Goal: Task Accomplishment & Management: Manage account settings

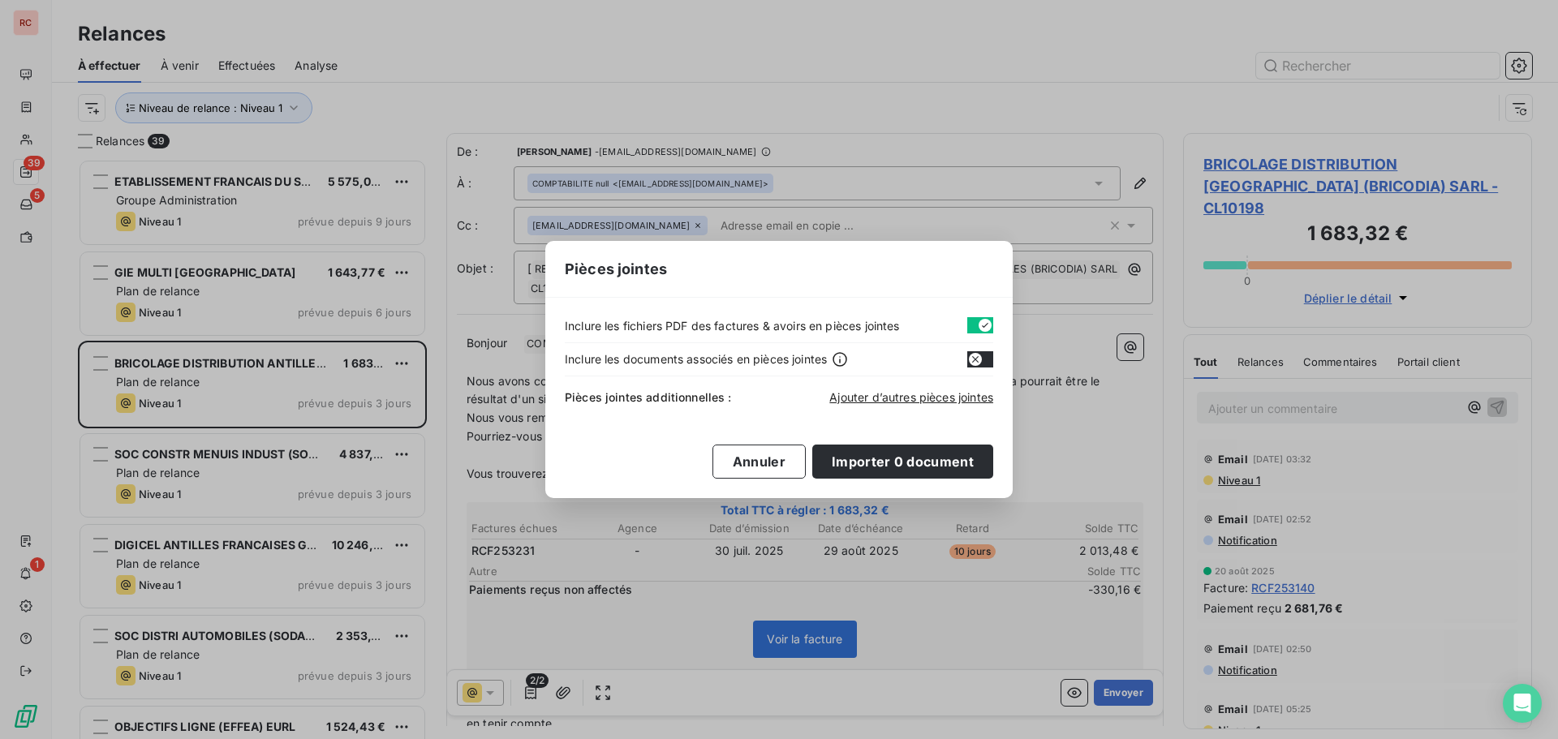
scroll to position [568, 337]
click at [866, 394] on span "Ajouter d’autres pièces jointes" at bounding box center [911, 397] width 164 height 14
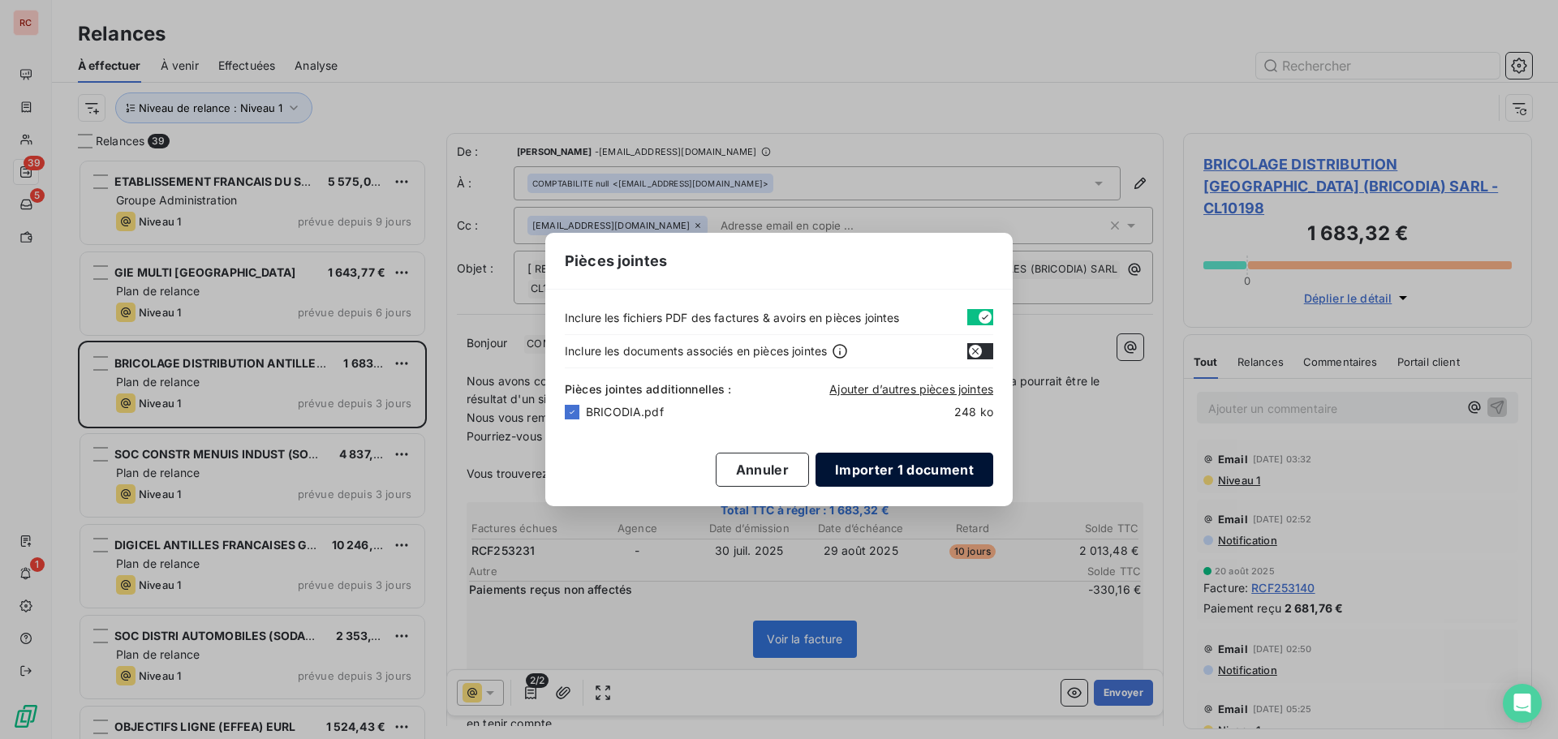
click at [925, 473] on button "Importer 1 document" at bounding box center [905, 470] width 178 height 34
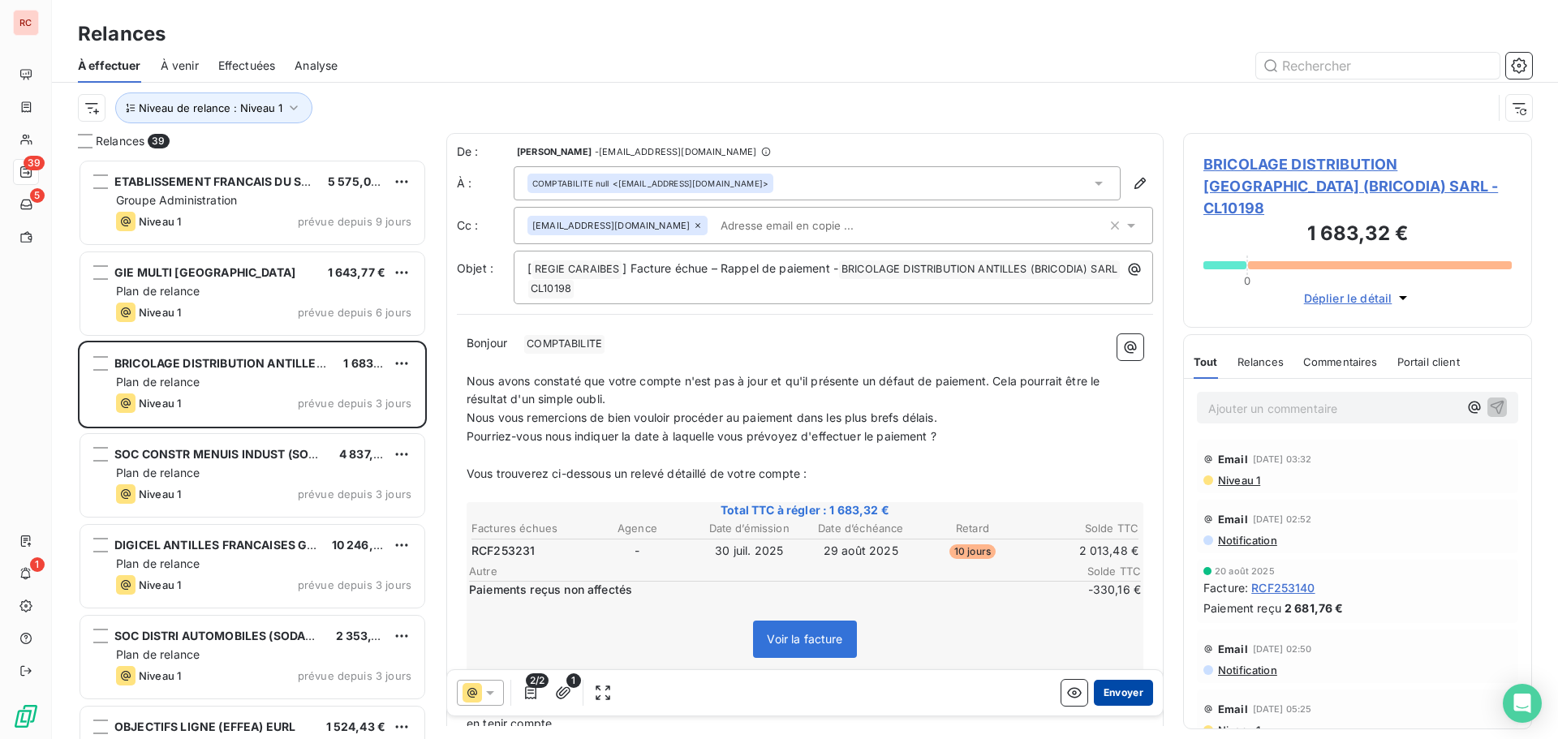
click at [1111, 695] on button "Envoyer" at bounding box center [1123, 693] width 59 height 26
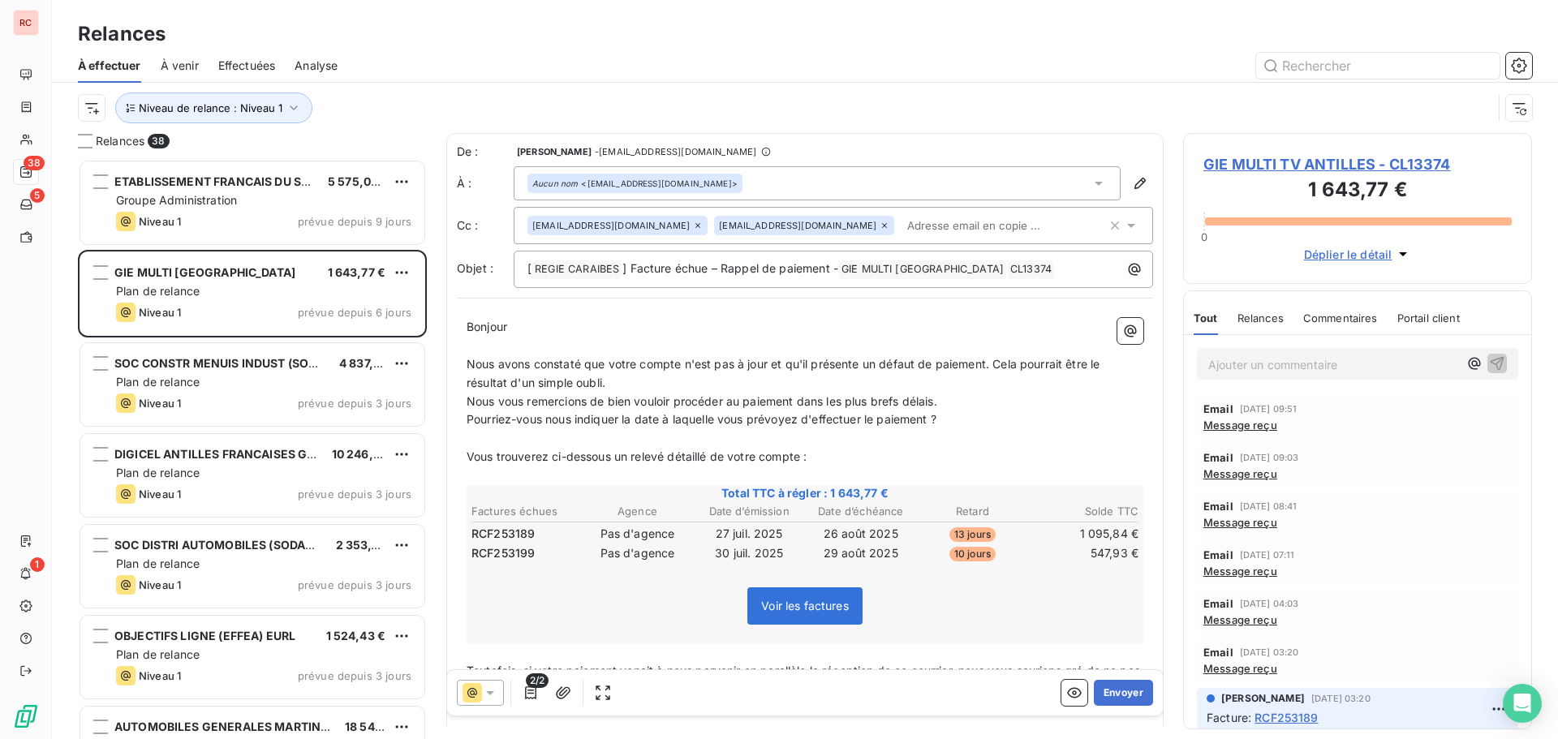
click at [248, 70] on span "Effectuées" at bounding box center [247, 66] width 58 height 16
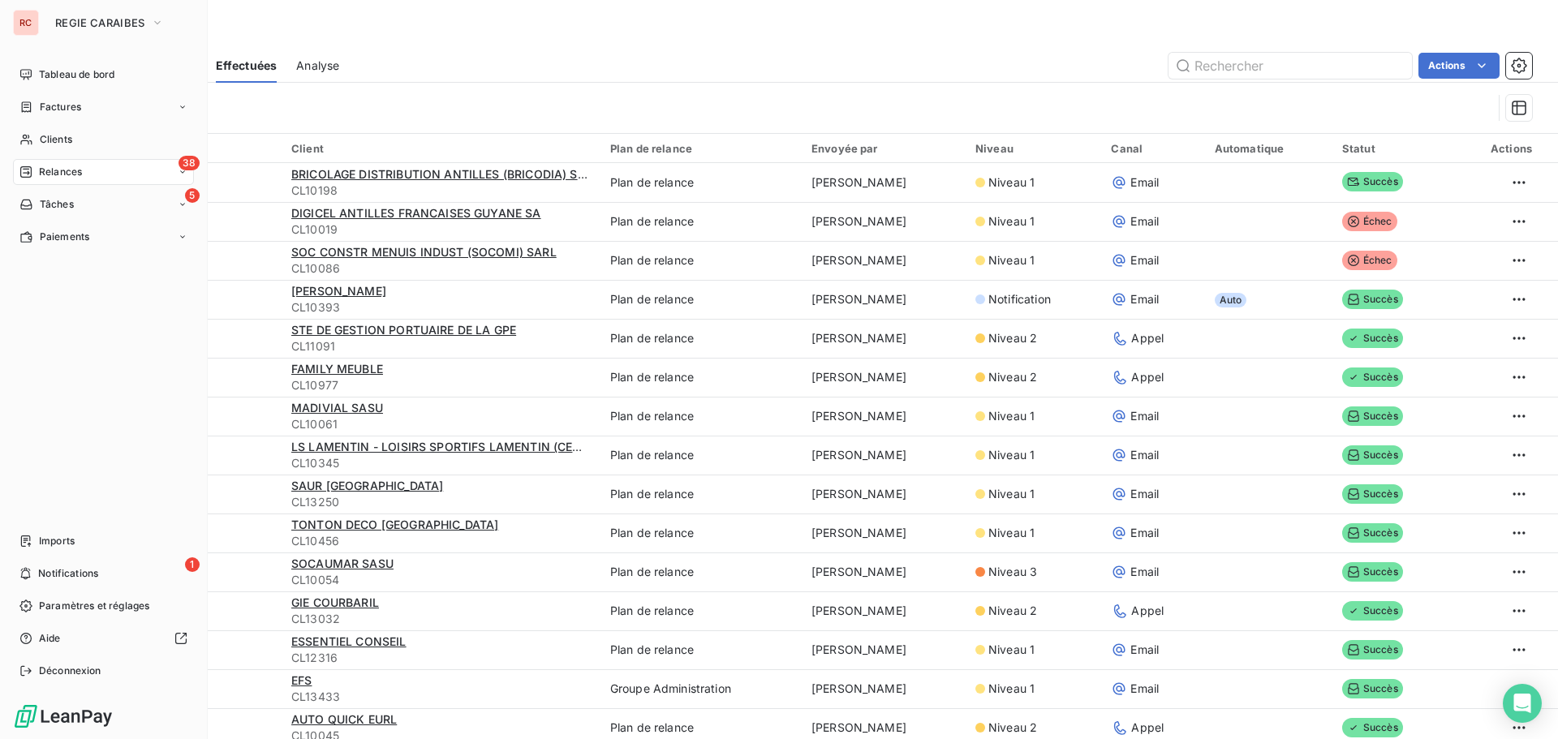
click at [56, 166] on span "Relances" at bounding box center [60, 172] width 43 height 15
click at [55, 171] on span "Relances" at bounding box center [60, 172] width 43 height 15
click at [44, 167] on span "Relances" at bounding box center [60, 172] width 43 height 15
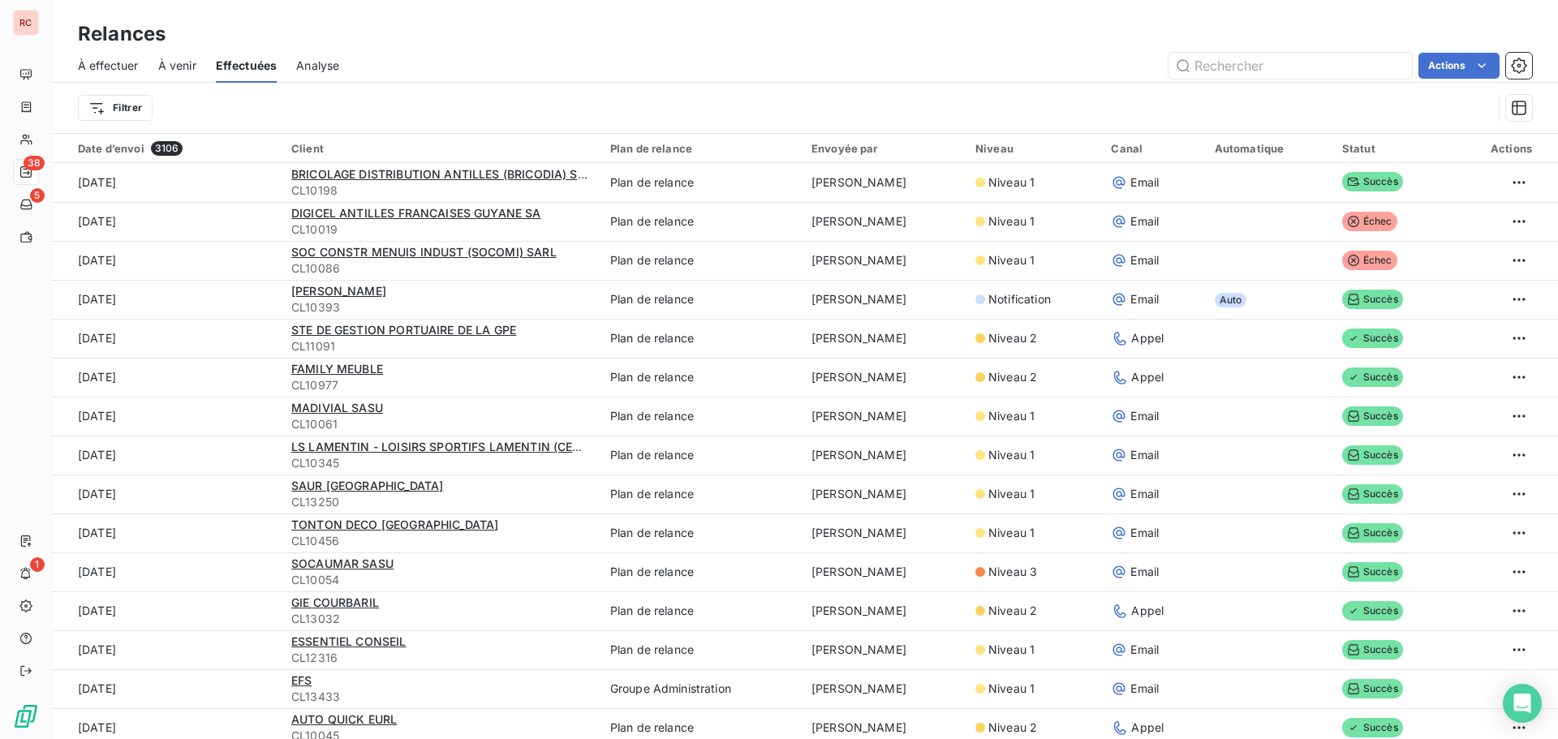
click at [108, 62] on span "À effectuer" at bounding box center [108, 66] width 61 height 16
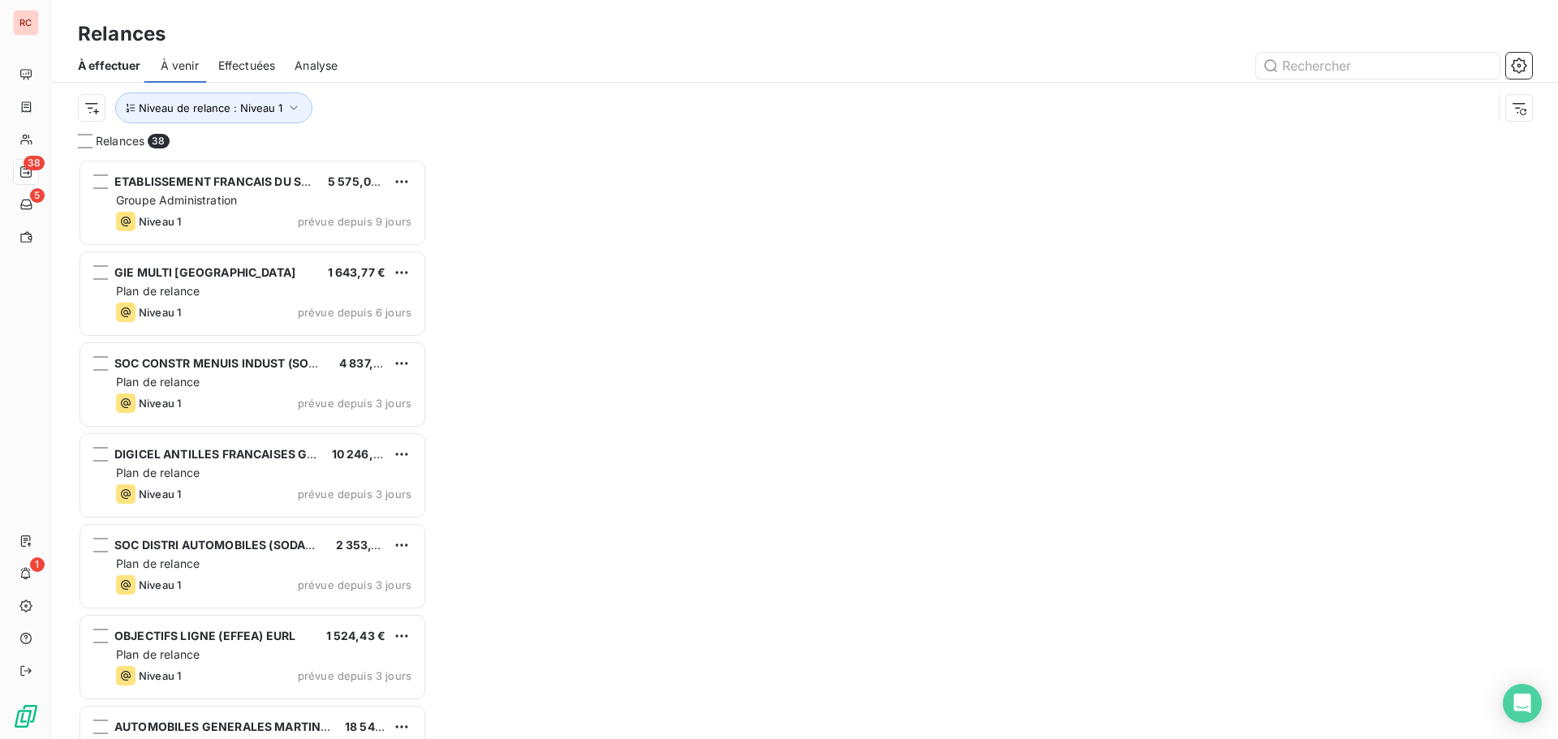
scroll to position [568, 337]
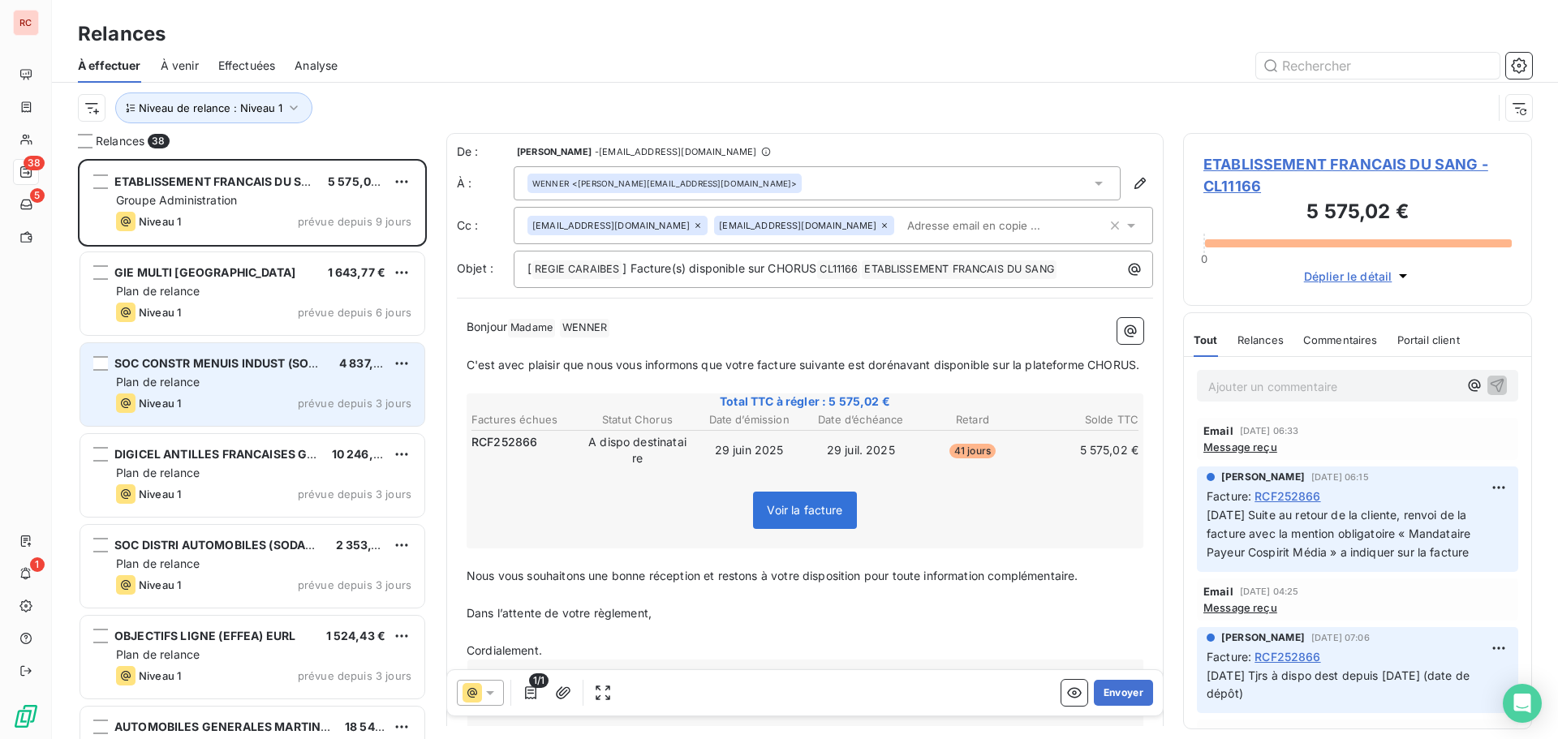
click at [167, 368] on span "SOC CONSTR MENUIS INDUST (SOCOMI) SARL" at bounding box center [245, 363] width 262 height 14
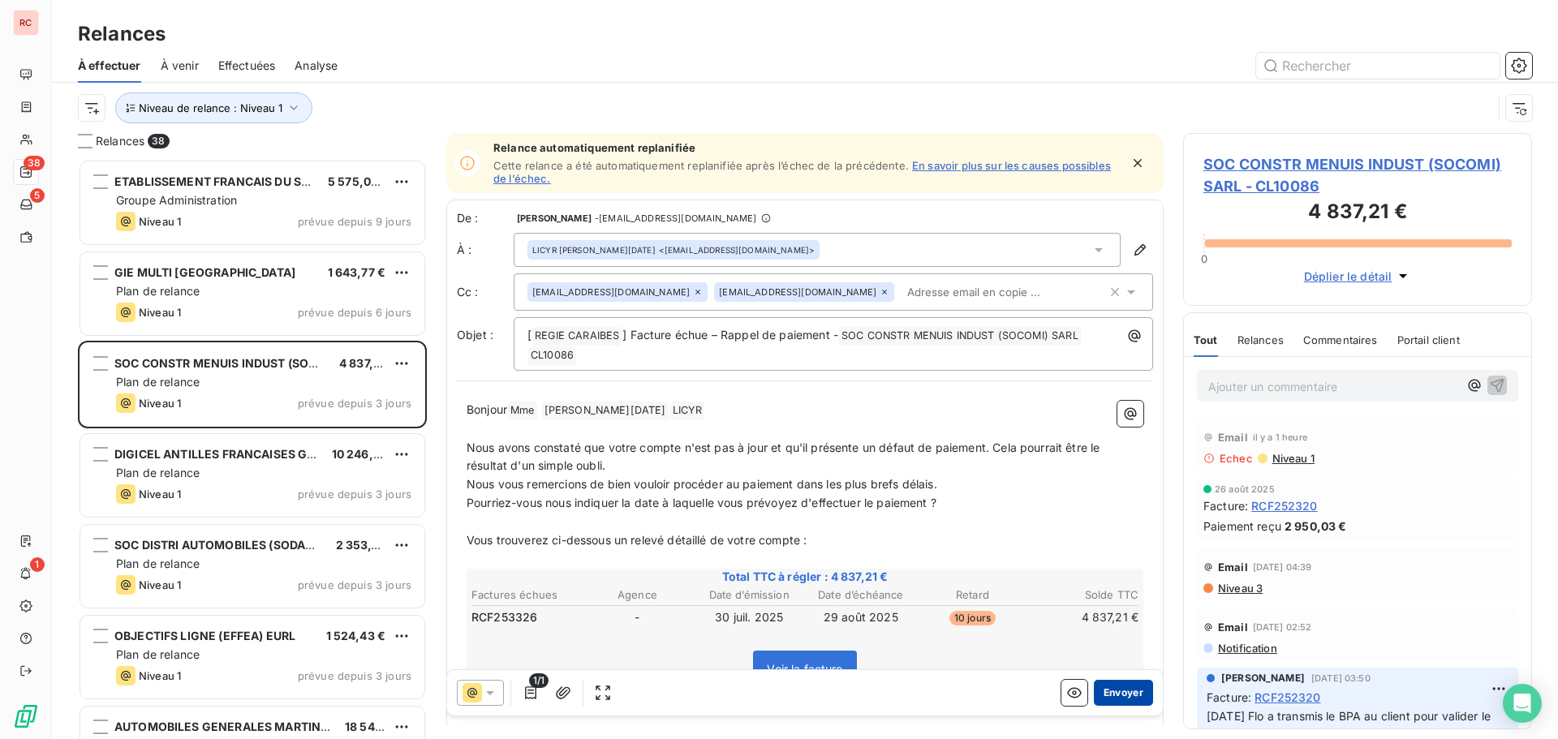
click at [1102, 699] on button "Envoyer" at bounding box center [1123, 693] width 59 height 26
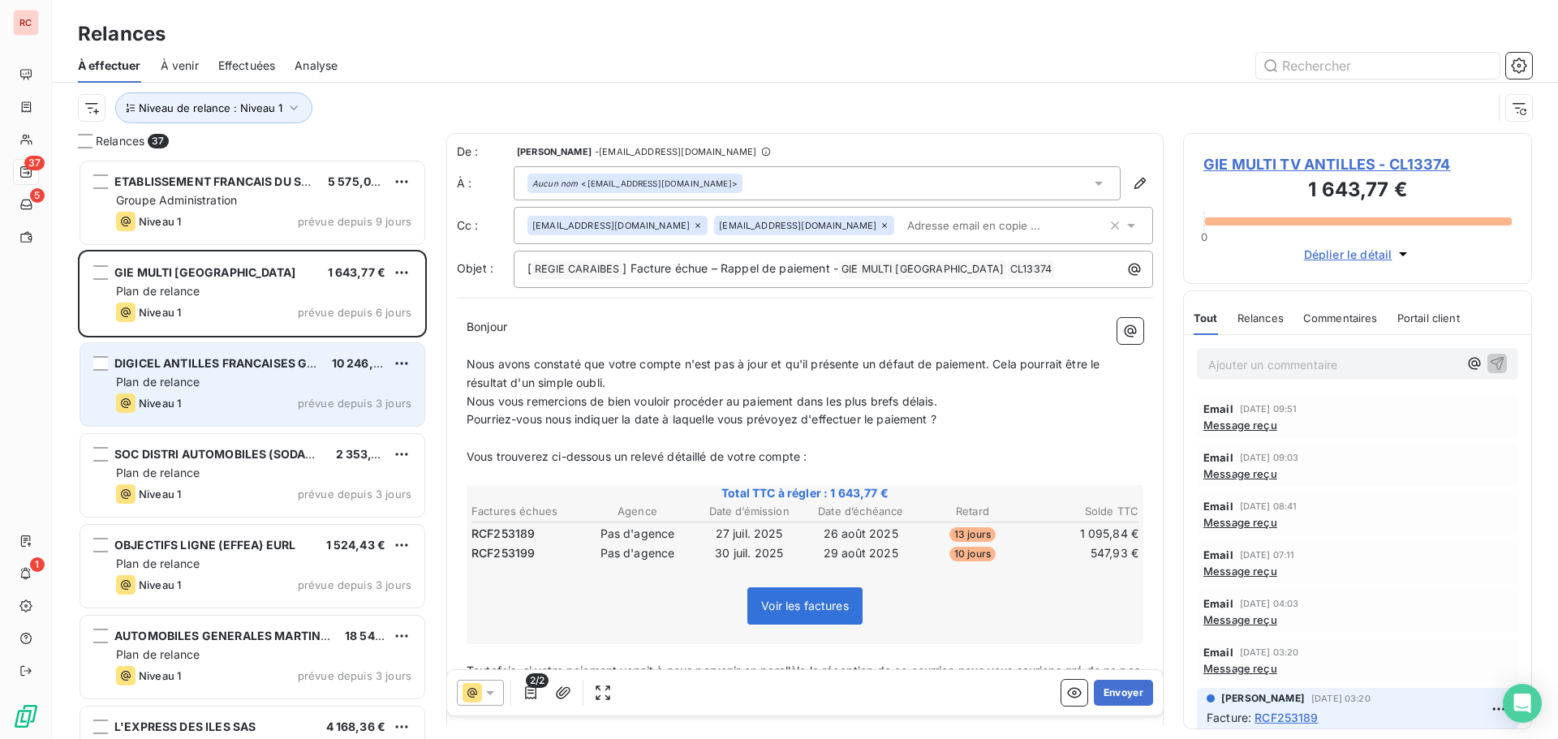
click at [254, 384] on div "Plan de relance" at bounding box center [263, 382] width 295 height 16
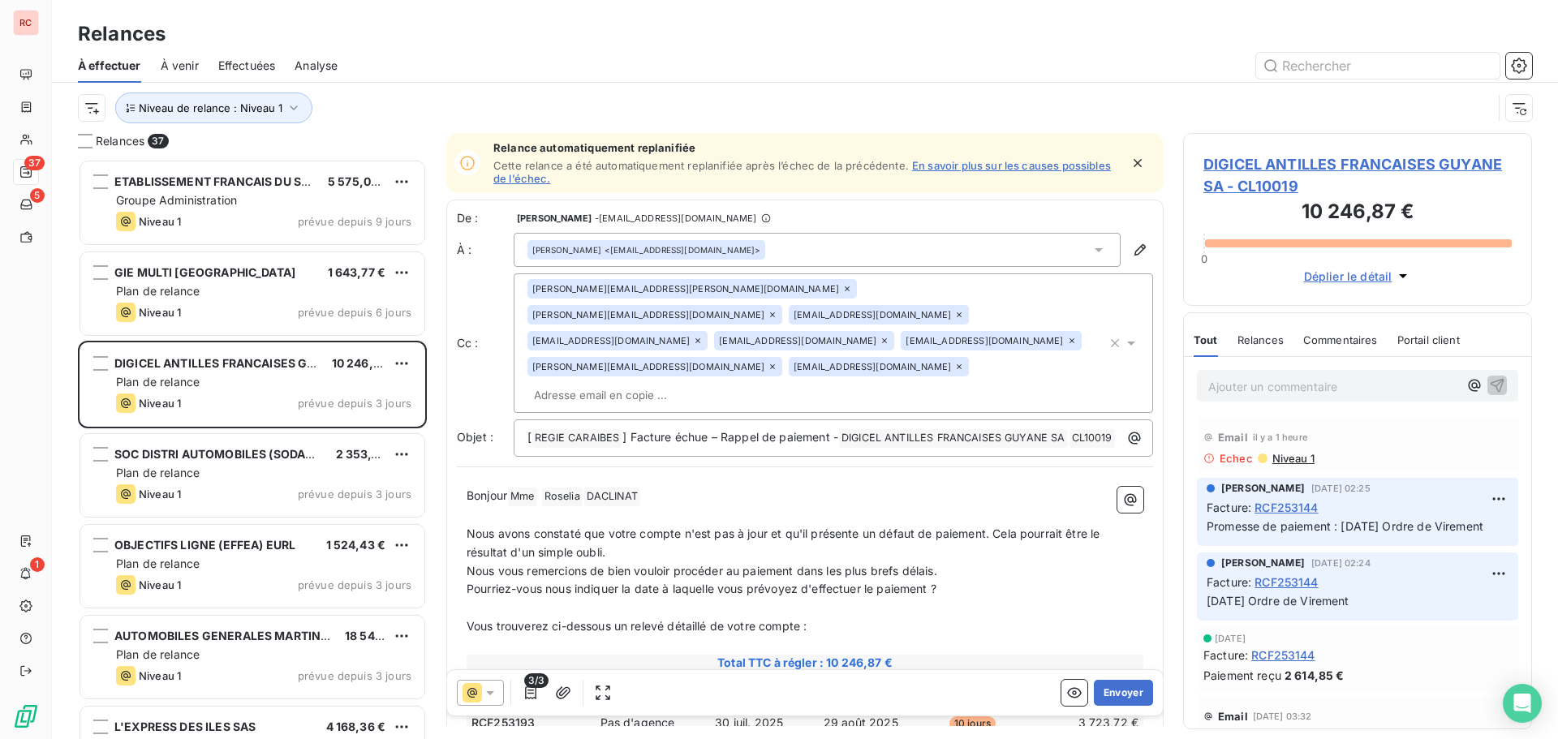
click at [1247, 163] on span "DIGICEL ANTILLES FRANCAISES GUYANE SA - CL10019" at bounding box center [1357, 175] width 308 height 44
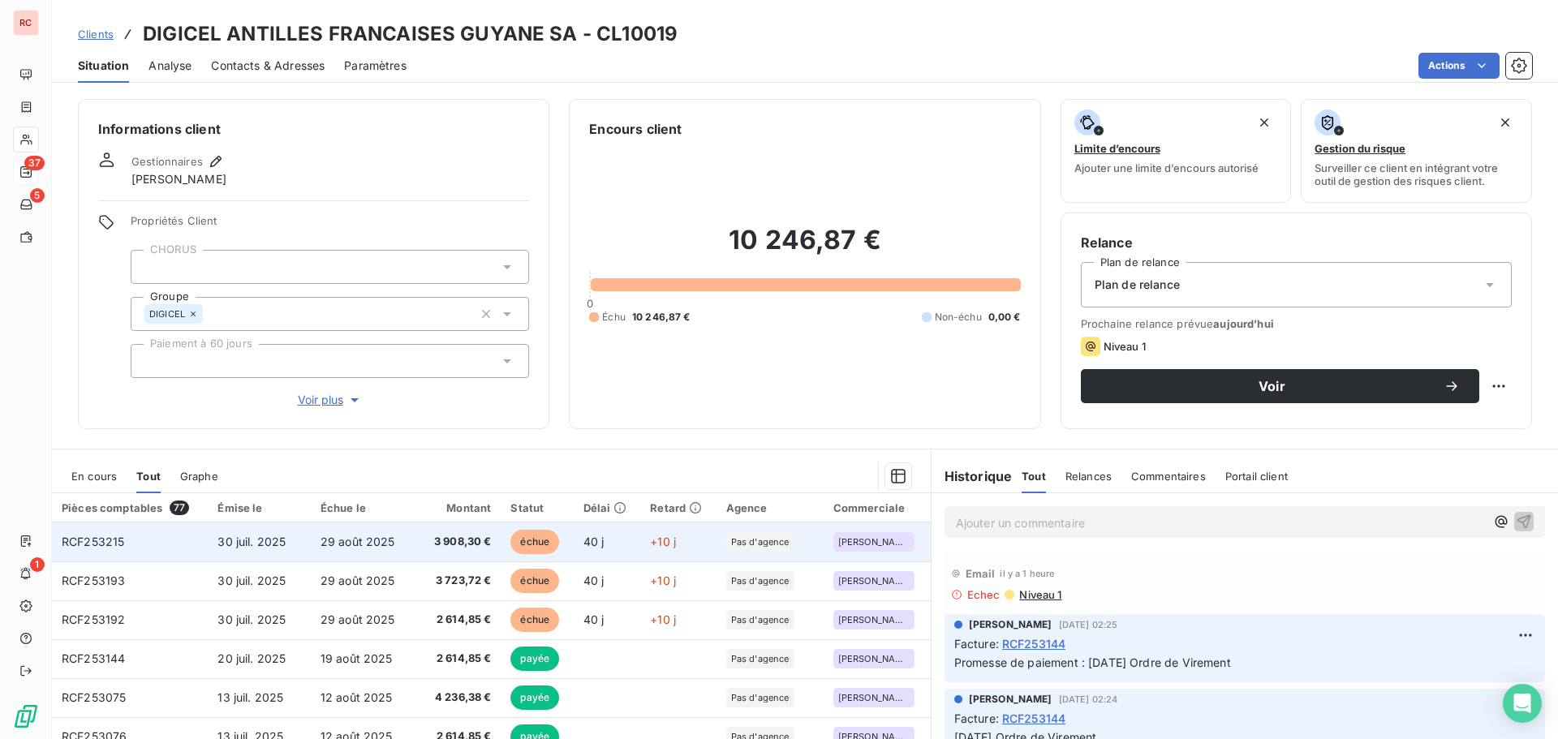
click at [344, 540] on span "29 août 2025" at bounding box center [358, 542] width 75 height 14
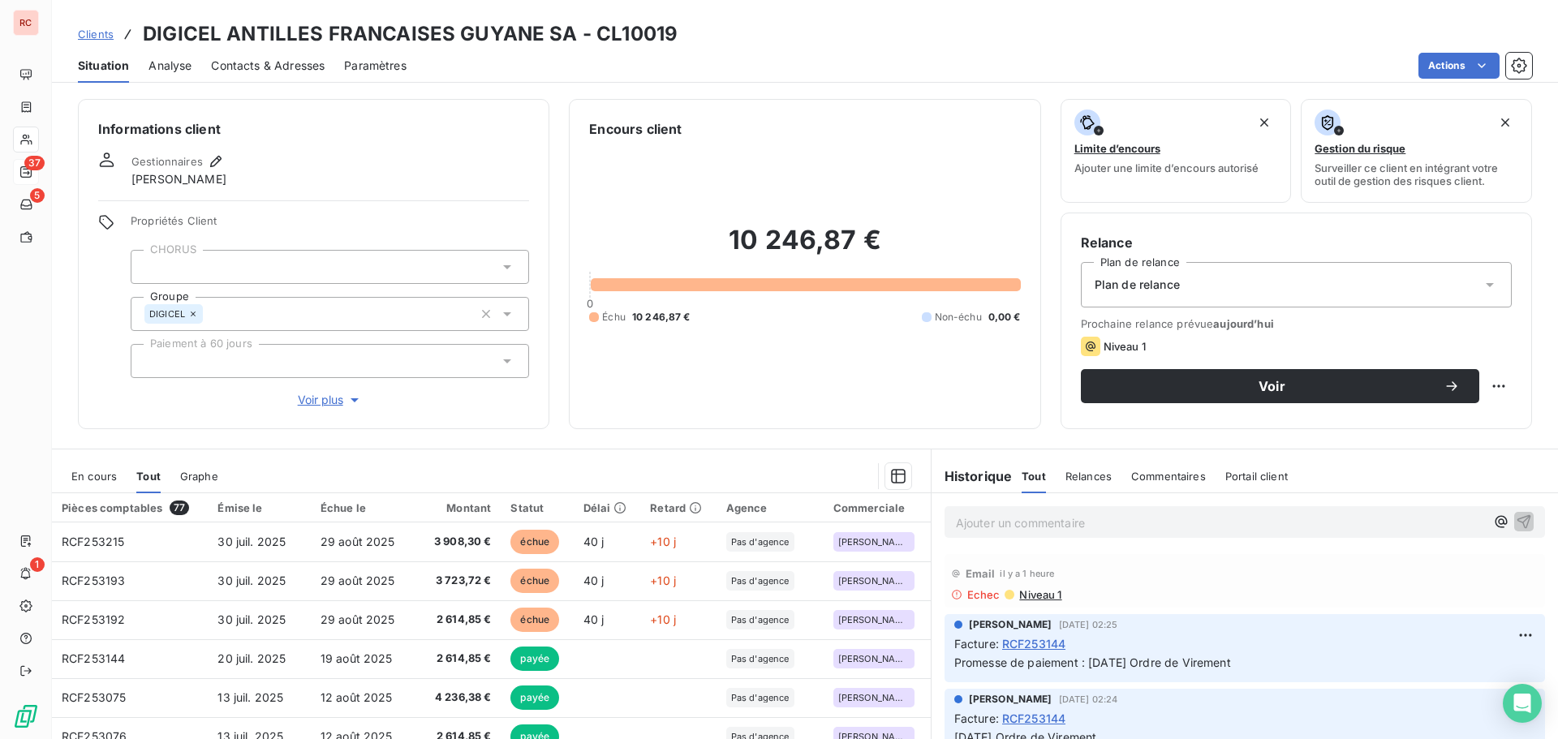
click at [256, 70] on span "Contacts & Adresses" at bounding box center [268, 66] width 114 height 16
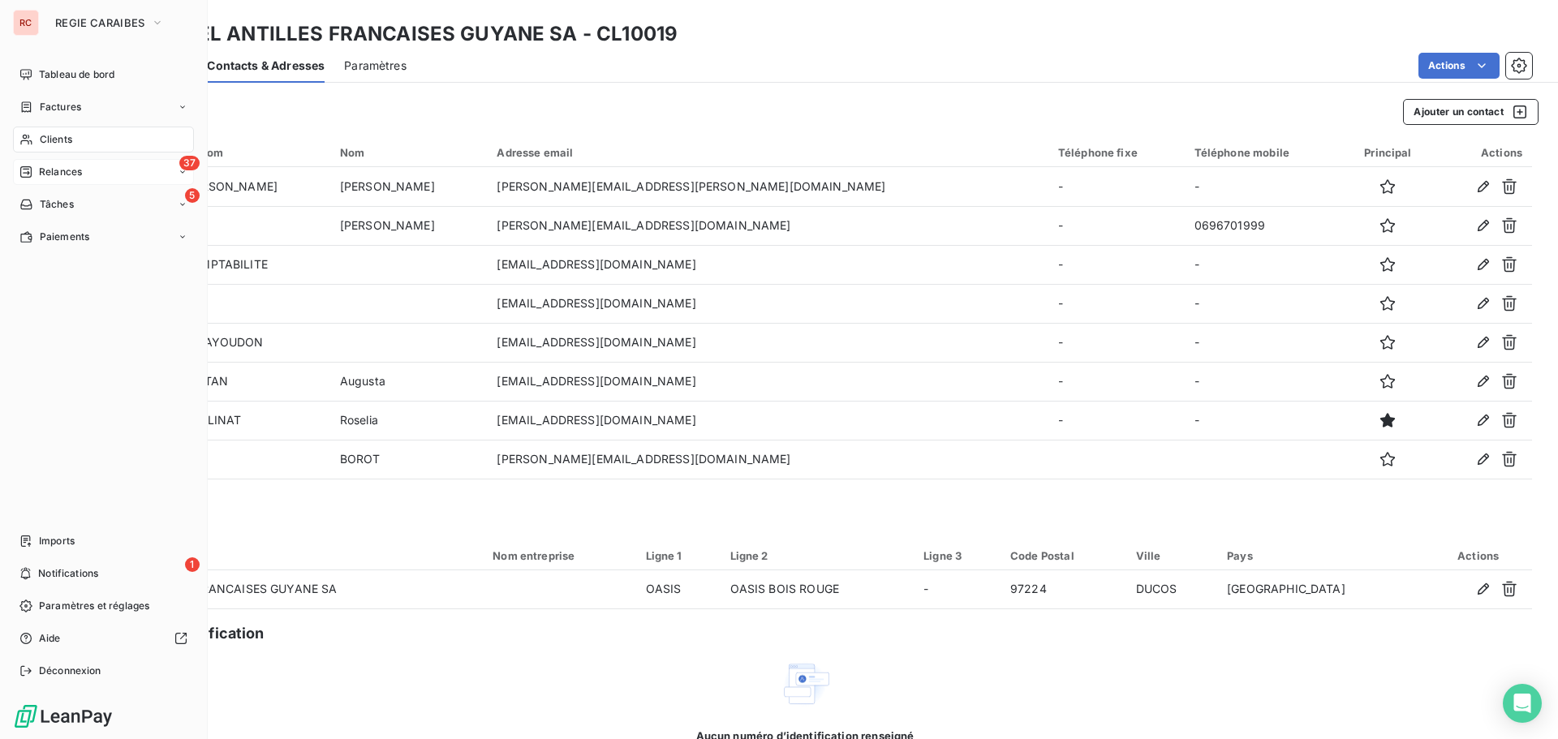
click at [71, 166] on span "Relances" at bounding box center [60, 172] width 43 height 15
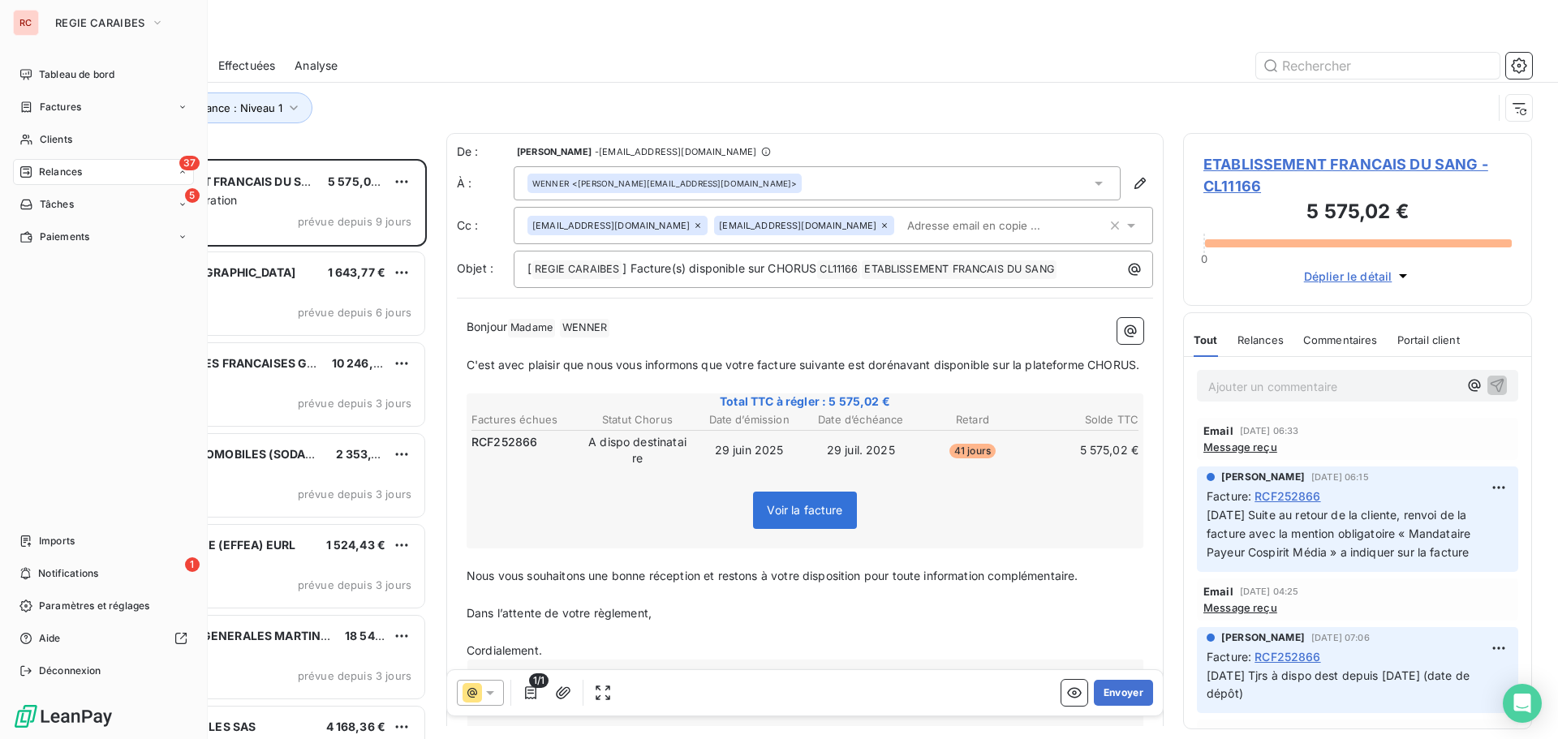
scroll to position [568, 337]
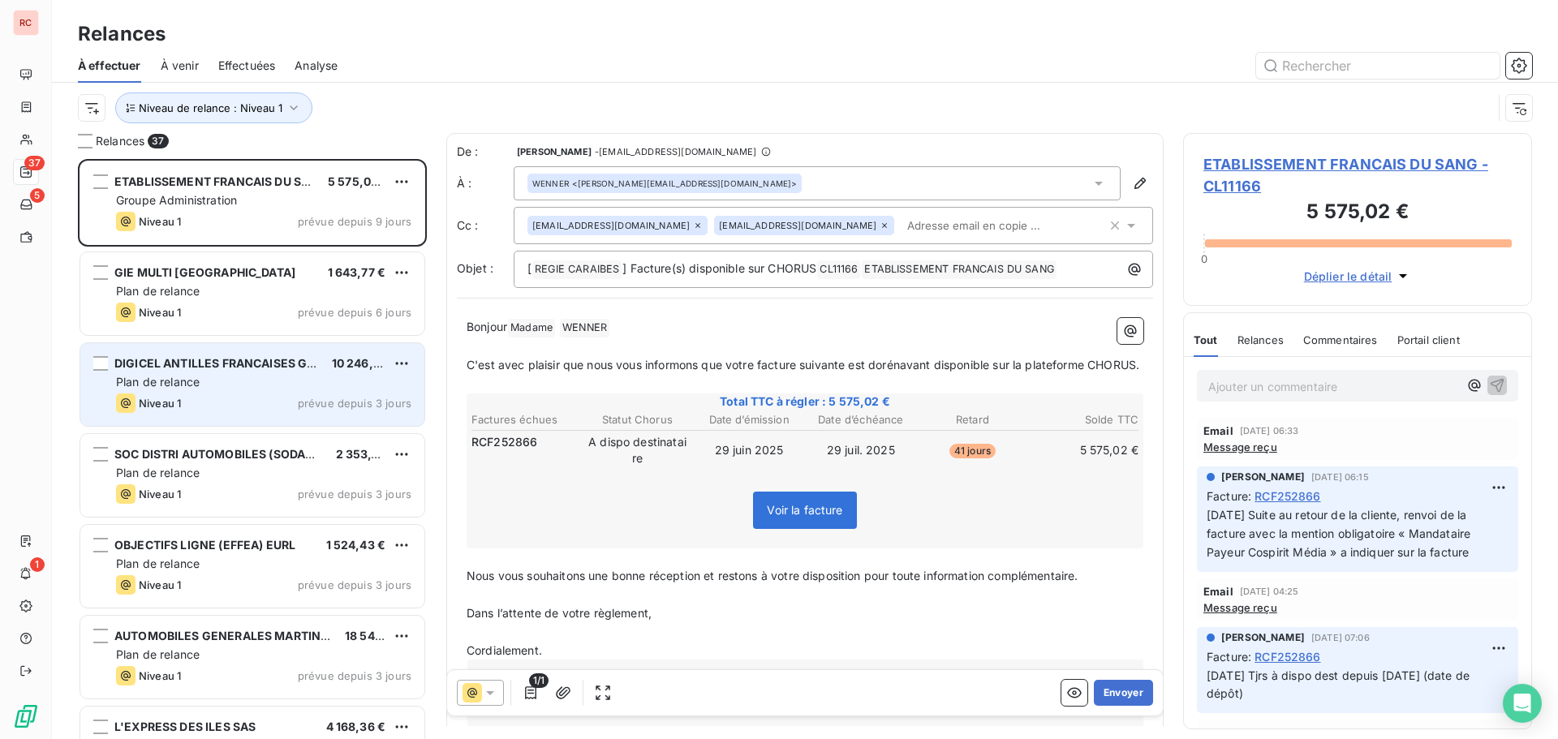
click at [188, 402] on div "Niveau 1 prévue depuis 3 jours" at bounding box center [263, 403] width 295 height 19
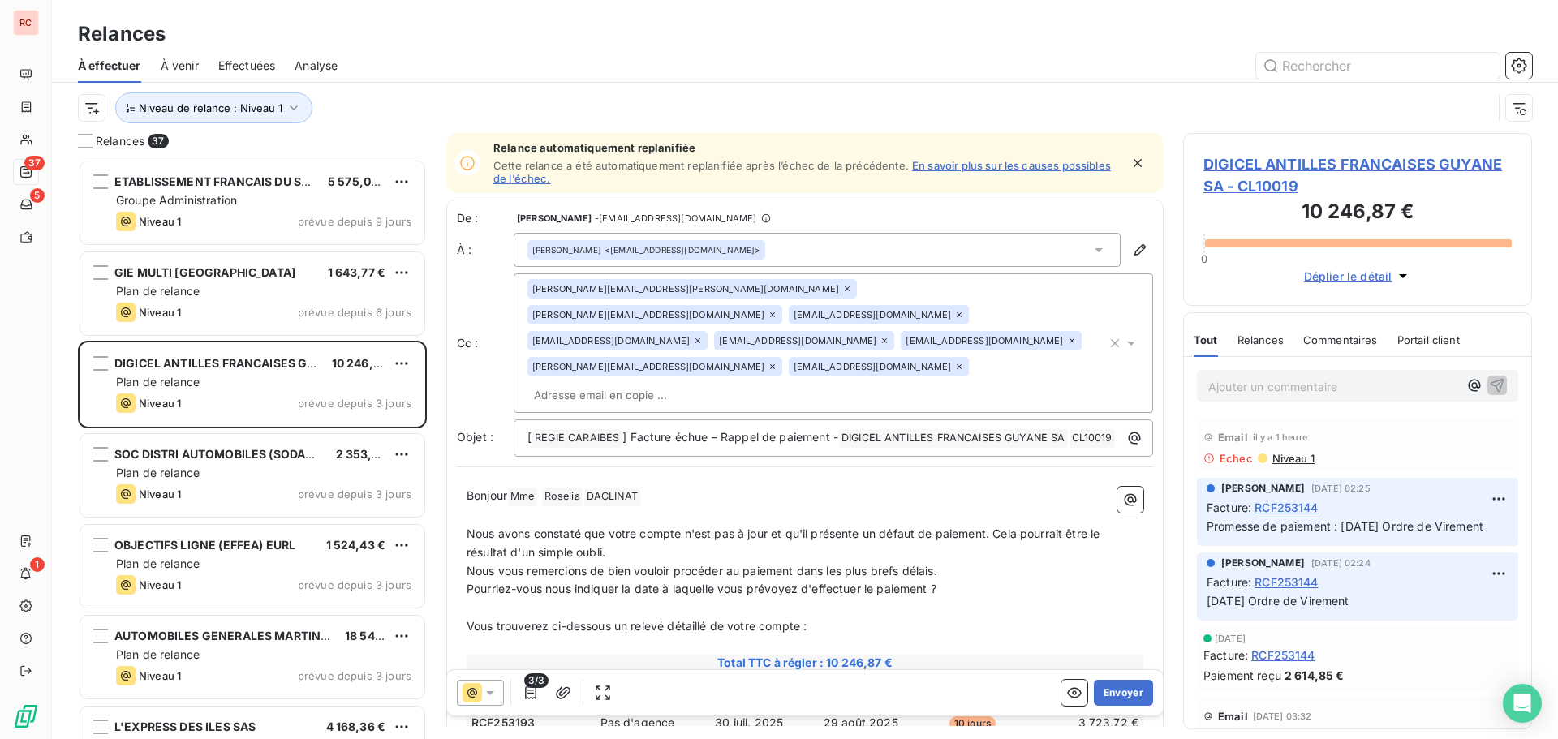
click at [775, 312] on icon at bounding box center [772, 314] width 5 height 5
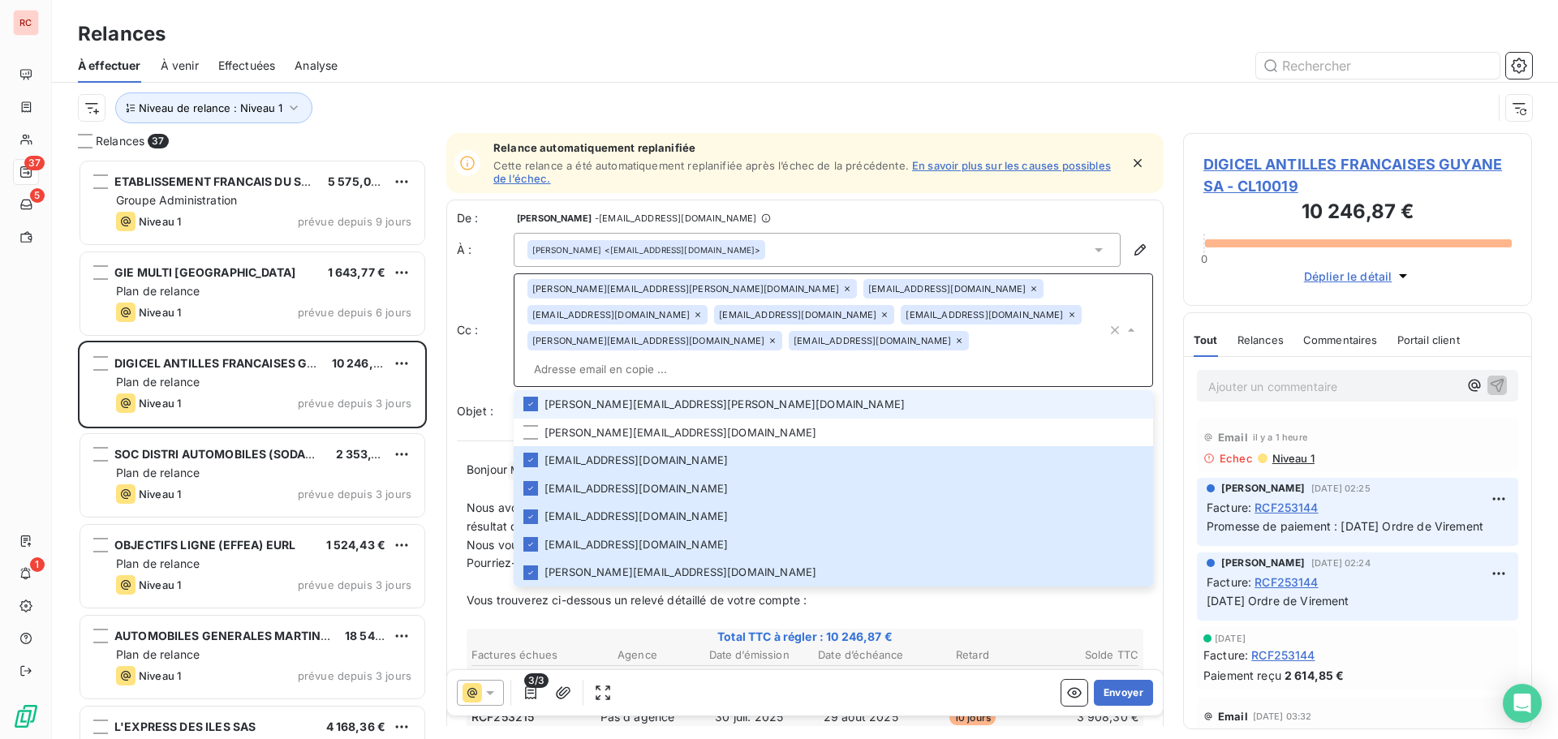
click at [703, 310] on icon at bounding box center [698, 315] width 10 height 10
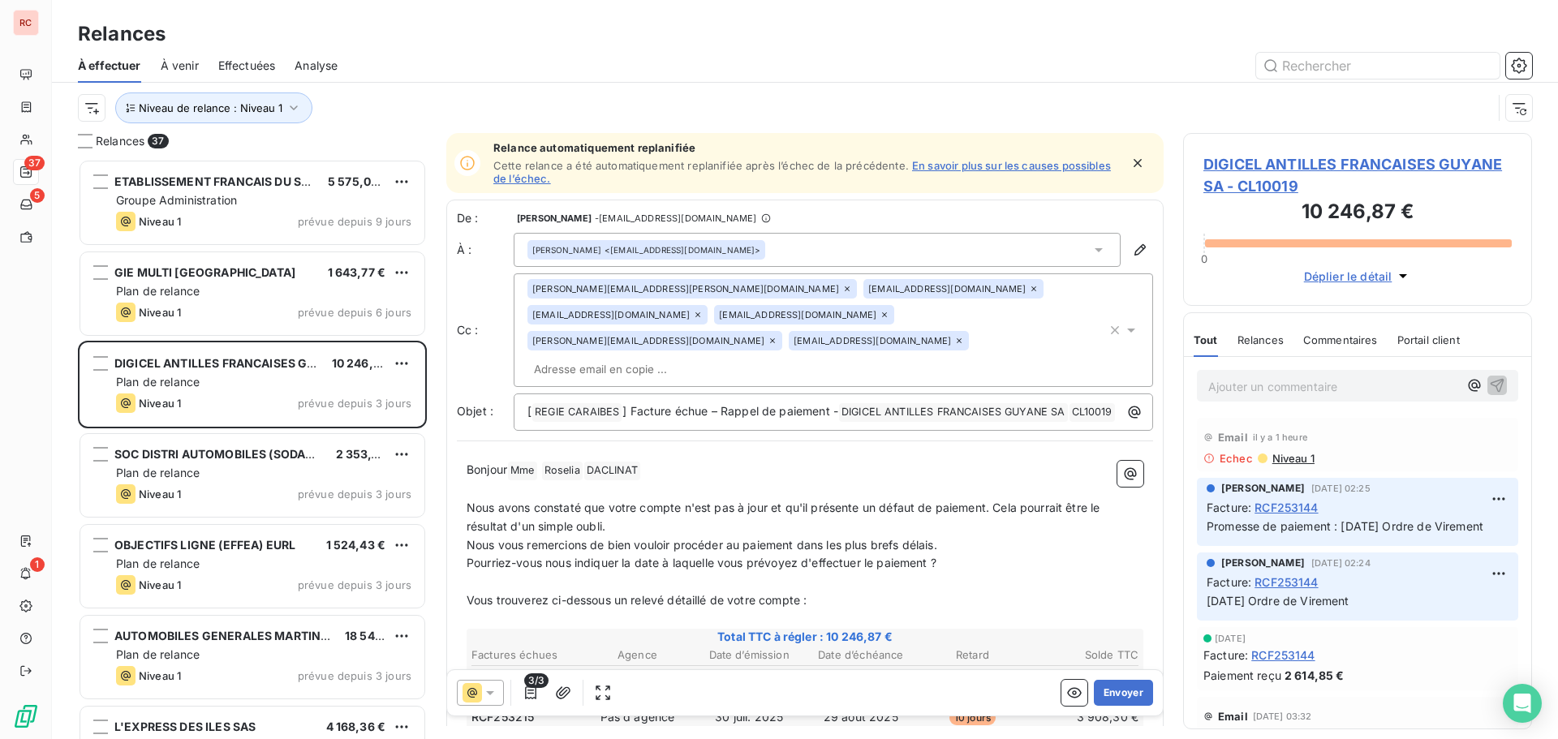
click at [703, 310] on icon at bounding box center [698, 315] width 10 height 10
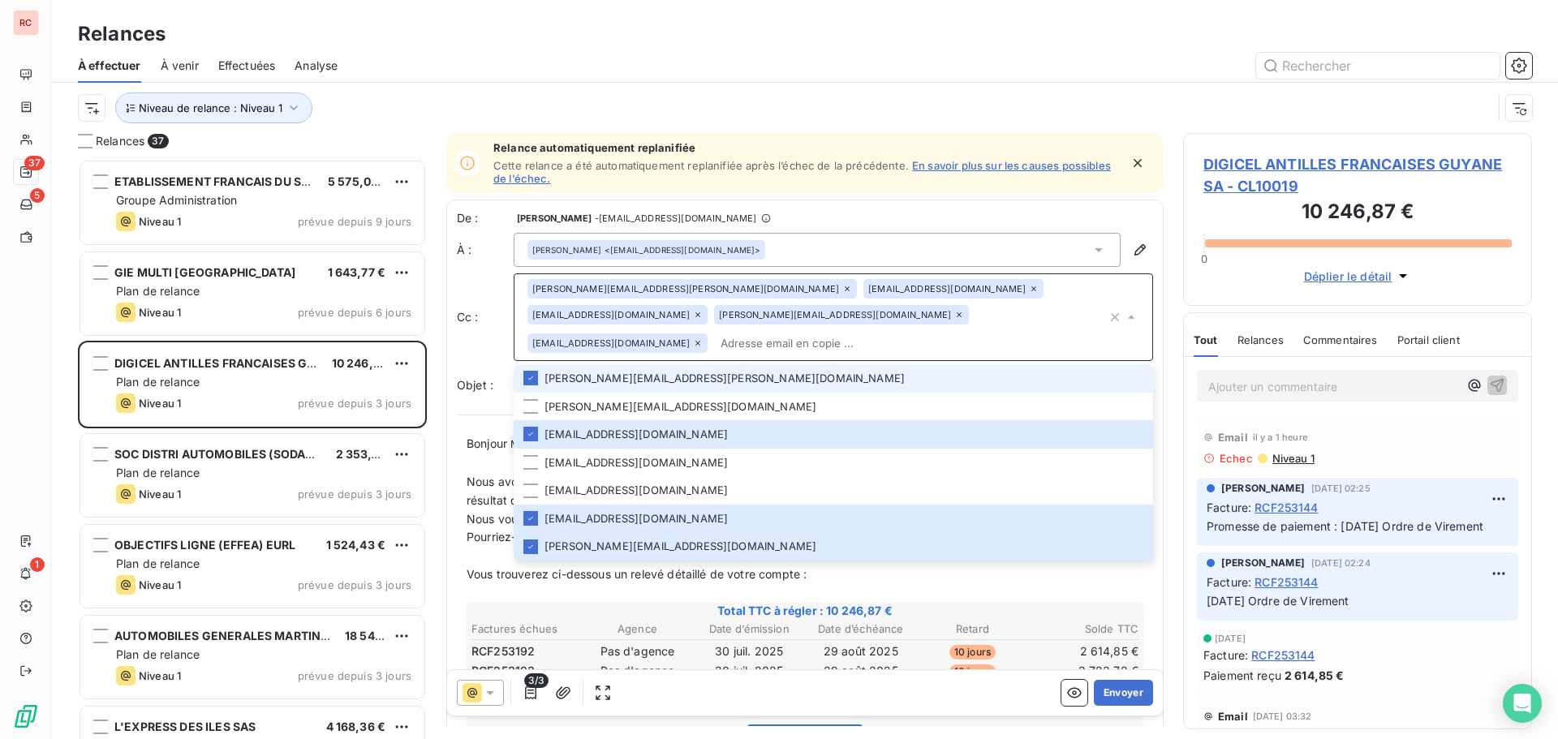
click at [954, 316] on icon at bounding box center [959, 315] width 10 height 10
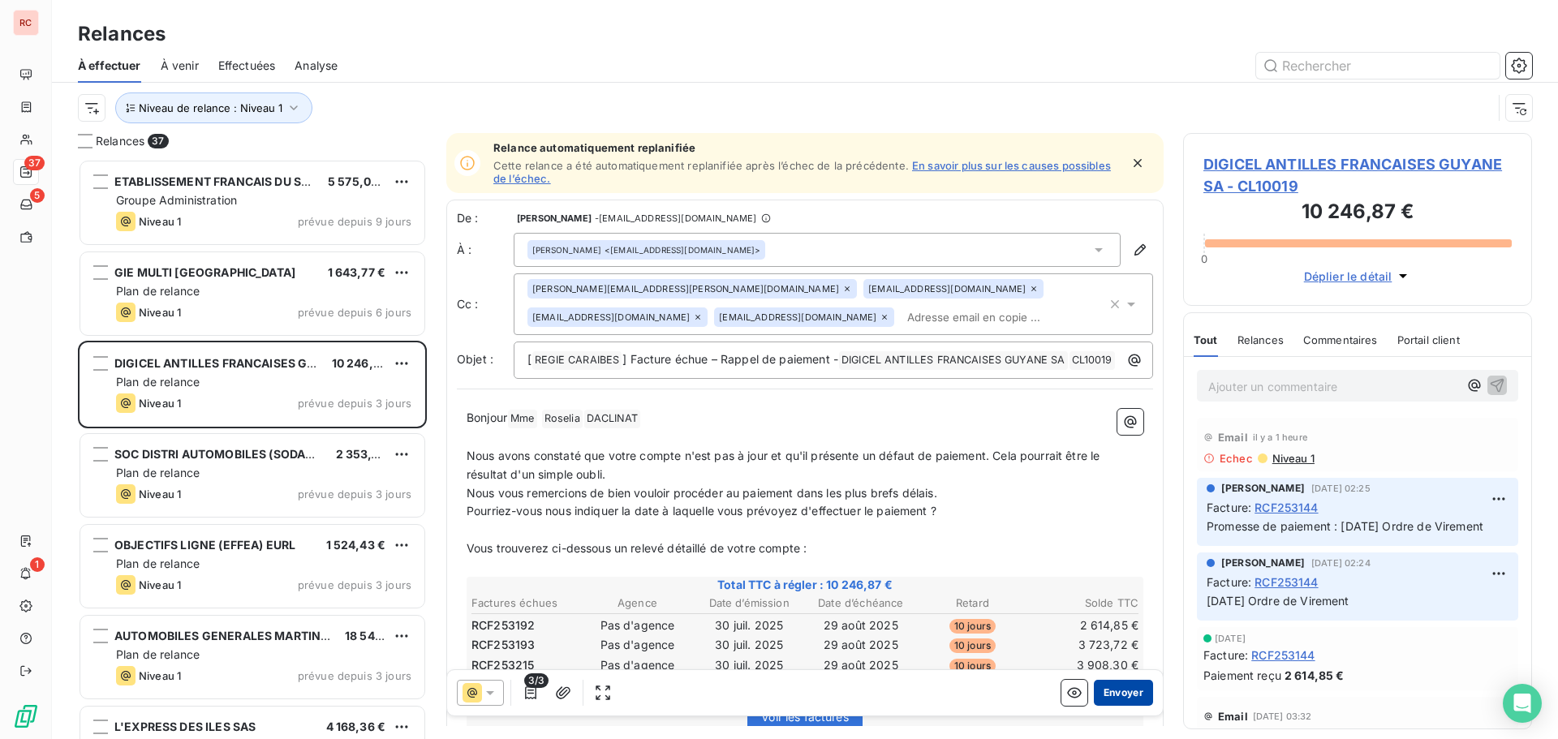
click at [1100, 696] on button "Envoyer" at bounding box center [1123, 693] width 59 height 26
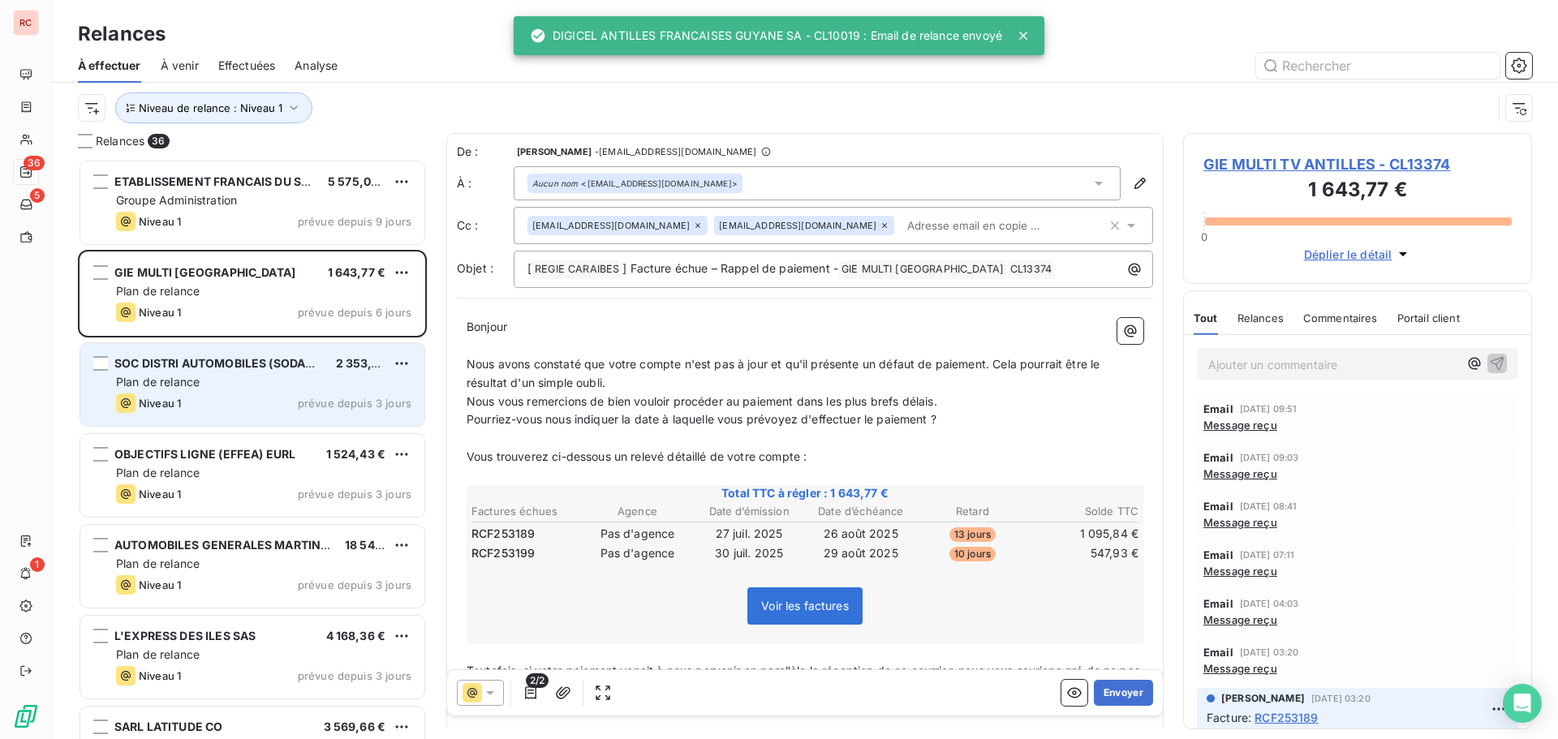
click at [327, 389] on div "Plan de relance" at bounding box center [263, 382] width 295 height 16
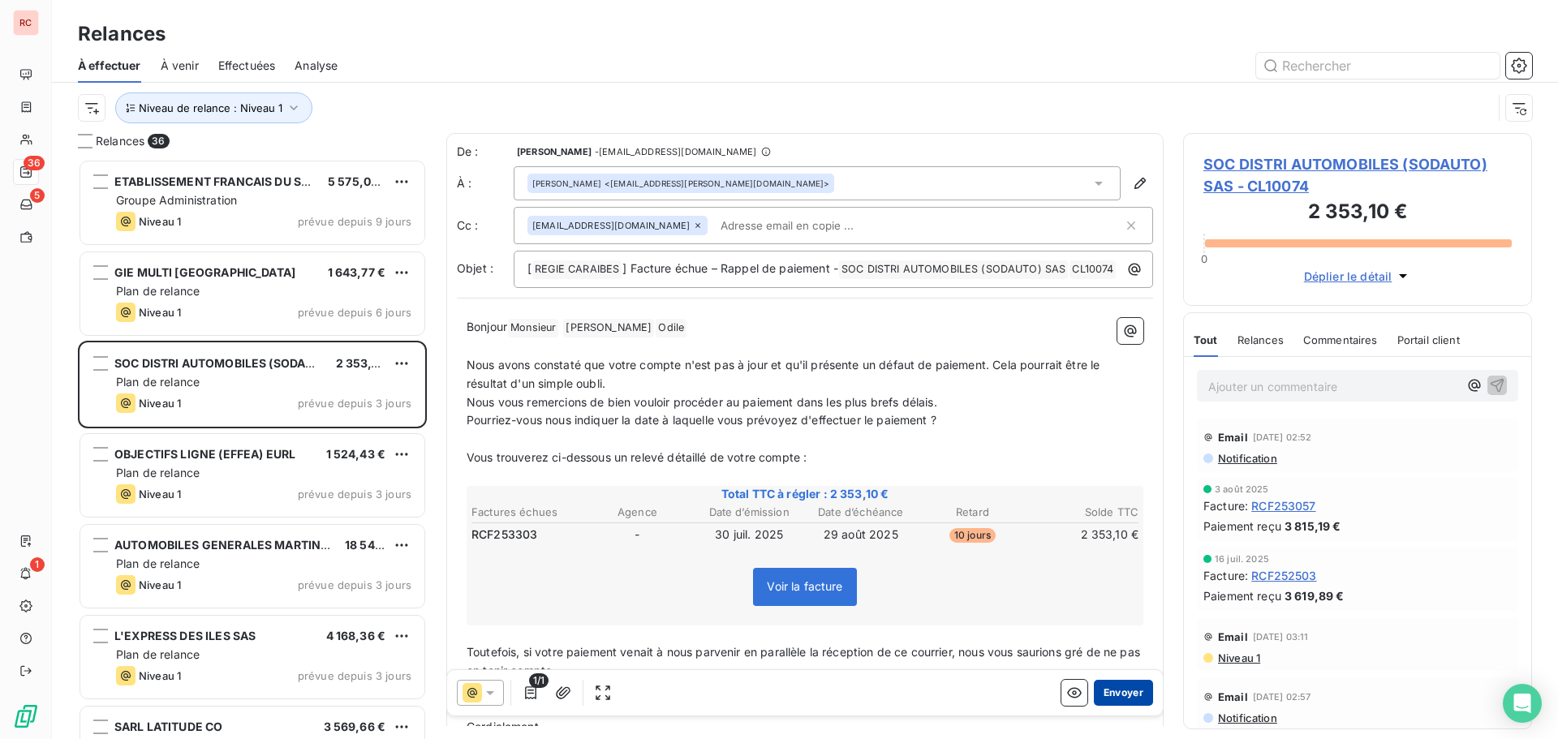
click at [1112, 697] on button "Envoyer" at bounding box center [1123, 693] width 59 height 26
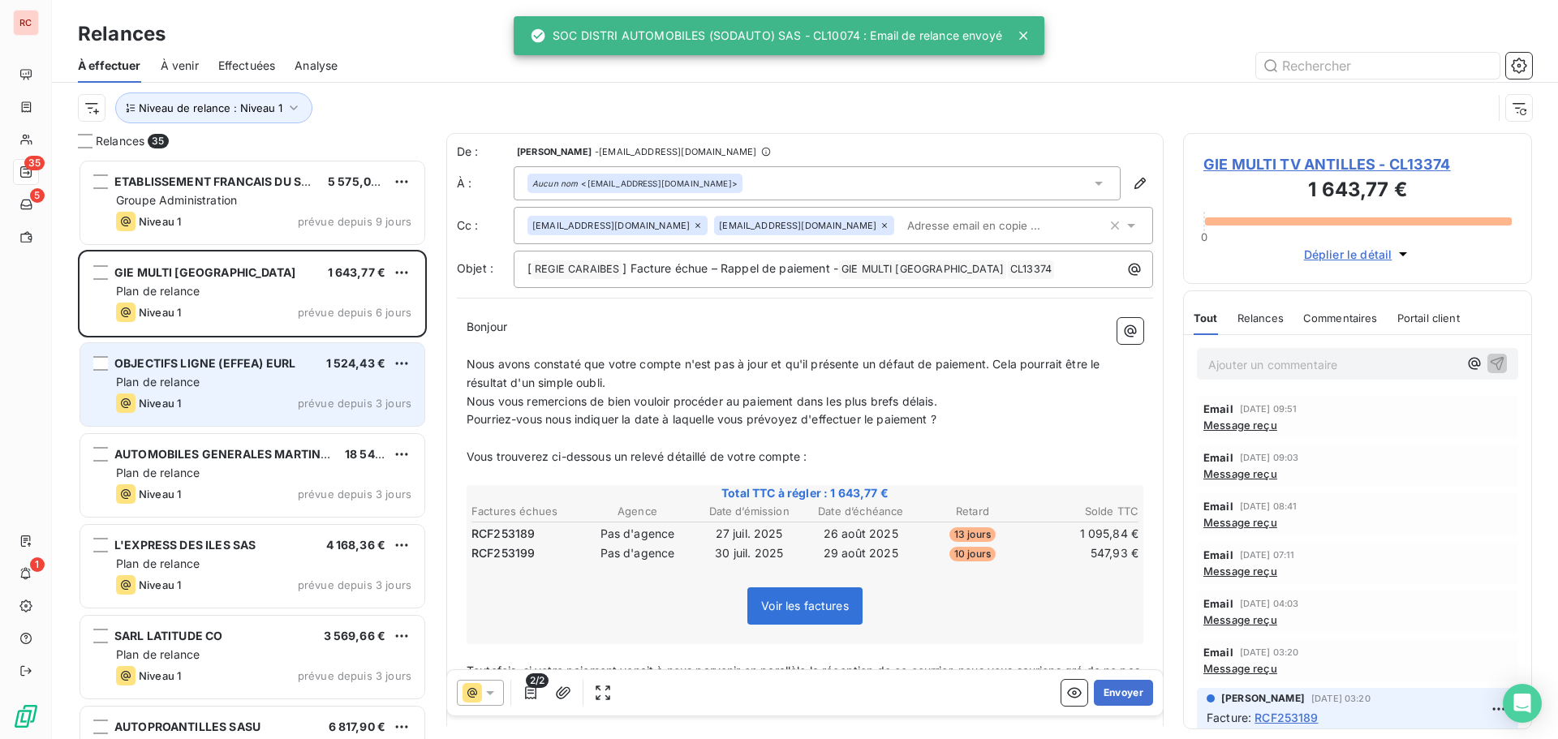
click at [264, 408] on div "Niveau 1 prévue depuis 3 jours" at bounding box center [263, 403] width 295 height 19
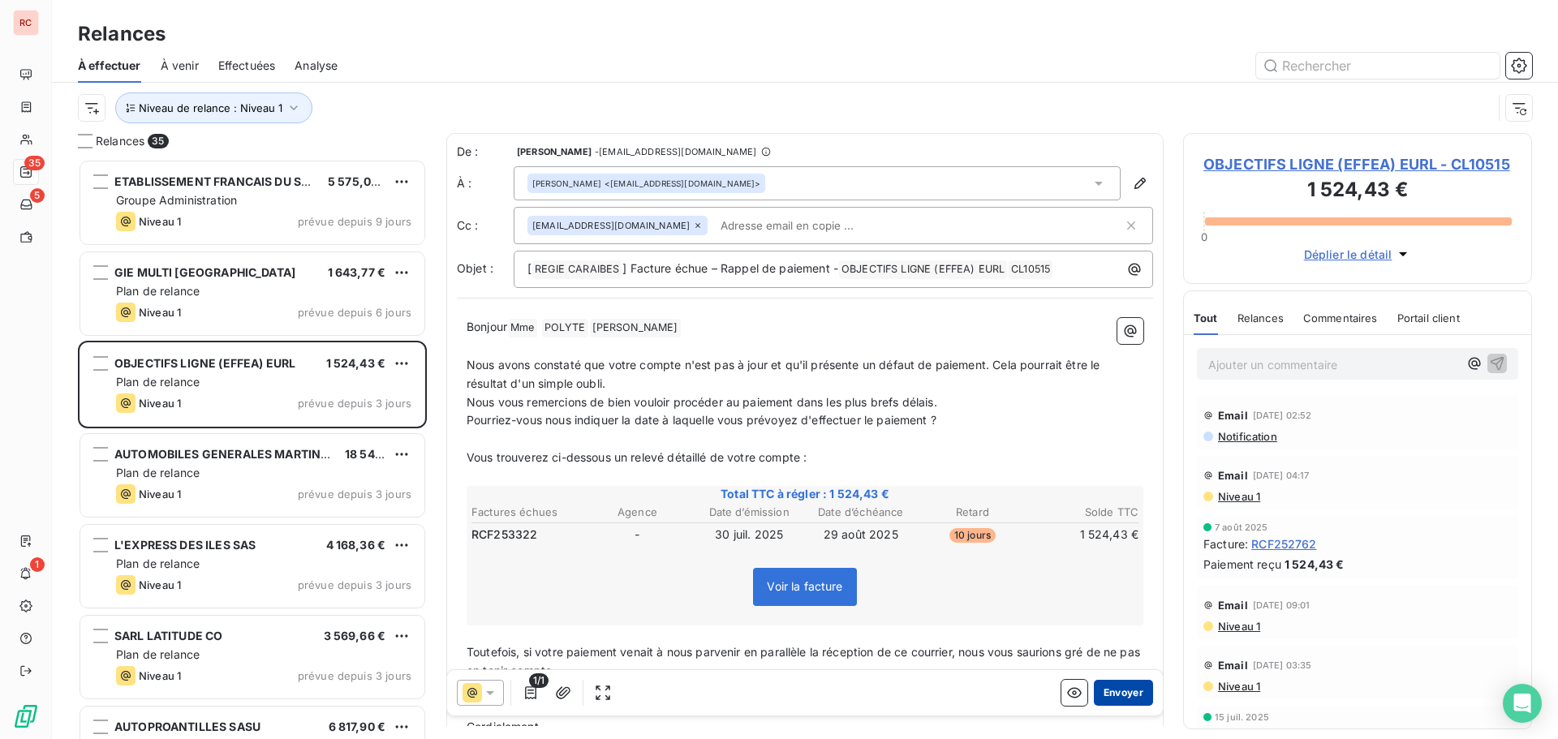
click at [1118, 695] on button "Envoyer" at bounding box center [1123, 693] width 59 height 26
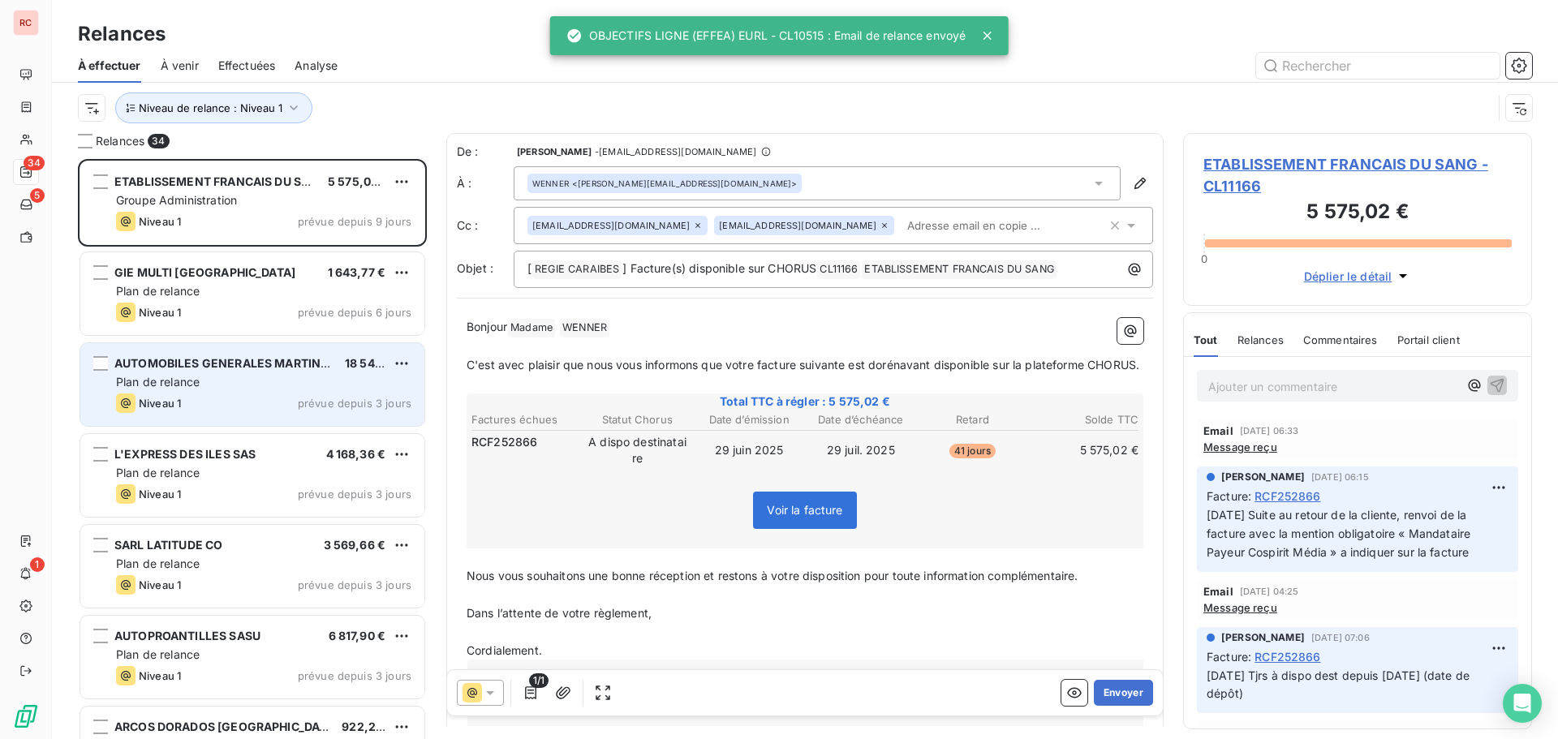
click at [328, 398] on span "prévue depuis 3 jours" at bounding box center [355, 403] width 114 height 13
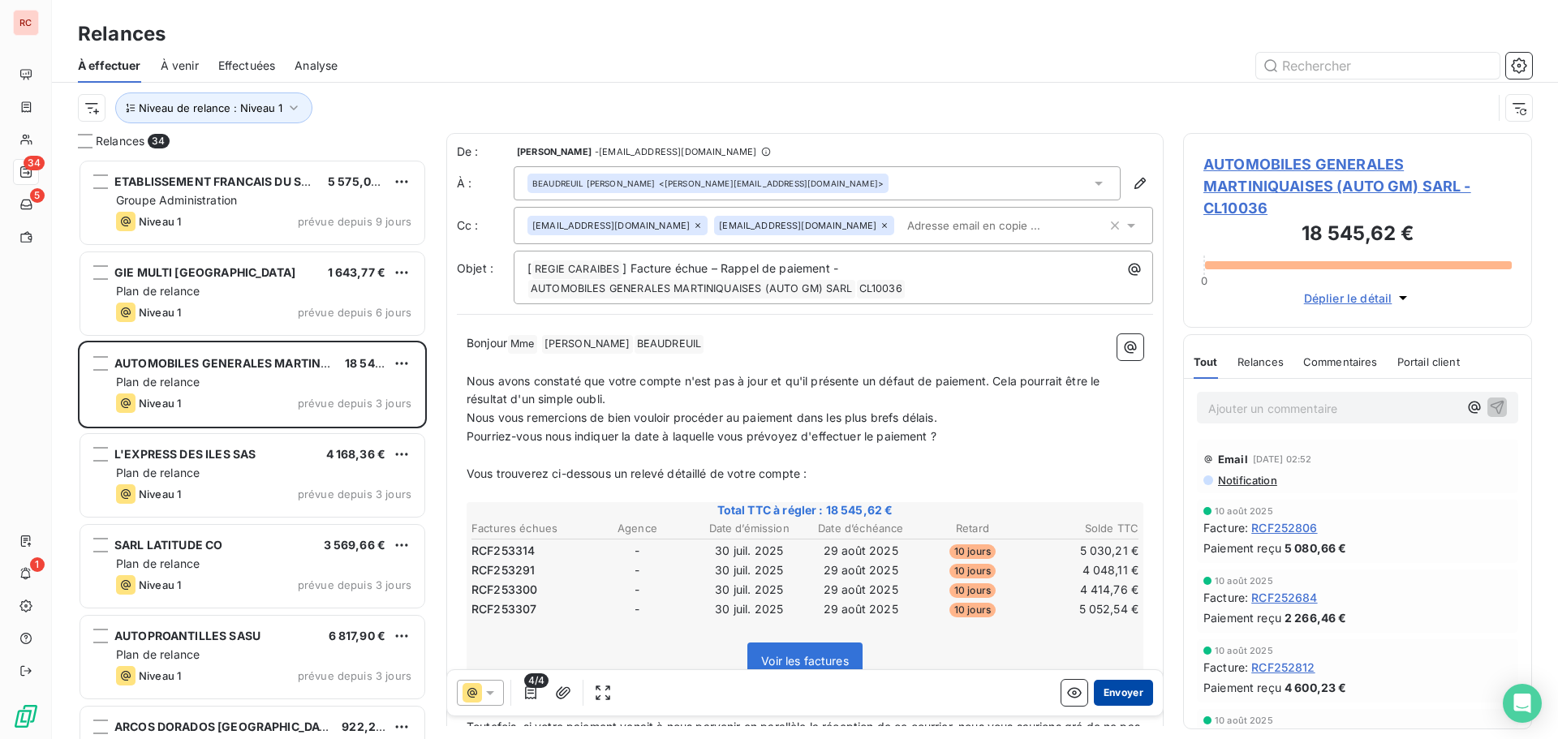
click at [1131, 688] on button "Envoyer" at bounding box center [1123, 693] width 59 height 26
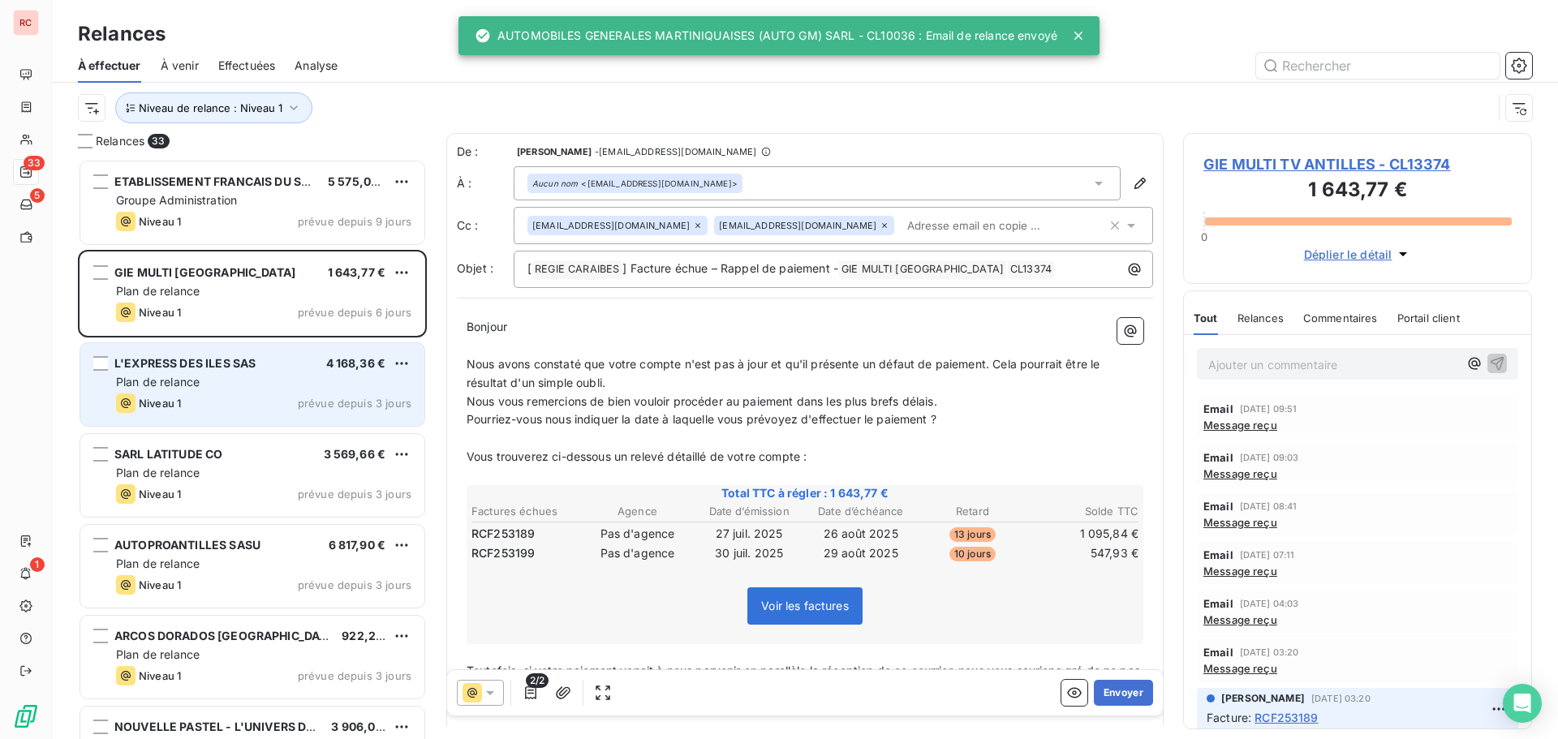
click at [298, 394] on div "Niveau 1 prévue depuis 3 jours" at bounding box center [263, 403] width 295 height 19
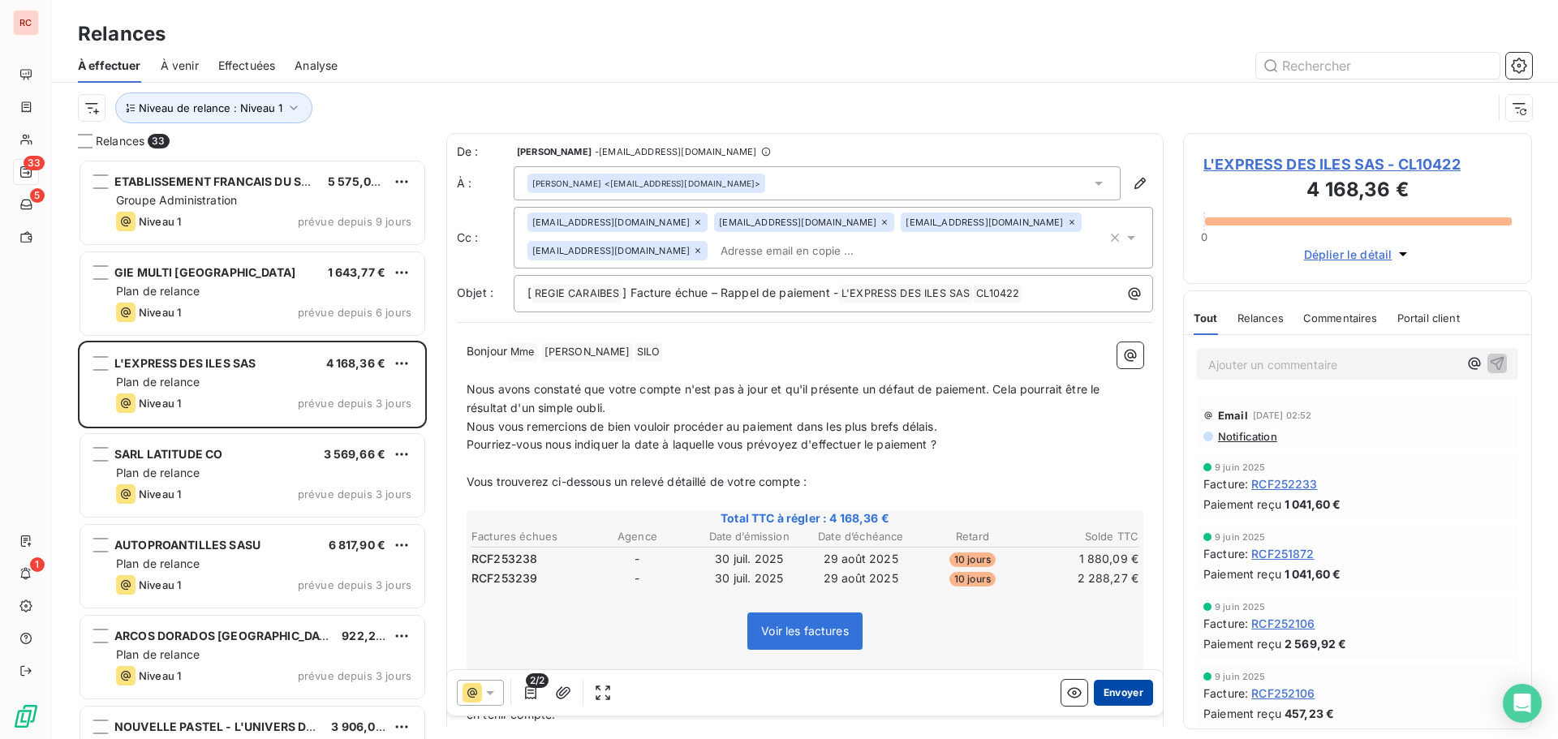
click at [1117, 690] on button "Envoyer" at bounding box center [1123, 693] width 59 height 26
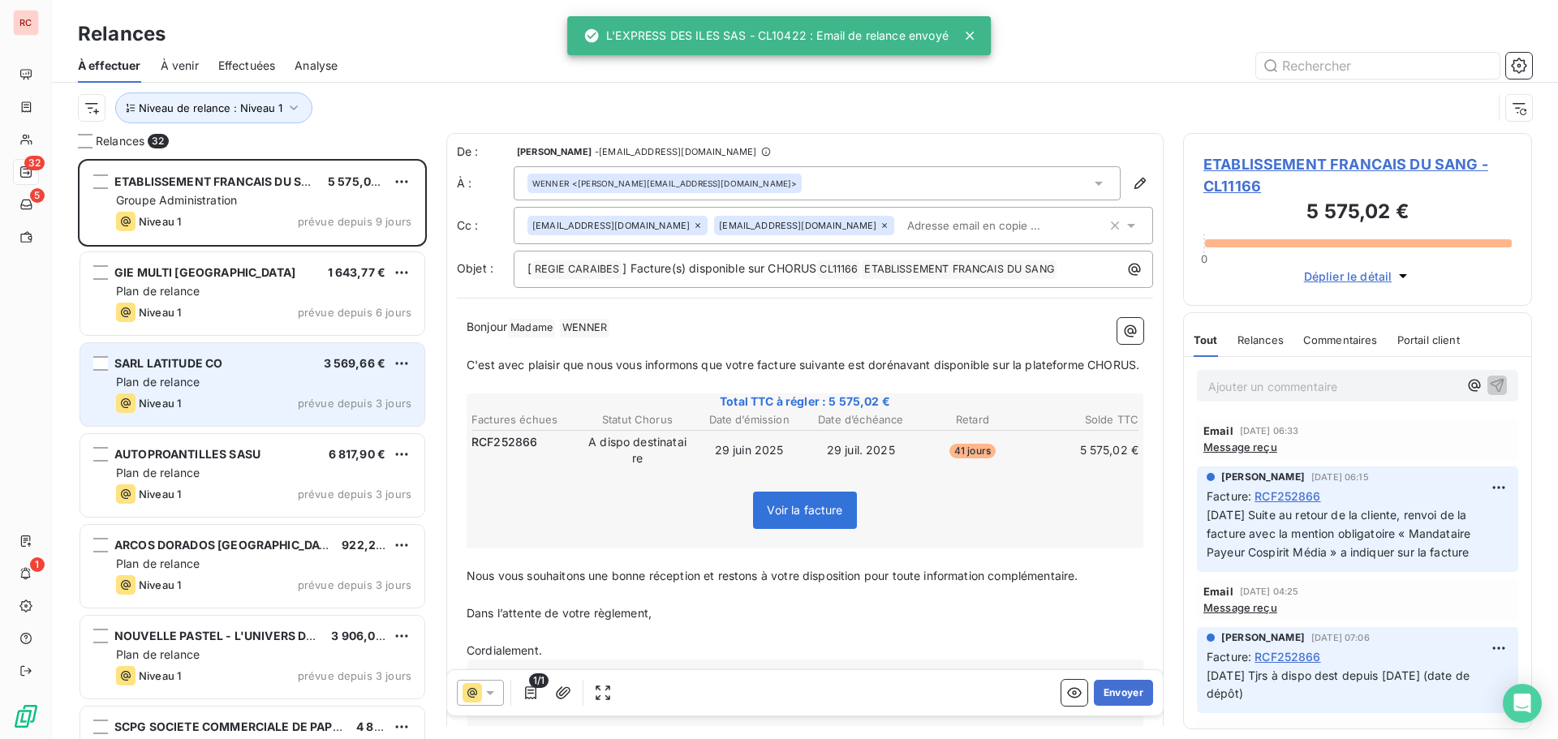
click at [203, 378] on div "Plan de relance" at bounding box center [263, 382] width 295 height 16
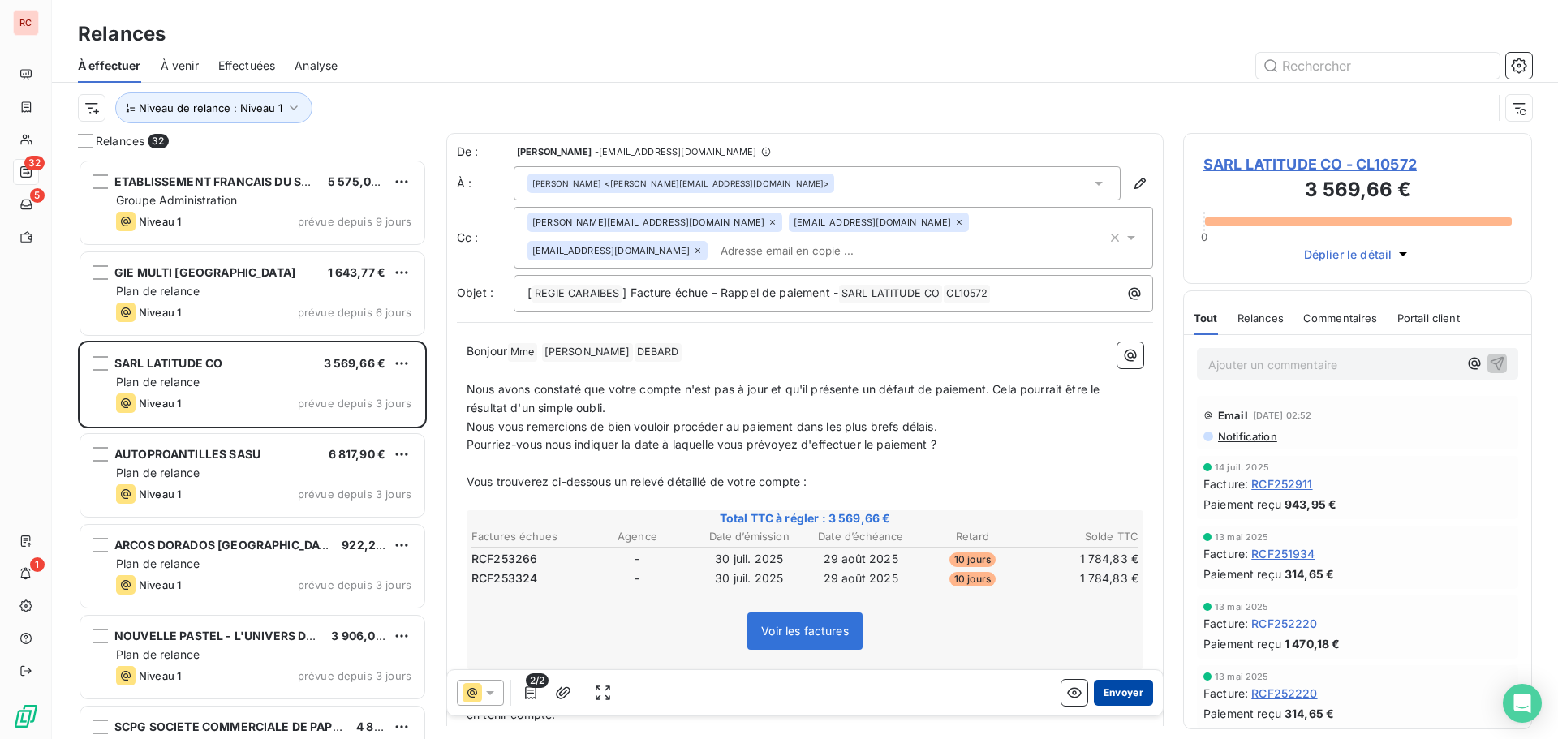
click at [1123, 689] on button "Envoyer" at bounding box center [1123, 693] width 59 height 26
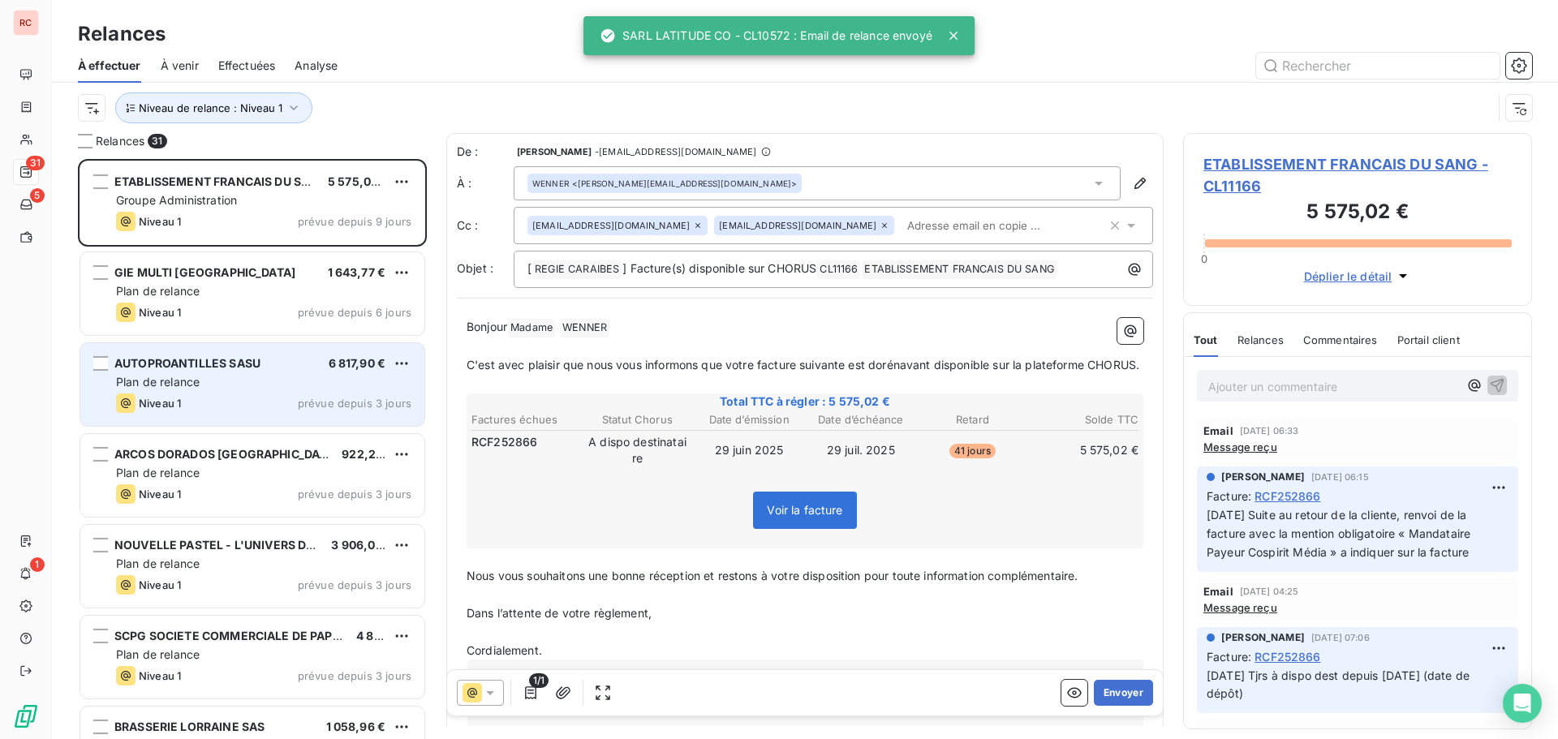
click at [244, 368] on span "AUTOPROANTILLES SASU" at bounding box center [187, 363] width 146 height 14
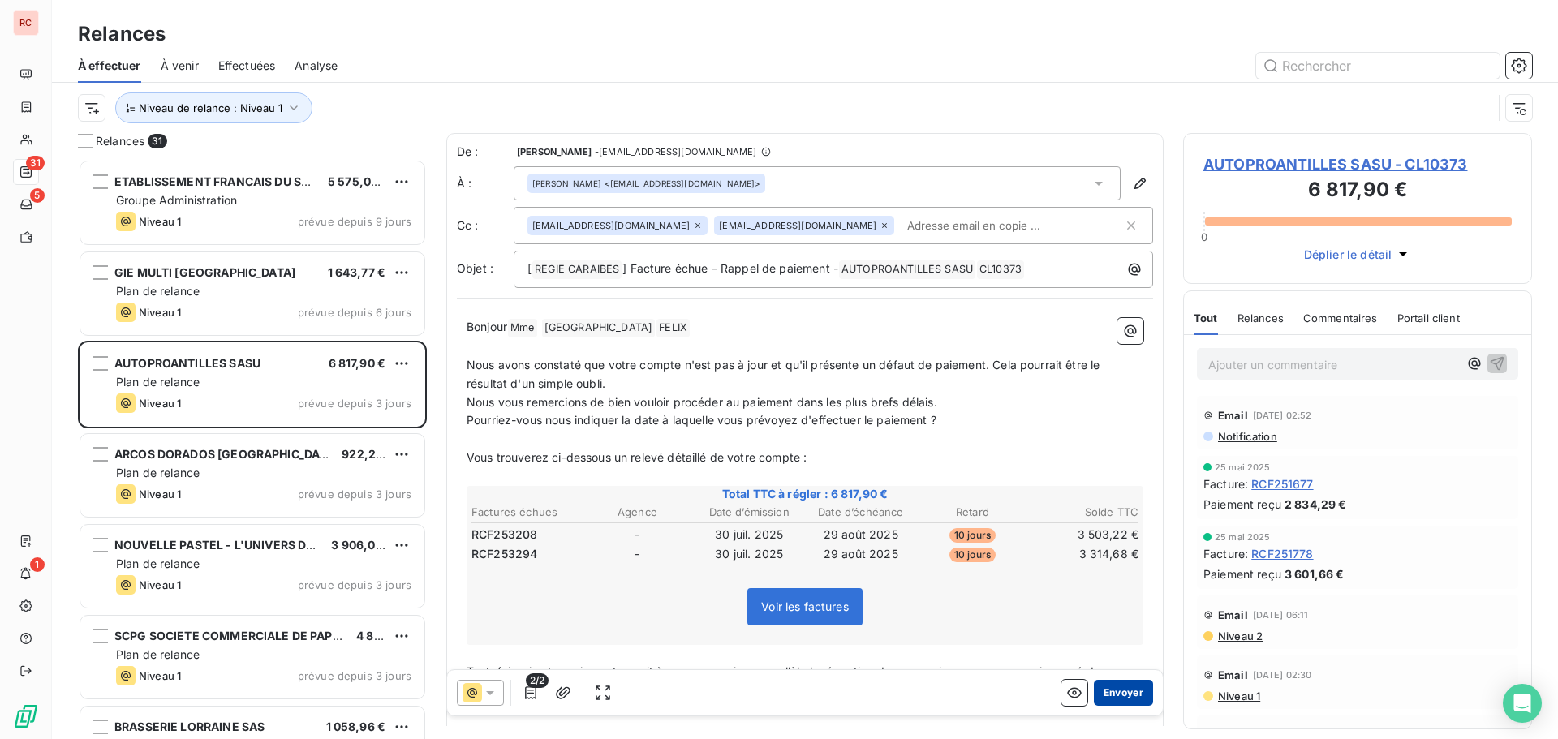
click at [1103, 693] on button "Envoyer" at bounding box center [1123, 693] width 59 height 26
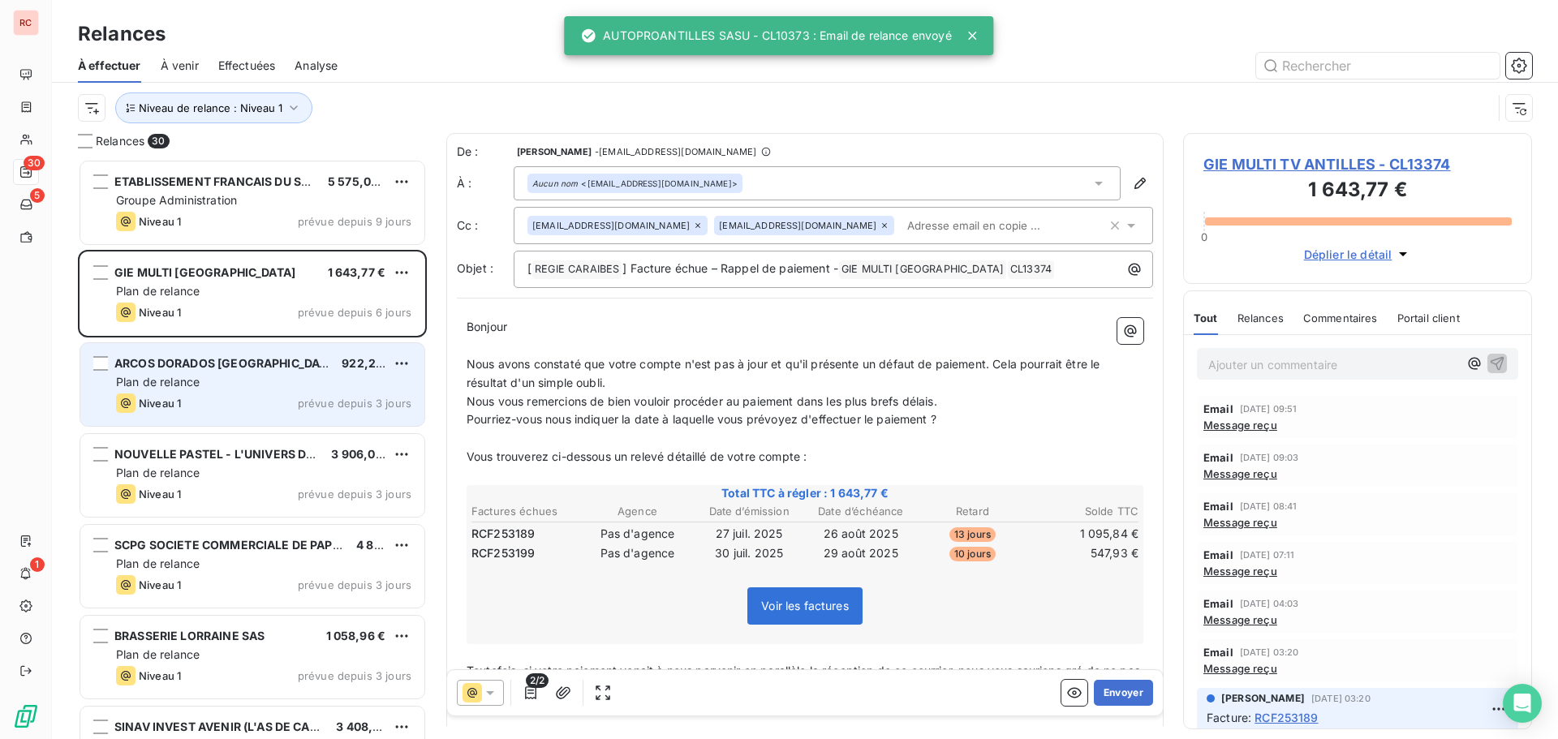
click at [290, 407] on div "Niveau 1 prévue depuis 3 jours" at bounding box center [263, 403] width 295 height 19
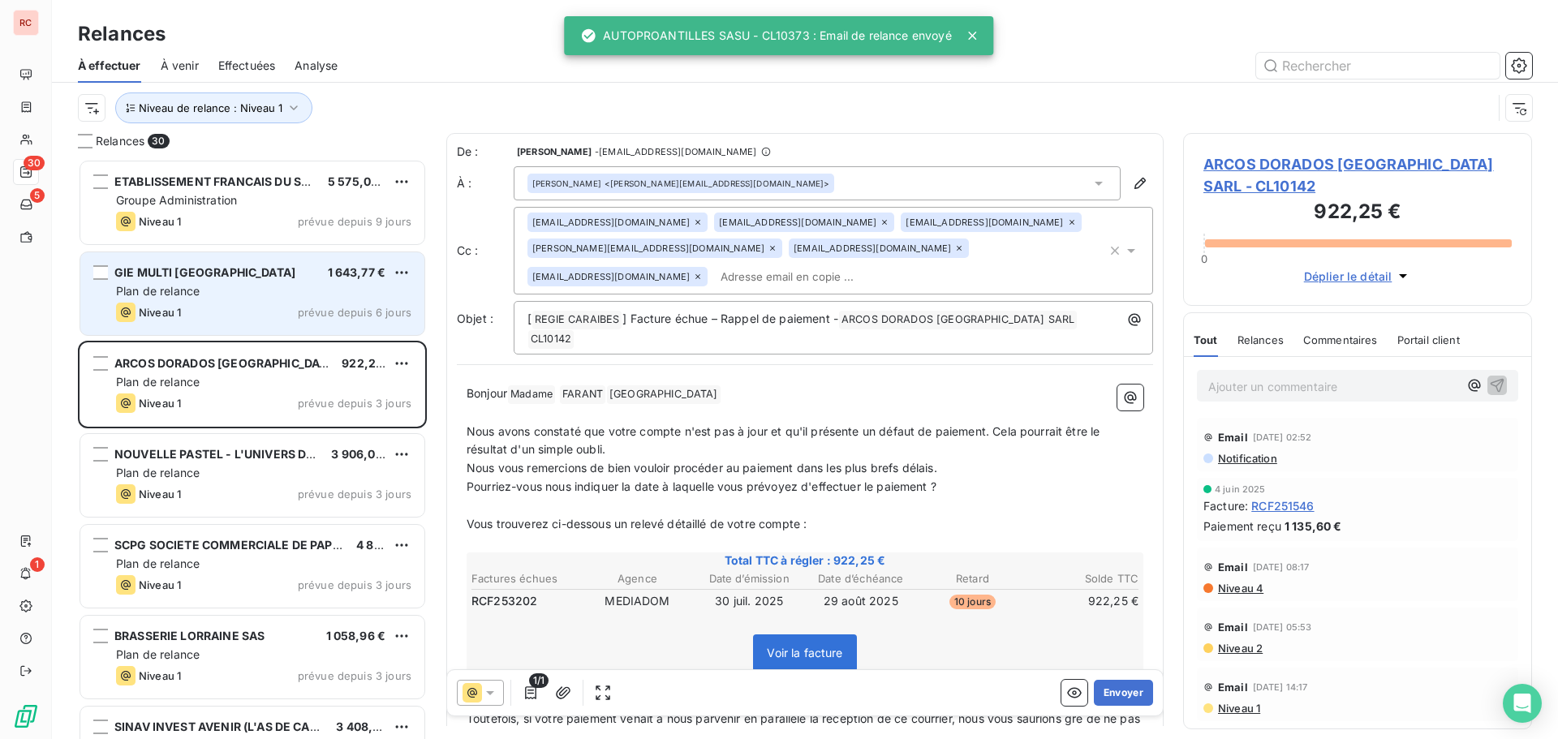
click at [243, 312] on div "Niveau 1 prévue depuis 6 jours" at bounding box center [263, 312] width 295 height 19
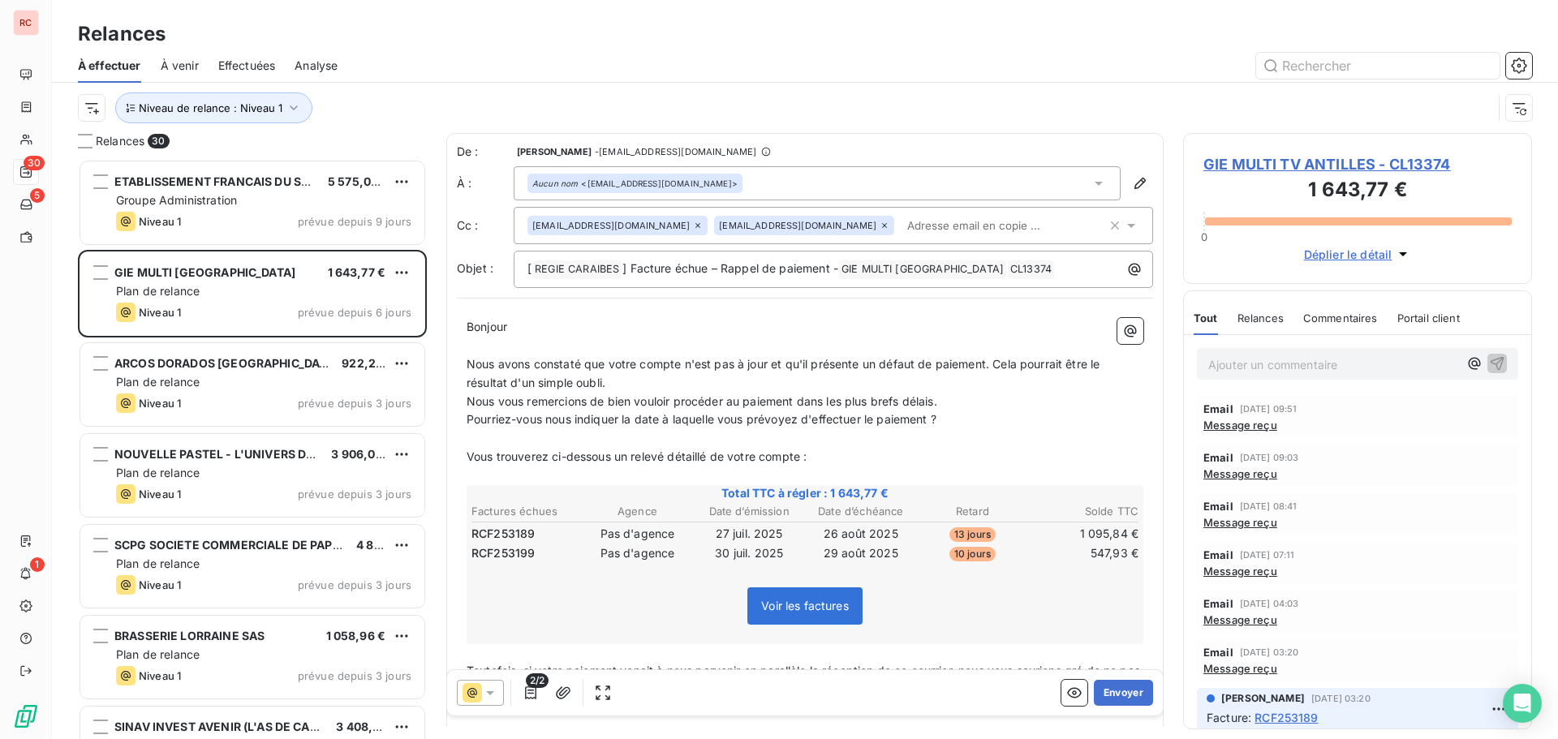
click at [1285, 160] on span "GIE MULTI TV ANTILLES - CL13374" at bounding box center [1357, 164] width 308 height 22
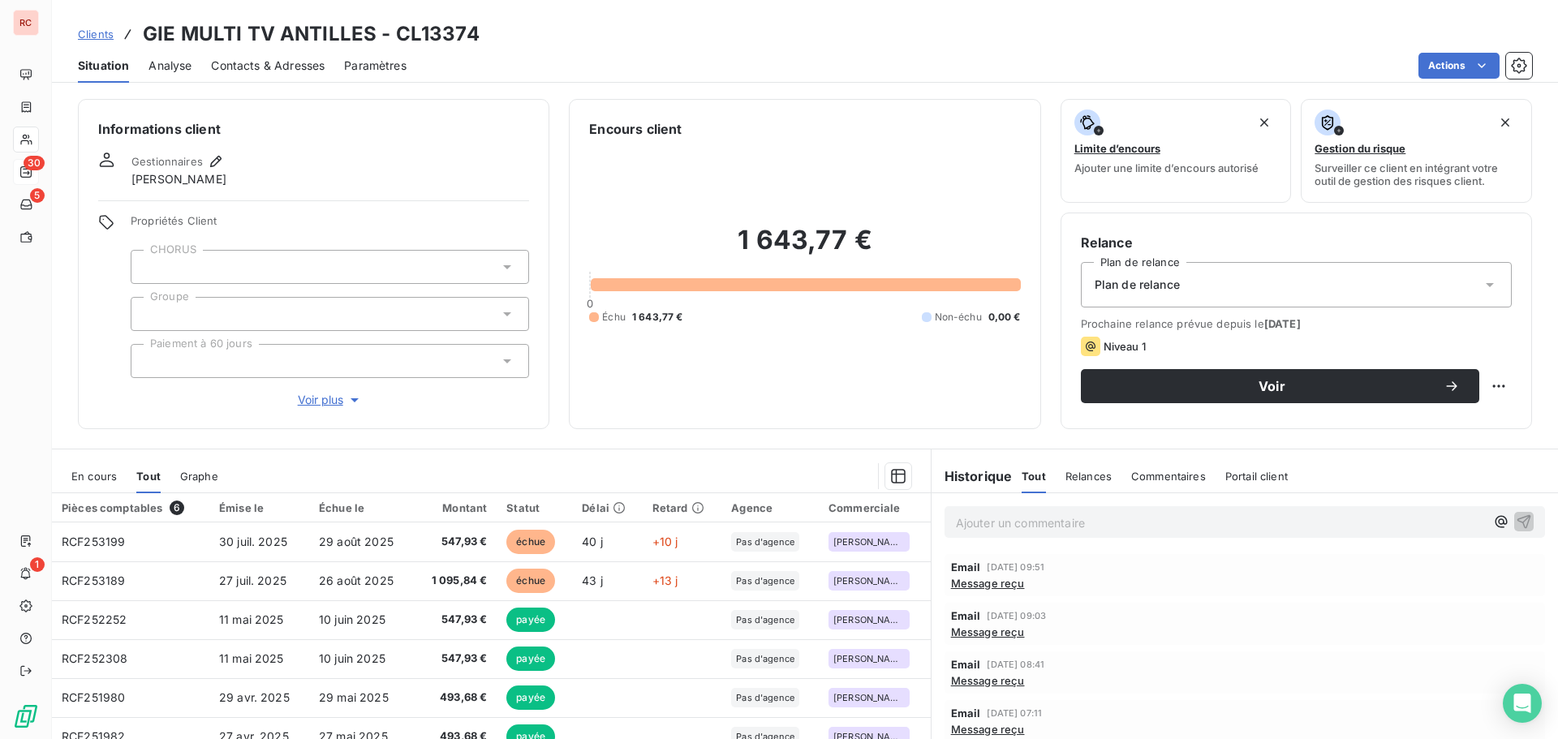
click at [101, 480] on span "En cours" at bounding box center [93, 476] width 45 height 13
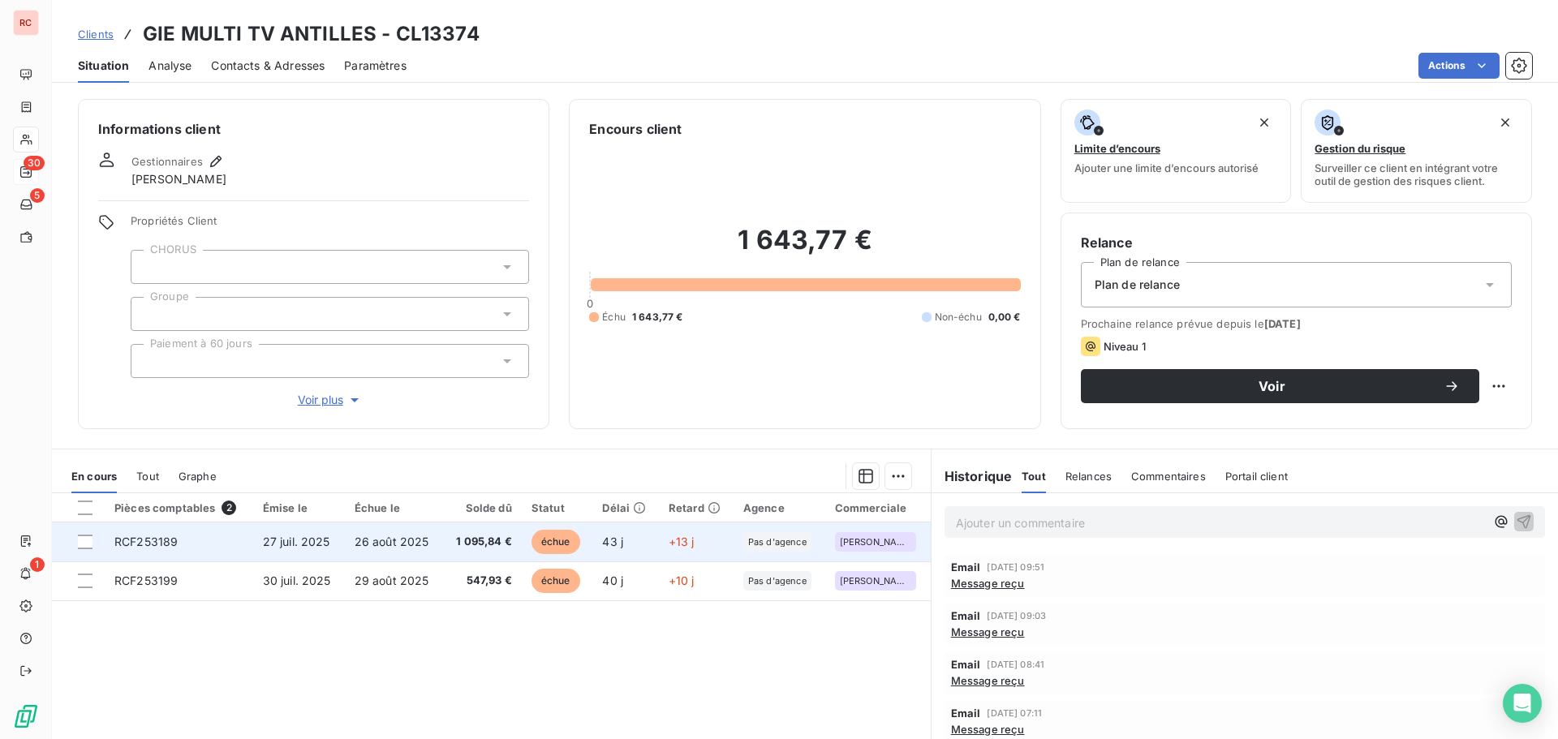
click at [454, 543] on span "1 095,84 €" at bounding box center [482, 542] width 59 height 16
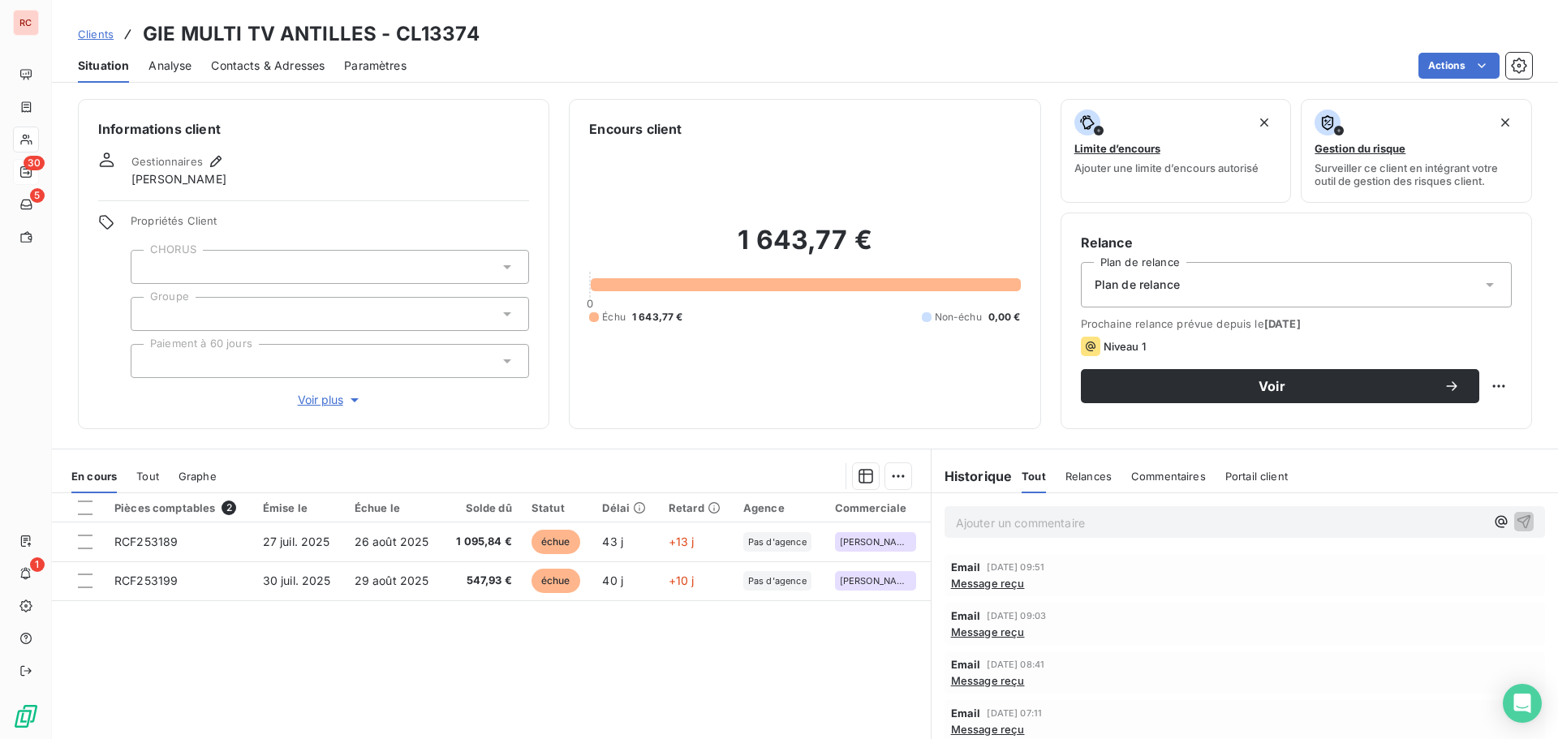
click at [986, 585] on span "Message reçu" at bounding box center [988, 583] width 74 height 13
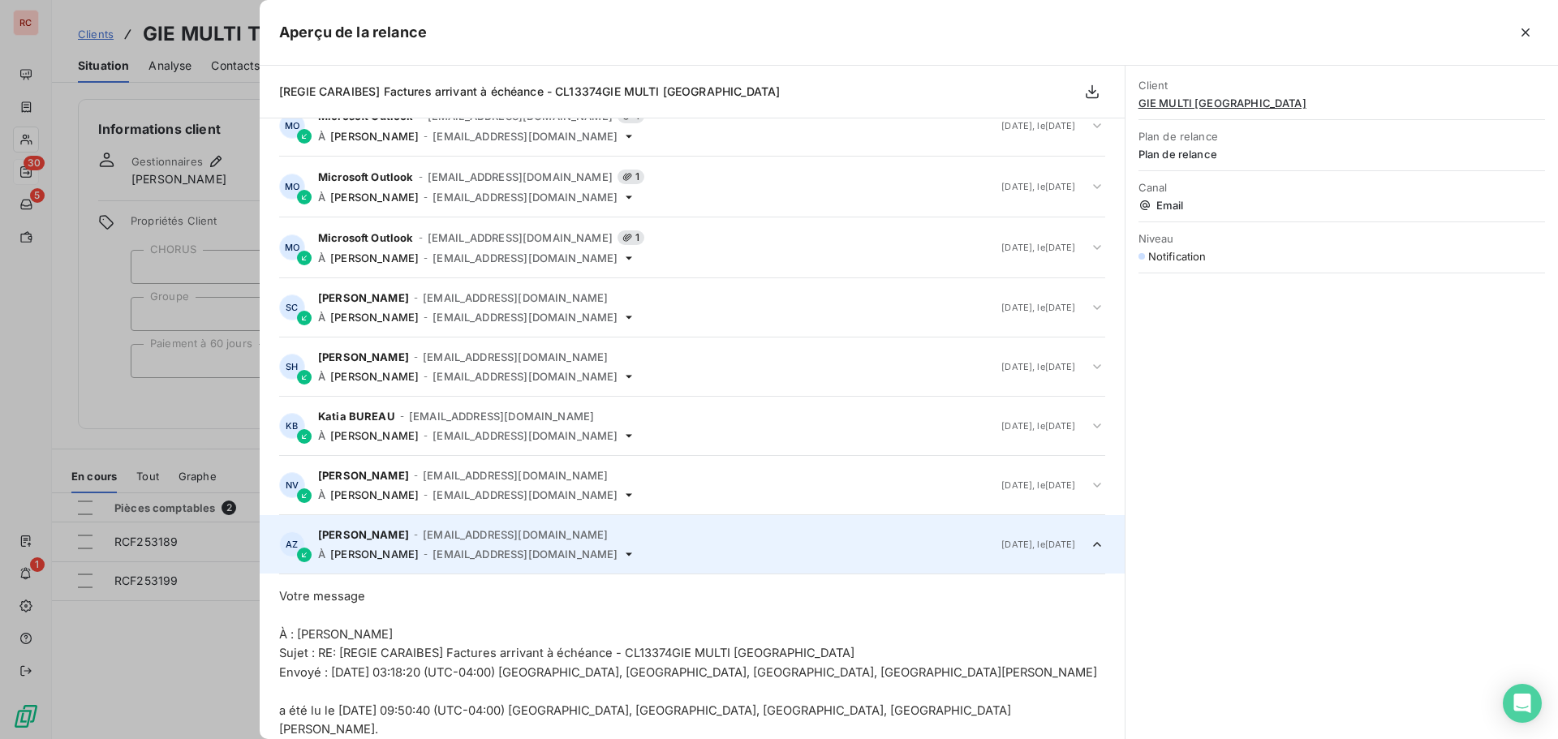
scroll to position [910, 0]
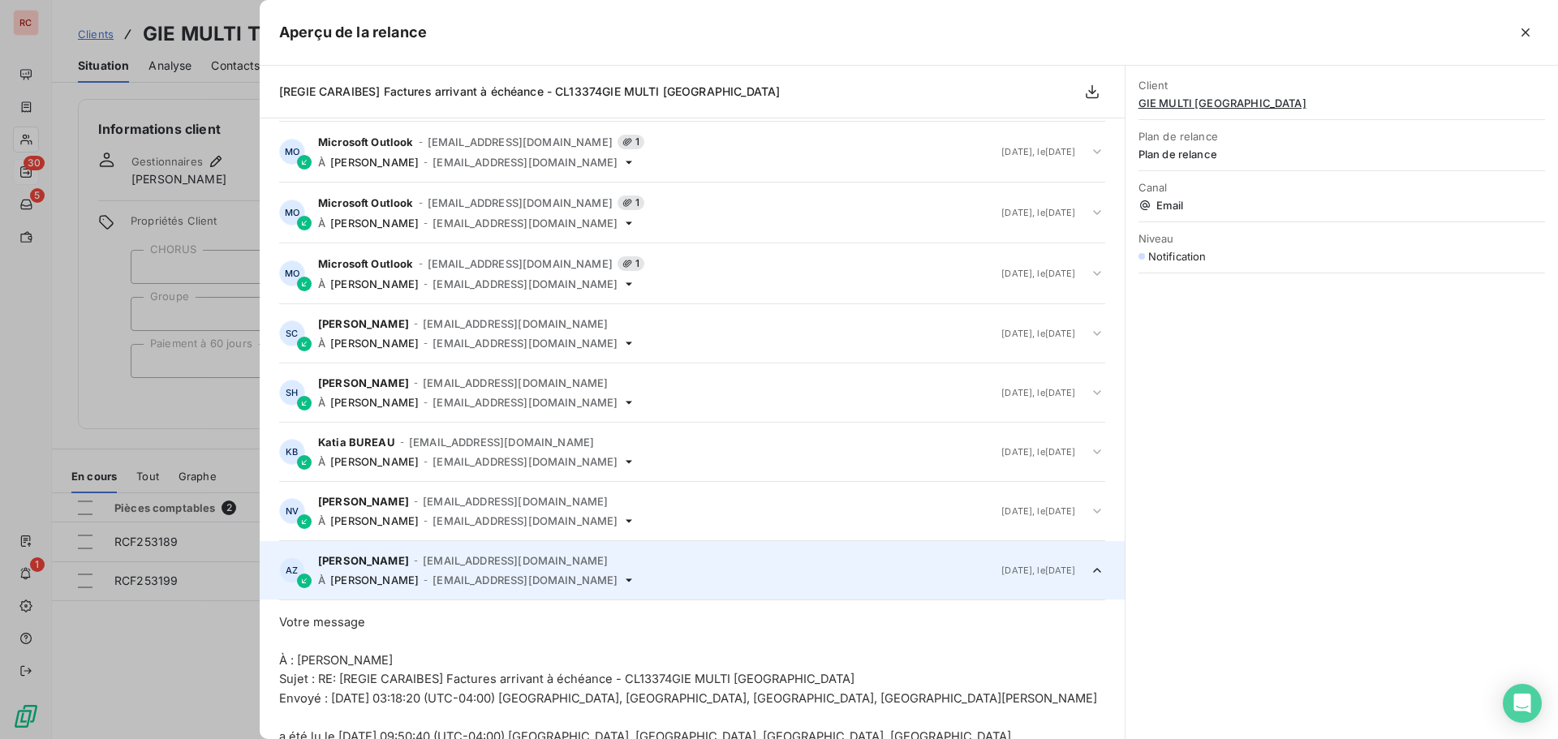
click at [35, 354] on div at bounding box center [779, 369] width 1558 height 739
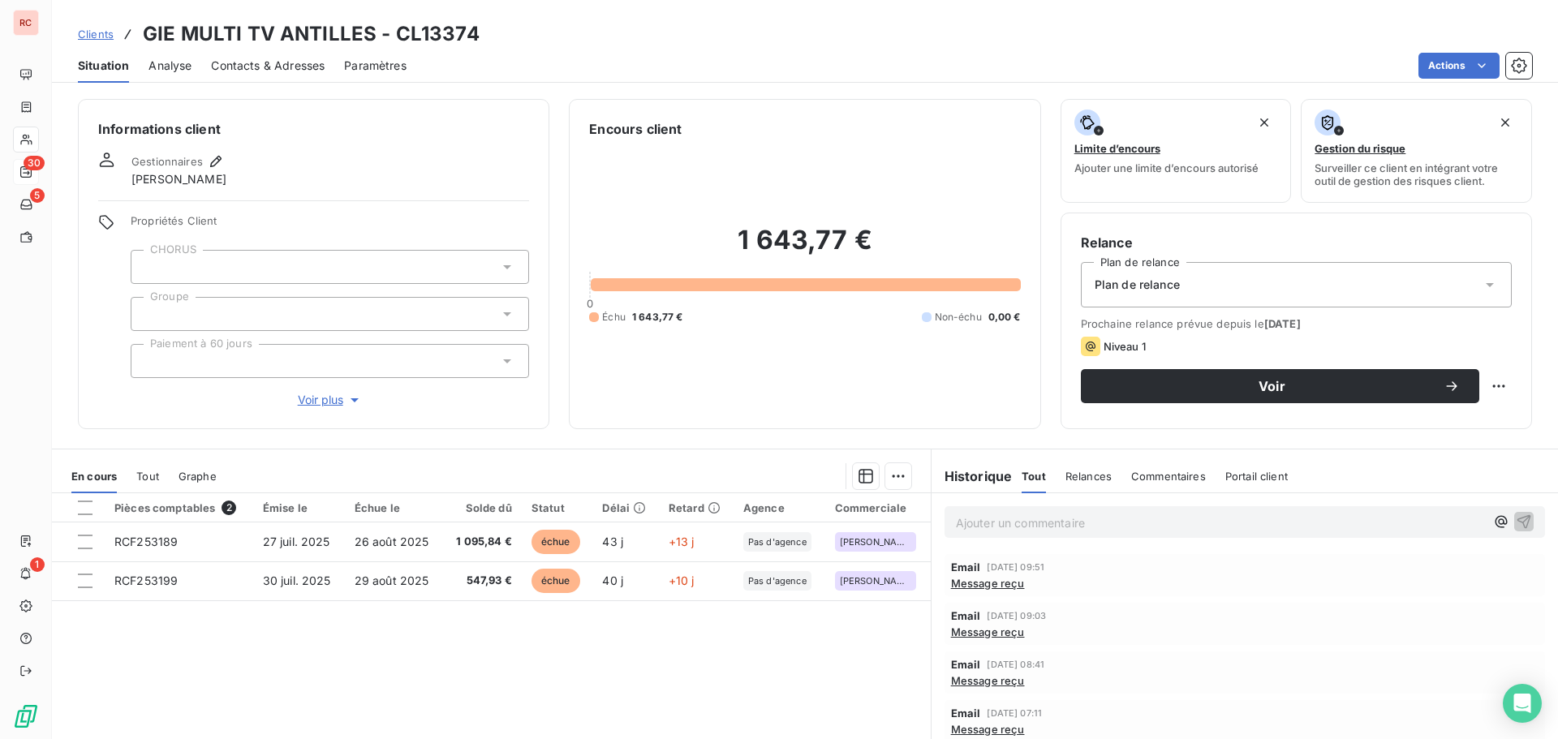
click at [292, 67] on span "Contacts & Adresses" at bounding box center [268, 66] width 114 height 16
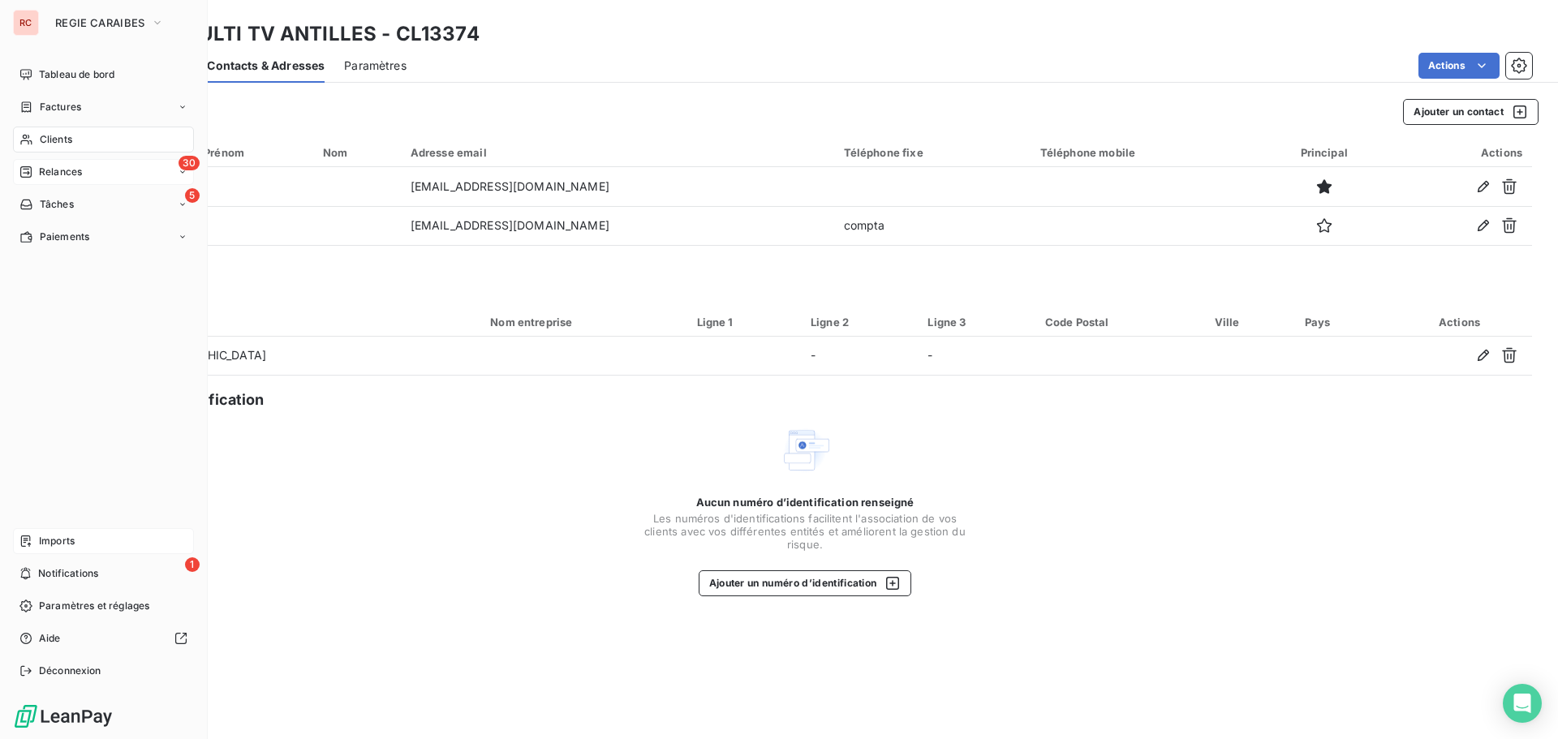
click at [76, 551] on div "Imports" at bounding box center [103, 541] width 181 height 26
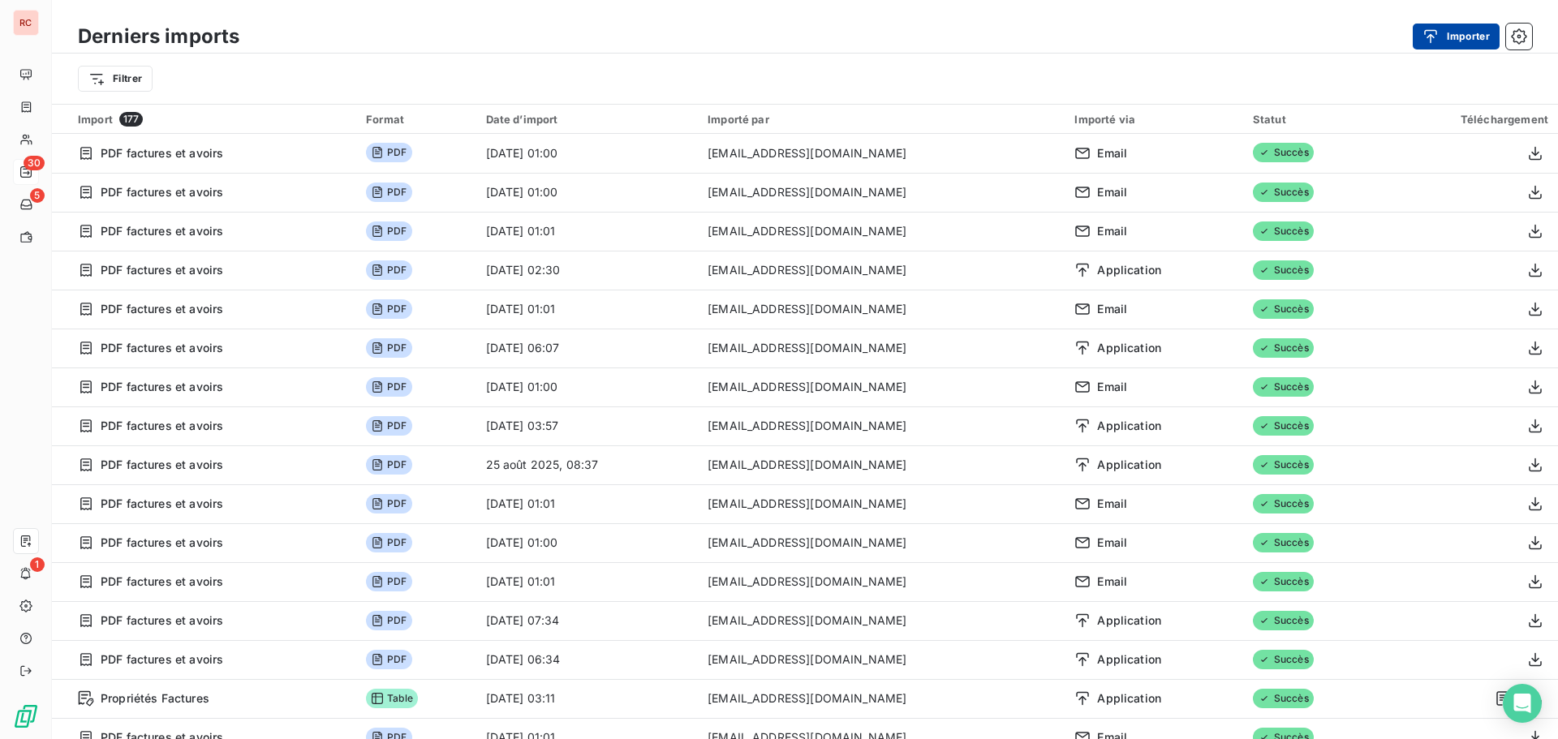
click at [1451, 45] on button "Importer" at bounding box center [1456, 37] width 87 height 26
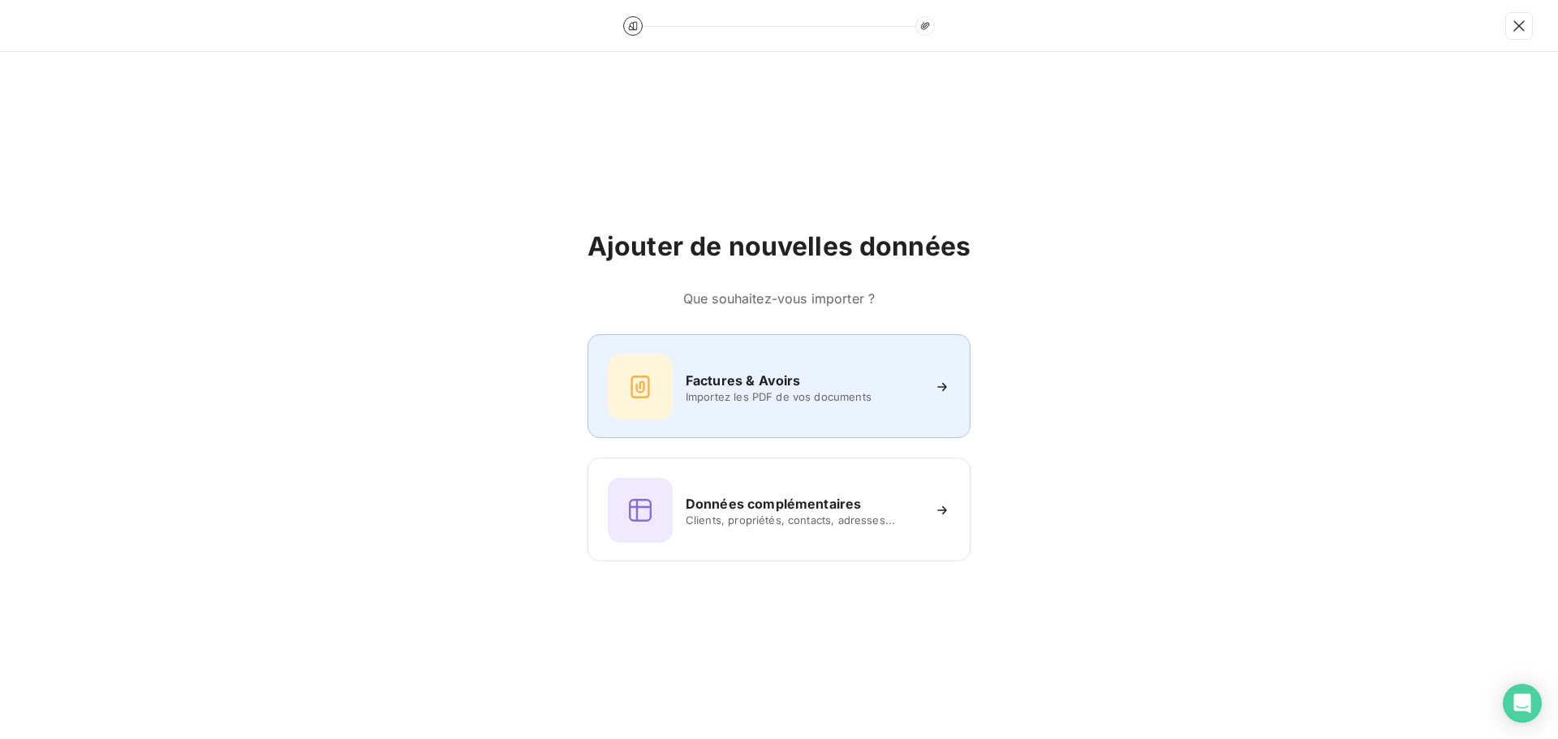
click at [769, 420] on div "Factures & Avoirs Importez les PDF de vos documents" at bounding box center [778, 386] width 383 height 104
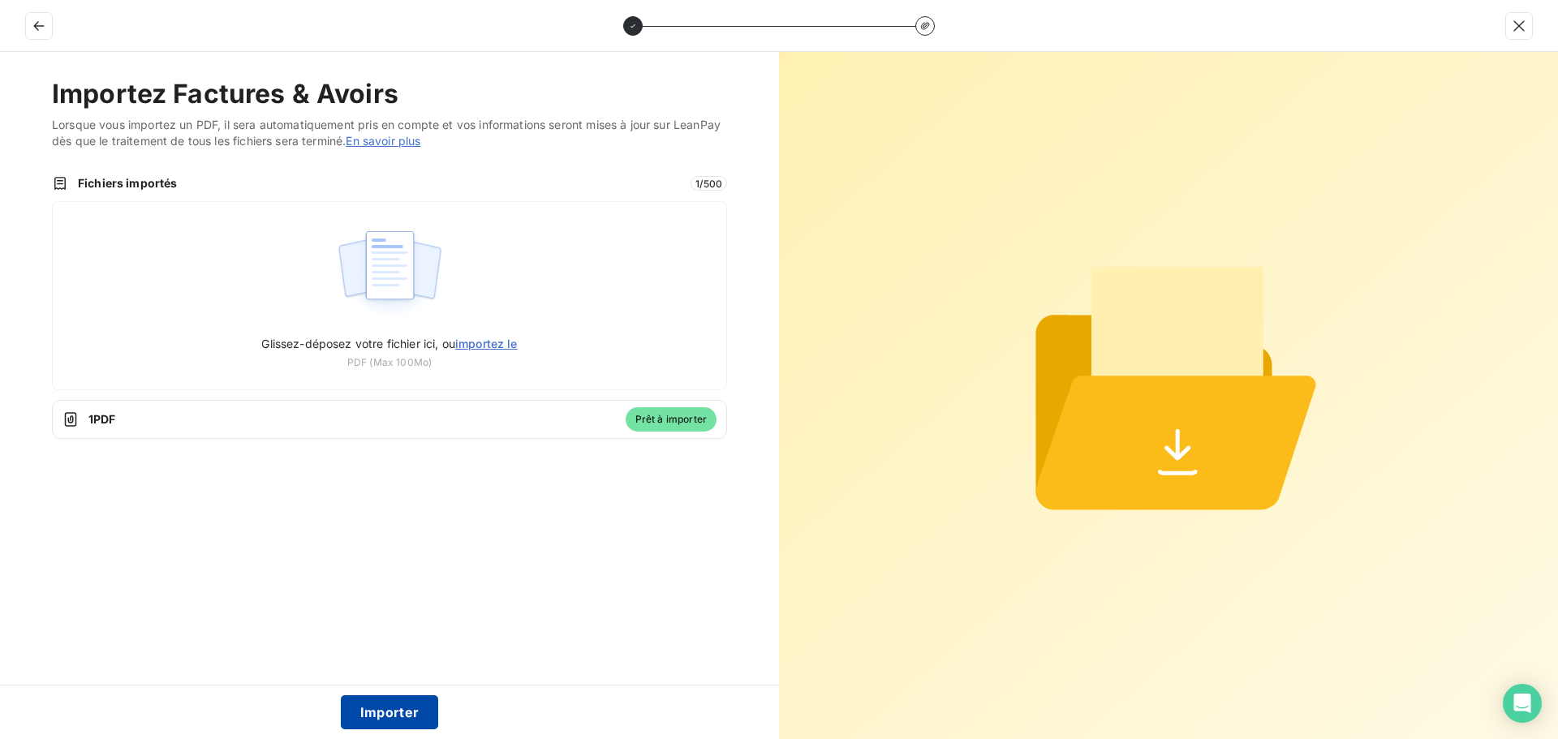
click at [407, 715] on button "Importer" at bounding box center [390, 712] width 98 height 34
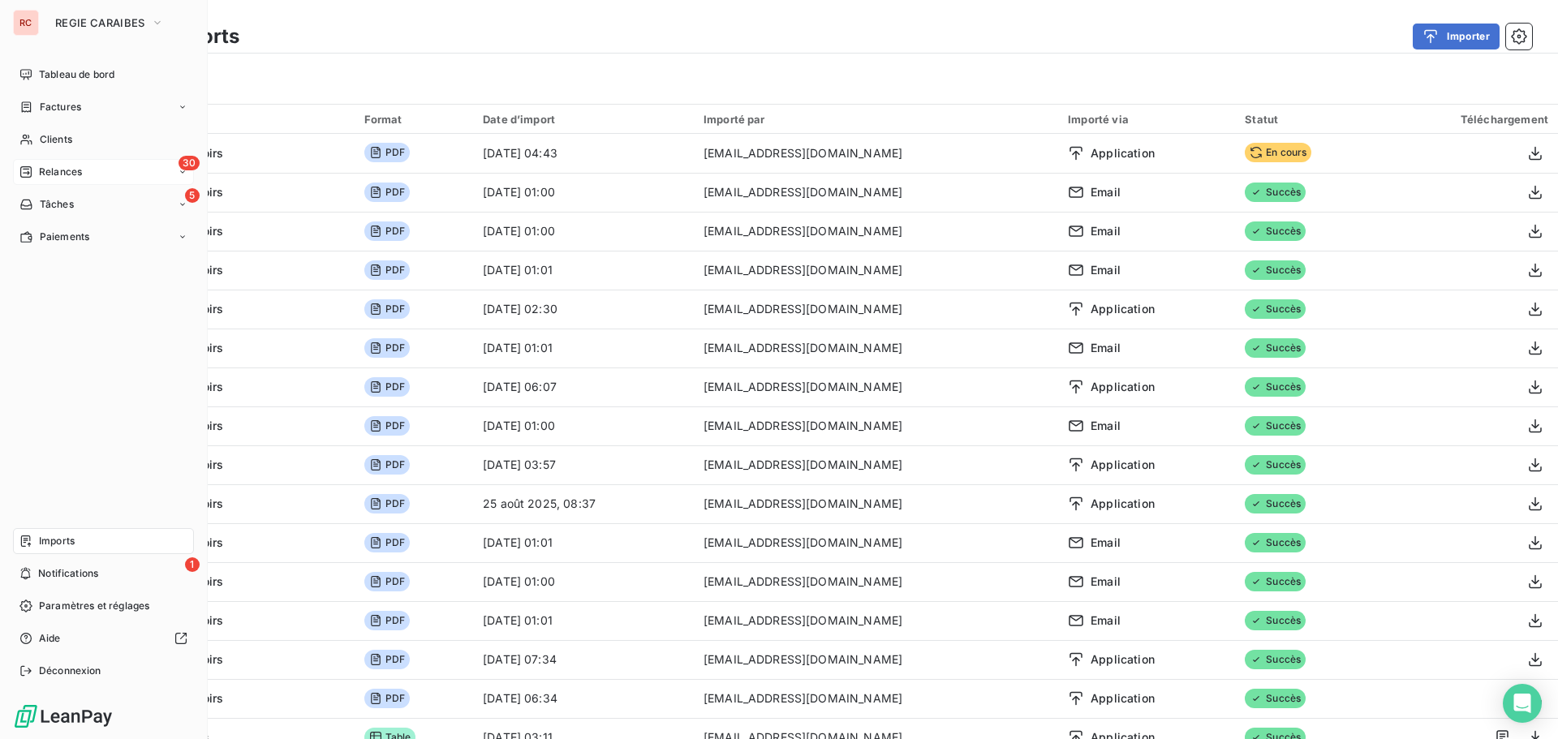
click at [53, 165] on span "Relances" at bounding box center [60, 172] width 43 height 15
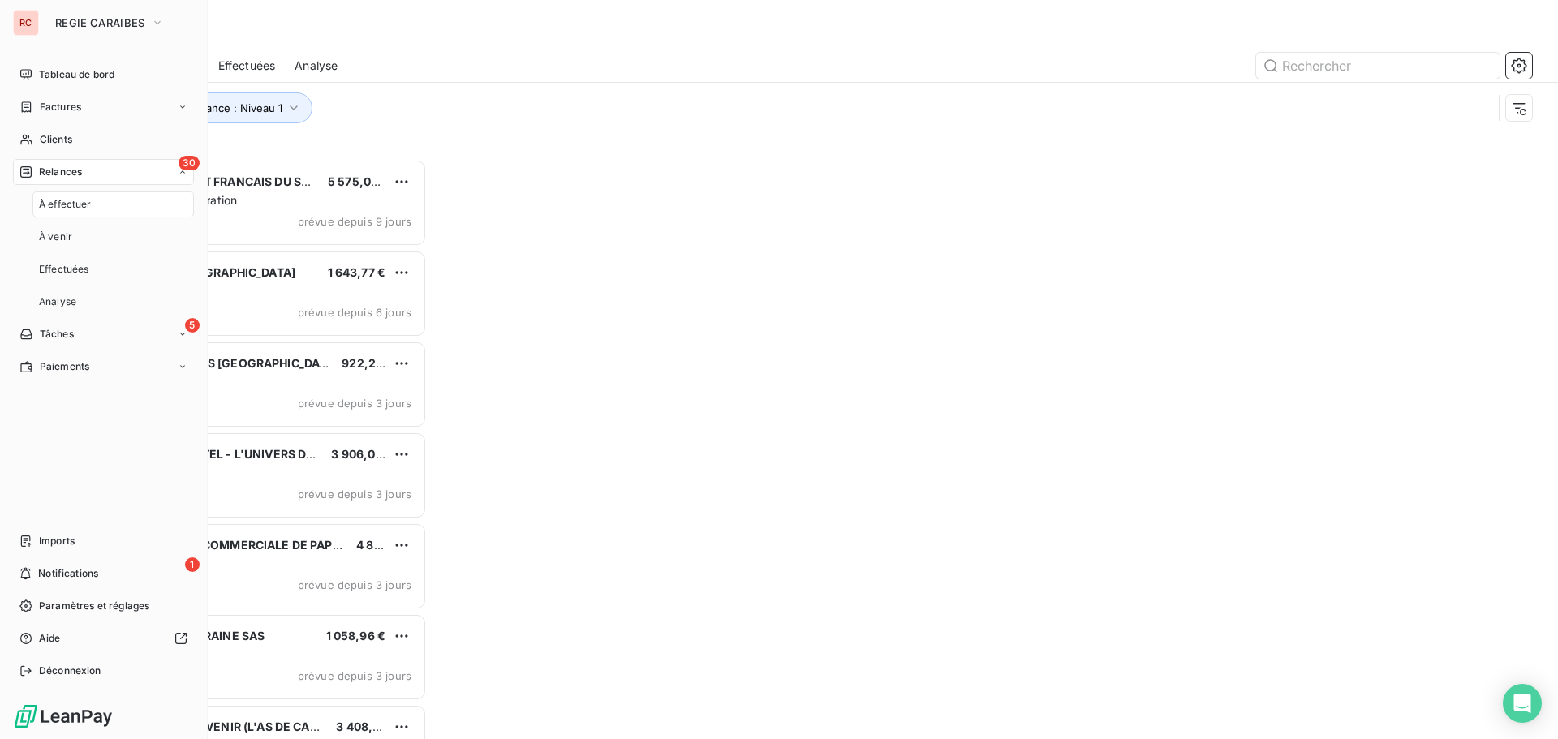
scroll to position [568, 337]
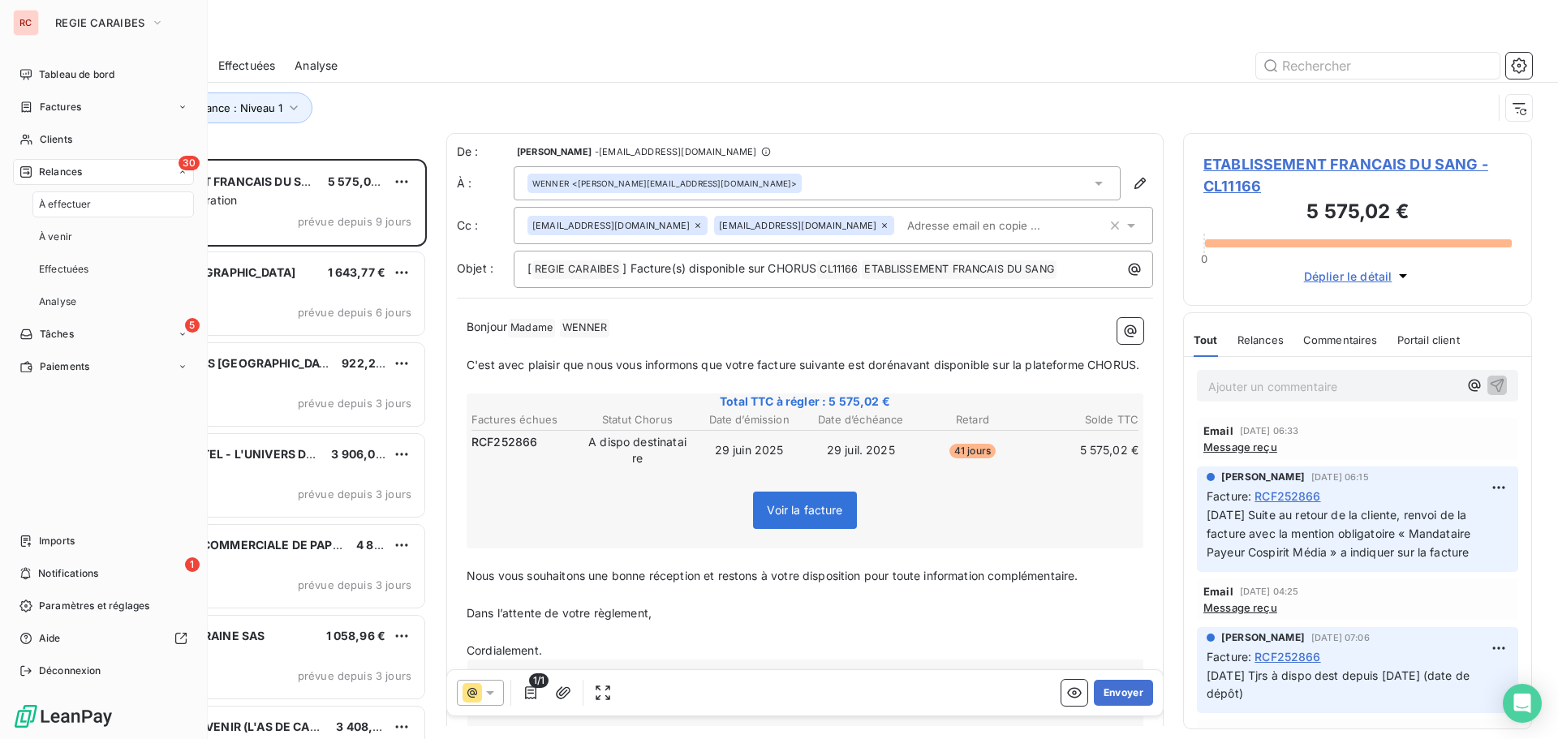
click at [56, 197] on span "À effectuer" at bounding box center [65, 204] width 53 height 15
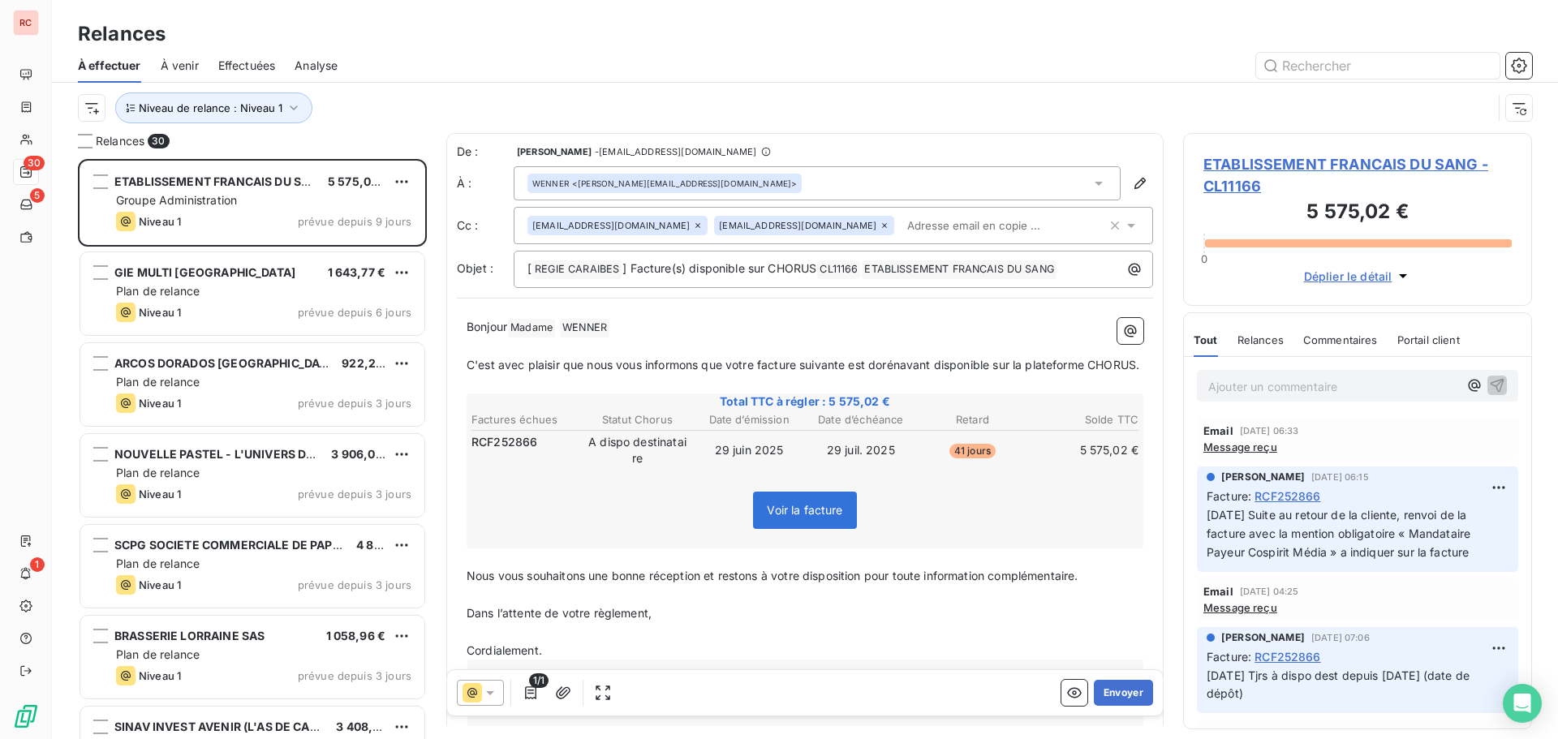
click at [506, 28] on div "Relances" at bounding box center [805, 33] width 1506 height 29
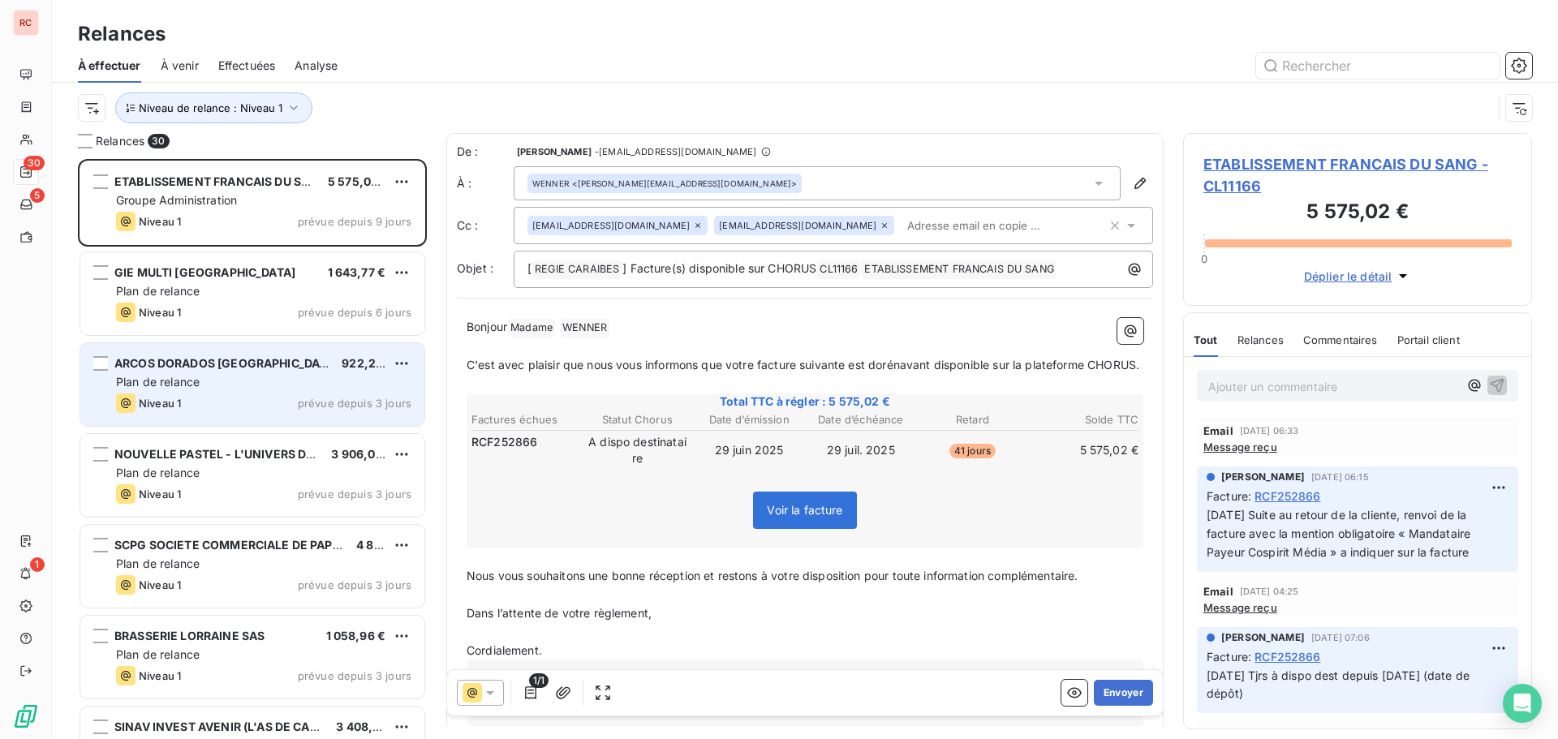
click at [174, 401] on span "Niveau 1" at bounding box center [160, 403] width 42 height 13
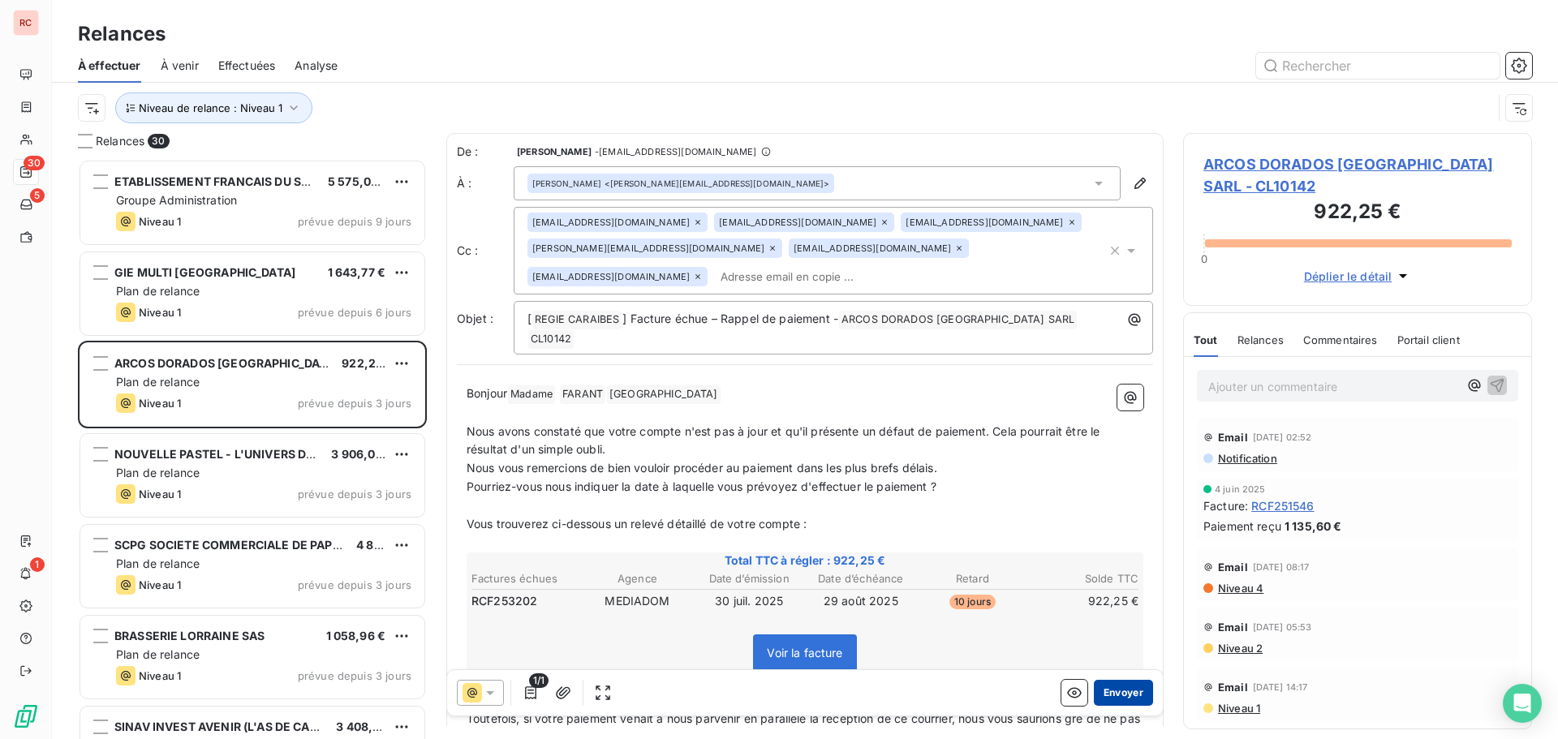
click at [1119, 690] on button "Envoyer" at bounding box center [1123, 693] width 59 height 26
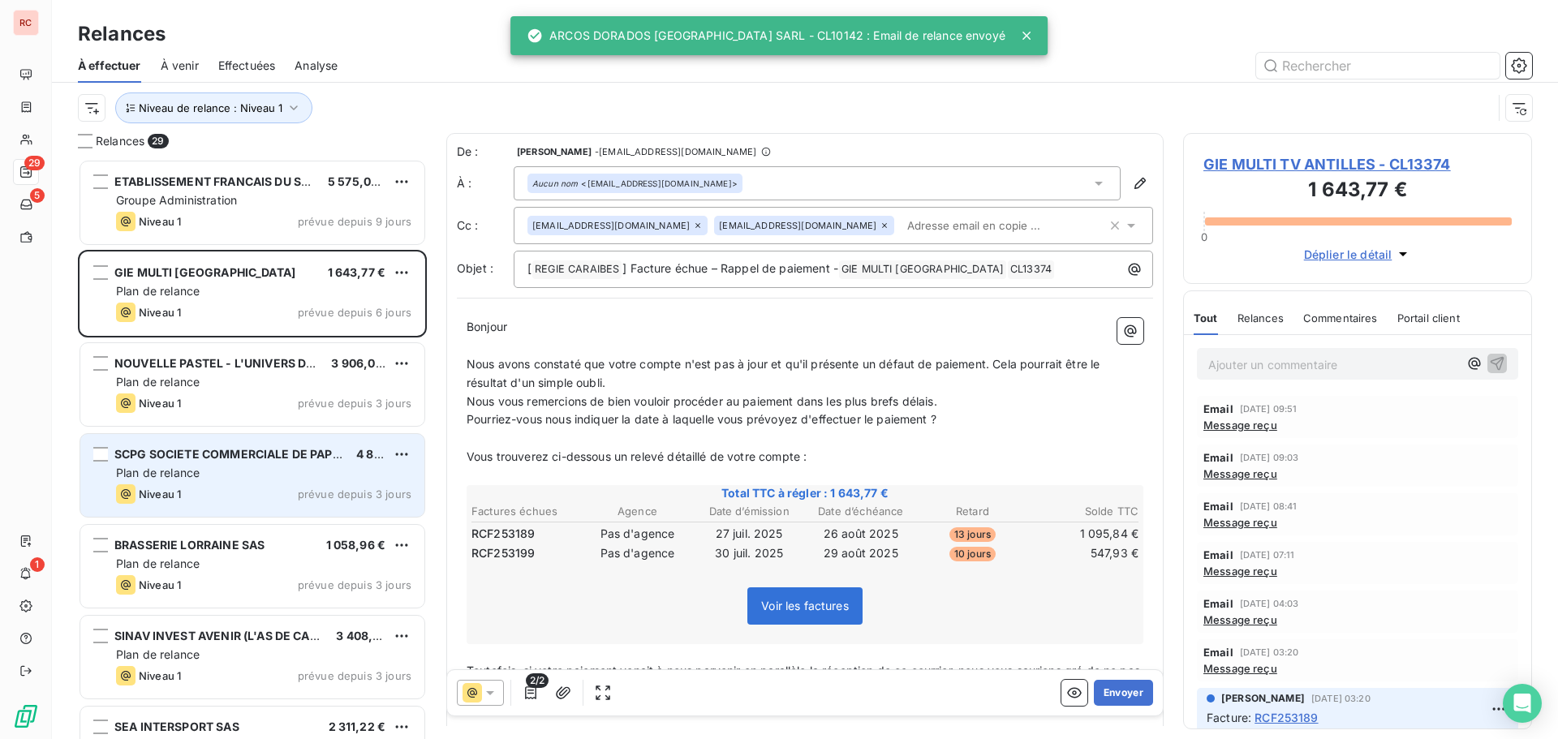
click at [187, 488] on div "Niveau 1 prévue depuis 3 jours" at bounding box center [263, 493] width 295 height 19
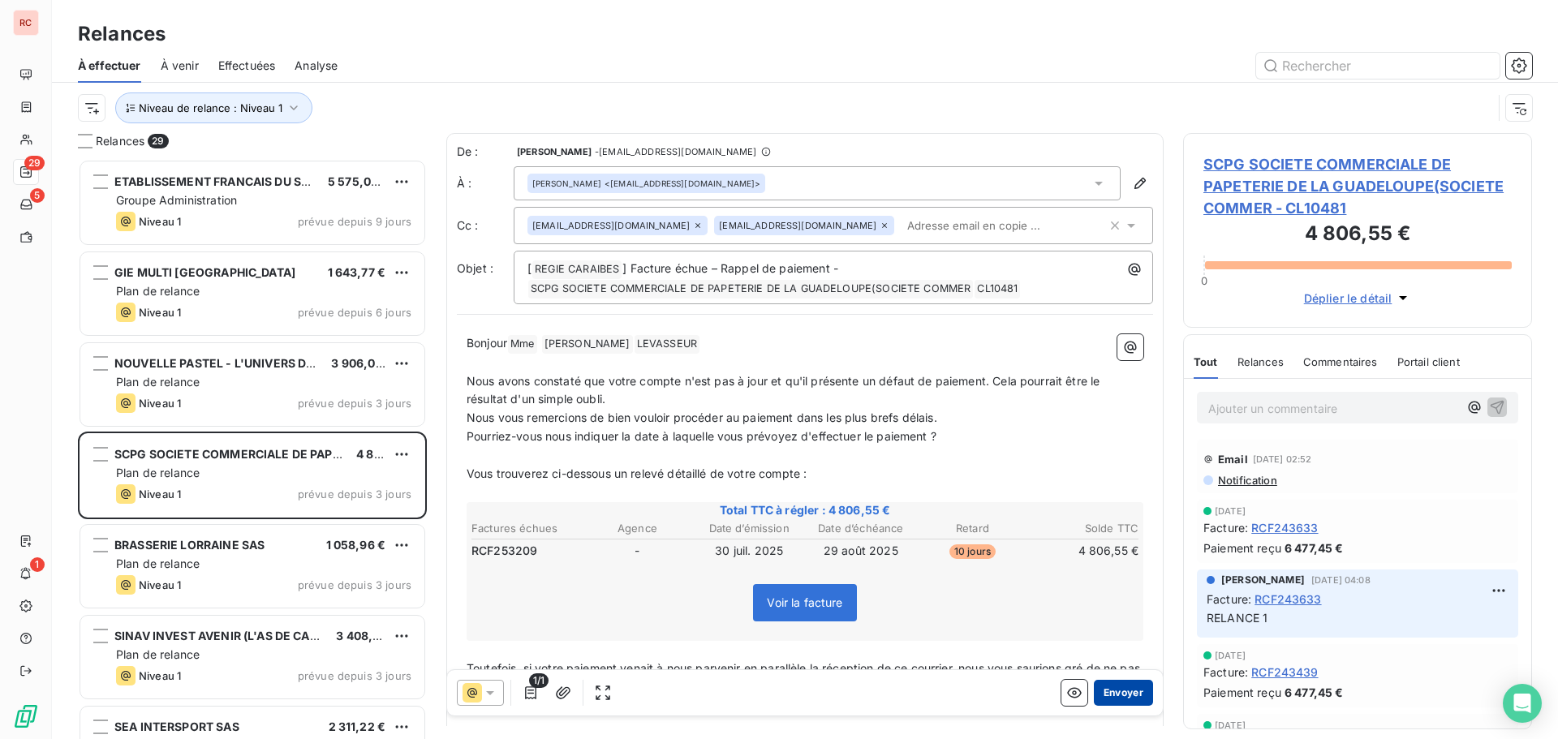
click at [1100, 686] on button "Envoyer" at bounding box center [1123, 693] width 59 height 26
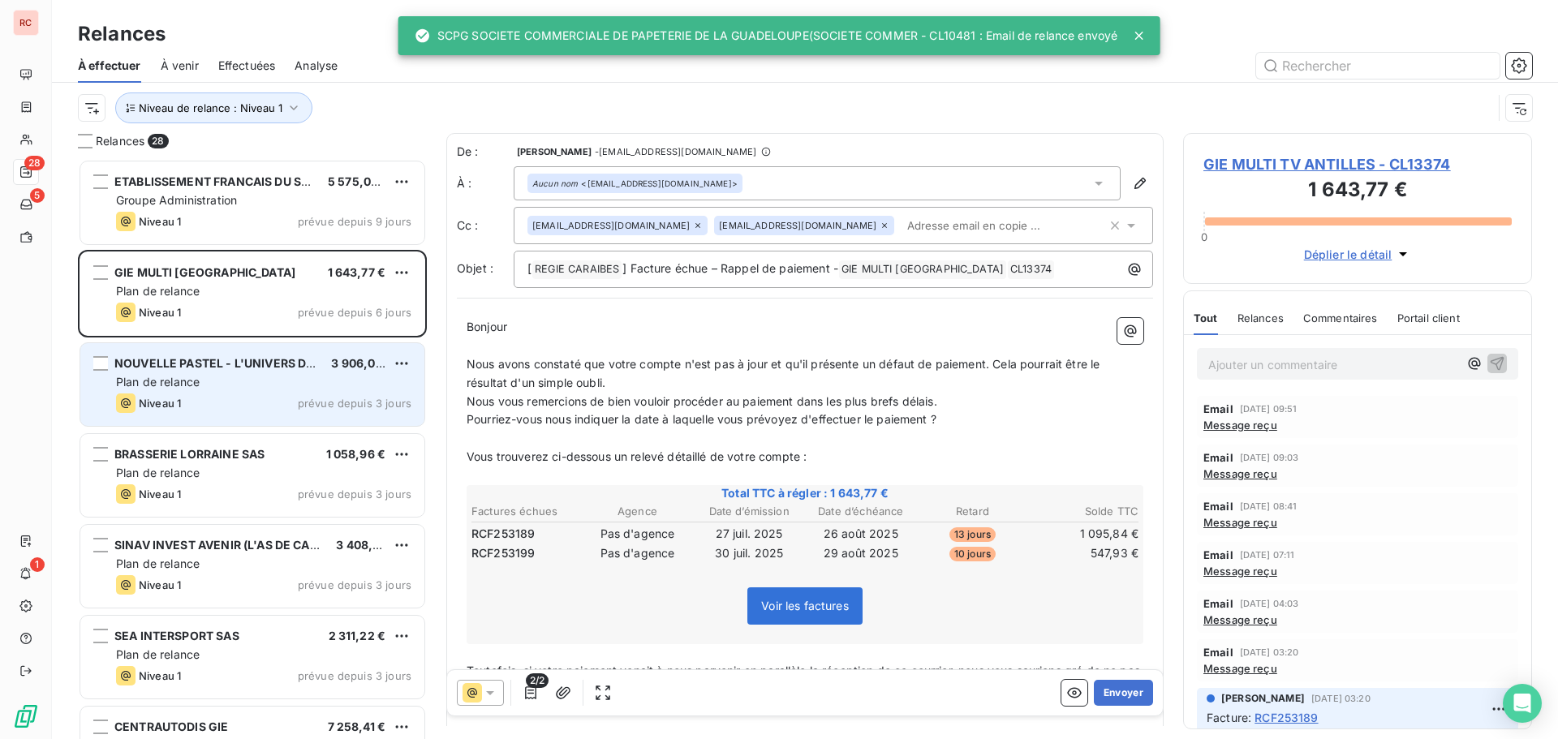
click at [329, 394] on div "Niveau 1 prévue depuis 3 jours" at bounding box center [263, 403] width 295 height 19
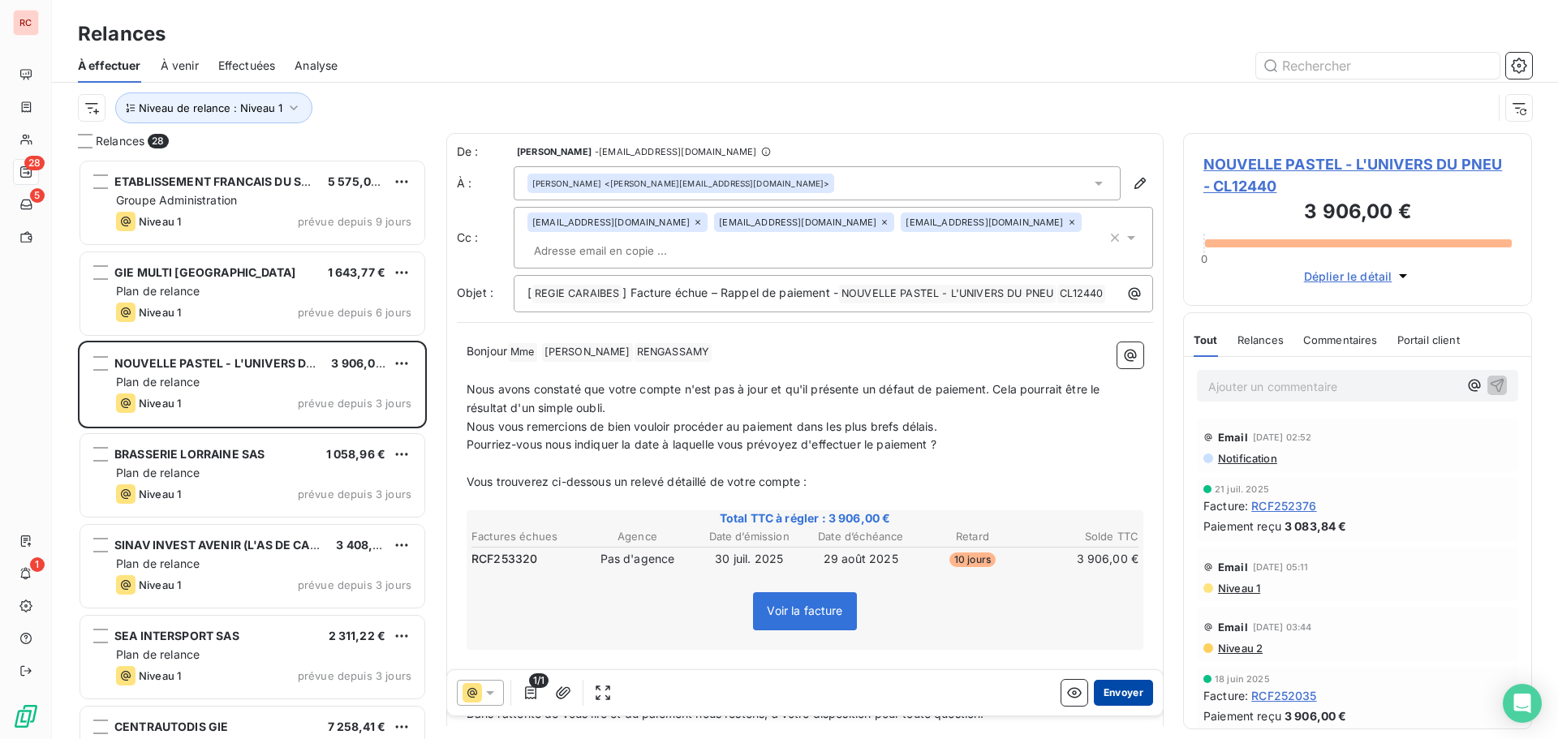
click at [1104, 692] on button "Envoyer" at bounding box center [1123, 693] width 59 height 26
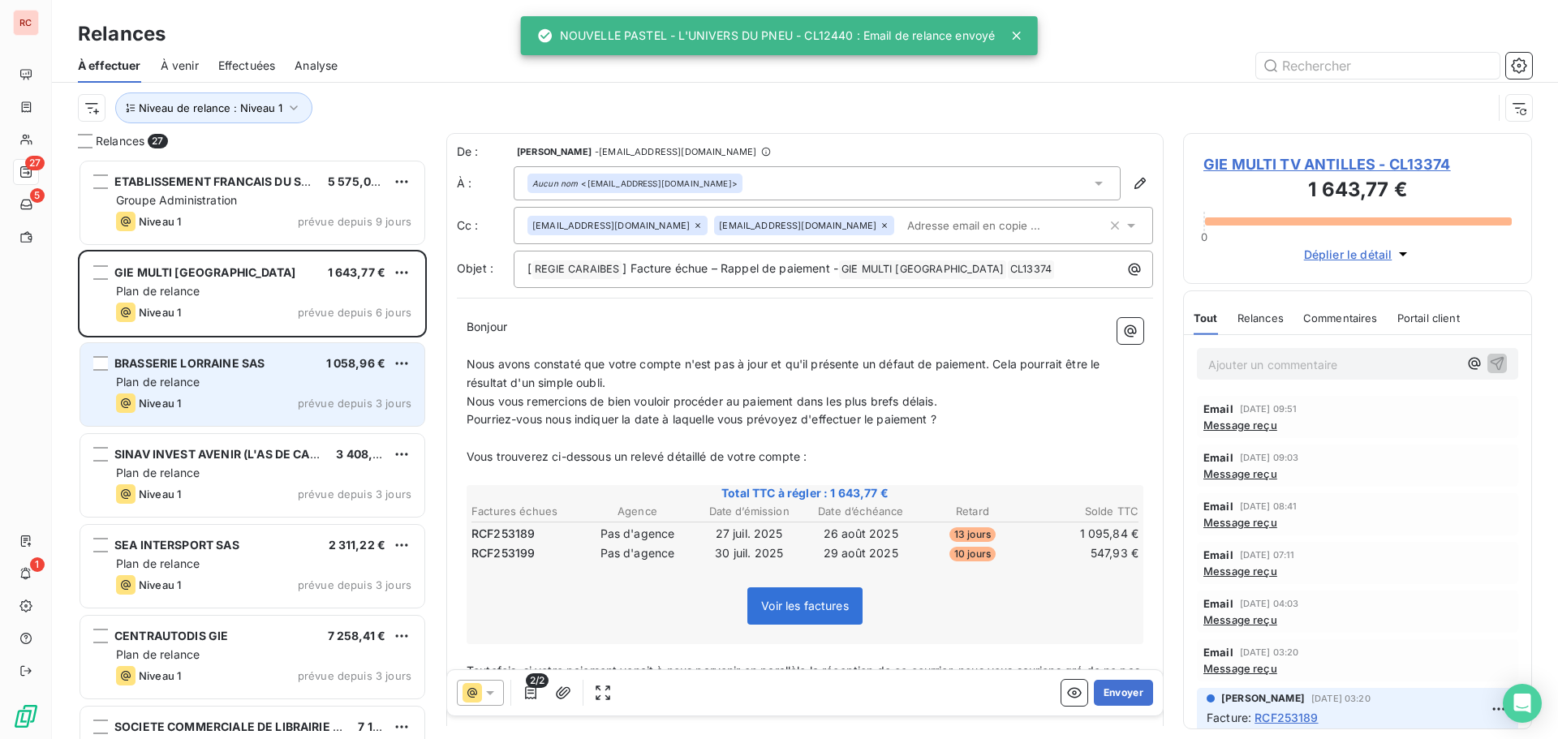
click at [341, 370] on div "1 058,96 €" at bounding box center [356, 363] width 60 height 16
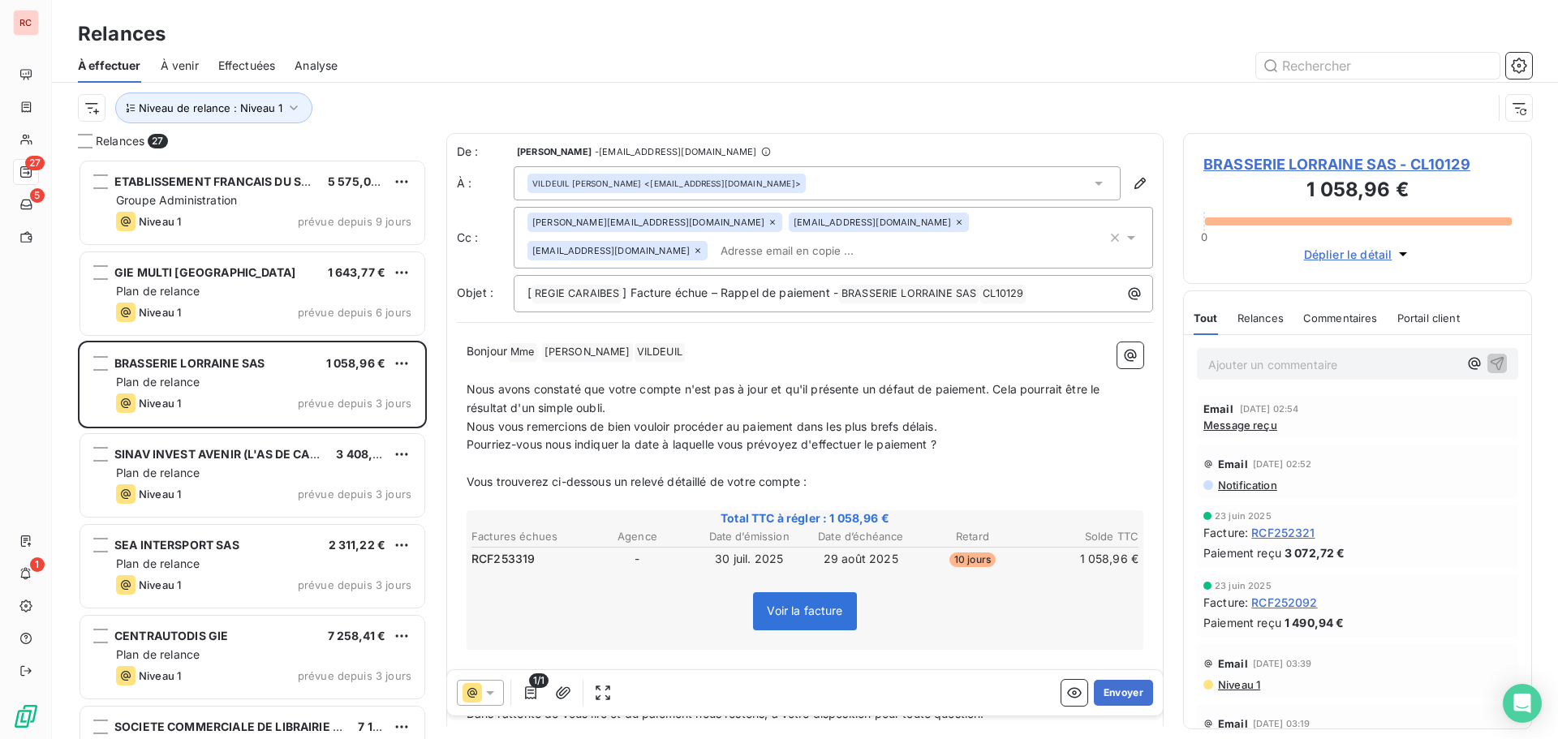
click at [1246, 425] on span "Message reçu" at bounding box center [1240, 425] width 74 height 13
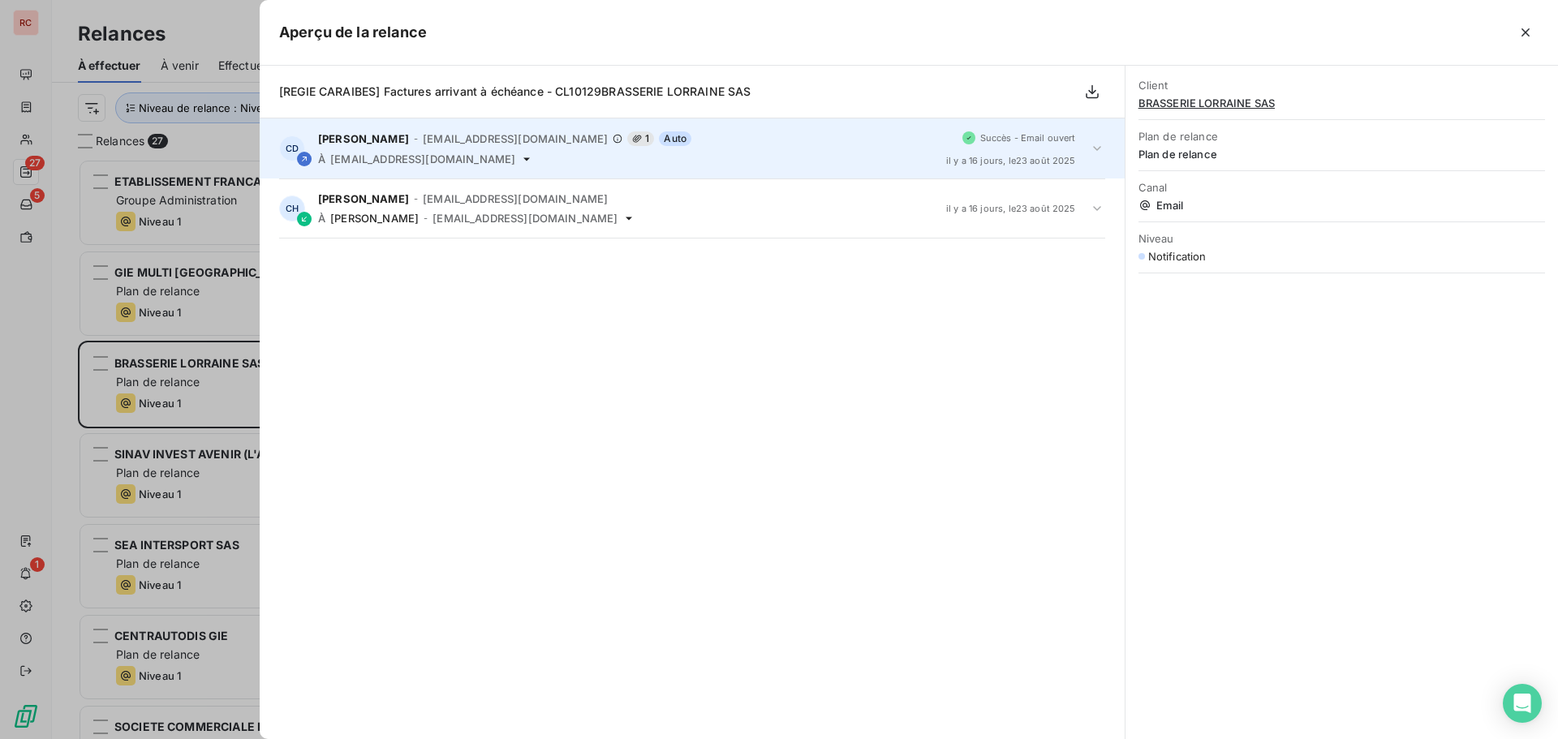
click at [1095, 149] on icon at bounding box center [1097, 148] width 16 height 16
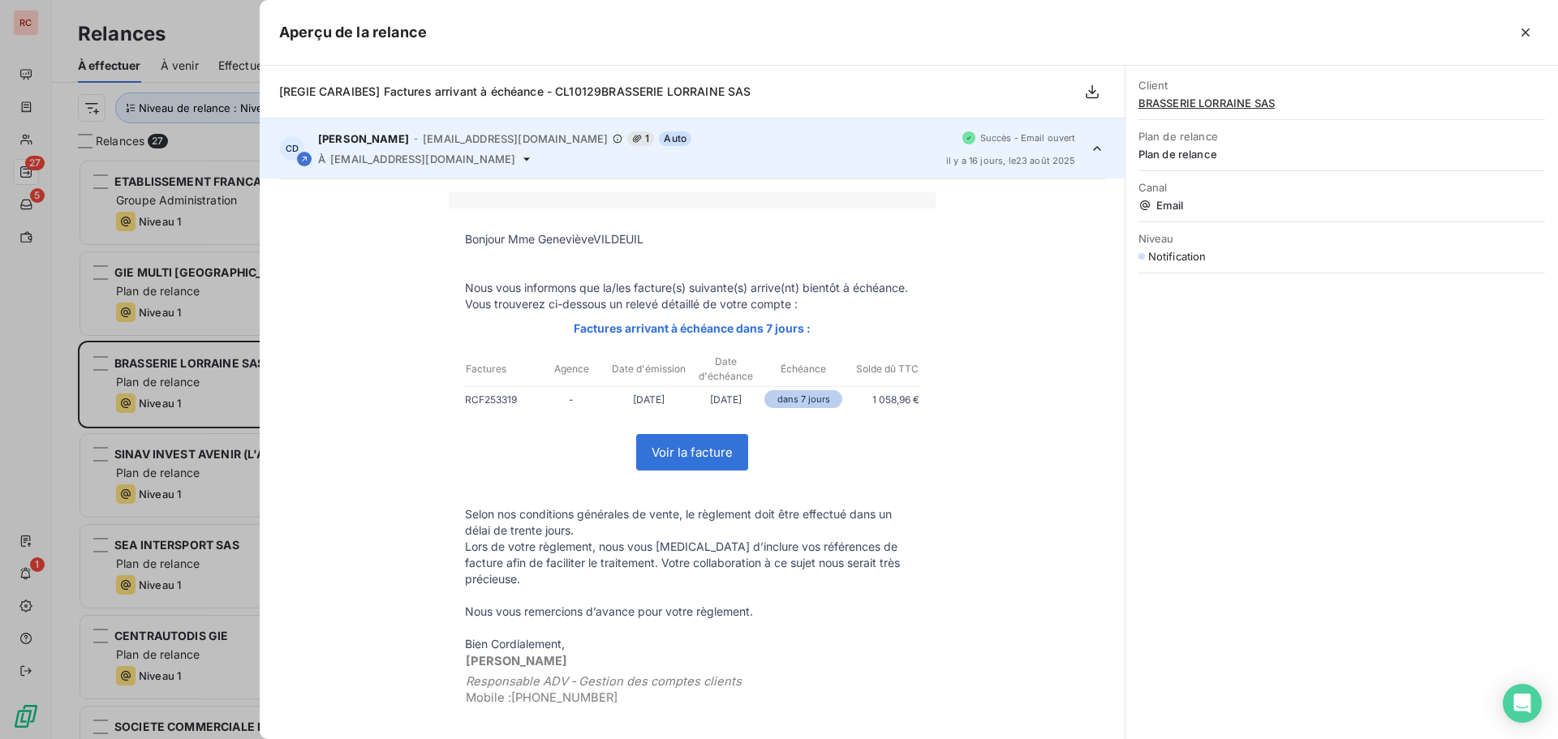
click at [1095, 149] on div "CD Claire DELAERE - cdelaere@rcigroup.fr 1 Auto À gvildeuil@grahd.com Succès - …" at bounding box center [692, 148] width 865 height 60
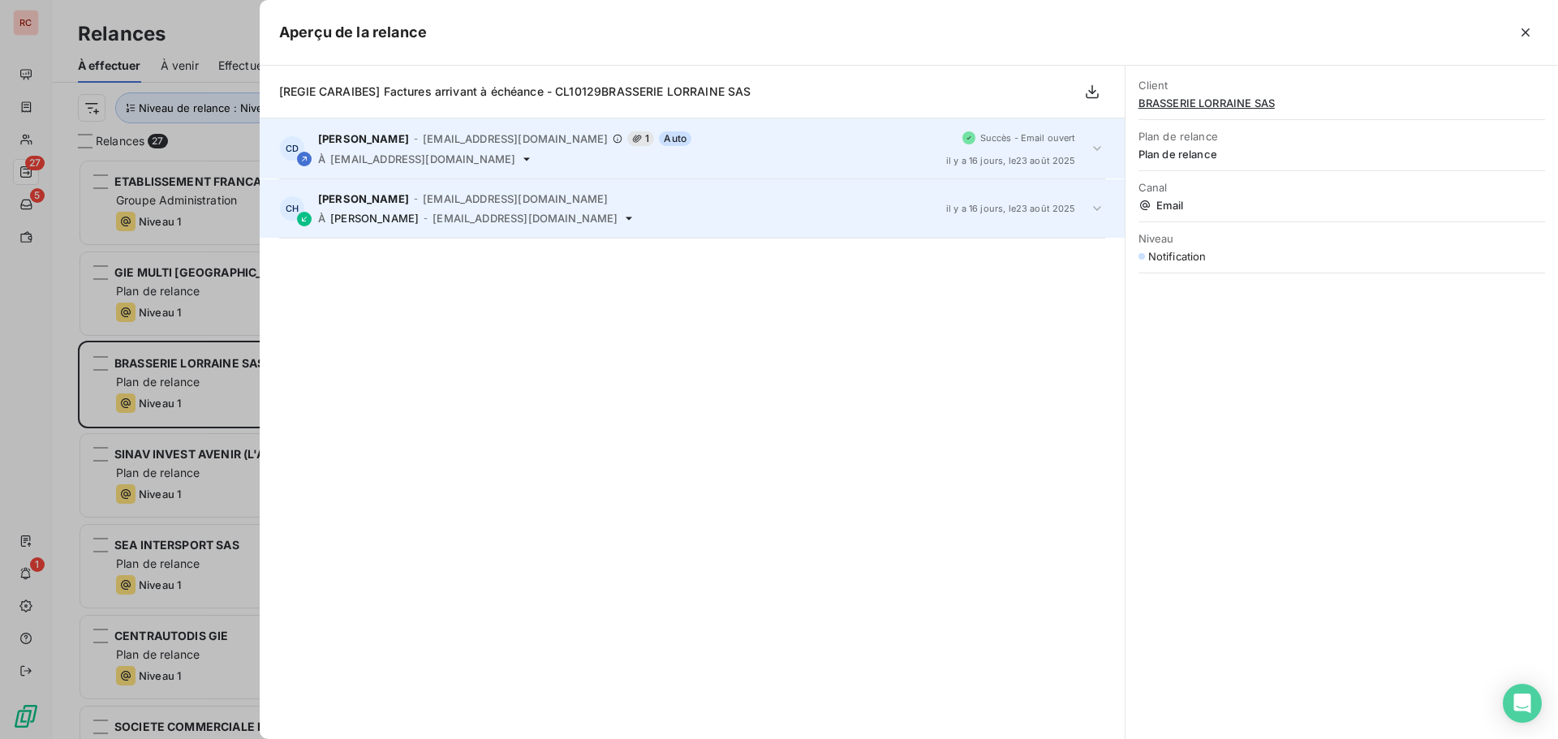
click at [1095, 211] on icon at bounding box center [1097, 208] width 16 height 16
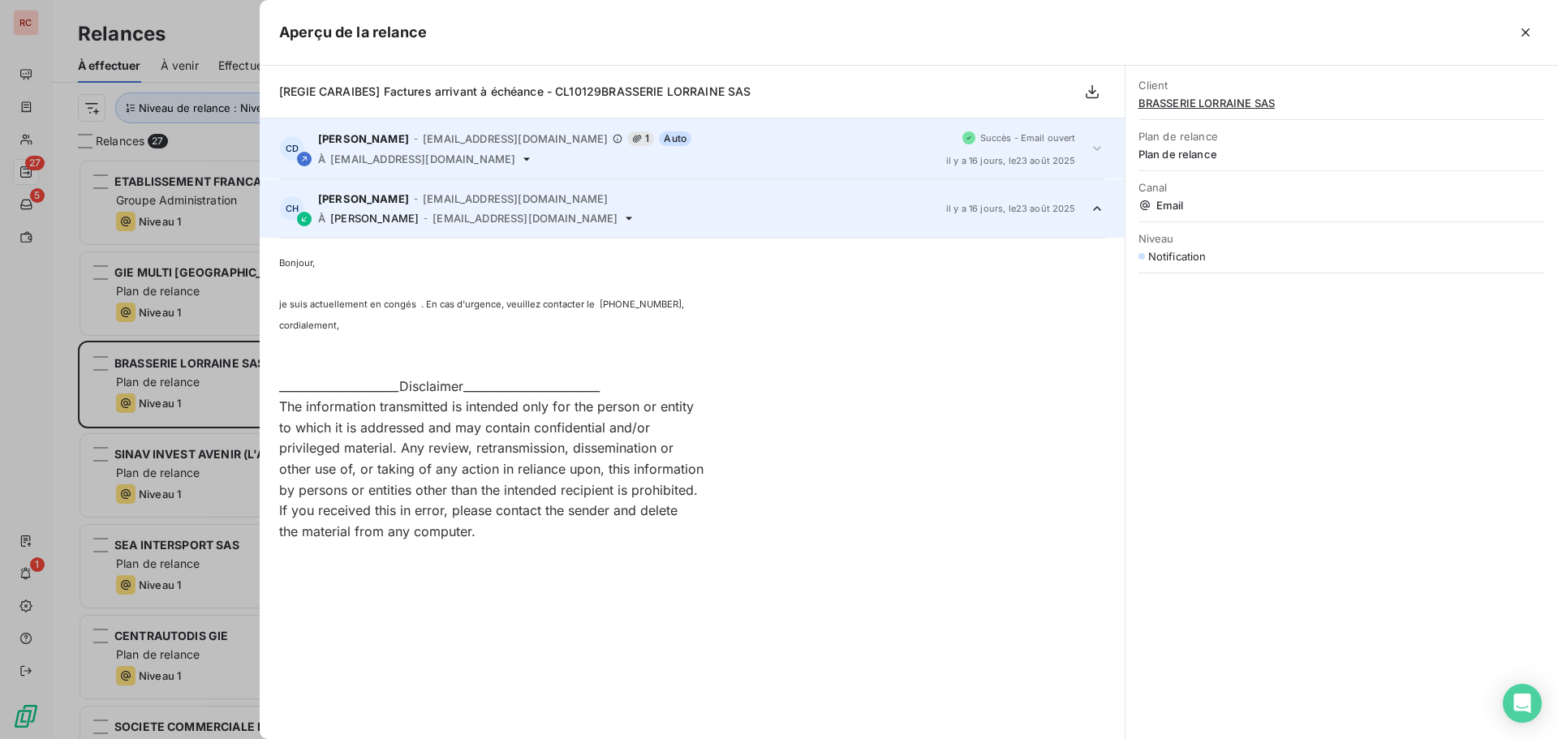
click at [20, 384] on div at bounding box center [779, 369] width 1558 height 739
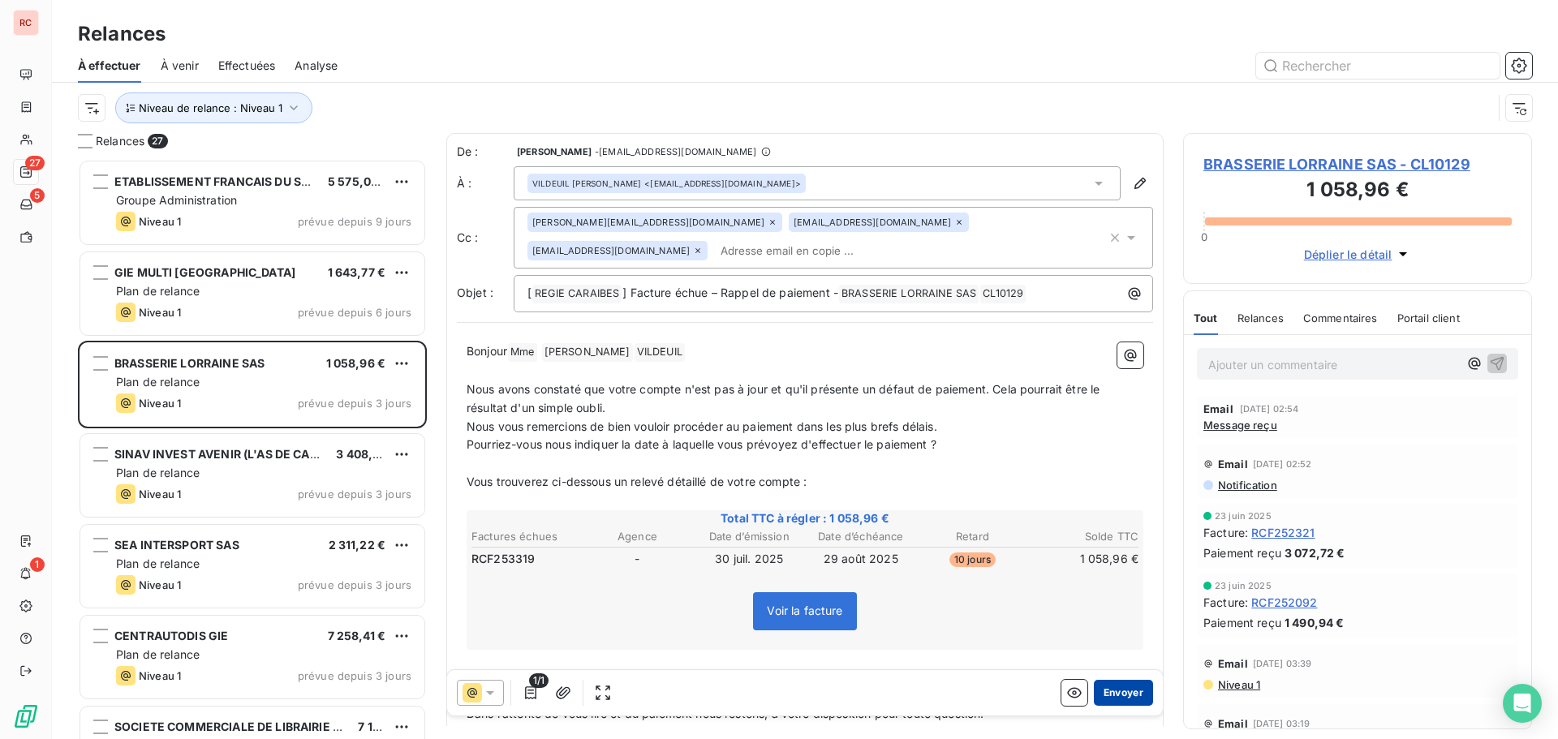
click at [1102, 697] on button "Envoyer" at bounding box center [1123, 693] width 59 height 26
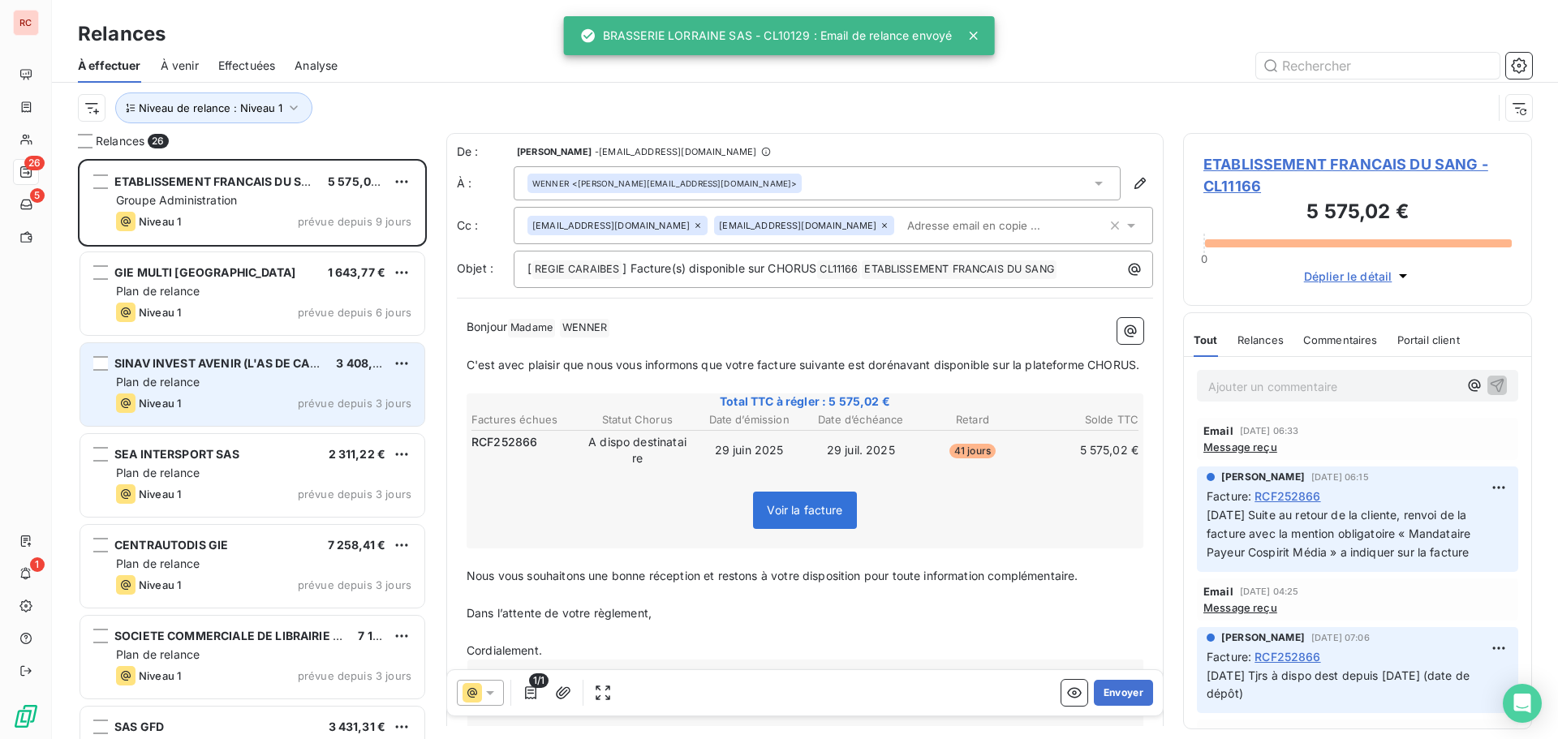
click at [304, 391] on div "SINAV INVEST AVENIR (L'AS DE CARREAU) SAS 3 408,80 € Plan de relance Niveau 1 p…" at bounding box center [252, 384] width 344 height 83
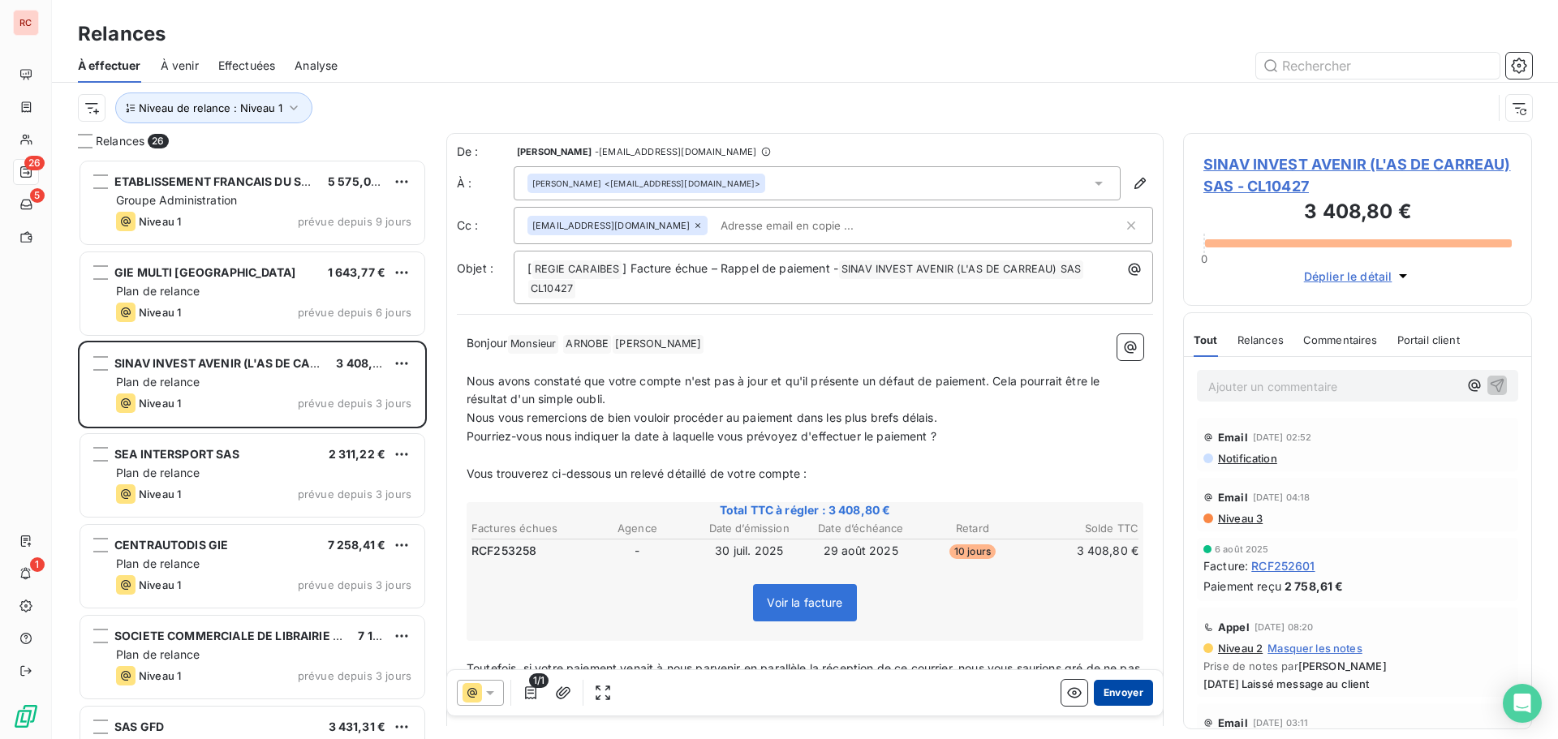
click at [1099, 691] on button "Envoyer" at bounding box center [1123, 693] width 59 height 26
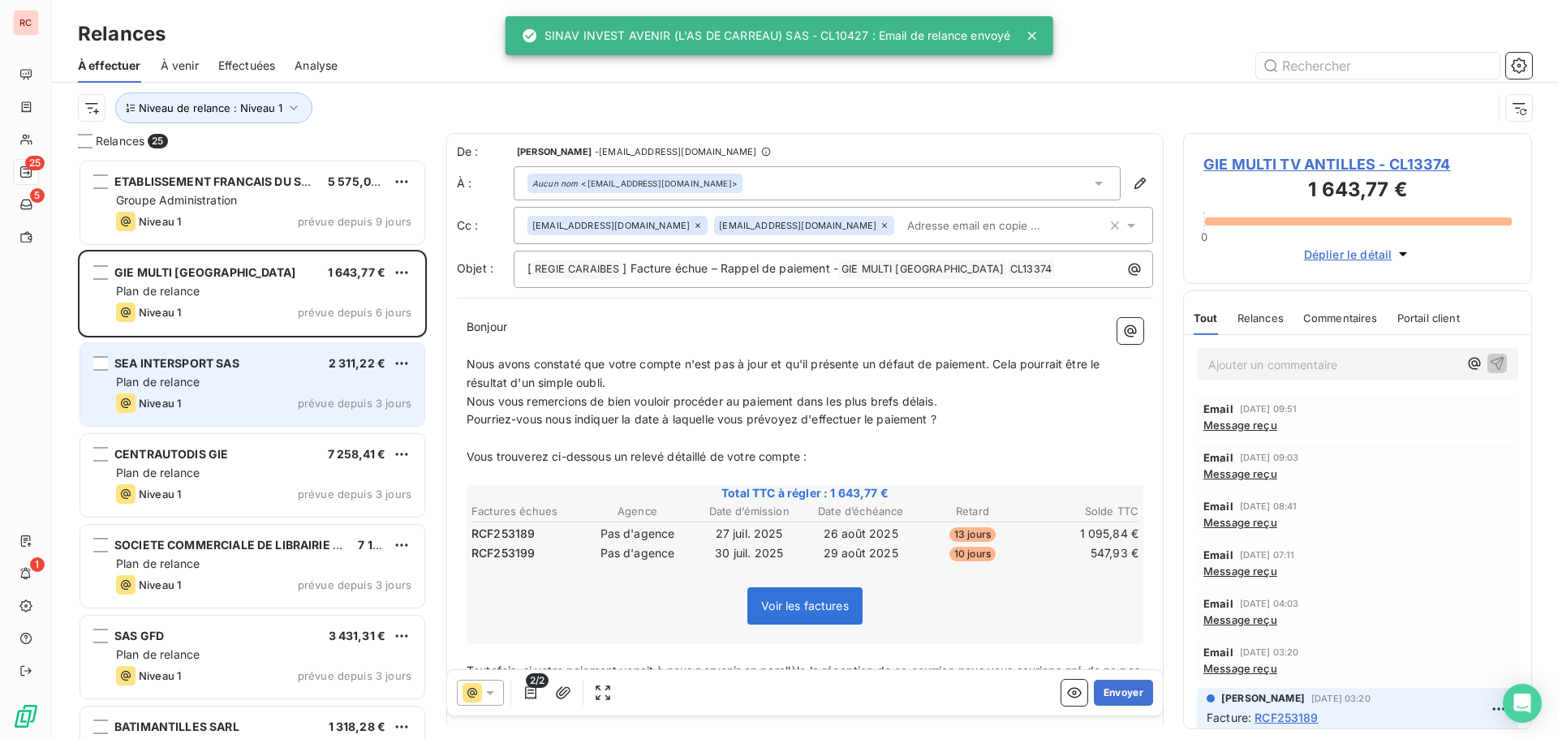
click at [327, 410] on div "Niveau 1 prévue depuis 3 jours" at bounding box center [263, 403] width 295 height 19
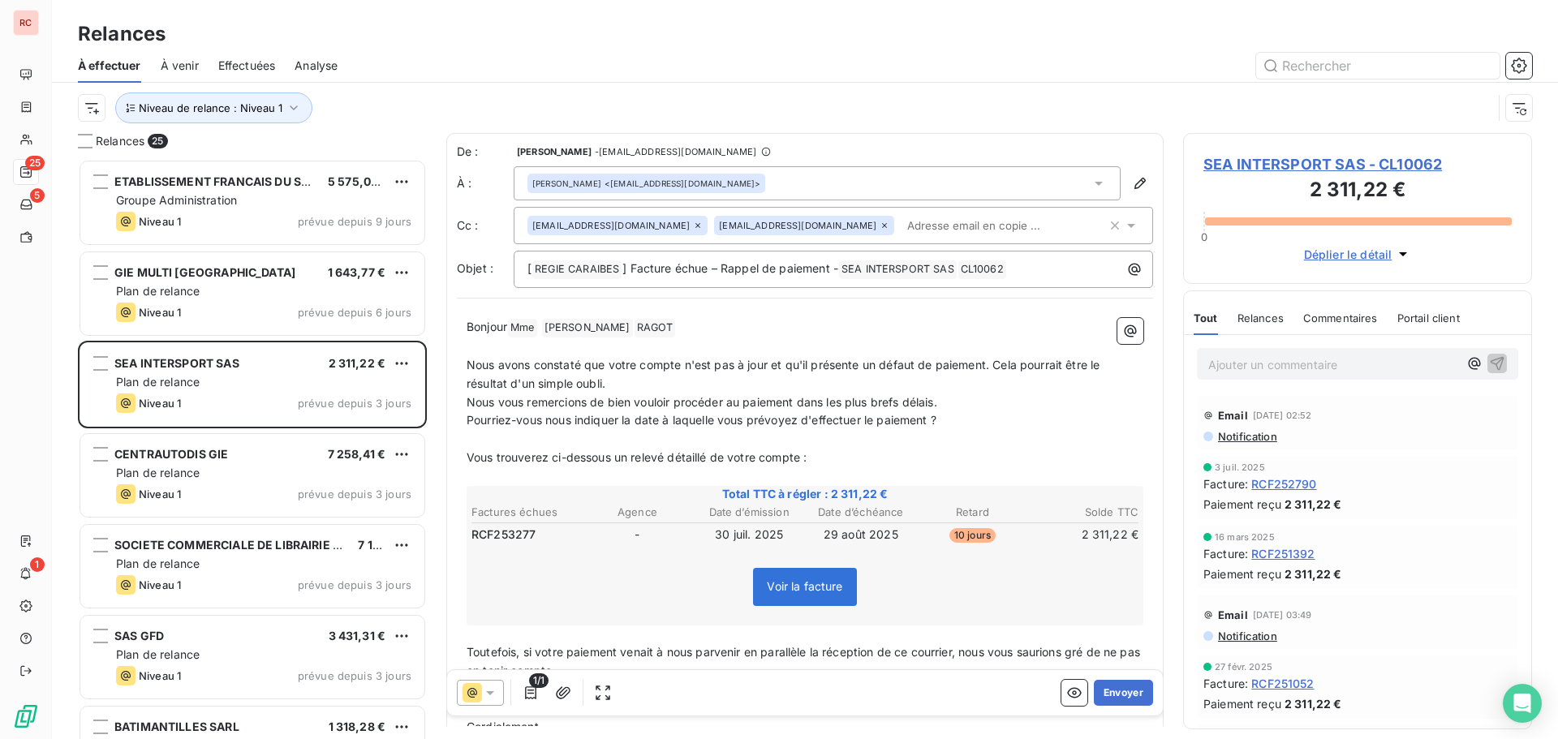
click at [1127, 225] on icon at bounding box center [1131, 226] width 8 height 4
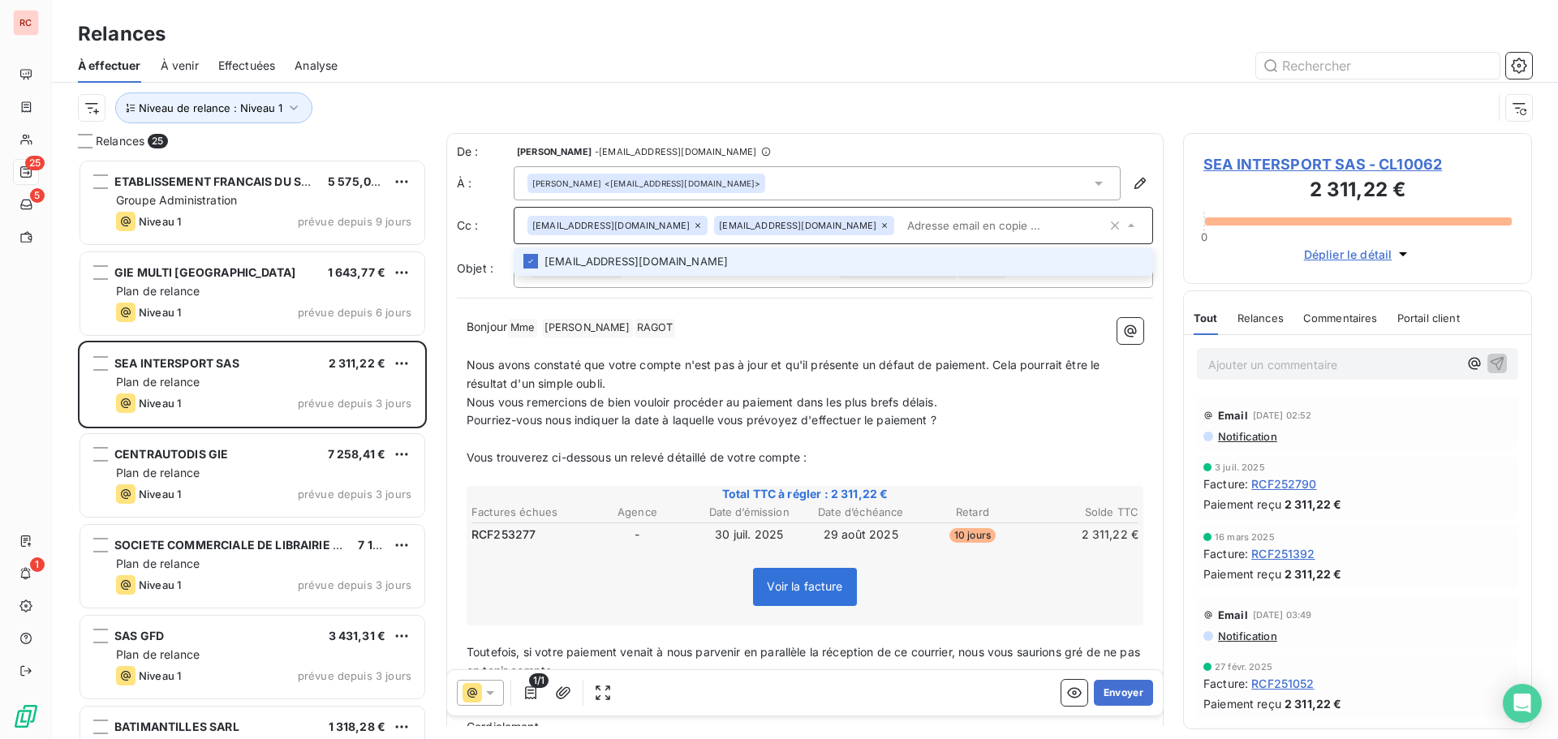
click at [1123, 225] on icon at bounding box center [1131, 225] width 16 height 16
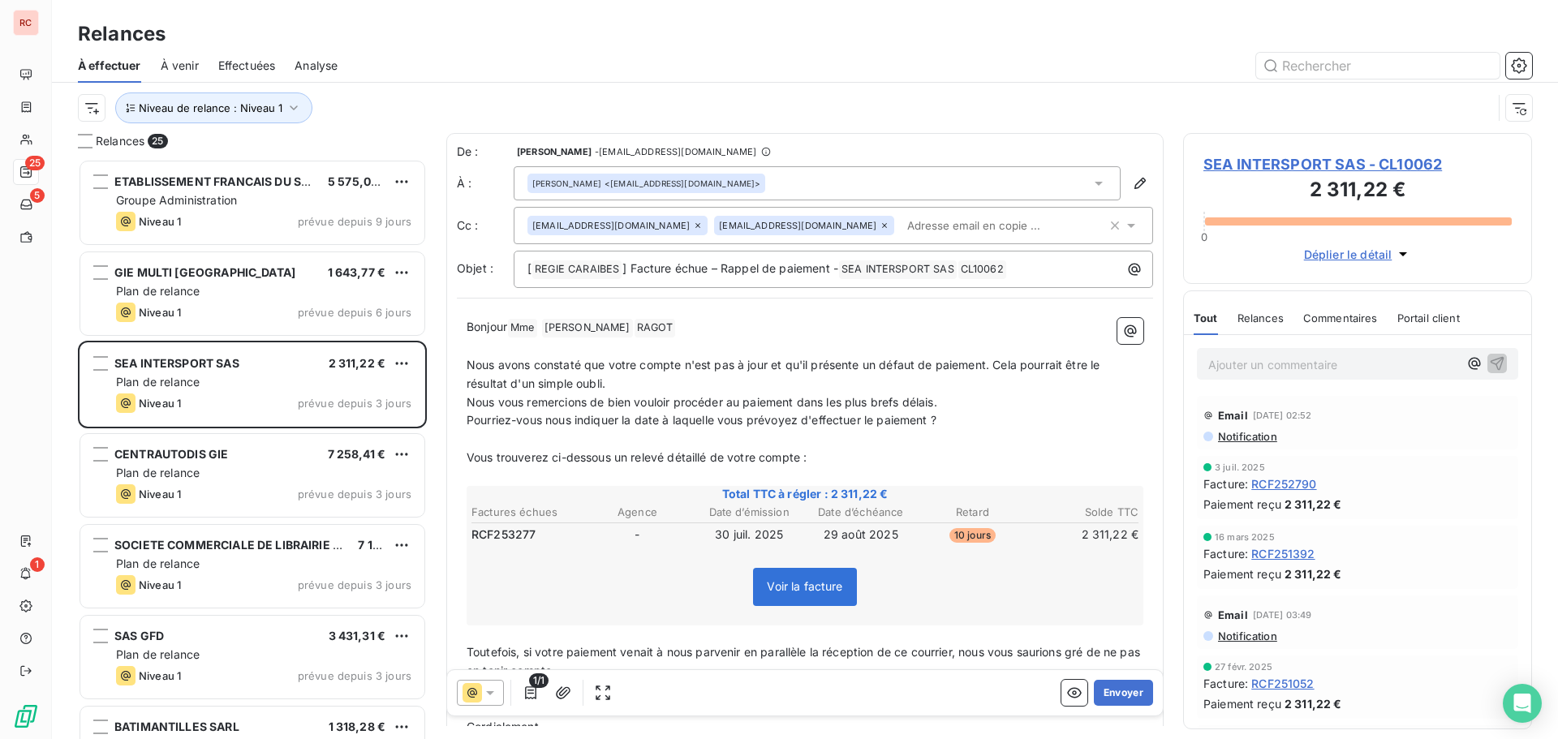
click at [1271, 161] on span "SEA INTERSPORT SAS - CL10062" at bounding box center [1357, 164] width 308 height 22
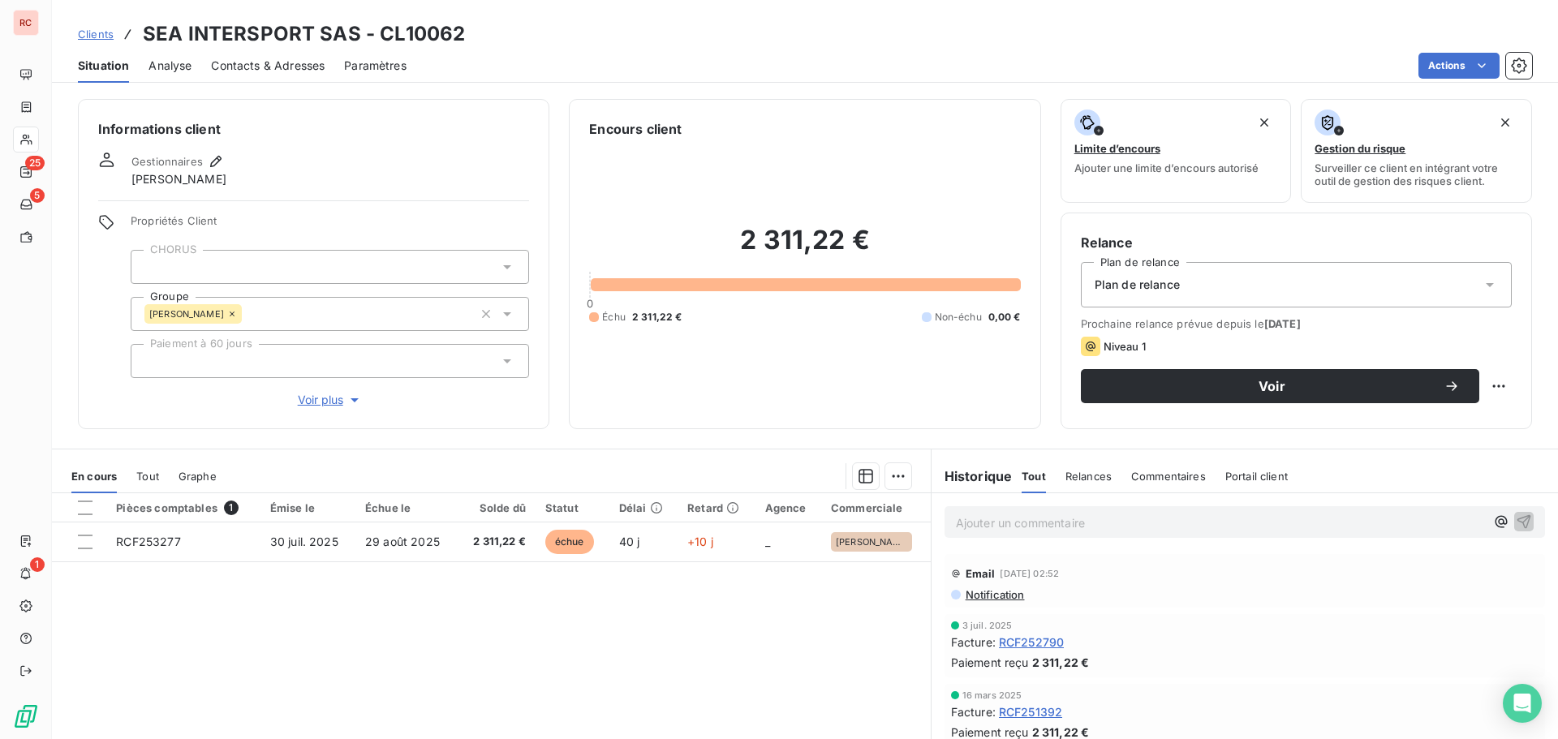
click at [295, 71] on span "Contacts & Adresses" at bounding box center [268, 66] width 114 height 16
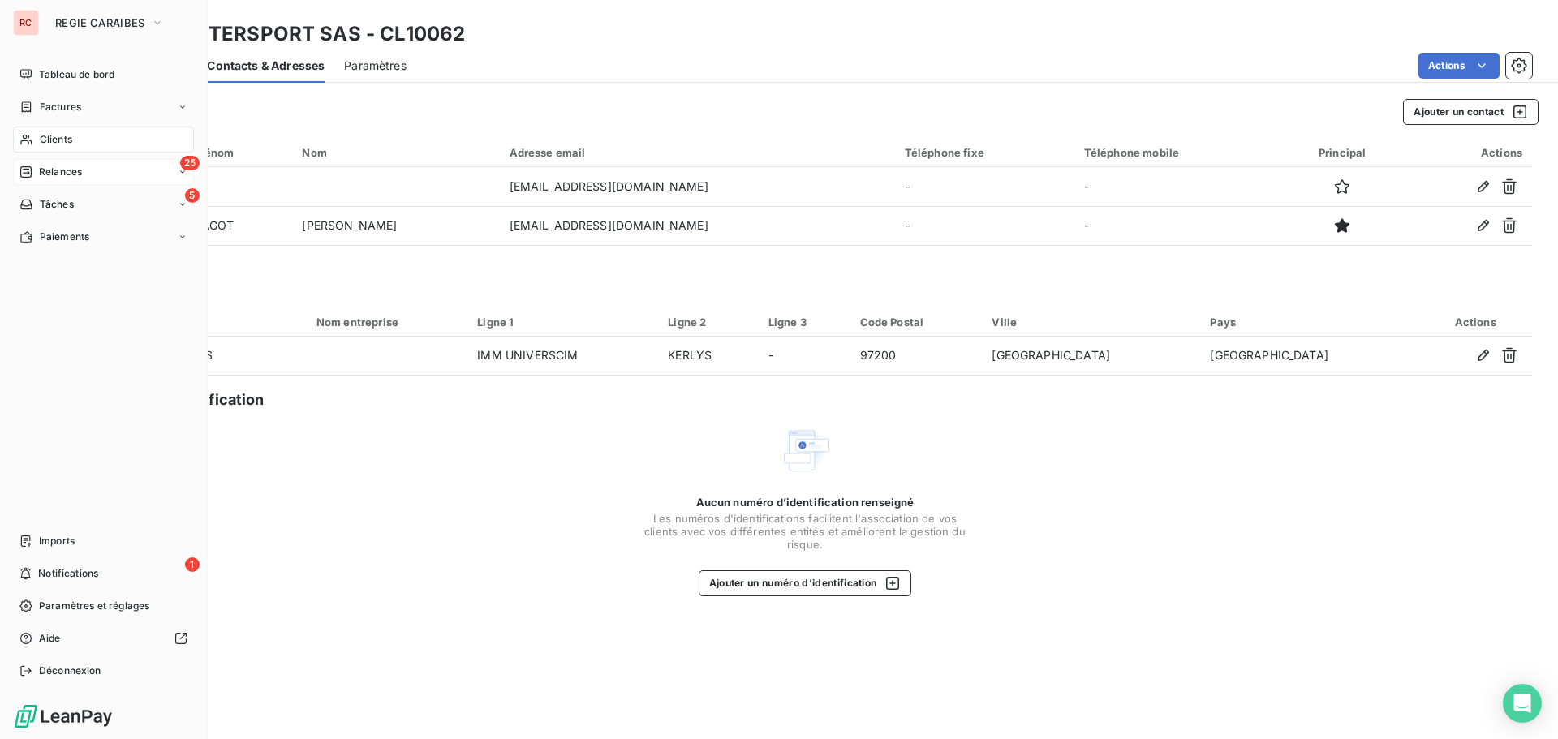
click at [59, 183] on div "25 Relances" at bounding box center [103, 172] width 181 height 26
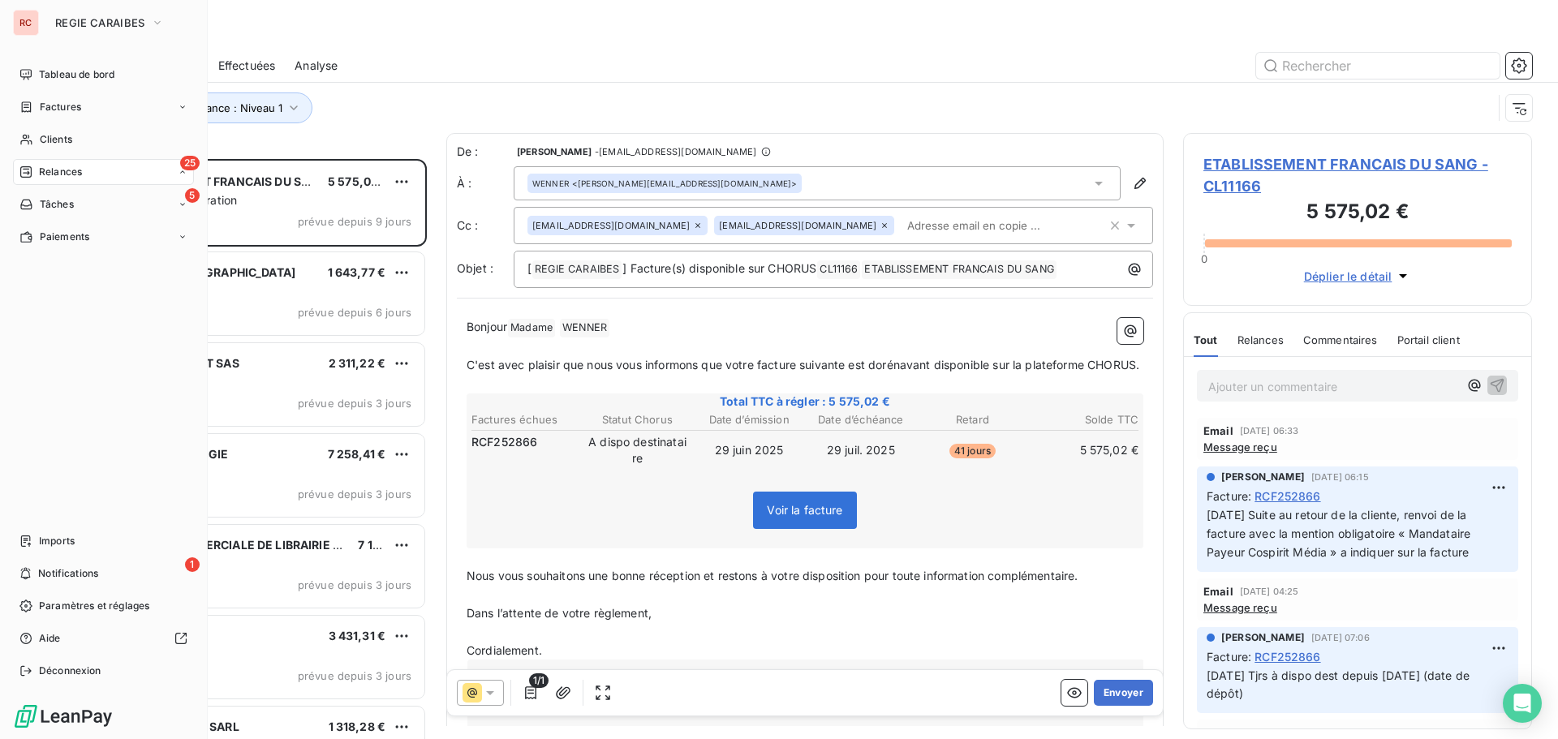
scroll to position [568, 337]
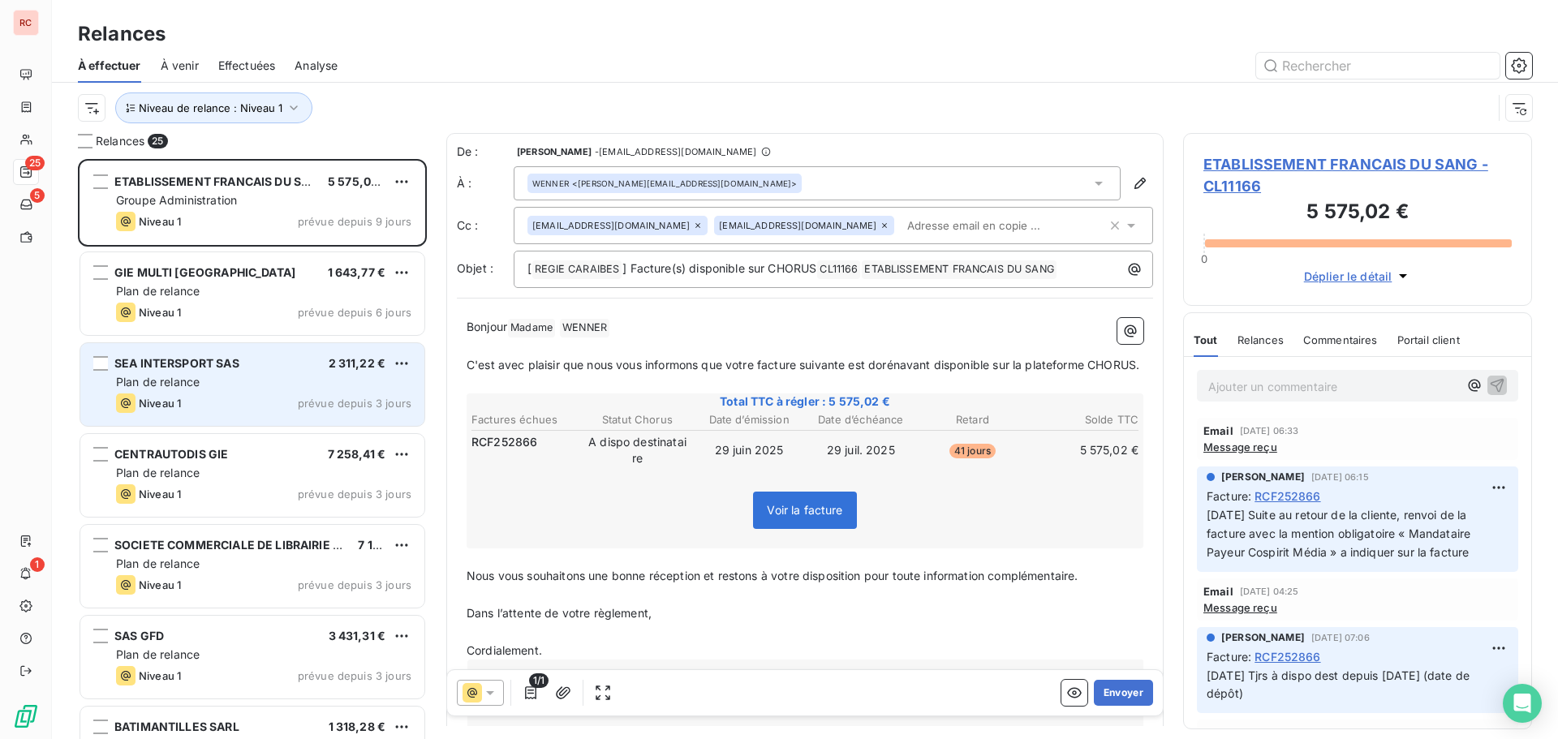
click at [229, 386] on div "Plan de relance" at bounding box center [263, 382] width 295 height 16
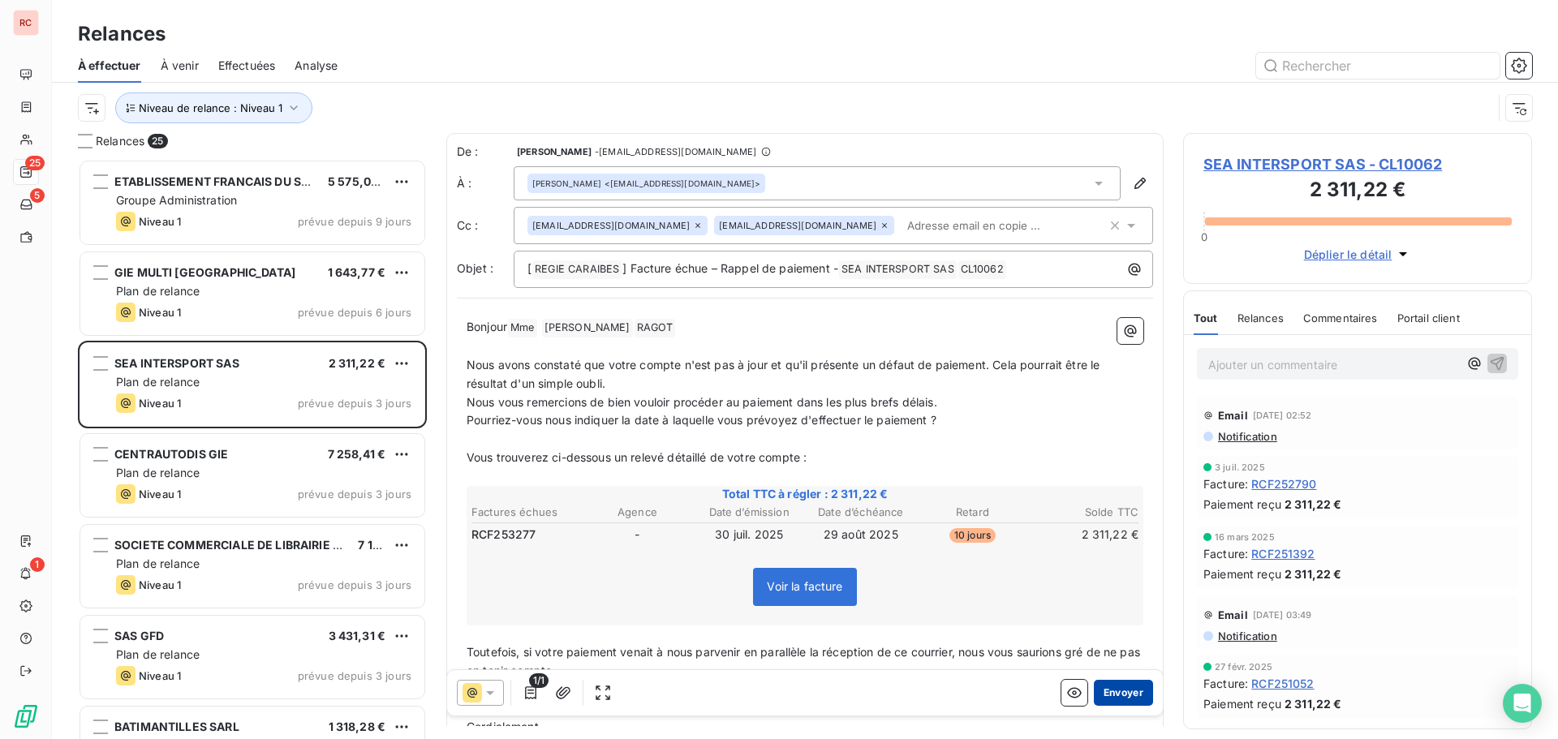
click at [1097, 701] on button "Envoyer" at bounding box center [1123, 693] width 59 height 26
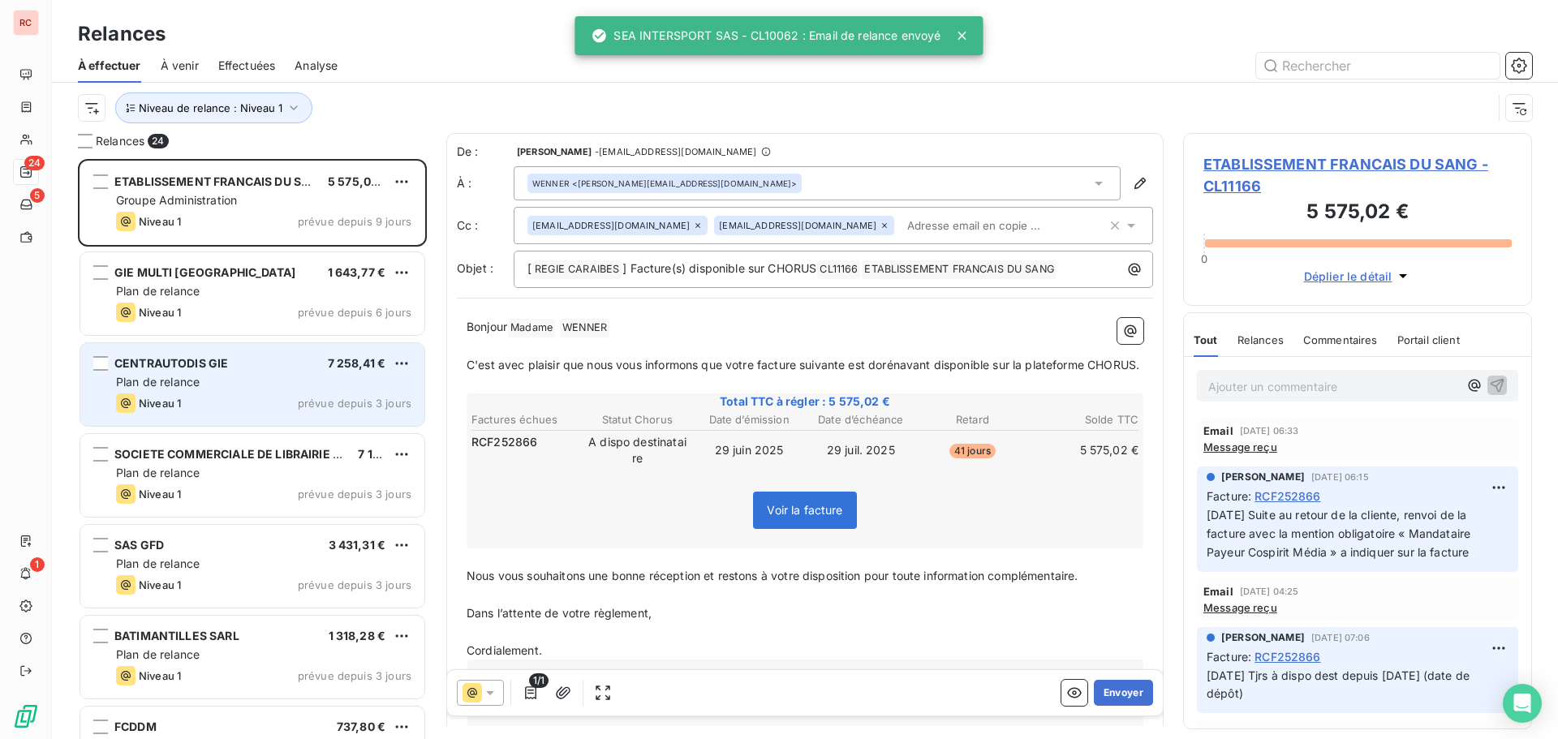
click at [269, 368] on div "CENTRAUTODIS GIE 7 258,41 €" at bounding box center [263, 363] width 295 height 15
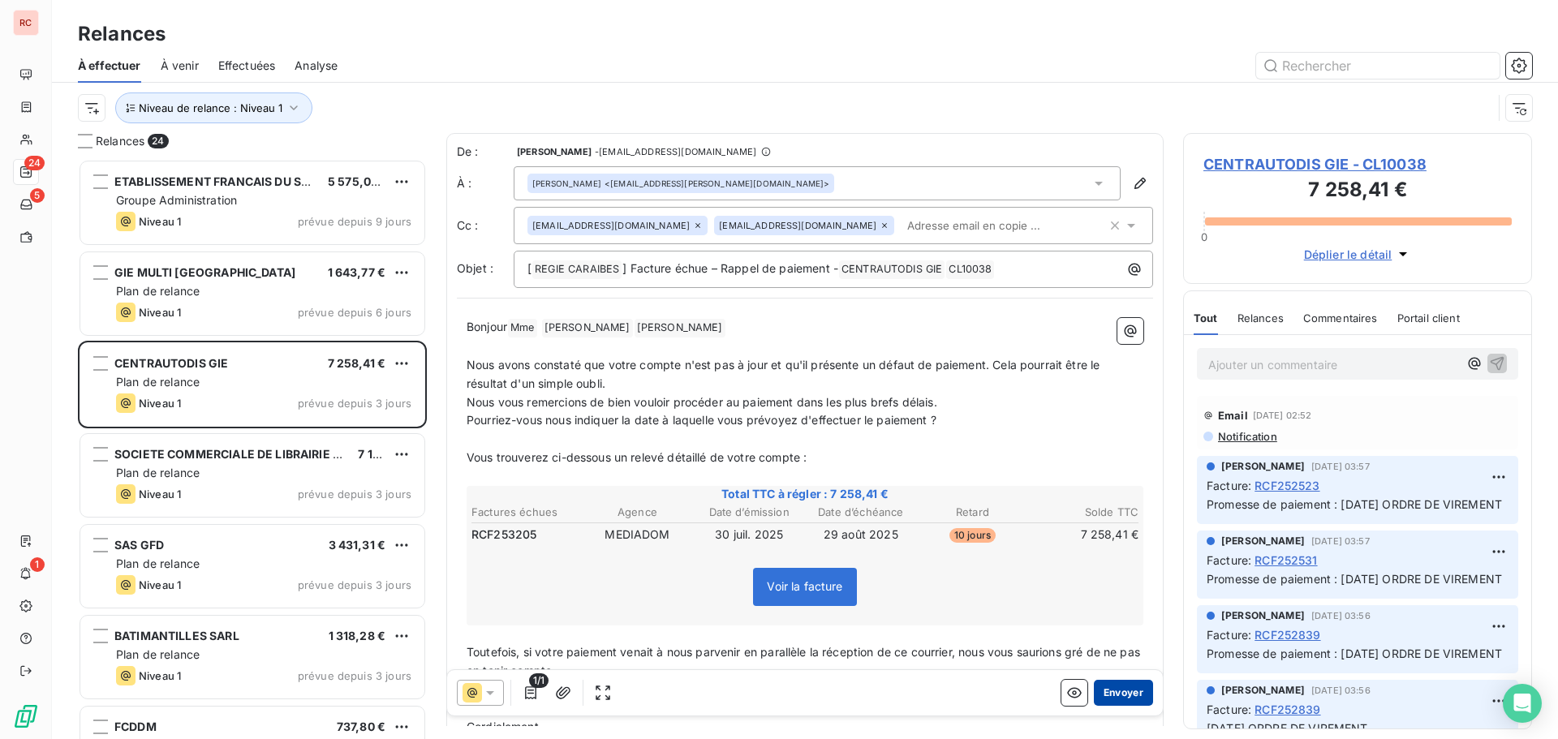
click at [1117, 697] on button "Envoyer" at bounding box center [1123, 693] width 59 height 26
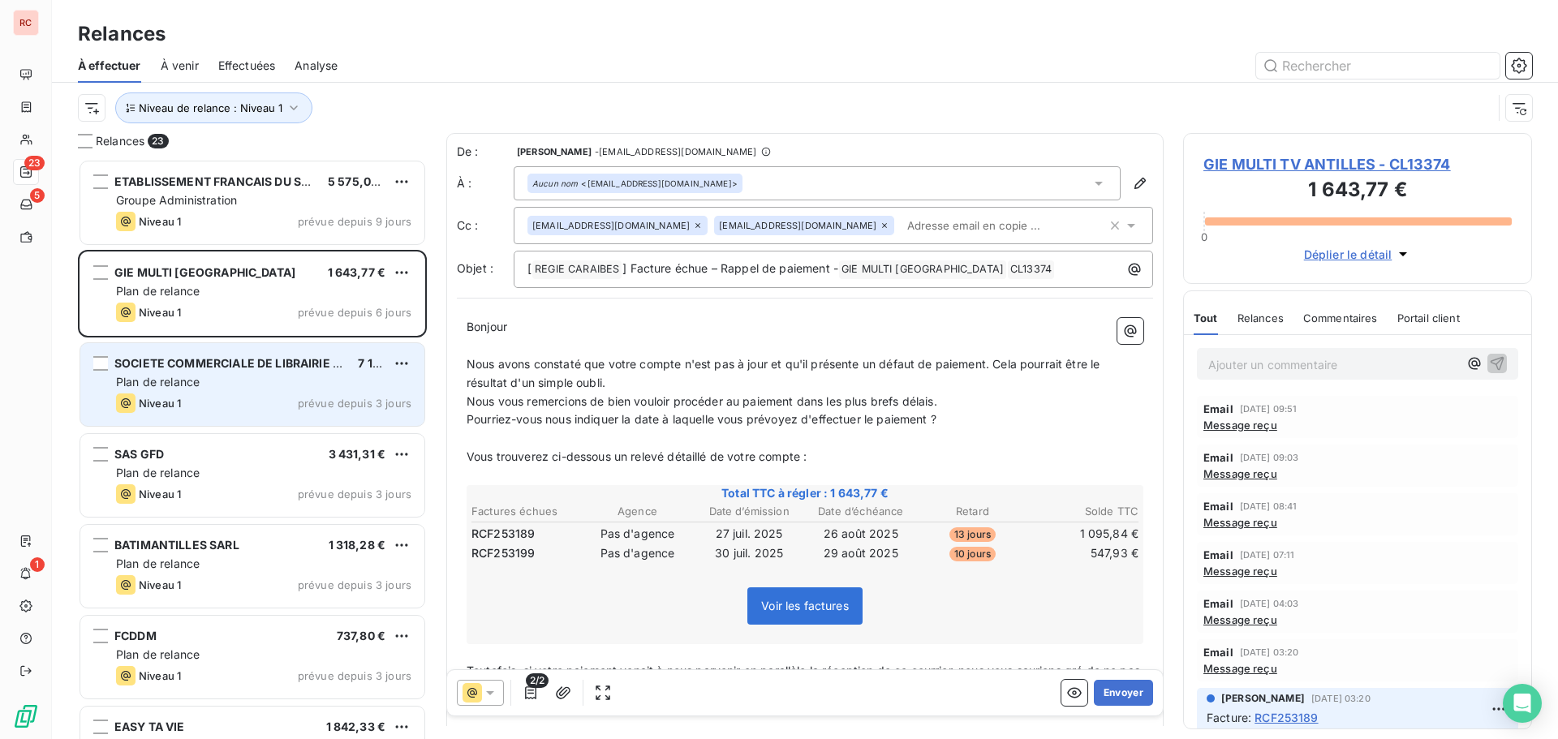
click at [198, 385] on span "Plan de relance" at bounding box center [158, 382] width 84 height 14
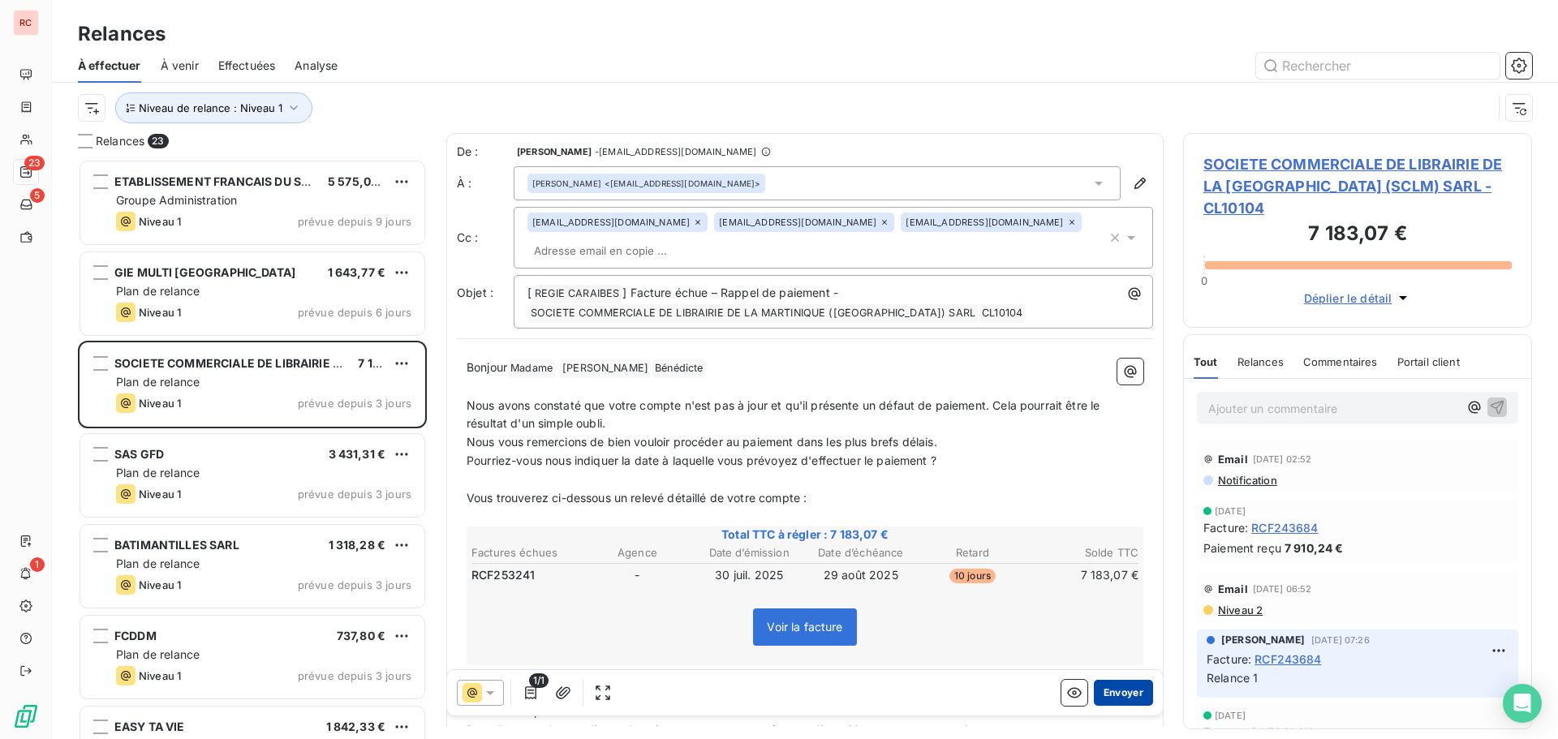
click at [1095, 693] on button "Envoyer" at bounding box center [1123, 693] width 59 height 26
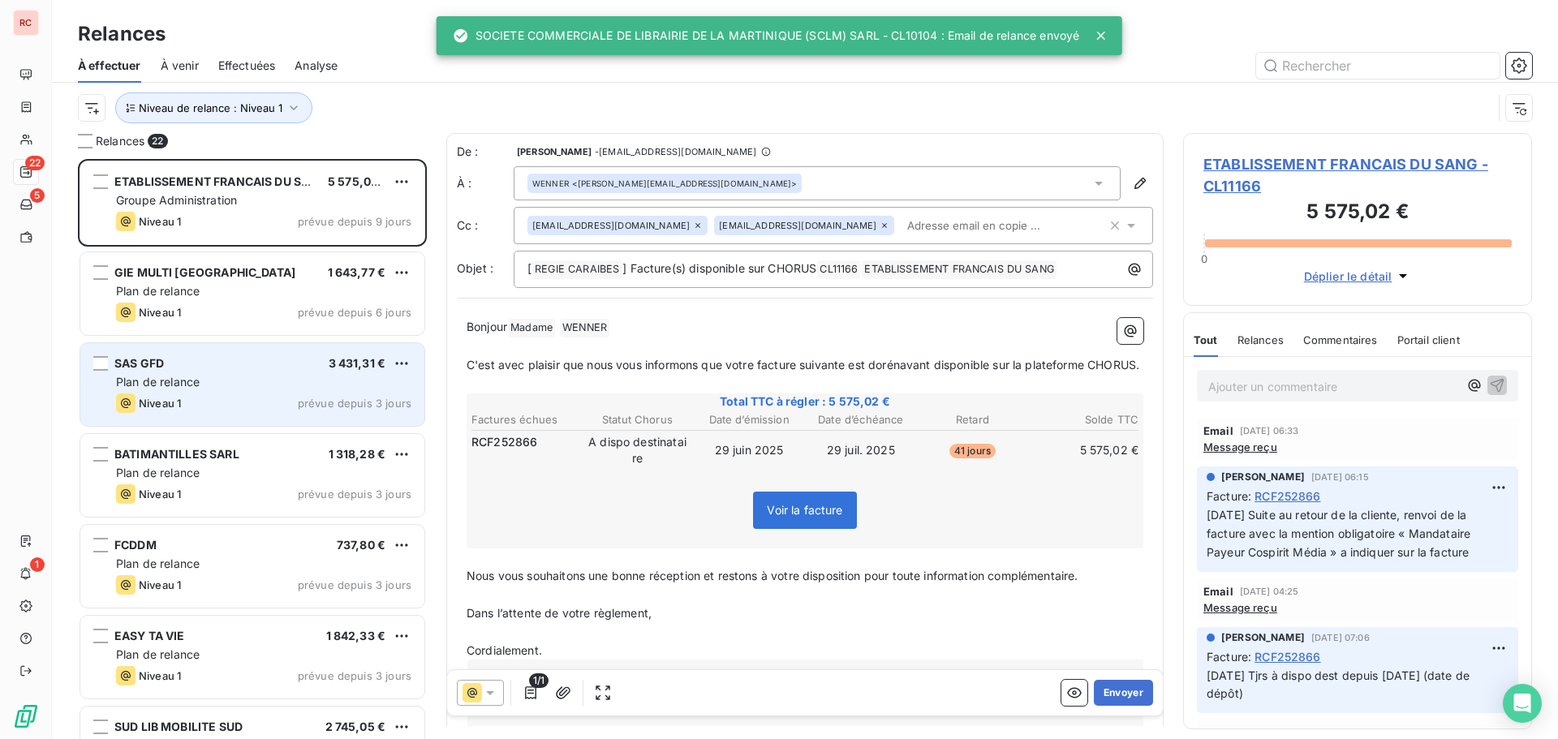
click at [284, 383] on div "Plan de relance" at bounding box center [263, 382] width 295 height 16
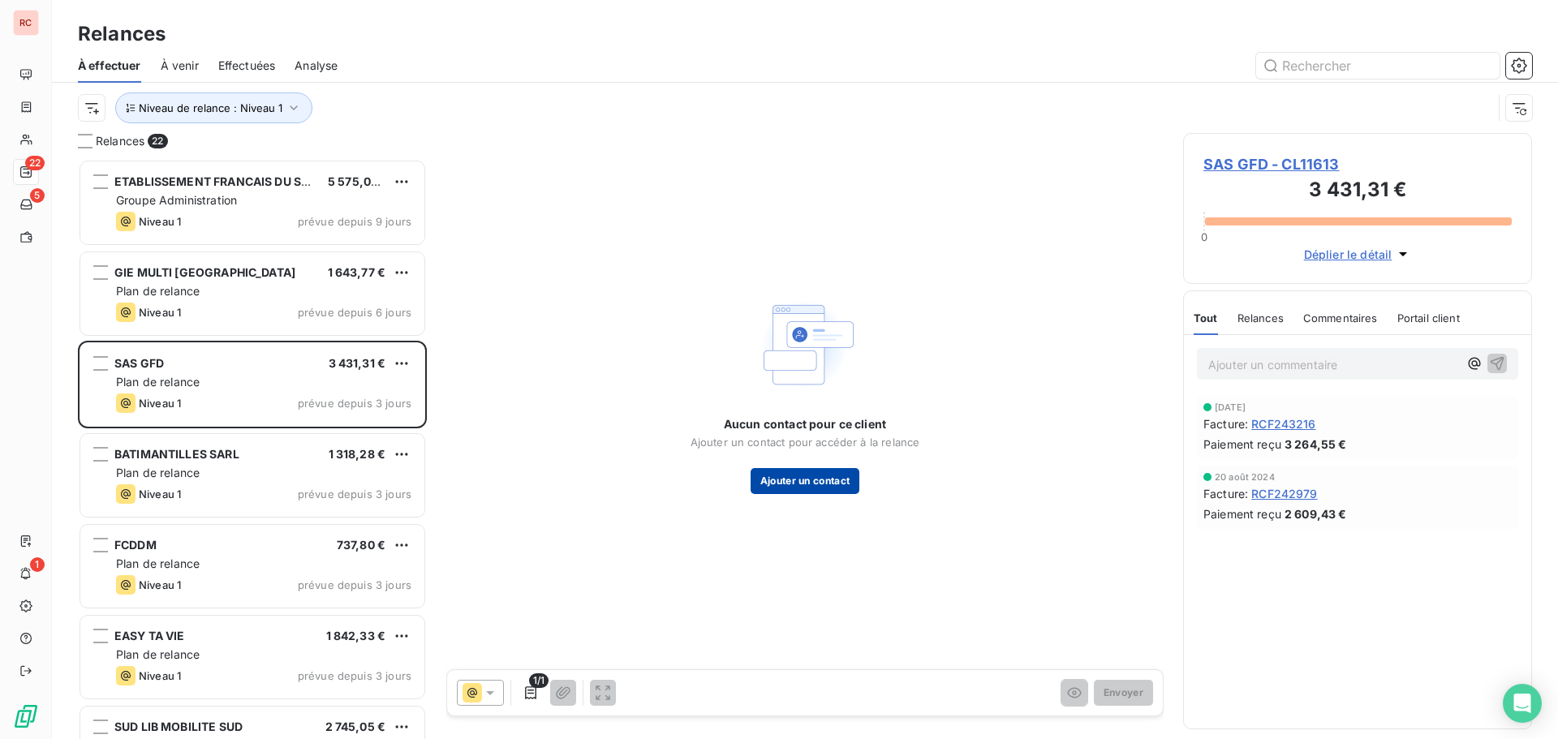
click at [807, 472] on button "Ajouter un contact" at bounding box center [806, 481] width 110 height 26
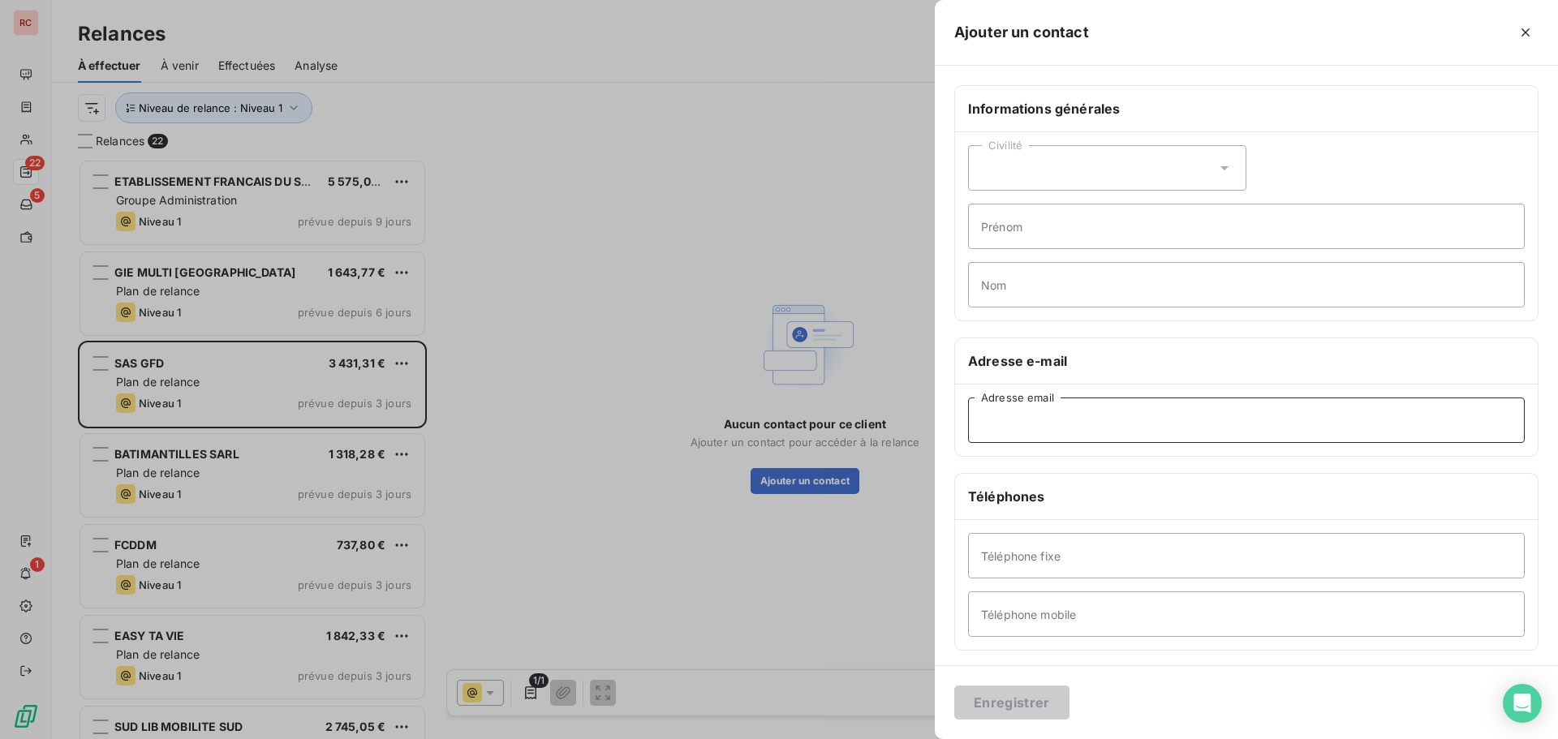
click at [1148, 422] on input "Adresse email" at bounding box center [1246, 420] width 557 height 45
paste input "[EMAIL_ADDRESS][DOMAIN_NAME]"
type input "[EMAIL_ADDRESS][DOMAIN_NAME]"
click at [1026, 715] on button "Enregistrer" at bounding box center [1011, 703] width 115 height 34
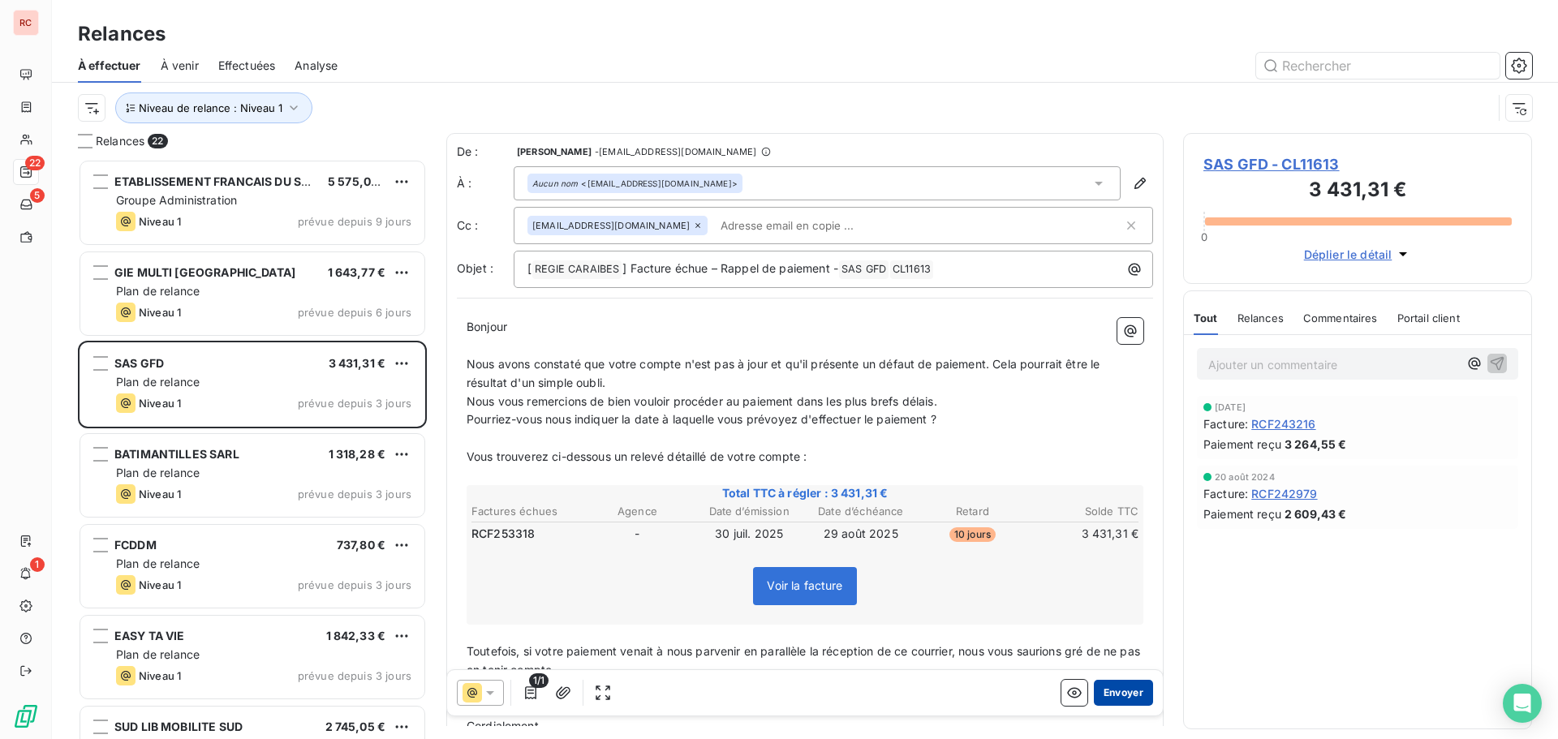
click at [1103, 696] on button "Envoyer" at bounding box center [1123, 693] width 59 height 26
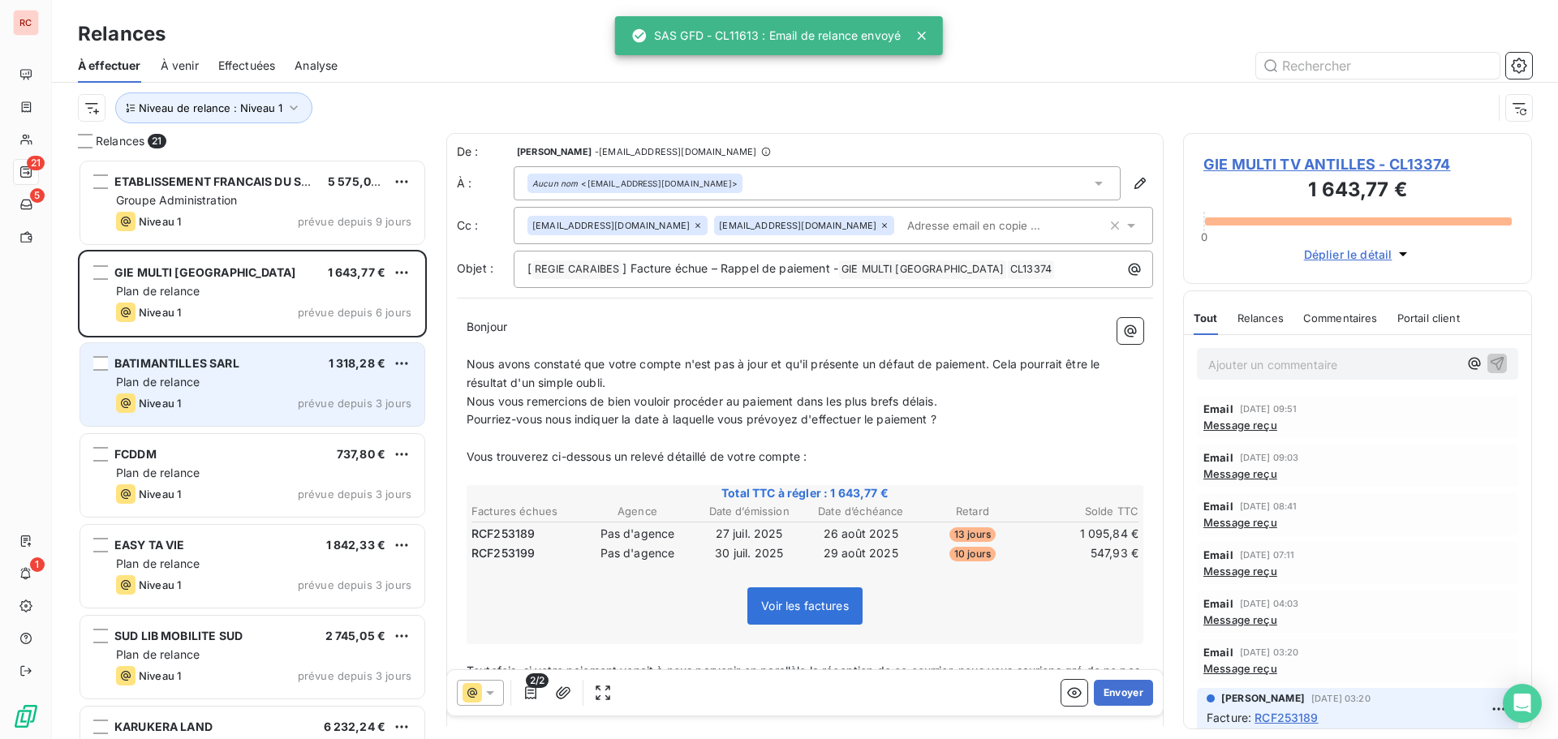
click at [206, 391] on div "BATIMANTILLES SARL 1 318,28 € Plan de relance Niveau 1 prévue depuis 3 jours" at bounding box center [252, 384] width 344 height 83
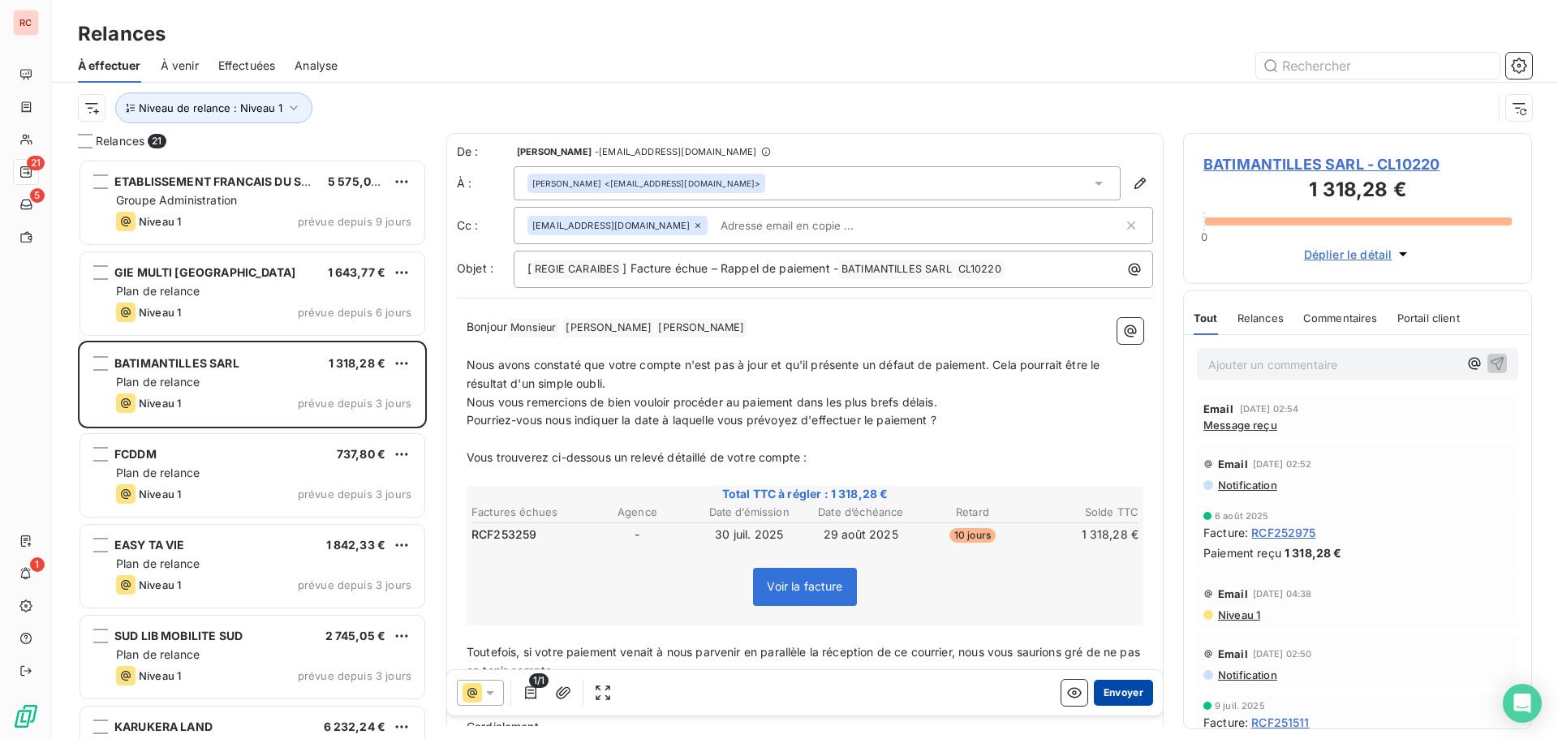
click at [1109, 698] on button "Envoyer" at bounding box center [1123, 693] width 59 height 26
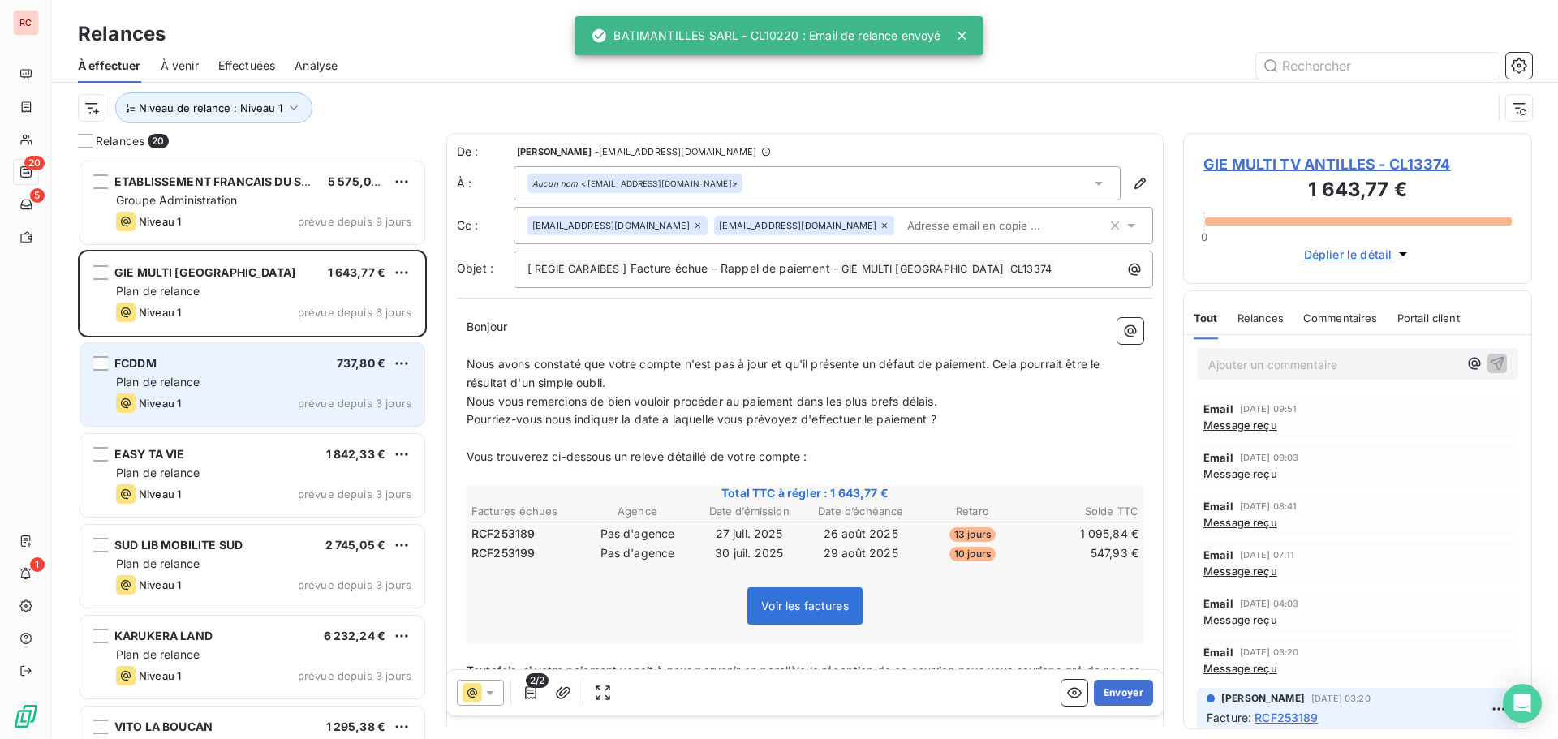
click at [157, 381] on span "Plan de relance" at bounding box center [158, 382] width 84 height 14
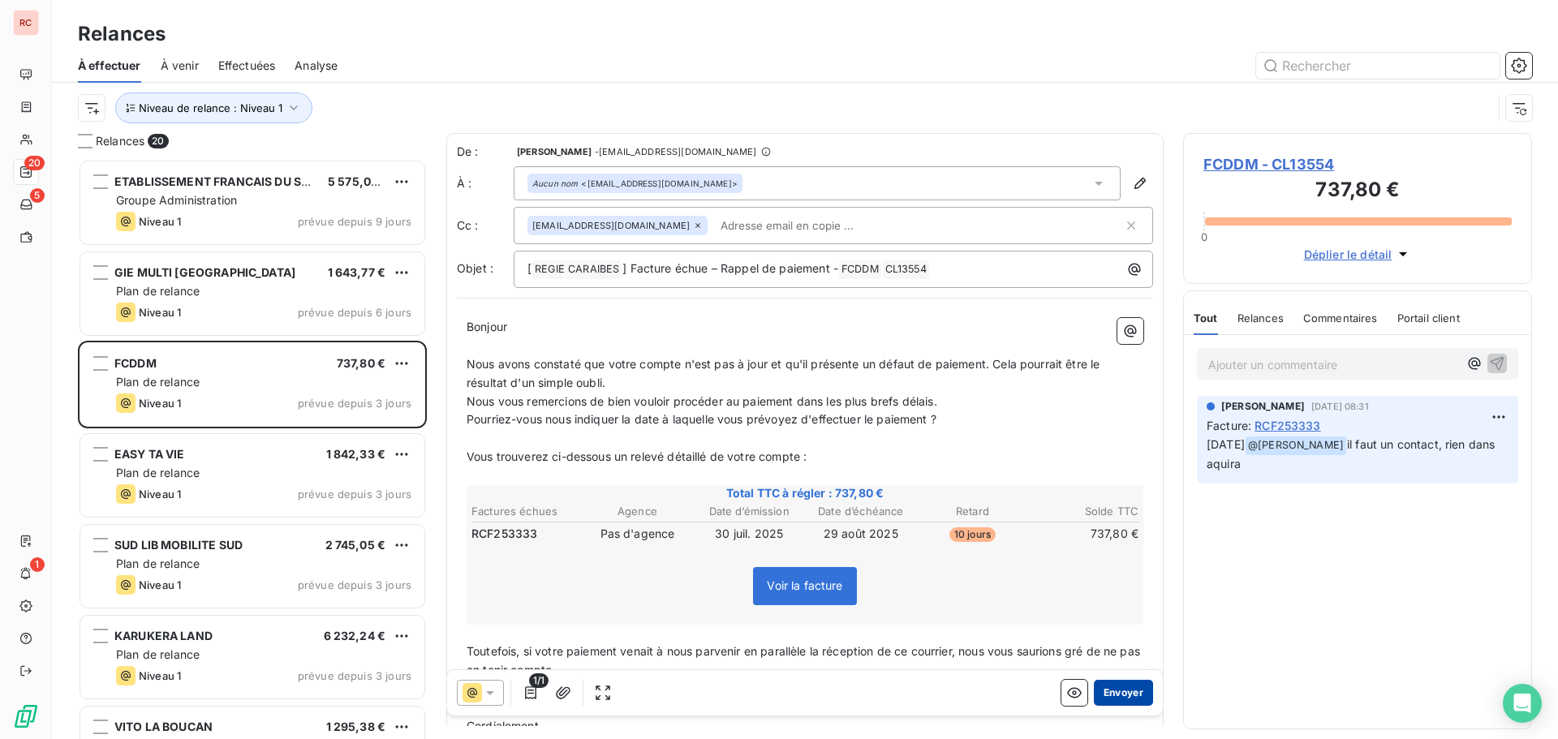
click at [1095, 689] on button "Envoyer" at bounding box center [1123, 693] width 59 height 26
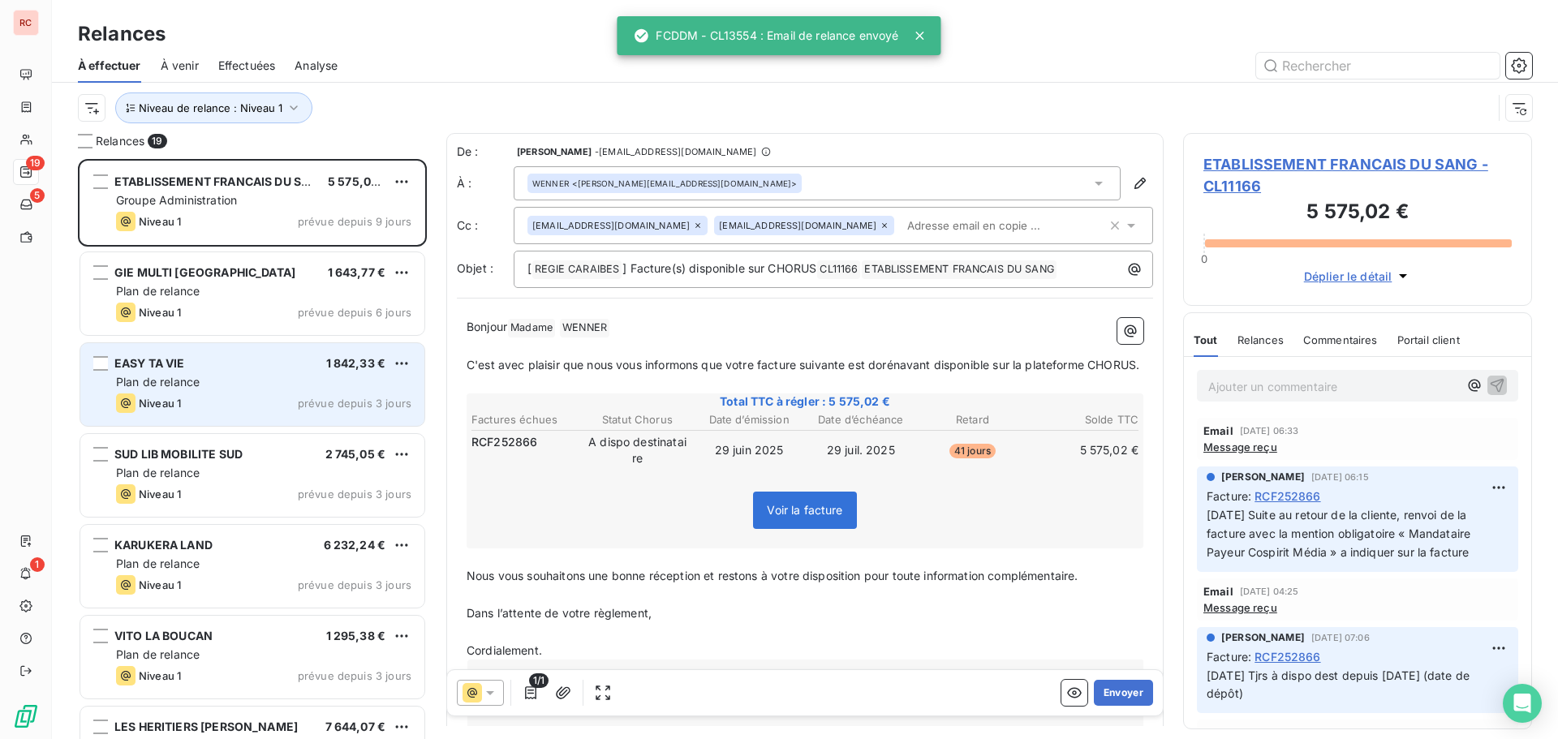
click at [276, 385] on div "Plan de relance" at bounding box center [263, 382] width 295 height 16
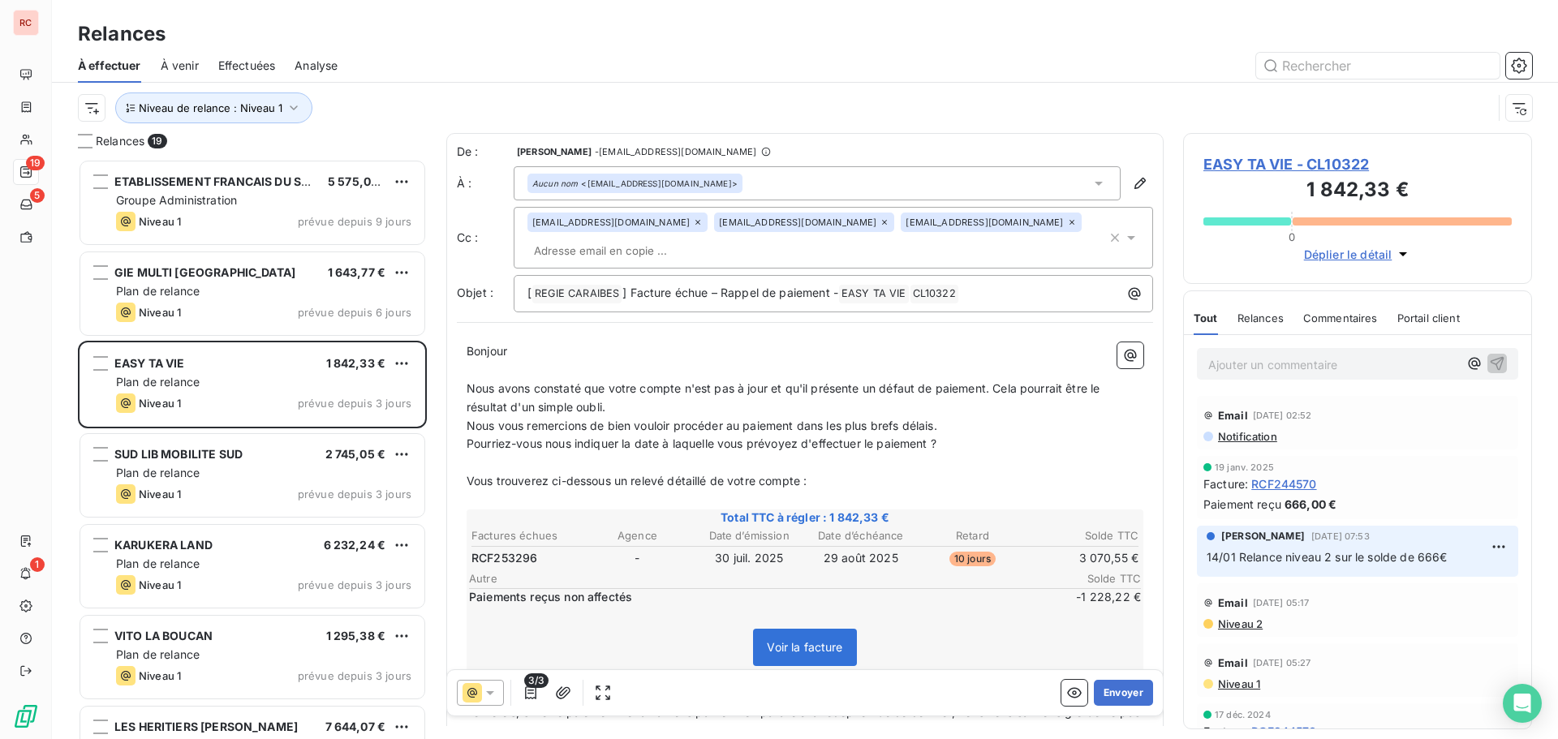
click at [1280, 163] on span "EASY TA VIE - CL10322" at bounding box center [1357, 164] width 308 height 22
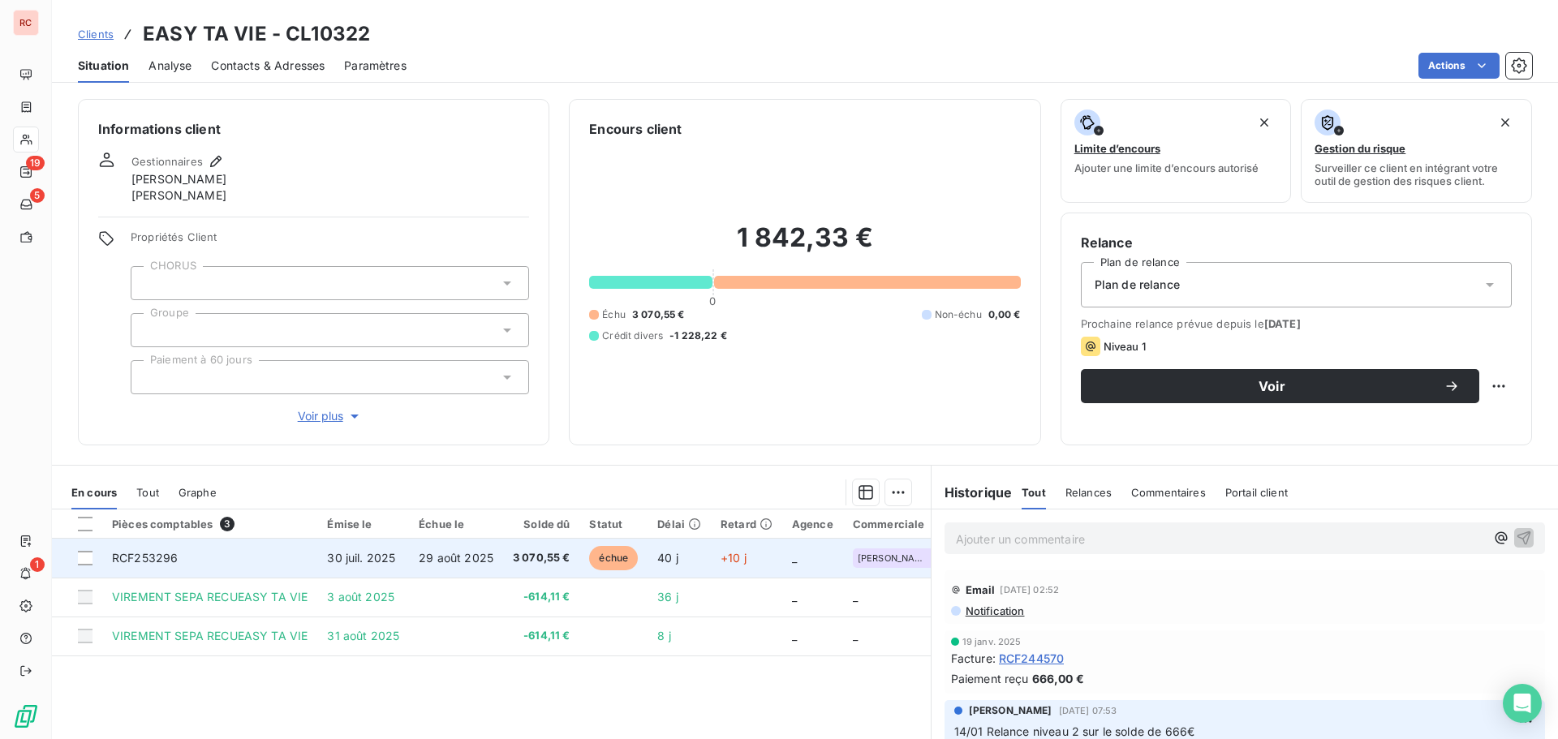
click at [450, 556] on span "29 août 2025" at bounding box center [456, 558] width 75 height 14
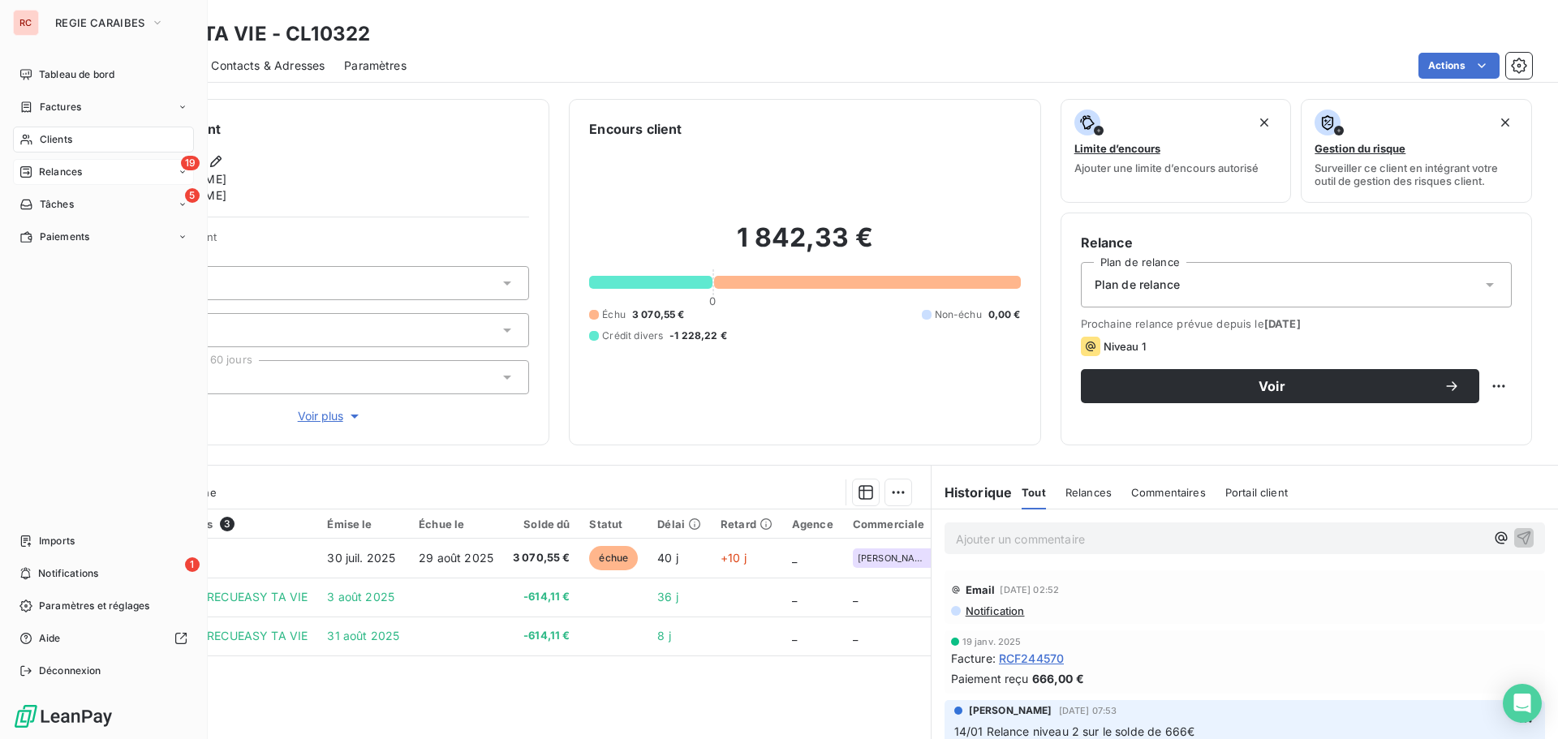
click at [44, 173] on span "Relances" at bounding box center [60, 172] width 43 height 15
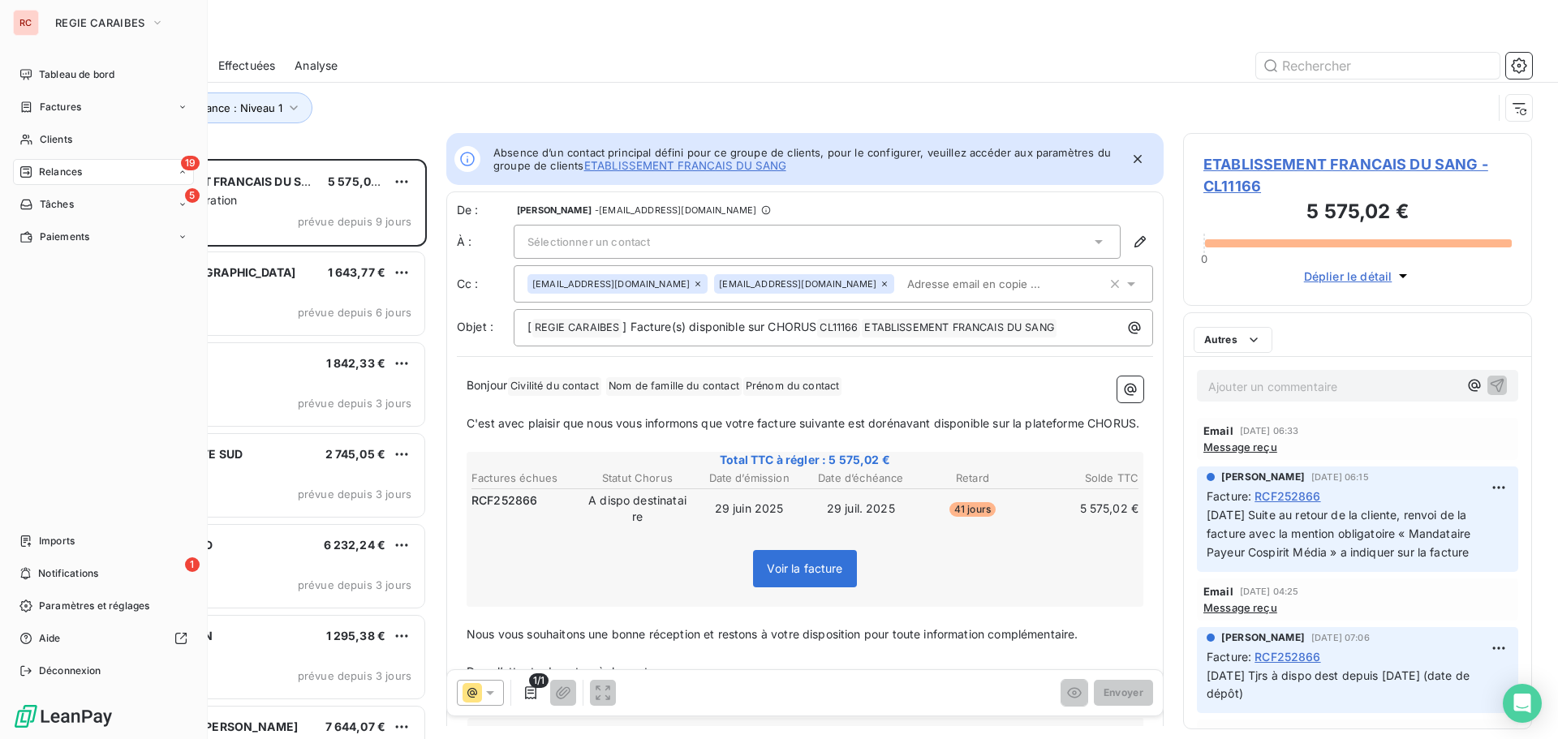
scroll to position [568, 337]
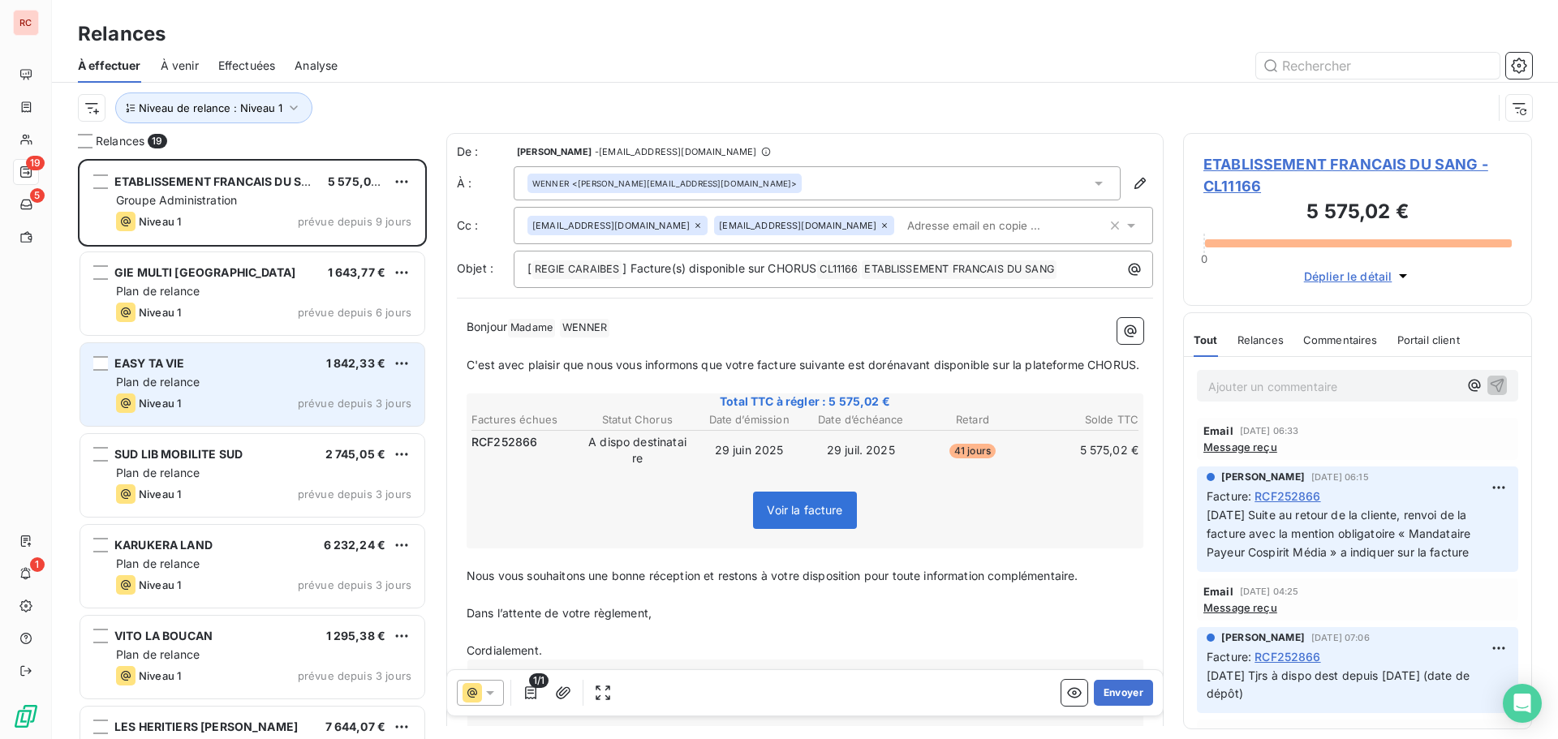
click at [239, 390] on div "EASY TA VIE 1 842,33 € Plan de relance Niveau 1 prévue depuis 3 jours" at bounding box center [252, 384] width 344 height 83
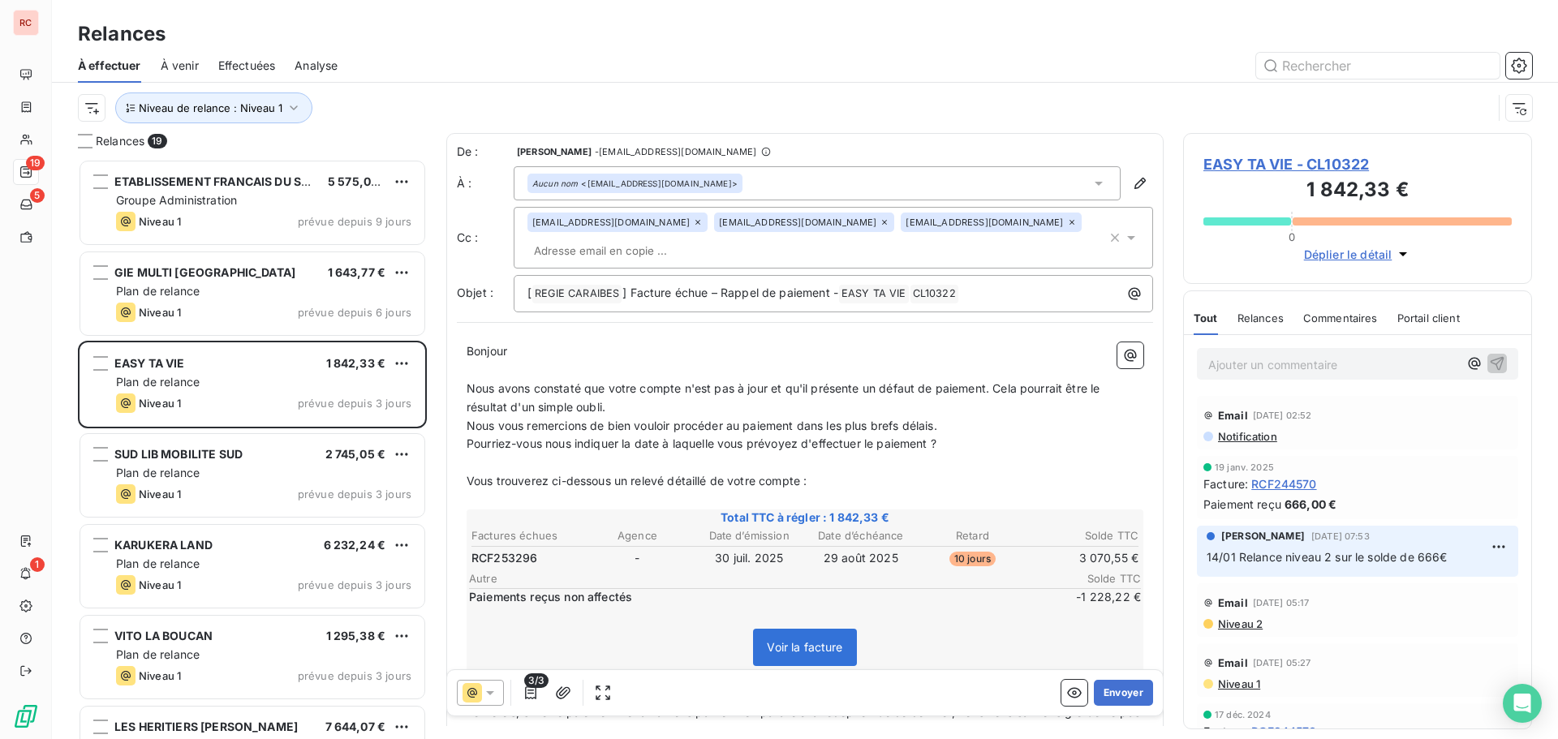
click at [880, 225] on icon at bounding box center [885, 222] width 10 height 10
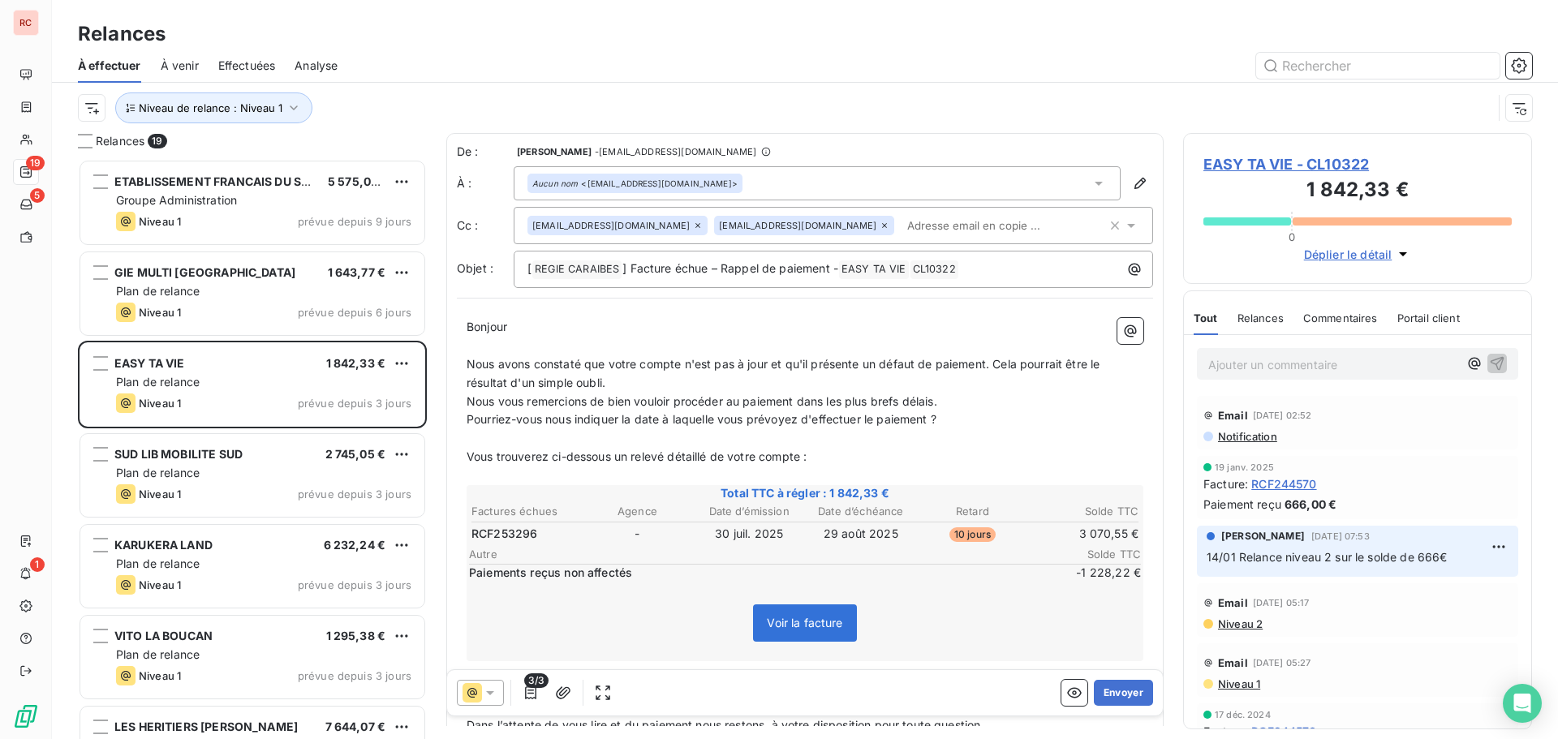
click at [655, 308] on div "Bonjour ﻿ ﻿ ﻿ ﻿ ﻿ ﻿ Nous avons constaté que votre compte n'est pas à jour et qu…" at bounding box center [805, 698] width 696 height 781
click at [1125, 693] on button "Envoyer" at bounding box center [1123, 693] width 59 height 26
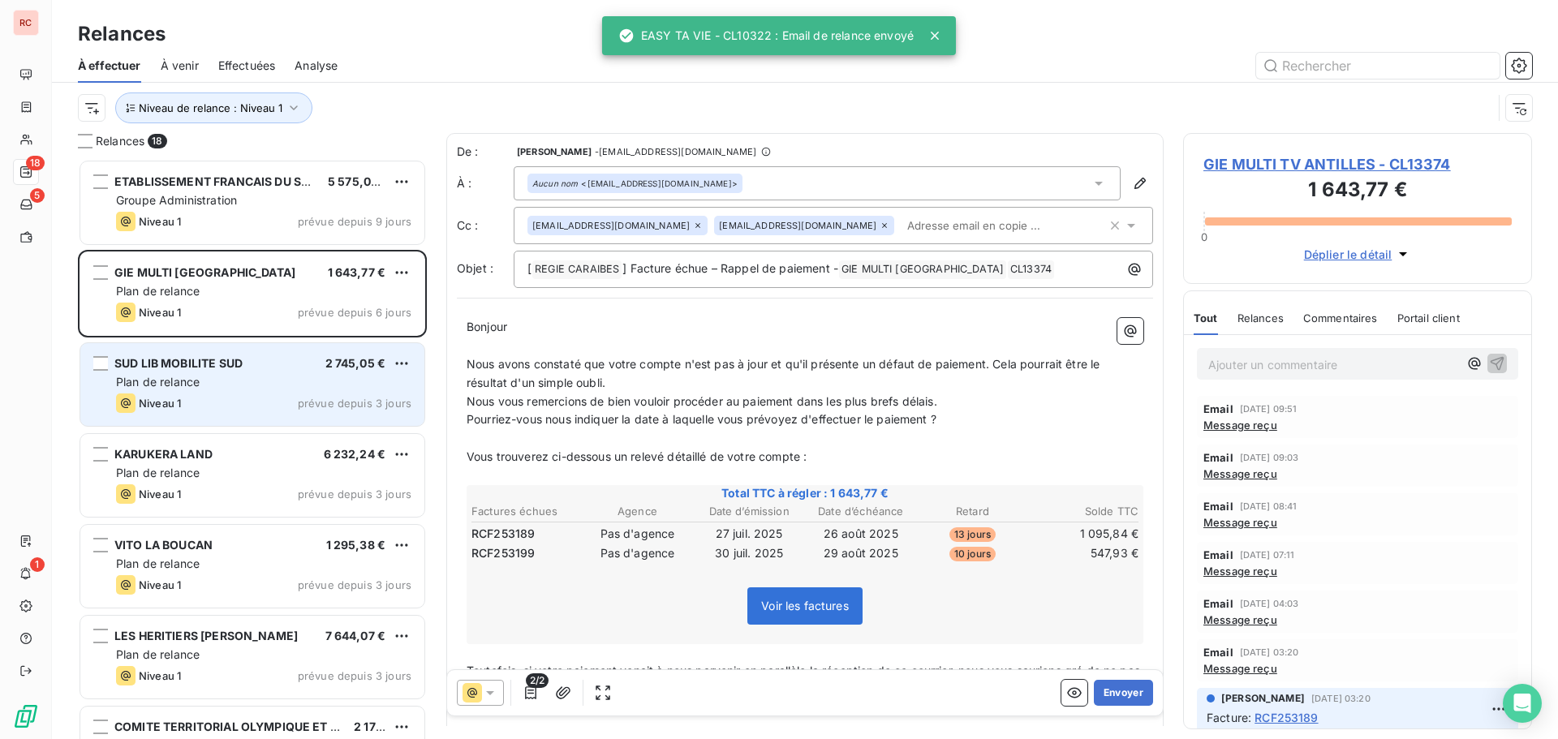
click at [189, 372] on div "SUD LIB MOBILITE SUD" at bounding box center [178, 363] width 128 height 16
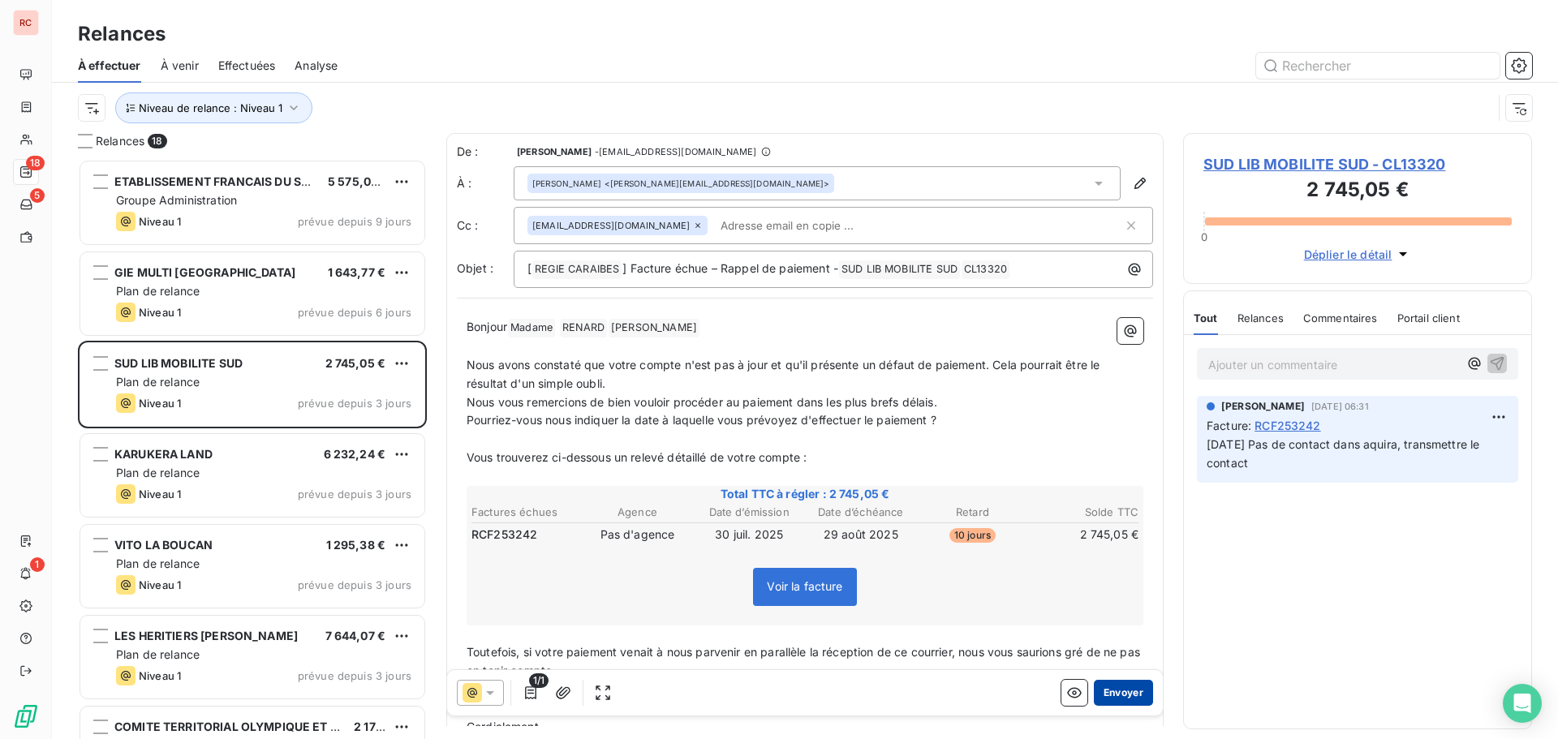
click at [1110, 695] on button "Envoyer" at bounding box center [1123, 693] width 59 height 26
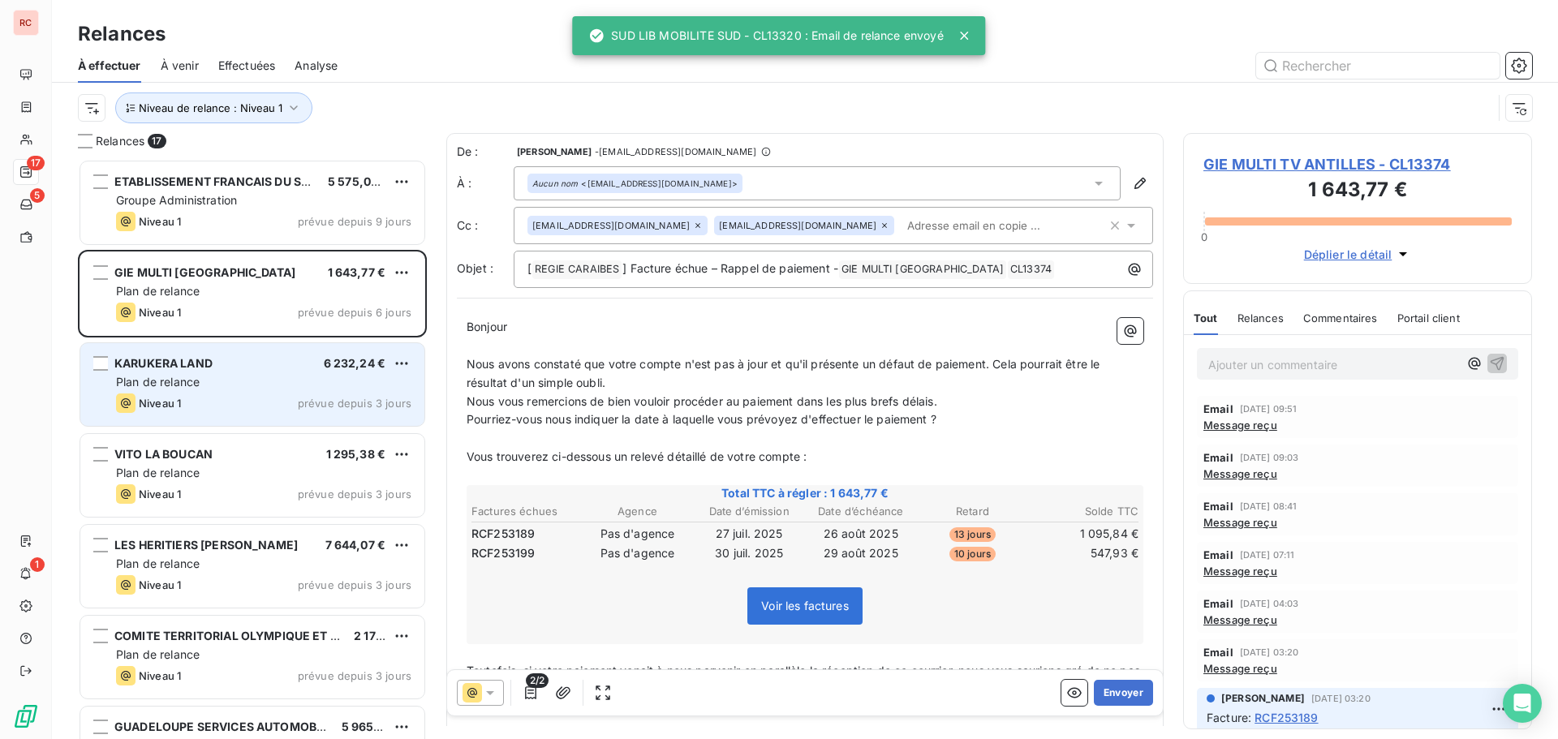
click at [178, 400] on span "Niveau 1" at bounding box center [160, 403] width 42 height 13
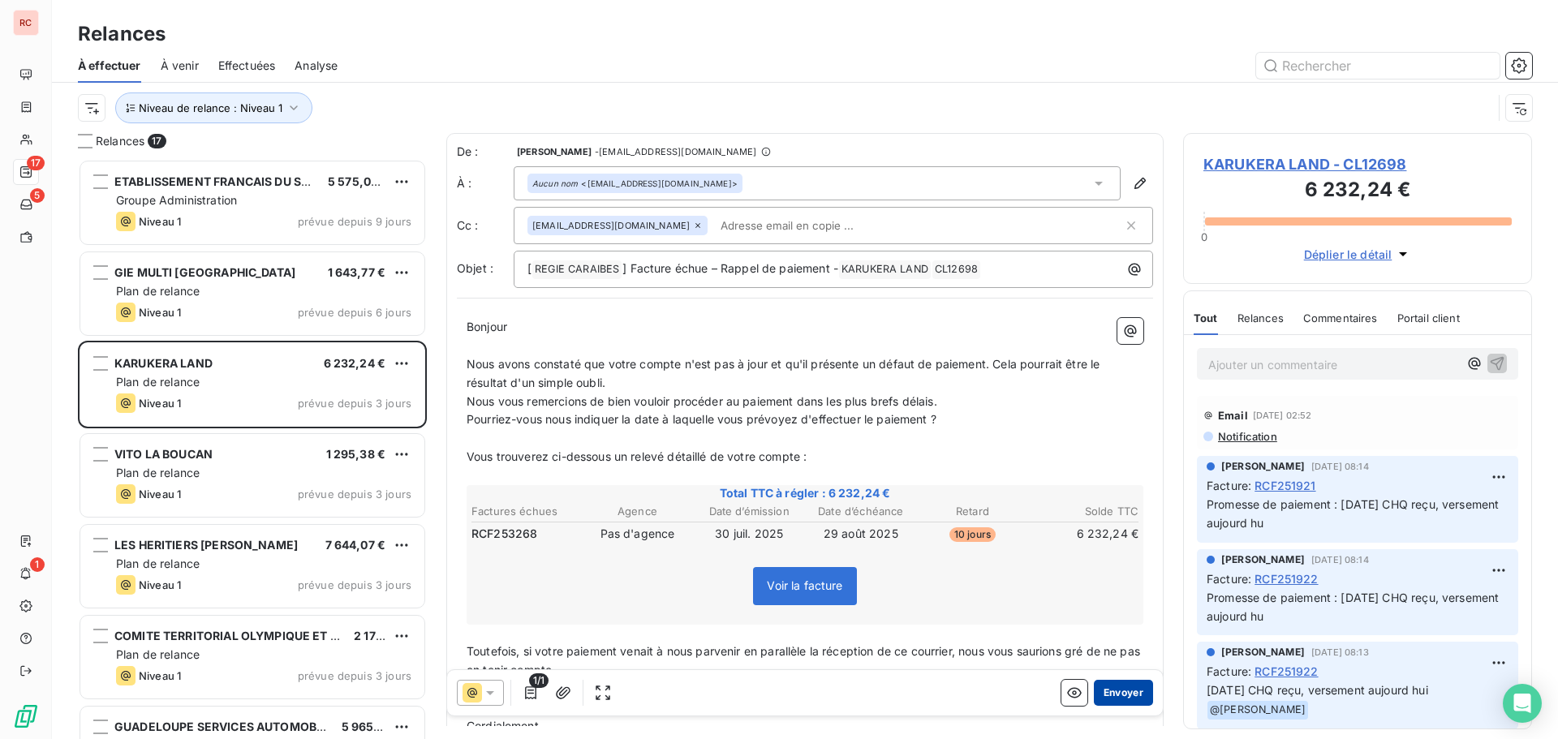
click at [1138, 699] on button "Envoyer" at bounding box center [1123, 693] width 59 height 26
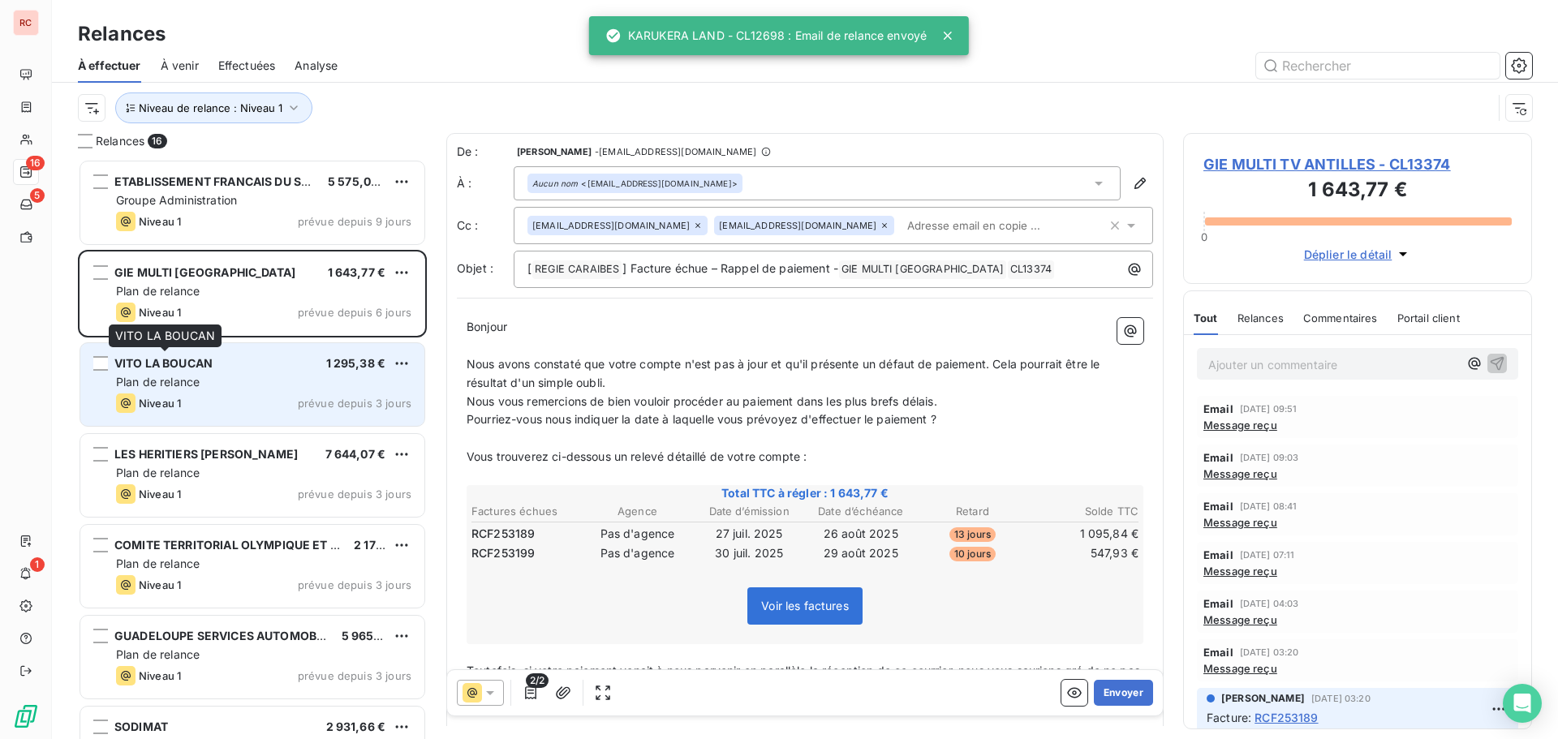
click at [178, 371] on div "VITO LA BOUCAN" at bounding box center [163, 363] width 98 height 16
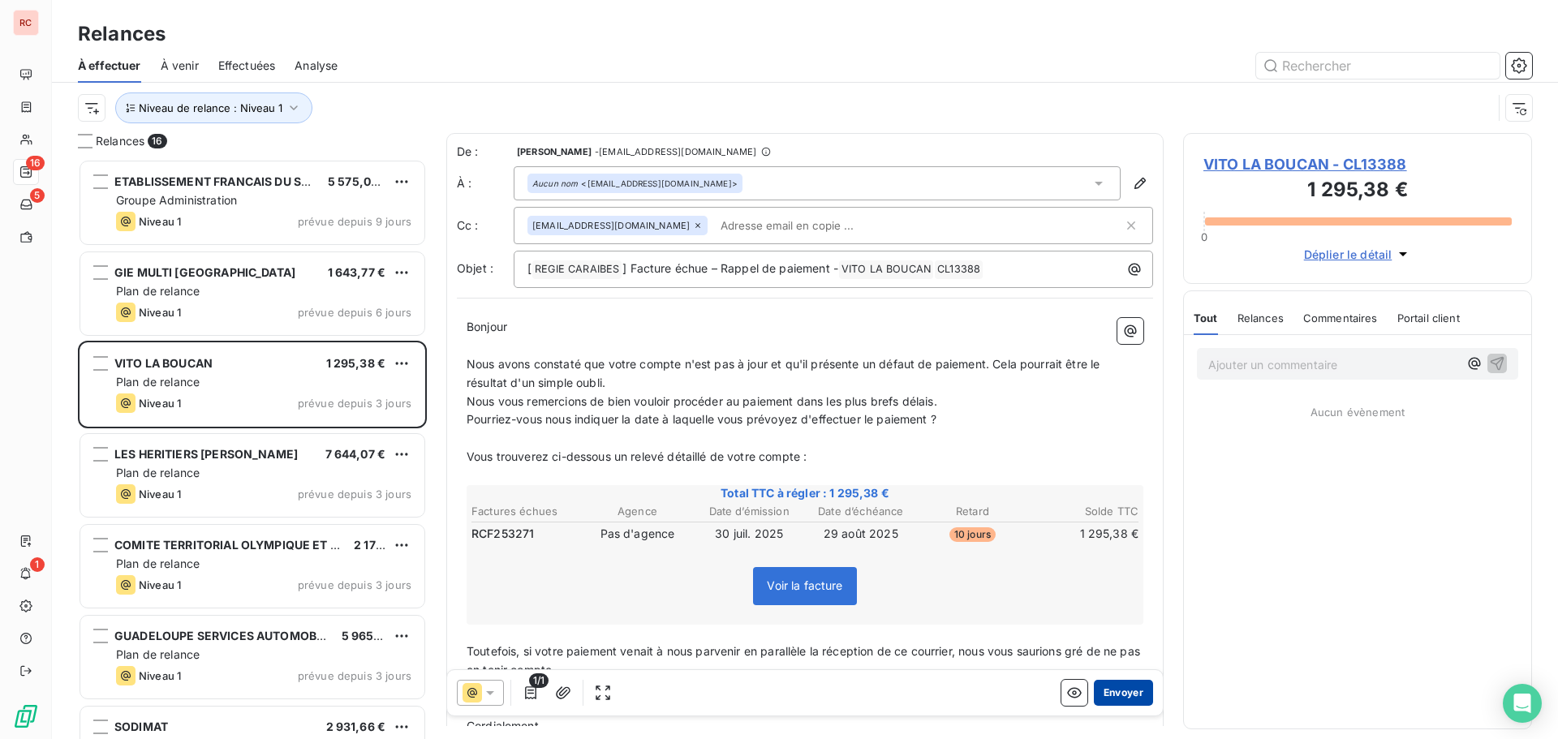
click at [1128, 686] on button "Envoyer" at bounding box center [1123, 693] width 59 height 26
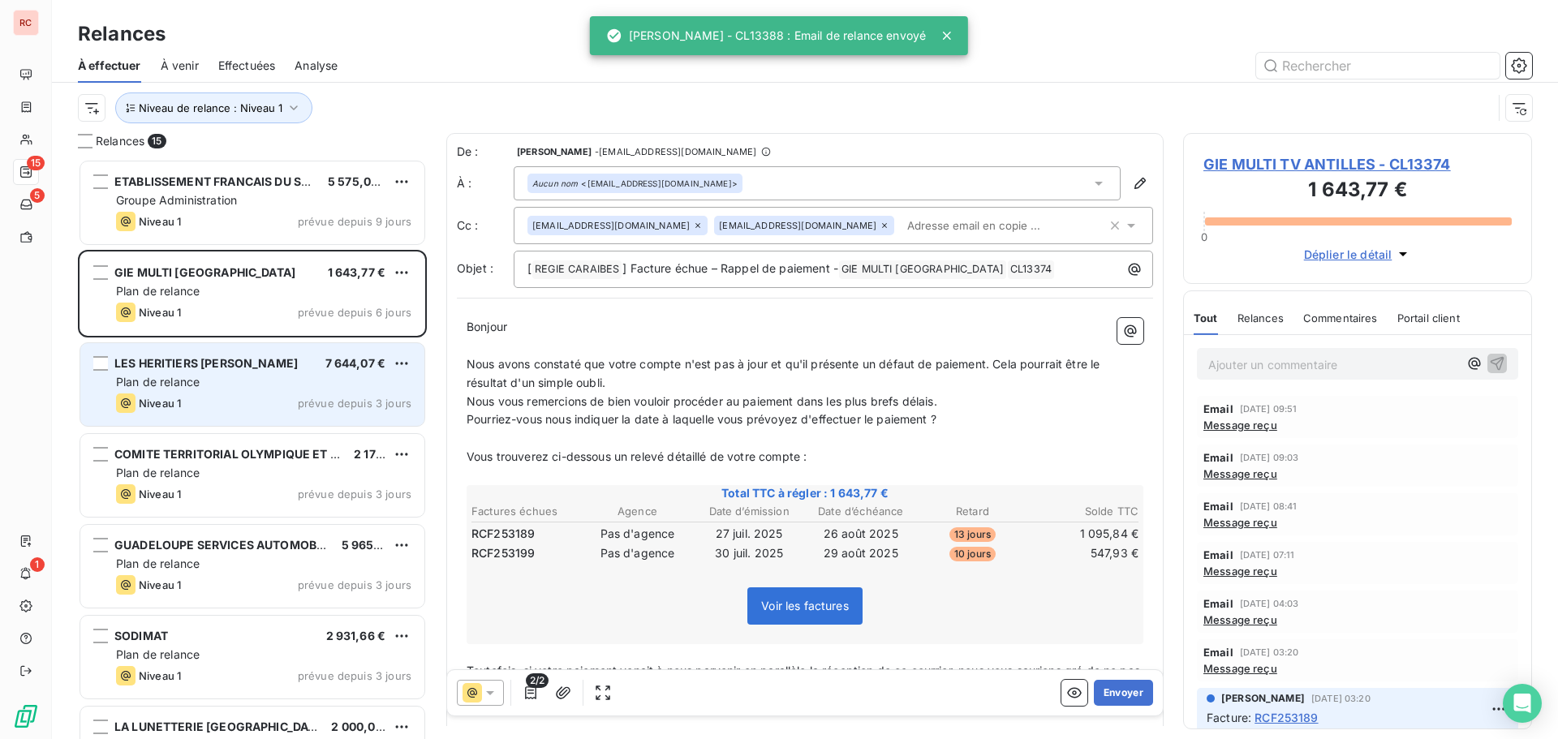
click at [243, 377] on div "Plan de relance" at bounding box center [263, 382] width 295 height 16
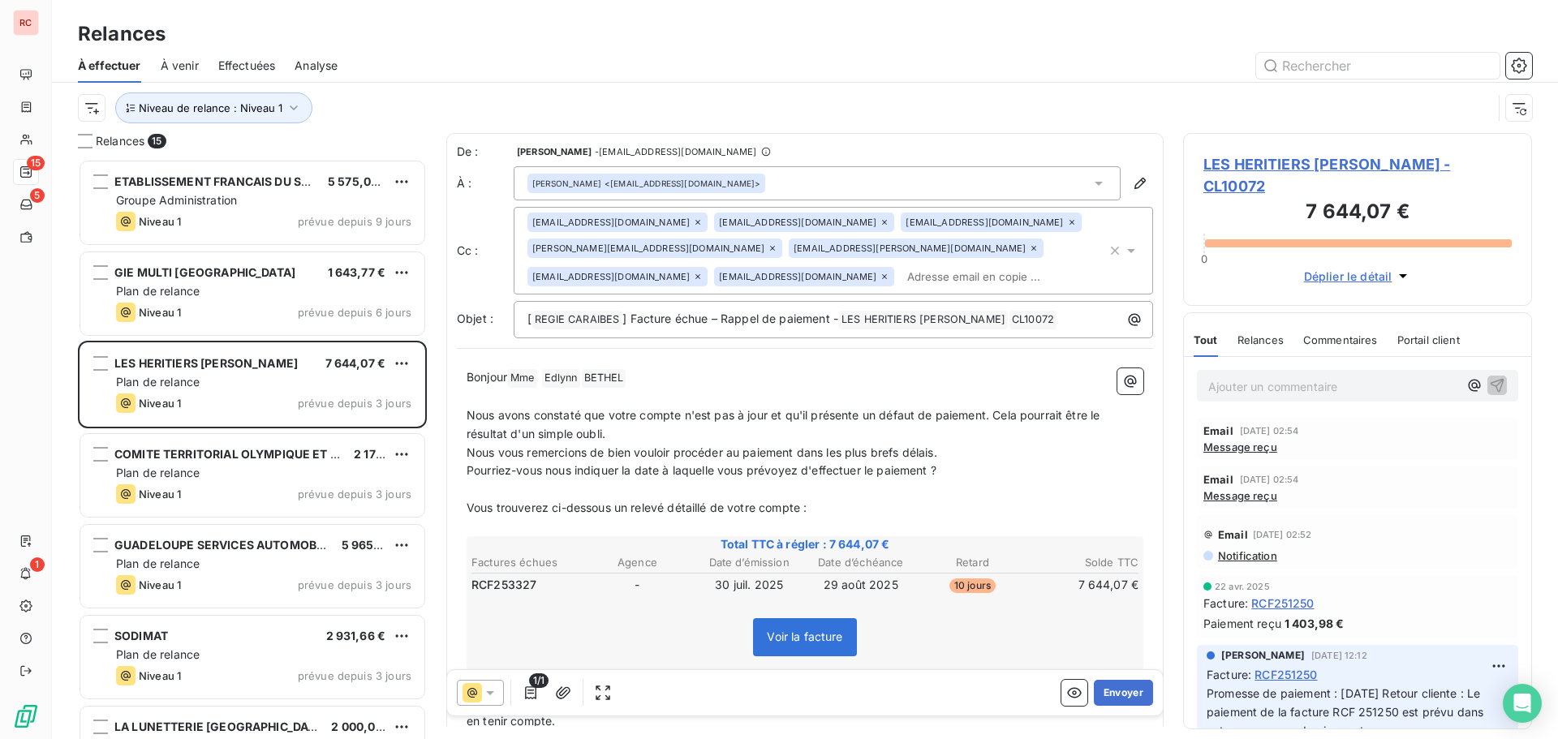
click at [1265, 166] on span "LES HERITIERS H.CLEMENT SAS - CL10072" at bounding box center [1357, 175] width 308 height 44
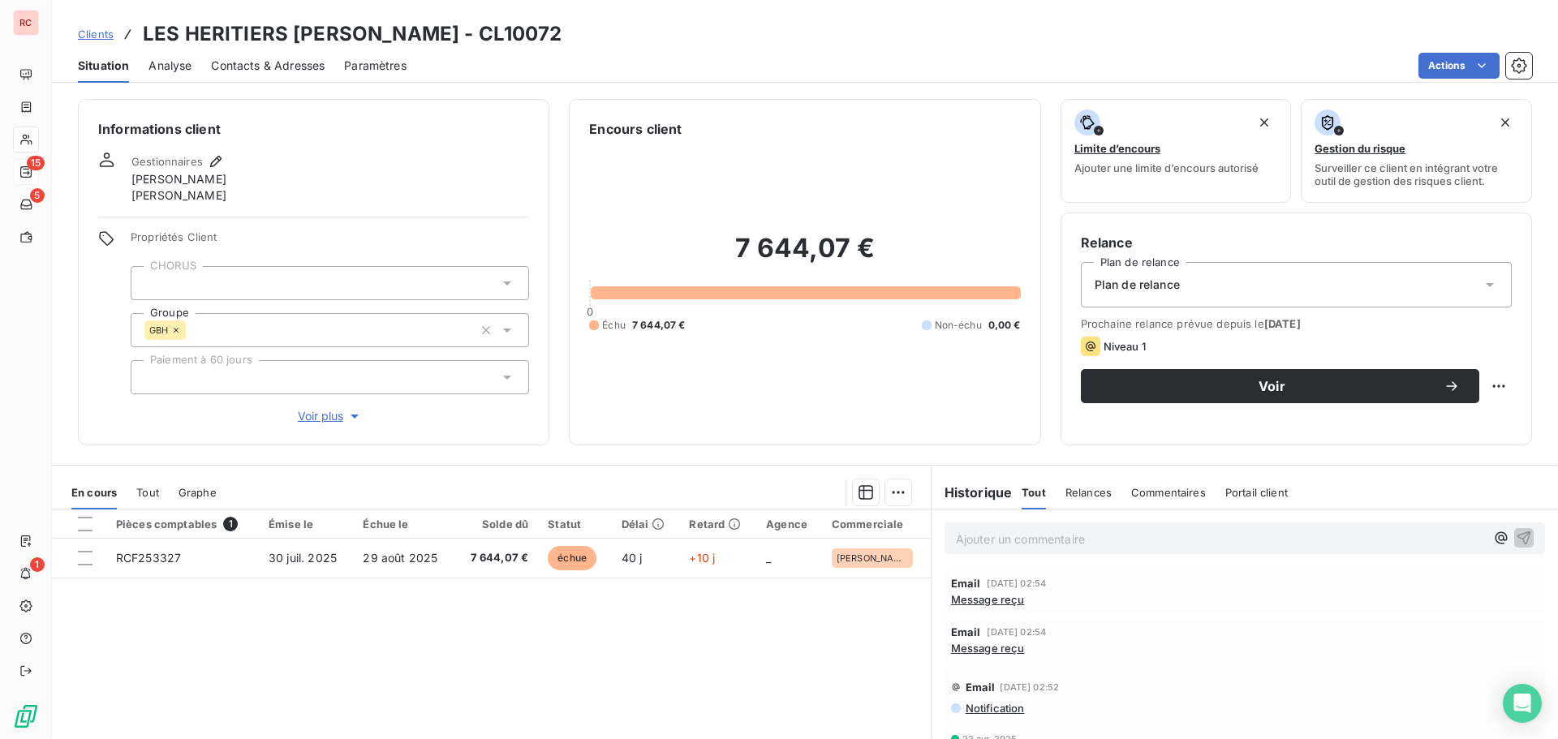
click at [304, 68] on span "Contacts & Adresses" at bounding box center [268, 66] width 114 height 16
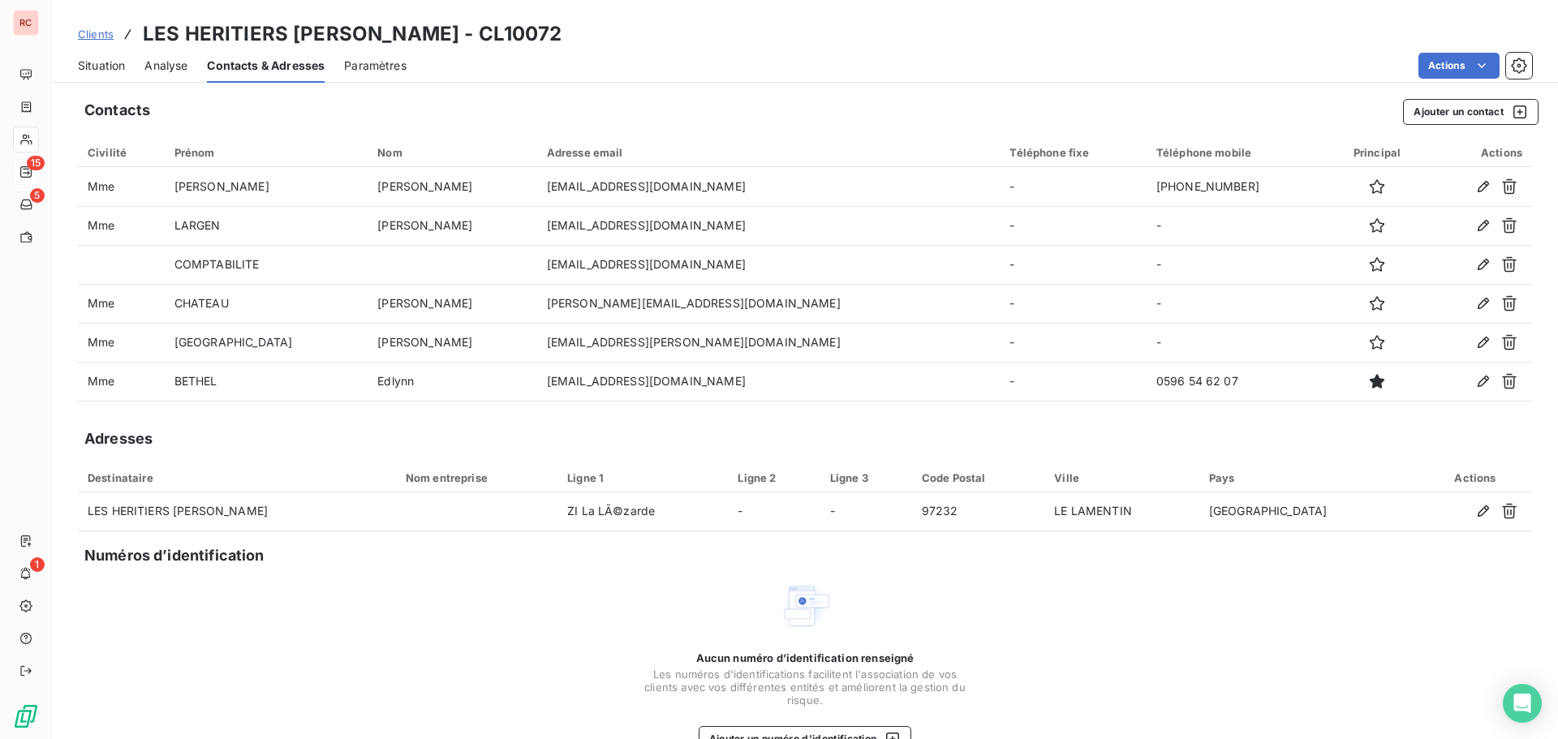
click at [1369, 268] on icon "button" at bounding box center [1377, 264] width 16 height 16
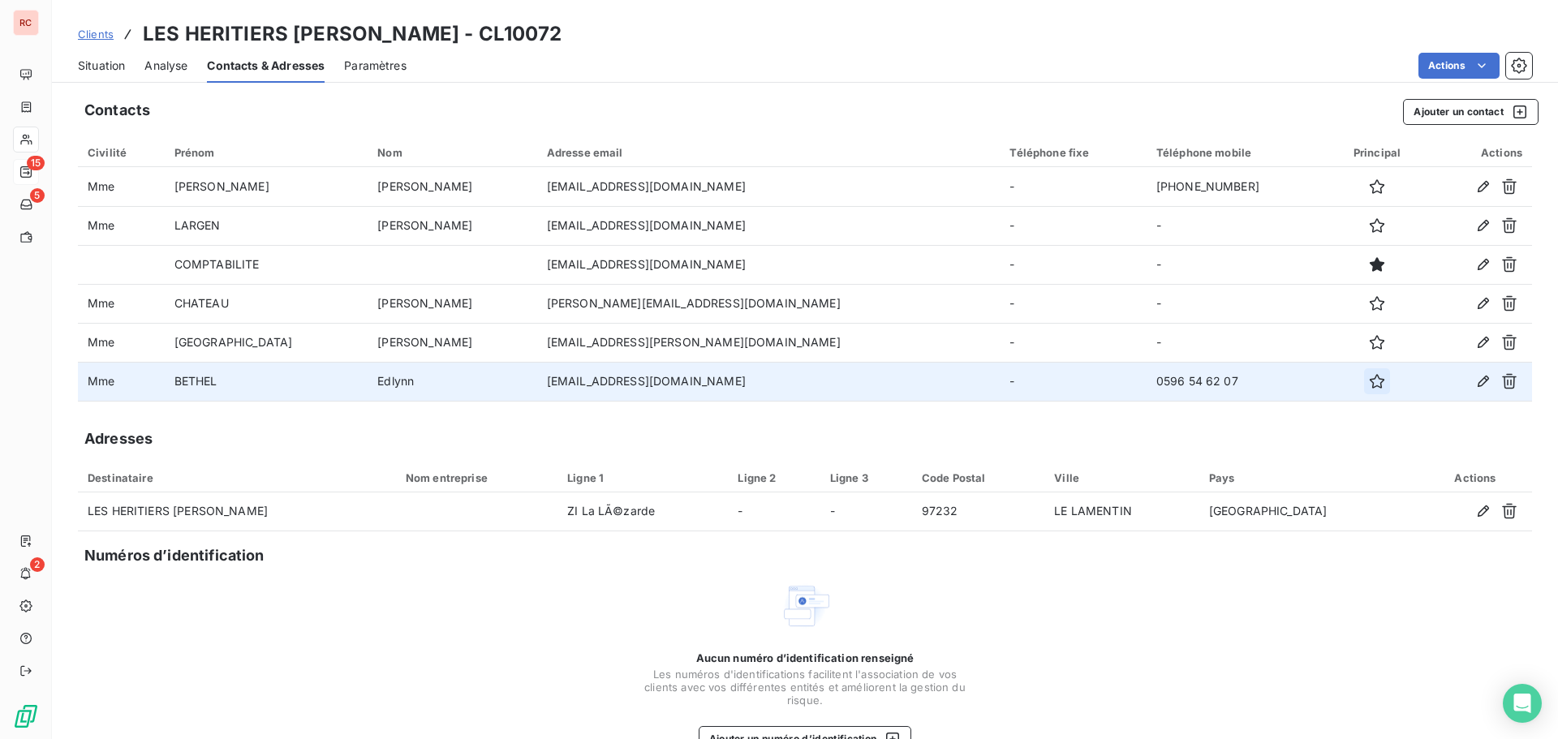
click at [1369, 381] on icon "button" at bounding box center [1377, 381] width 16 height 16
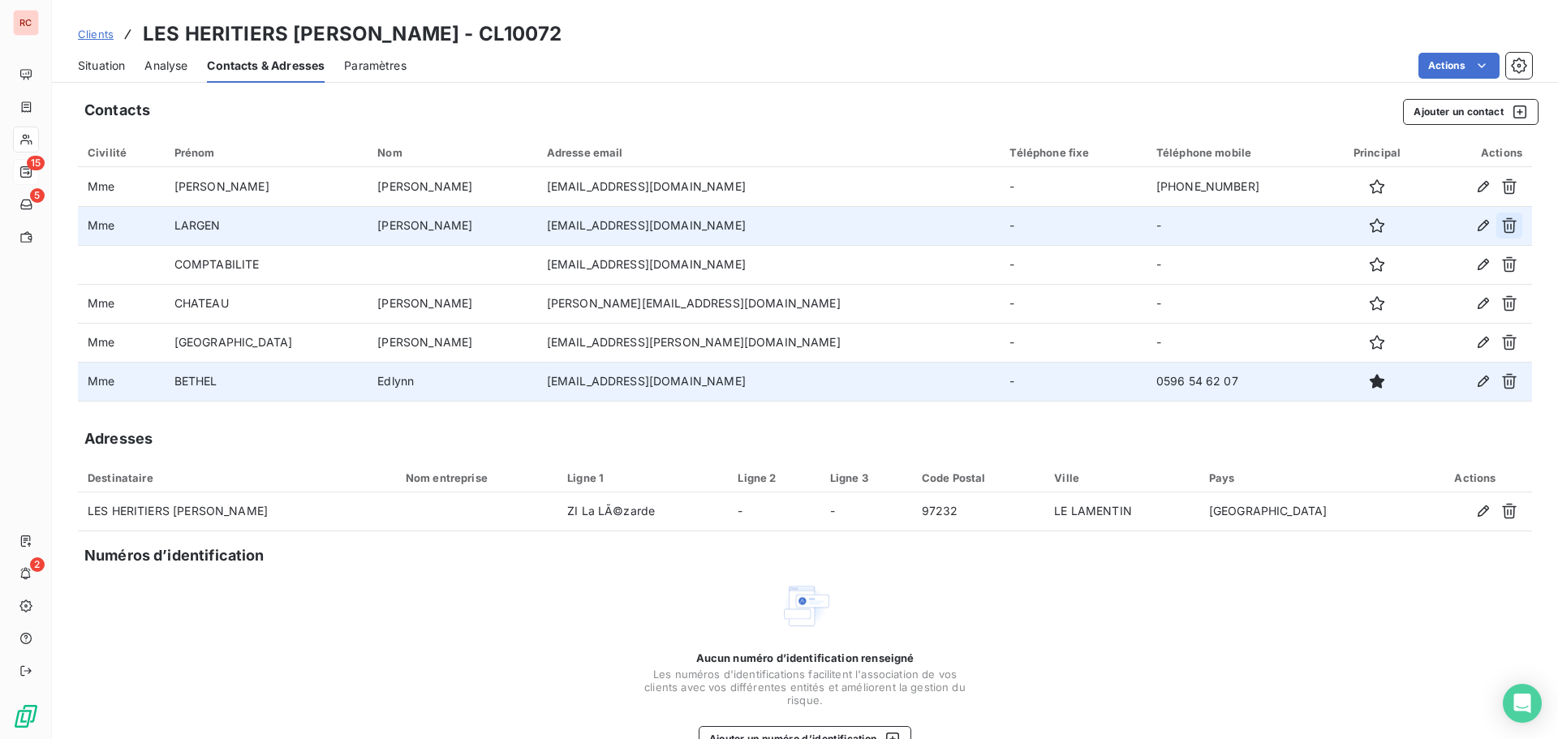
click at [1502, 226] on icon "button" at bounding box center [1509, 225] width 15 height 15
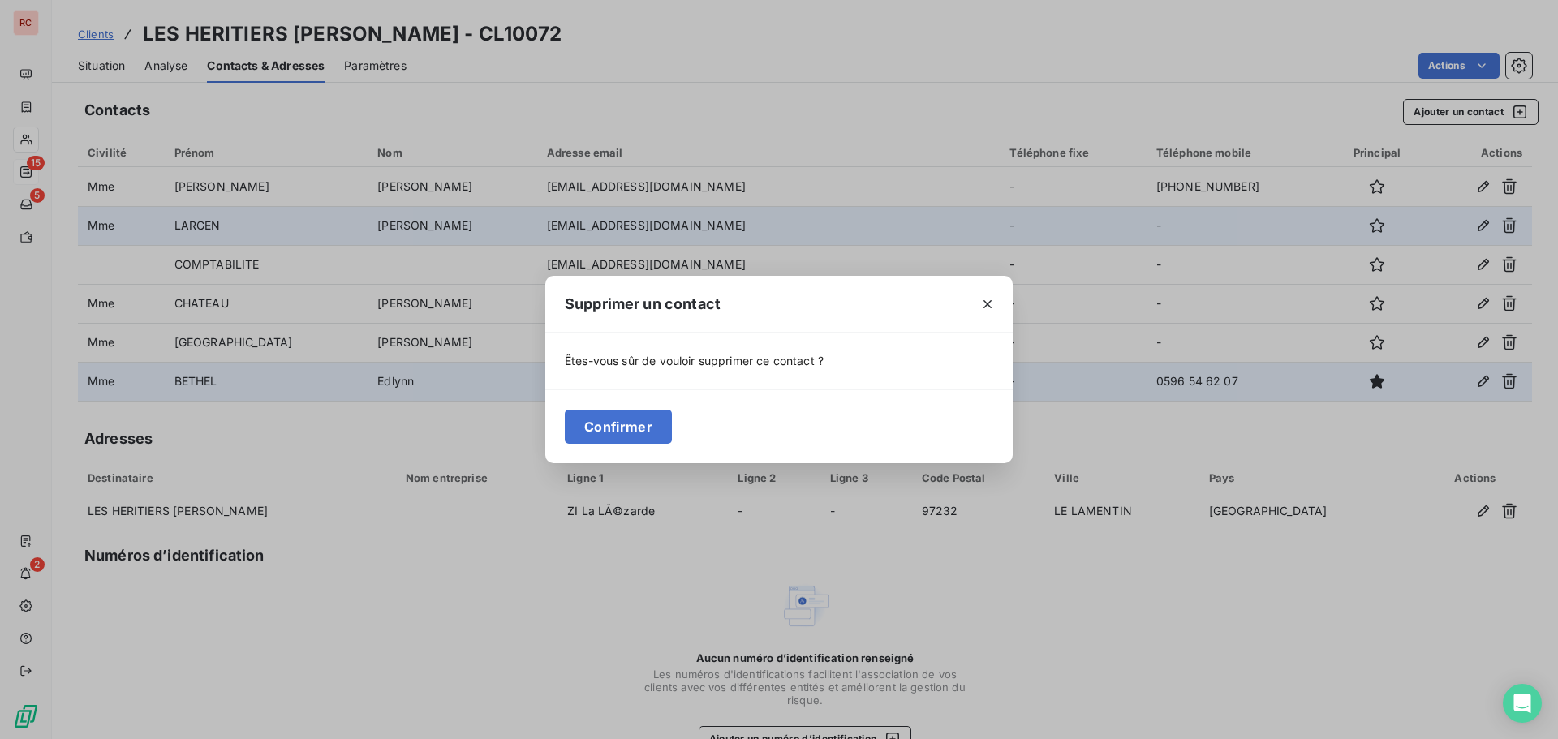
click at [496, 584] on div "Supprimer un contact Êtes-vous sûr de vouloir supprimer ce contact ? Confirmer" at bounding box center [779, 369] width 1558 height 739
click at [987, 302] on icon "button" at bounding box center [987, 304] width 16 height 16
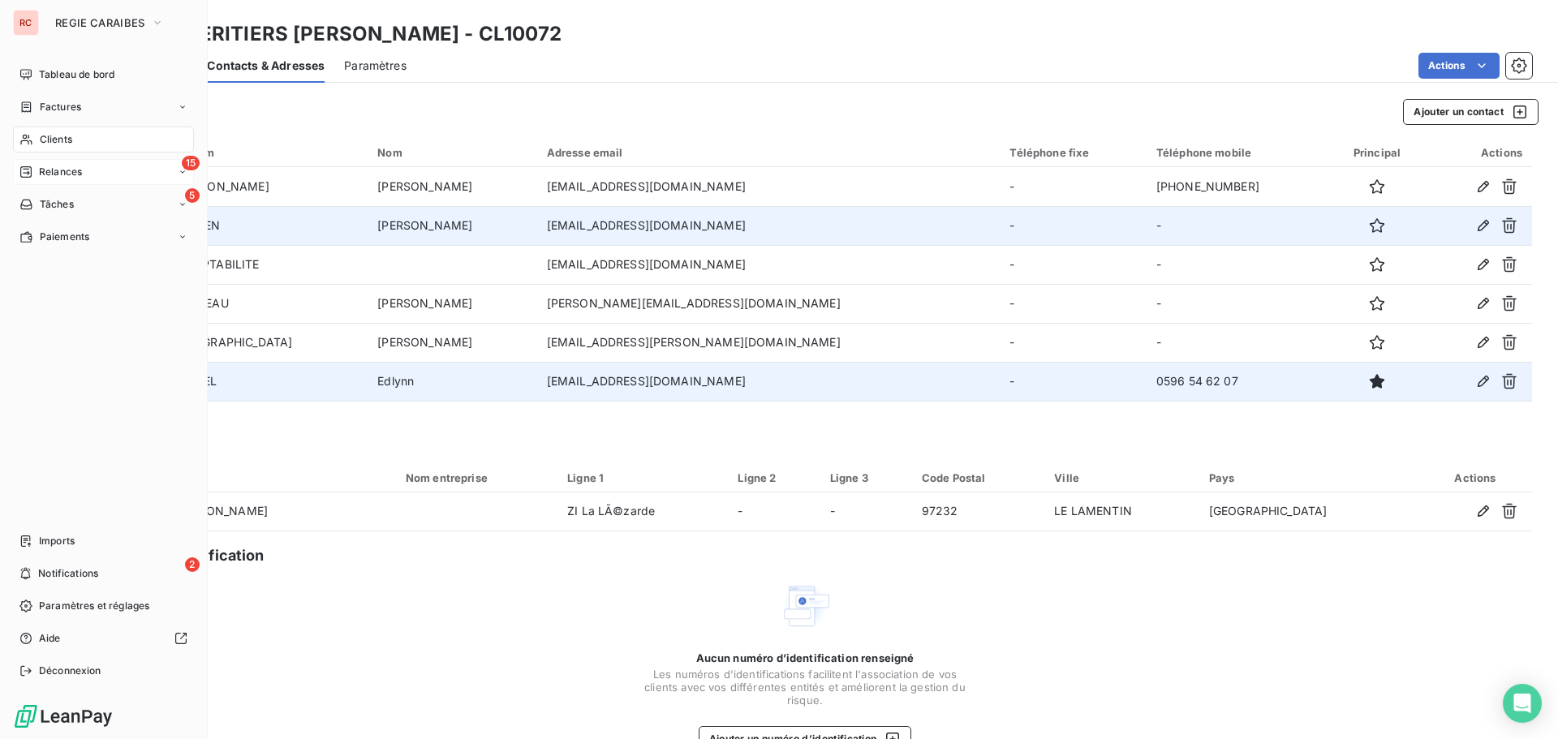
click at [50, 174] on span "Relances" at bounding box center [60, 172] width 43 height 15
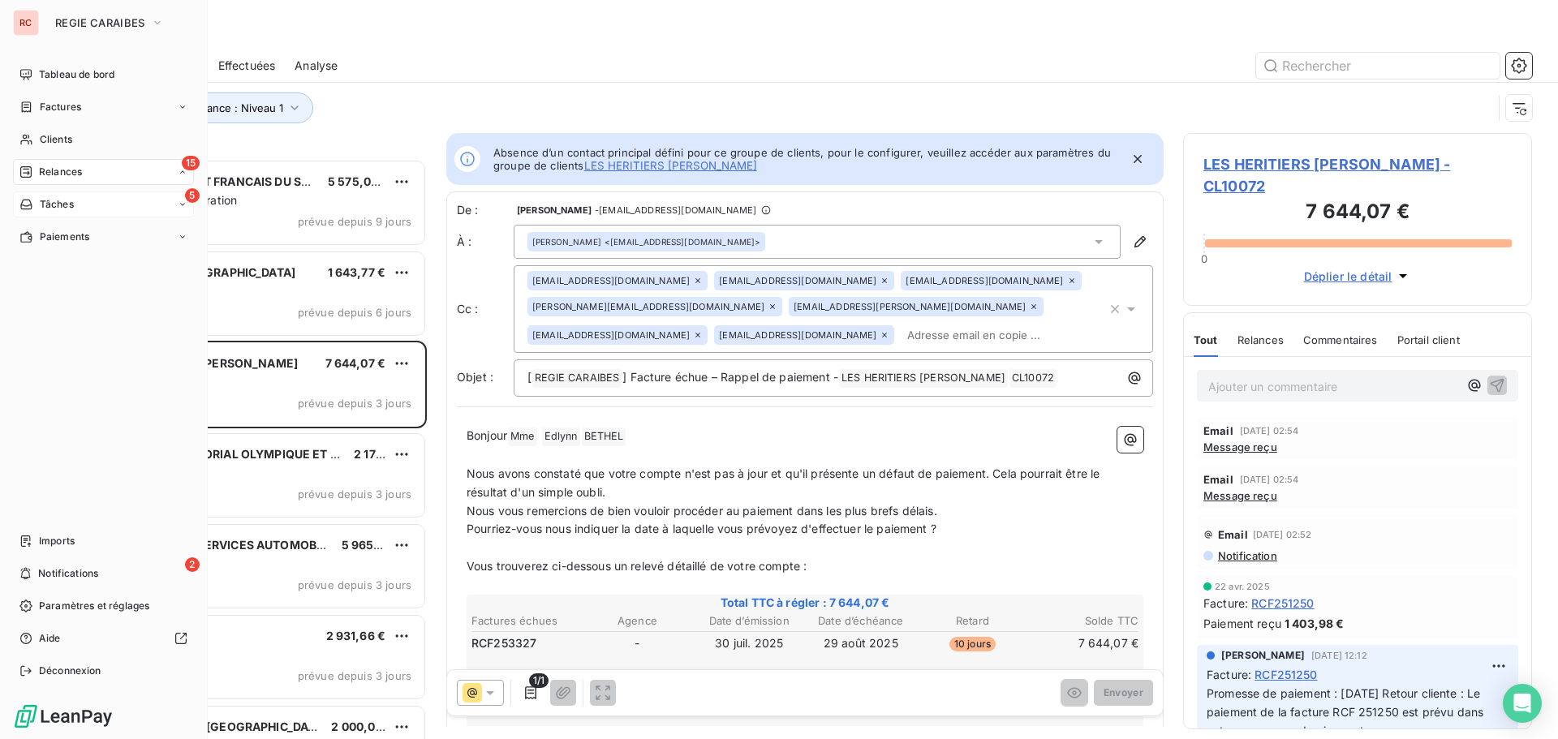
scroll to position [13, 13]
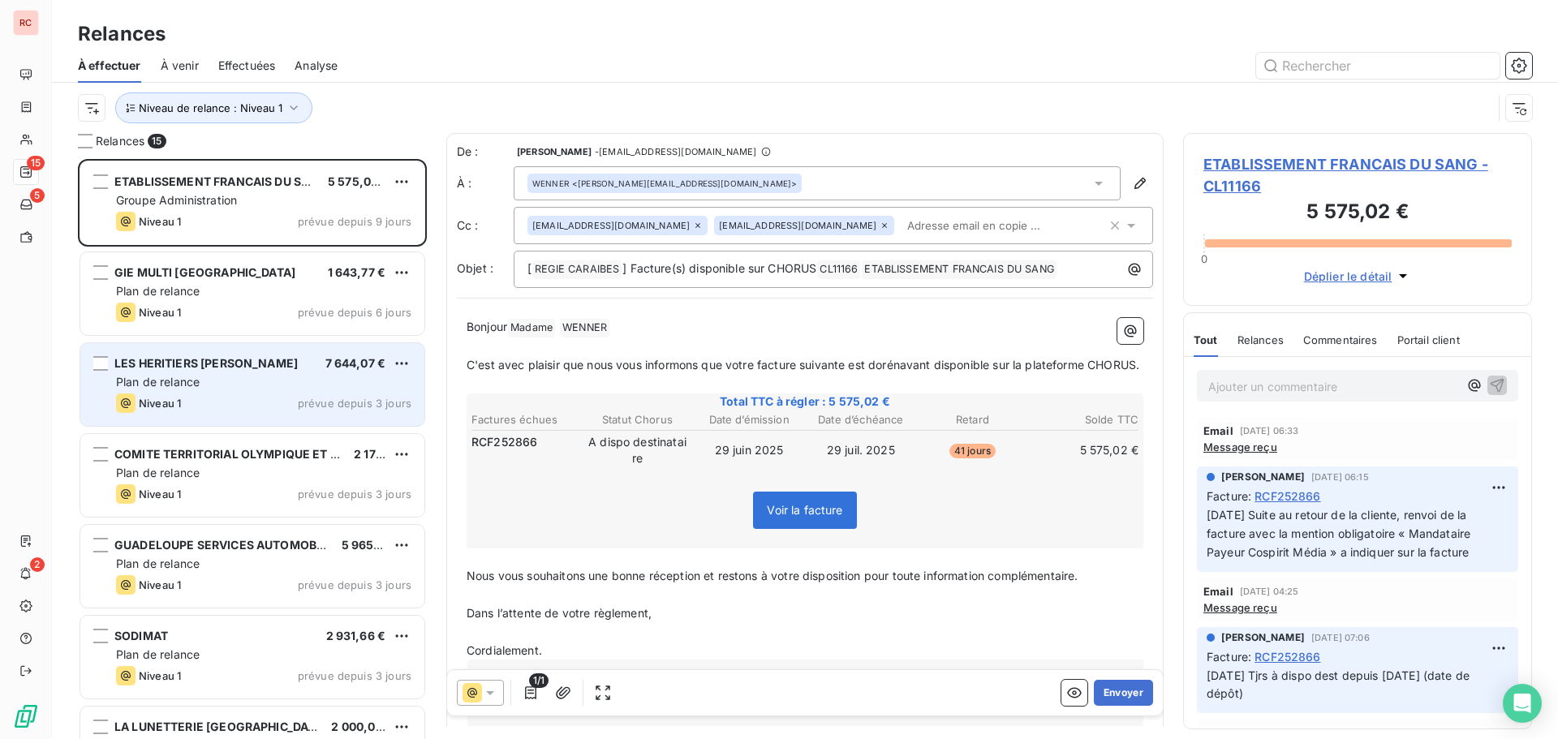
drag, startPoint x: 192, startPoint y: 391, endPoint x: 210, endPoint y: 391, distance: 18.7
click at [193, 391] on div "LES HERITIERS H.CLEMENT SAS 7 644,07 € Plan de relance Niveau 1 prévue depuis 3…" at bounding box center [252, 384] width 344 height 83
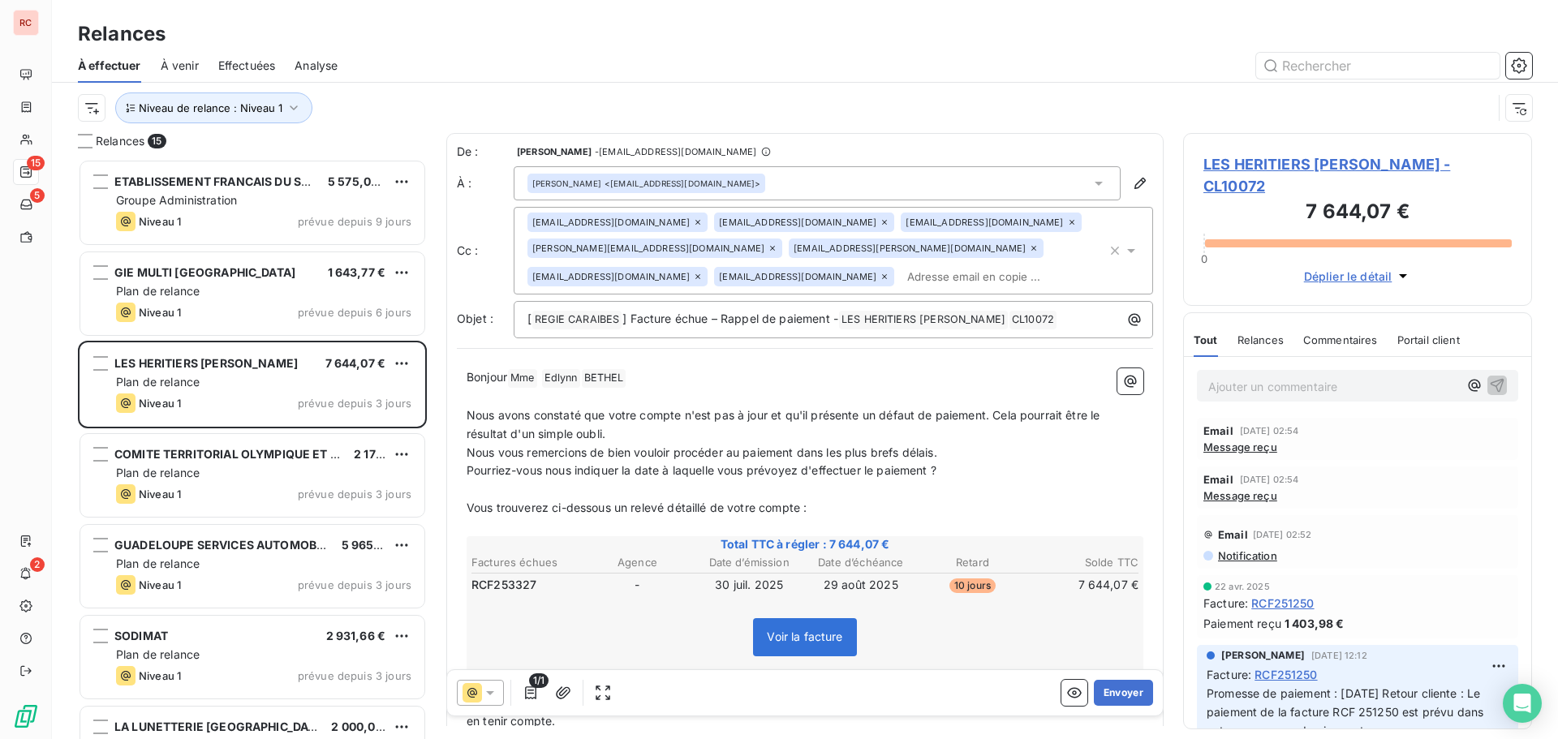
click at [1091, 184] on icon at bounding box center [1099, 183] width 16 height 16
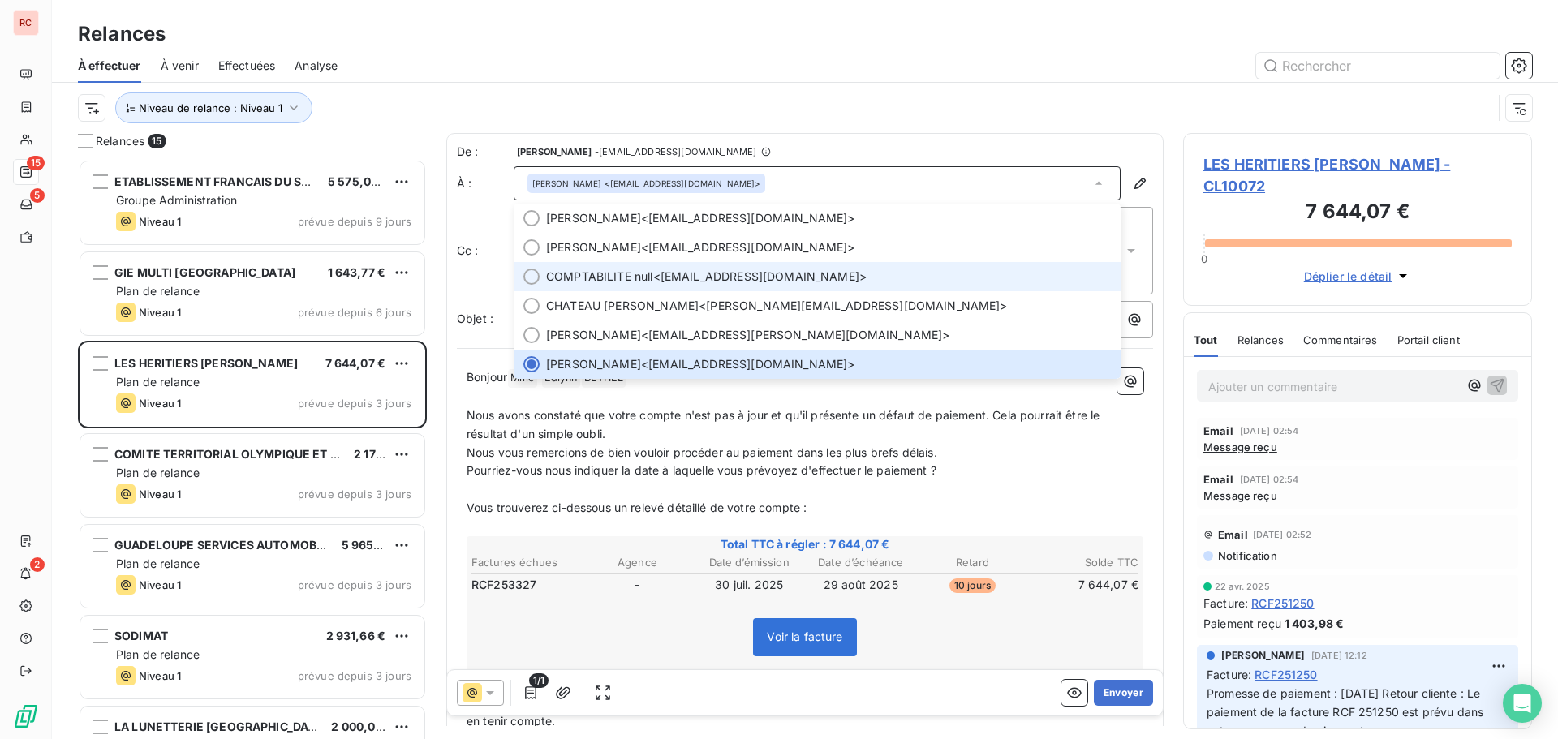
click at [566, 272] on span "COMPTABILITE null" at bounding box center [599, 277] width 107 height 16
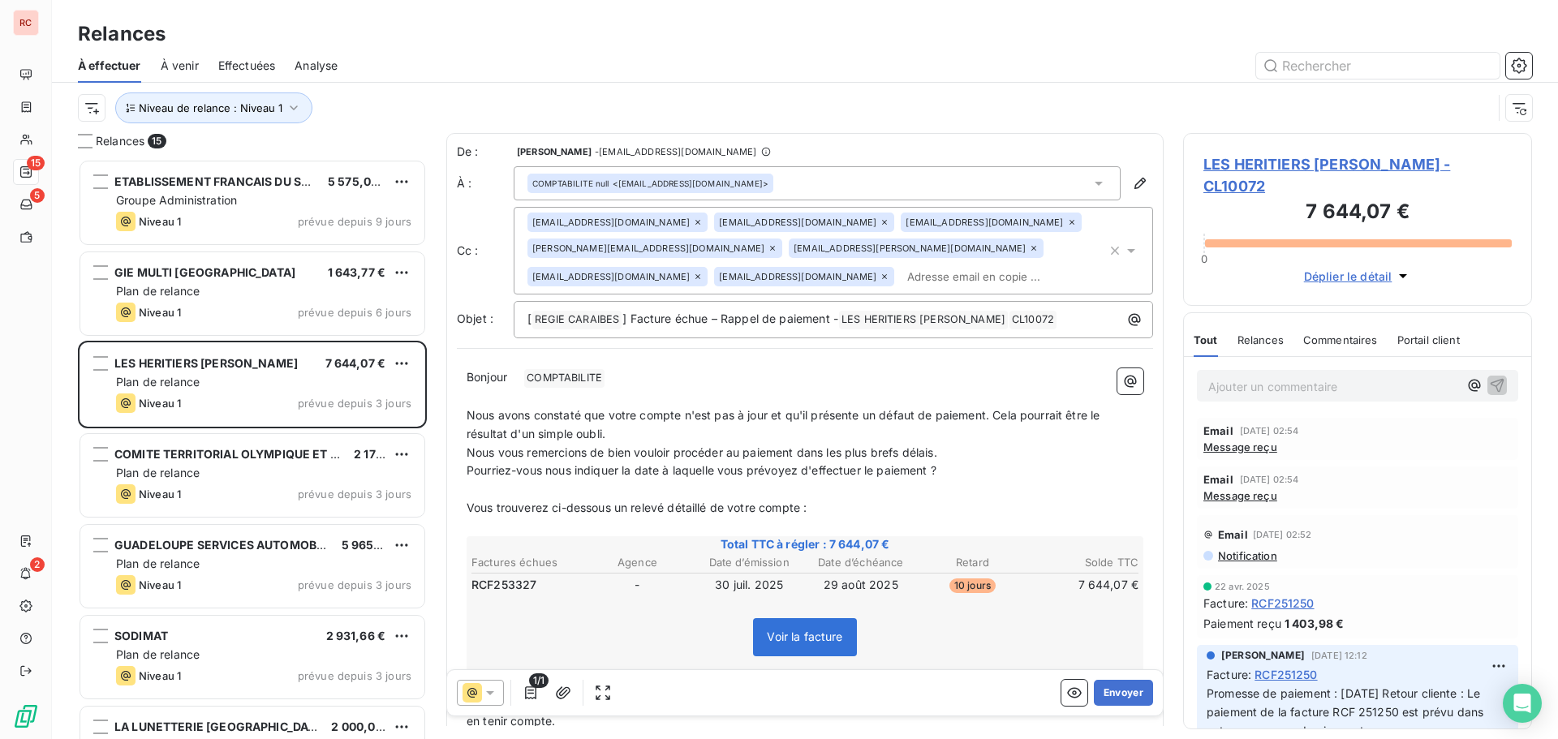
click at [693, 217] on icon at bounding box center [698, 222] width 10 height 10
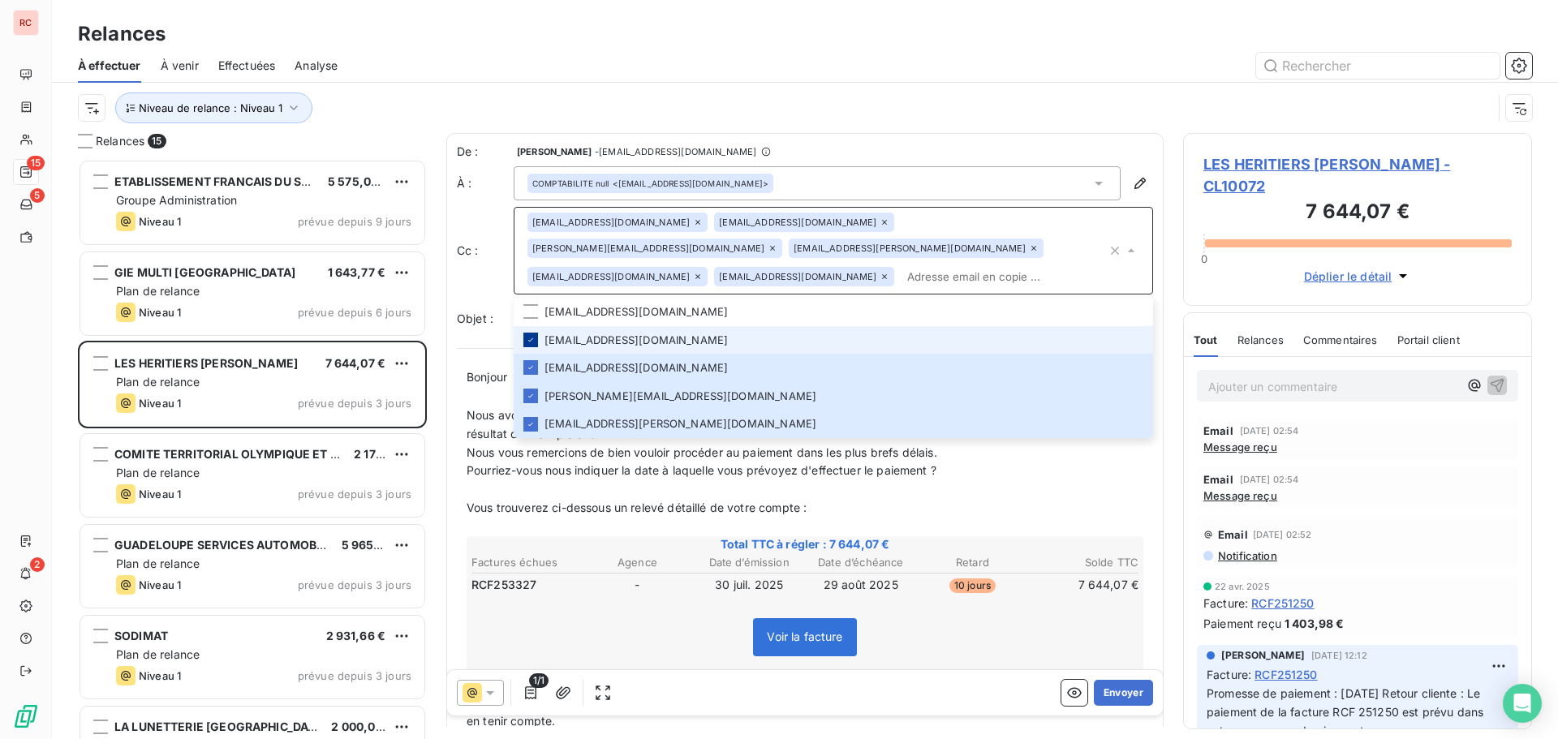
click at [530, 335] on icon at bounding box center [531, 340] width 10 height 10
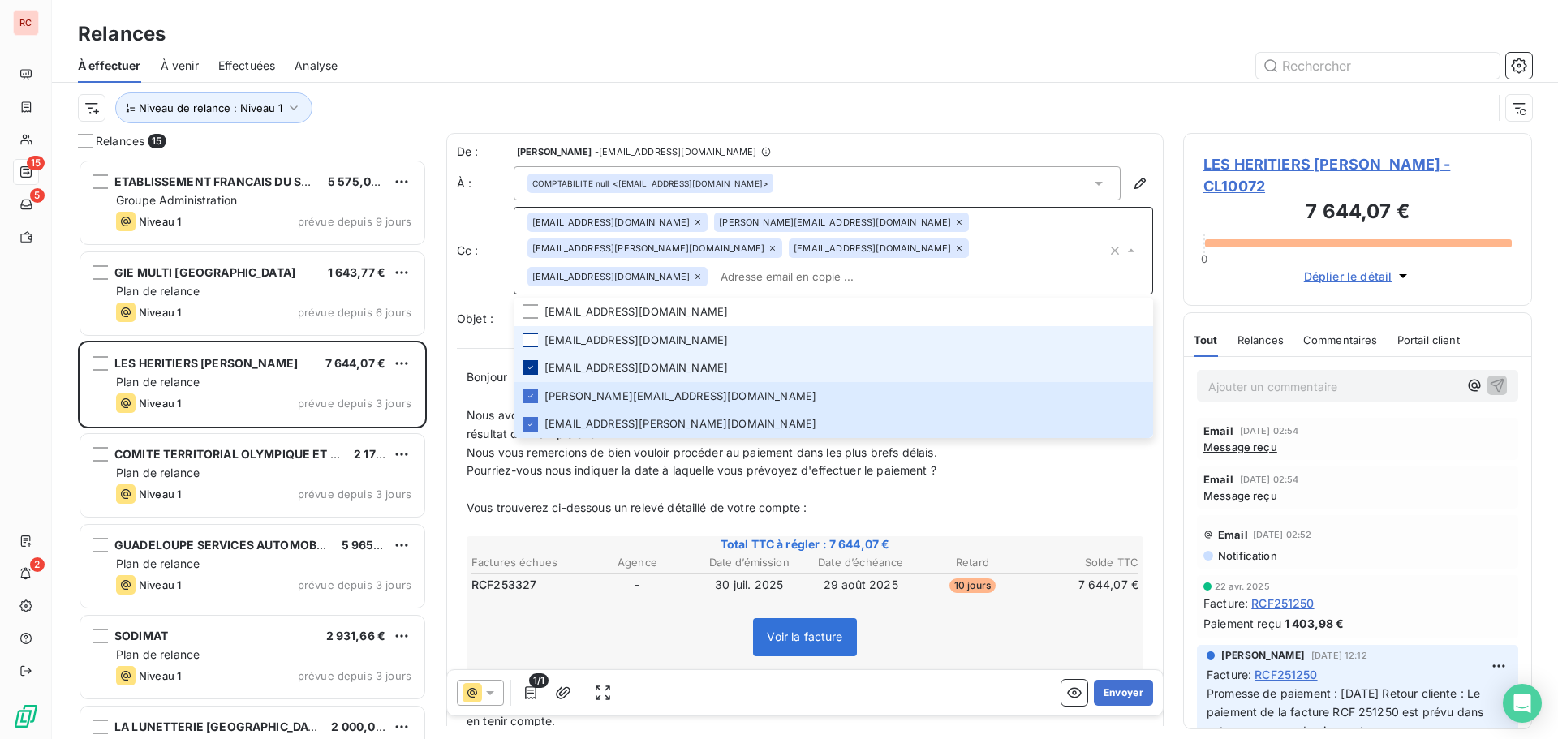
click at [531, 363] on icon at bounding box center [531, 368] width 10 height 10
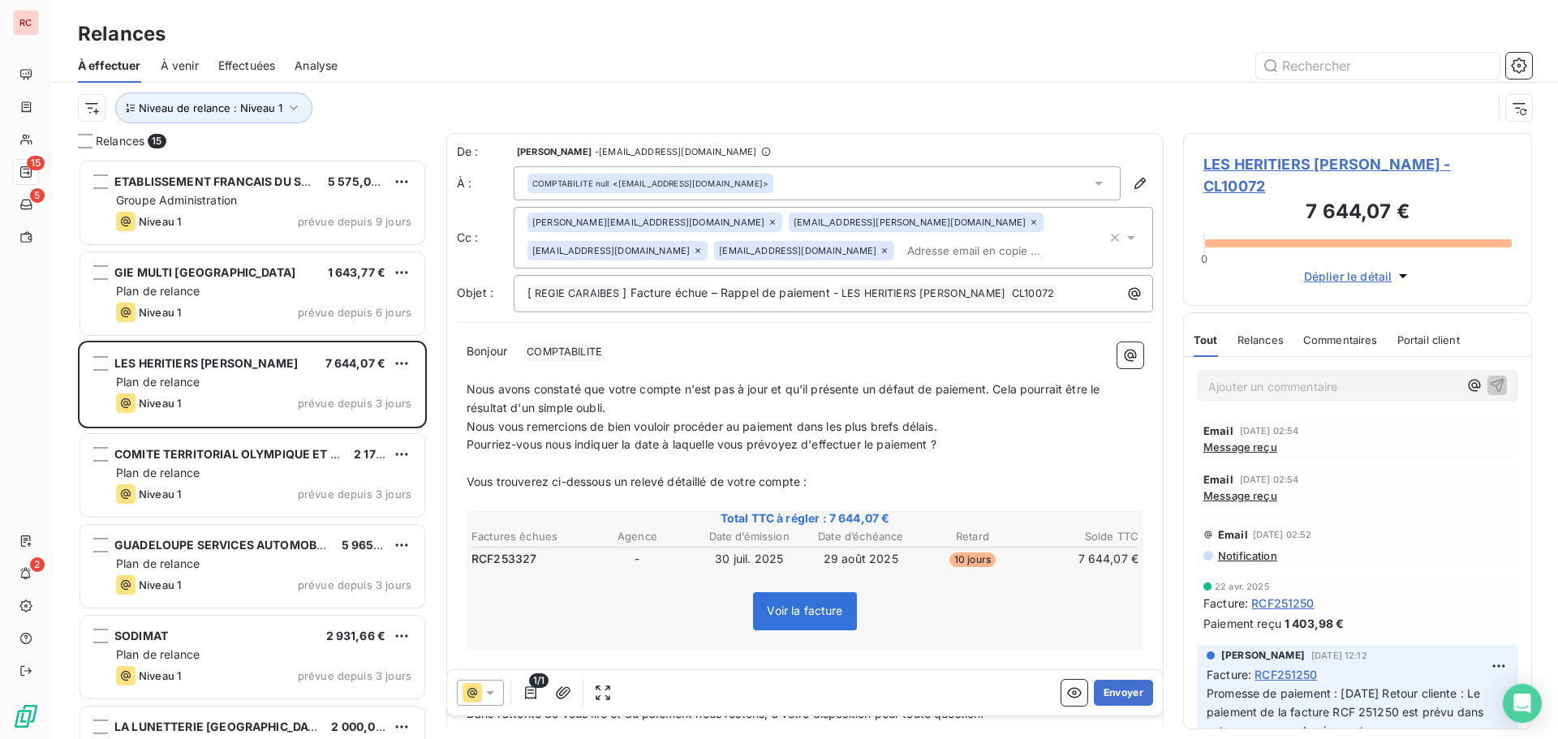
click at [916, 124] on div "Niveau de relance : Niveau 1" at bounding box center [805, 108] width 1454 height 50
click at [703, 246] on icon at bounding box center [698, 251] width 10 height 10
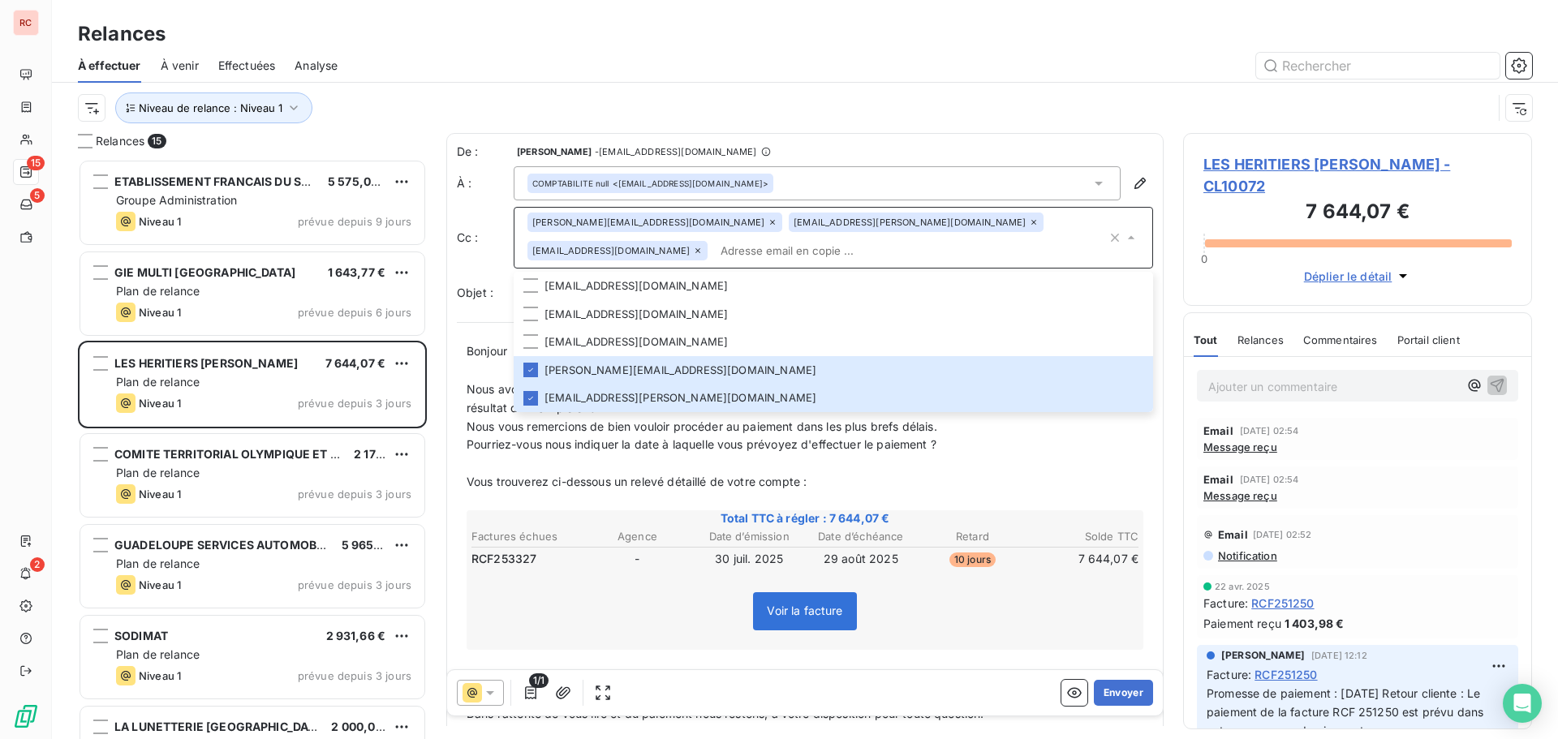
click at [995, 239] on input "text" at bounding box center [910, 251] width 393 height 24
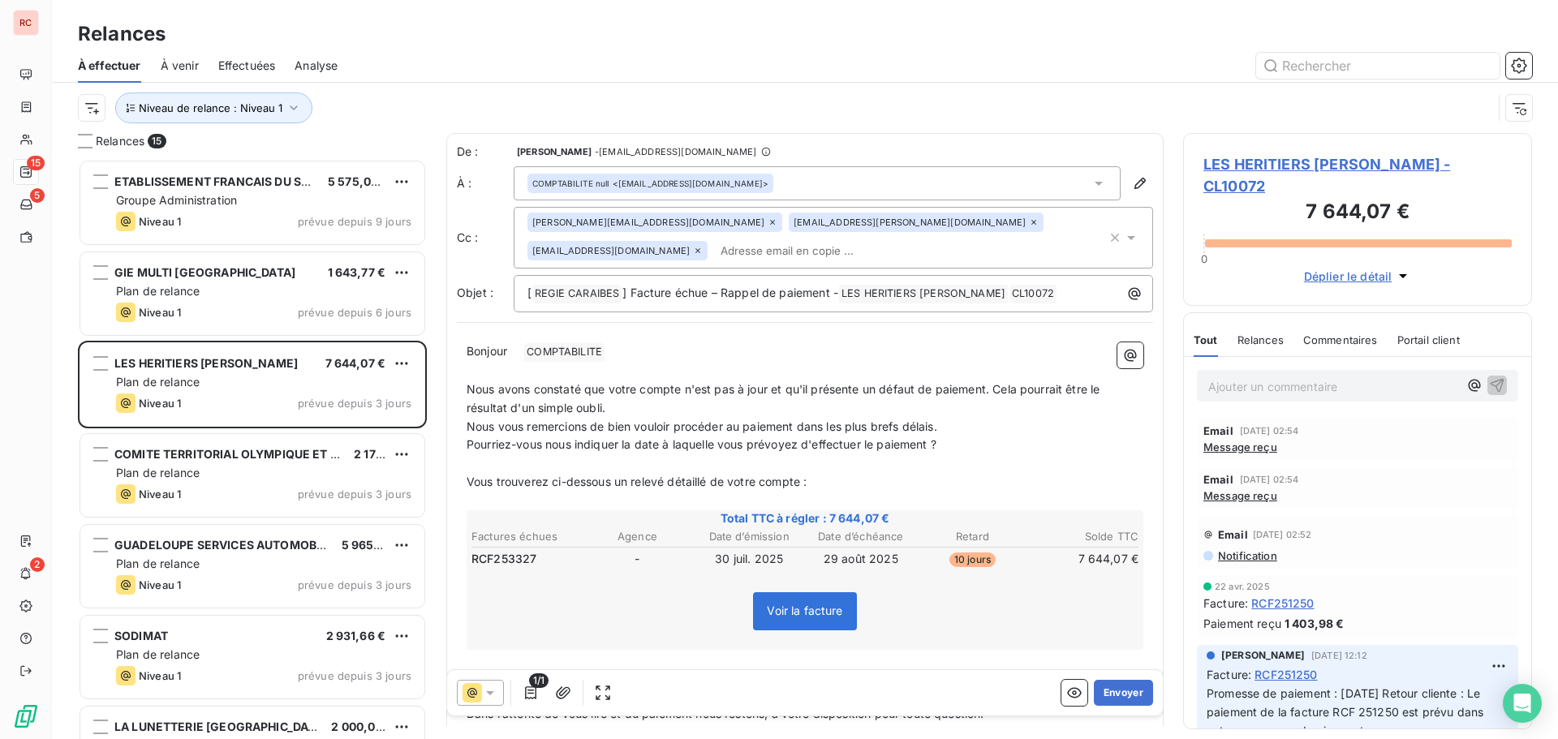
click at [1123, 230] on icon at bounding box center [1131, 238] width 16 height 16
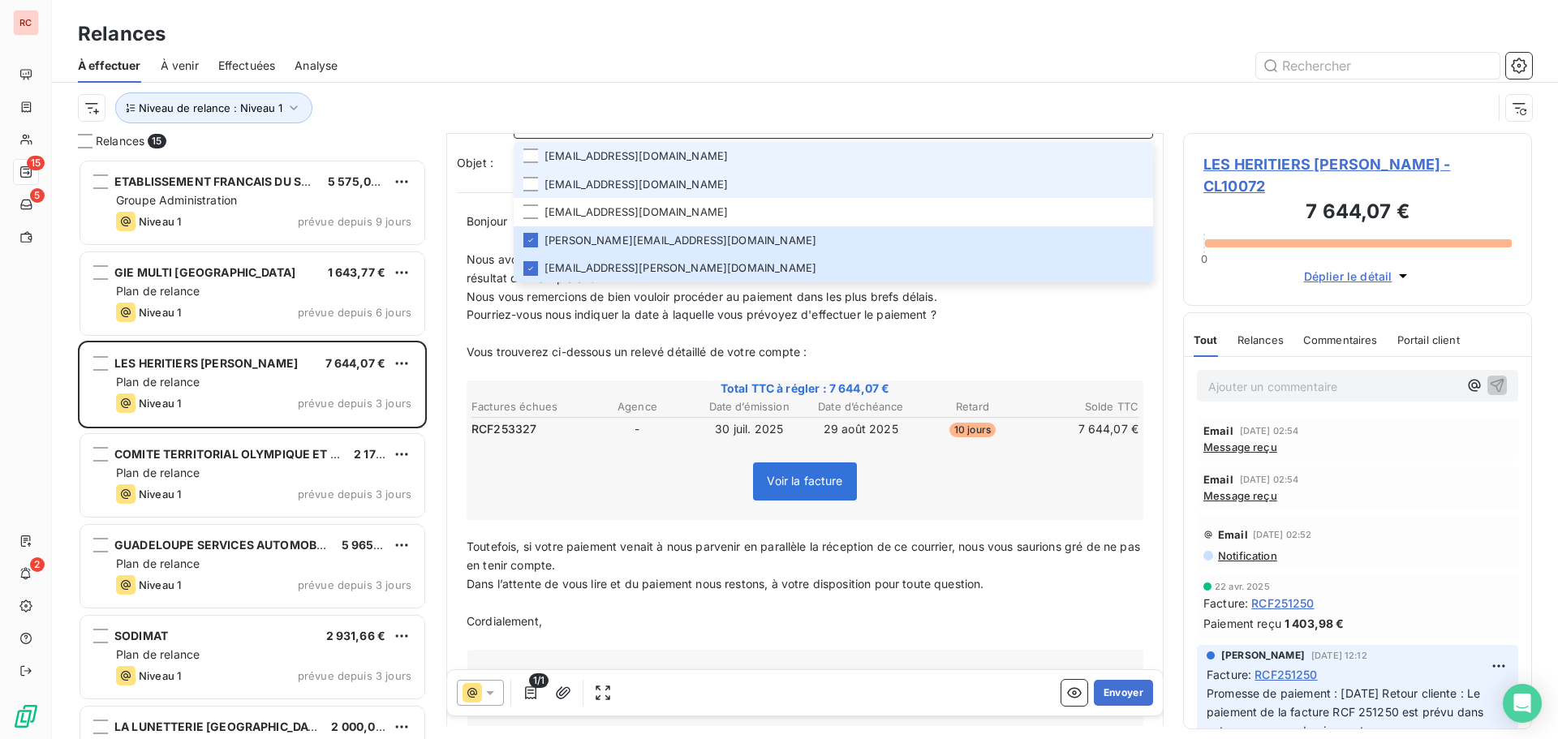
scroll to position [1, 0]
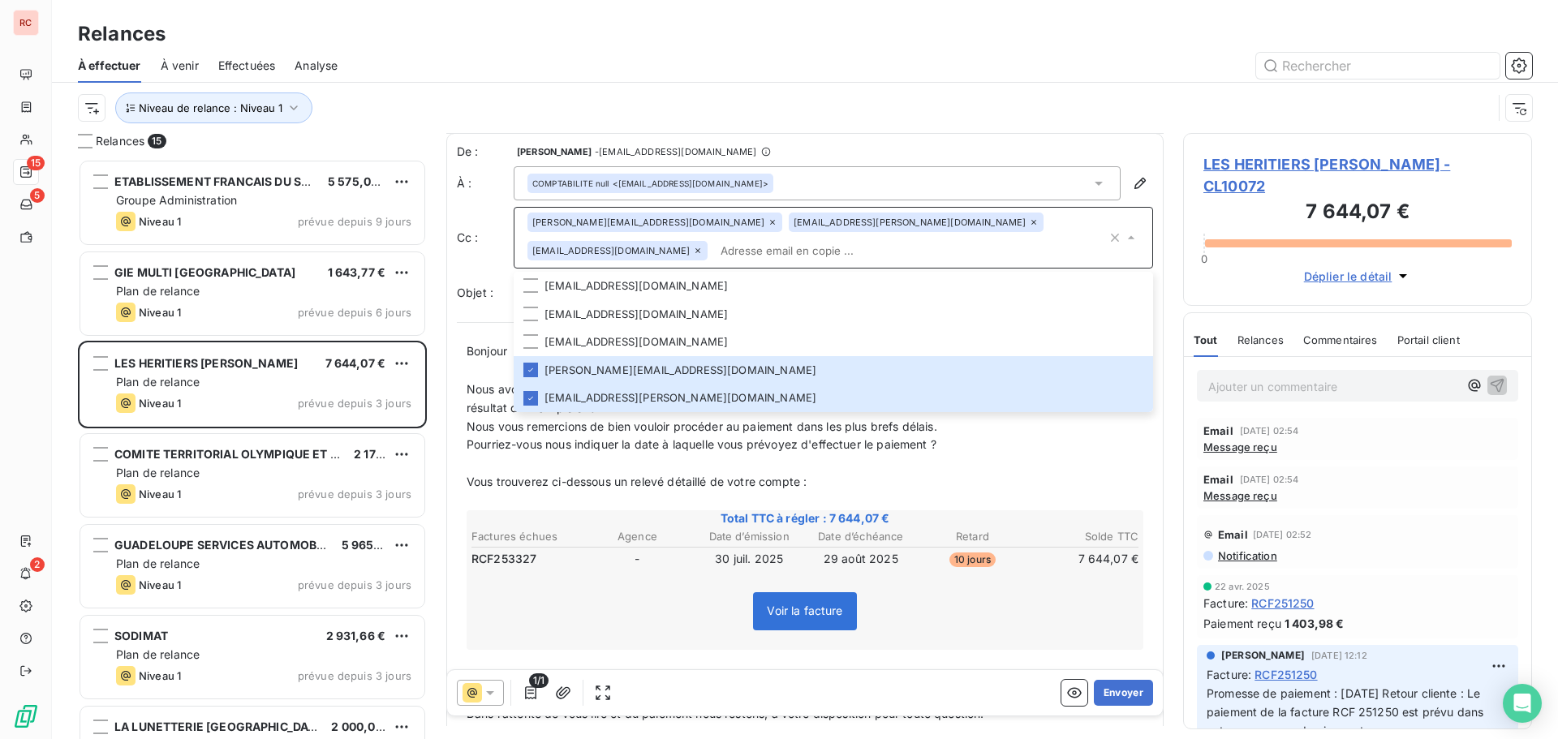
click at [1031, 106] on div "Niveau de relance : Niveau 1" at bounding box center [785, 108] width 1414 height 31
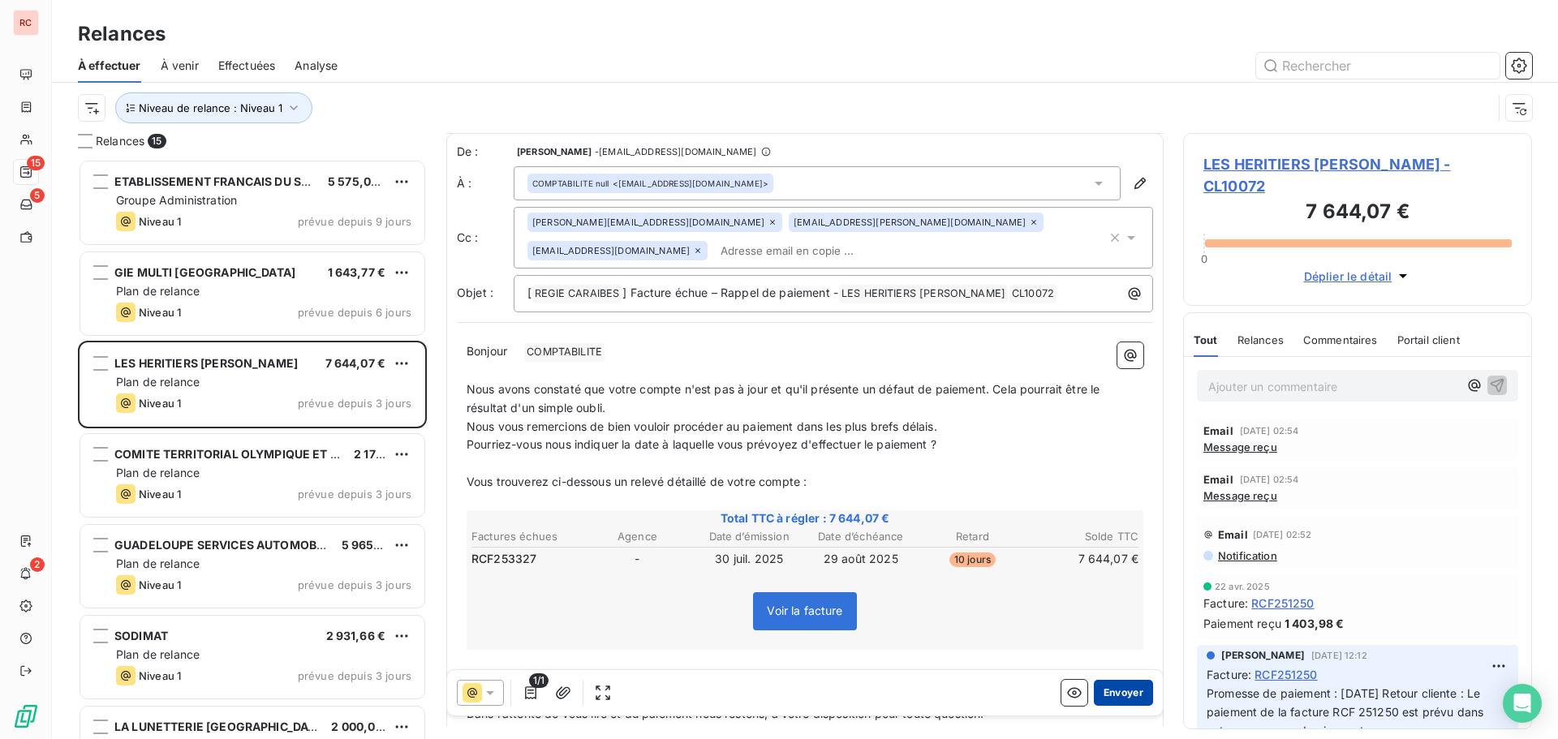
click at [1114, 686] on button "Envoyer" at bounding box center [1123, 693] width 59 height 26
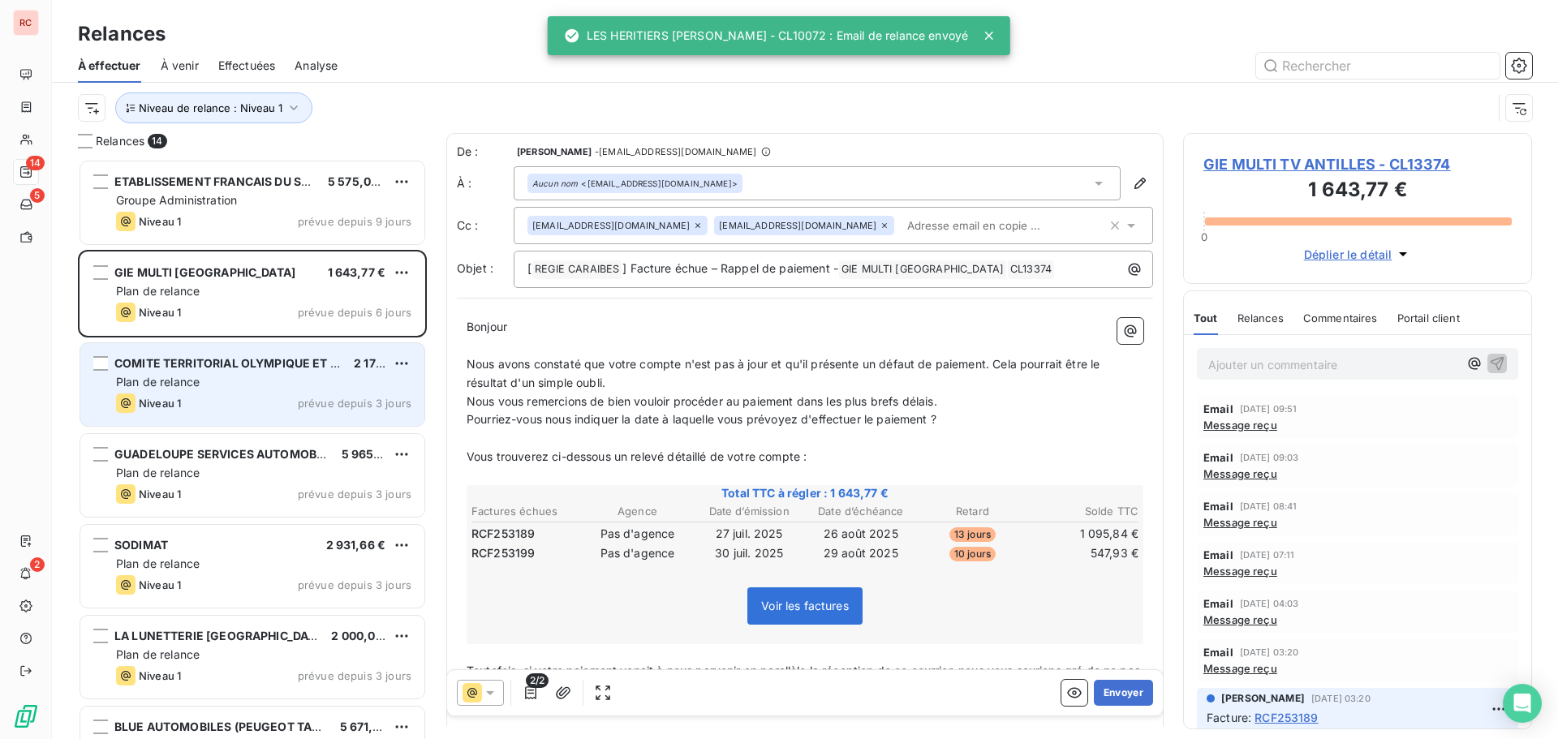
click at [202, 379] on div "Plan de relance" at bounding box center [263, 382] width 295 height 16
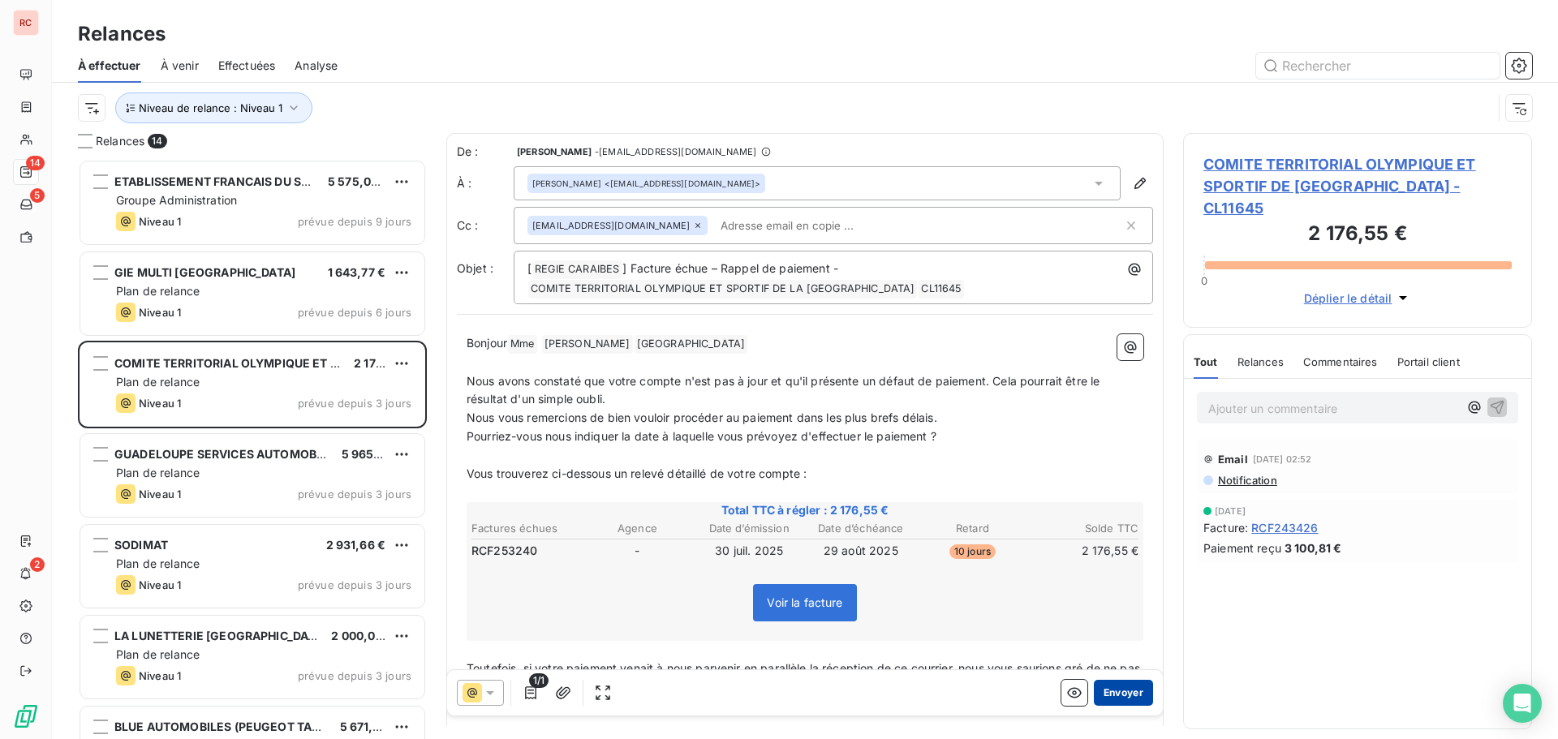
click at [1104, 686] on button "Envoyer" at bounding box center [1123, 693] width 59 height 26
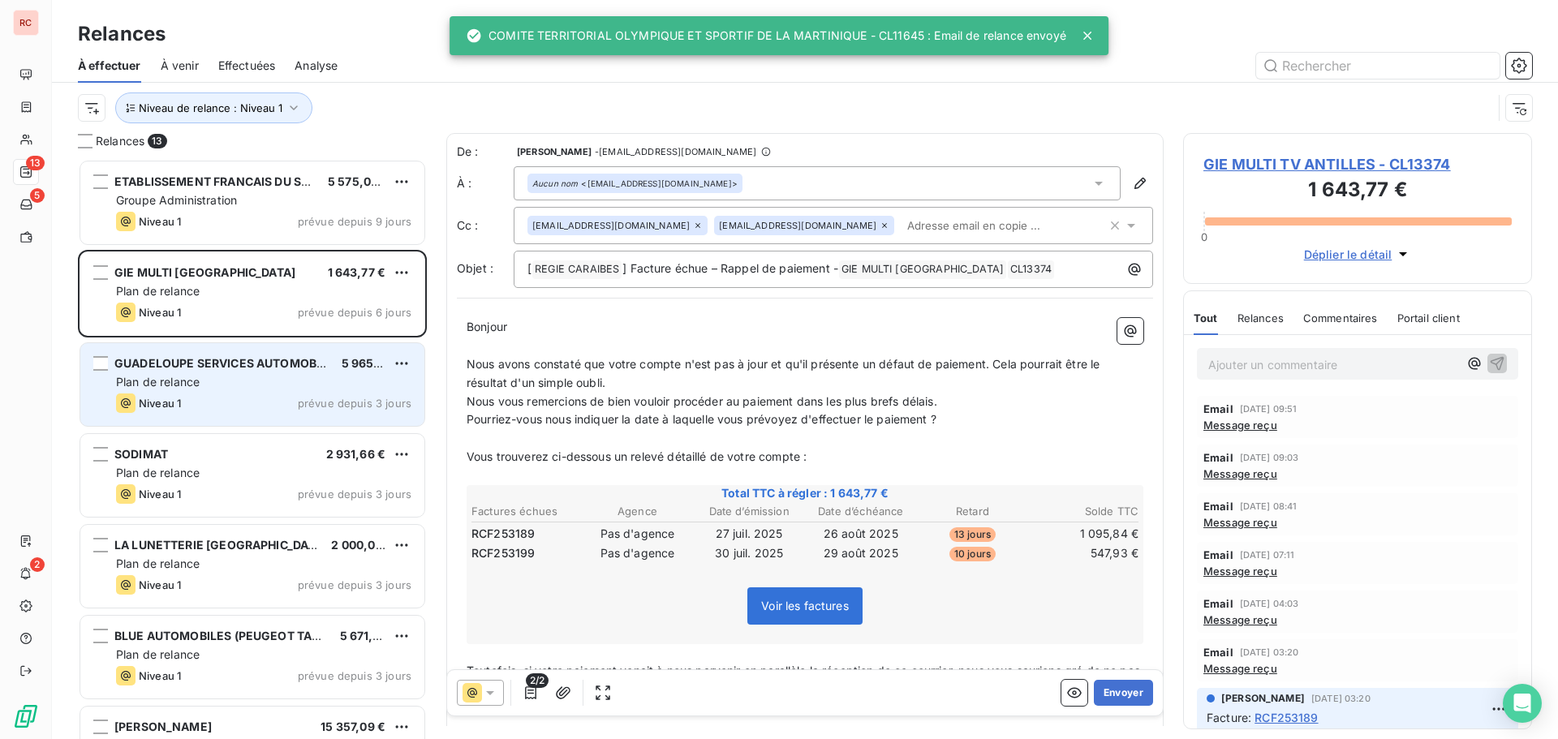
click at [297, 399] on div "Niveau 1 prévue depuis 3 jours" at bounding box center [263, 403] width 295 height 19
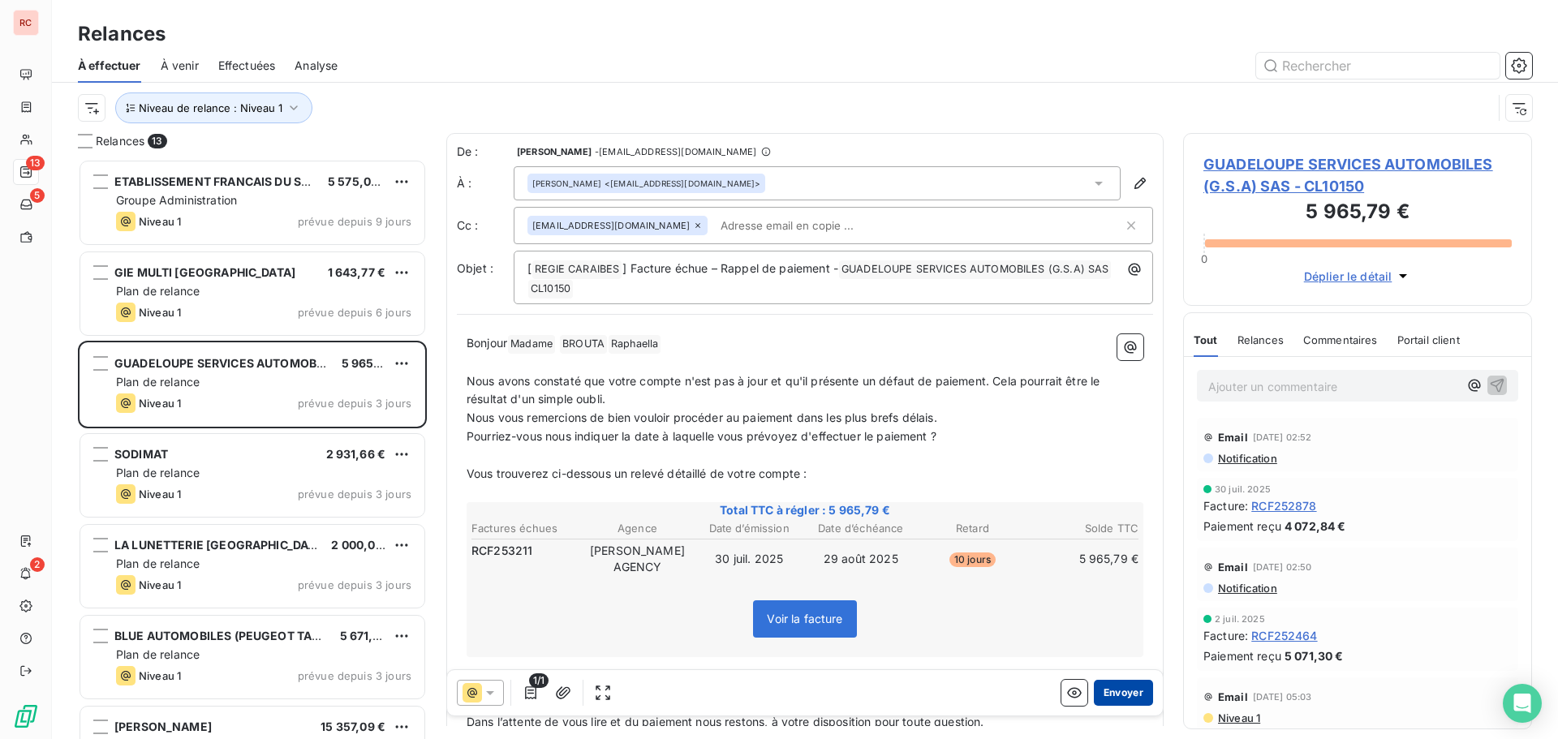
click at [1112, 693] on button "Envoyer" at bounding box center [1123, 693] width 59 height 26
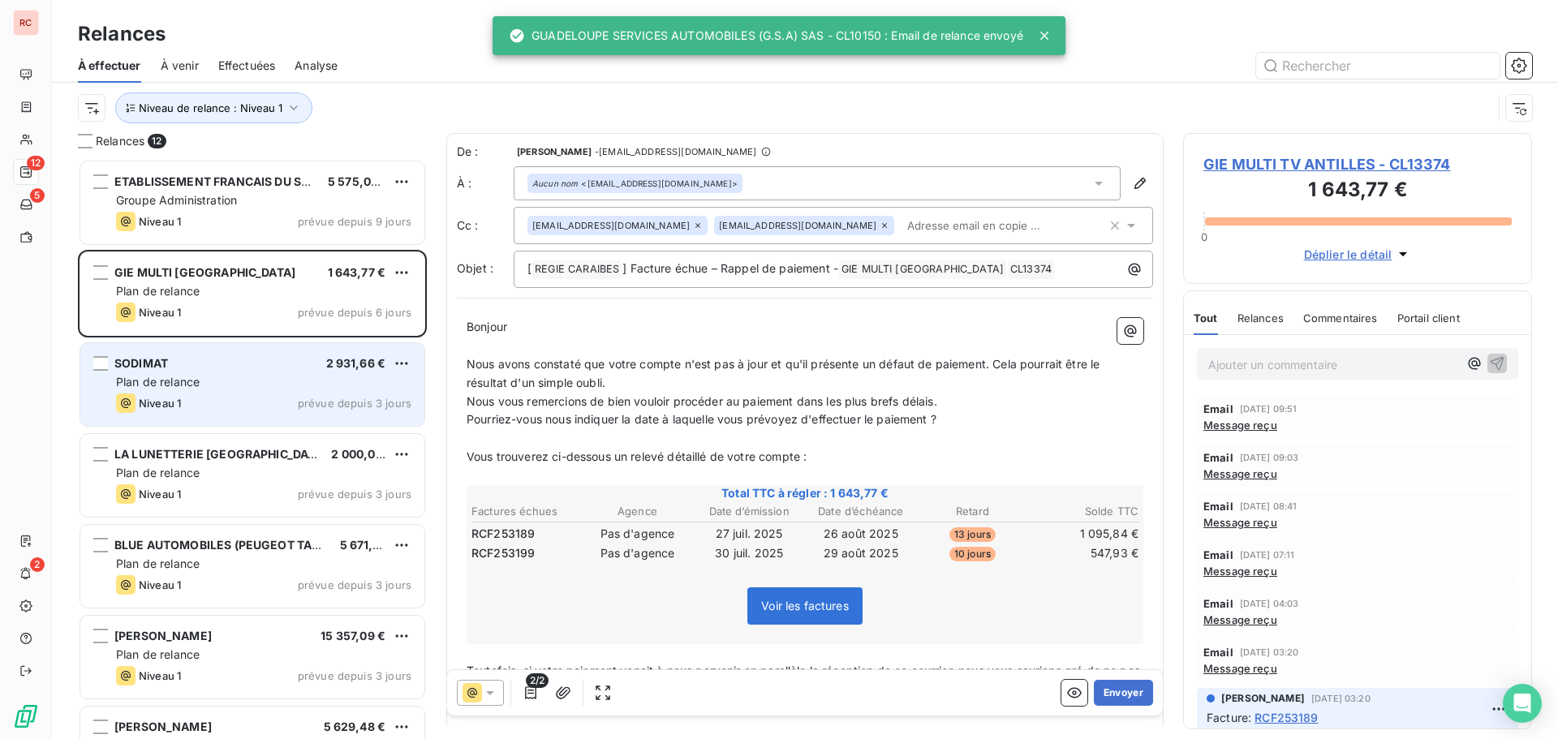
click at [193, 389] on div "Plan de relance" at bounding box center [263, 382] width 295 height 16
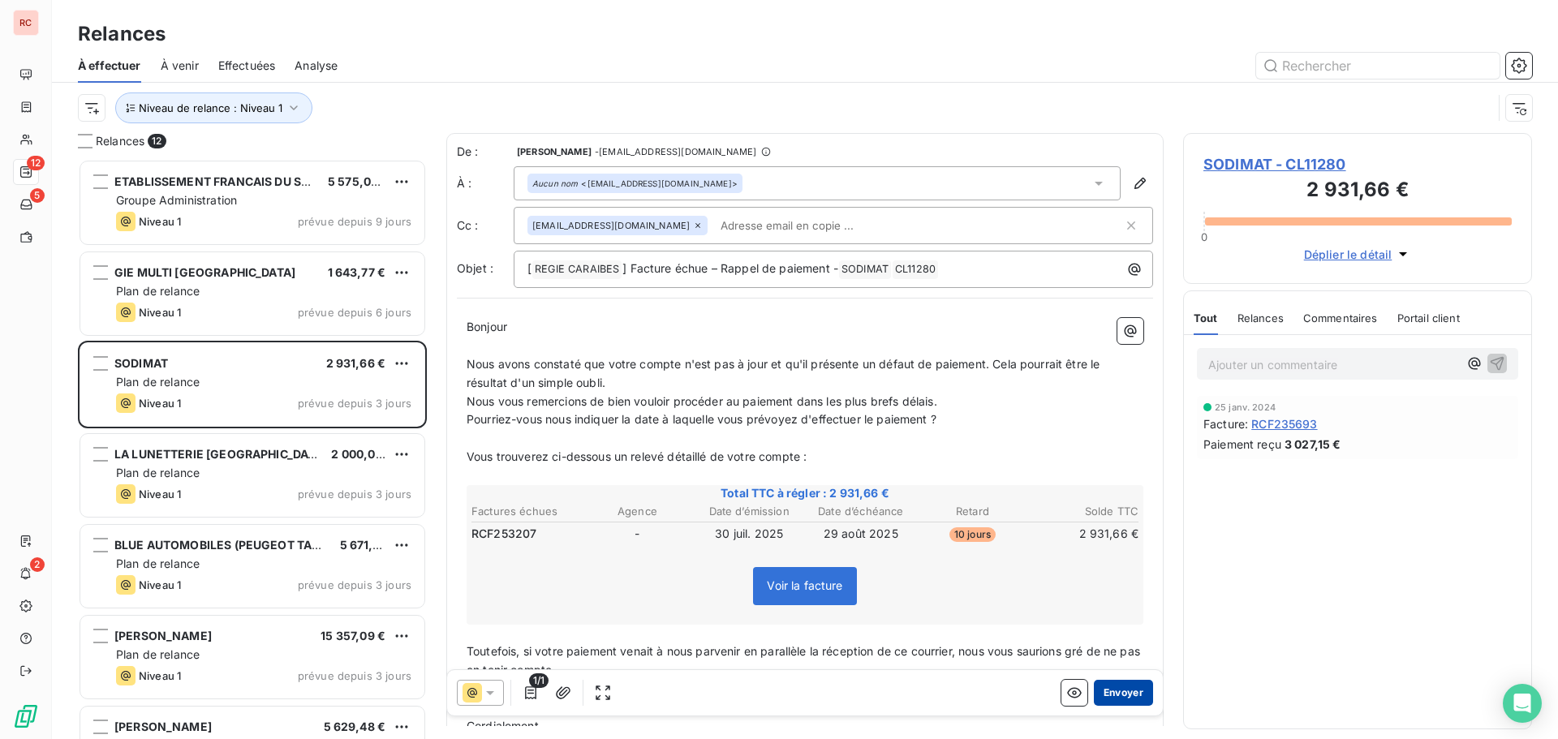
click at [1101, 695] on button "Envoyer" at bounding box center [1123, 693] width 59 height 26
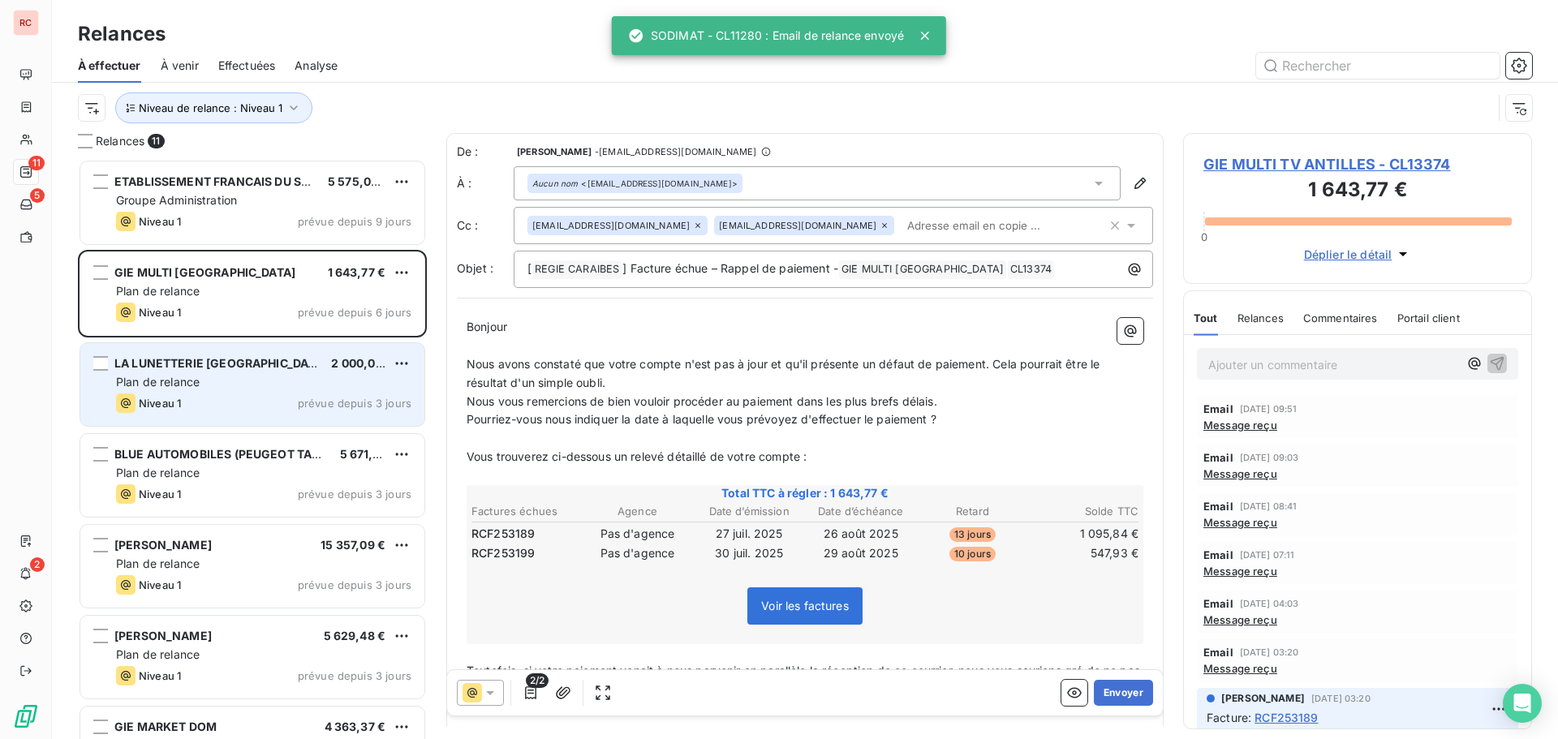
click at [255, 376] on div "Plan de relance" at bounding box center [263, 382] width 295 height 16
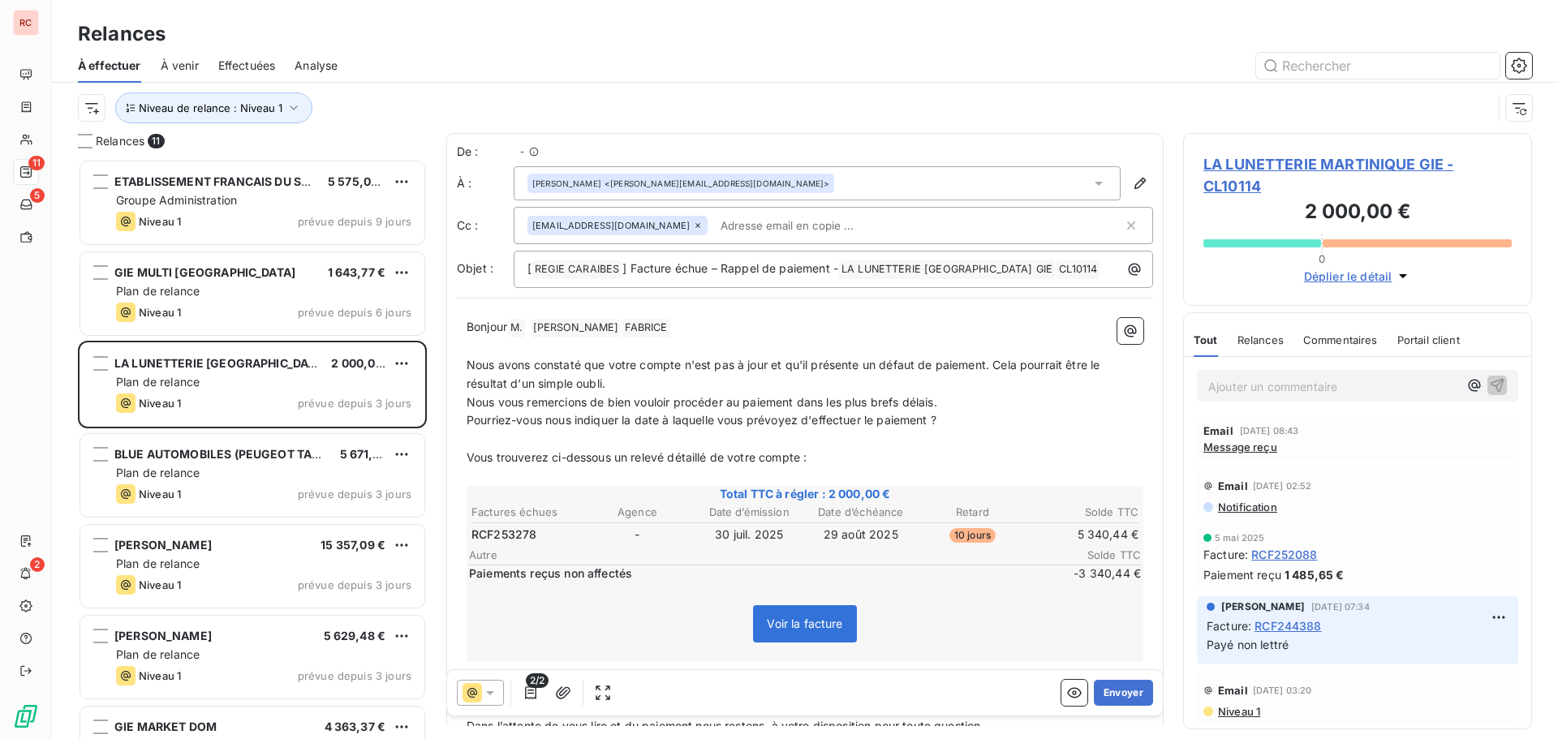
scroll to position [568, 337]
click at [1100, 698] on button "Envoyer" at bounding box center [1123, 693] width 59 height 26
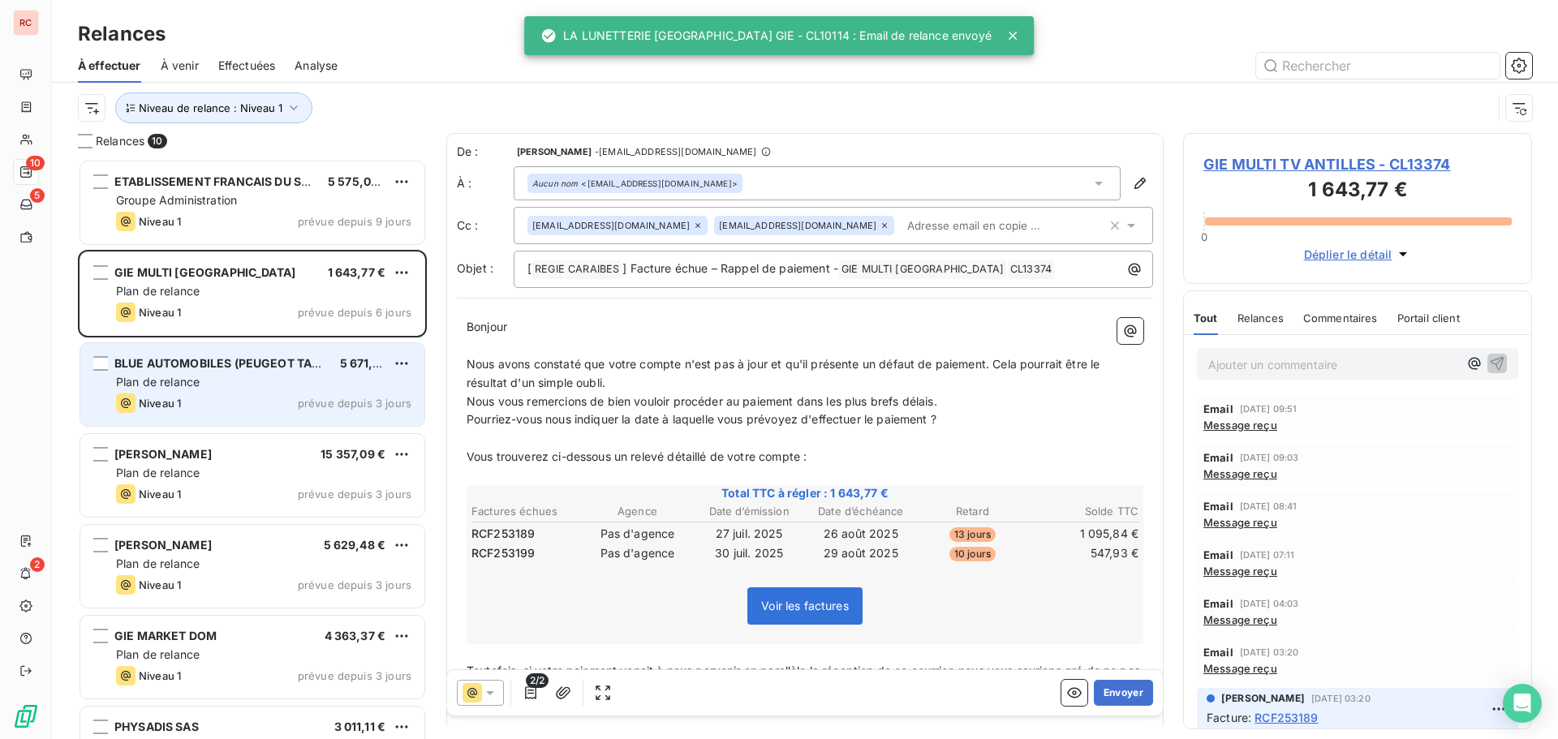
click at [204, 381] on div "Plan de relance" at bounding box center [263, 382] width 295 height 16
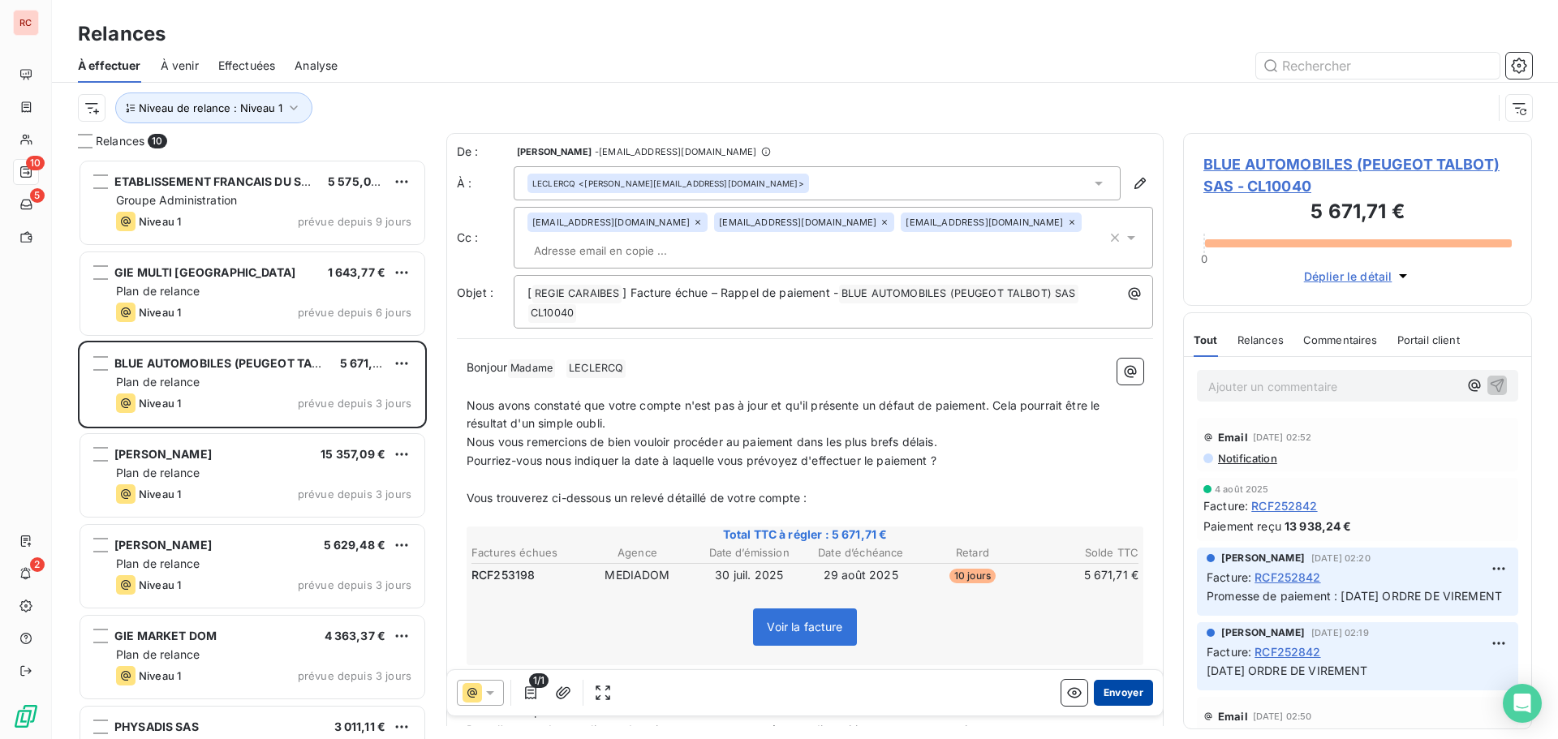
click at [1094, 688] on button "Envoyer" at bounding box center [1123, 693] width 59 height 26
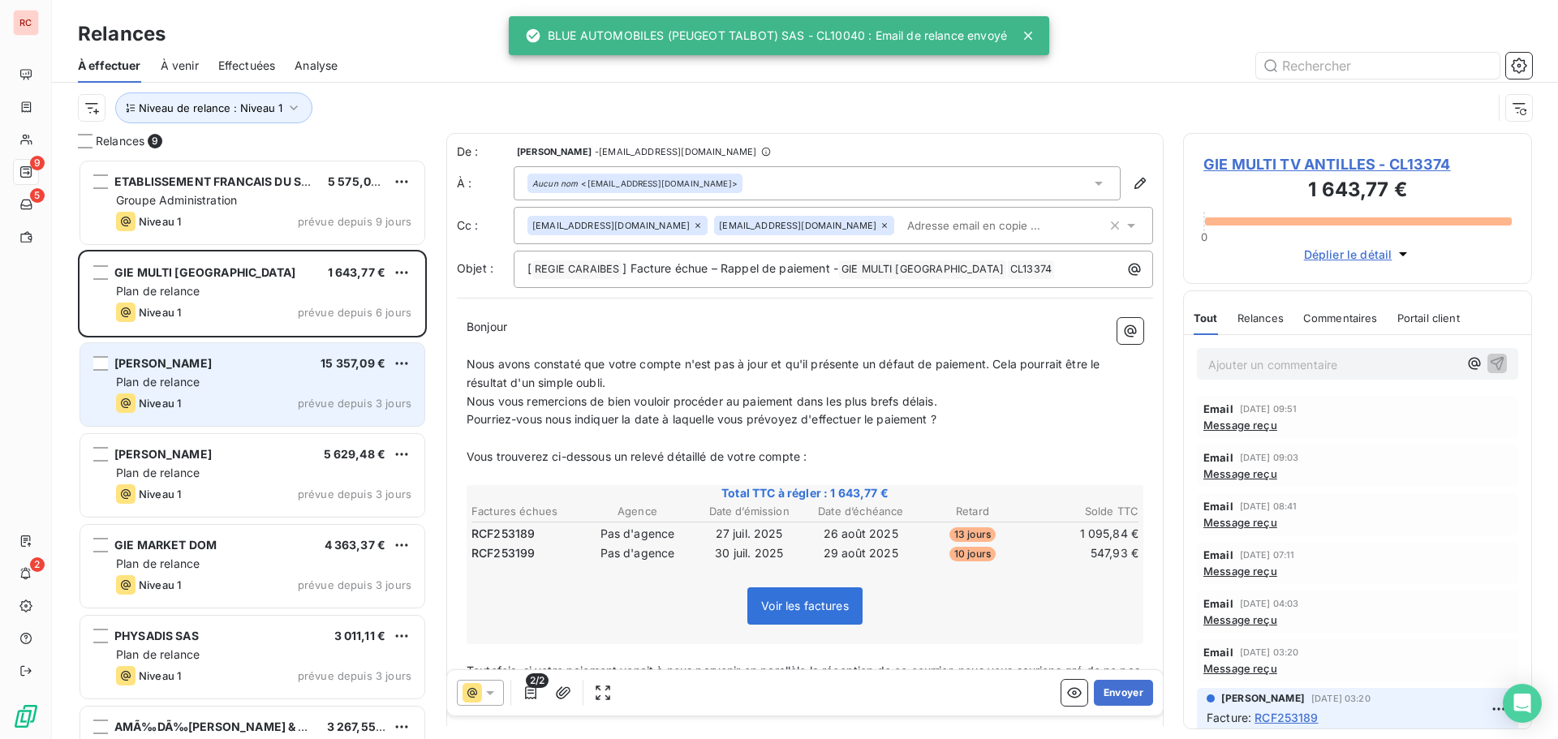
click at [270, 404] on div "Niveau 1 prévue depuis 3 jours" at bounding box center [263, 403] width 295 height 19
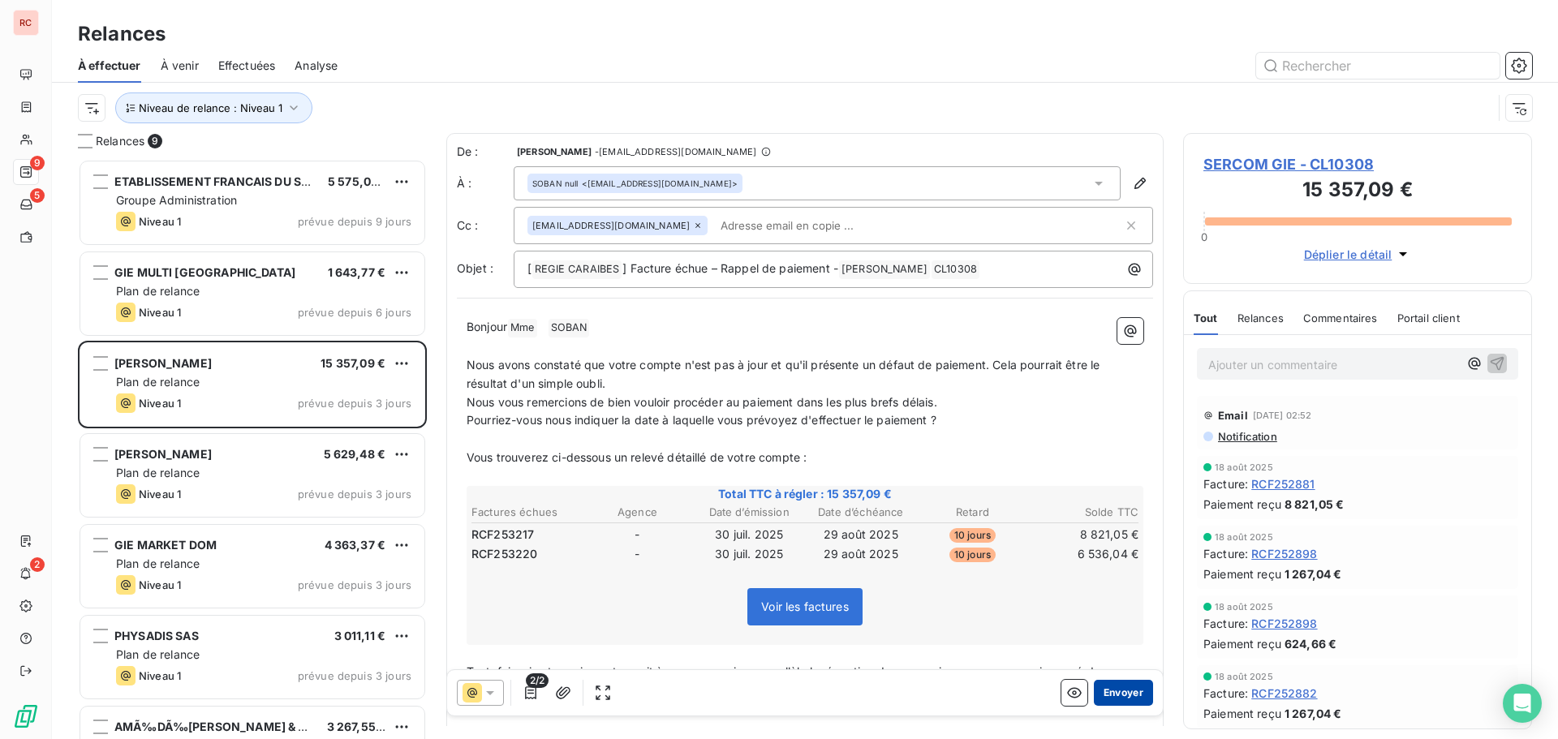
click at [1112, 691] on button "Envoyer" at bounding box center [1123, 693] width 59 height 26
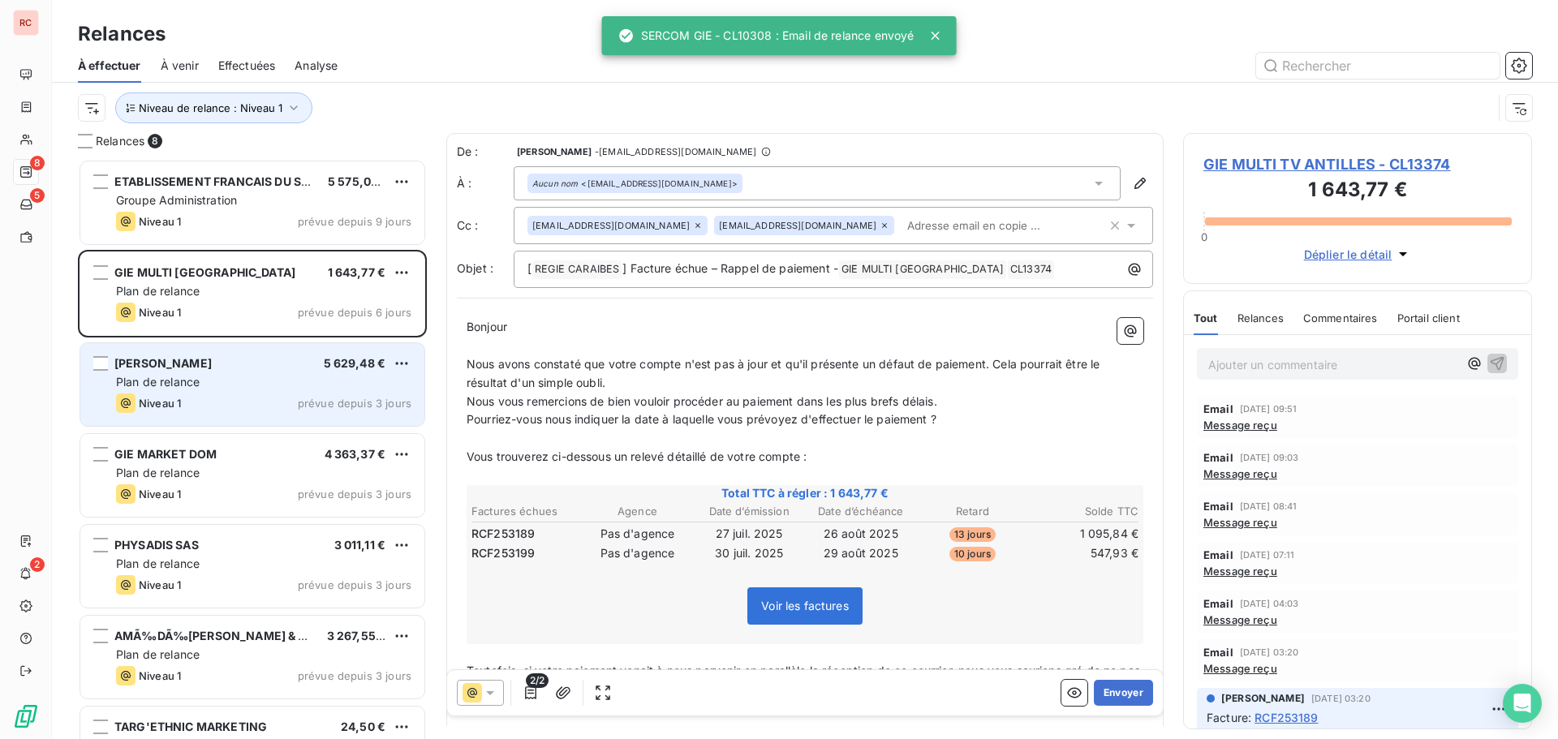
click at [299, 389] on div "Plan de relance" at bounding box center [263, 382] width 295 height 16
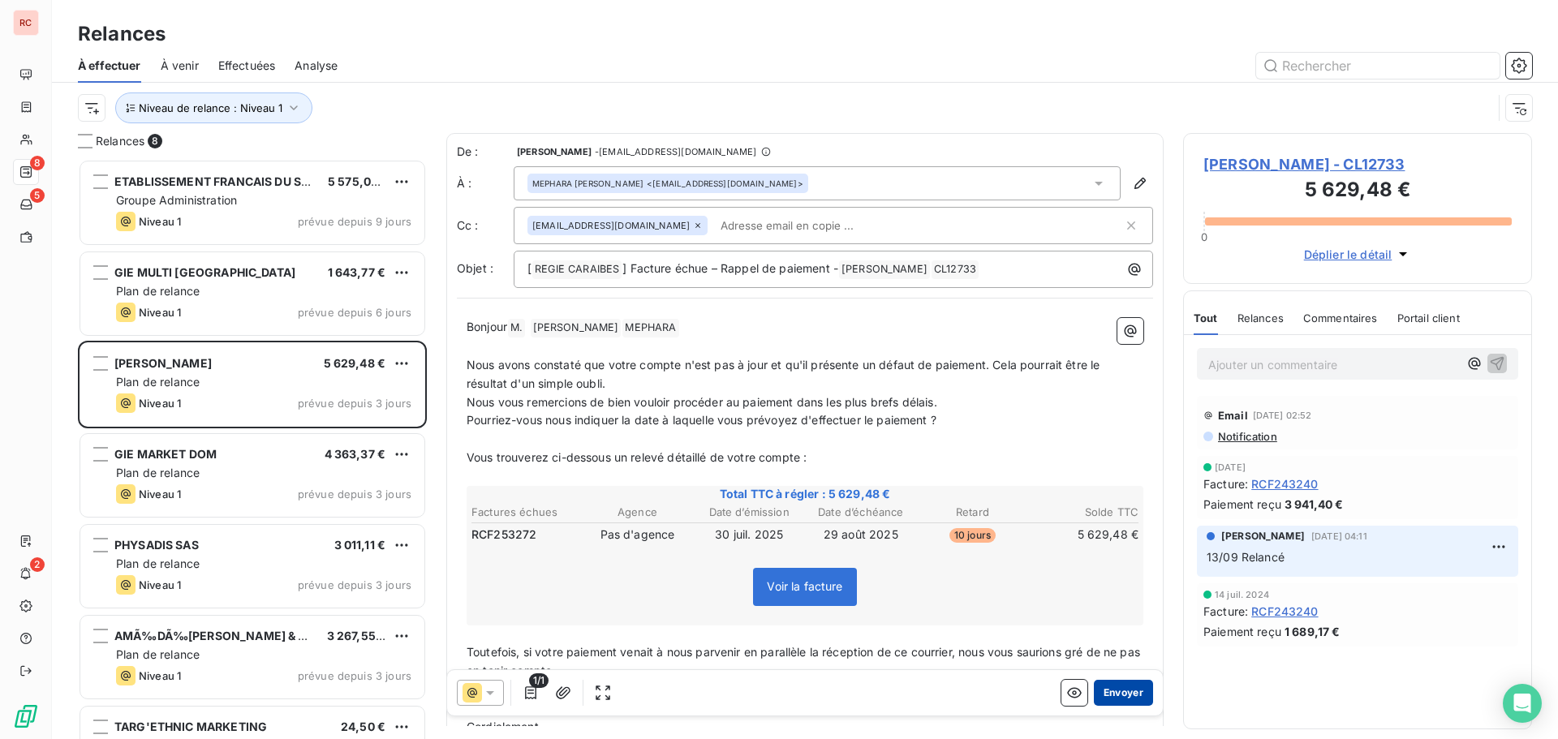
click at [1095, 691] on button "Envoyer" at bounding box center [1123, 693] width 59 height 26
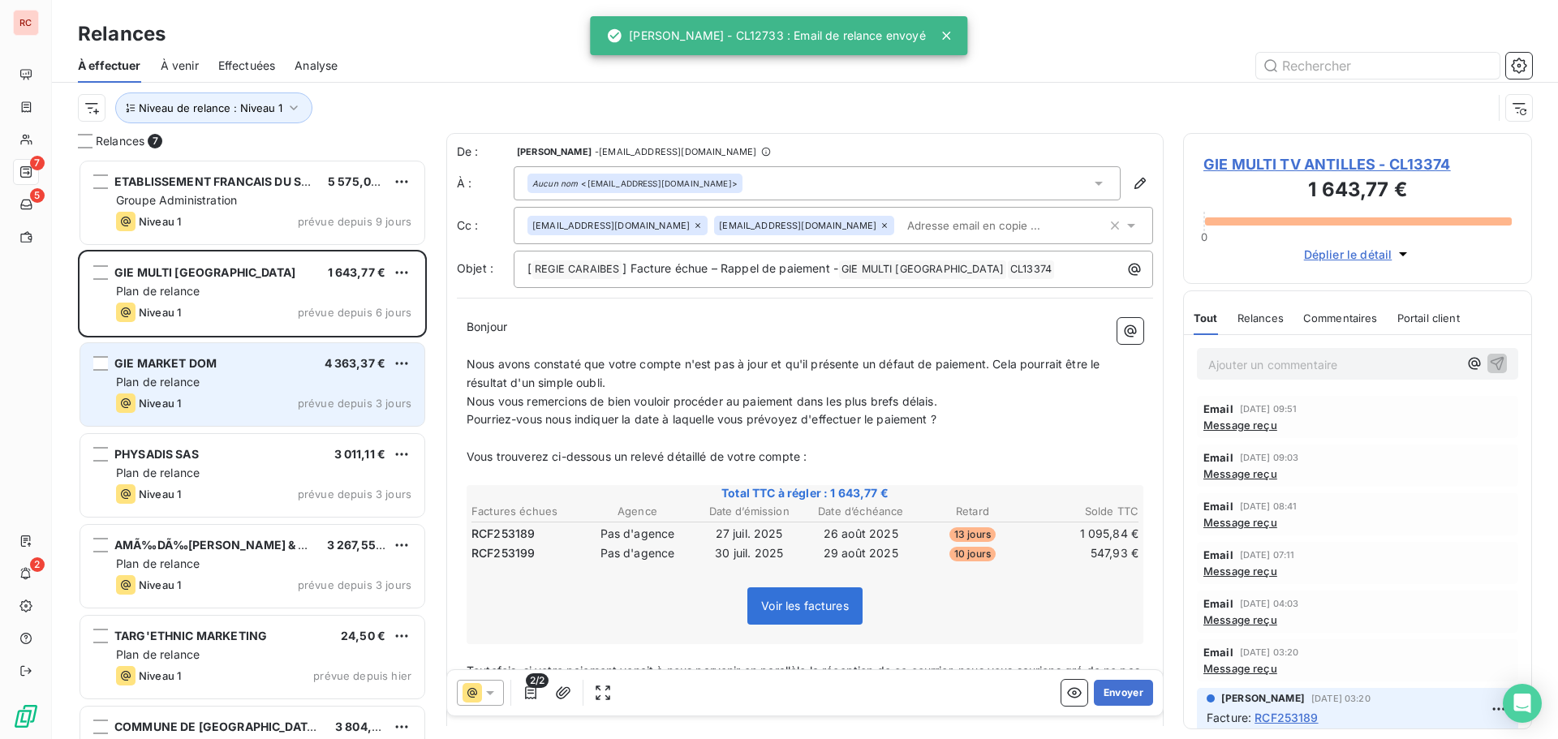
click at [240, 376] on div "Plan de relance" at bounding box center [263, 382] width 295 height 16
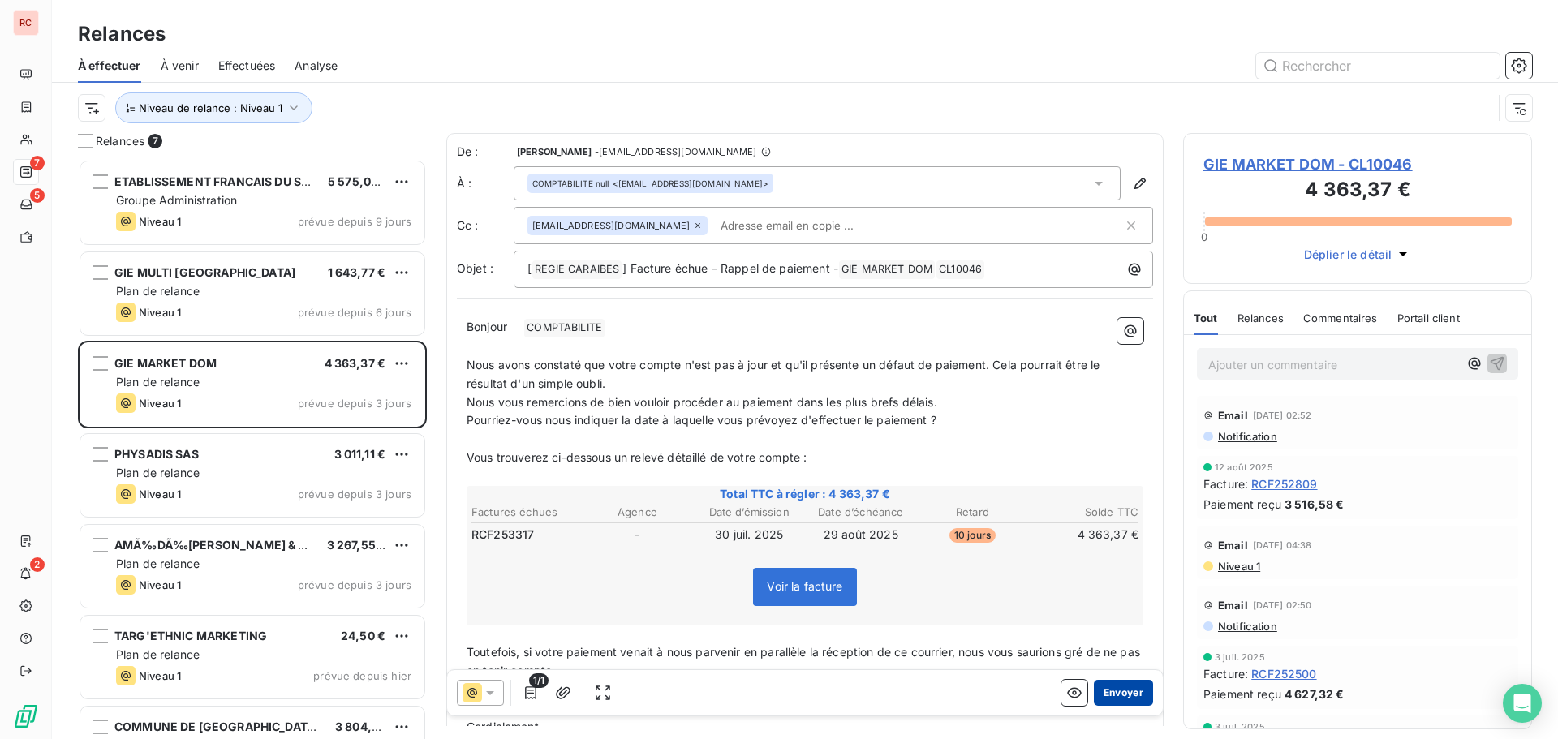
click at [1095, 698] on button "Envoyer" at bounding box center [1123, 693] width 59 height 26
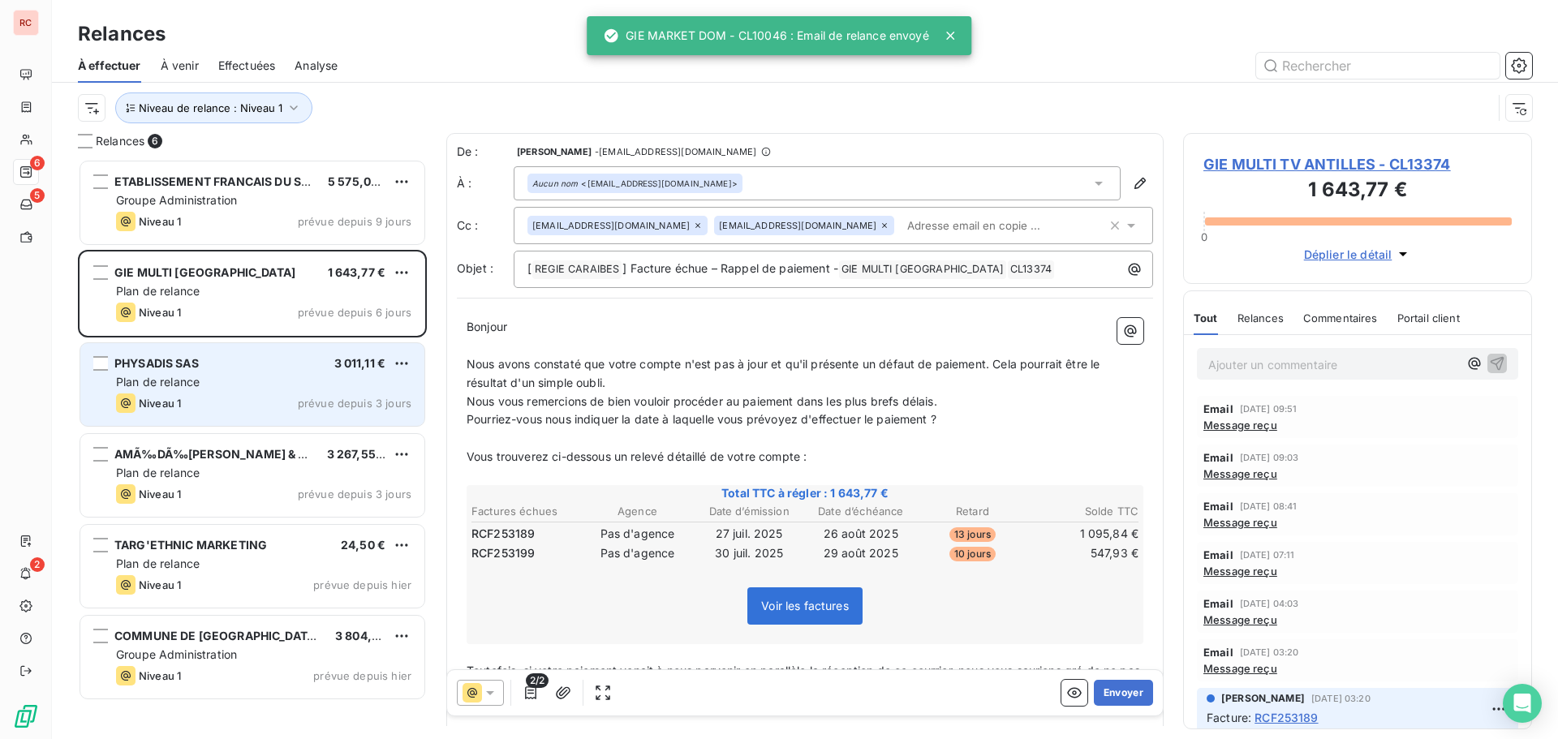
click at [221, 399] on div "Niveau 1 prévue depuis 3 jours" at bounding box center [263, 403] width 295 height 19
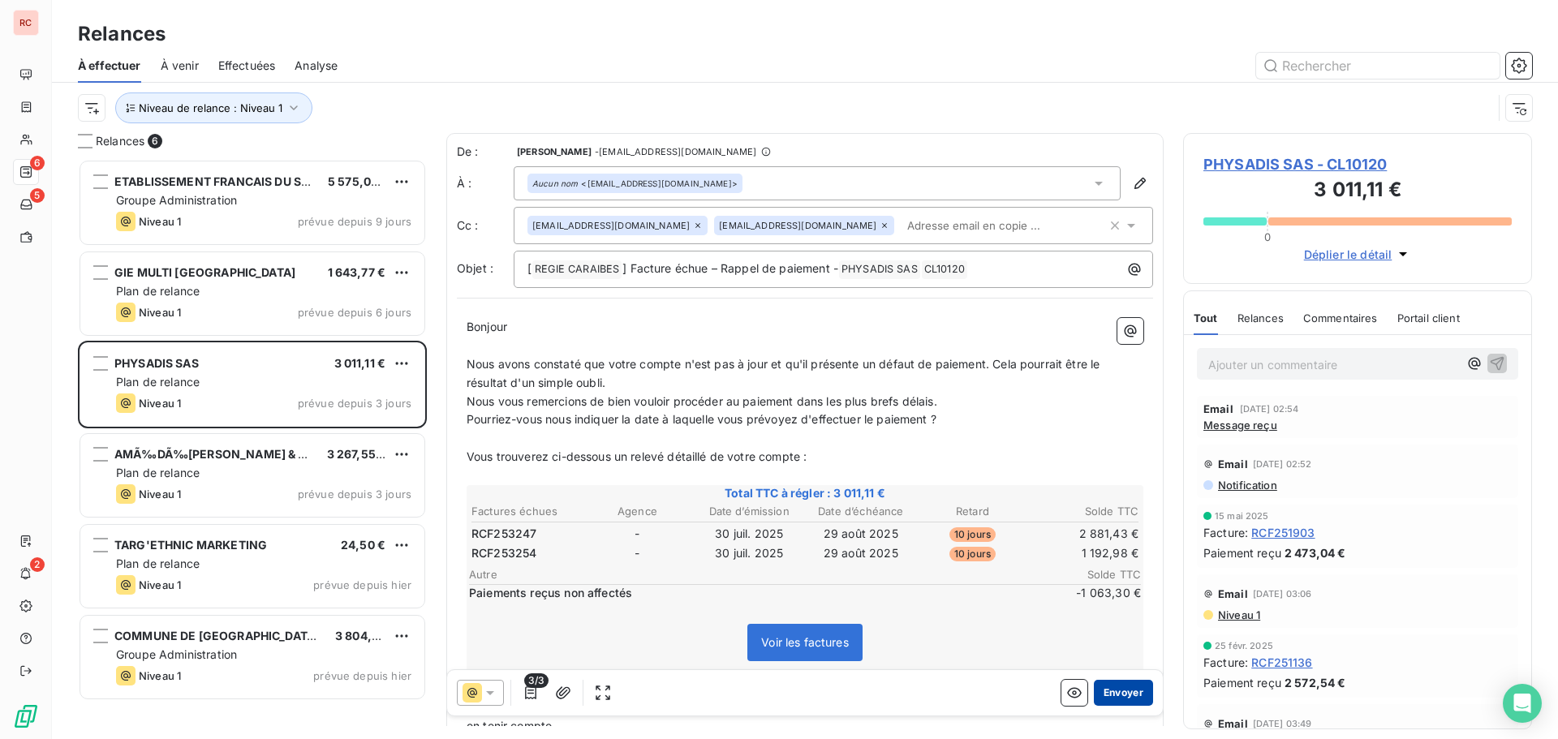
click at [1094, 692] on button "Envoyer" at bounding box center [1123, 693] width 59 height 26
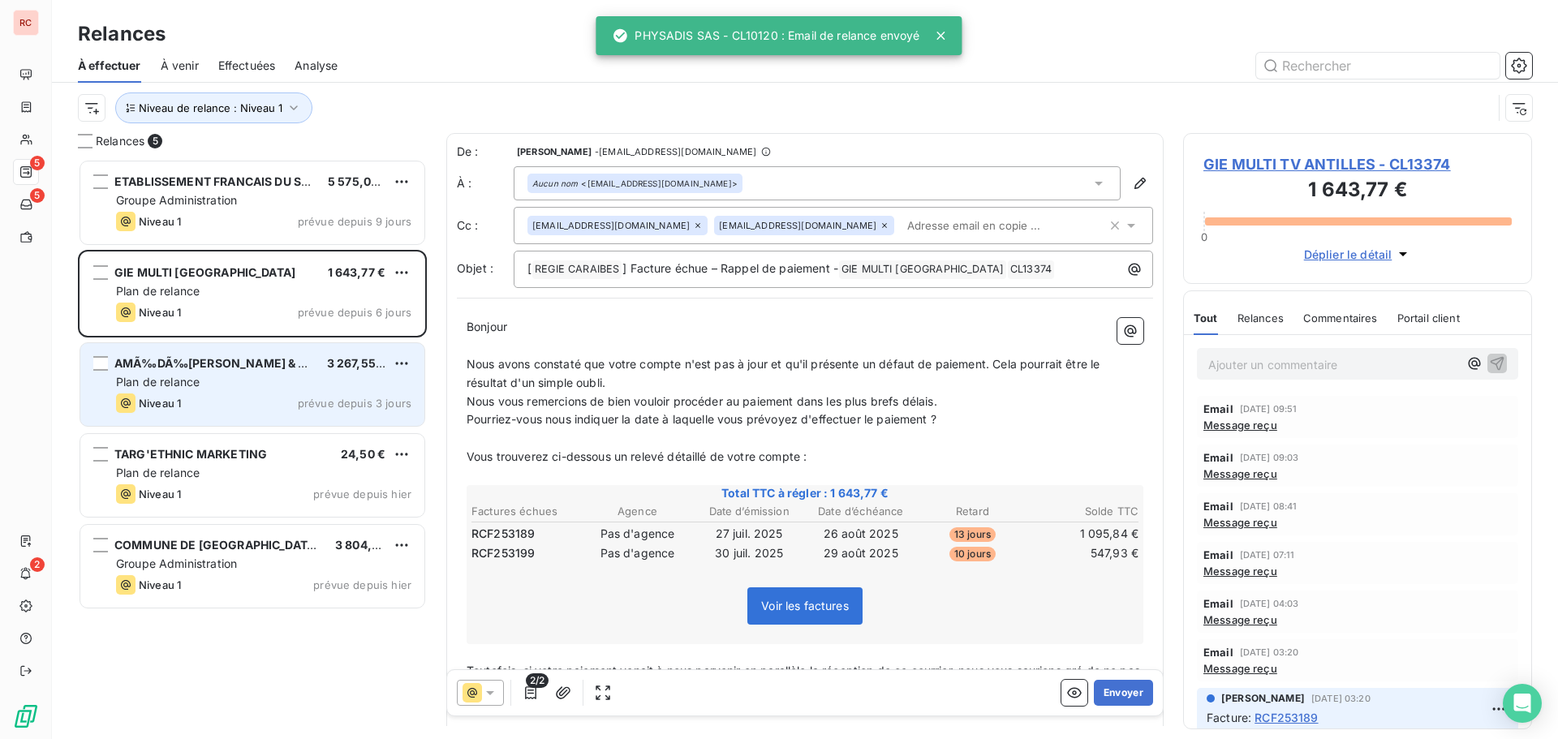
click at [208, 378] on div "Plan de relance" at bounding box center [263, 382] width 295 height 16
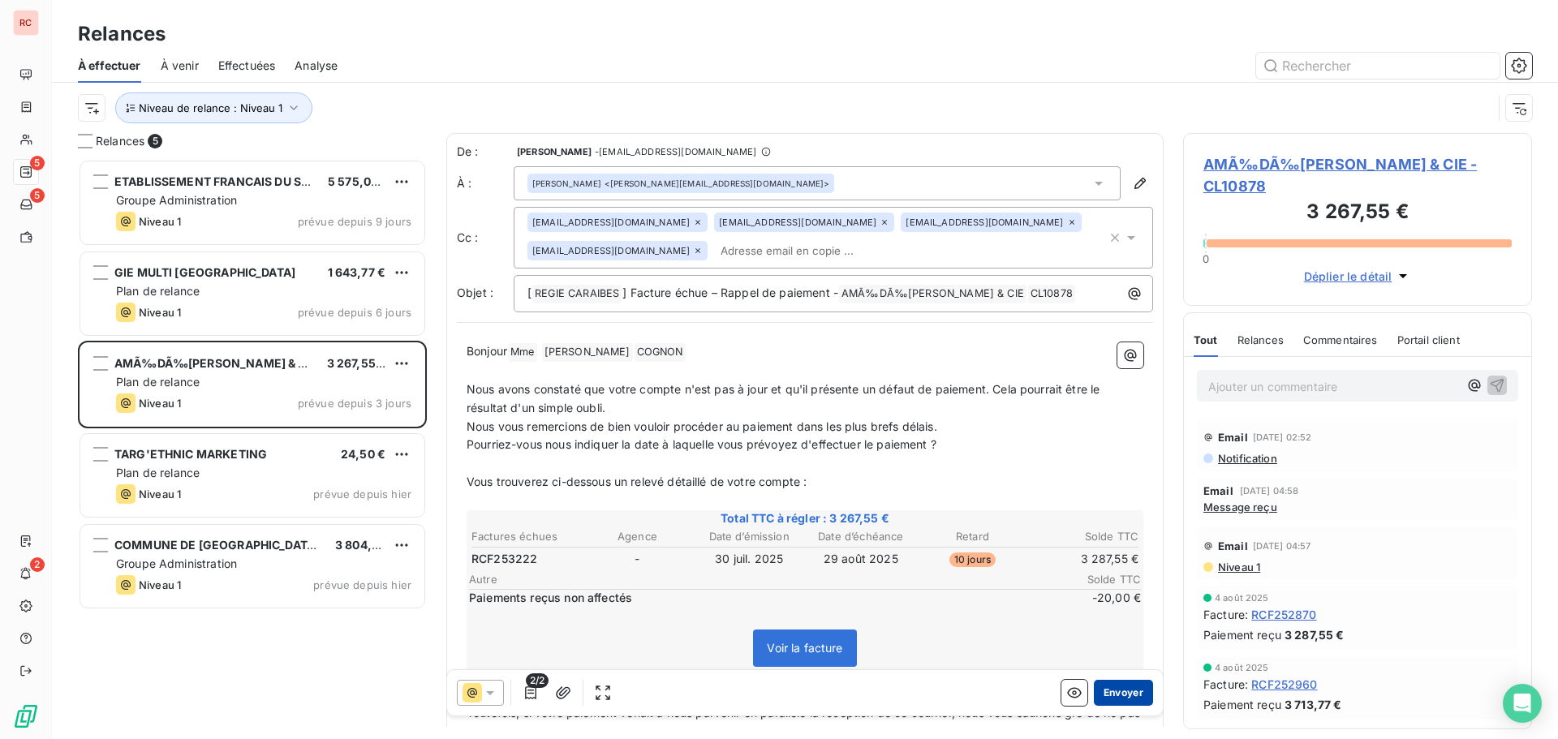
click at [1105, 695] on button "Envoyer" at bounding box center [1123, 693] width 59 height 26
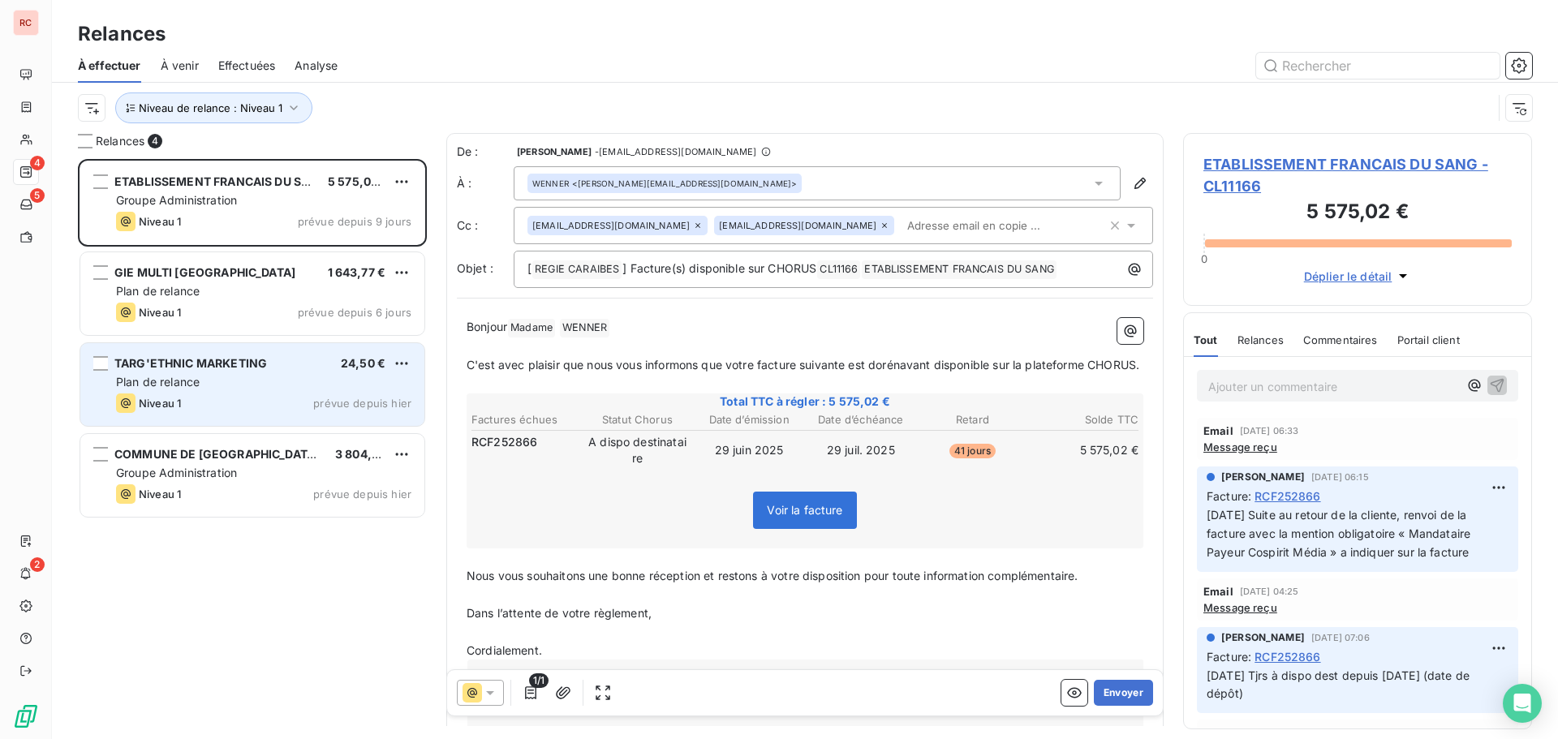
click at [222, 387] on div "Plan de relance" at bounding box center [263, 382] width 295 height 16
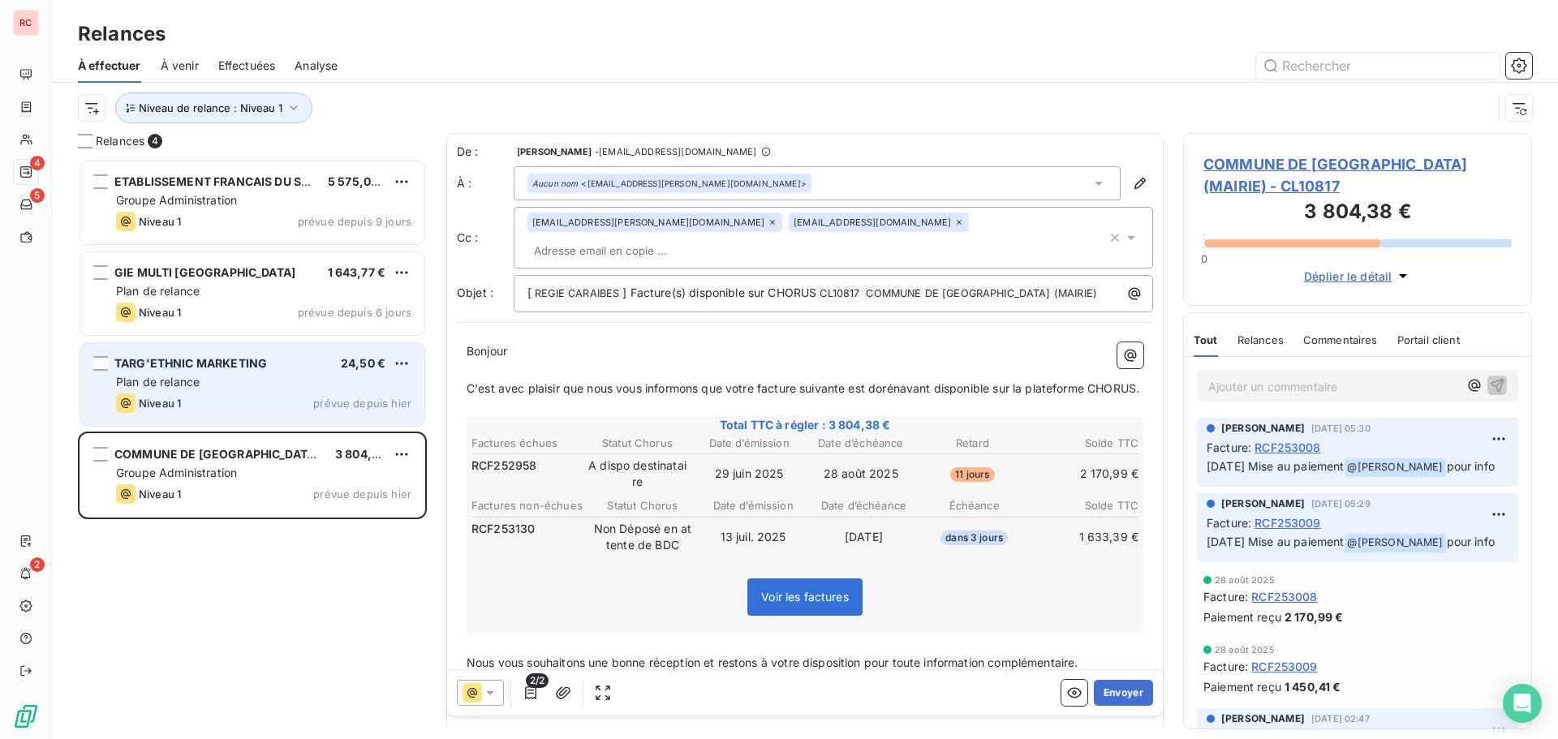
click at [293, 365] on div "TARG'ETHNIC MARKETING 24,50 €" at bounding box center [263, 363] width 295 height 15
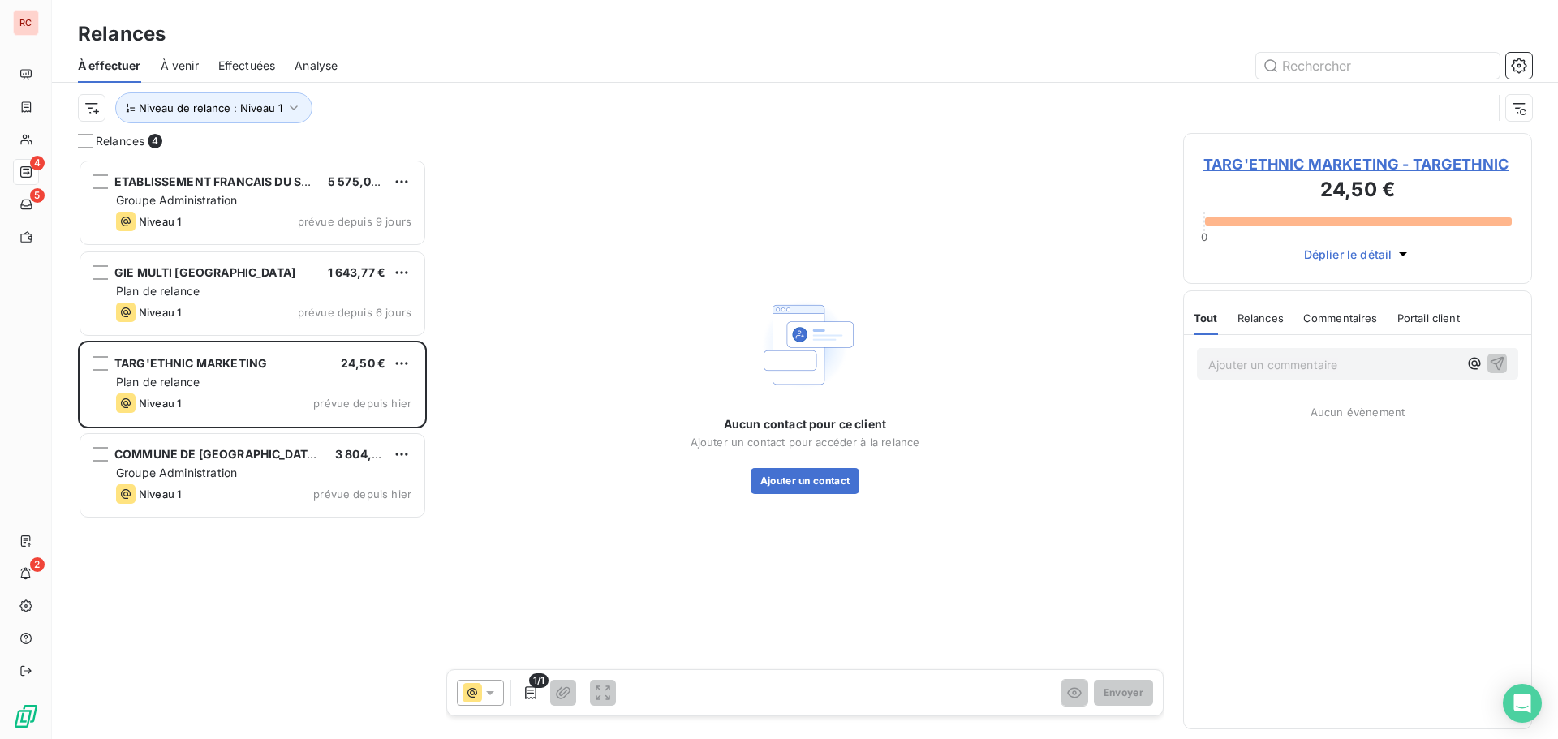
click at [1350, 166] on span "TARG'ETHNIC MARKETING - TARGETHNIC" at bounding box center [1357, 164] width 308 height 22
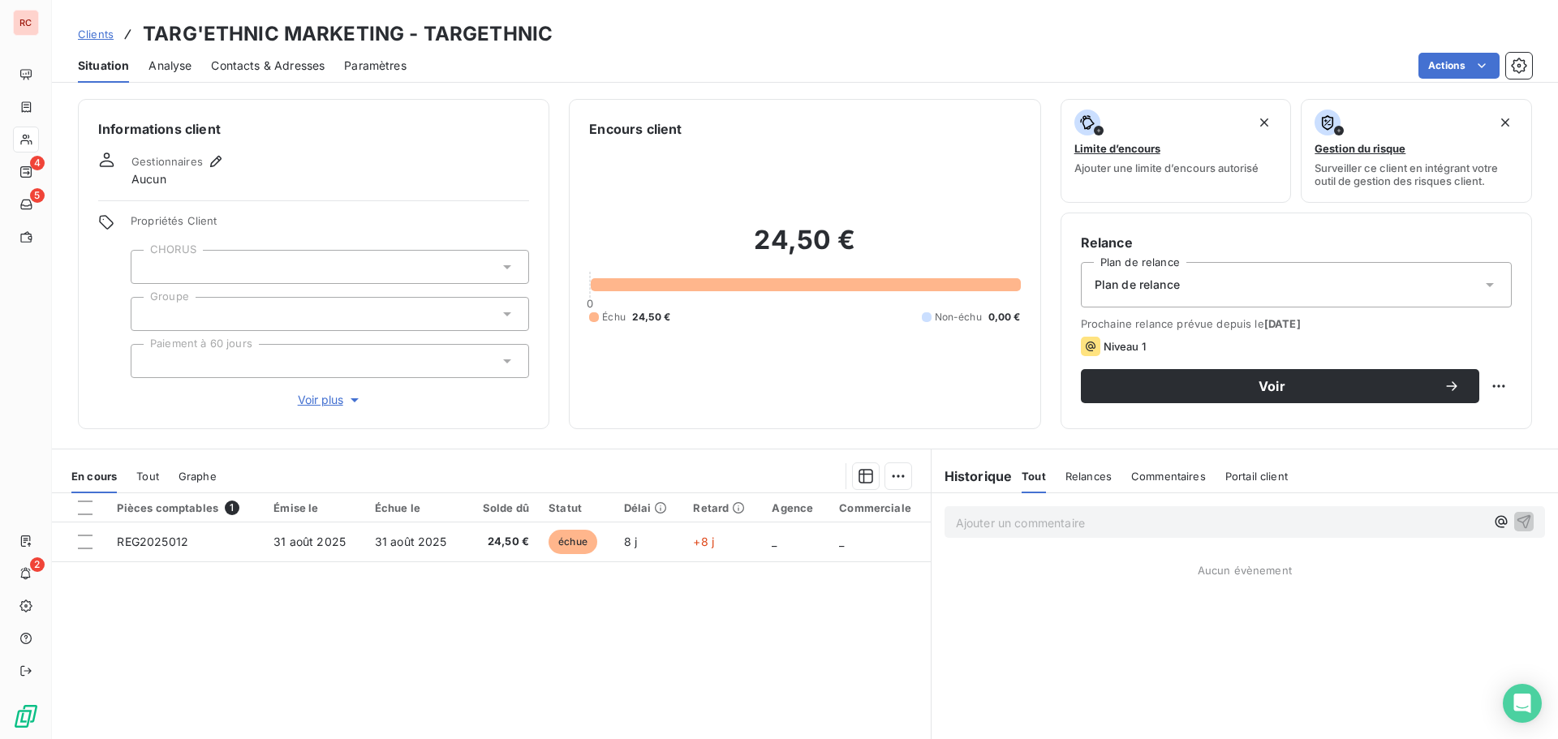
click at [158, 471] on span "Tout" at bounding box center [147, 476] width 23 height 13
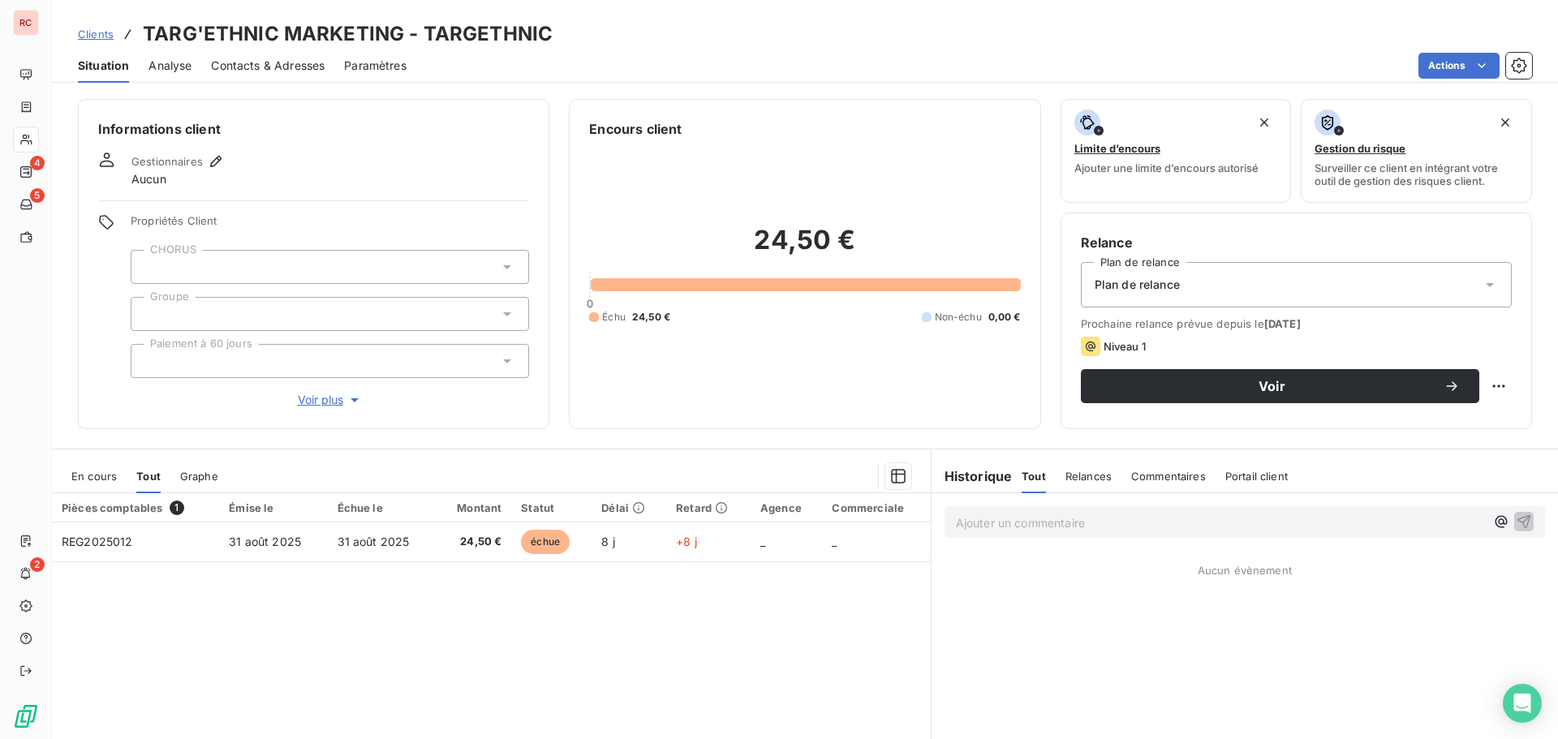
click at [103, 484] on div "En cours" at bounding box center [93, 476] width 45 height 34
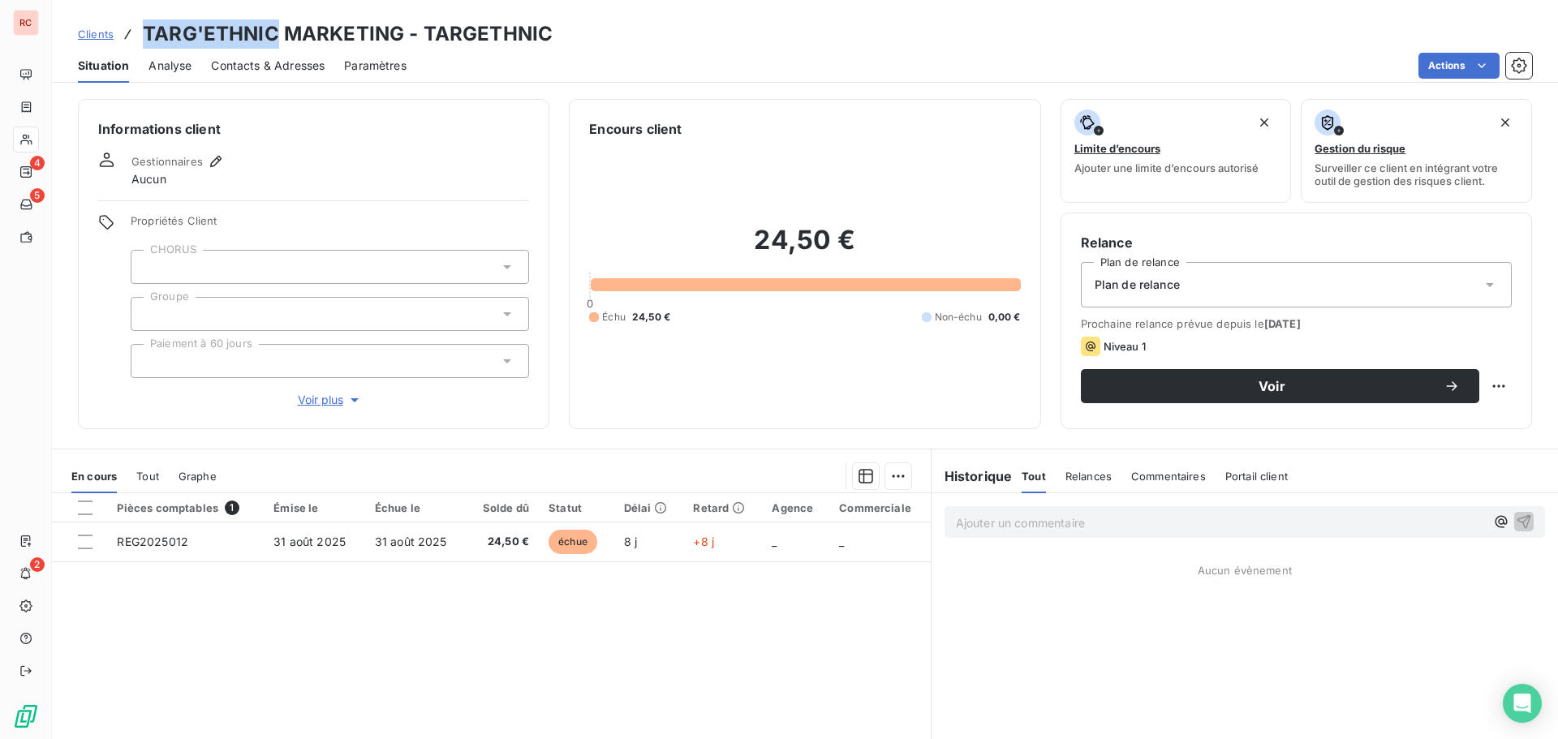
drag, startPoint x: 278, startPoint y: 28, endPoint x: 144, endPoint y: 32, distance: 133.9
click at [144, 32] on h3 "TARG'ETHNIC MARKETING - TARGETHNIC" at bounding box center [348, 33] width 410 height 29
copy h3 "TARG'ETHNIC"
click at [993, 507] on div "Ajouter un commentaire ﻿" at bounding box center [1245, 522] width 600 height 32
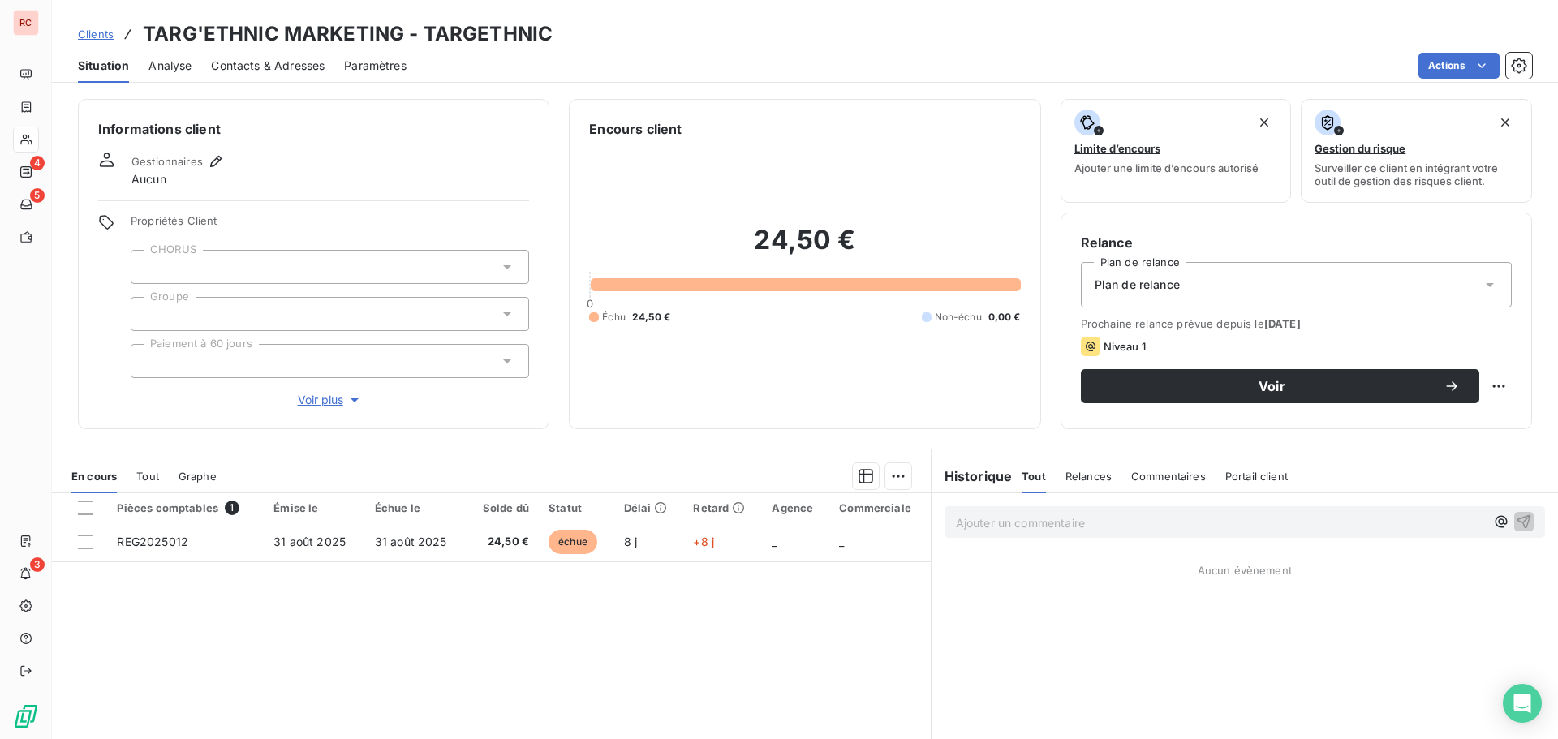
click at [988, 518] on p "Ajouter un commentaire ﻿" at bounding box center [1220, 523] width 529 height 20
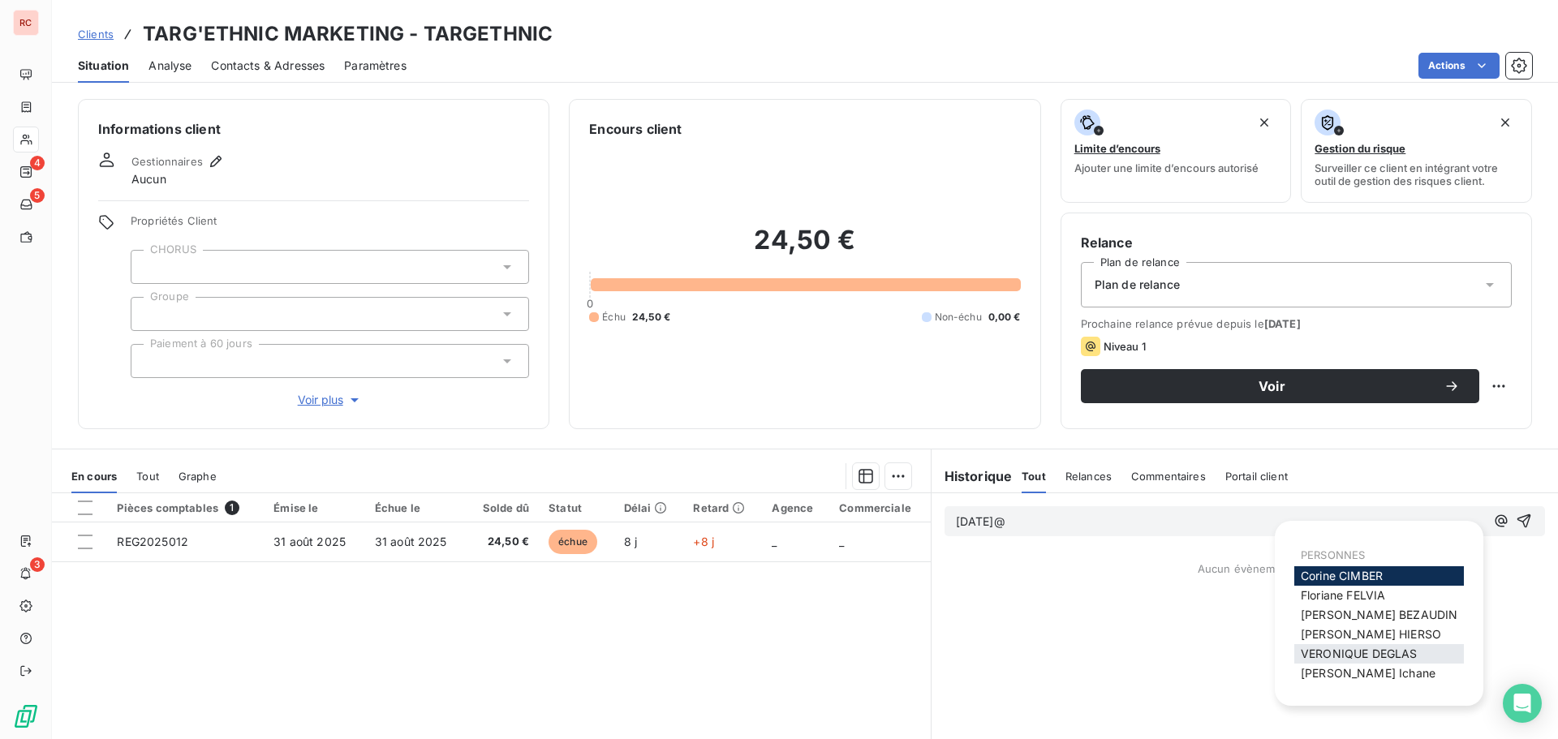
click at [1386, 648] on span "[PERSON_NAME]" at bounding box center [1359, 654] width 116 height 14
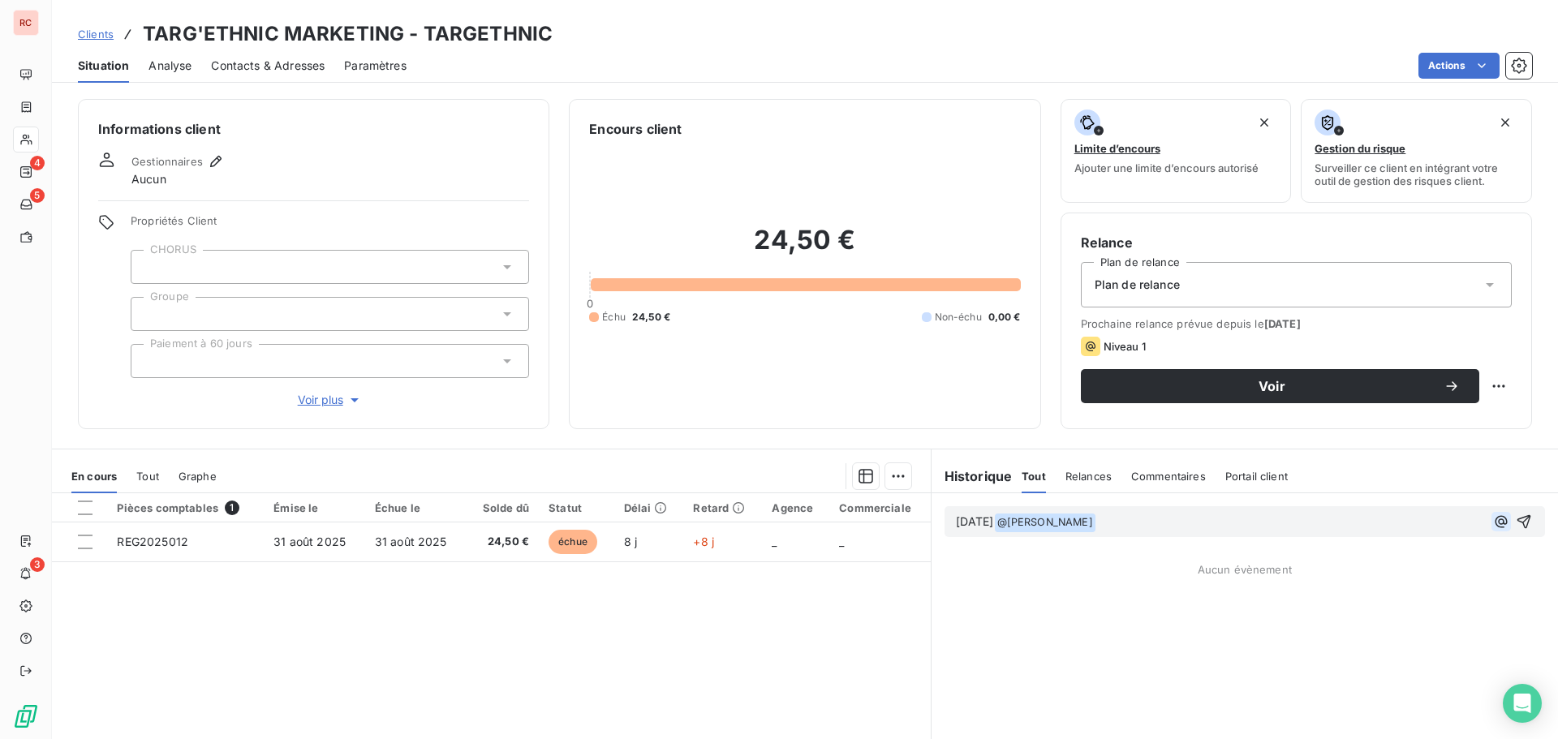
click at [1495, 522] on icon "button" at bounding box center [1501, 521] width 12 height 12
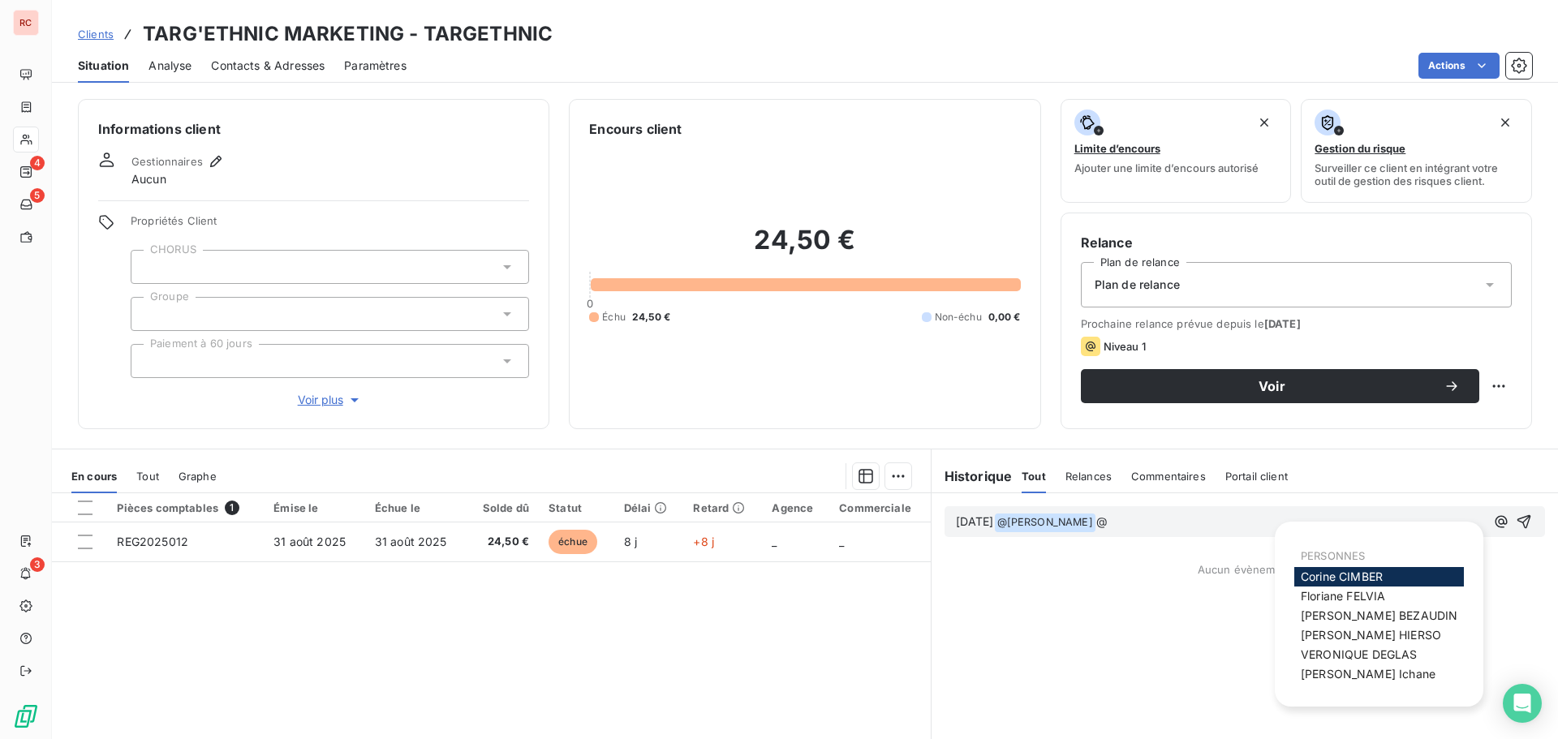
click at [1326, 577] on span "[PERSON_NAME]" at bounding box center [1342, 577] width 82 height 14
click at [1493, 525] on icon "button" at bounding box center [1501, 522] width 16 height 16
click at [1312, 600] on span "[PERSON_NAME]" at bounding box center [1343, 596] width 84 height 14
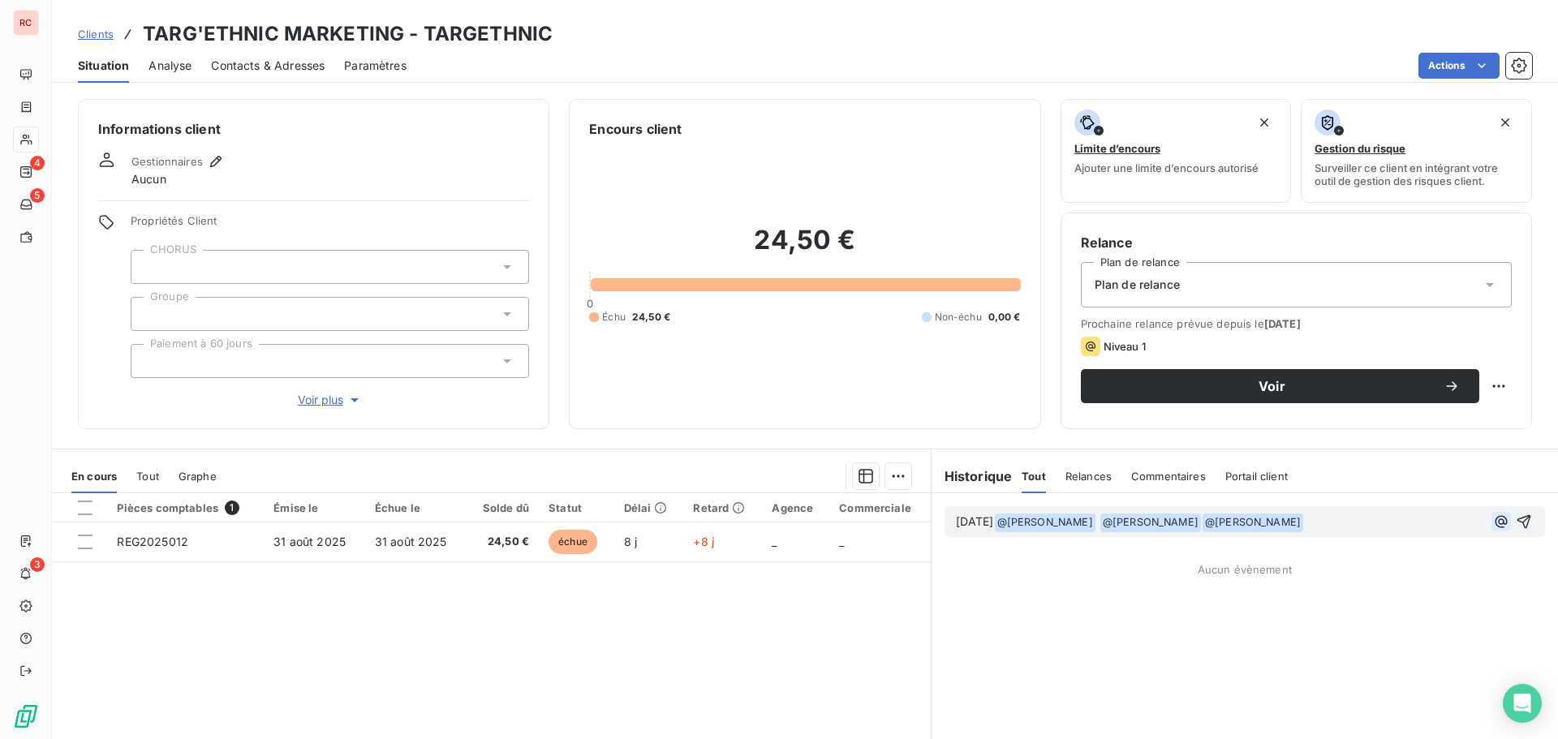
click at [1493, 529] on icon "button" at bounding box center [1501, 522] width 16 height 16
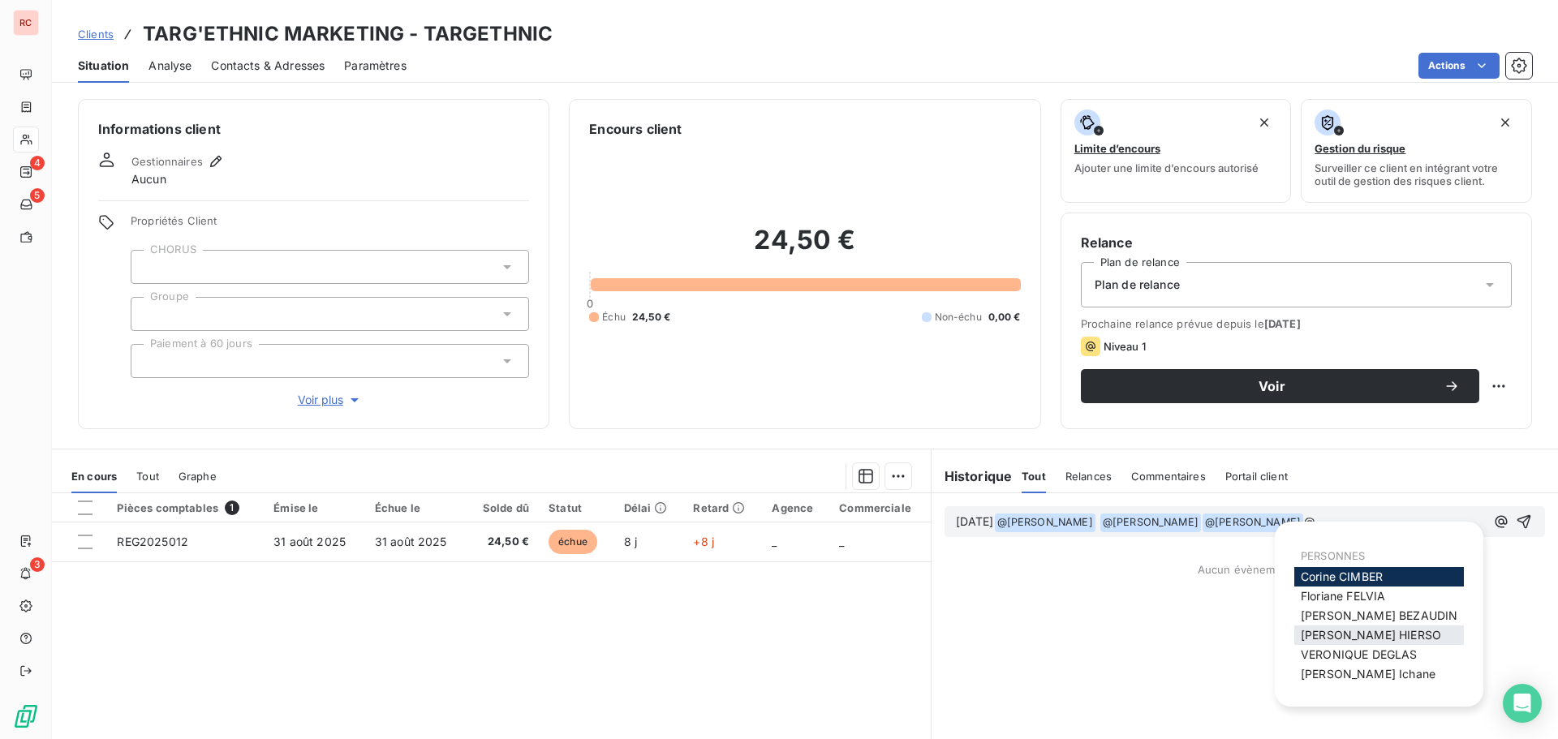
click at [1336, 630] on span "[PERSON_NAME]" at bounding box center [1371, 635] width 140 height 14
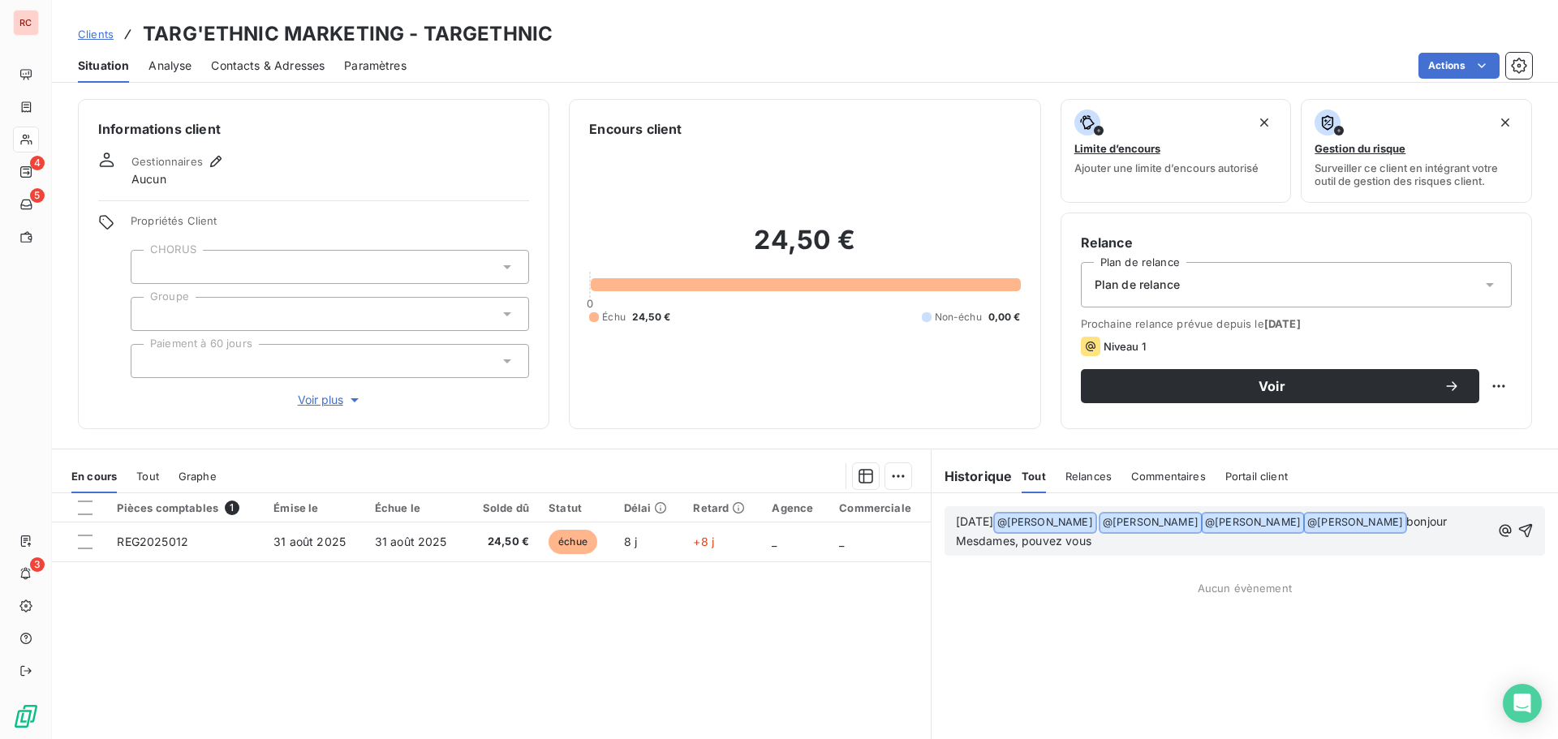
drag, startPoint x: 1154, startPoint y: 538, endPoint x: 934, endPoint y: 514, distance: 221.2
click at [934, 514] on div "[DATE] @ [PERSON_NAME] ﻿ @ [PERSON_NAME] ﻿ ﻿ @ [PERSON_NAME] ﻿ ﻿ @ [PERSON_NAME…" at bounding box center [1245, 530] width 626 height 75
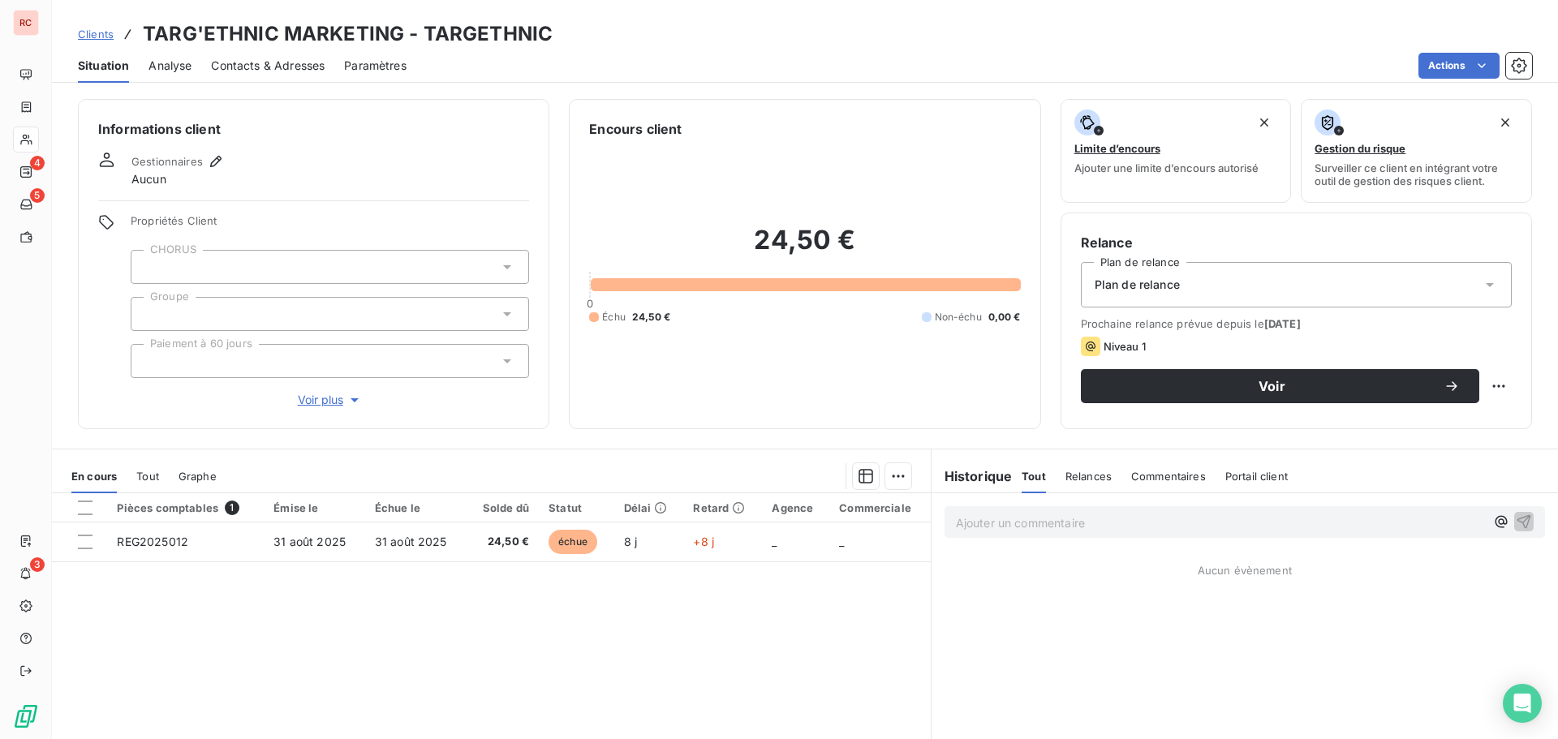
click at [92, 40] on span "Clients" at bounding box center [96, 34] width 36 height 13
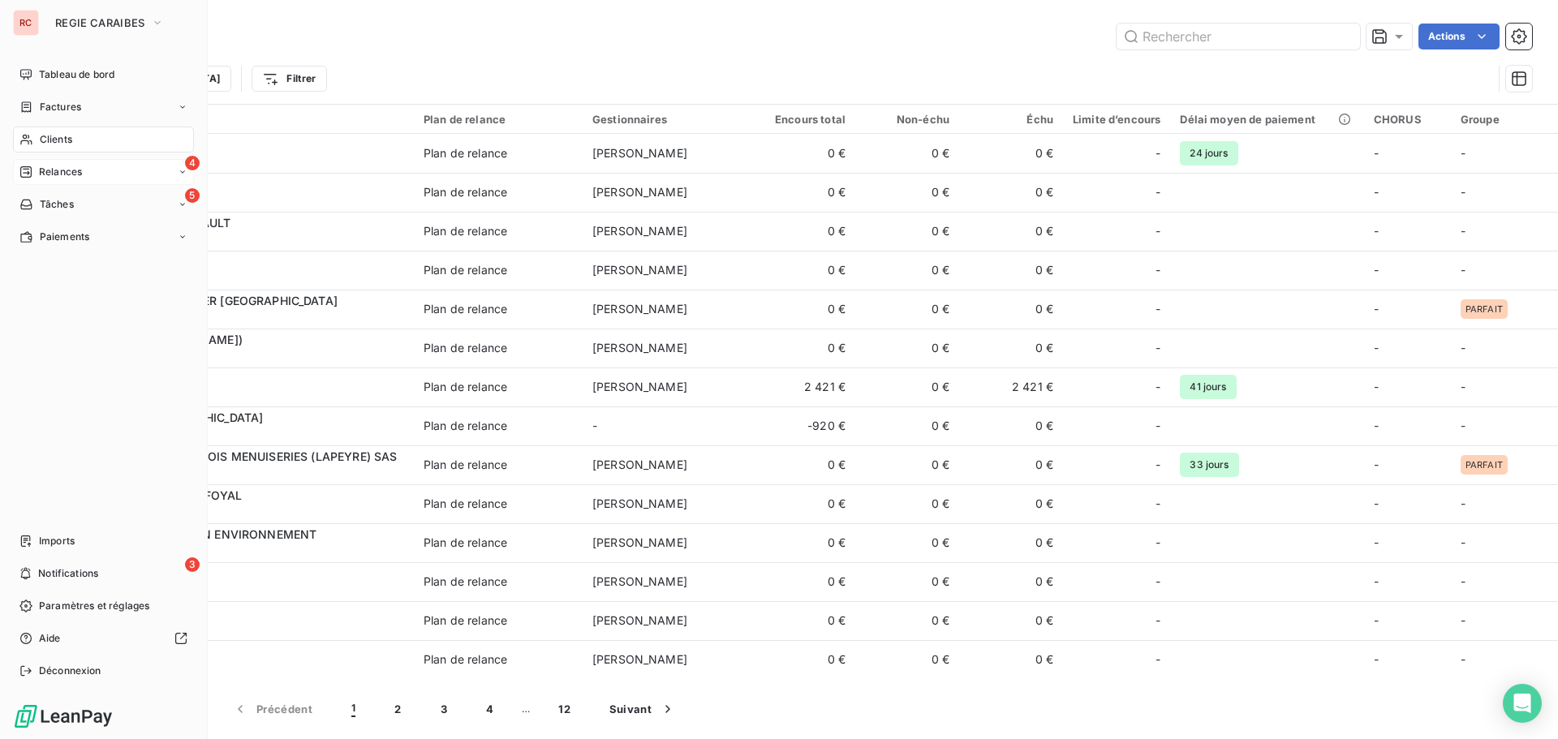
click at [39, 174] on span "Relances" at bounding box center [60, 172] width 43 height 15
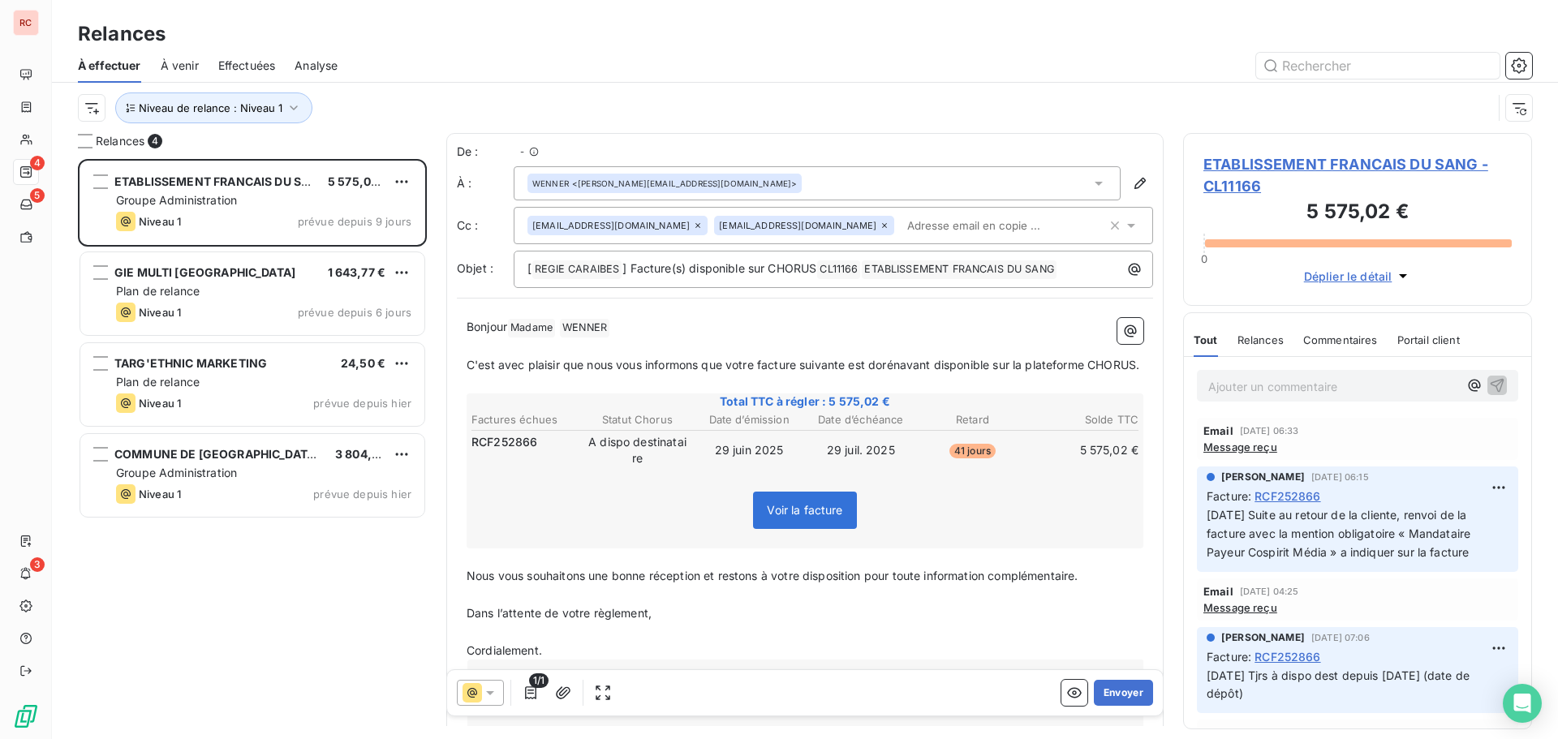
scroll to position [568, 337]
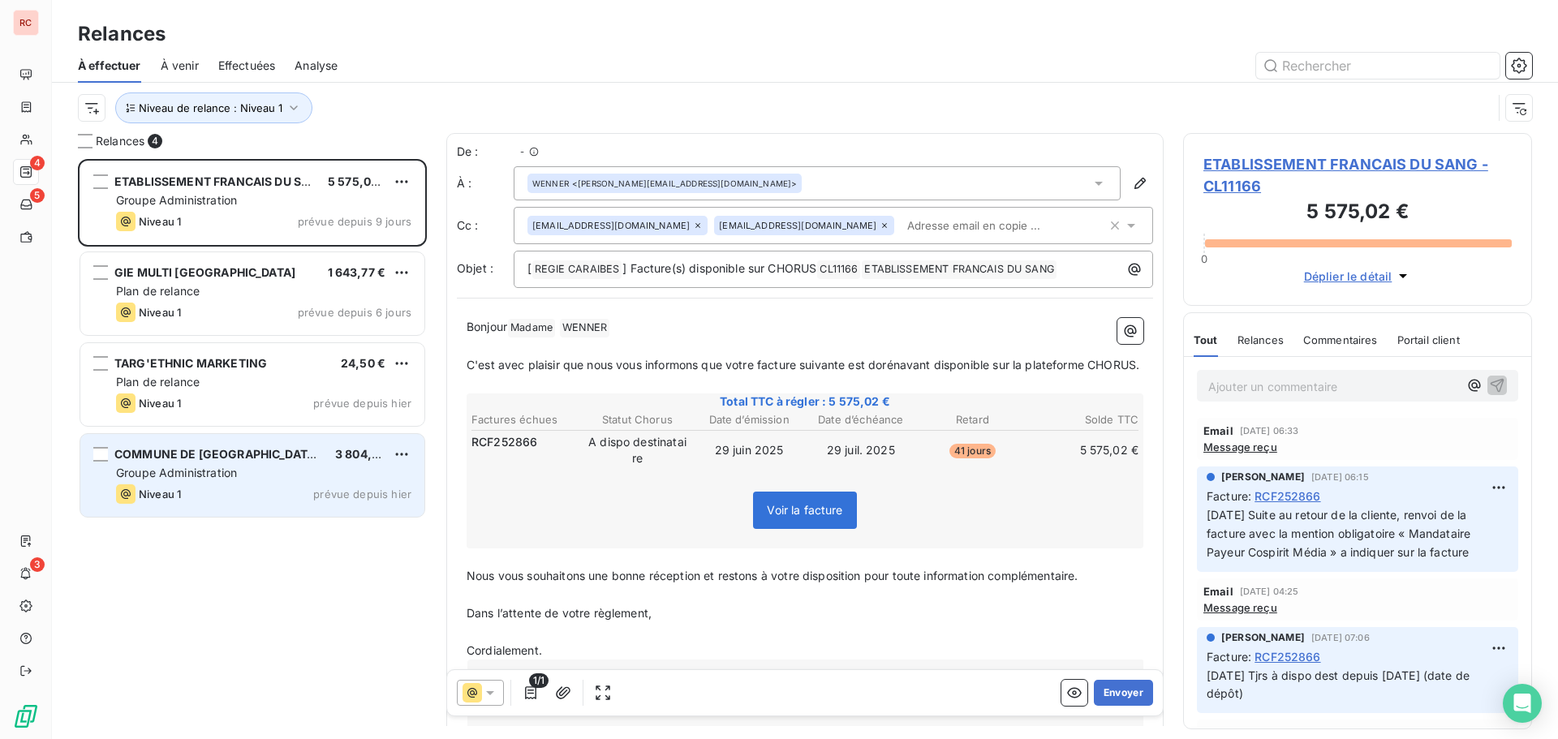
click at [228, 467] on span "Groupe Administration" at bounding box center [176, 473] width 121 height 14
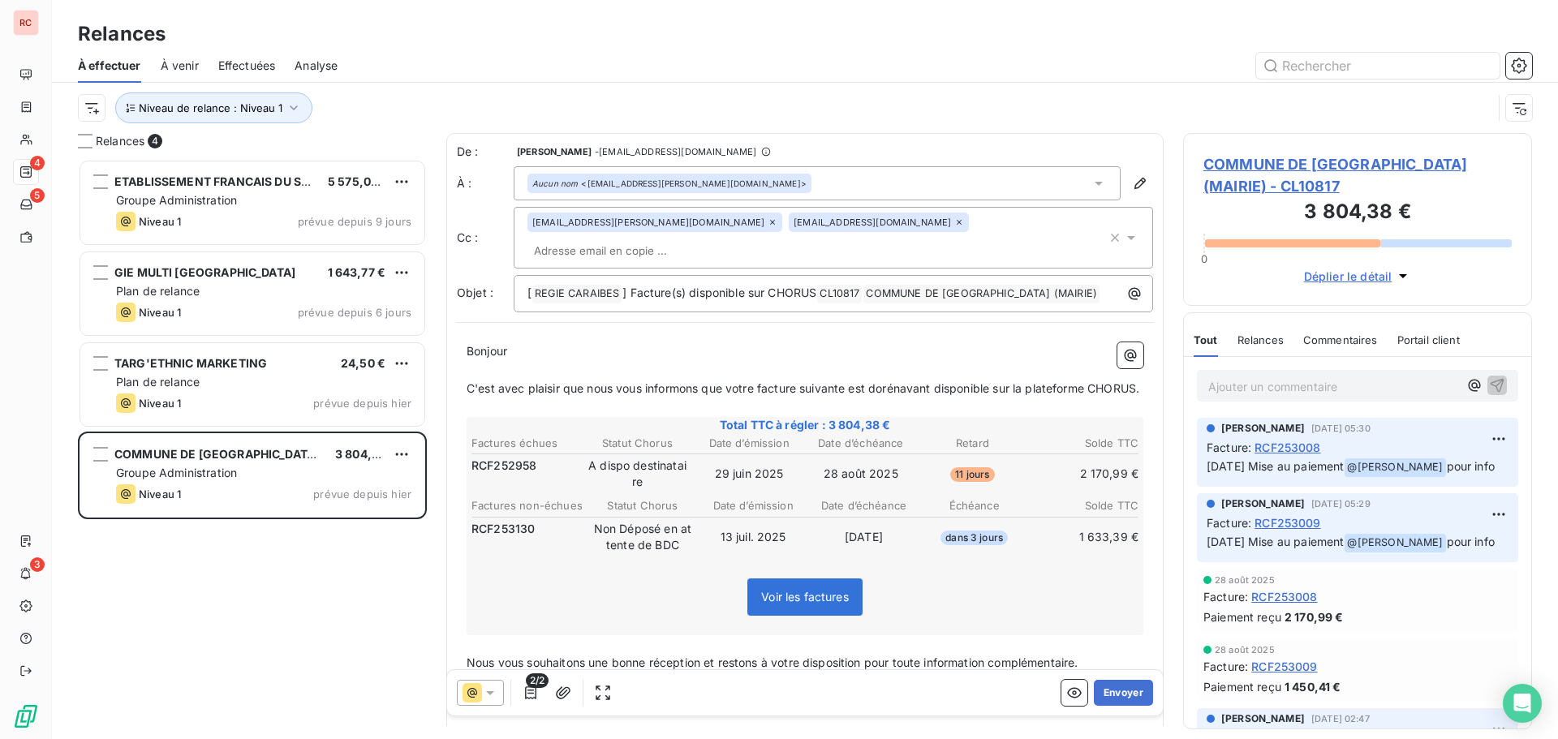
click at [1338, 162] on span "COMMUNE DE [GEOGRAPHIC_DATA] (MAIRIE) - CL10817" at bounding box center [1357, 175] width 308 height 44
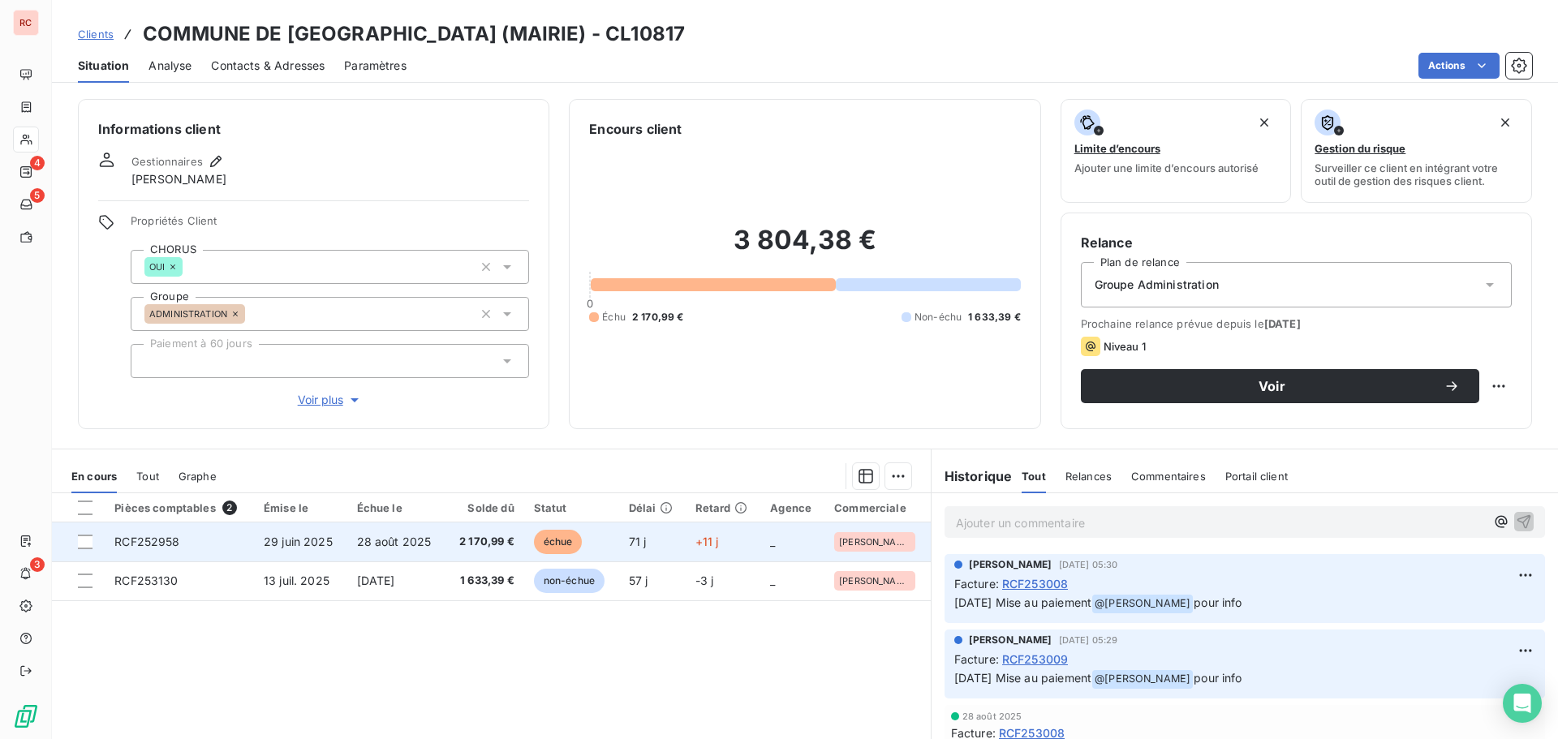
click at [262, 549] on td "29 juin 2025" at bounding box center [300, 542] width 93 height 39
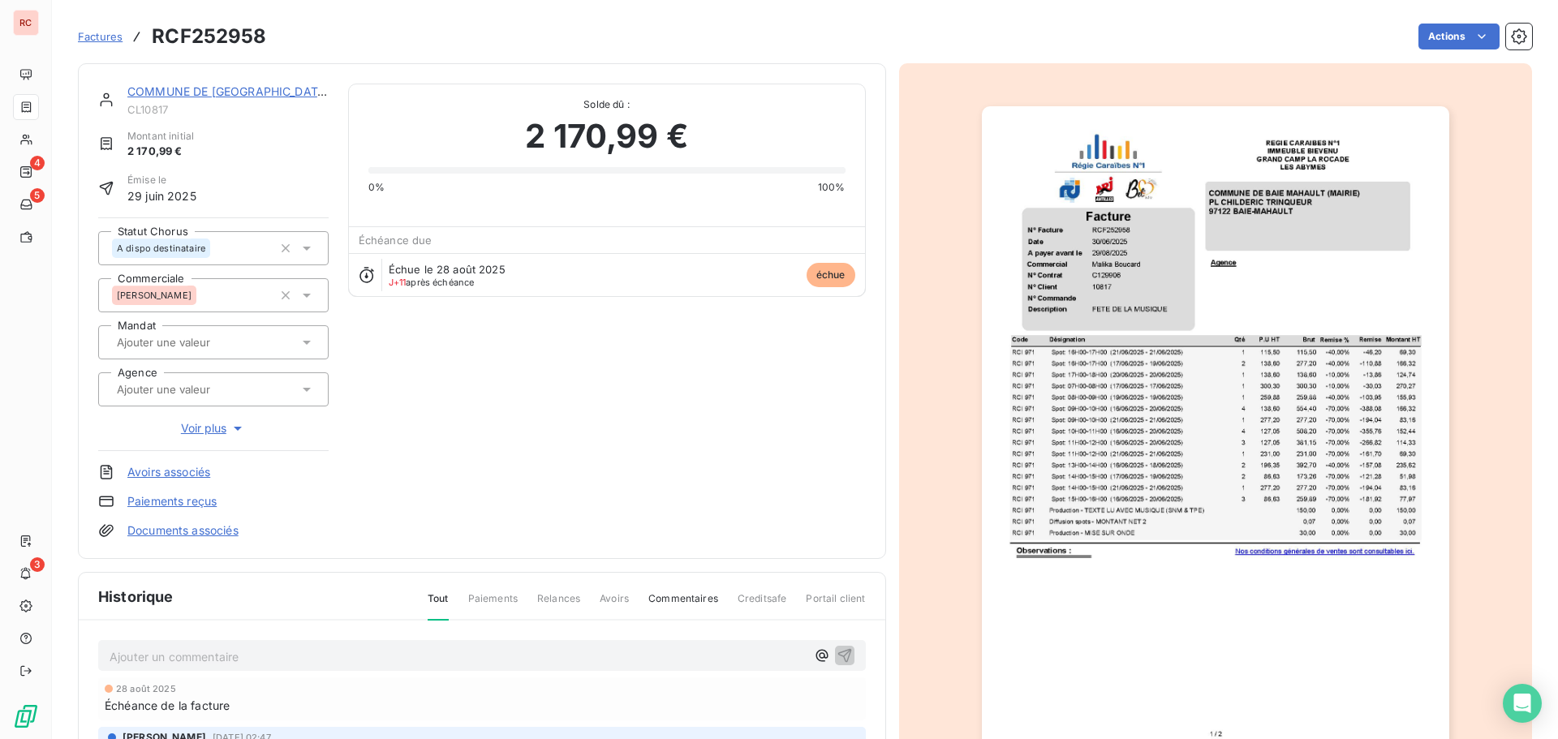
click at [308, 247] on icon at bounding box center [307, 248] width 16 height 16
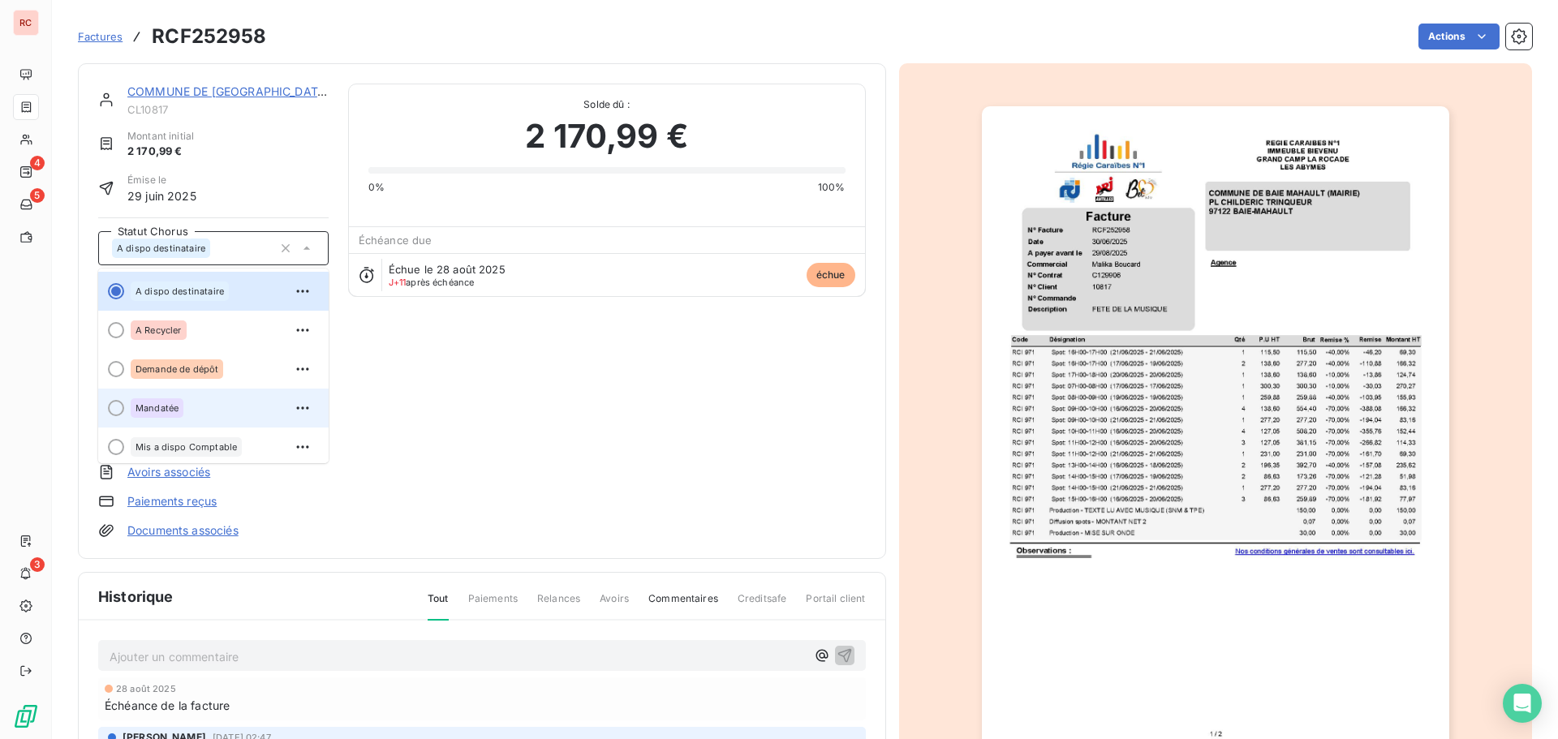
click at [116, 402] on div at bounding box center [116, 408] width 16 height 16
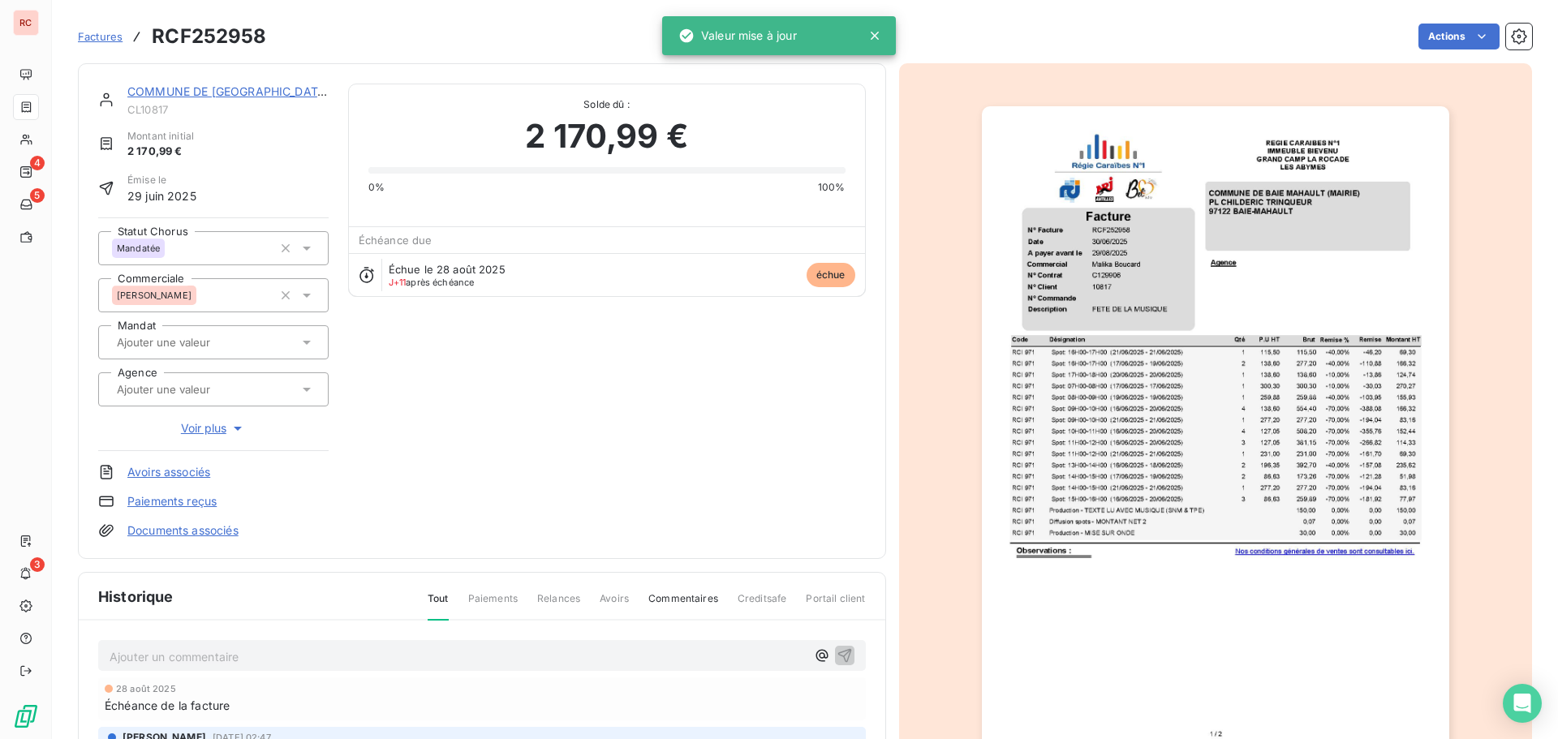
click at [151, 659] on p "Ajouter un commentaire ﻿" at bounding box center [458, 657] width 696 height 20
click at [166, 661] on p "Ajouter un commentaire ﻿" at bounding box center [458, 657] width 696 height 20
click at [107, 640] on div "Ajouter un commentaire ﻿" at bounding box center [482, 656] width 768 height 32
click at [161, 656] on p "Ajouter un commentaire ﻿" at bounding box center [458, 657] width 696 height 20
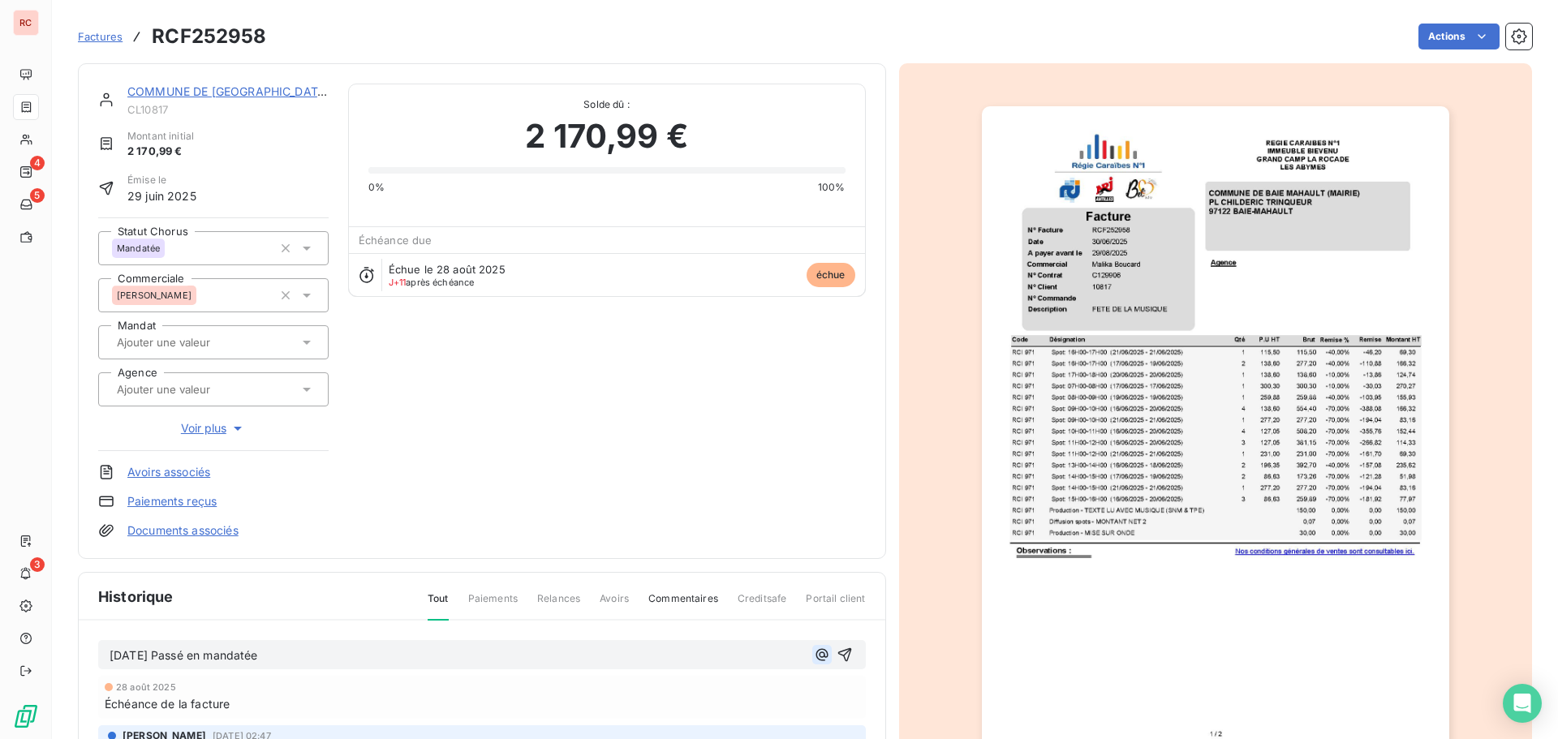
click at [814, 652] on icon "button" at bounding box center [822, 655] width 16 height 16
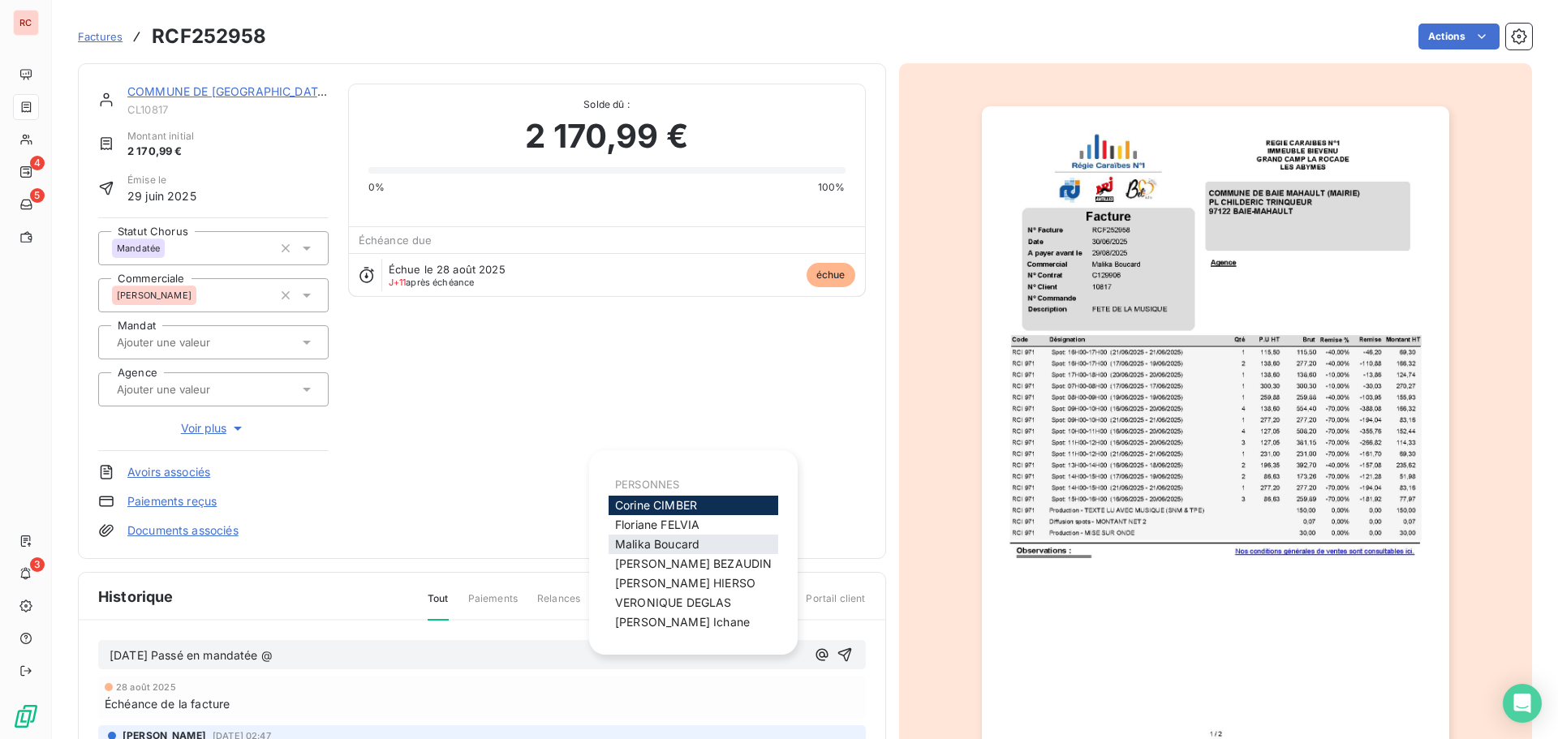
click at [697, 540] on span "[PERSON_NAME]" at bounding box center [657, 544] width 84 height 14
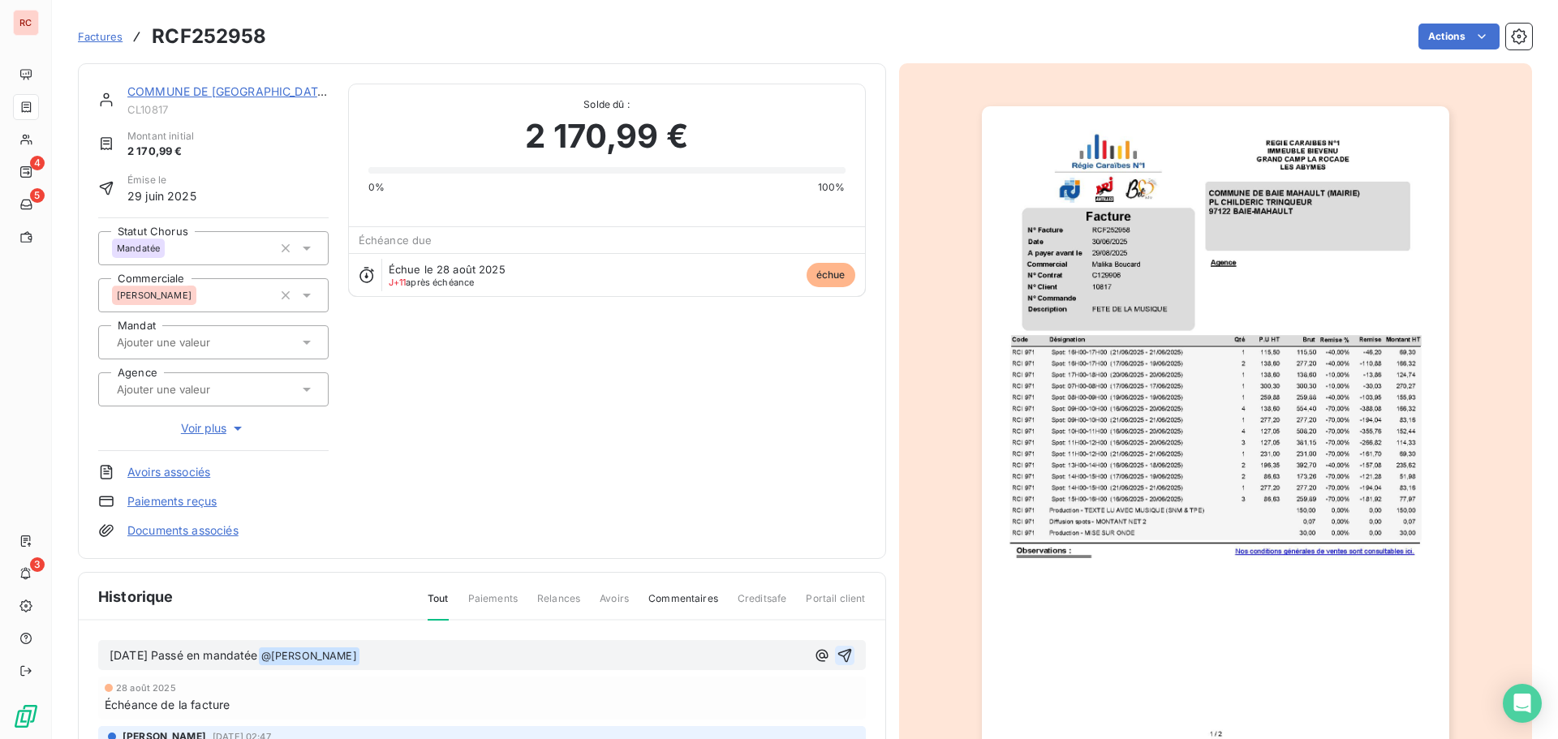
click at [837, 656] on icon "button" at bounding box center [845, 656] width 16 height 16
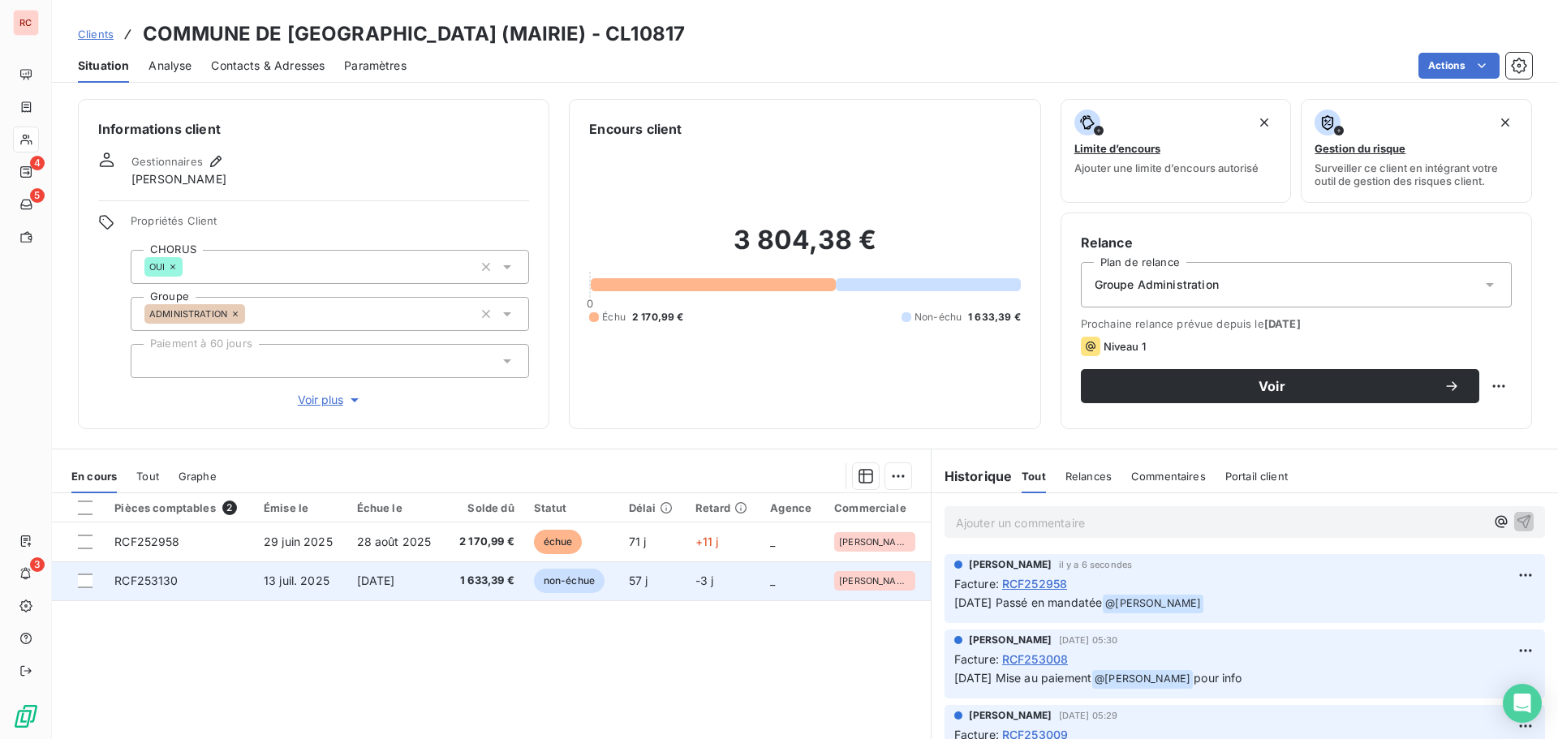
click at [166, 596] on td "RCF253130" at bounding box center [179, 581] width 149 height 39
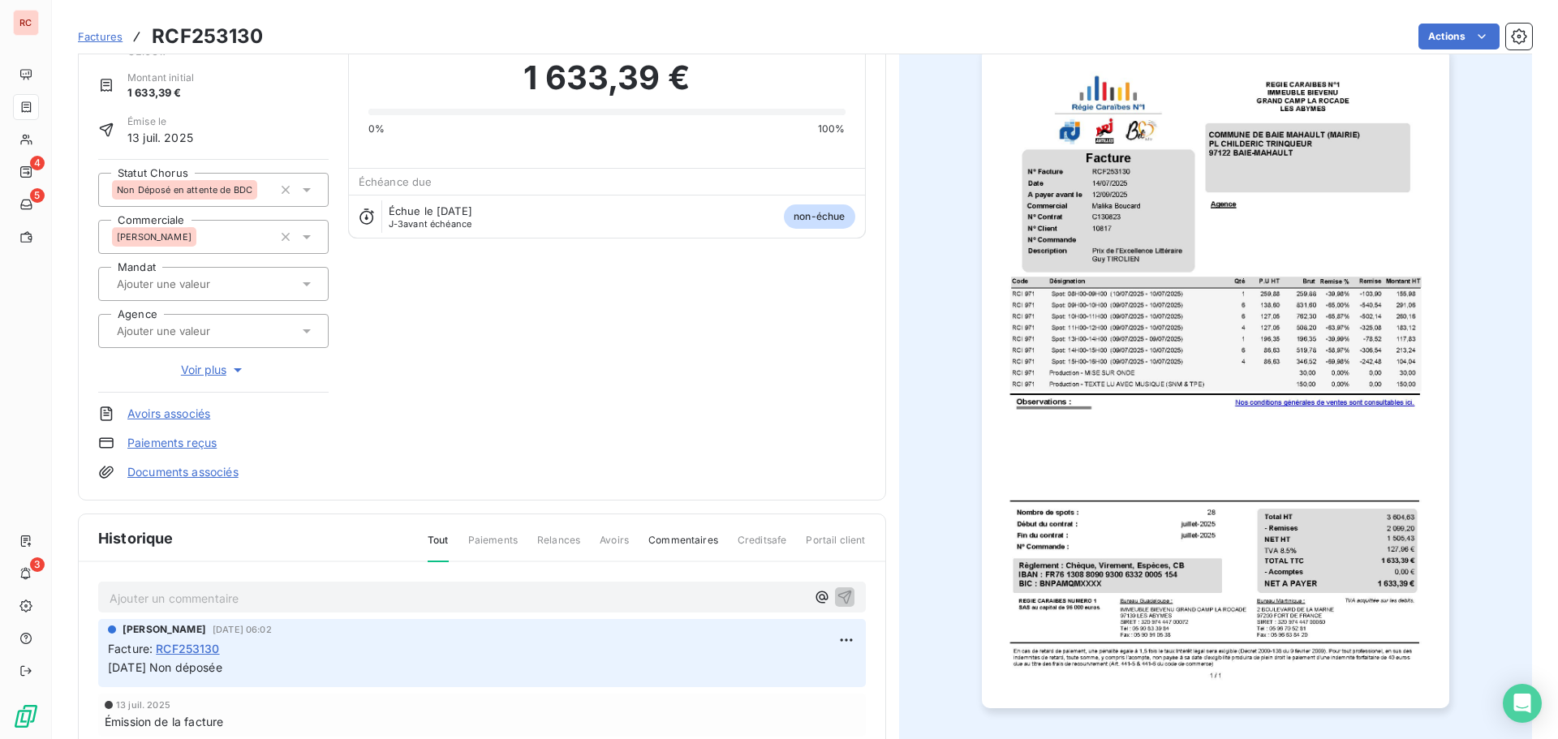
scroll to position [83, 0]
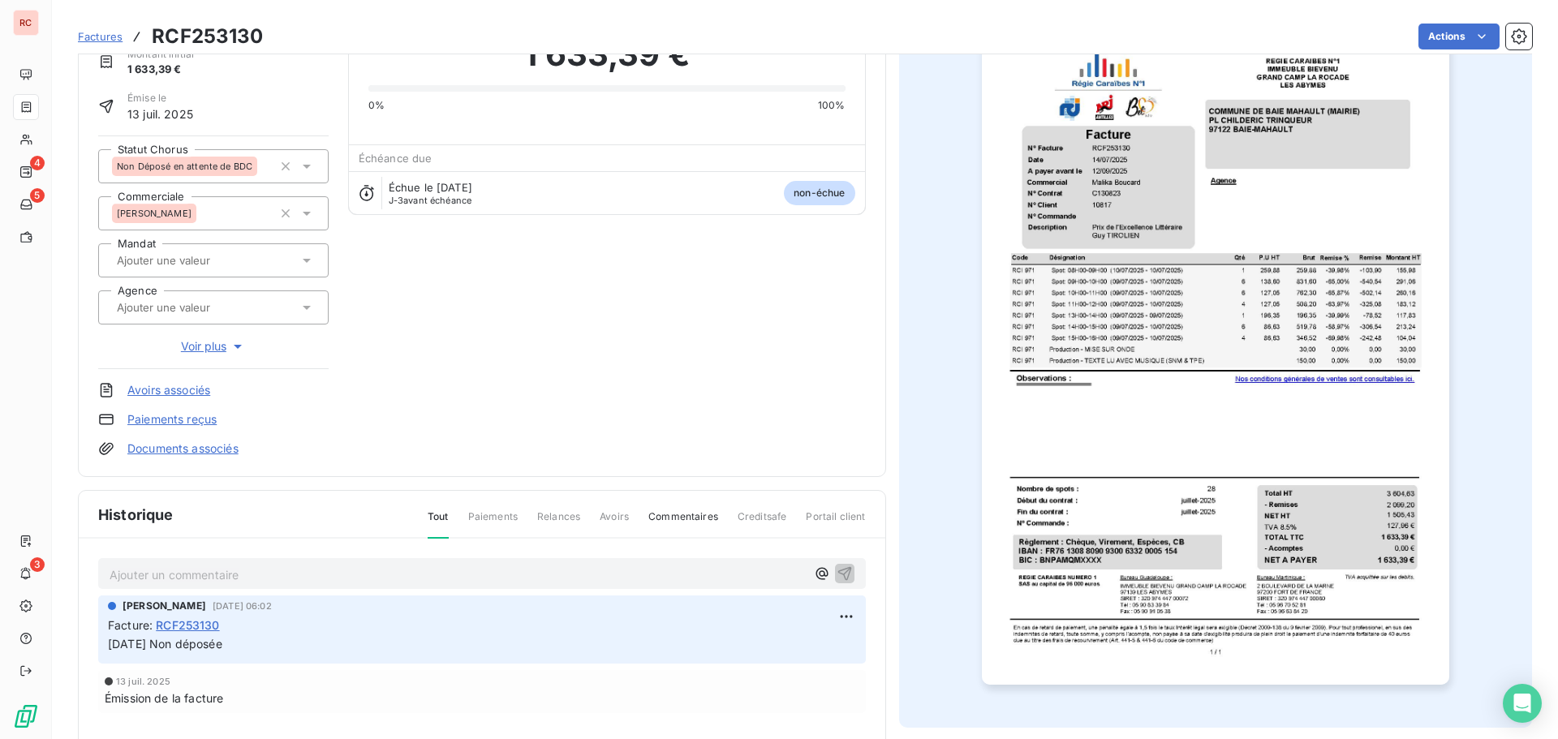
click at [204, 566] on p "Ajouter un commentaire ﻿" at bounding box center [458, 575] width 696 height 20
click at [815, 572] on icon "button" at bounding box center [822, 573] width 16 height 16
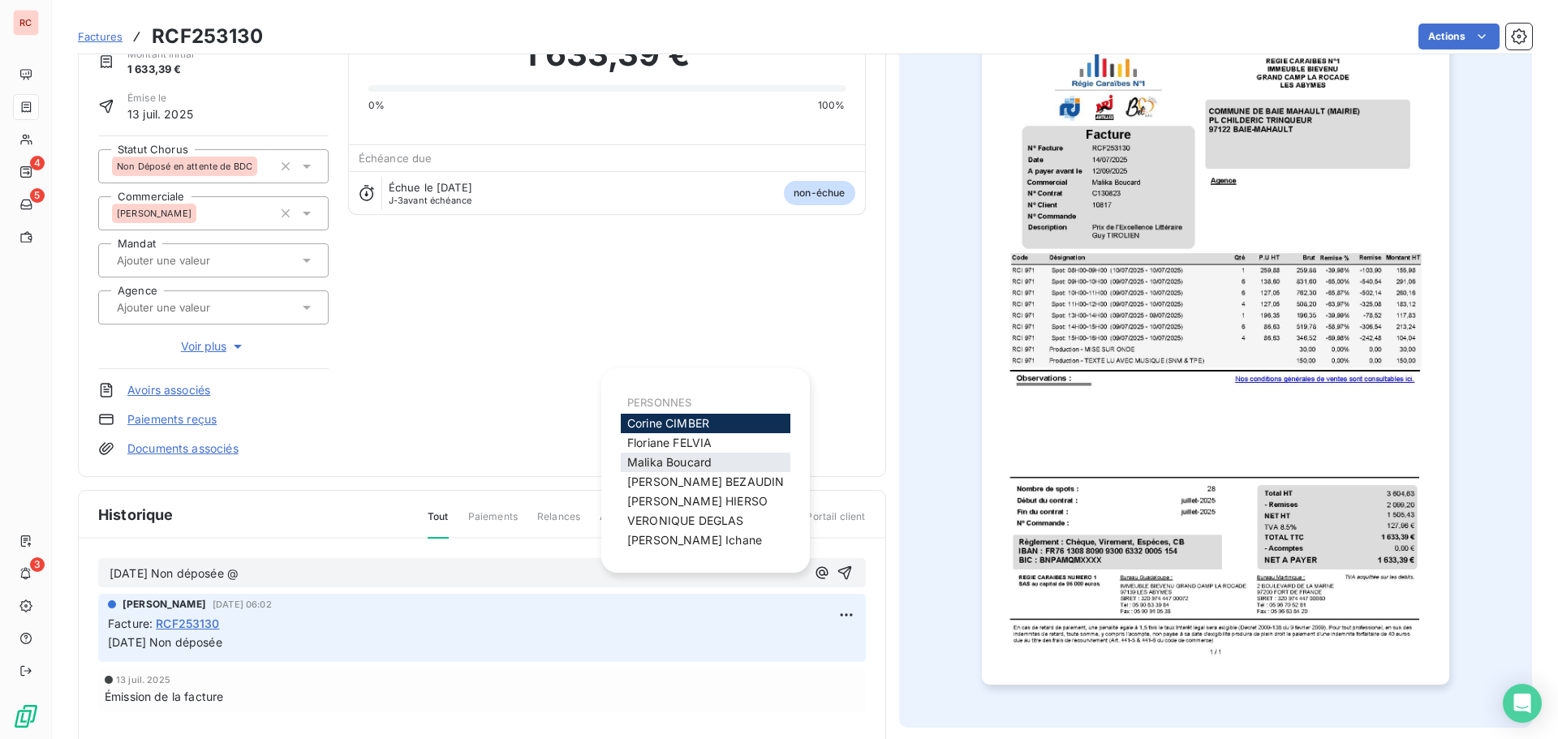
click at [694, 461] on span "[PERSON_NAME]" at bounding box center [669, 462] width 84 height 14
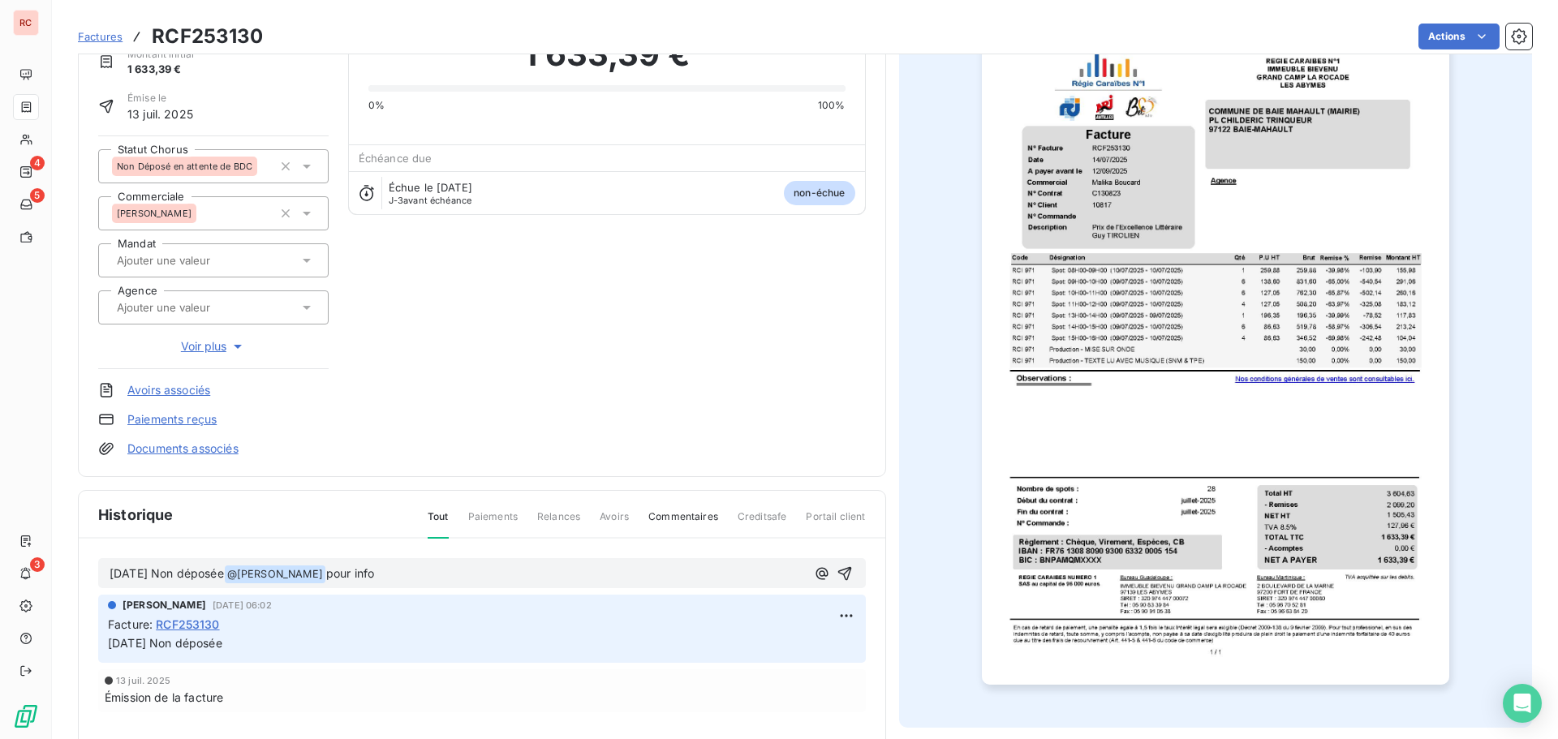
drag, startPoint x: 464, startPoint y: 583, endPoint x: 350, endPoint y: 583, distance: 114.4
click at [350, 583] on p "[DATE] Non déposée @ [PERSON_NAME] ﻿ pour info" at bounding box center [458, 574] width 696 height 19
click at [842, 579] on icon "button" at bounding box center [845, 574] width 16 height 16
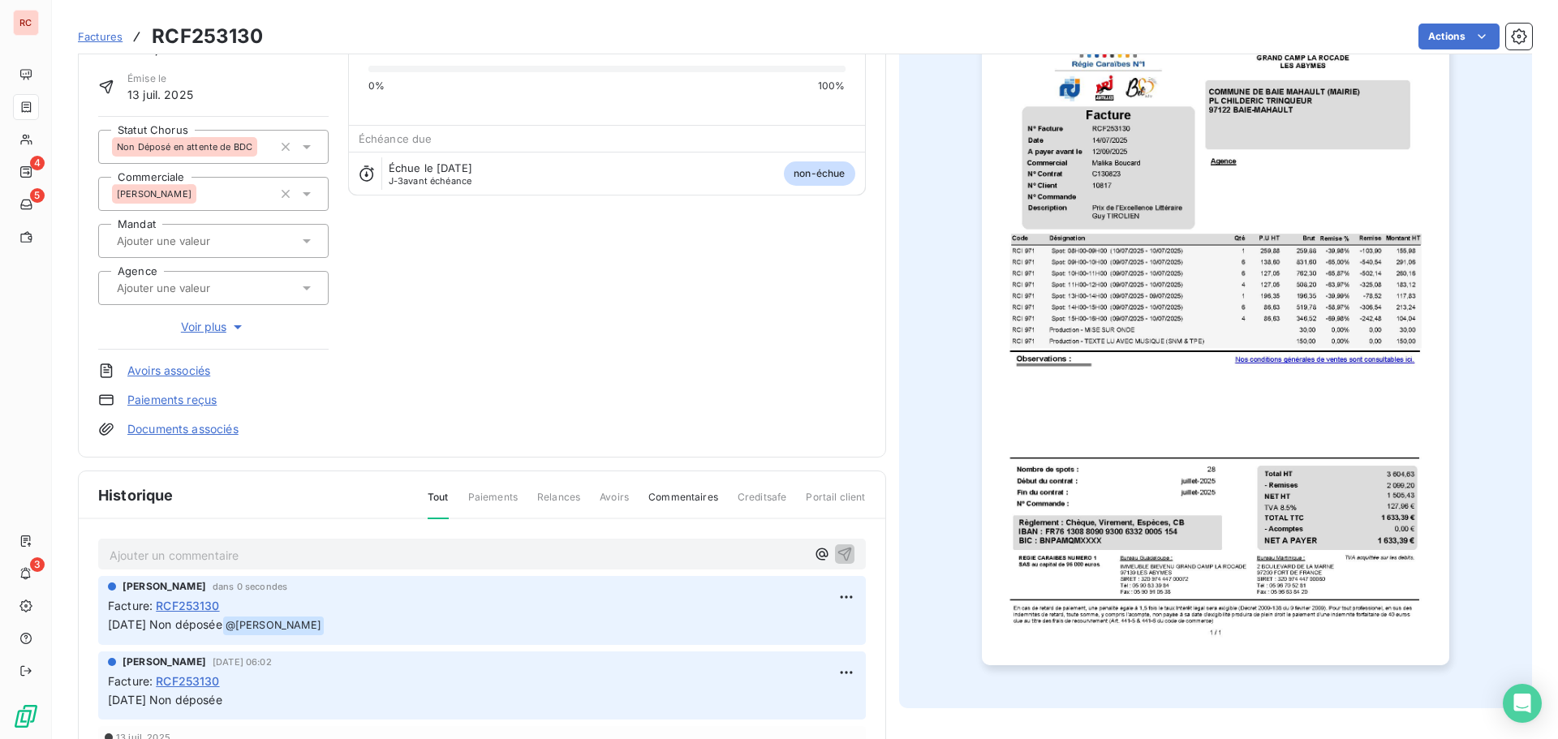
scroll to position [0, 0]
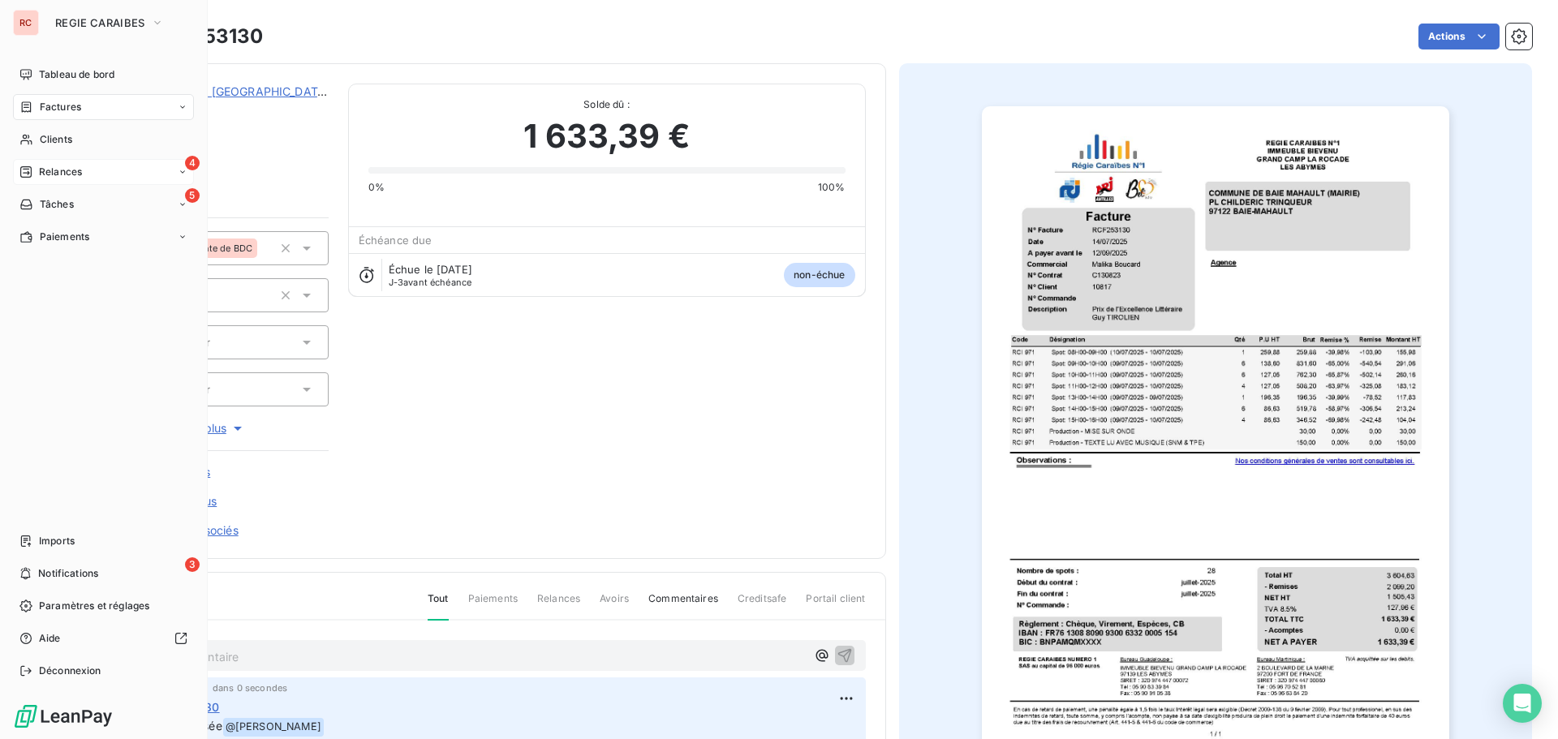
click at [49, 166] on span "Relances" at bounding box center [60, 172] width 43 height 15
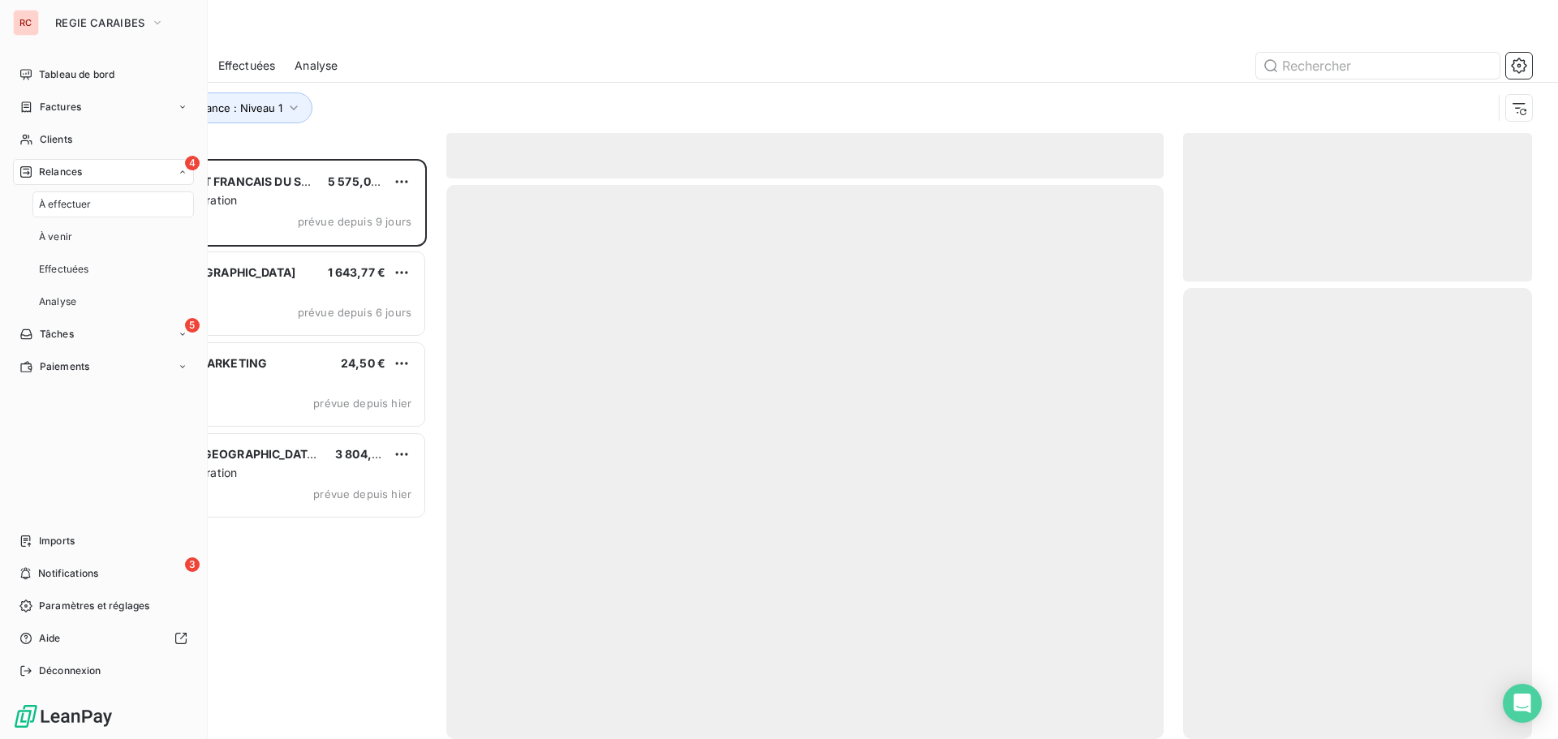
scroll to position [568, 337]
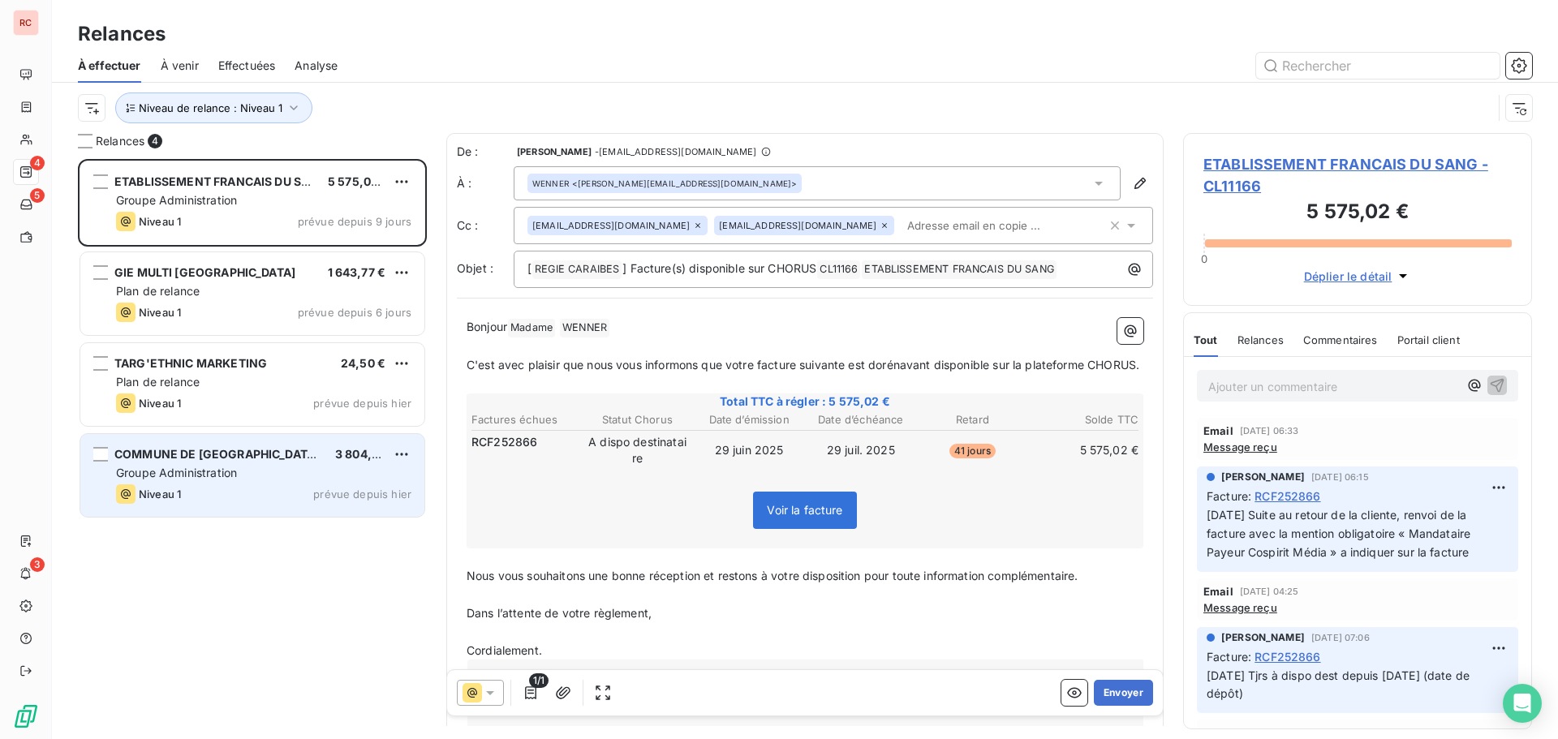
click at [254, 498] on div "Niveau 1 prévue depuis hier" at bounding box center [263, 493] width 295 height 19
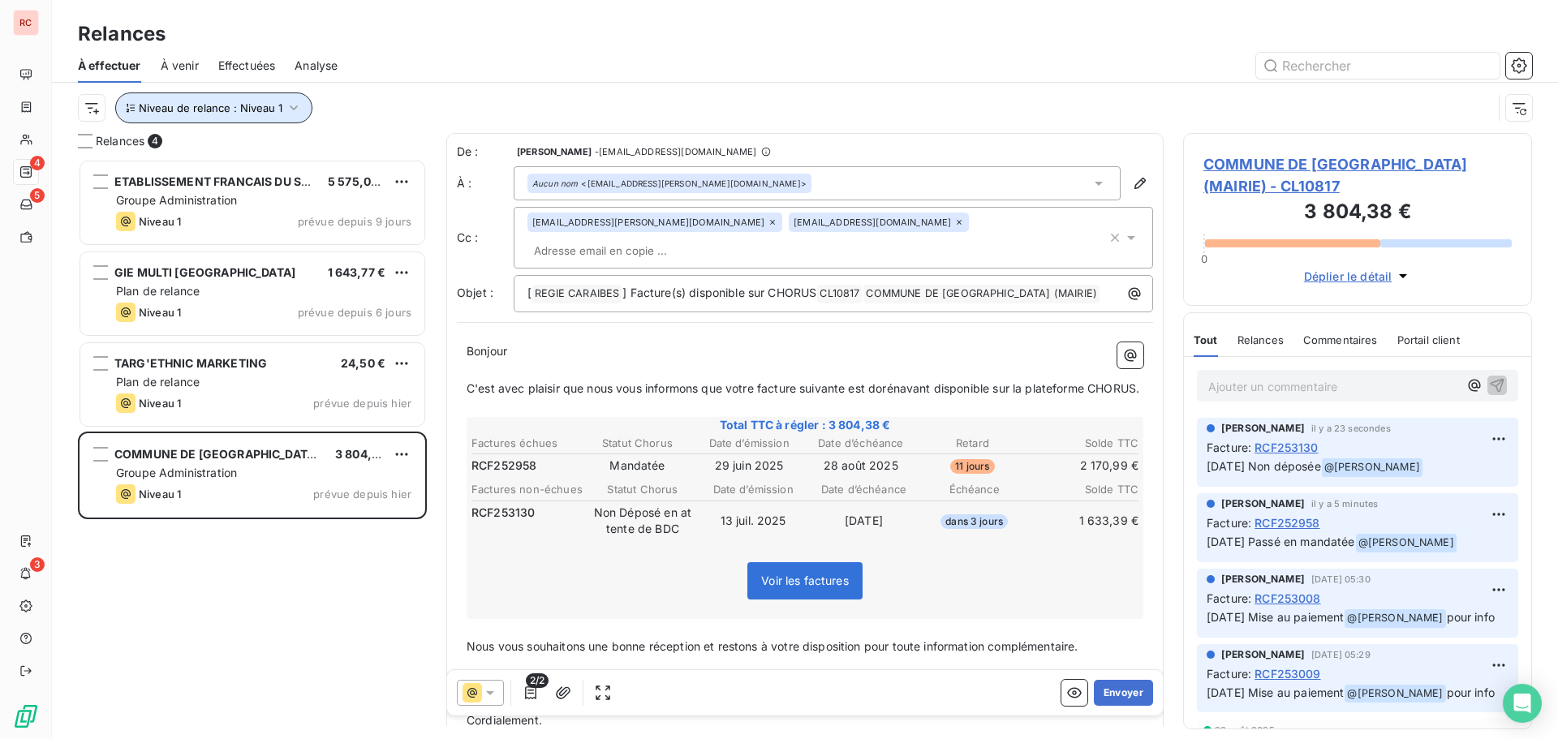
click at [288, 108] on icon "button" at bounding box center [294, 108] width 16 height 16
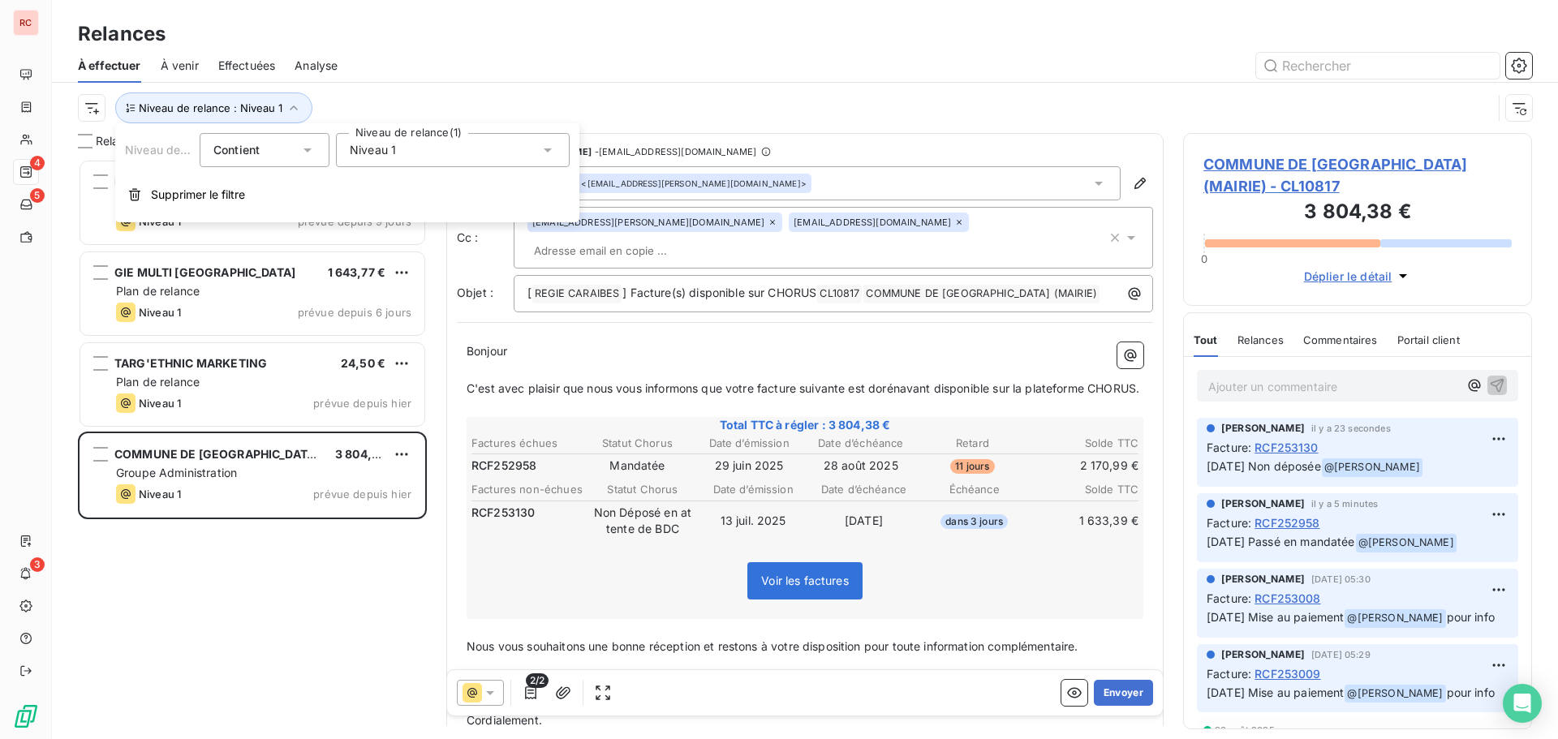
click at [547, 151] on icon at bounding box center [548, 150] width 8 height 4
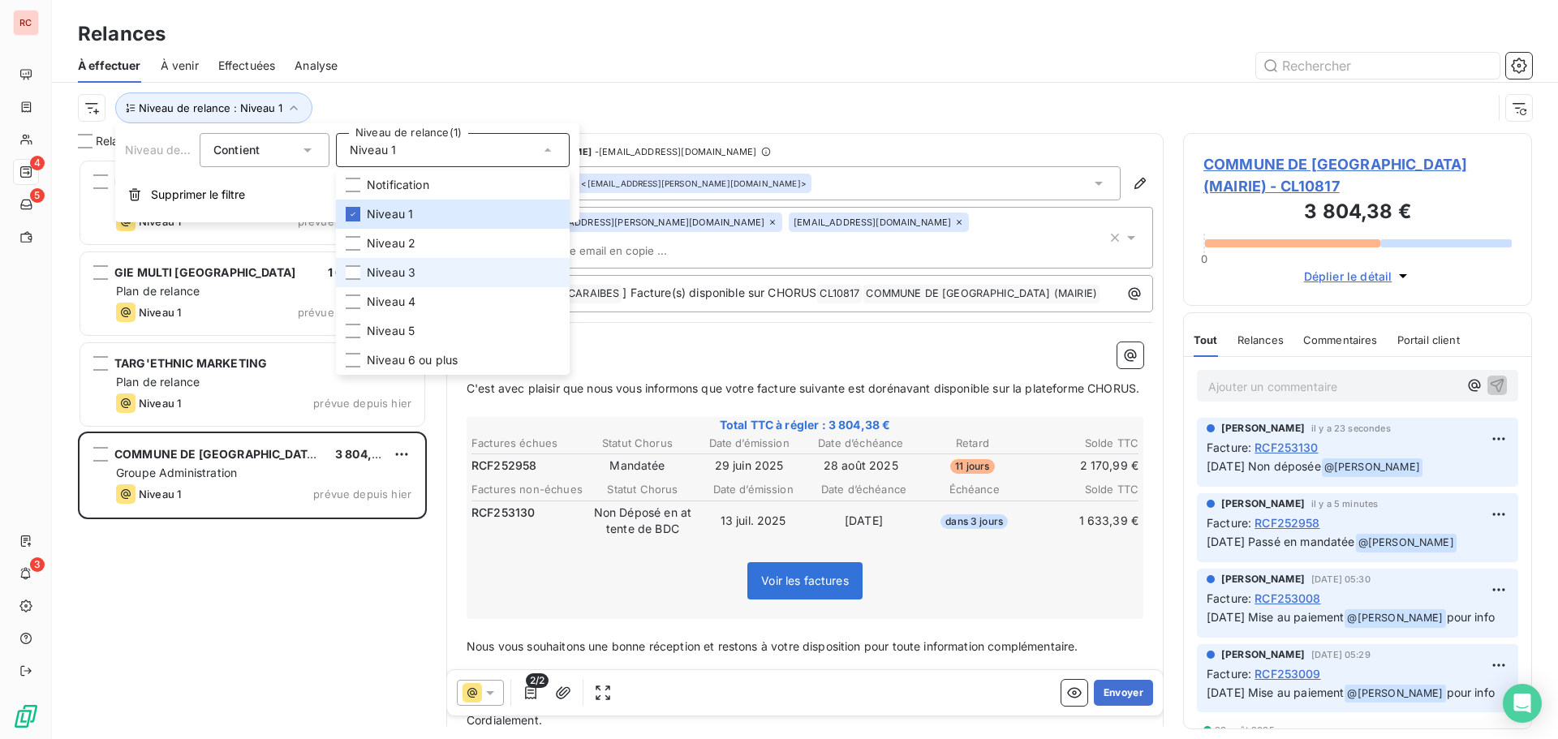
click at [381, 274] on span "Niveau 3" at bounding box center [391, 273] width 49 height 16
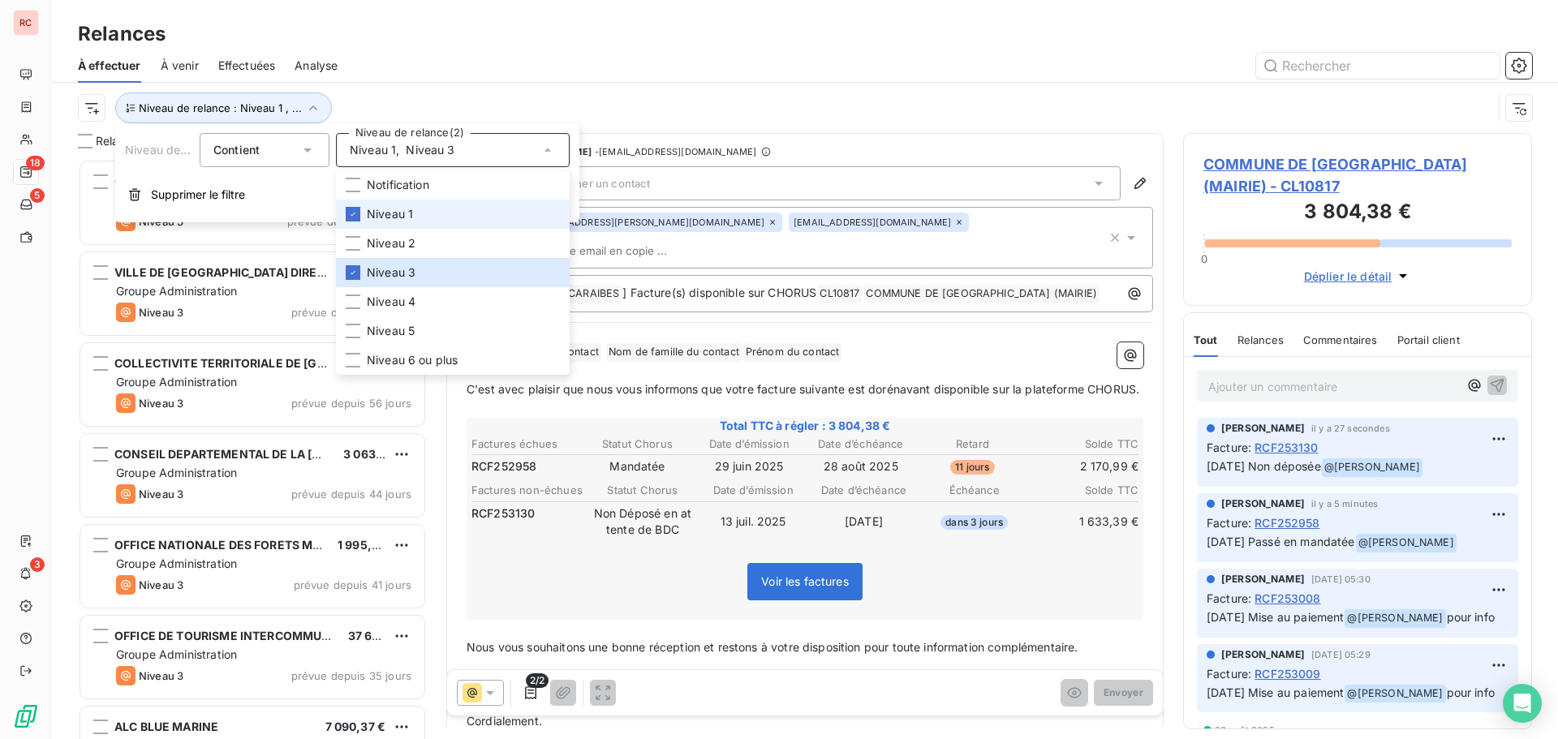
scroll to position [568, 337]
click at [351, 215] on icon at bounding box center [353, 214] width 5 height 3
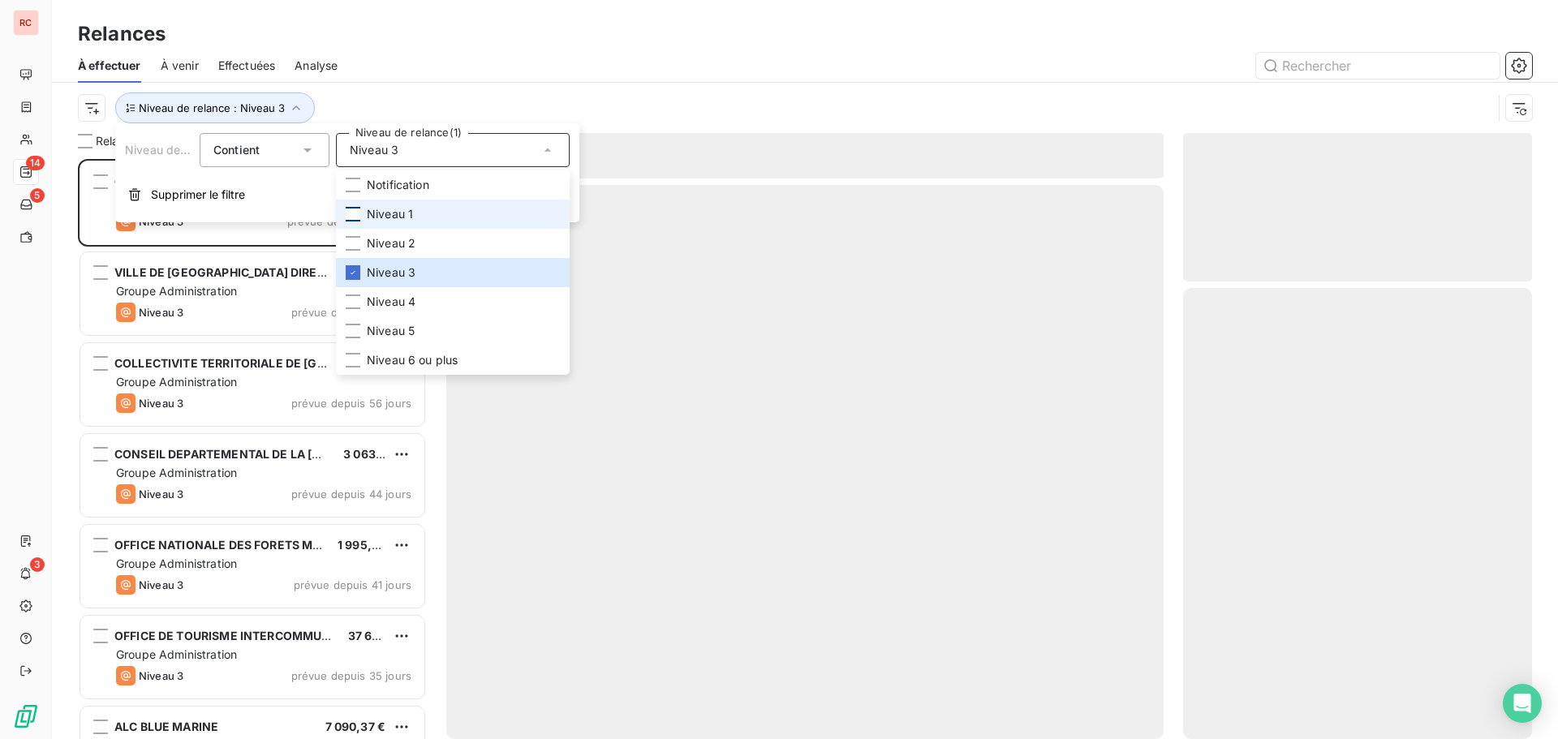
scroll to position [568, 337]
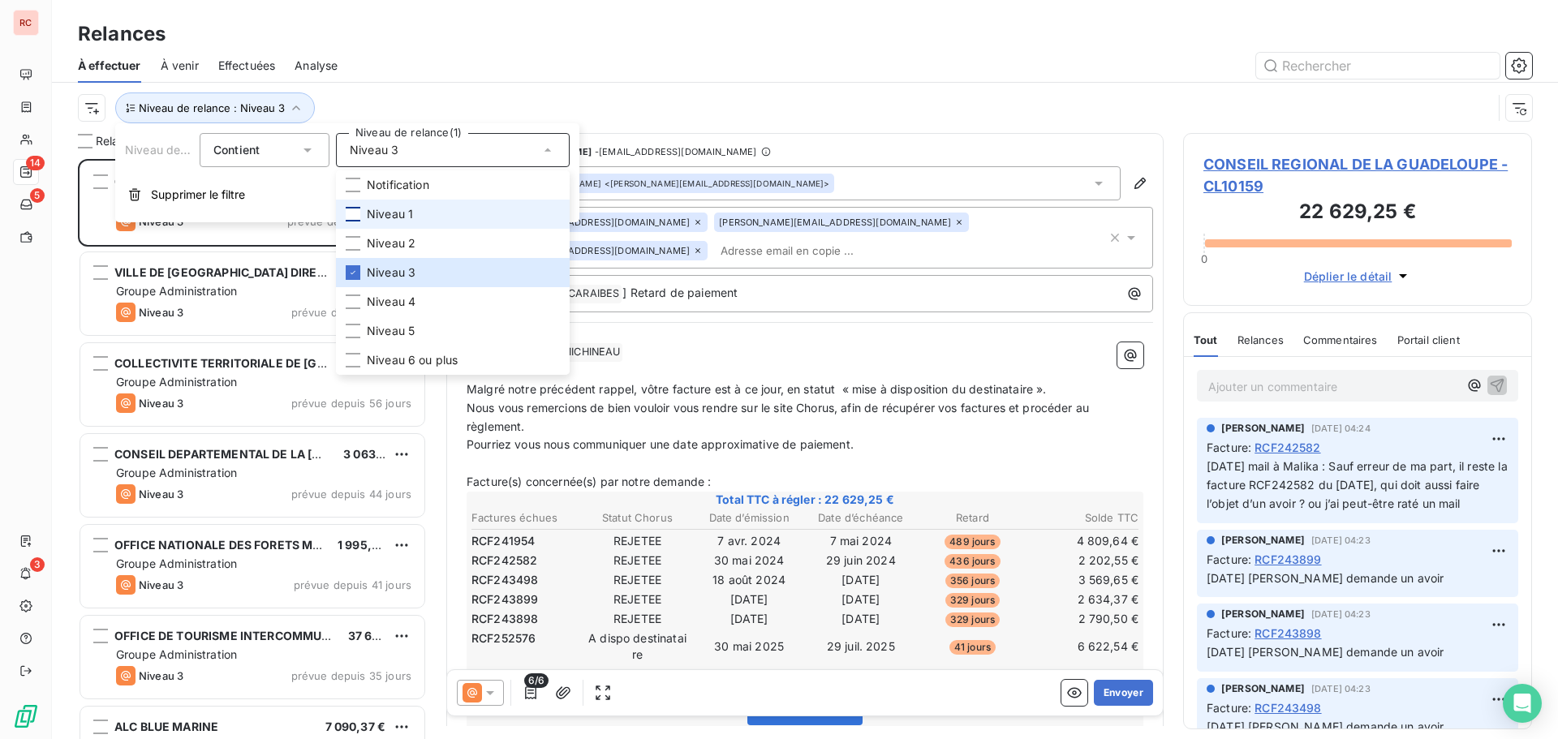
click at [660, 45] on div "Relances" at bounding box center [805, 33] width 1506 height 29
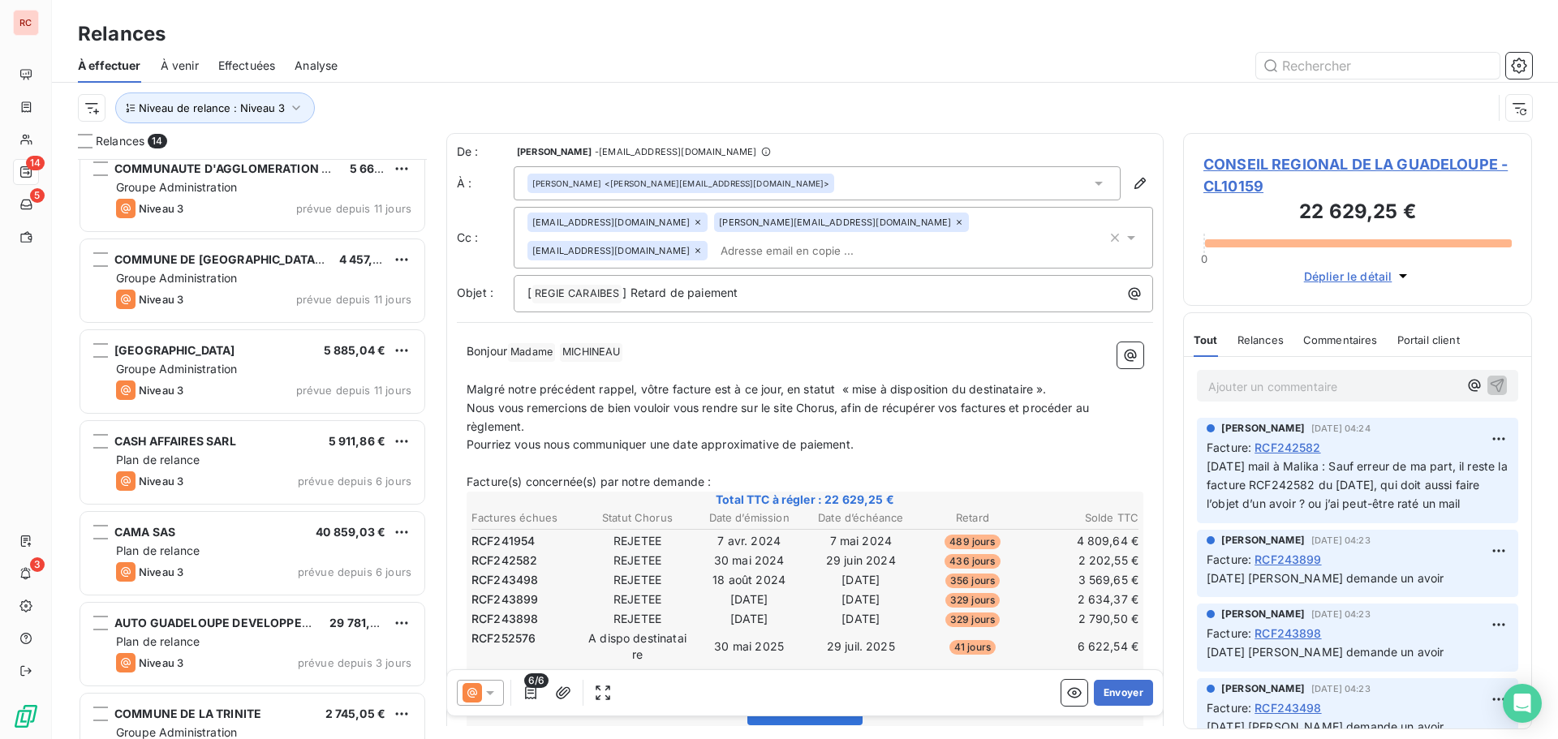
scroll to position [693, 0]
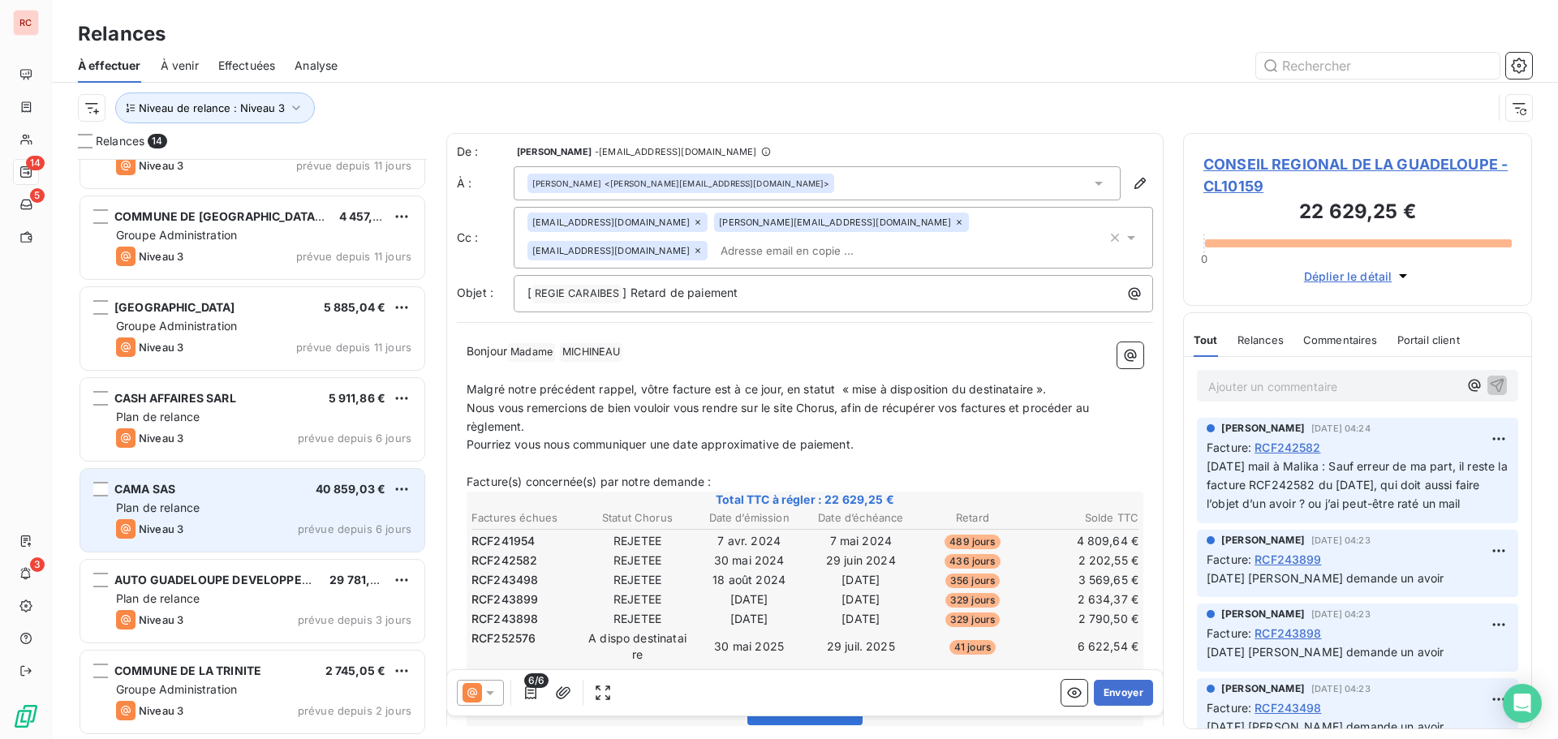
click at [216, 494] on div "CAMA SAS 40 859,03 €" at bounding box center [263, 489] width 295 height 15
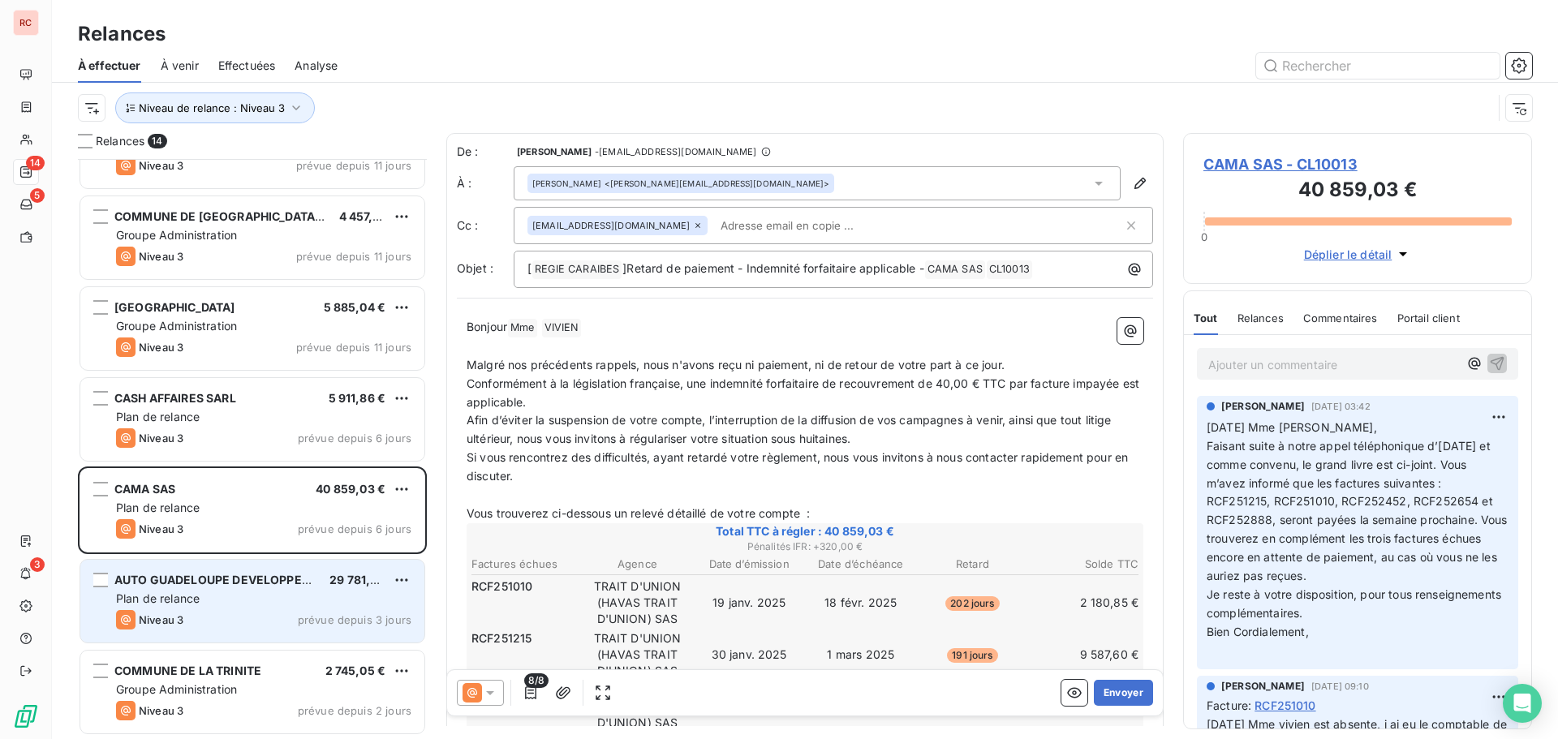
click at [312, 578] on span "AUTO GUADELOUPE DEVELOPPEMENT SA" at bounding box center [234, 580] width 240 height 14
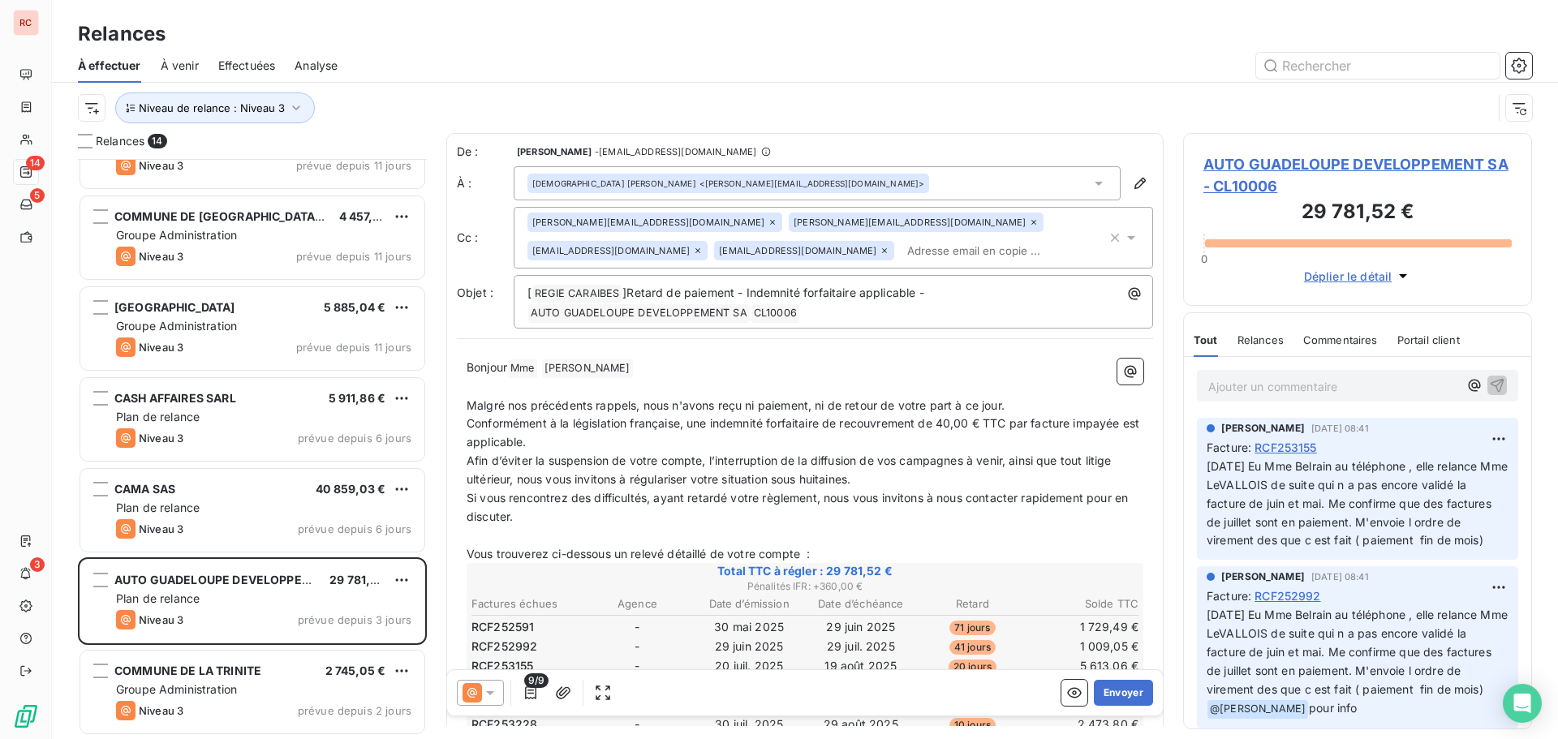
click at [1216, 157] on span "AUTO GUADELOUPE DEVELOPPEMENT SA - CL10006" at bounding box center [1357, 175] width 308 height 44
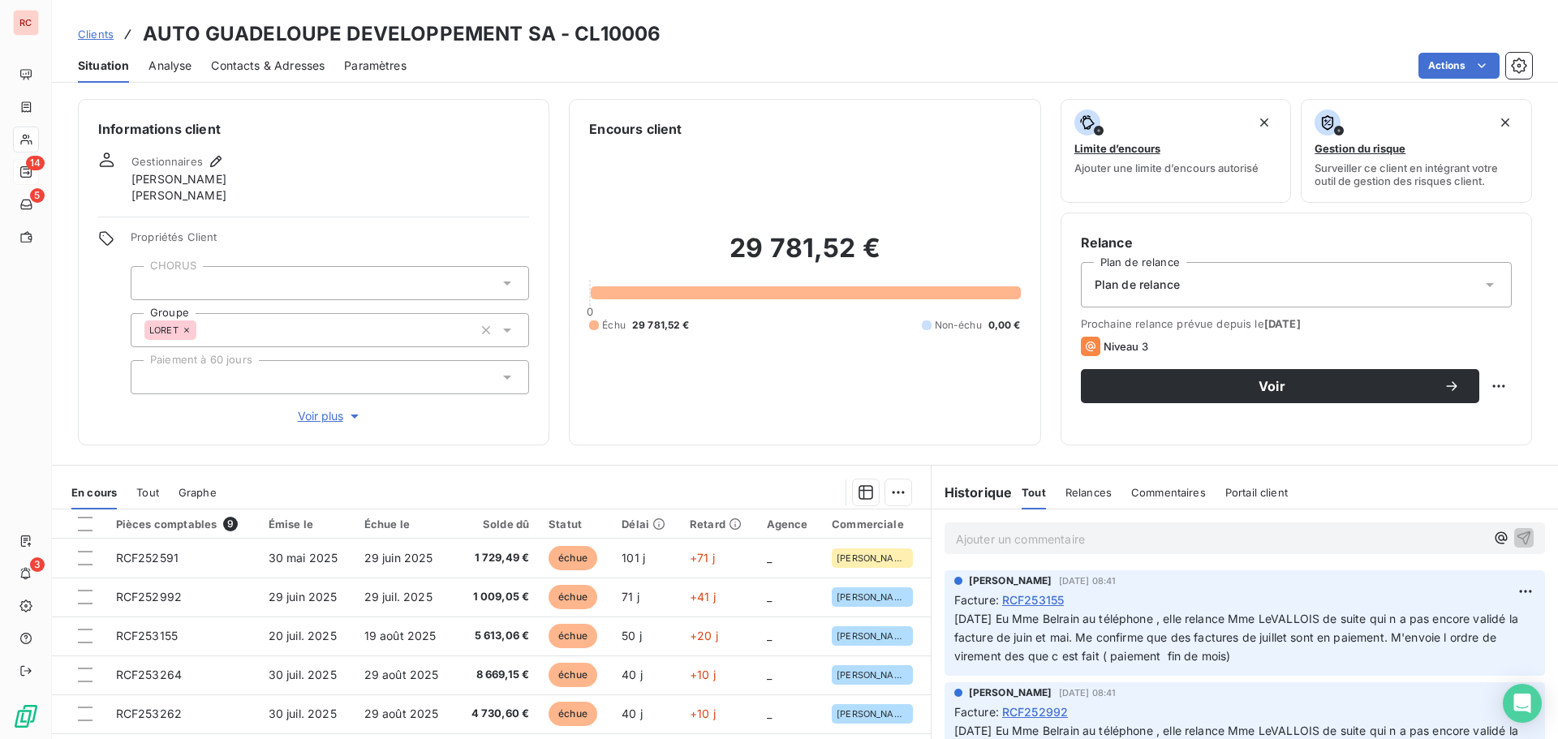
click at [230, 58] on span "Contacts & Adresses" at bounding box center [268, 66] width 114 height 16
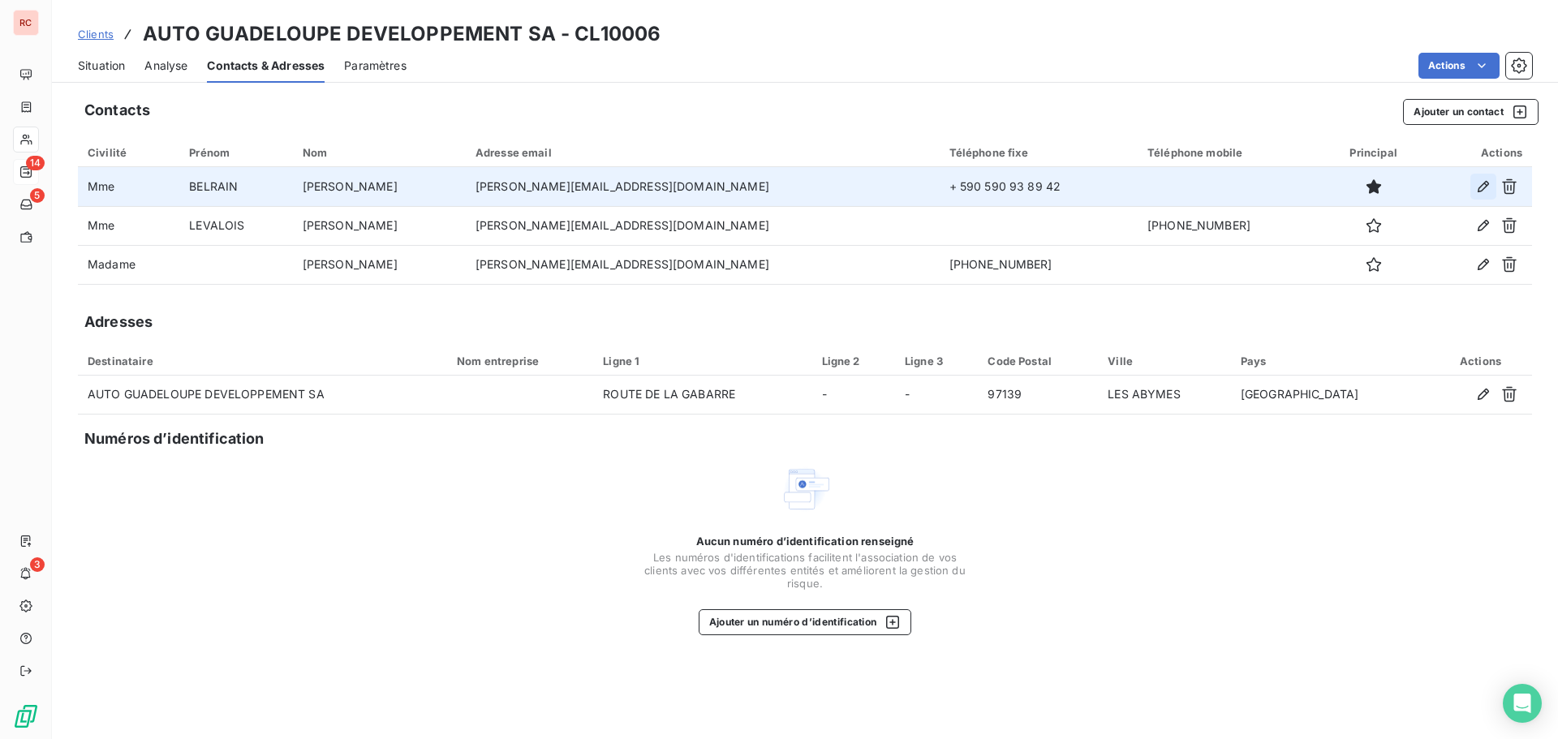
click at [1483, 187] on icon "button" at bounding box center [1483, 187] width 16 height 16
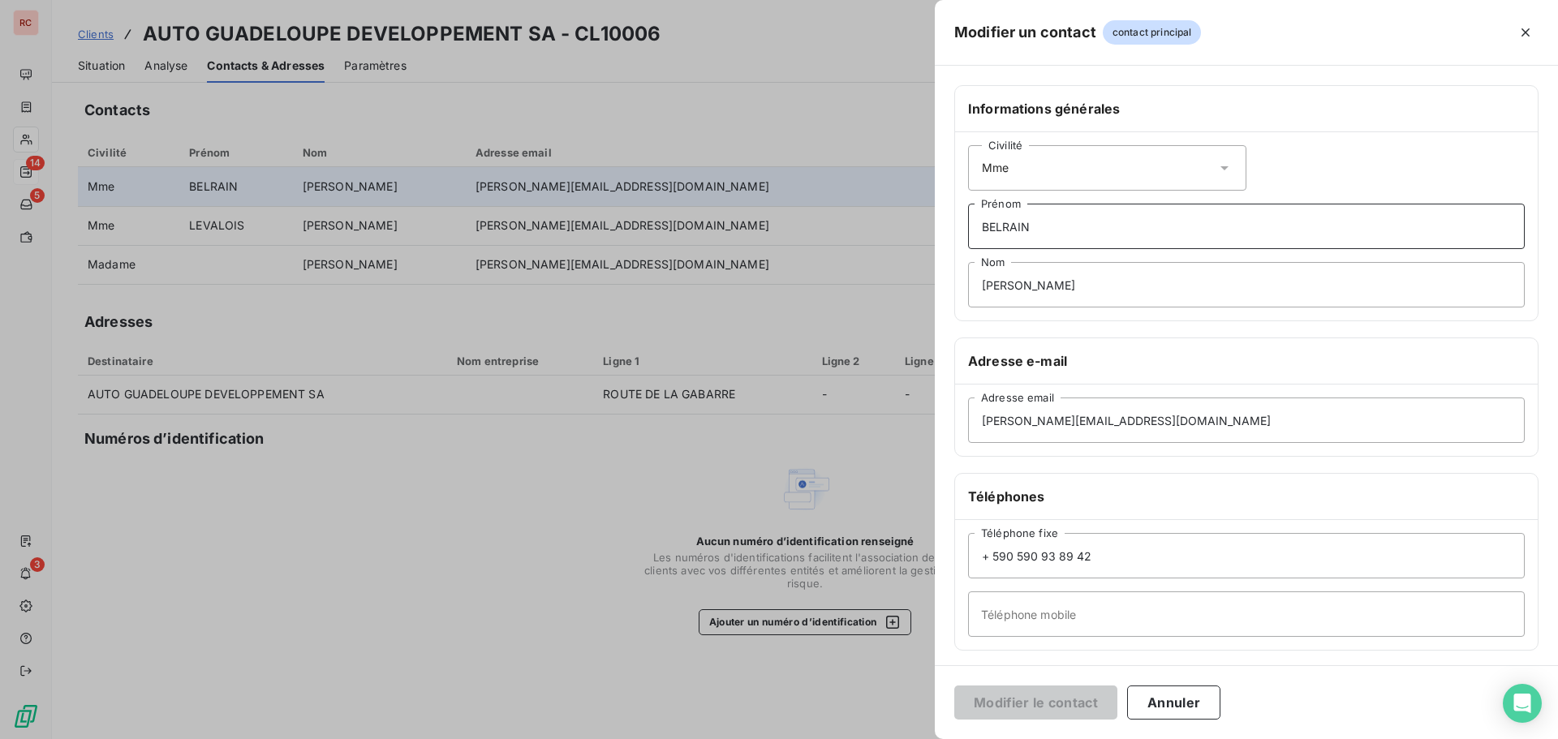
drag, startPoint x: 1040, startPoint y: 234, endPoint x: 965, endPoint y: 239, distance: 75.6
click at [965, 239] on div "Civilité Mme BELRAIN Prénom [PERSON_NAME]" at bounding box center [1246, 226] width 583 height 188
click at [981, 285] on input "JBELRAINessica" at bounding box center [1246, 284] width 557 height 45
click at [983, 283] on input "JBELRAINessica" at bounding box center [1246, 284] width 557 height 45
click at [1030, 284] on input "BELRAINessica" at bounding box center [1246, 284] width 557 height 45
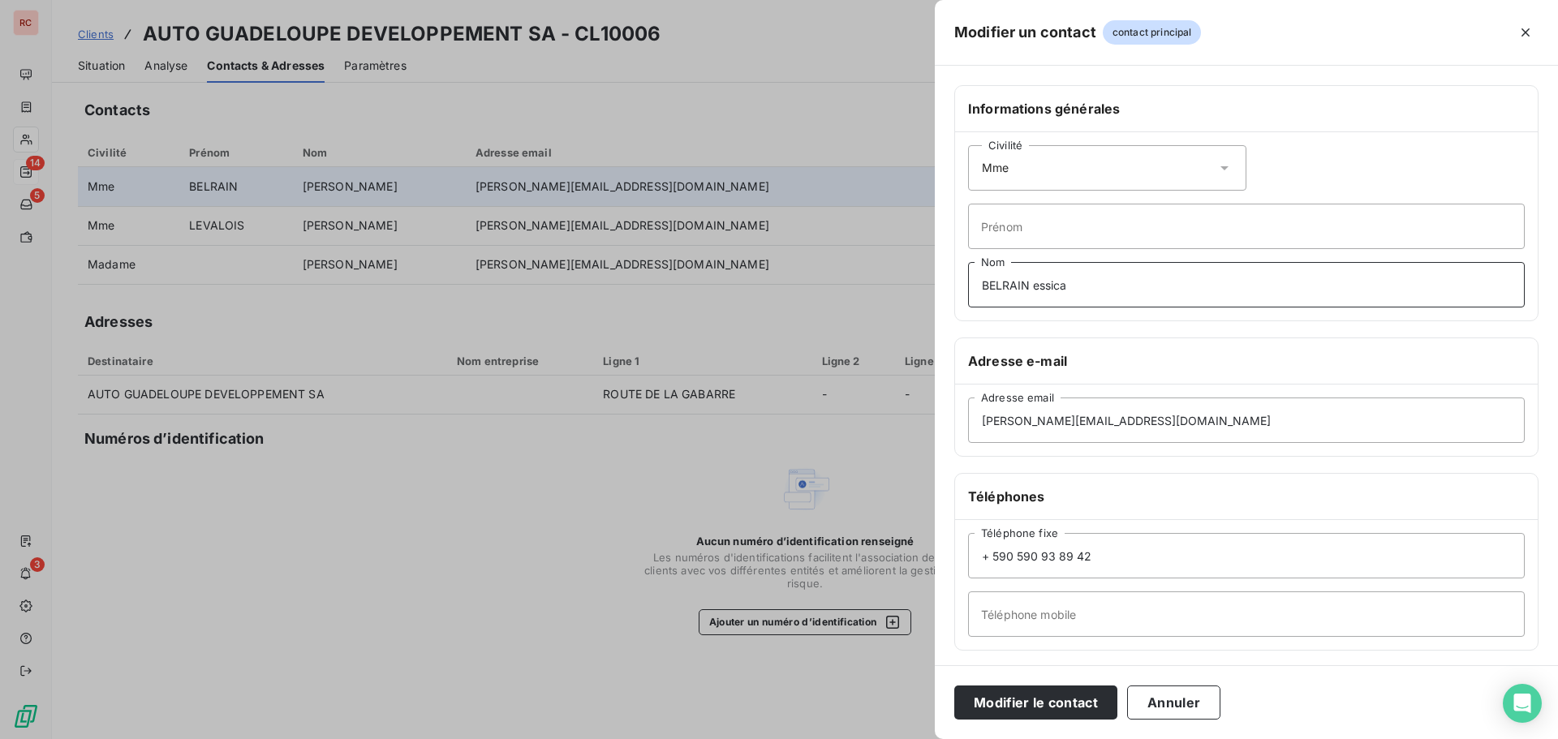
drag, startPoint x: 1074, startPoint y: 289, endPoint x: 1034, endPoint y: 286, distance: 39.8
click at [1034, 286] on input "BELRAIN essica" at bounding box center [1246, 284] width 557 height 45
type input "BELRAIN"
click at [980, 218] on input "essica" at bounding box center [1246, 226] width 557 height 45
type input "[PERSON_NAME]"
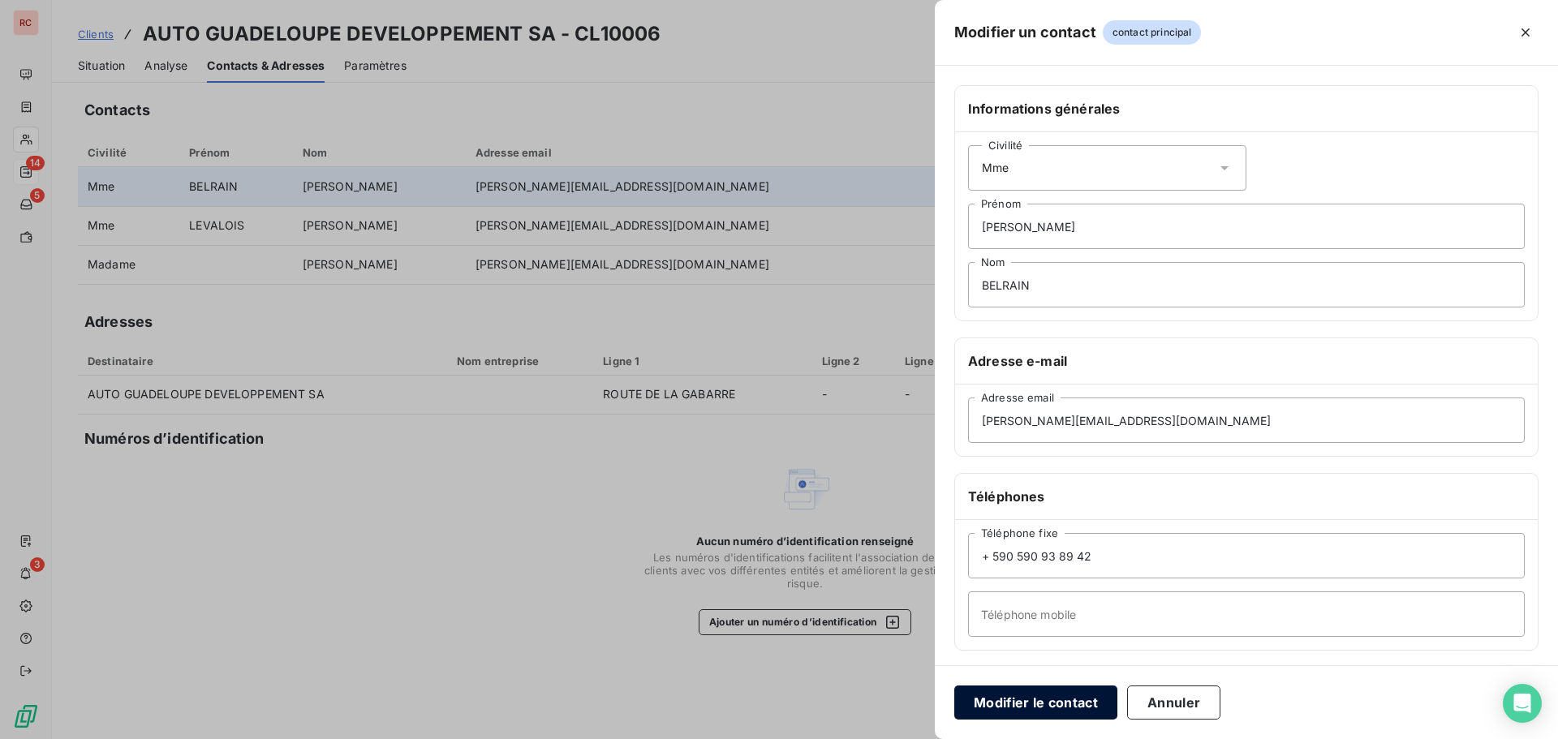
click at [1039, 699] on button "Modifier le contact" at bounding box center [1035, 703] width 163 height 34
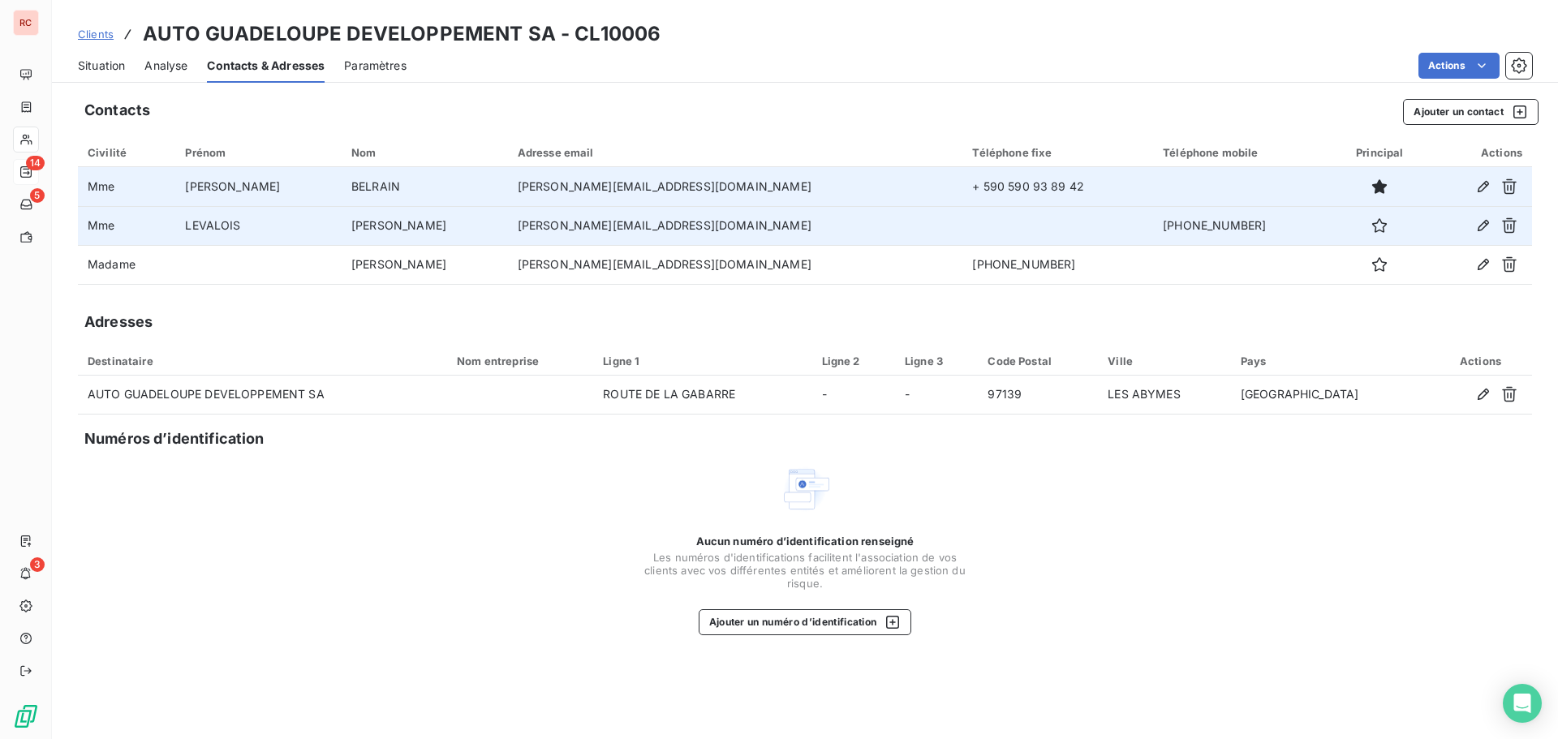
click at [652, 233] on td "[PERSON_NAME][EMAIL_ADDRESS][DOMAIN_NAME]" at bounding box center [735, 225] width 455 height 39
click at [619, 232] on td "[PERSON_NAME][EMAIL_ADDRESS][DOMAIN_NAME]" at bounding box center [735, 225] width 455 height 39
click at [1478, 227] on icon "button" at bounding box center [1483, 225] width 16 height 16
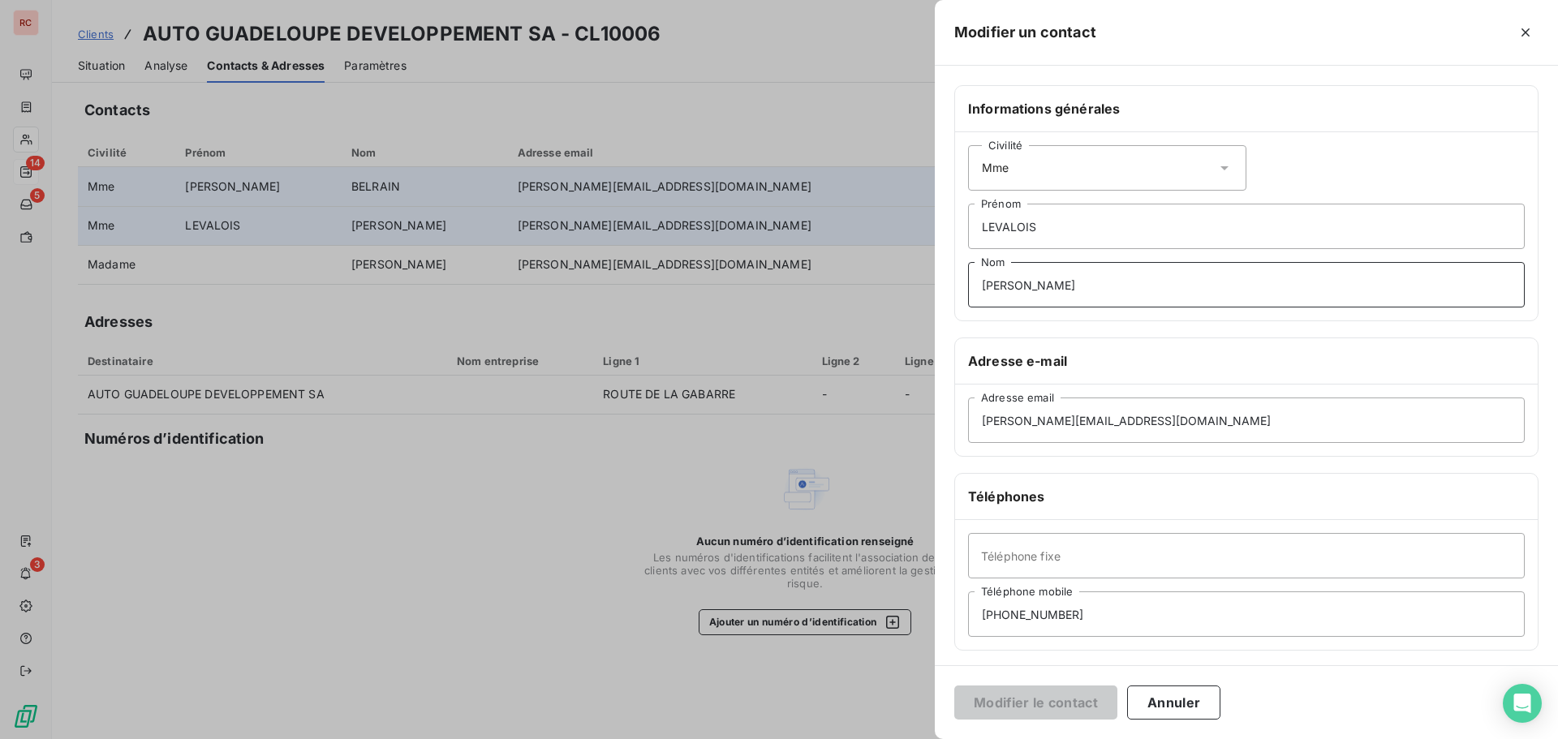
drag, startPoint x: 1042, startPoint y: 282, endPoint x: 981, endPoint y: 288, distance: 61.1
click at [981, 288] on input "[PERSON_NAME]" at bounding box center [1246, 284] width 557 height 45
drag, startPoint x: 982, startPoint y: 226, endPoint x: 1037, endPoint y: 225, distance: 55.2
click at [1037, 225] on input "LEVALOISJESSICA" at bounding box center [1246, 226] width 557 height 45
type input "[PERSON_NAME]"
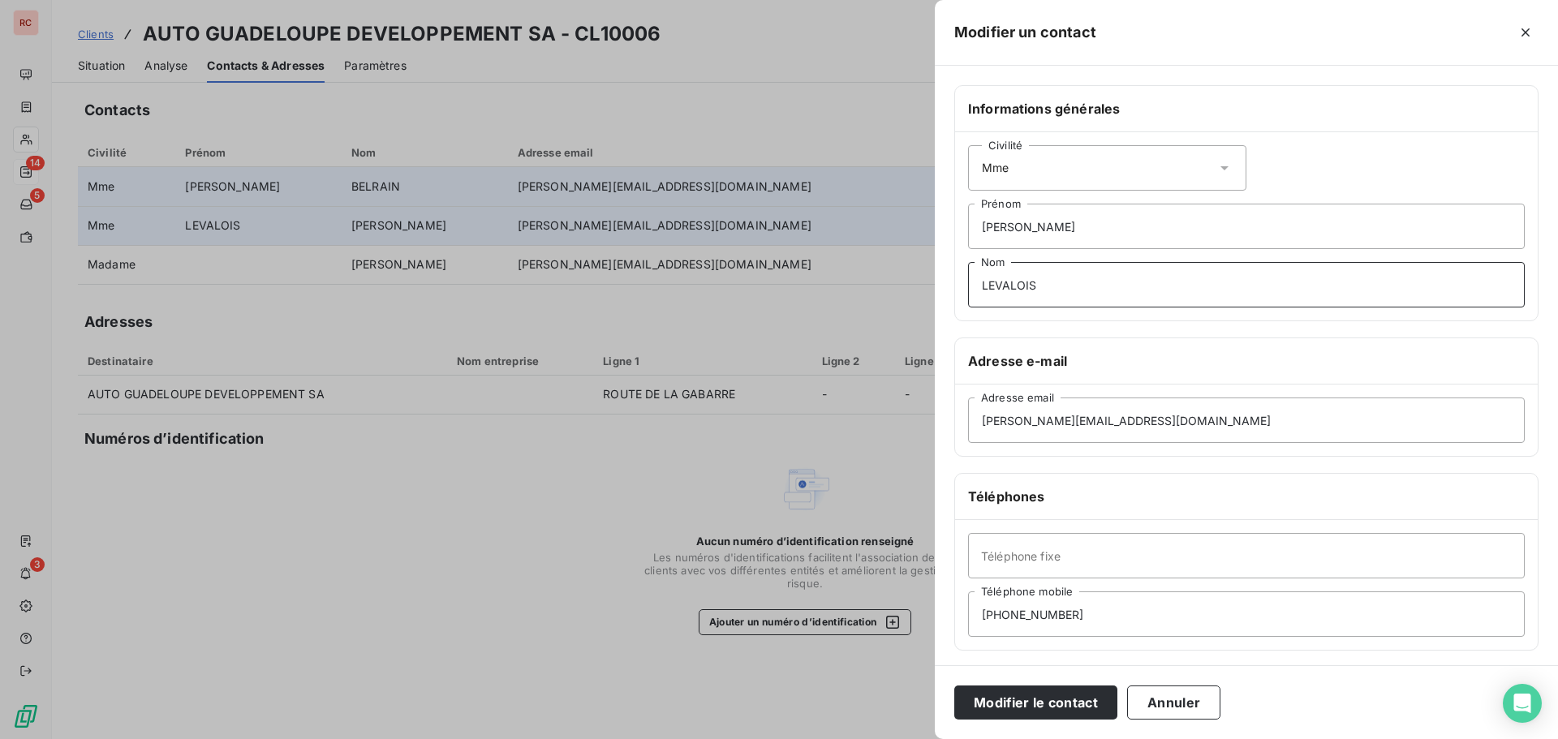
type input "LEVALOIS"
drag, startPoint x: 1039, startPoint y: 223, endPoint x: 983, endPoint y: 225, distance: 55.2
click at [983, 225] on input "[PERSON_NAME]" at bounding box center [1246, 226] width 557 height 45
click at [1071, 280] on input "LEVALOIS" at bounding box center [1246, 284] width 557 height 45
click at [1005, 705] on button "Modifier le contact" at bounding box center [1035, 703] width 163 height 34
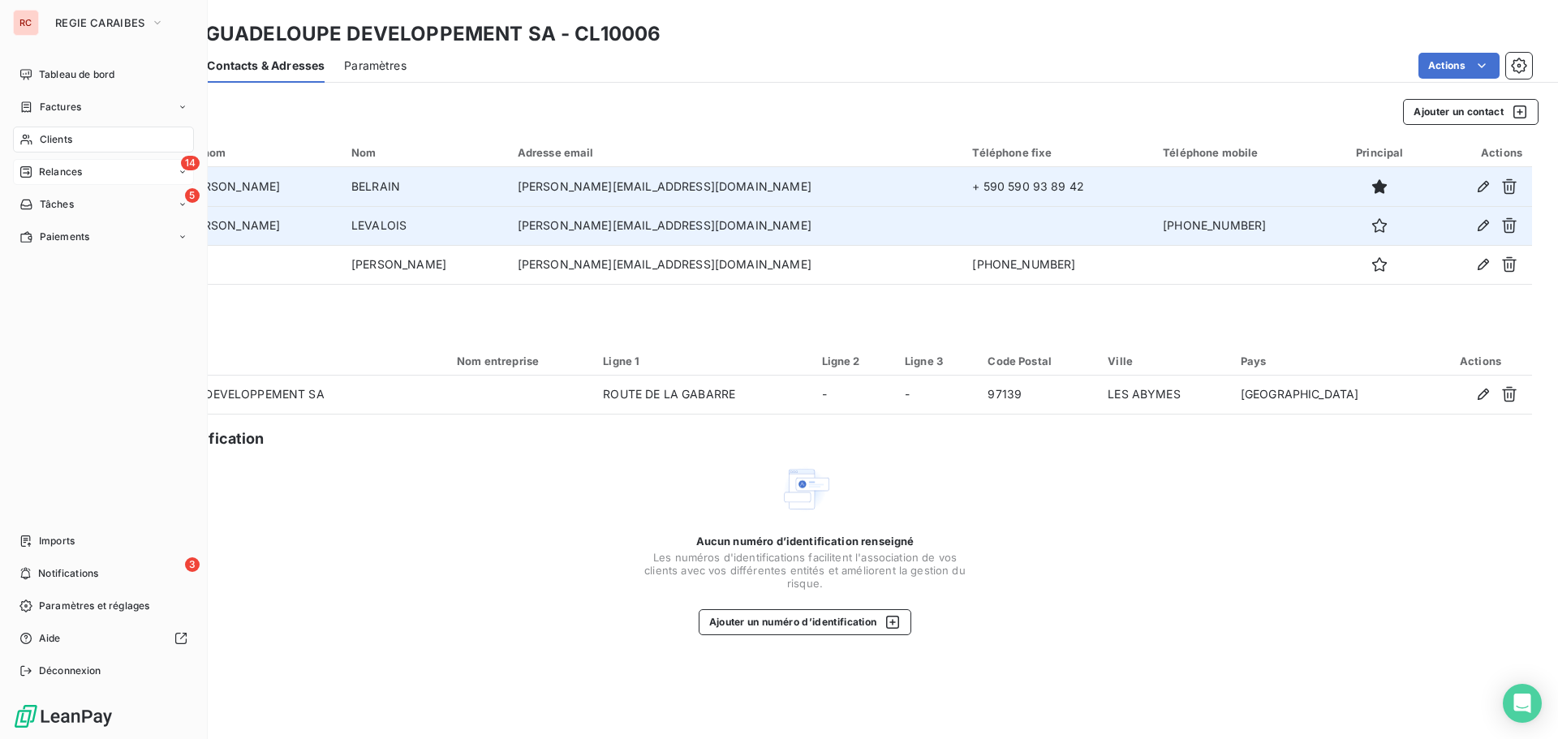
click at [62, 174] on span "Relances" at bounding box center [60, 172] width 43 height 15
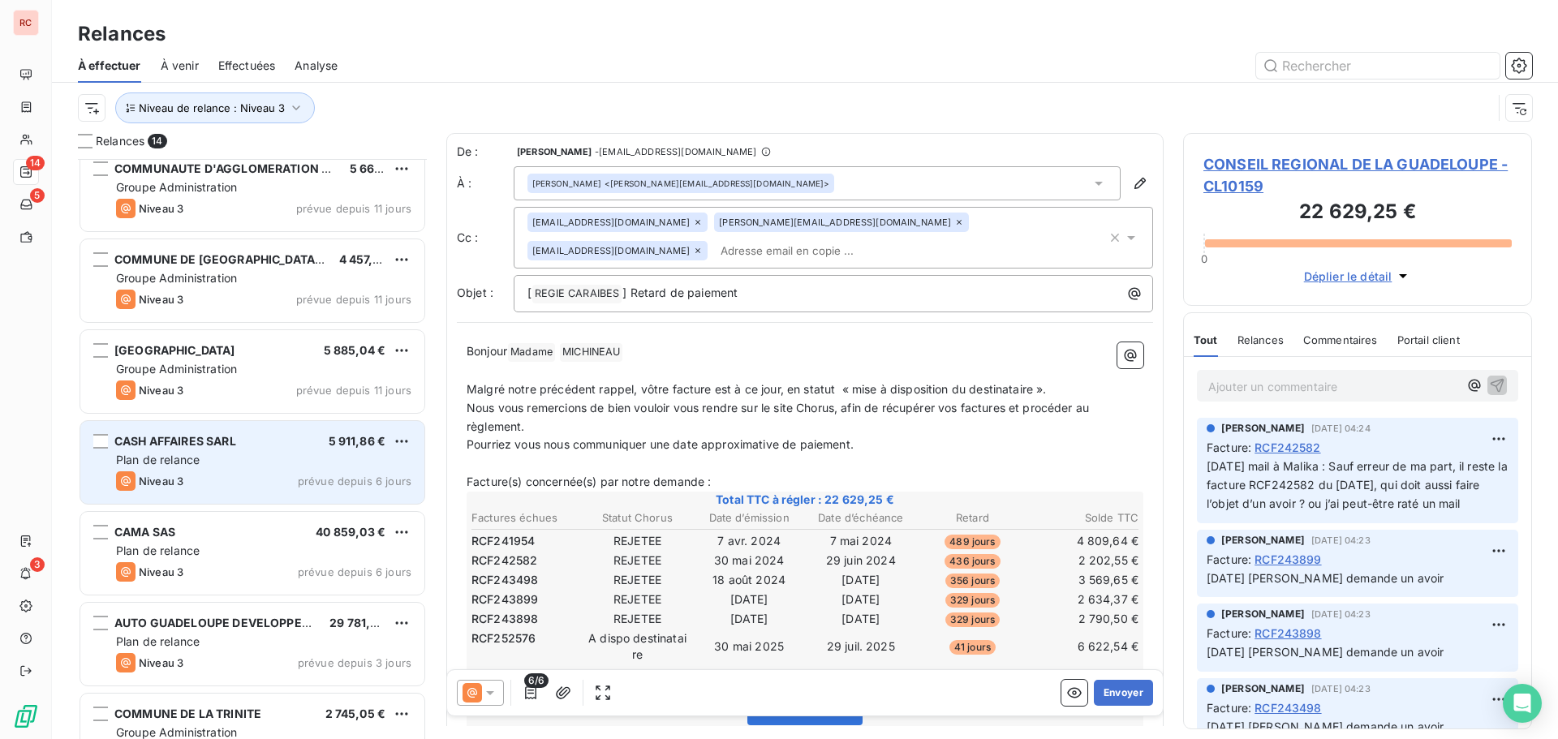
scroll to position [693, 0]
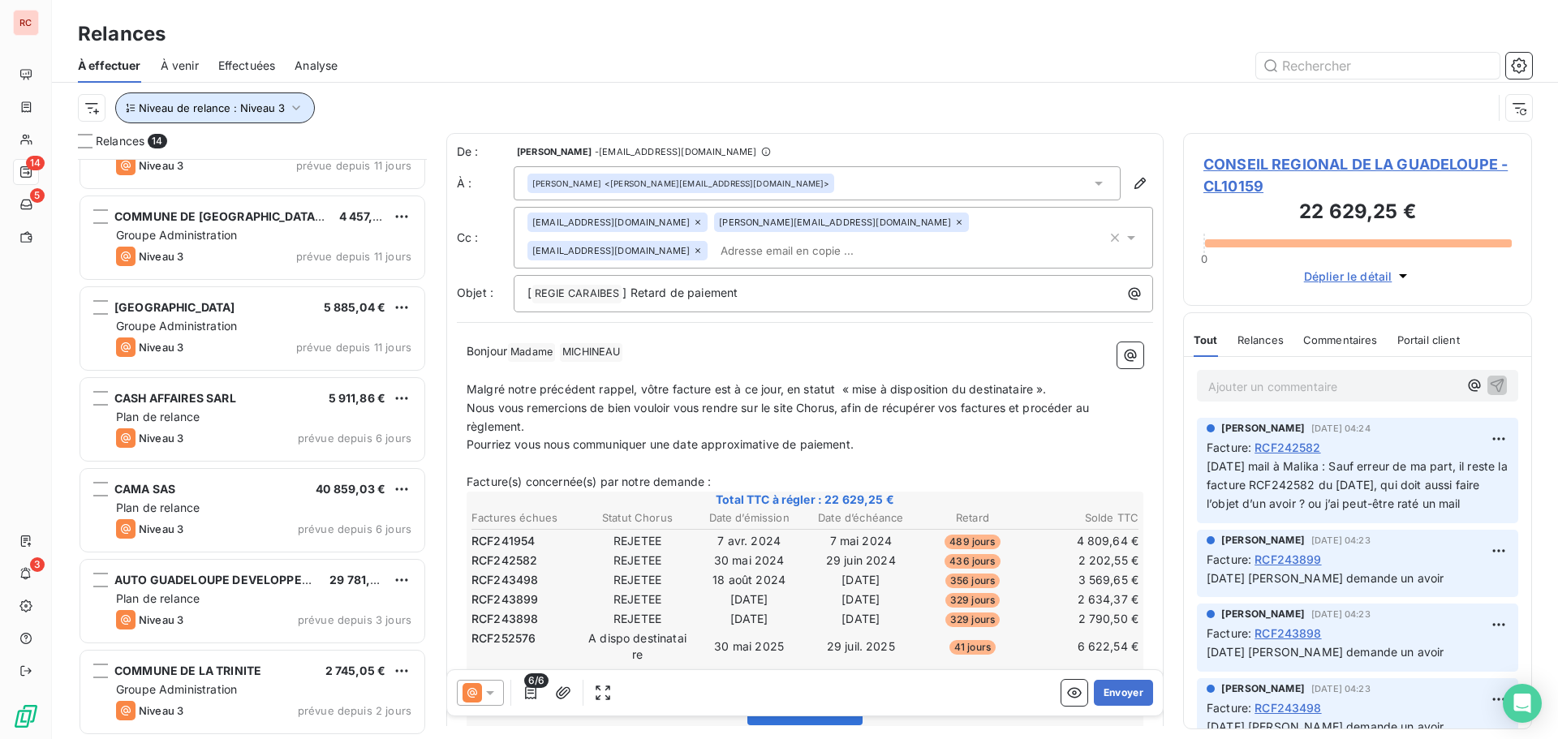
click at [295, 110] on icon "button" at bounding box center [296, 108] width 16 height 16
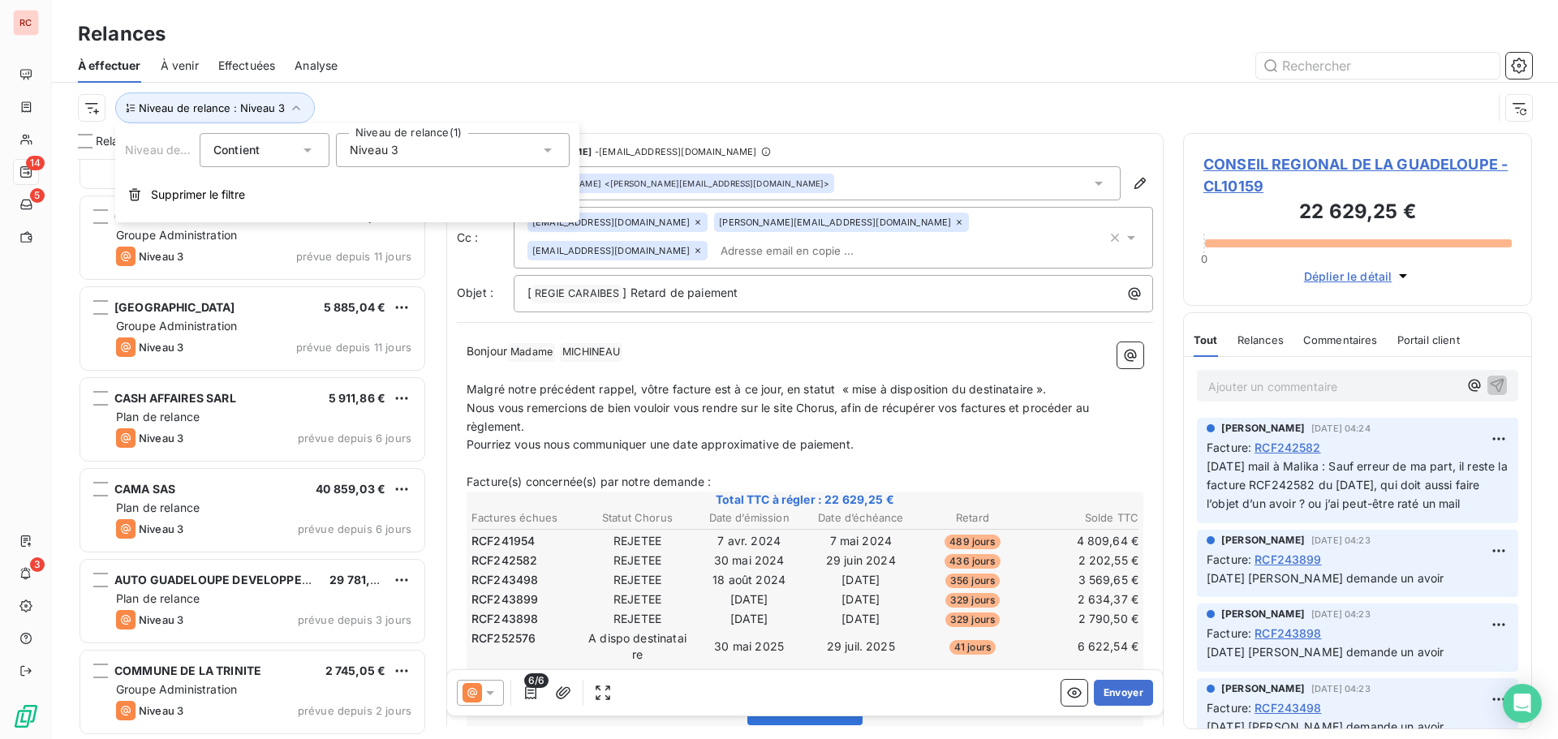
click at [552, 151] on icon at bounding box center [548, 150] width 16 height 16
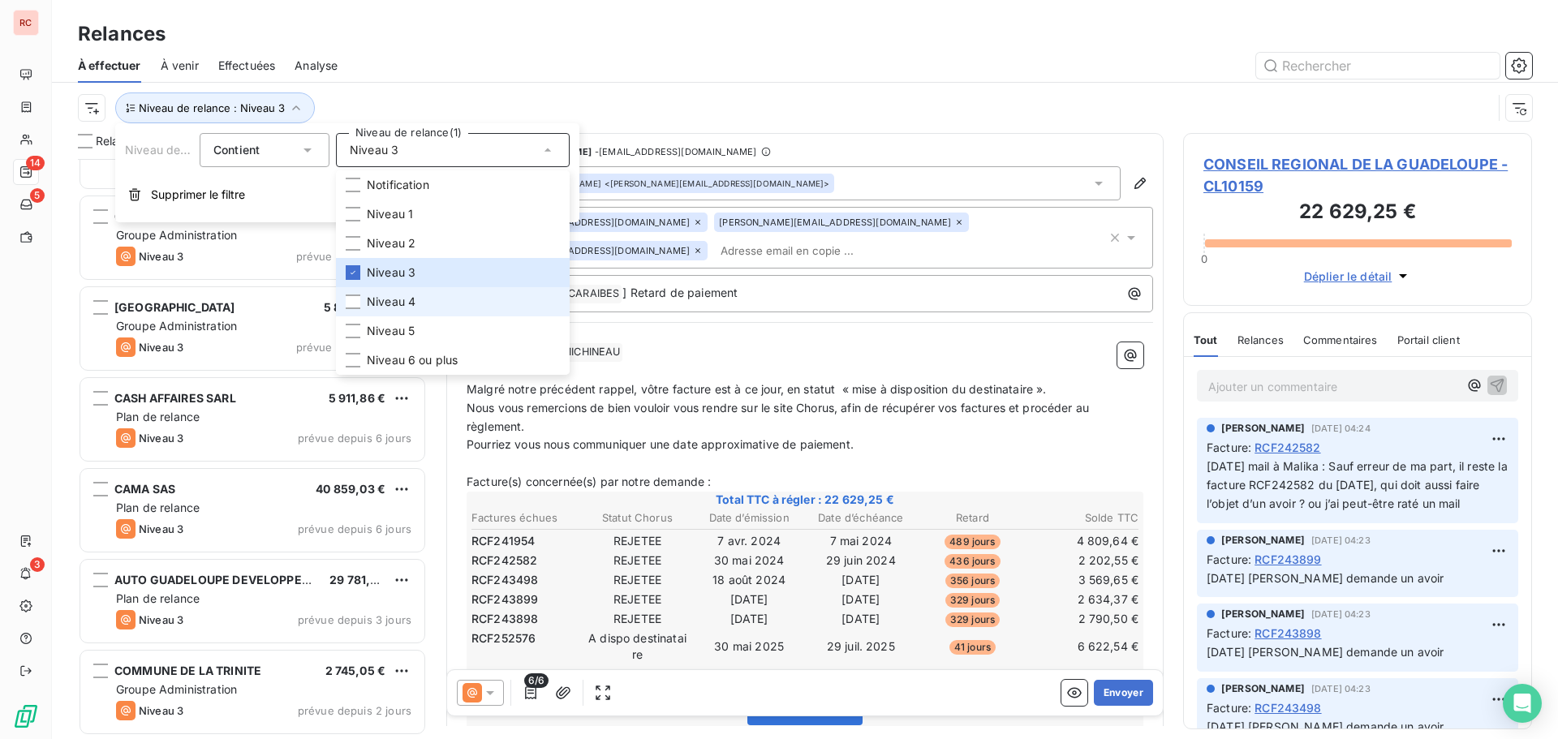
click at [400, 306] on span "Niveau 4" at bounding box center [391, 302] width 49 height 16
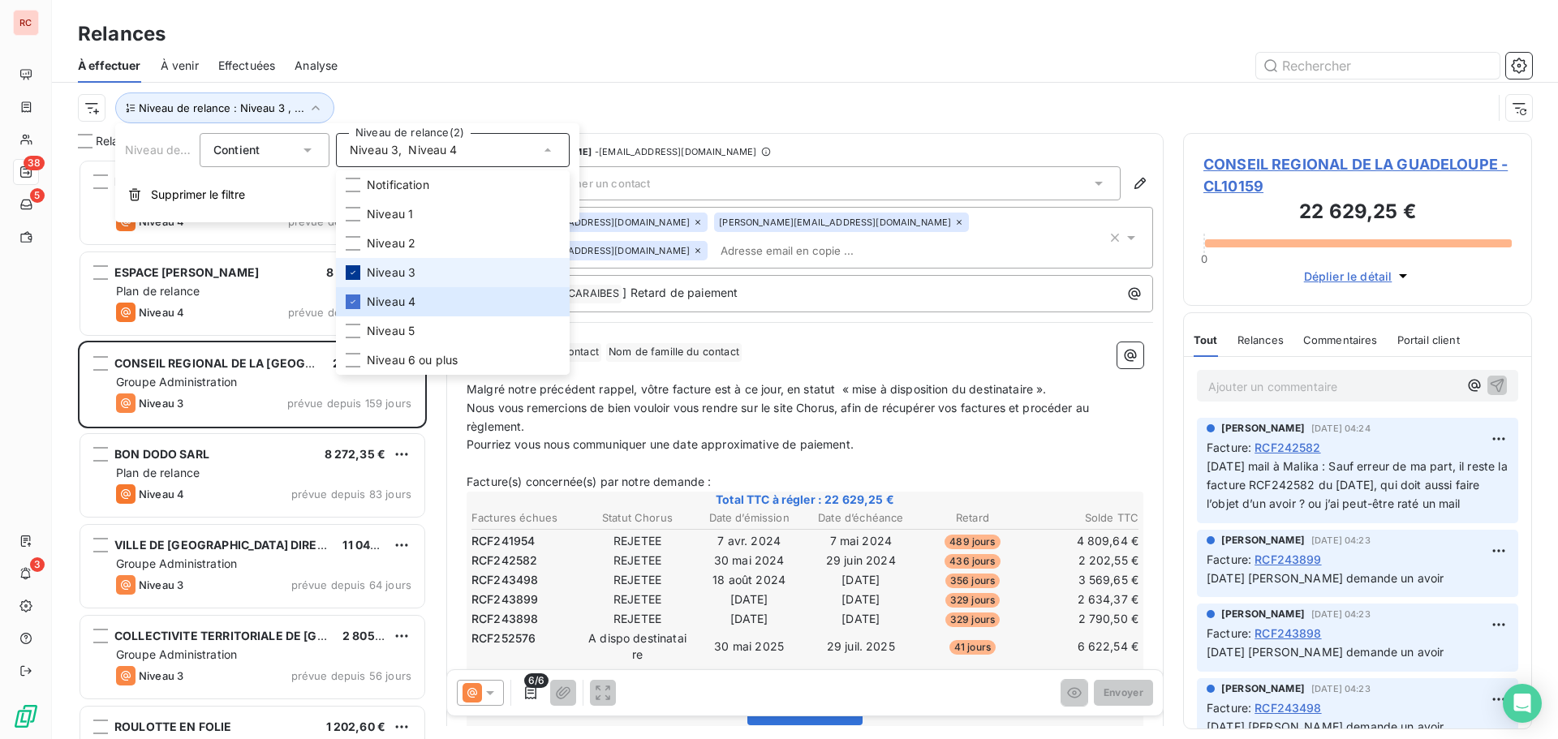
scroll to position [568, 337]
click at [355, 271] on icon at bounding box center [353, 273] width 10 height 10
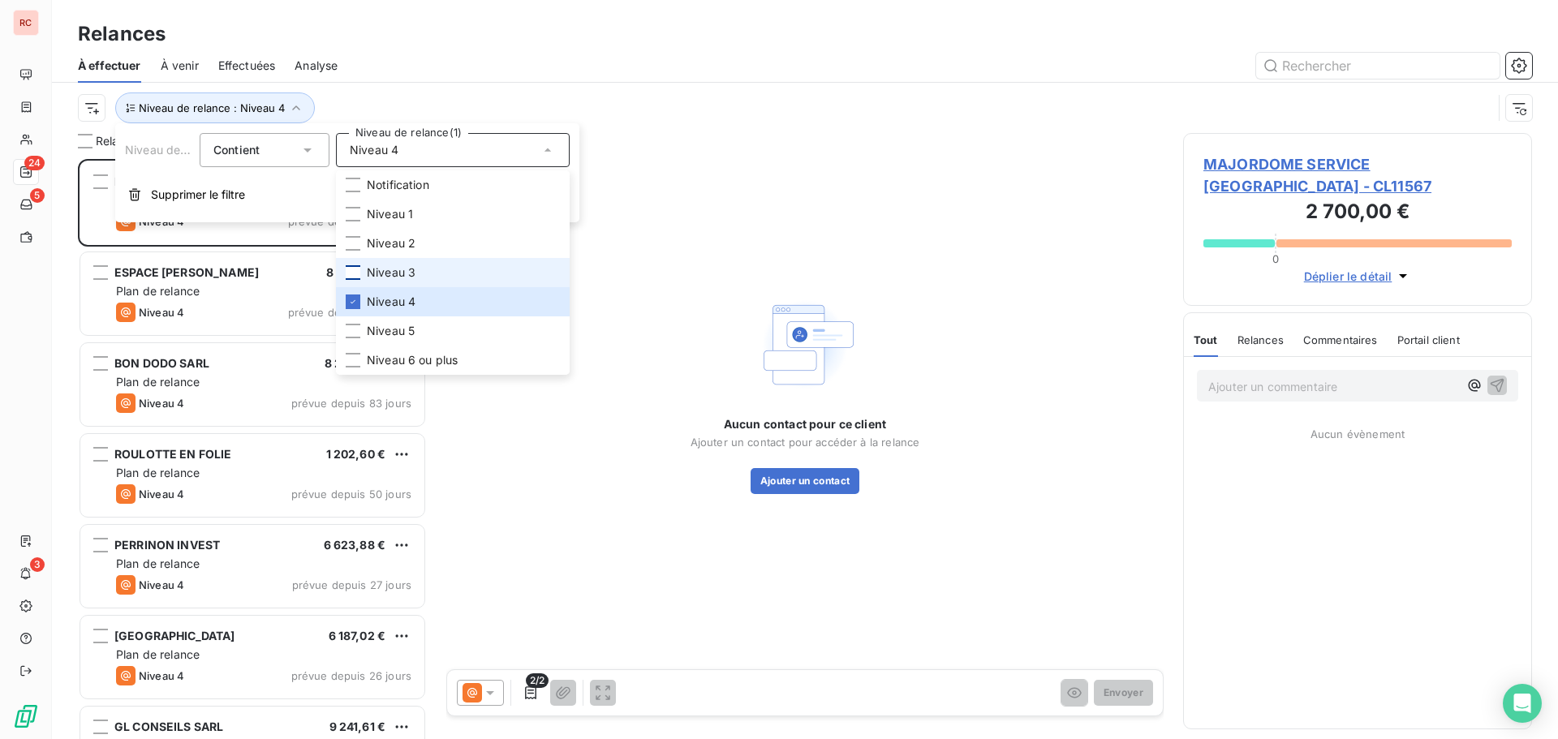
scroll to position [568, 337]
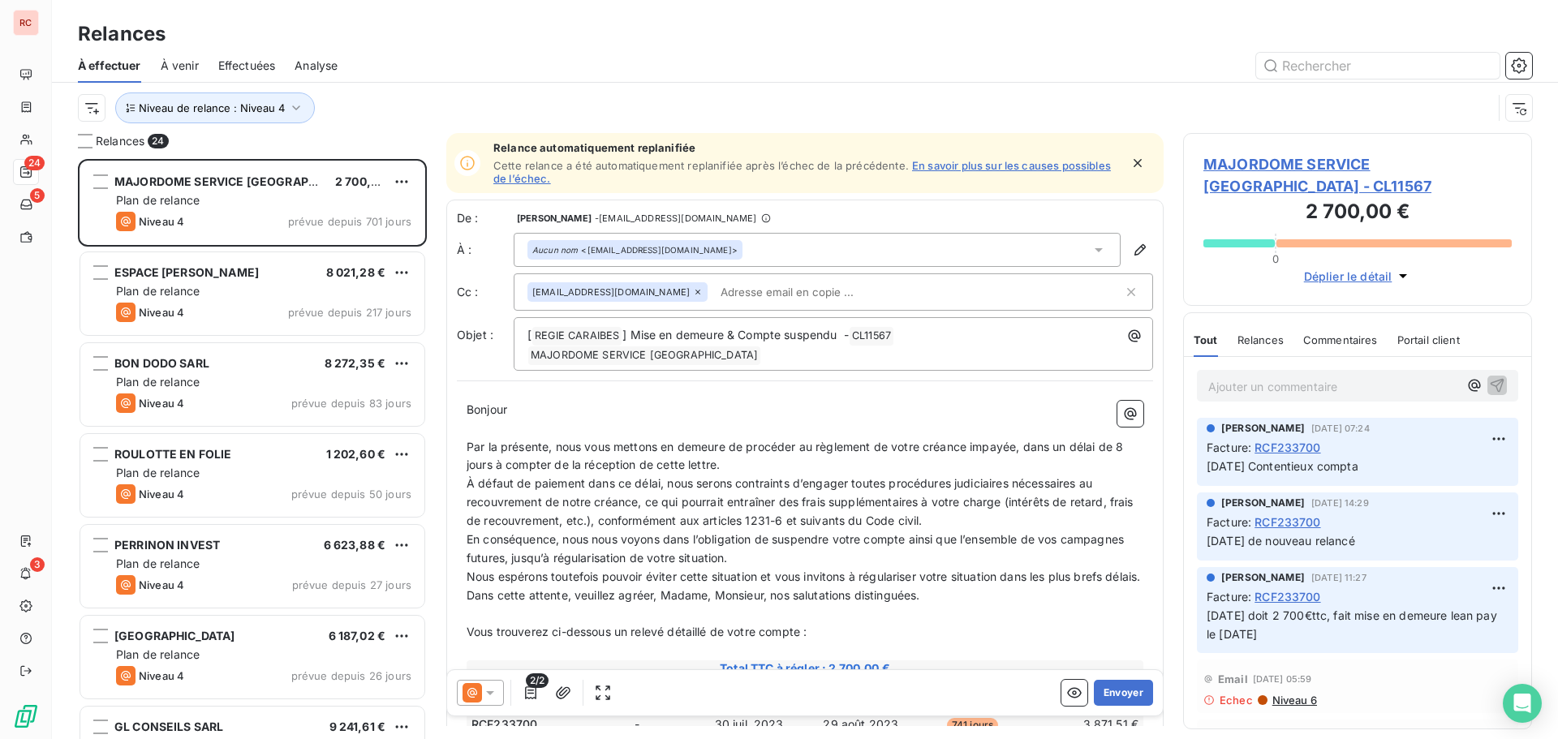
click at [452, 73] on div at bounding box center [944, 66] width 1175 height 26
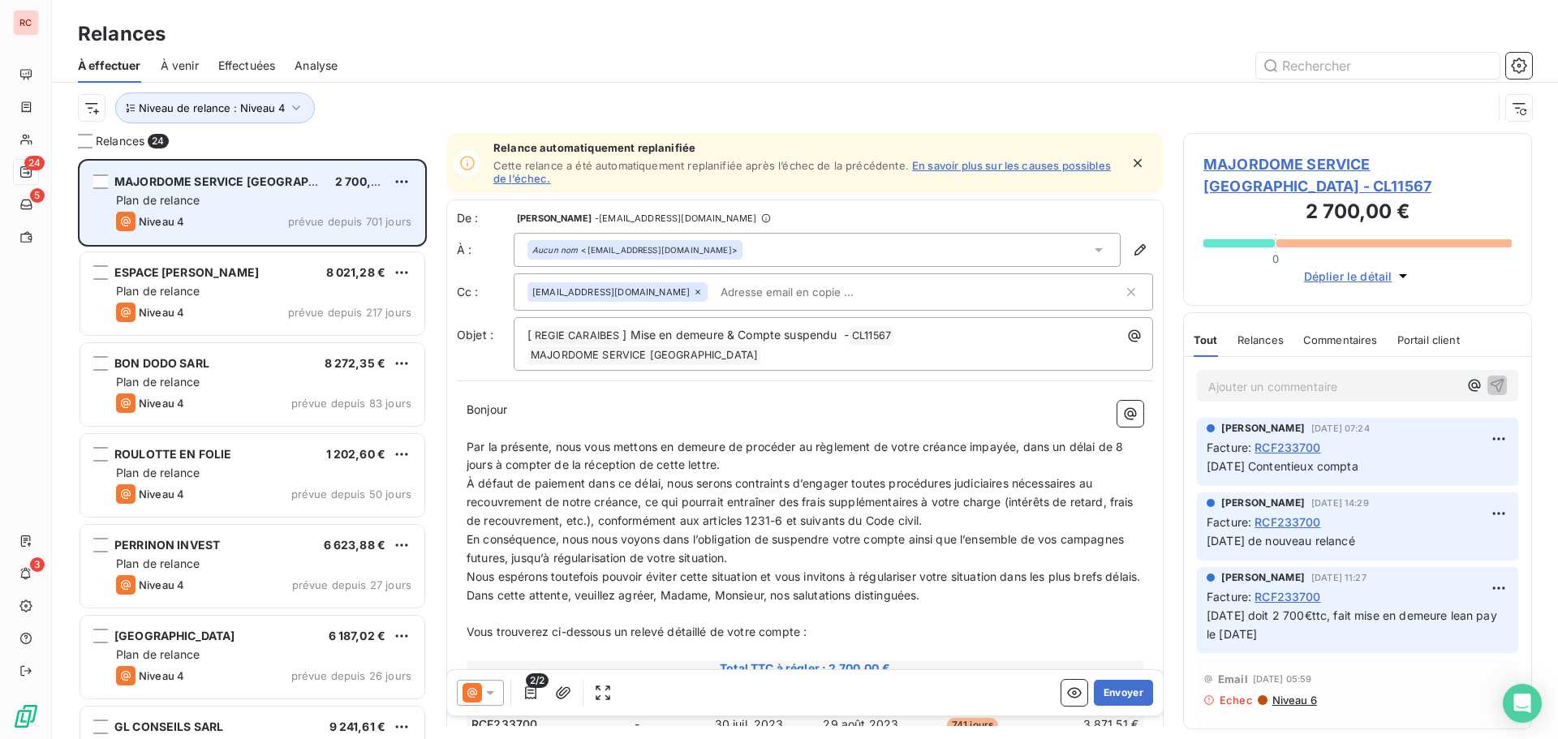
click at [243, 190] on div "MAJORDOME SERVICE [GEOGRAPHIC_DATA]" at bounding box center [218, 182] width 208 height 16
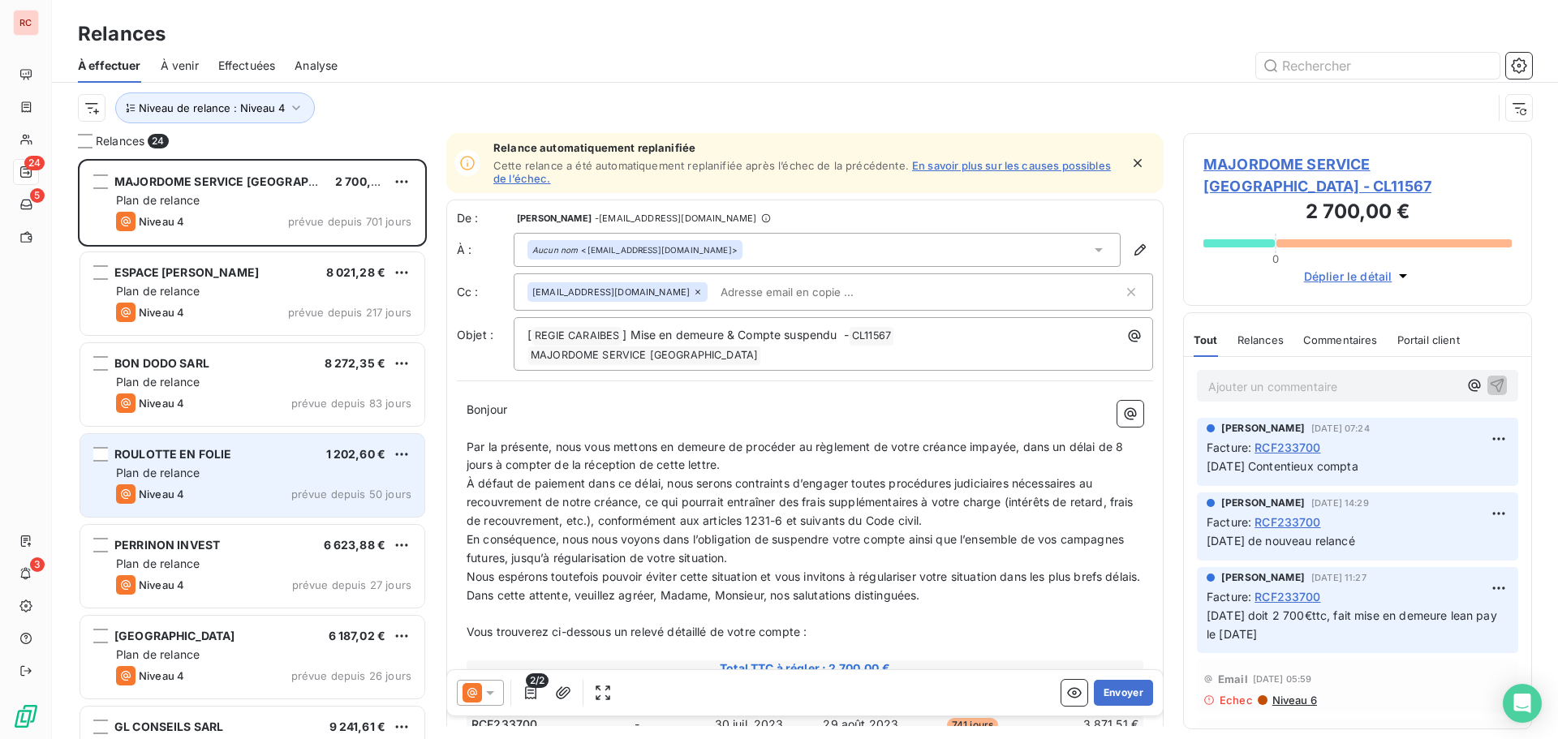
click at [235, 484] on div "ROULOTTE EN FOLIE 1 202,60 € Plan de relance Niveau 4 prévue depuis 50 jours" at bounding box center [252, 475] width 344 height 83
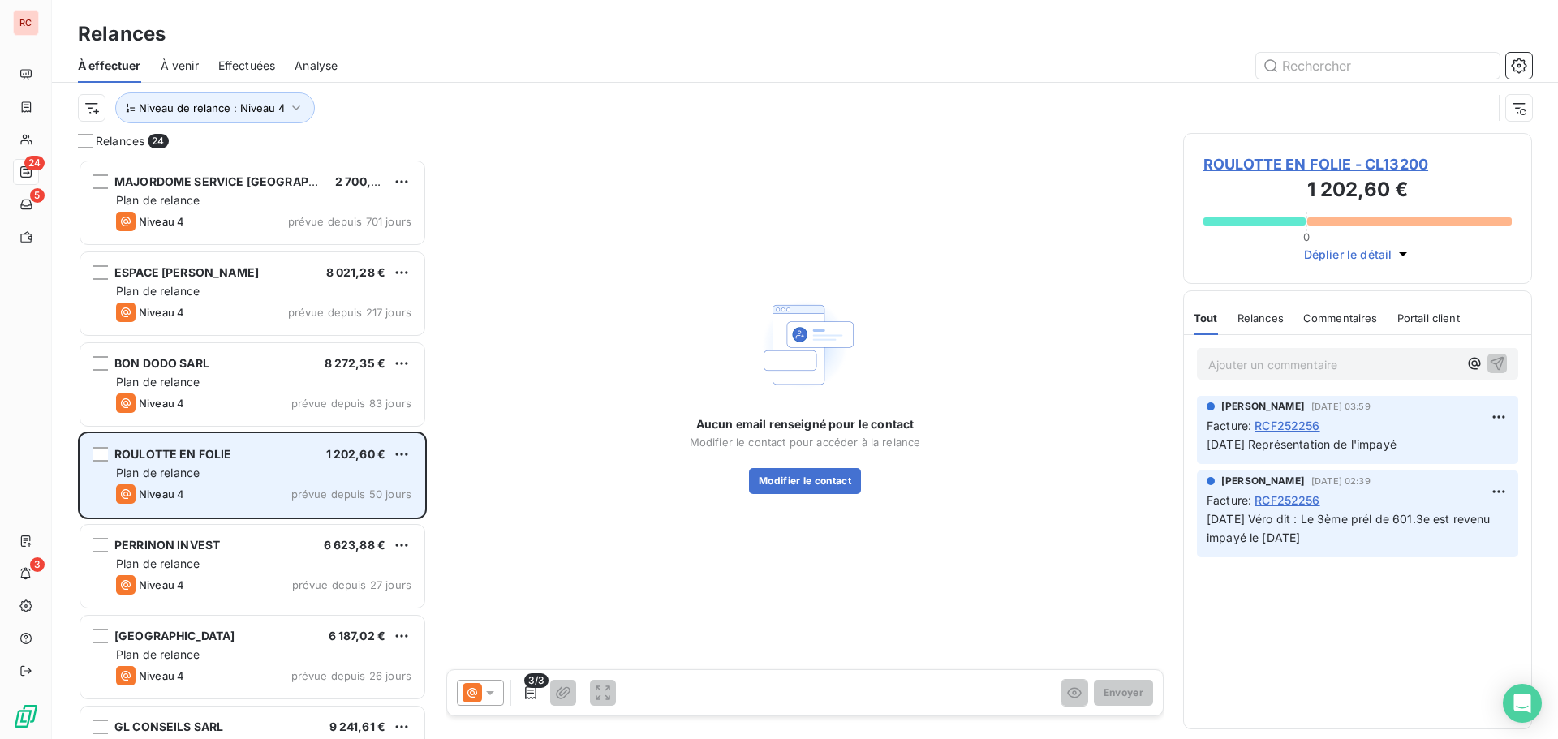
scroll to position [163, 0]
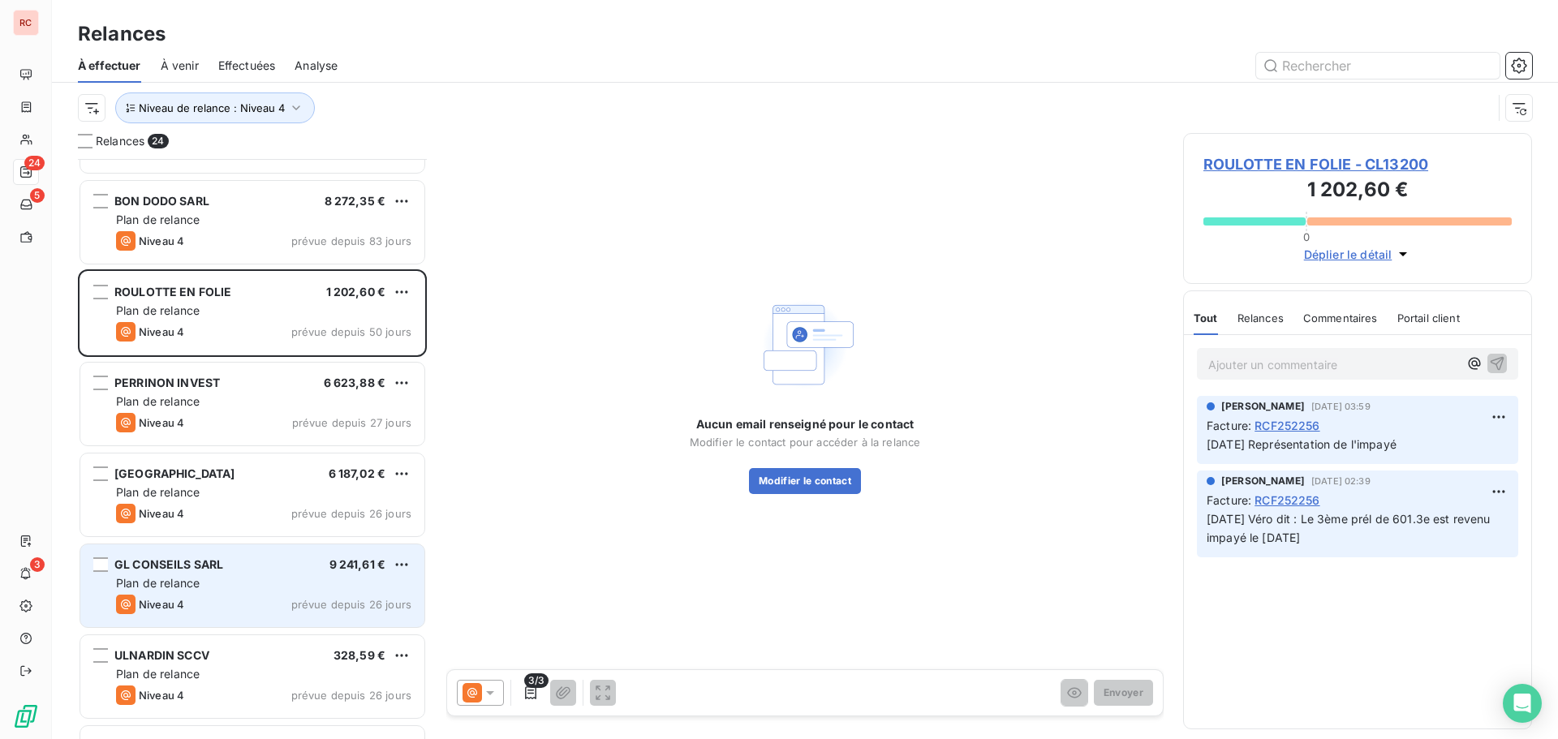
click at [254, 618] on div "GL CONSEILS SARL 9 241,61 € Plan de relance Niveau 4 prévue depuis 26 jours" at bounding box center [252, 585] width 344 height 83
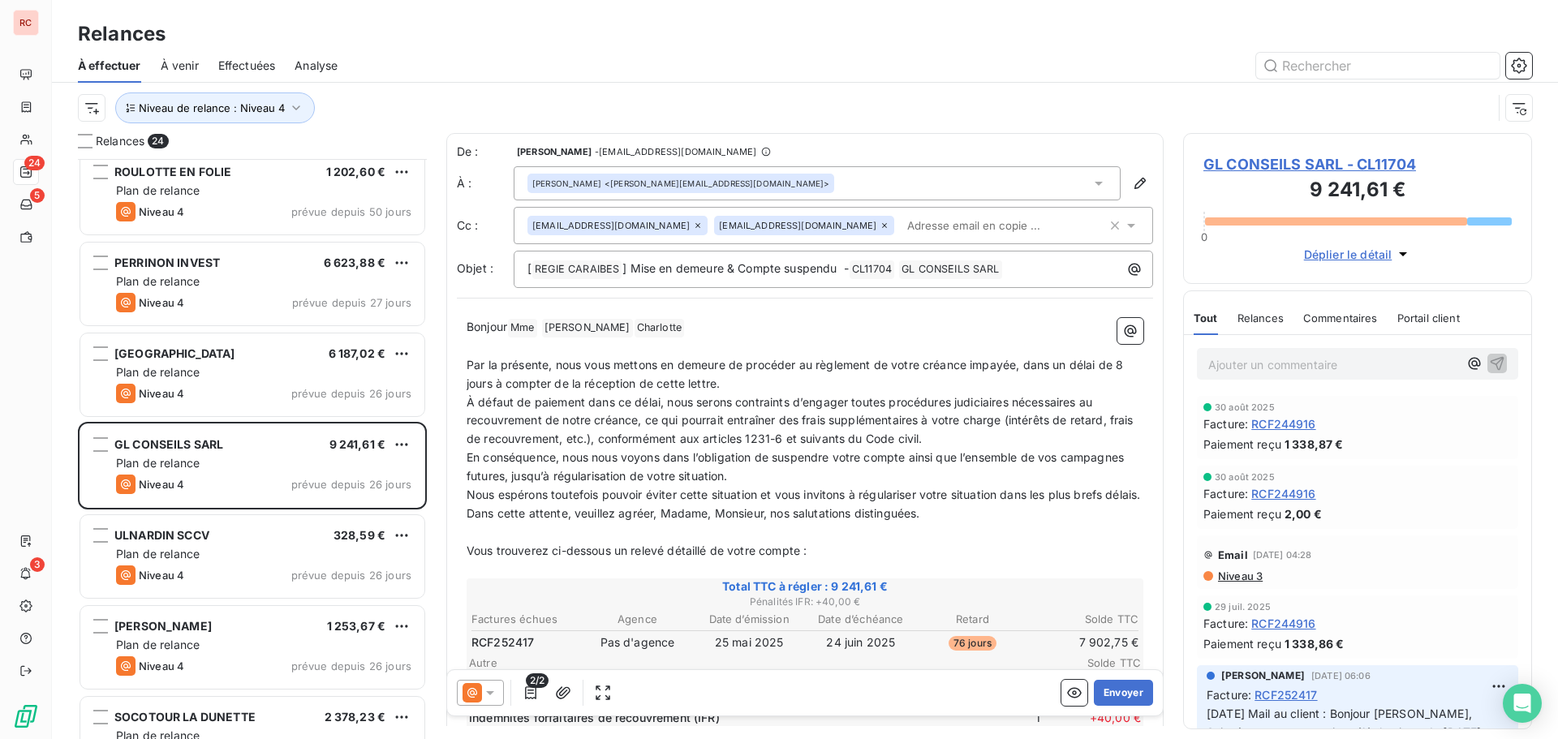
scroll to position [325, 0]
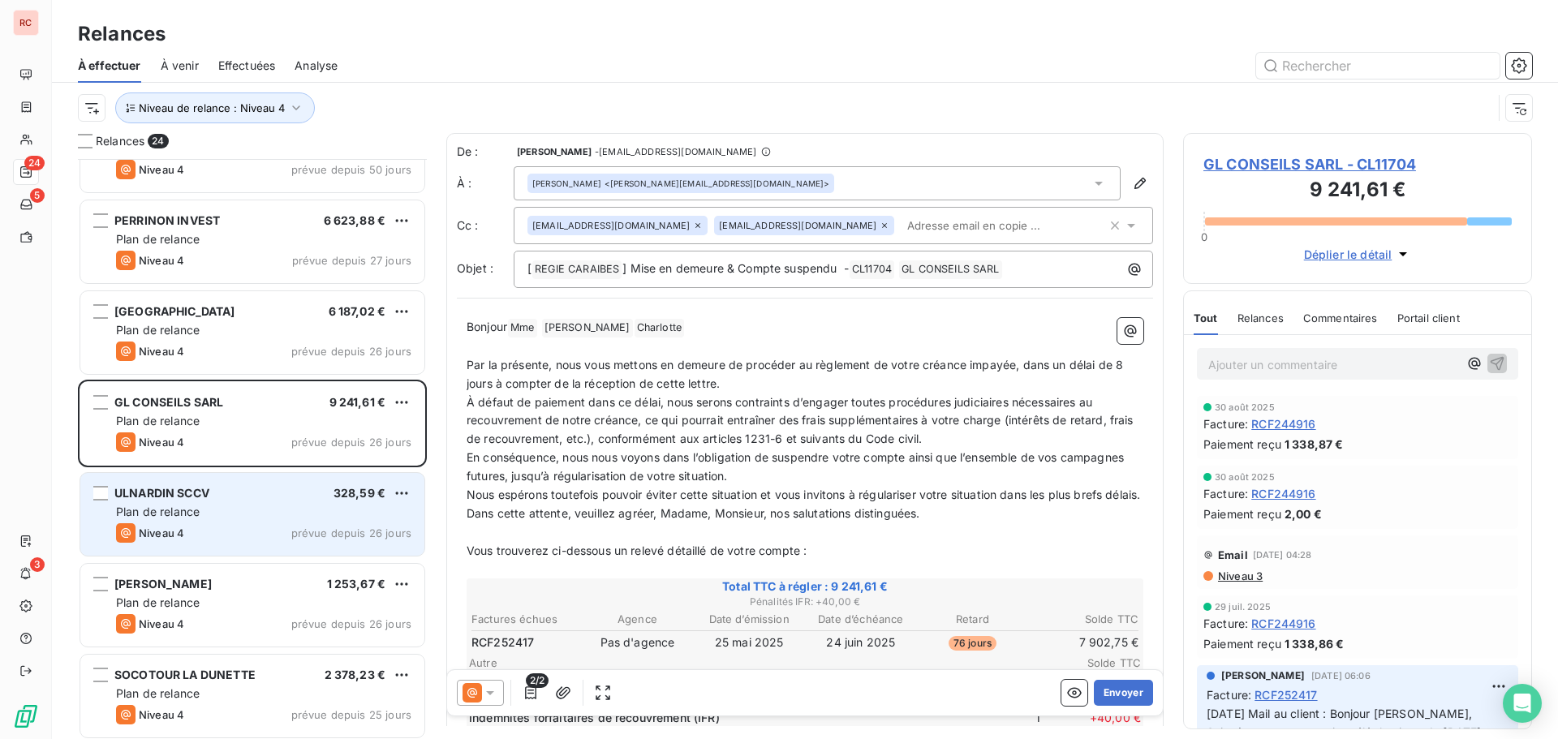
click at [295, 478] on div "ULNARDIN SCCV 328,59 € Plan de relance Niveau 4 prévue depuis 26 jours" at bounding box center [252, 514] width 344 height 83
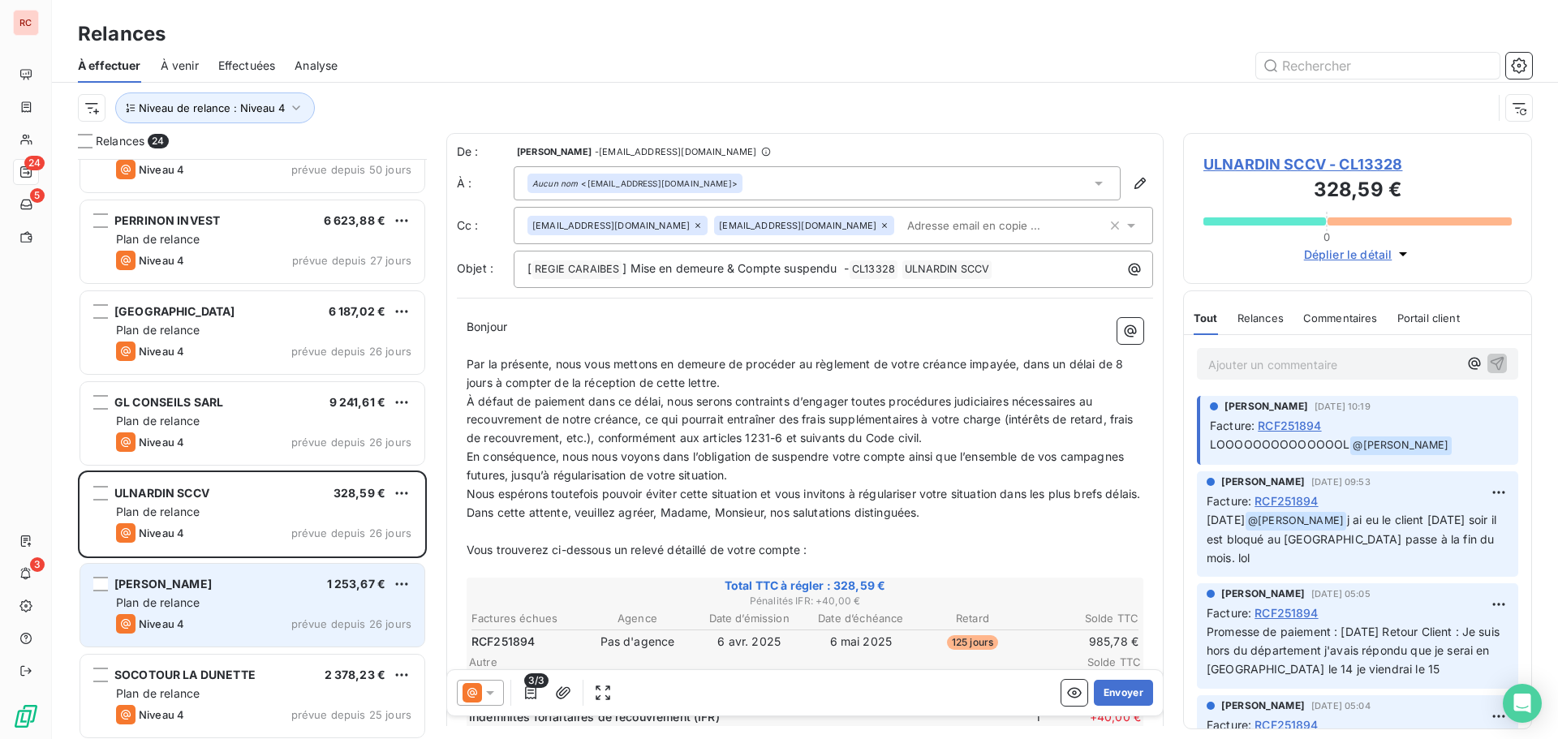
click at [281, 613] on div "[PERSON_NAME] 1 253,67 € Plan de relance Niveau 4 prévue depuis 26 jours" at bounding box center [252, 605] width 344 height 83
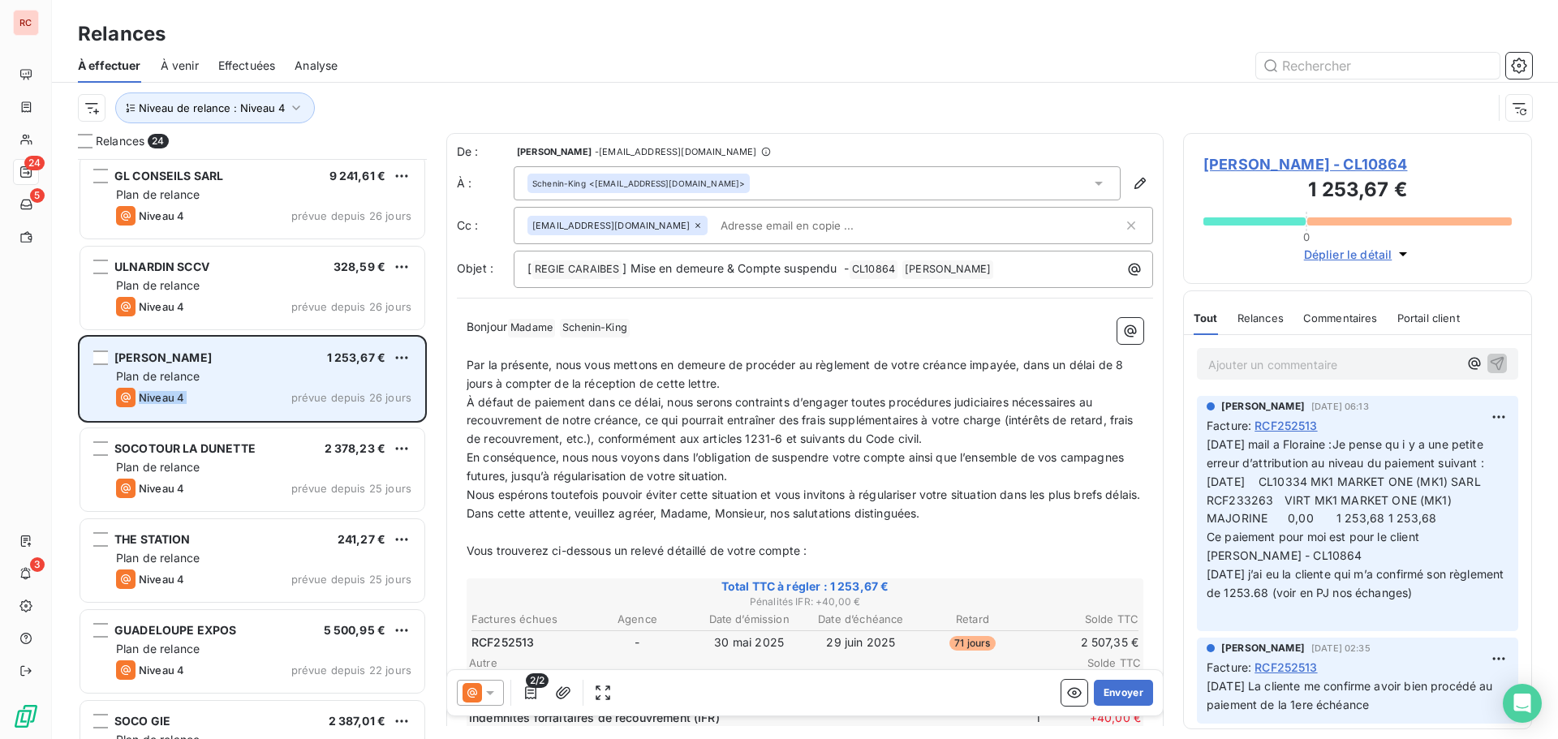
scroll to position [569, 0]
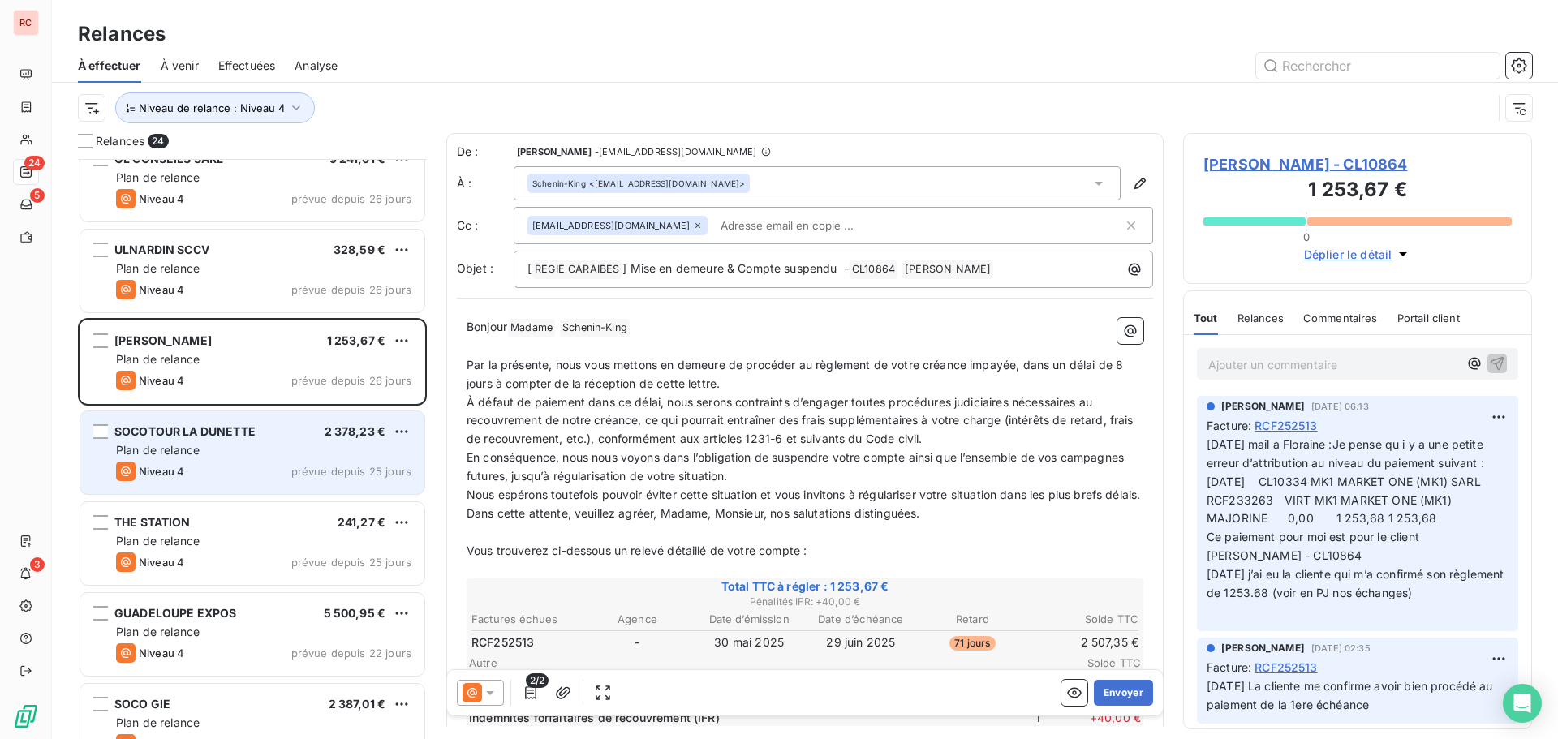
click at [290, 468] on div "Niveau 4 prévue depuis 25 jours" at bounding box center [263, 471] width 295 height 19
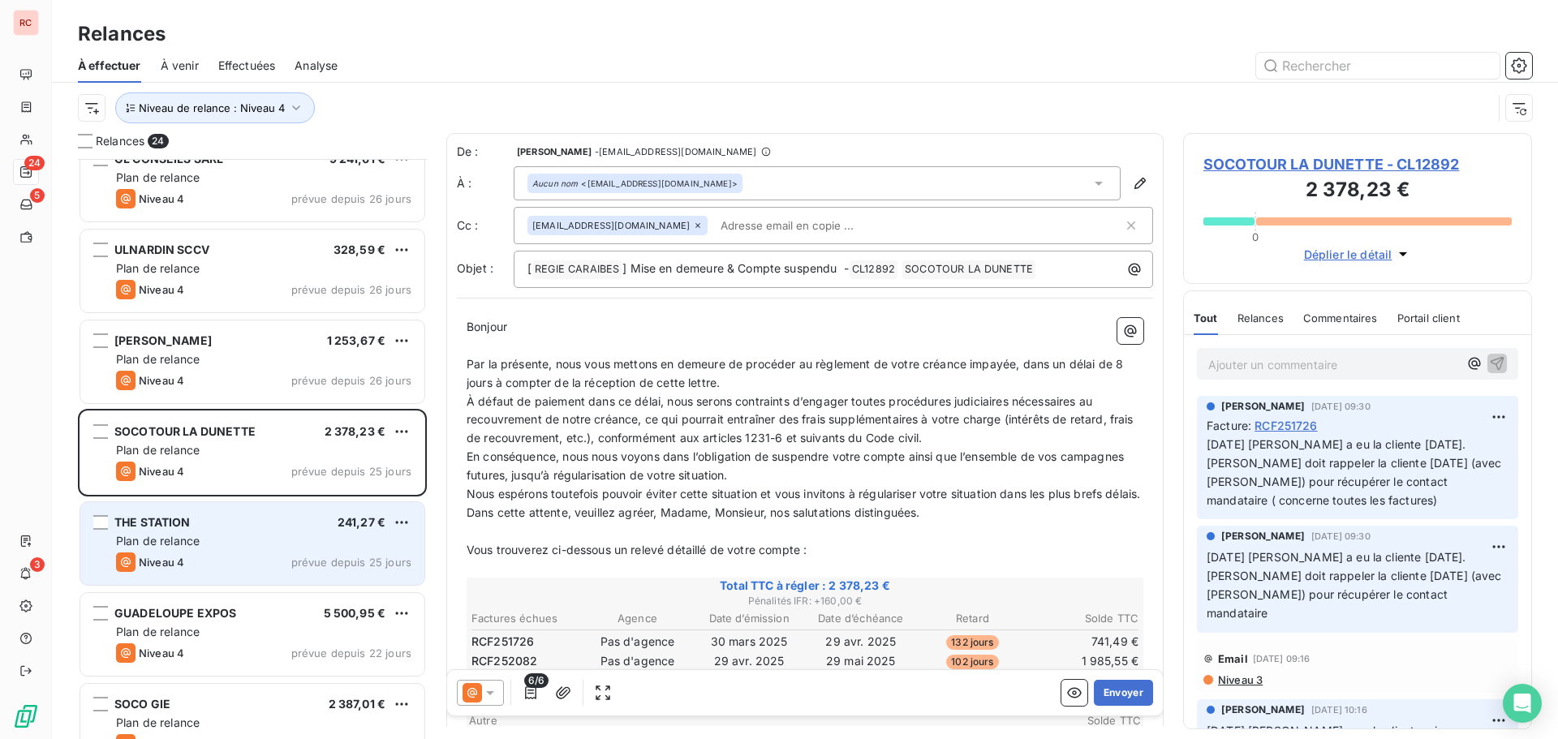
click at [182, 545] on span "Plan de relance" at bounding box center [158, 541] width 84 height 14
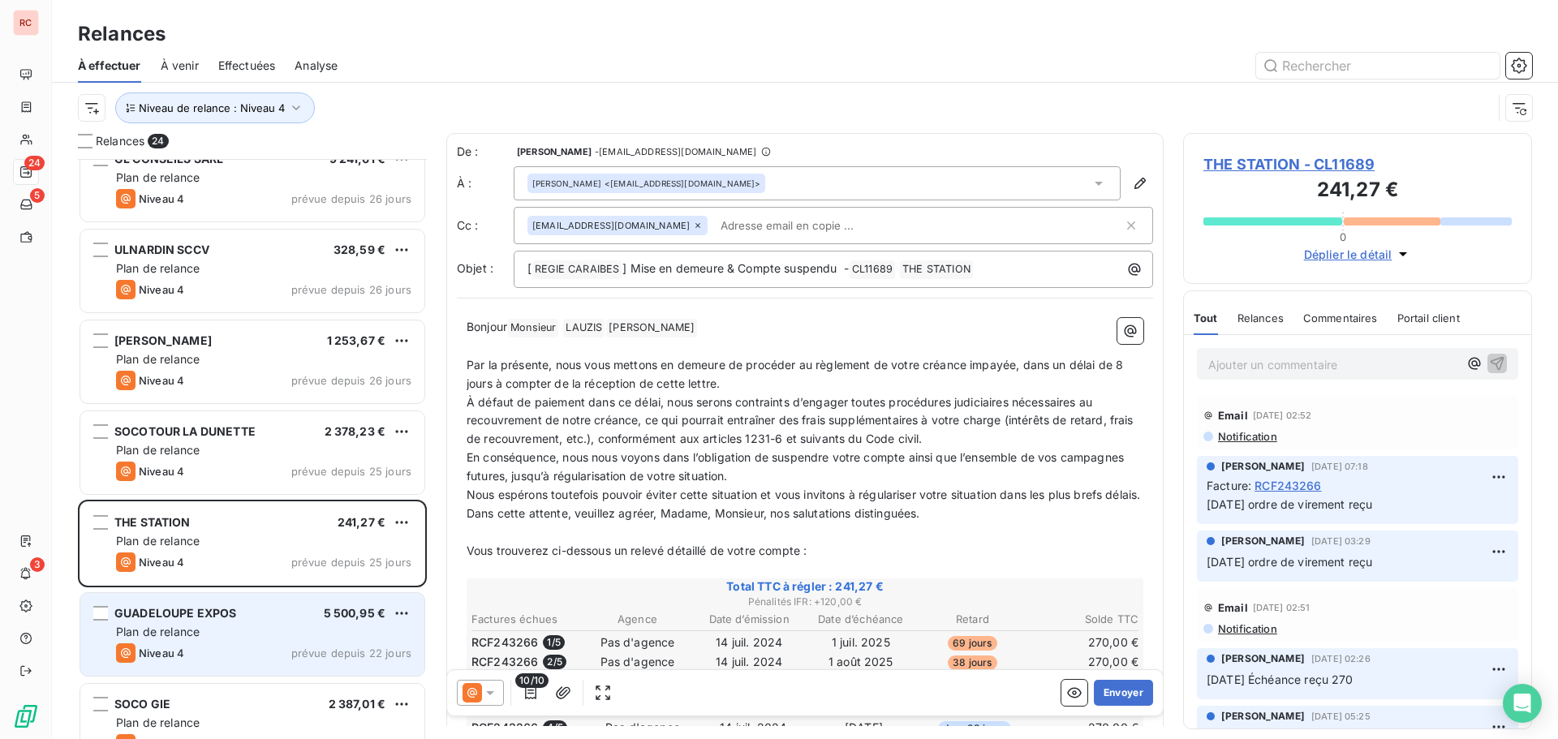
click at [181, 618] on span "GUADELOUPE EXPOS" at bounding box center [175, 613] width 122 height 14
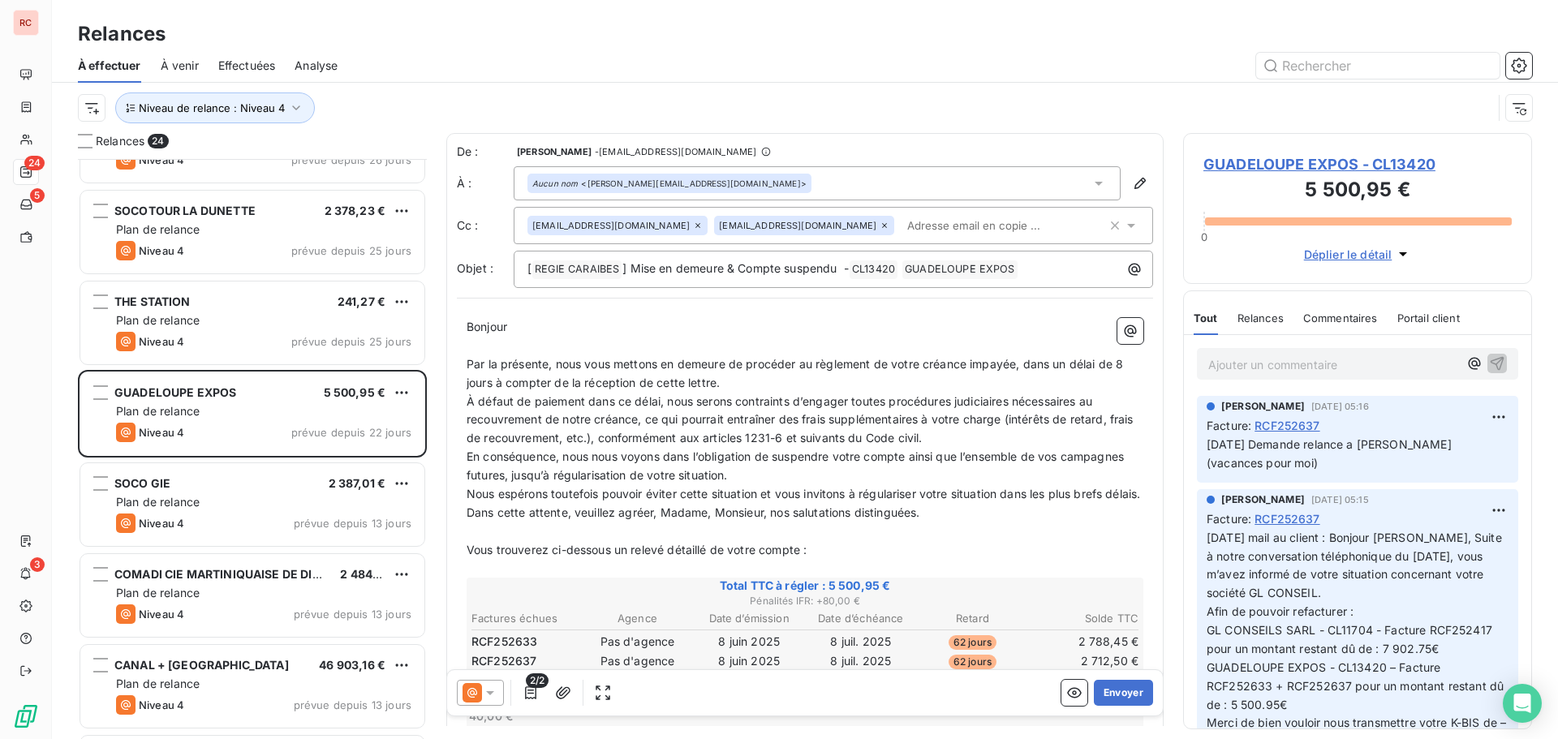
scroll to position [812, 0]
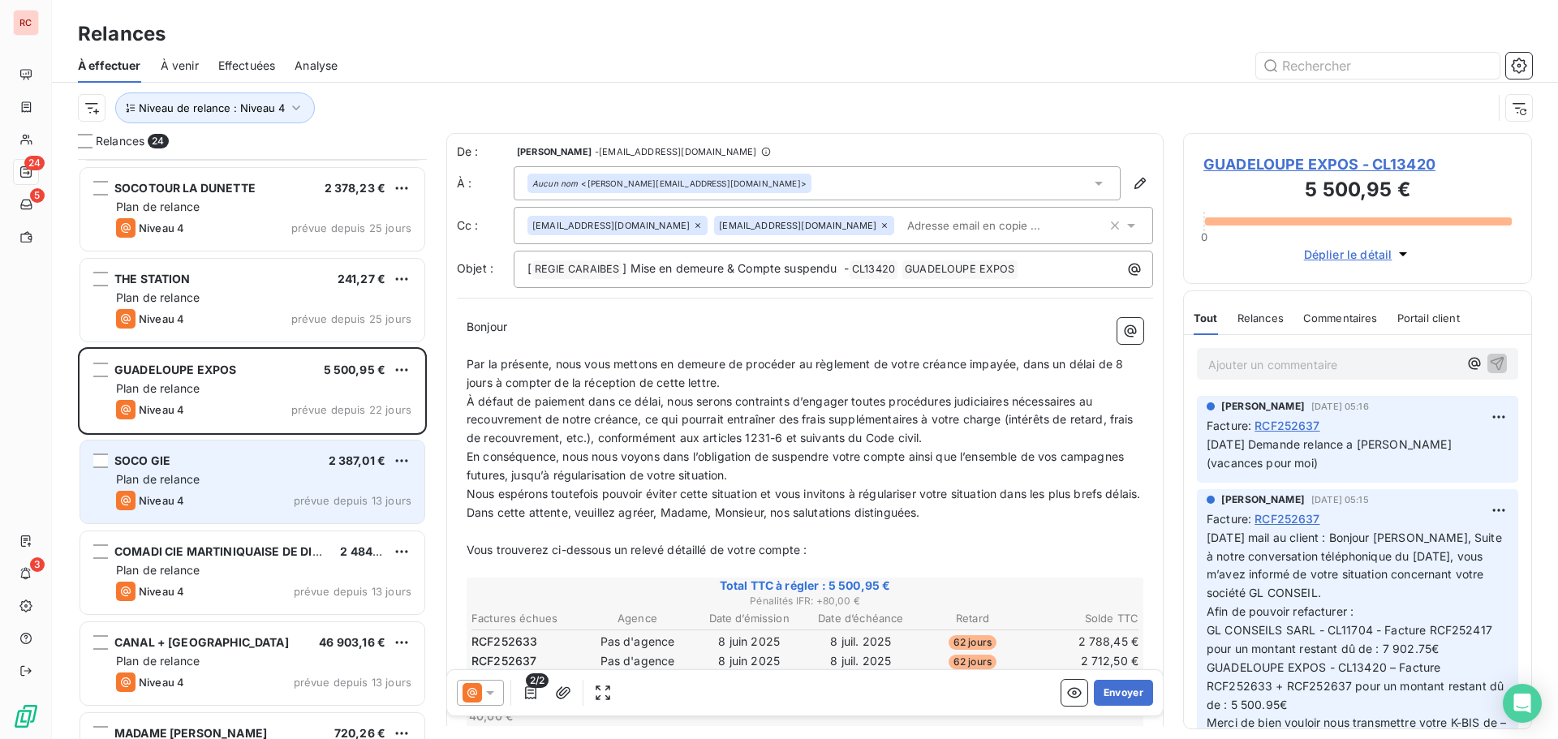
click at [172, 473] on span "Plan de relance" at bounding box center [158, 479] width 84 height 14
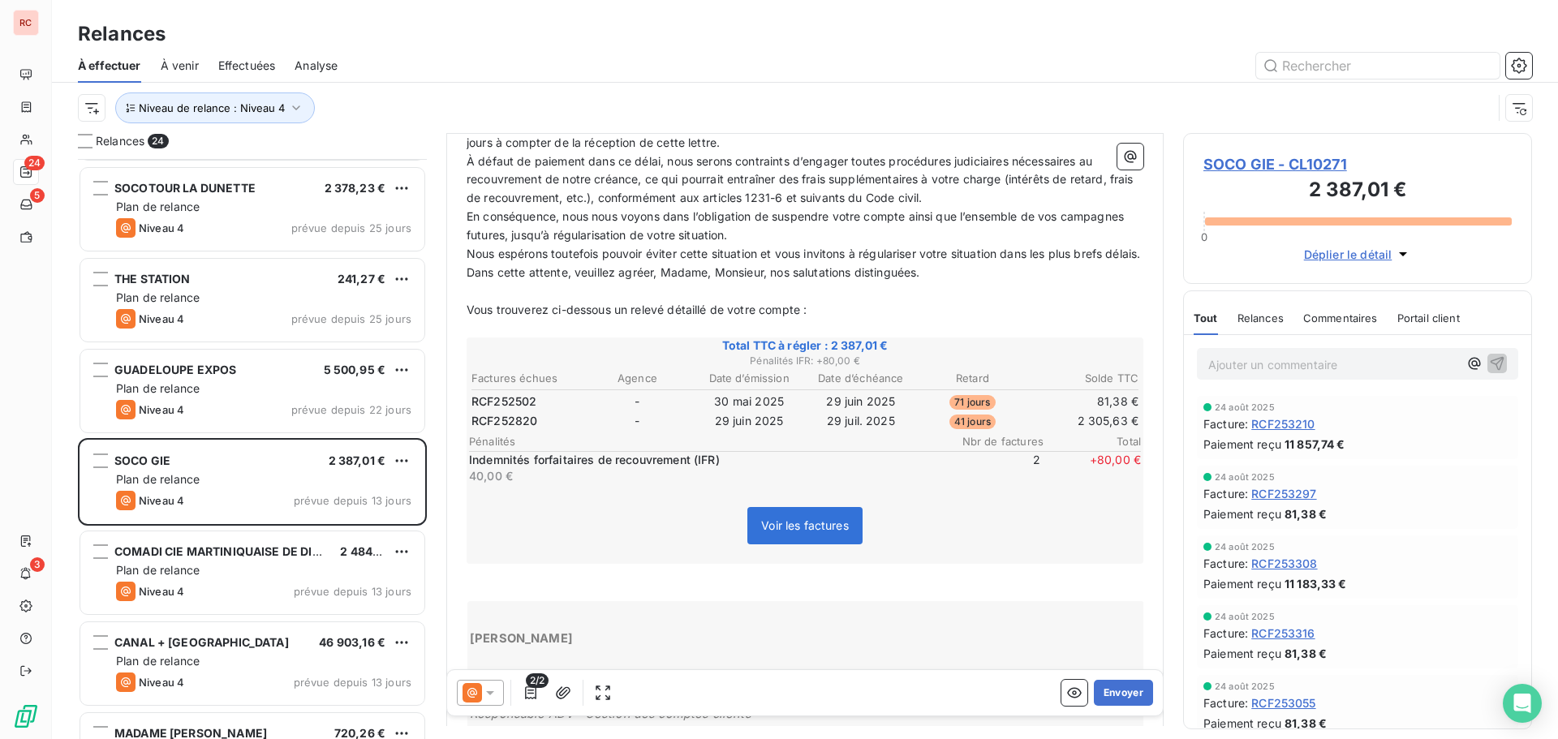
scroll to position [325, 0]
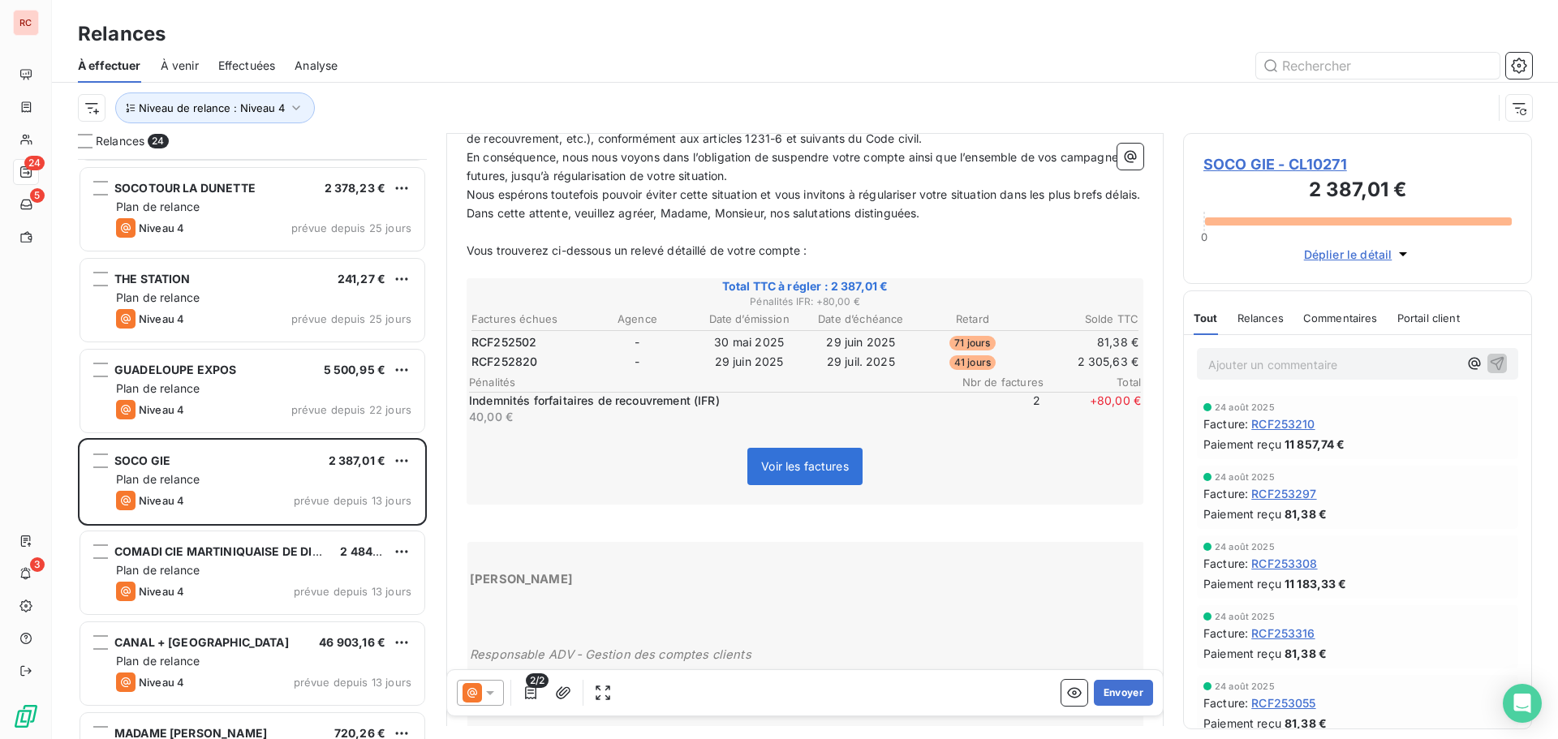
click at [494, 695] on icon at bounding box center [490, 693] width 16 height 16
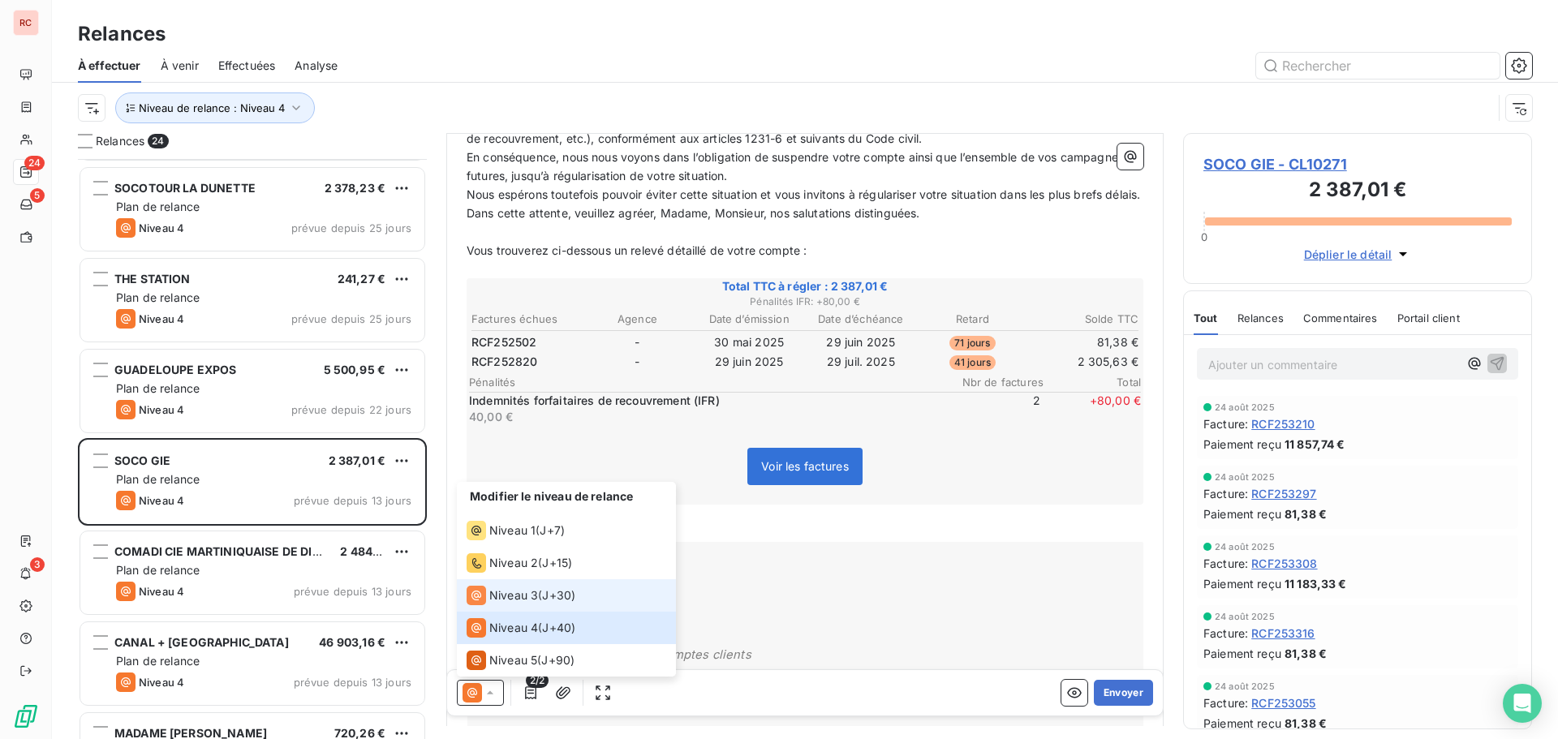
click at [505, 594] on span "Niveau 3" at bounding box center [513, 595] width 49 height 16
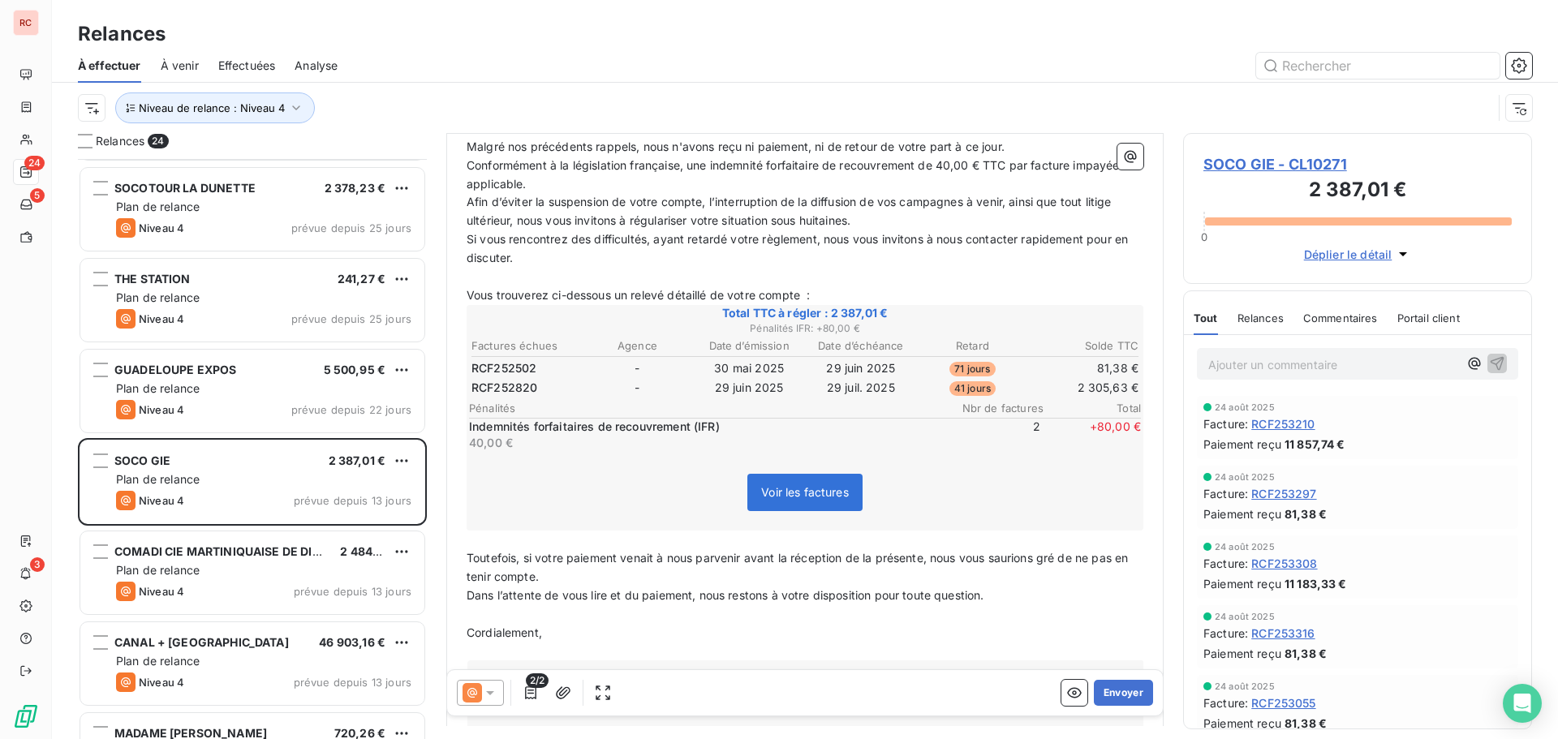
scroll to position [244, 0]
drag, startPoint x: 1098, startPoint y: 689, endPoint x: 645, endPoint y: 635, distance: 456.0
click at [645, 482] on div "De : [PERSON_NAME] - [EMAIL_ADDRESS][DOMAIN_NAME] À : [PERSON_NAME] <[EMAIL_ADD…" at bounding box center [804, 186] width 717 height 592
click at [490, 687] on icon at bounding box center [490, 693] width 16 height 16
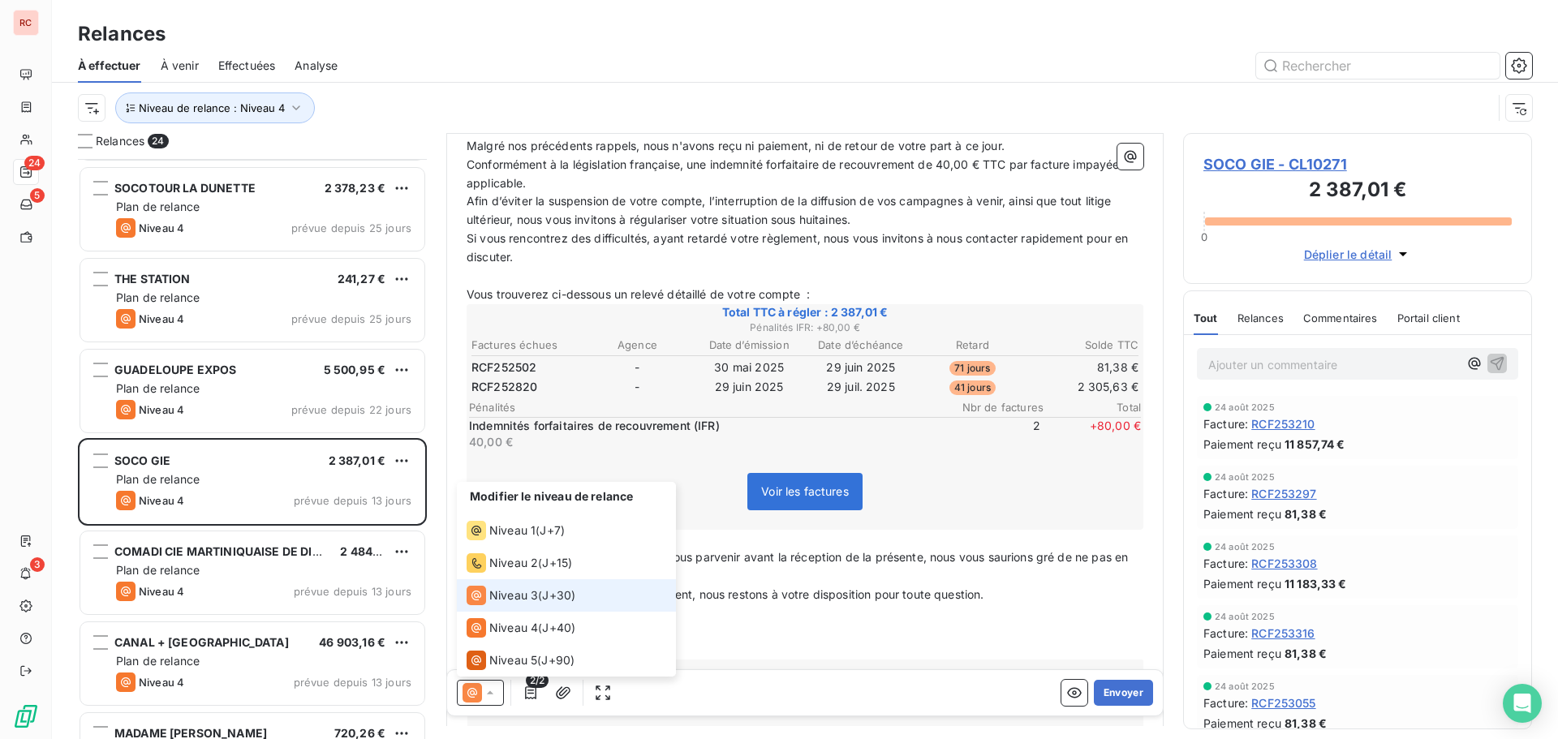
click at [520, 600] on span "Niveau 3" at bounding box center [513, 595] width 49 height 16
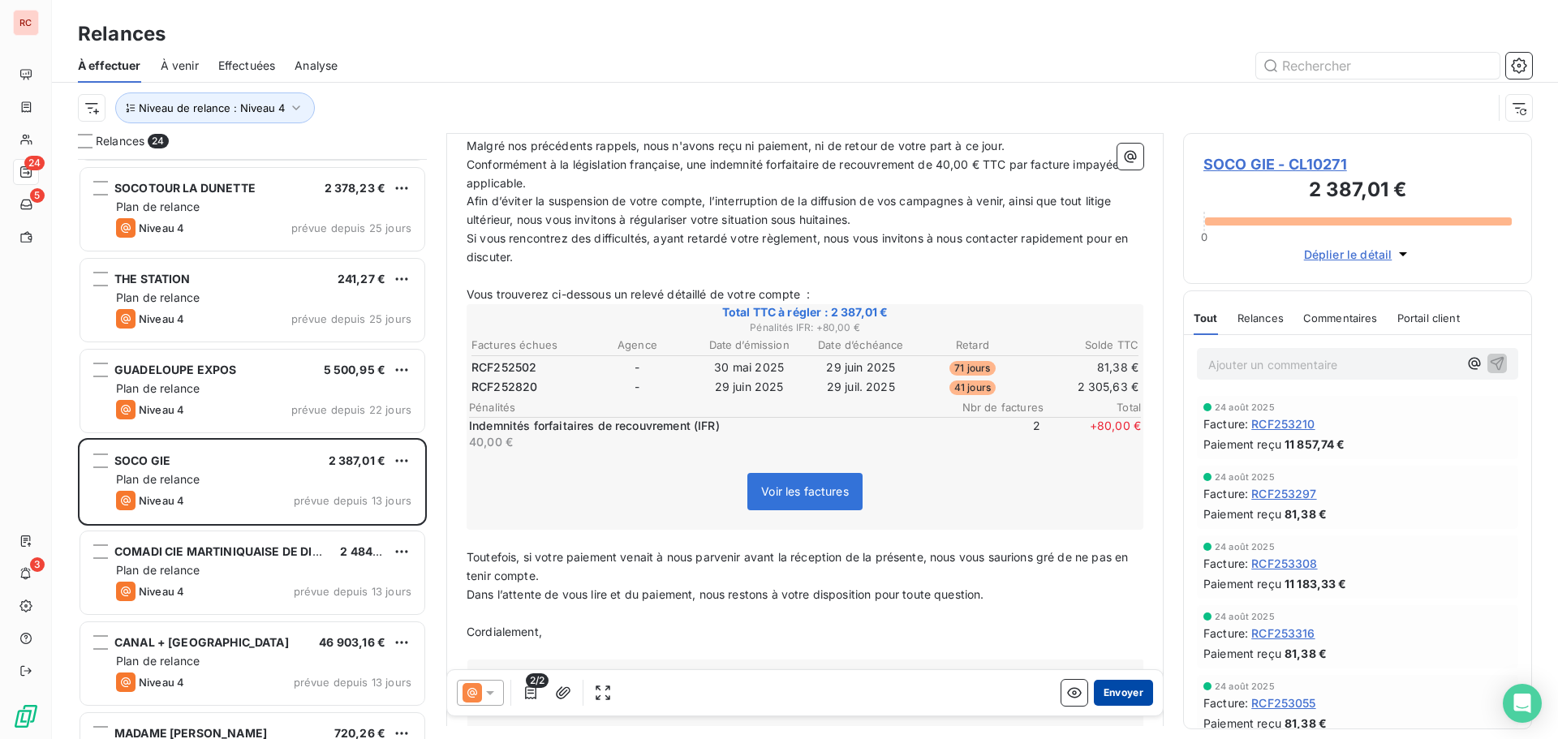
click at [1120, 694] on button "Envoyer" at bounding box center [1123, 693] width 59 height 26
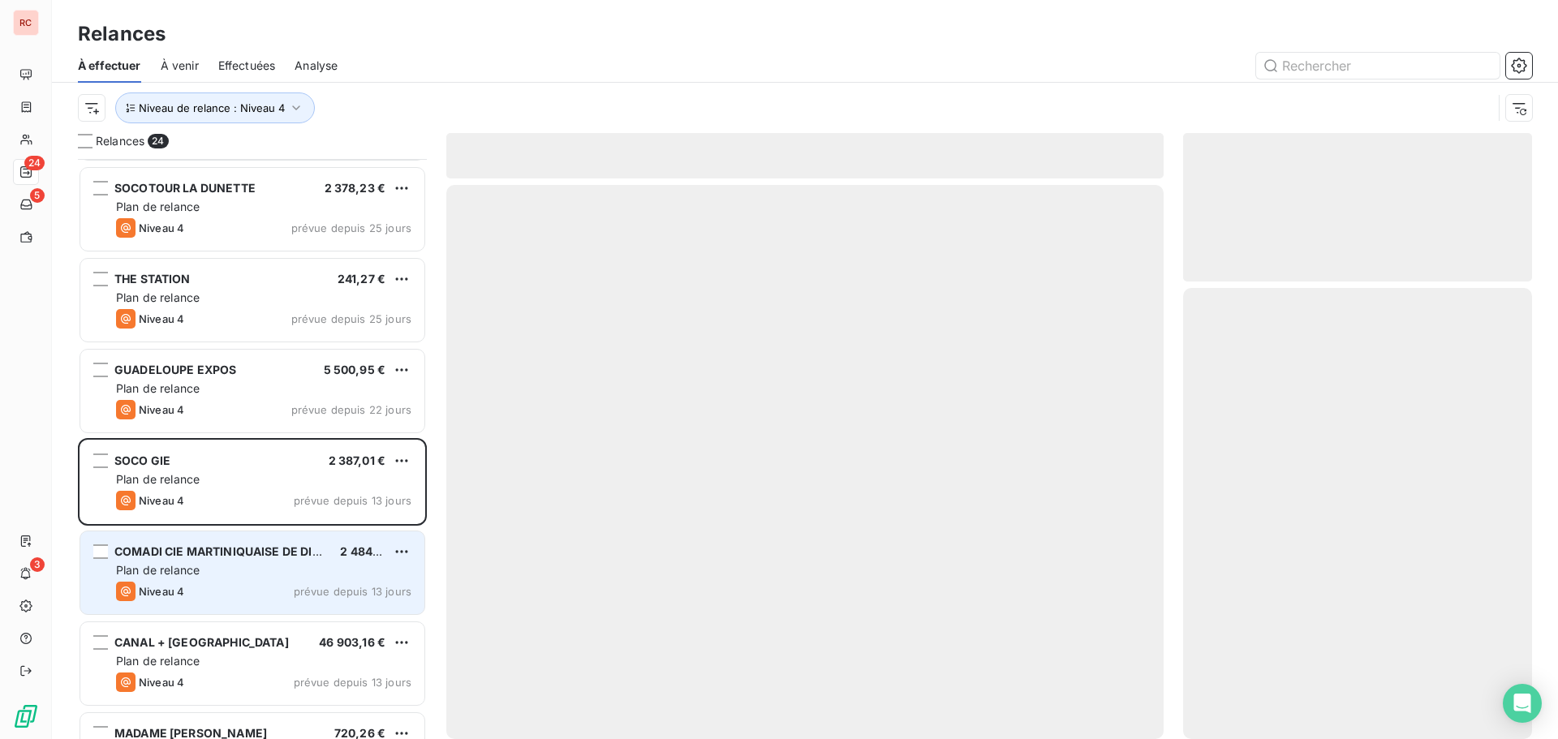
click at [325, 570] on div "Plan de relance" at bounding box center [263, 570] width 295 height 16
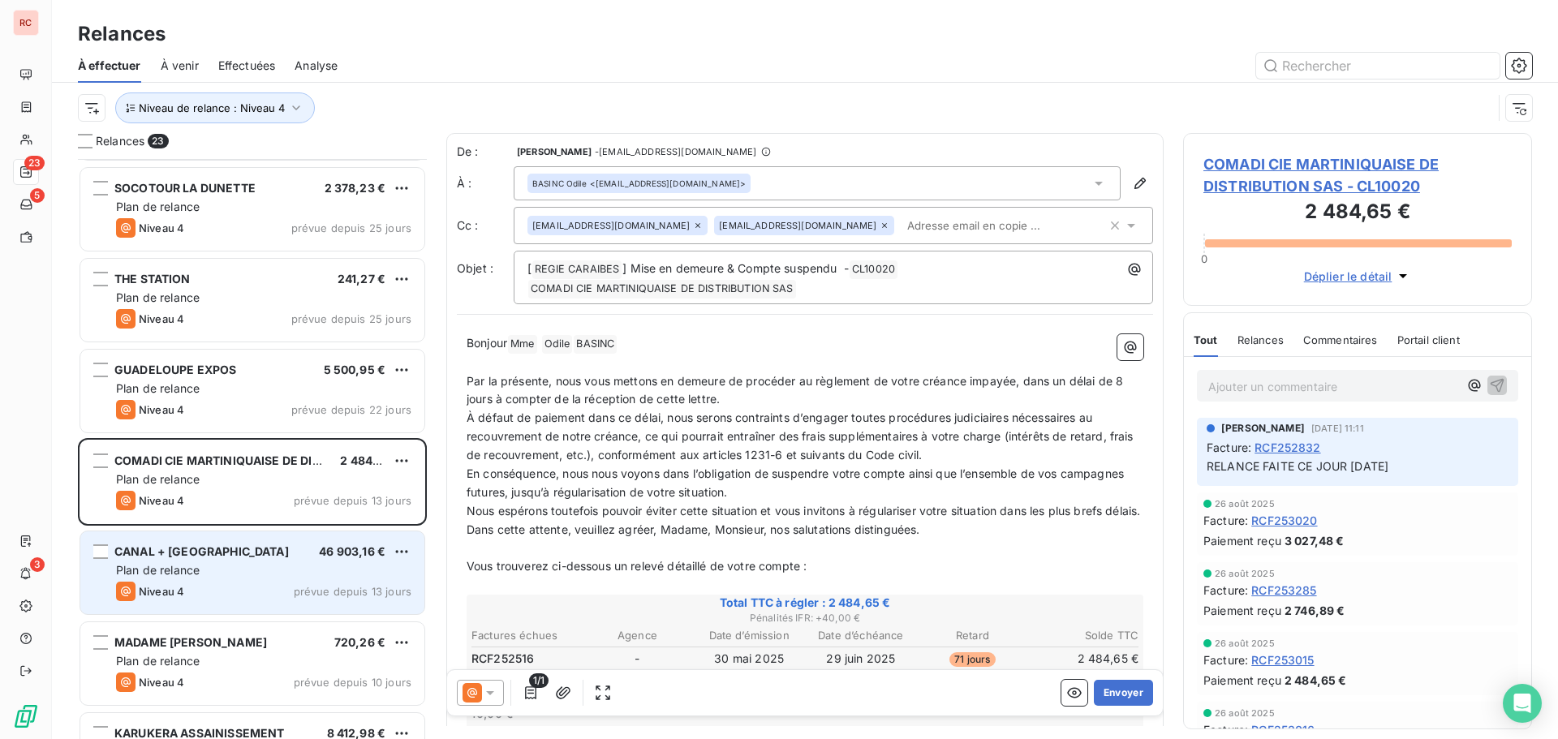
drag, startPoint x: 325, startPoint y: 570, endPoint x: 346, endPoint y: 561, distance: 23.2
click at [346, 561] on div "CANAL + ANTILLES SAS 46 903,16 € Plan de relance Niveau 4 prévue depuis 13 jours" at bounding box center [252, 572] width 344 height 83
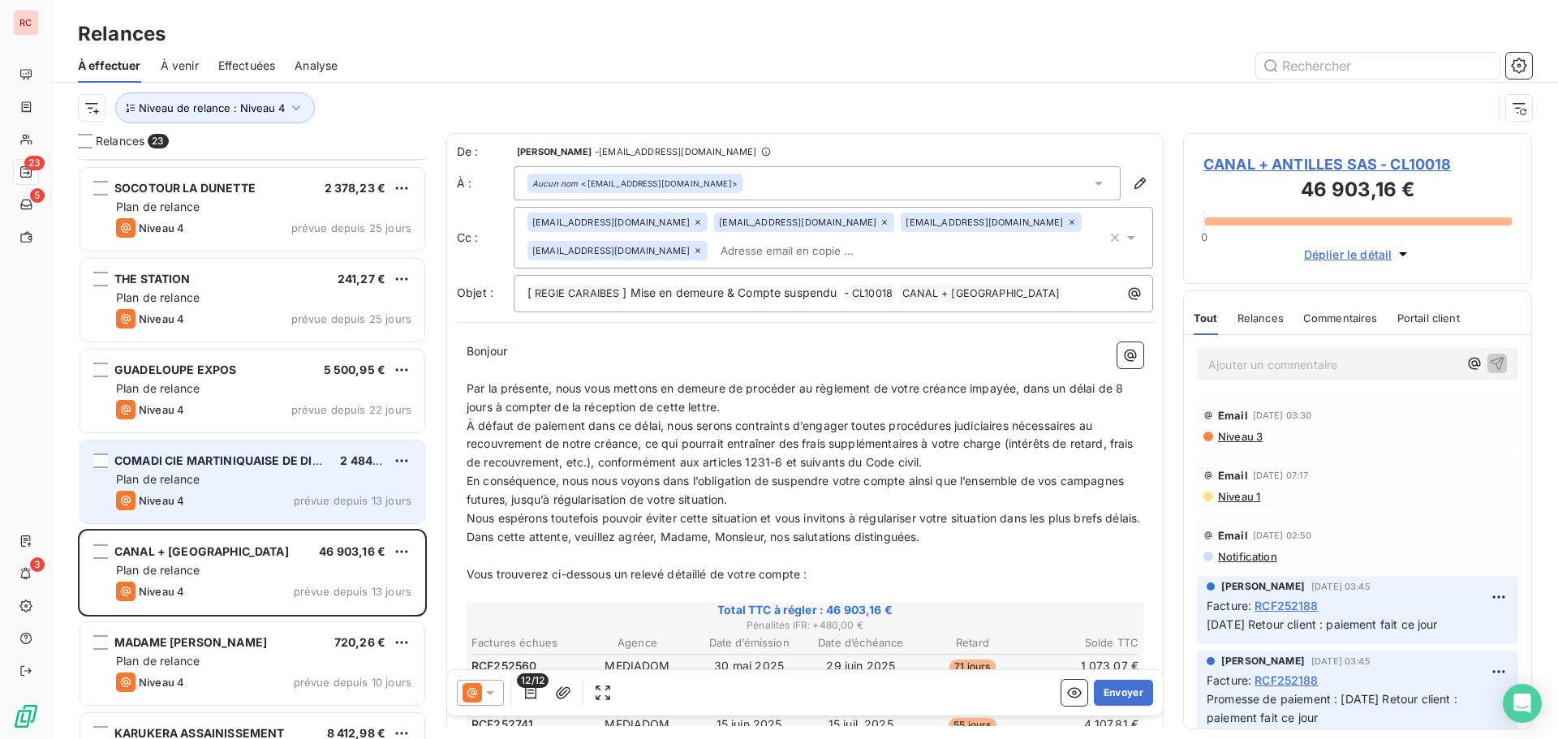
click at [299, 480] on div "Plan de relance" at bounding box center [263, 479] width 295 height 16
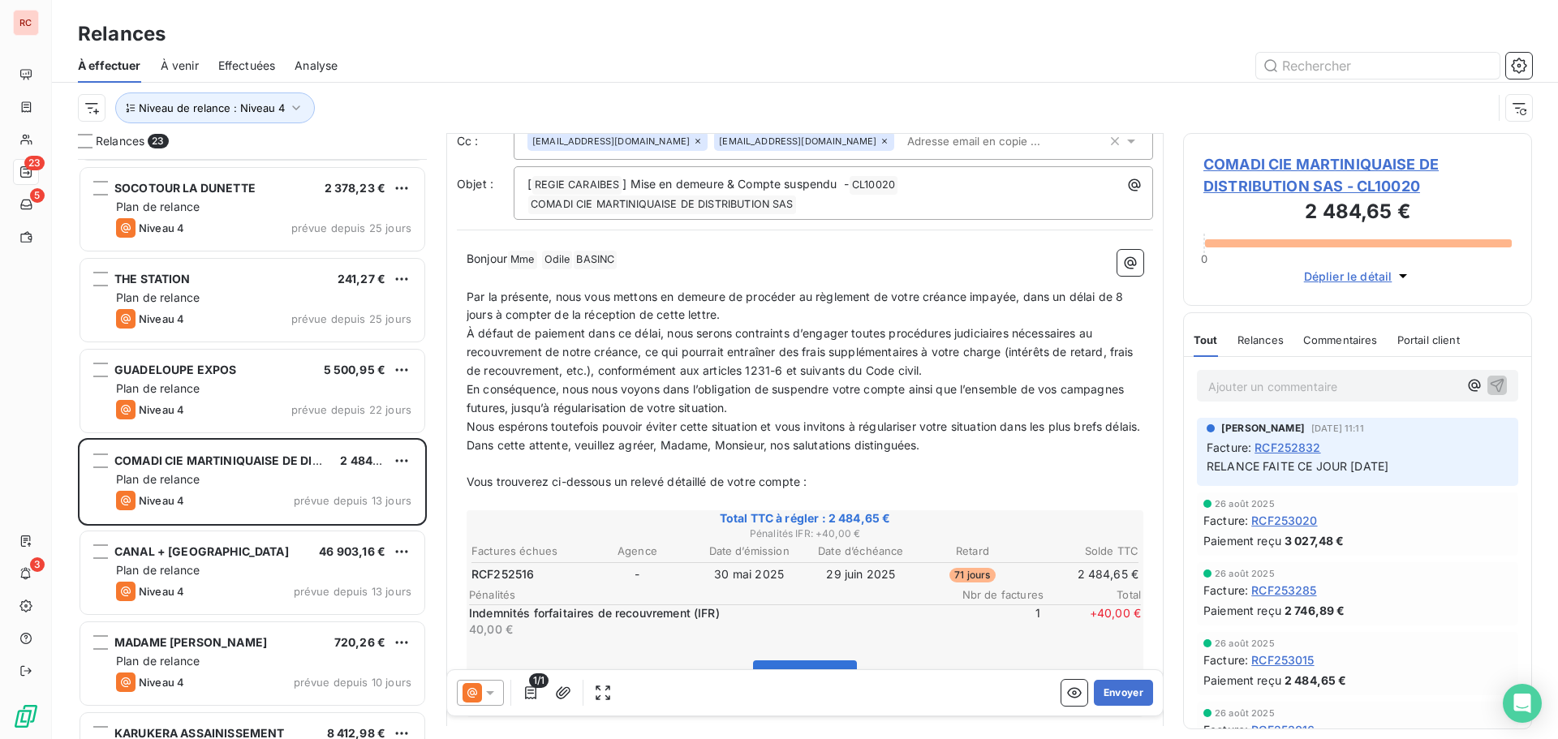
scroll to position [244, 0]
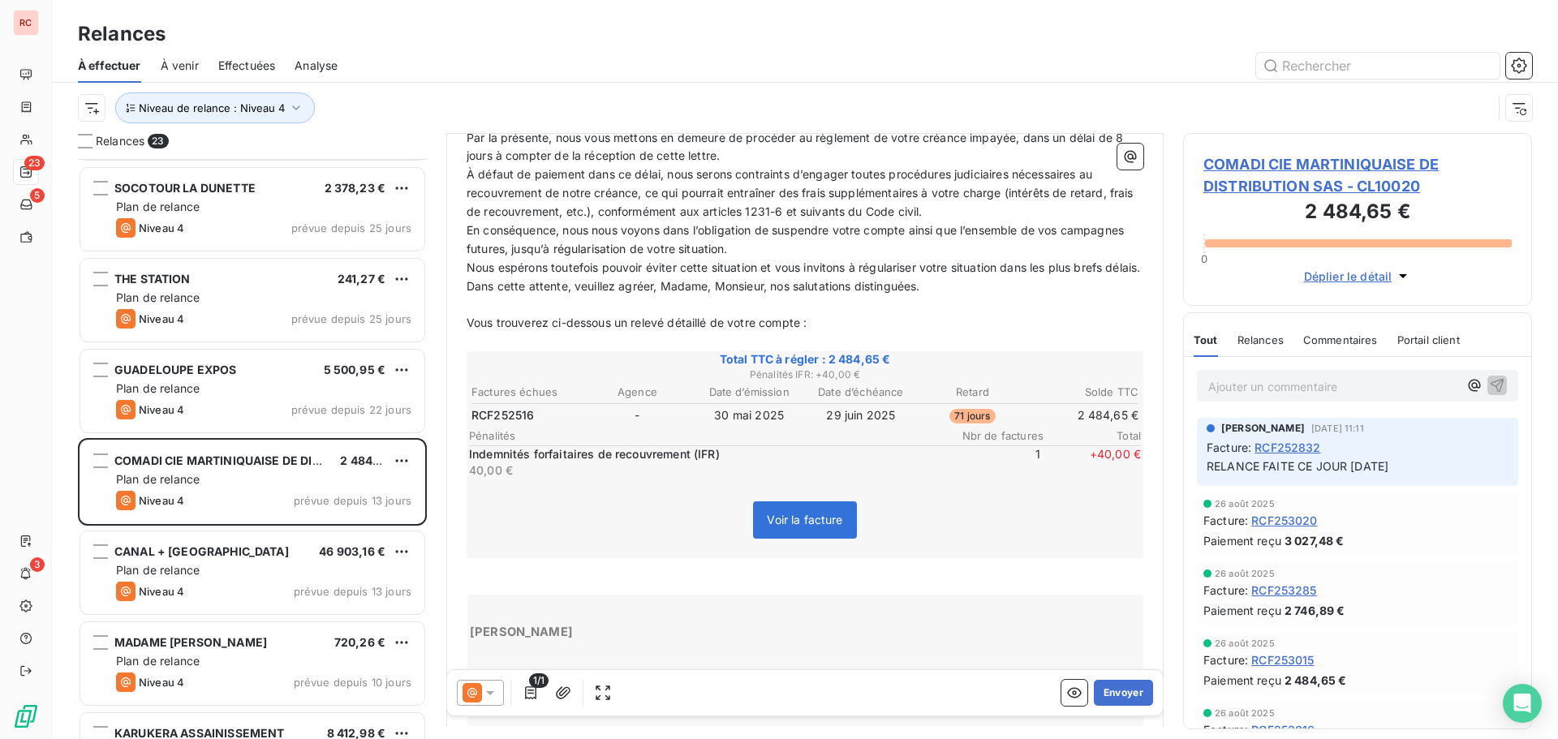
click at [493, 695] on icon at bounding box center [490, 693] width 16 height 16
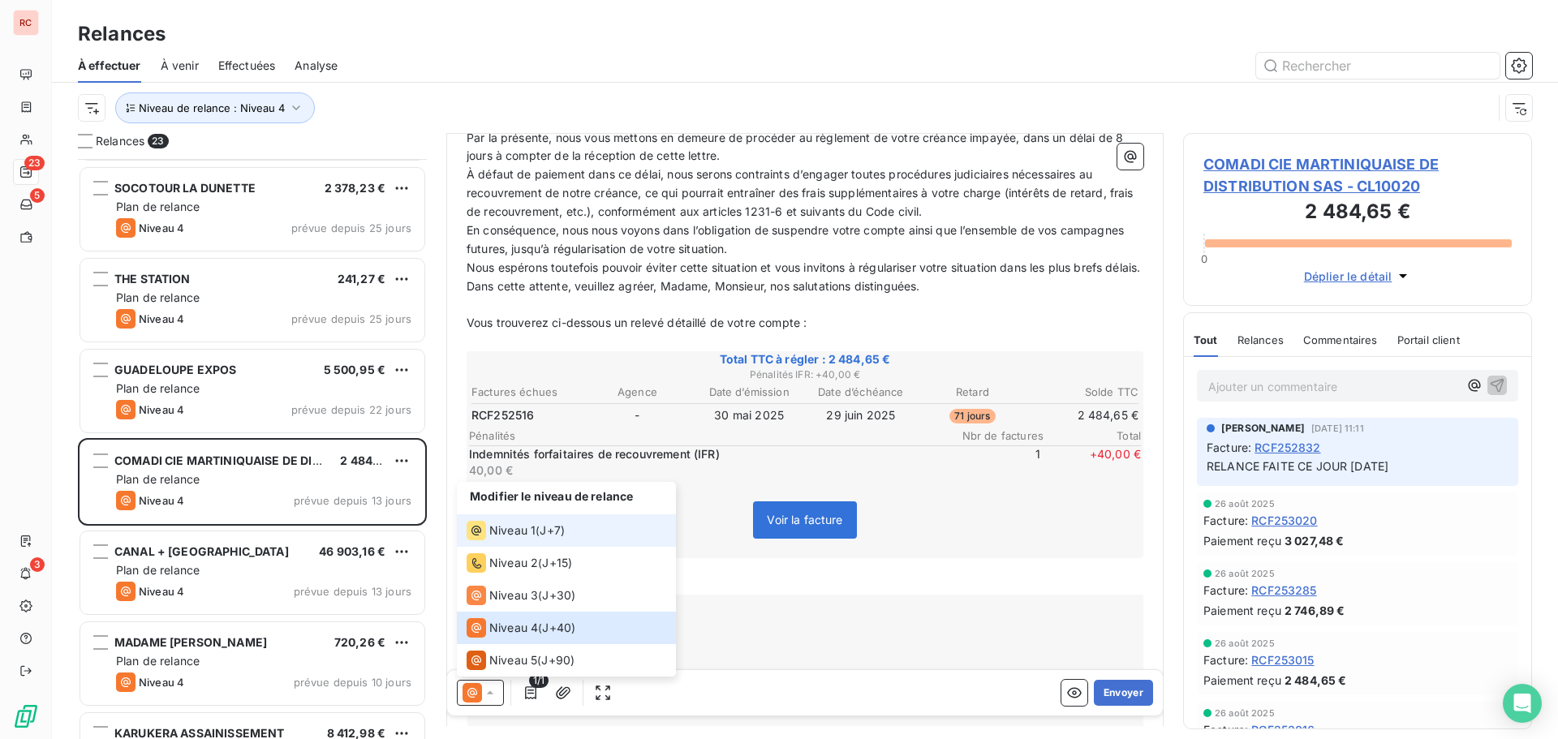
click at [534, 532] on span "Niveau 1" at bounding box center [512, 531] width 46 height 16
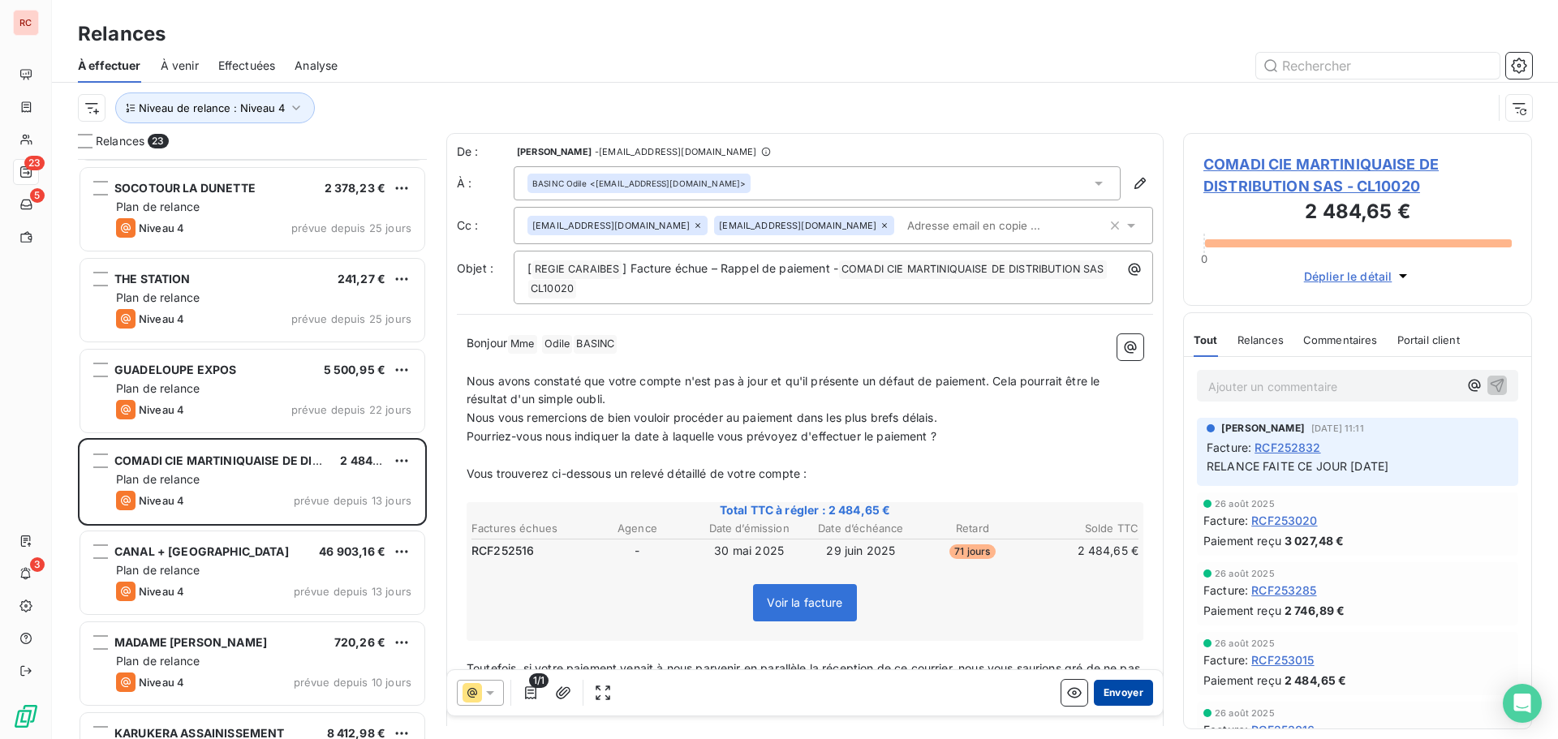
click at [1109, 693] on button "Envoyer" at bounding box center [1123, 693] width 59 height 26
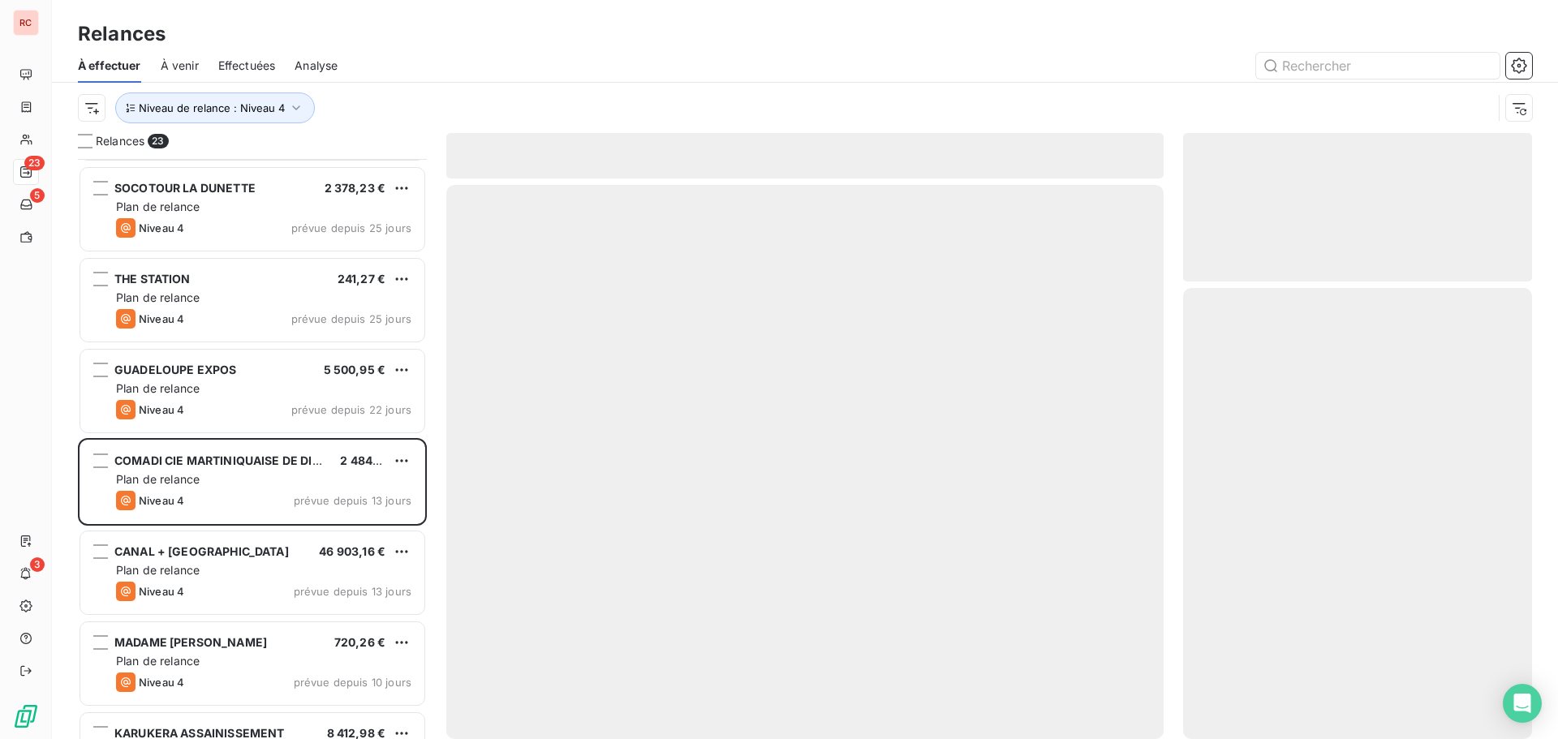
click at [1109, 693] on div at bounding box center [804, 462] width 717 height 554
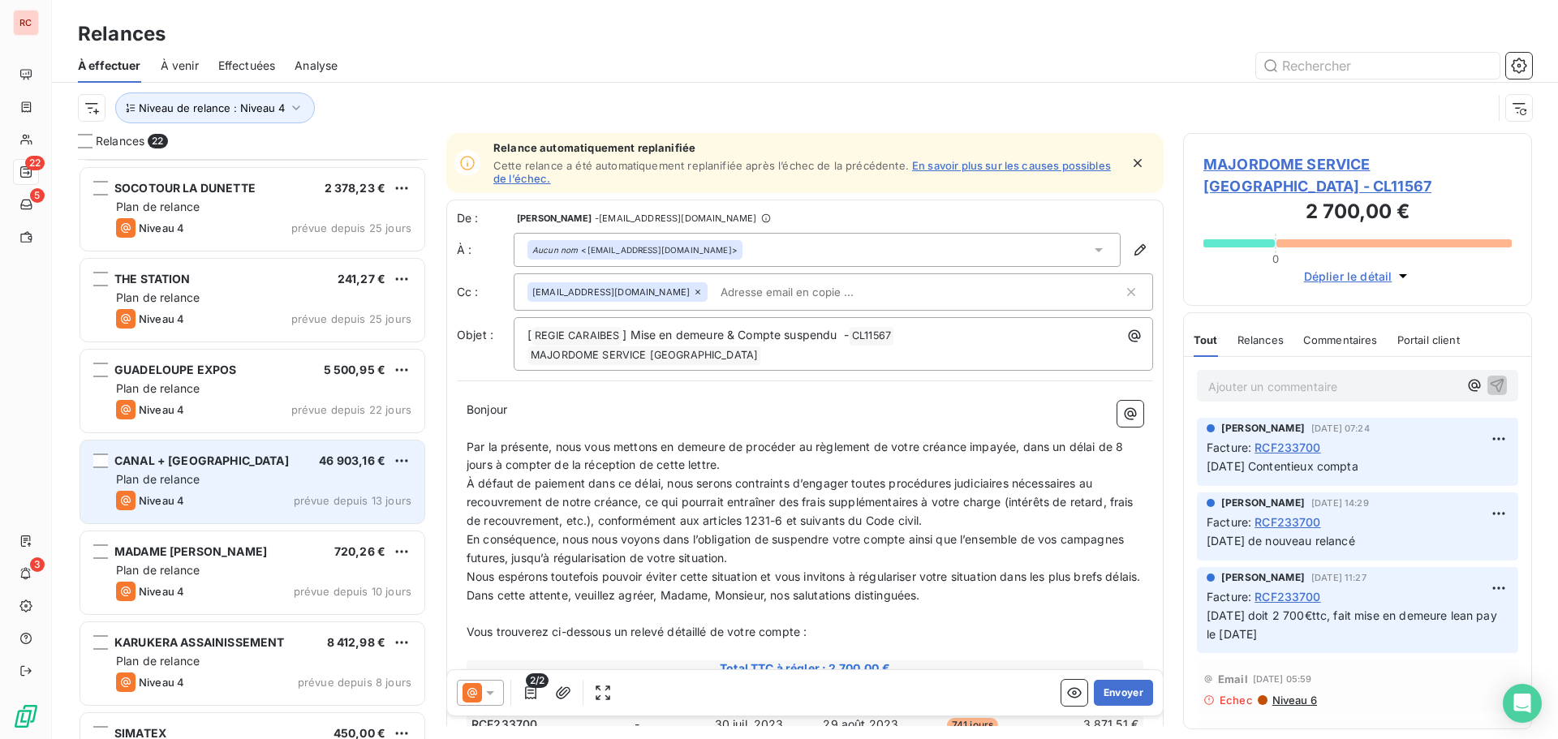
click at [180, 505] on span "Niveau 4" at bounding box center [161, 500] width 45 height 13
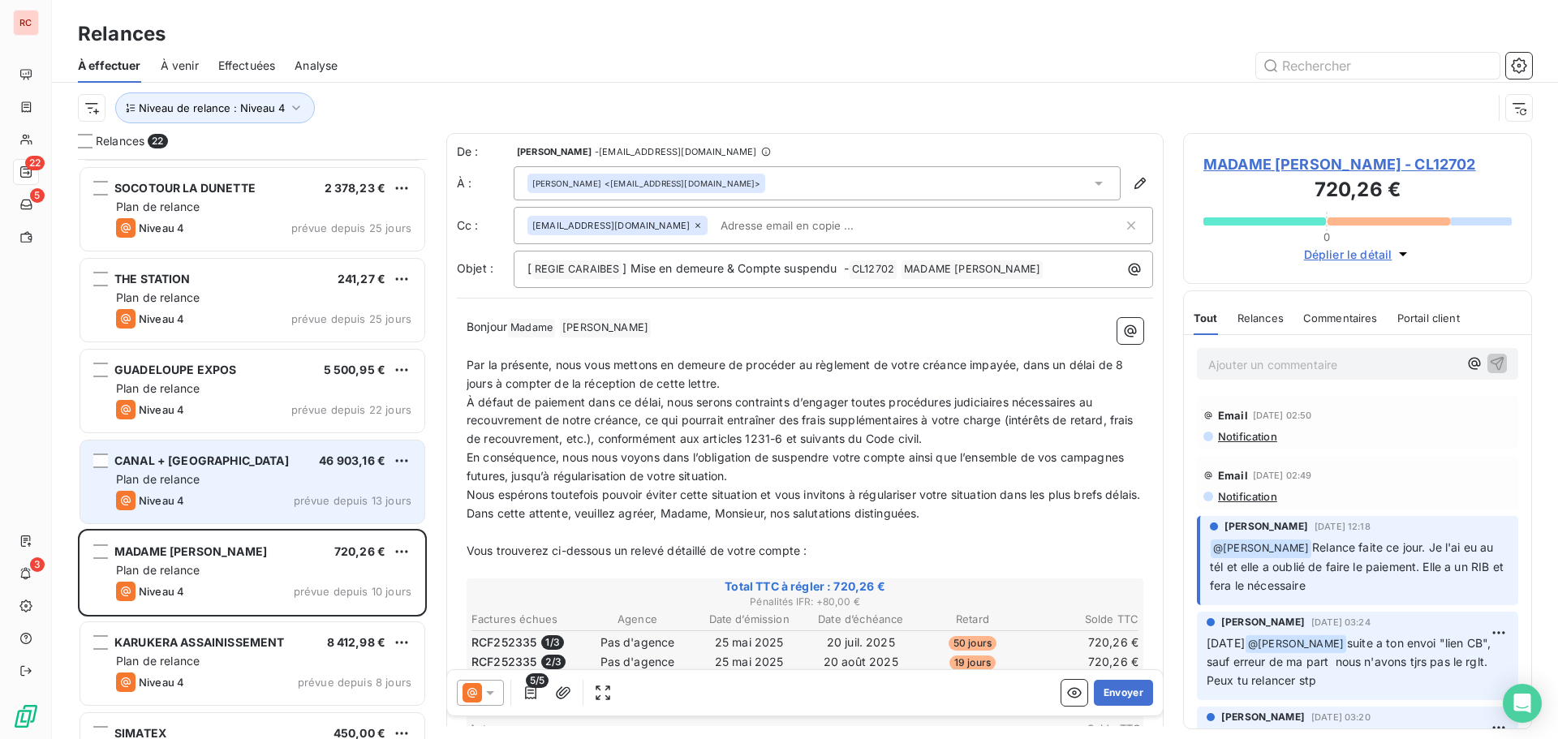
click at [222, 494] on div "Niveau 4 prévue depuis 13 jours" at bounding box center [263, 500] width 295 height 19
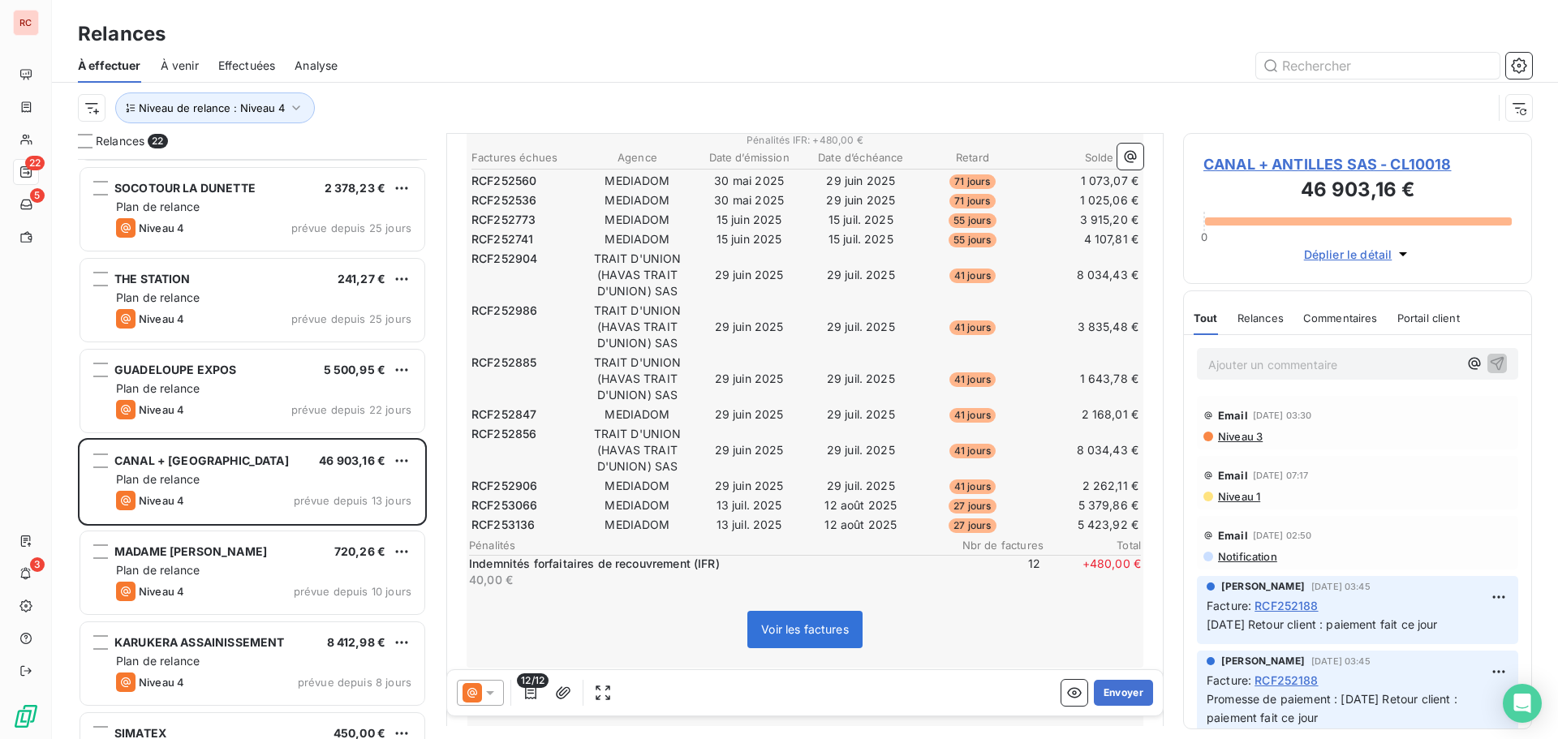
scroll to position [488, 0]
click at [1106, 691] on button "Envoyer" at bounding box center [1123, 693] width 59 height 26
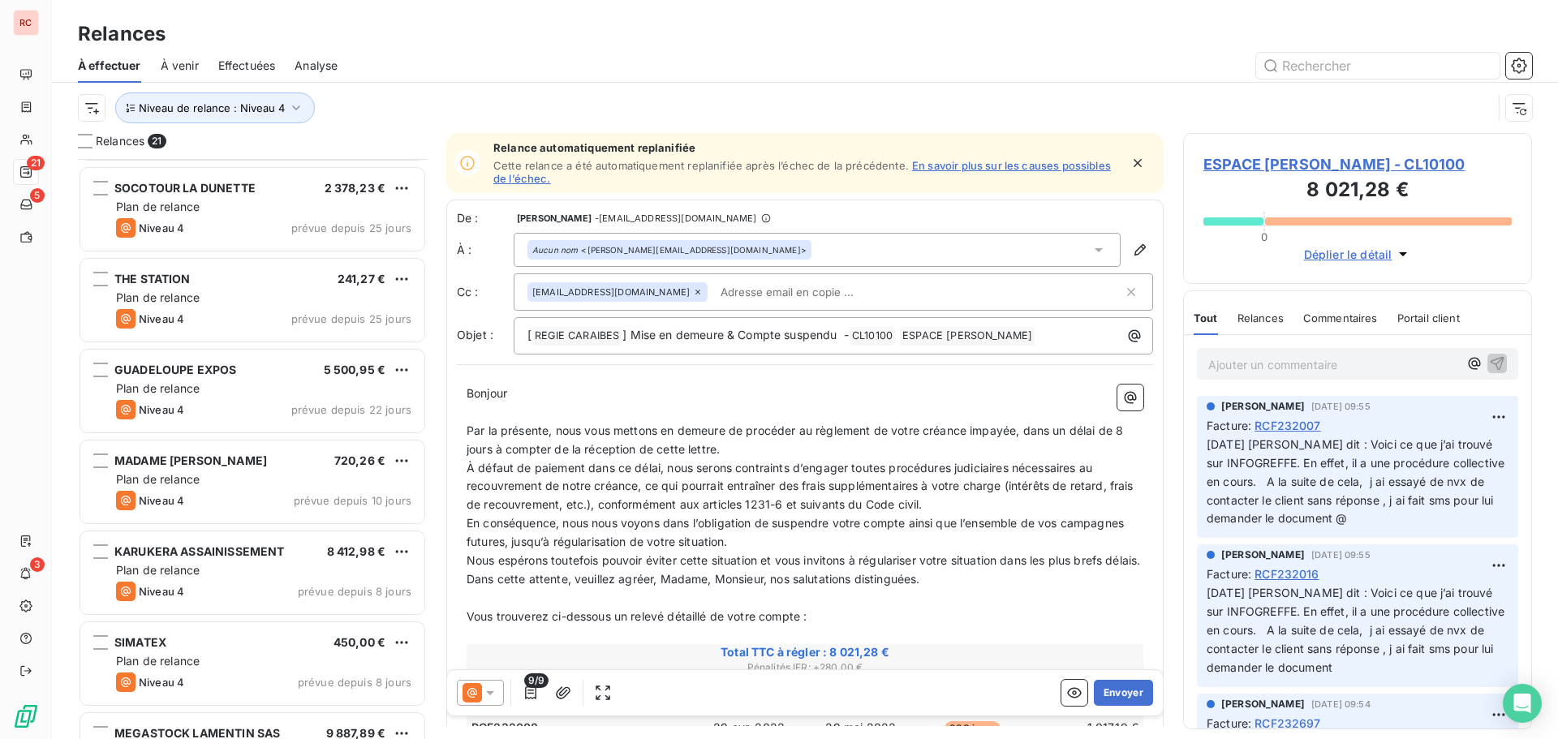
click at [242, 68] on span "Effectuées" at bounding box center [247, 66] width 58 height 16
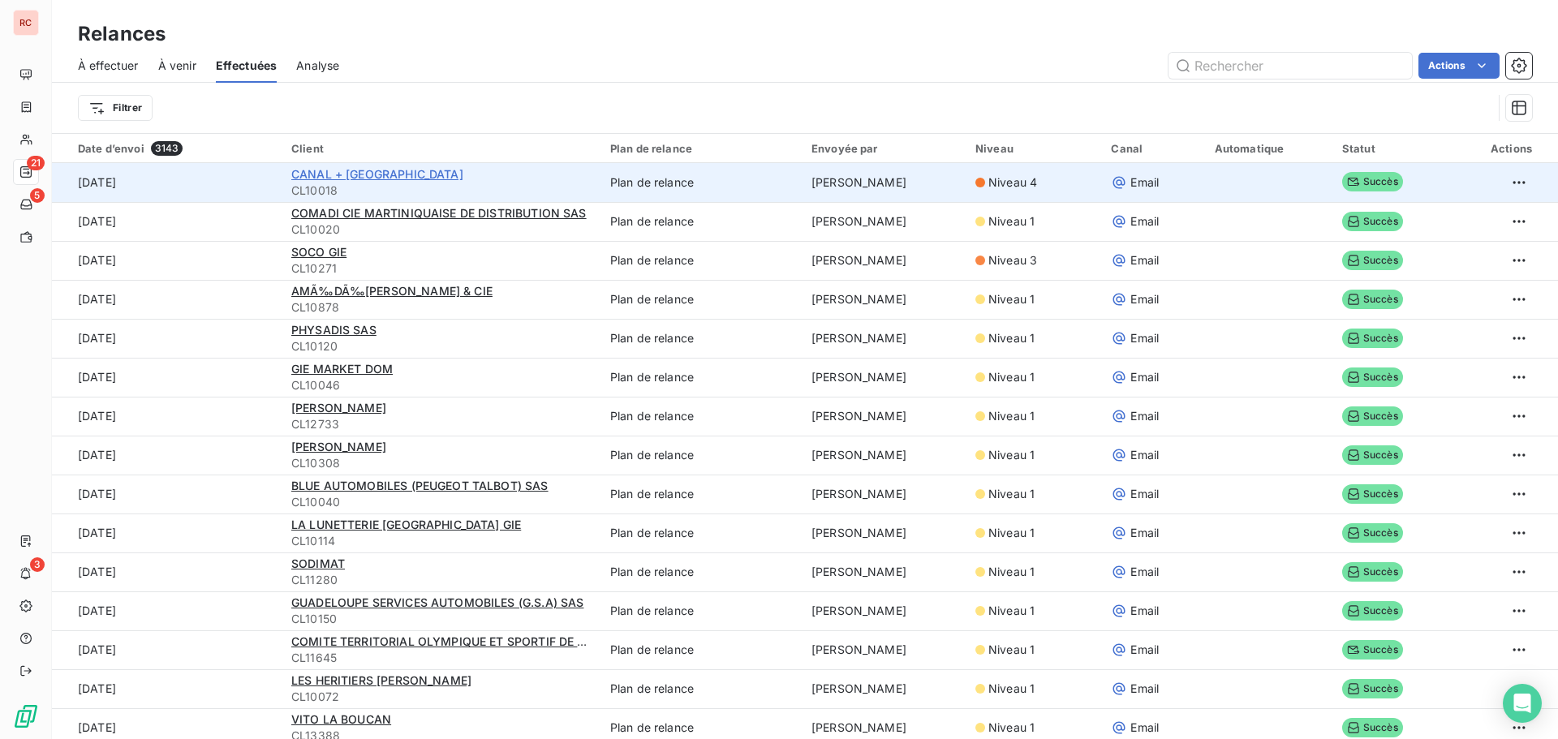
click at [379, 172] on span "CANAL + [GEOGRAPHIC_DATA]" at bounding box center [377, 174] width 172 height 14
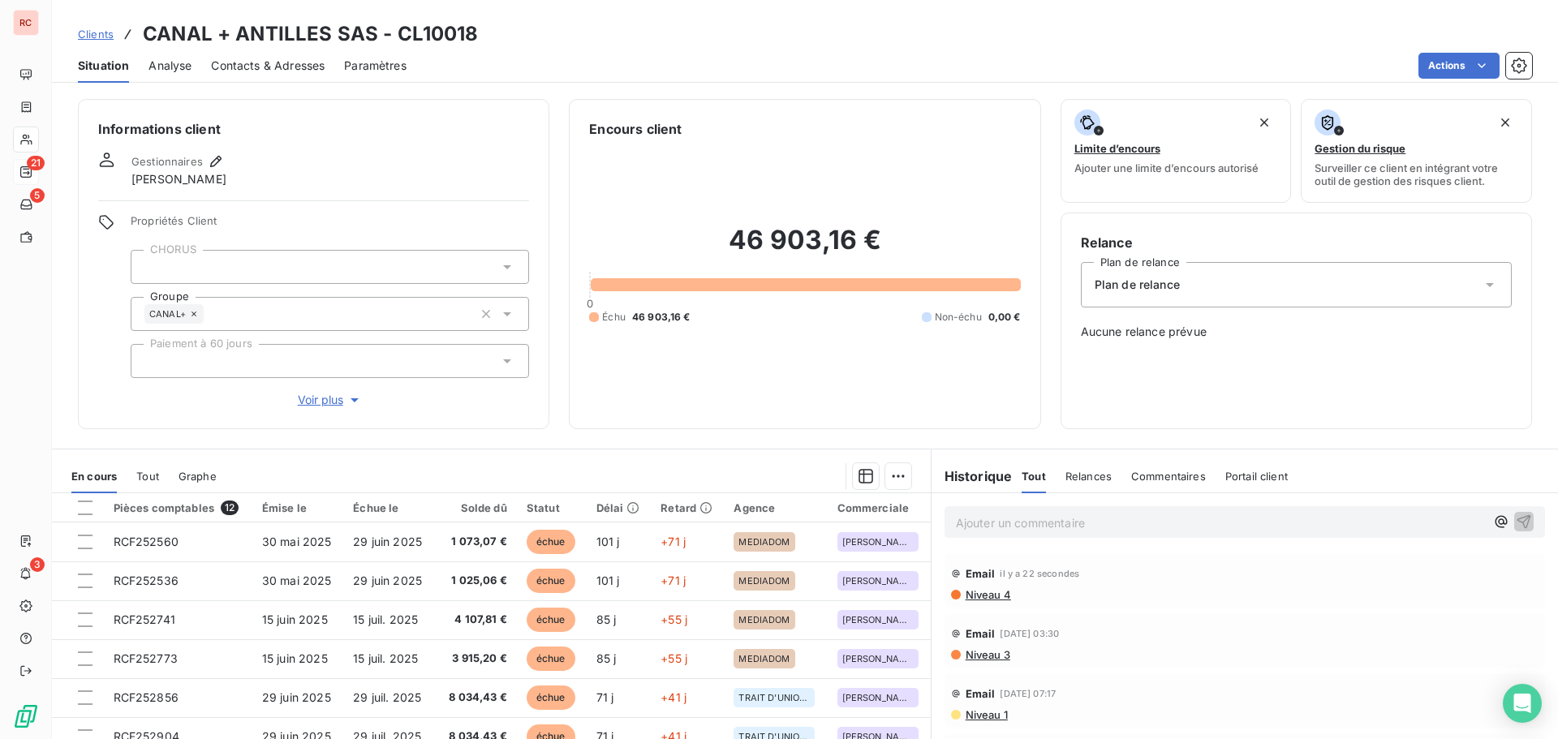
click at [990, 591] on span "Niveau 4" at bounding box center [987, 594] width 47 height 13
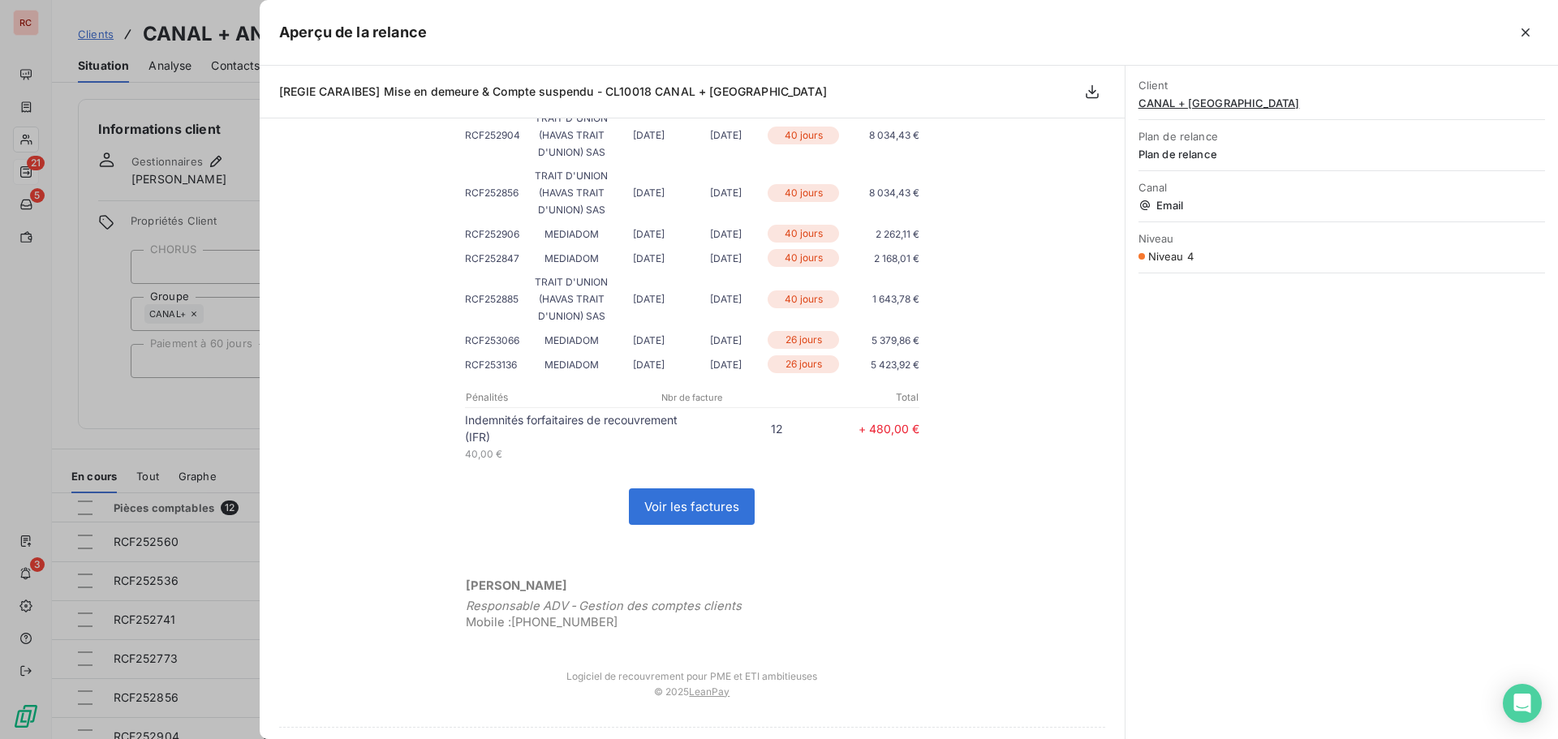
scroll to position [406, 0]
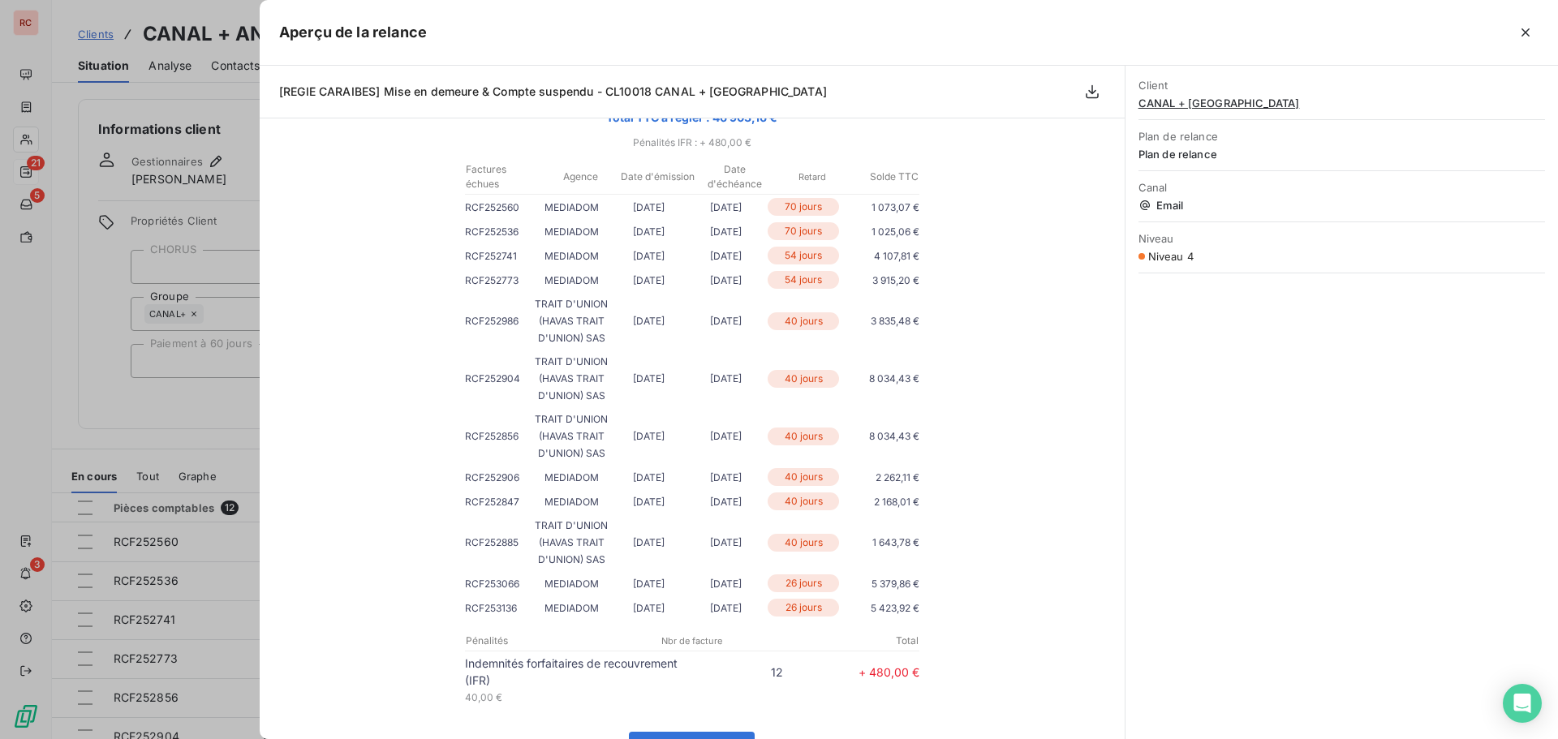
click at [51, 416] on div at bounding box center [779, 369] width 1558 height 739
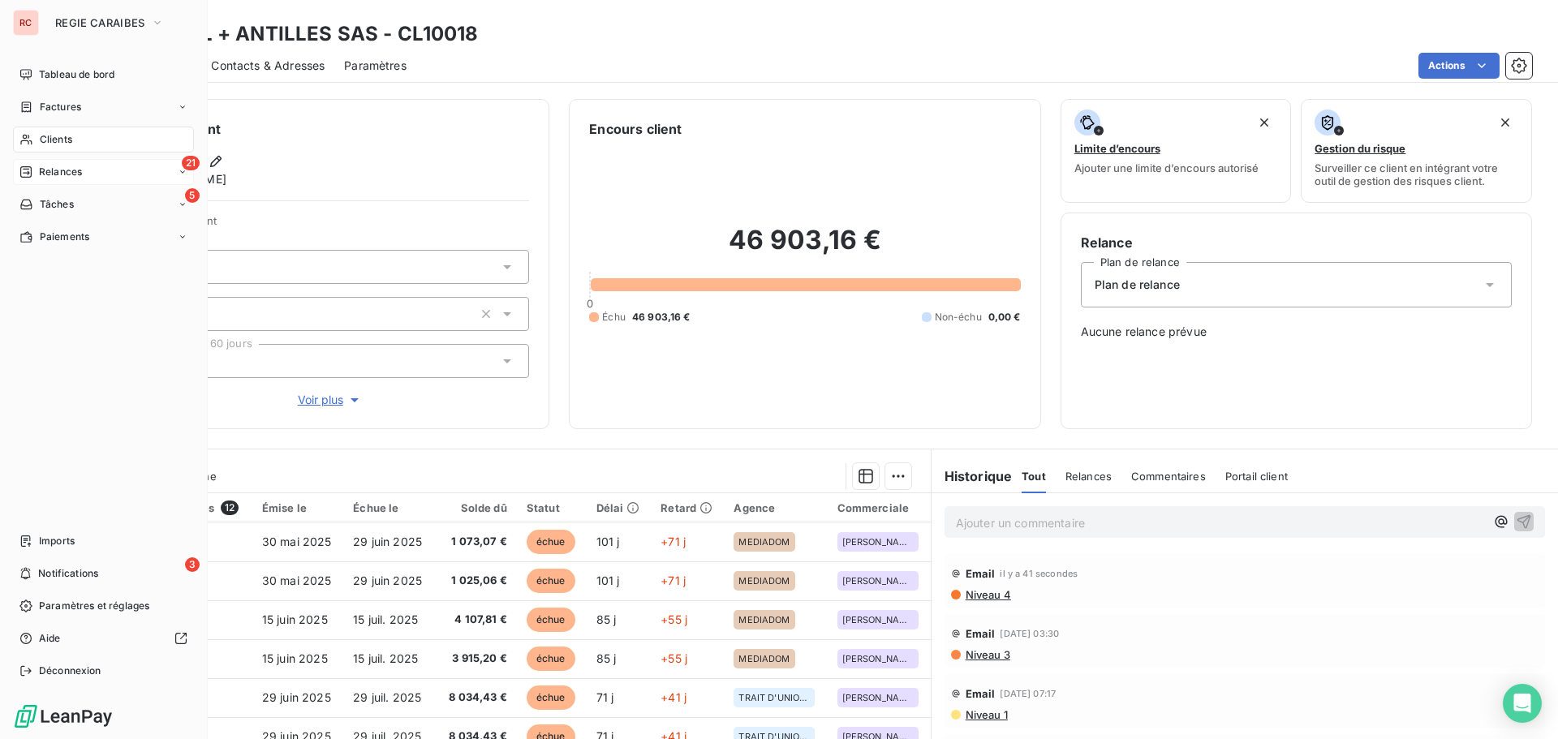
click at [67, 171] on span "Relances" at bounding box center [60, 172] width 43 height 15
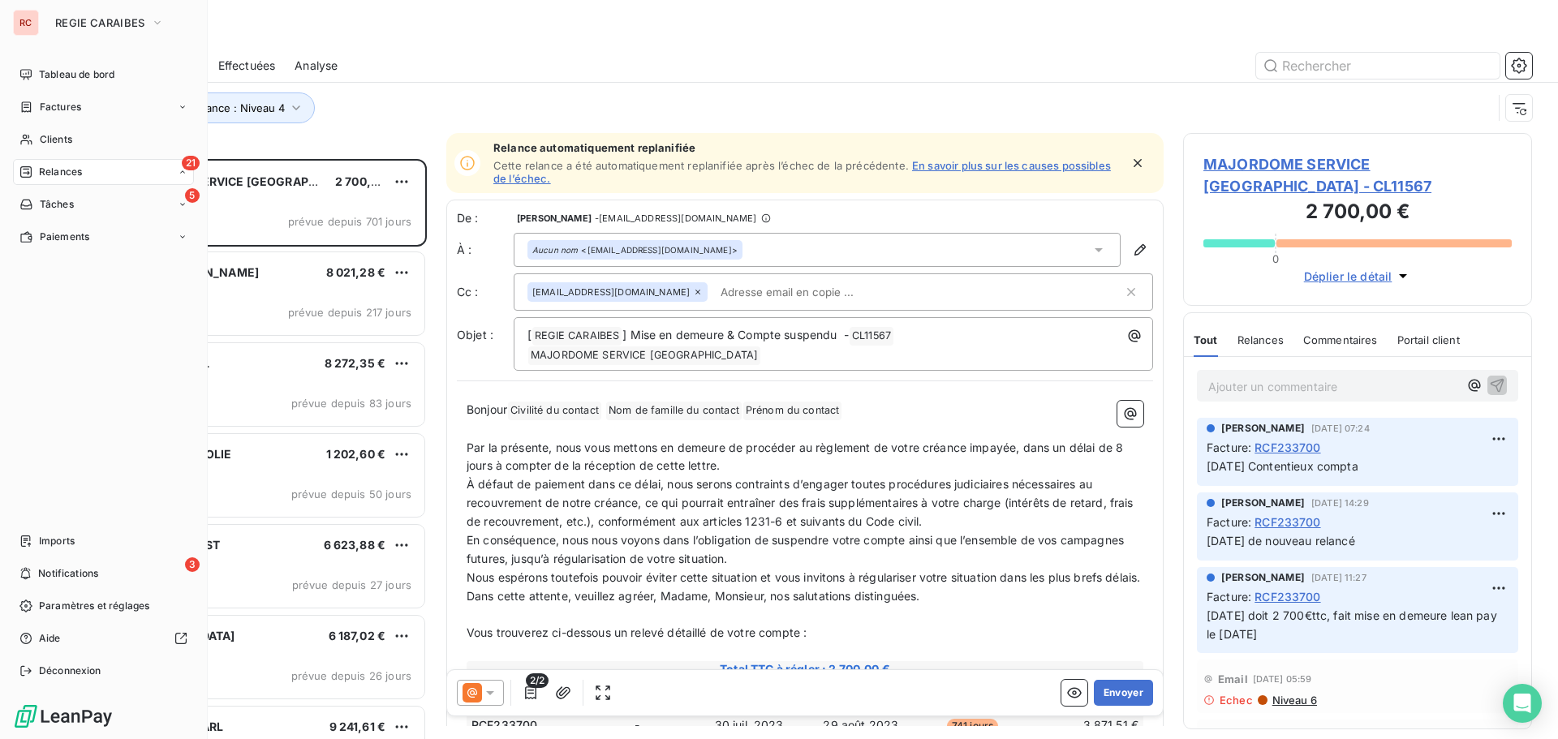
scroll to position [568, 337]
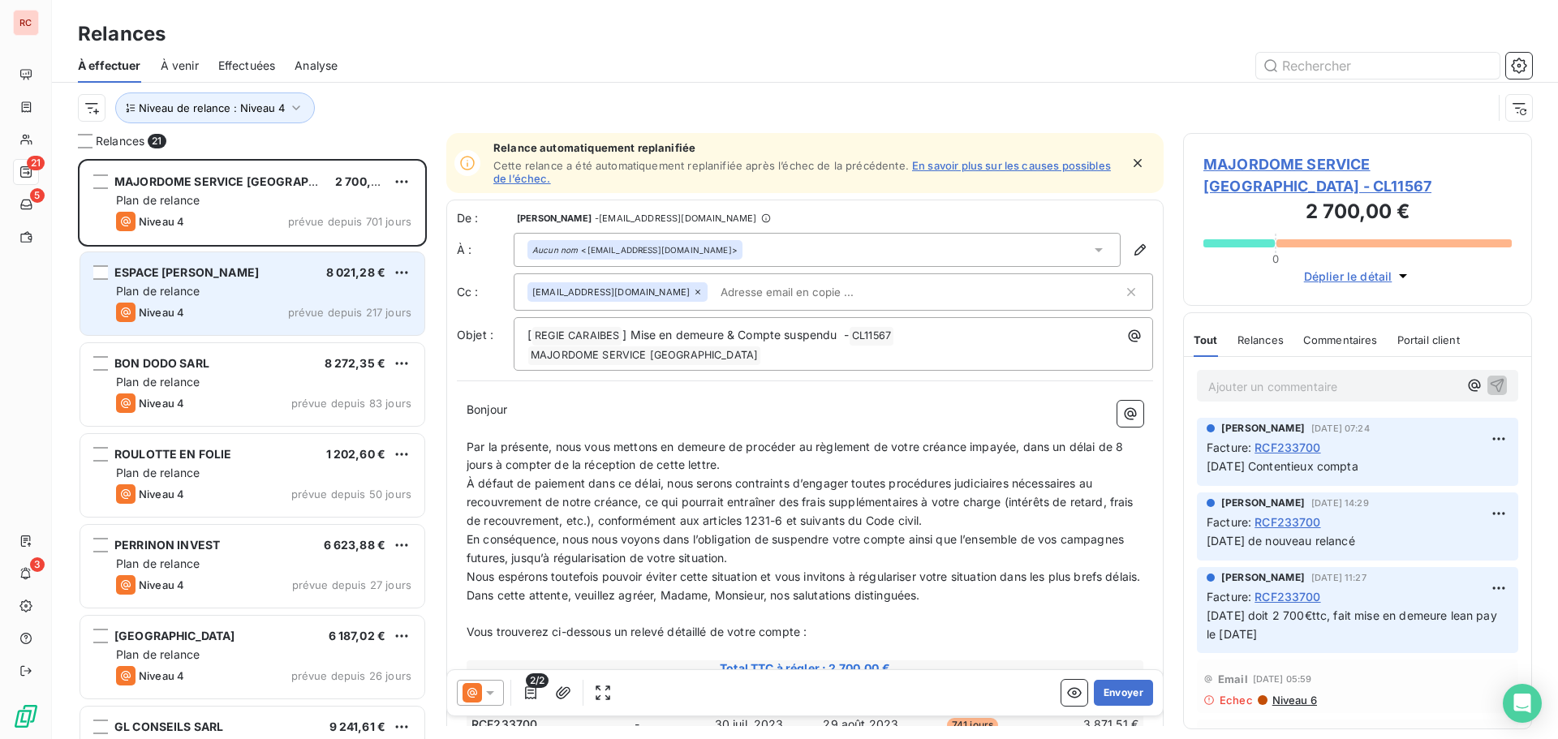
click at [161, 294] on span "Plan de relance" at bounding box center [158, 291] width 84 height 14
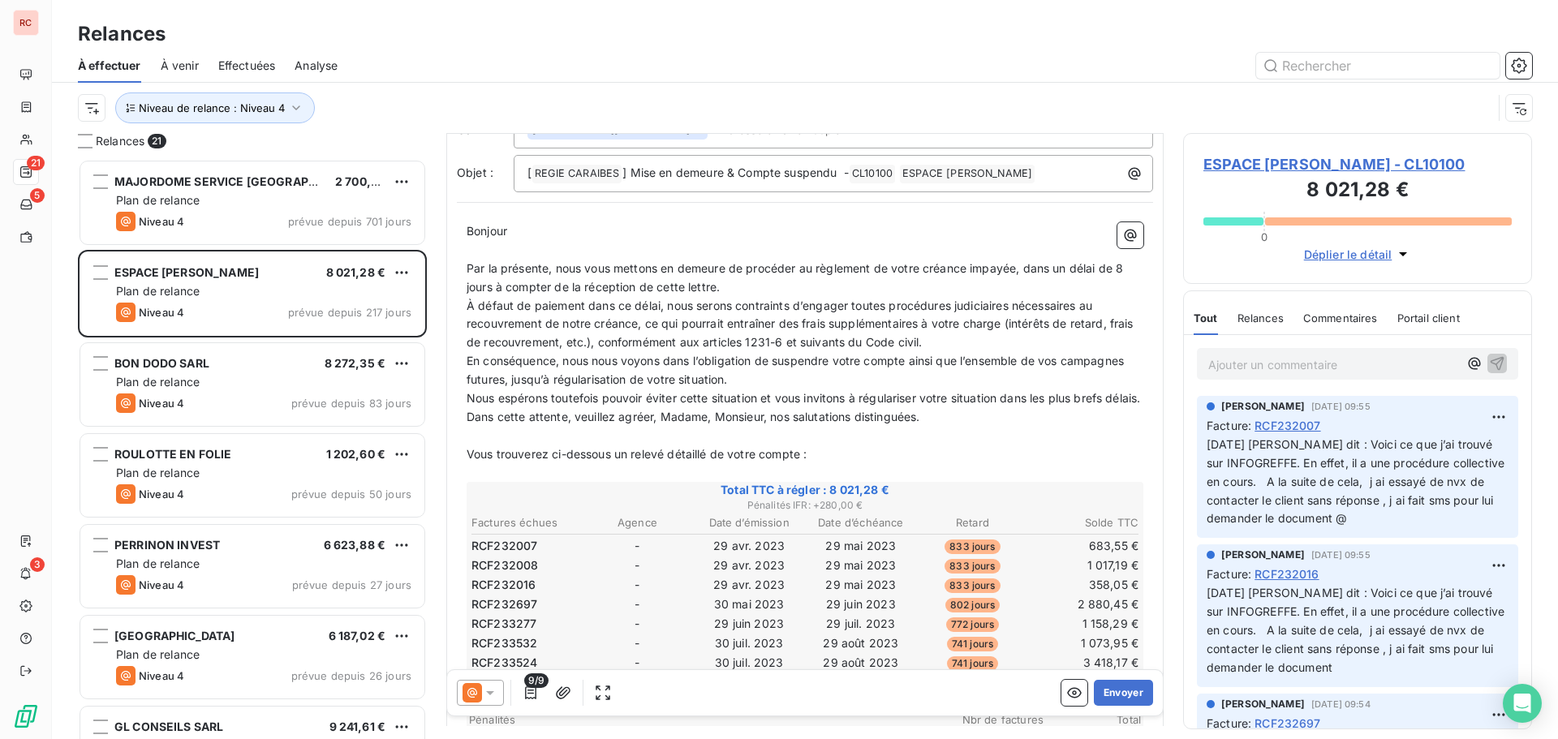
scroll to position [244, 0]
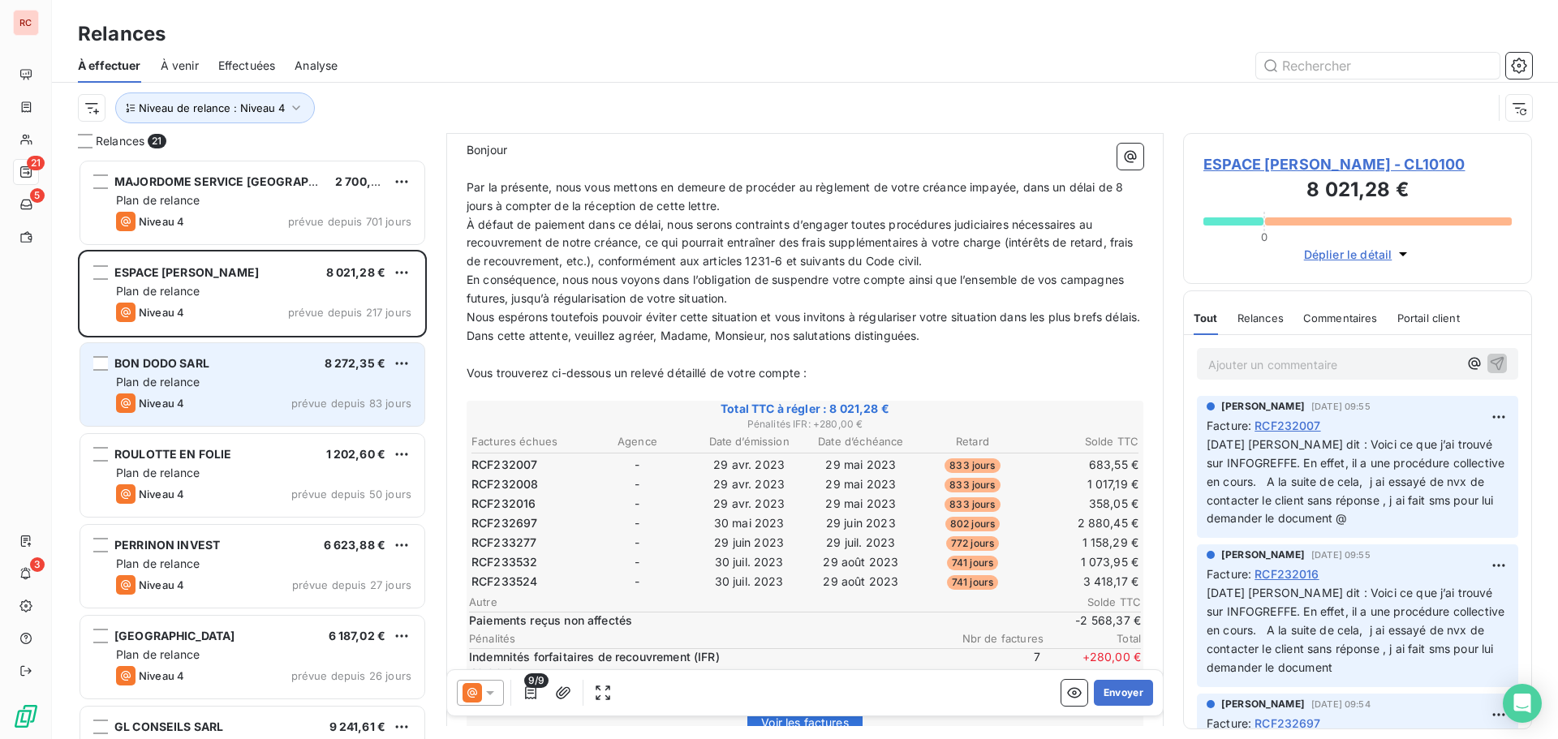
click at [189, 382] on span "Plan de relance" at bounding box center [158, 382] width 84 height 14
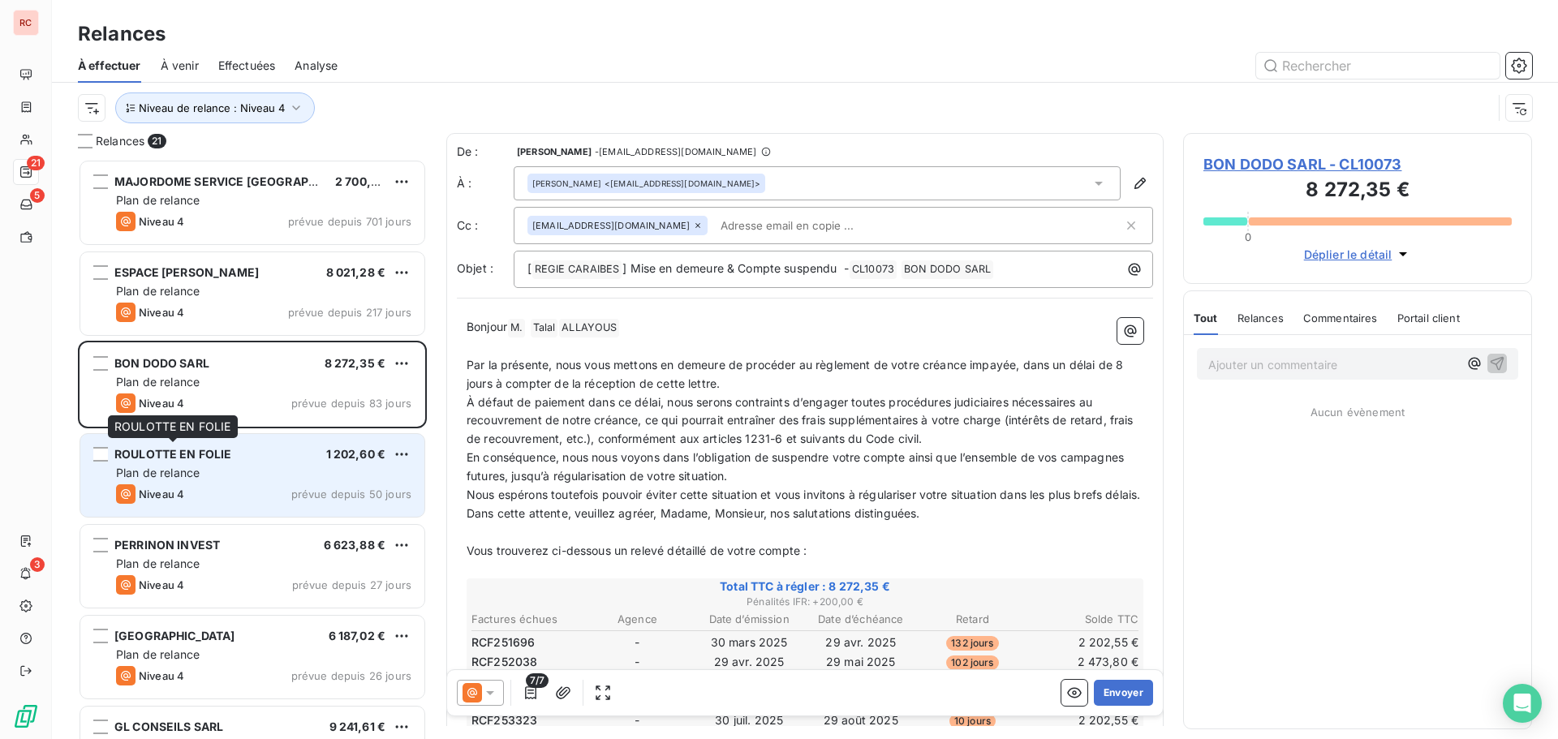
click at [187, 463] on div "ROULOTTE EN FOLIE 1 202,60 € Plan de relance Niveau 4 prévue depuis 50 jours" at bounding box center [252, 475] width 344 height 83
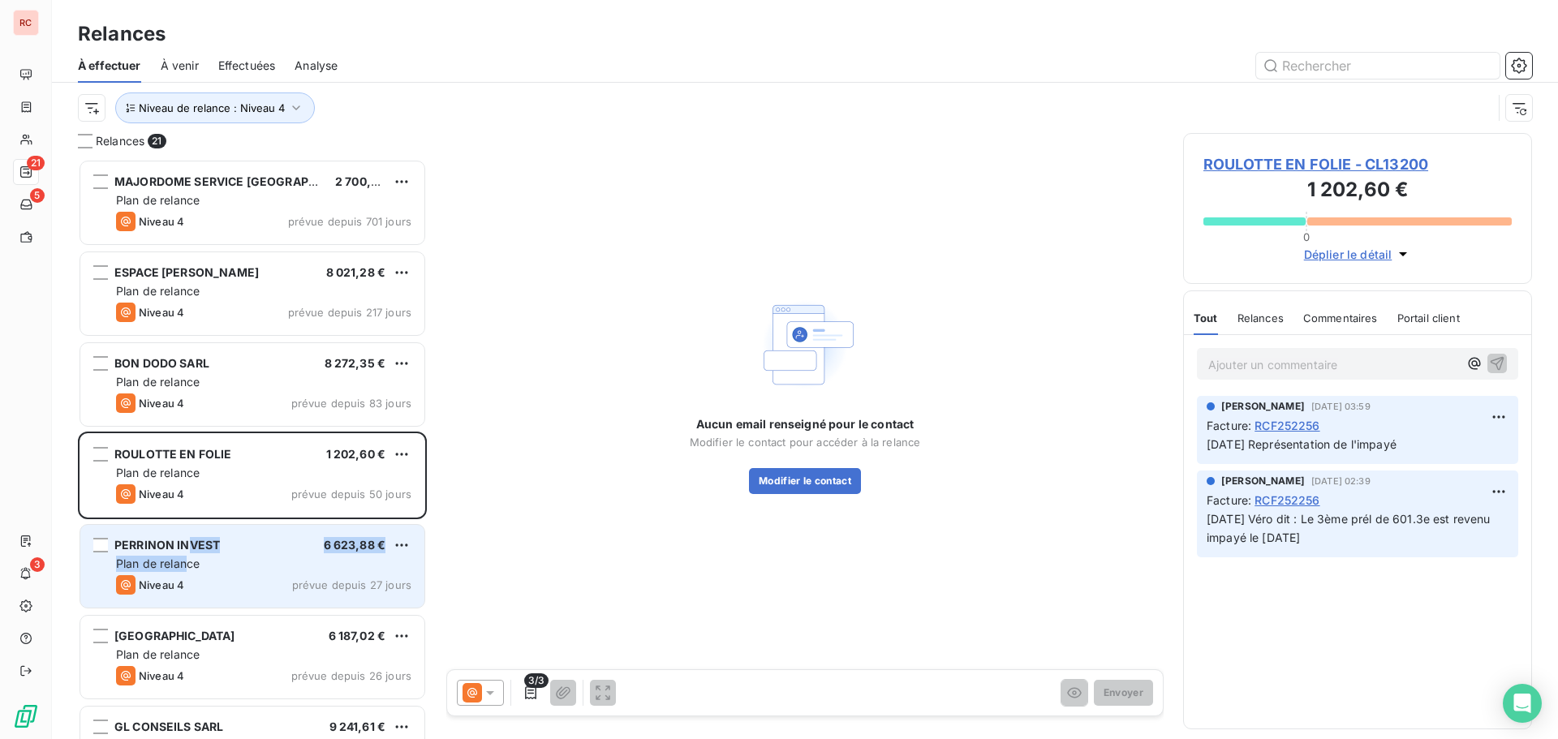
click at [183, 558] on div "PERRINON INVEST 6 623,88 € Plan de relance Niveau 4 prévue depuis 27 jours" at bounding box center [252, 566] width 344 height 83
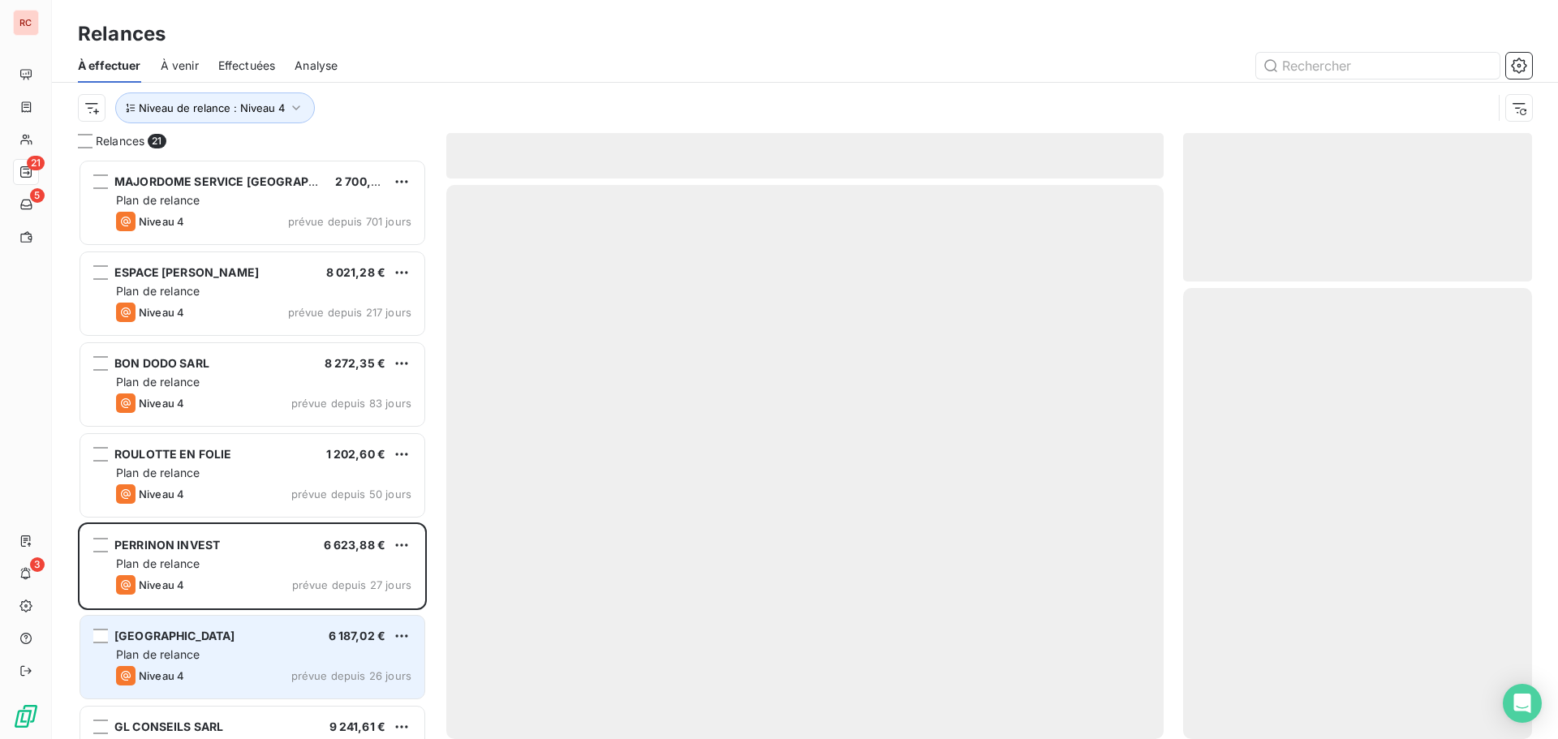
click at [173, 654] on span "Plan de relance" at bounding box center [158, 655] width 84 height 14
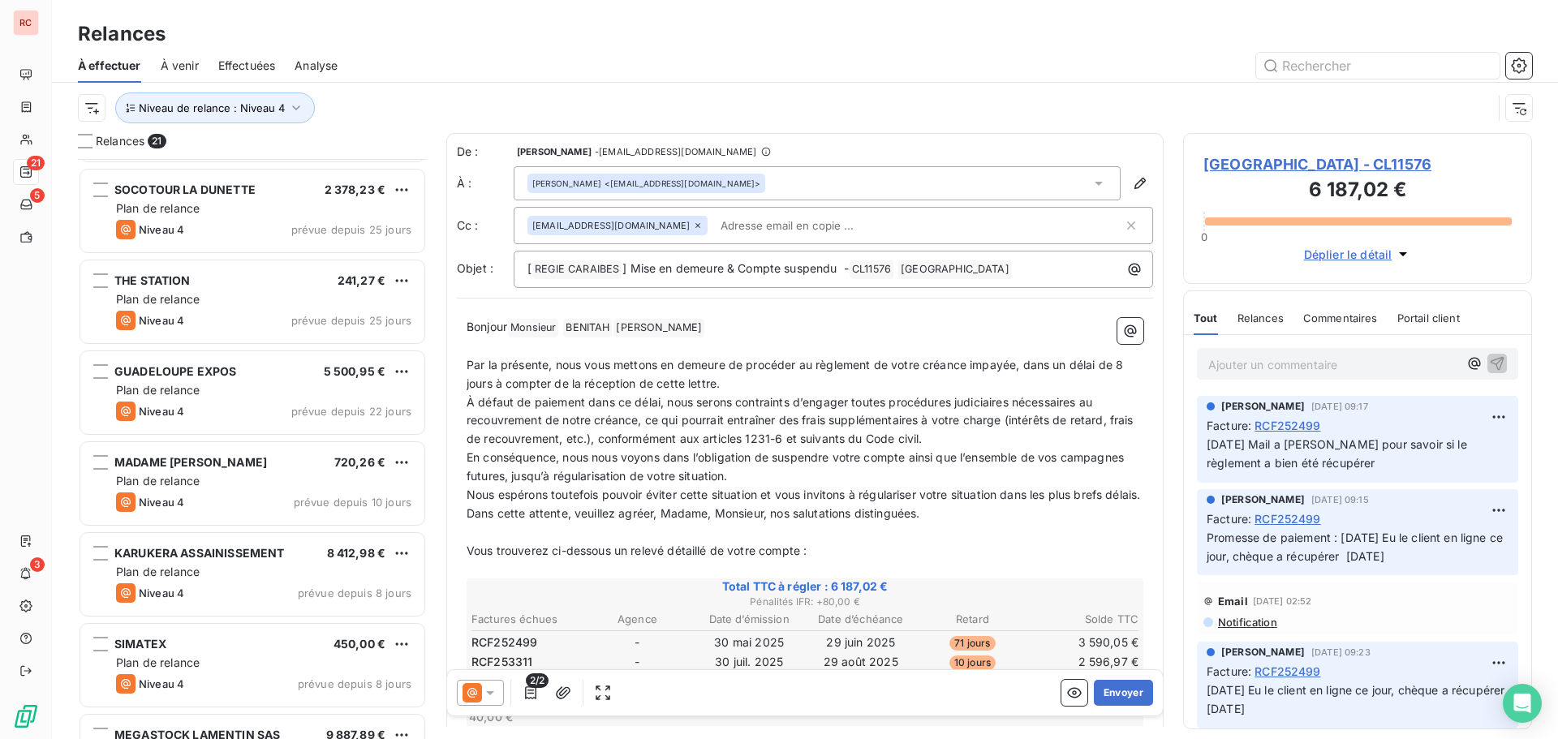
scroll to position [812, 0]
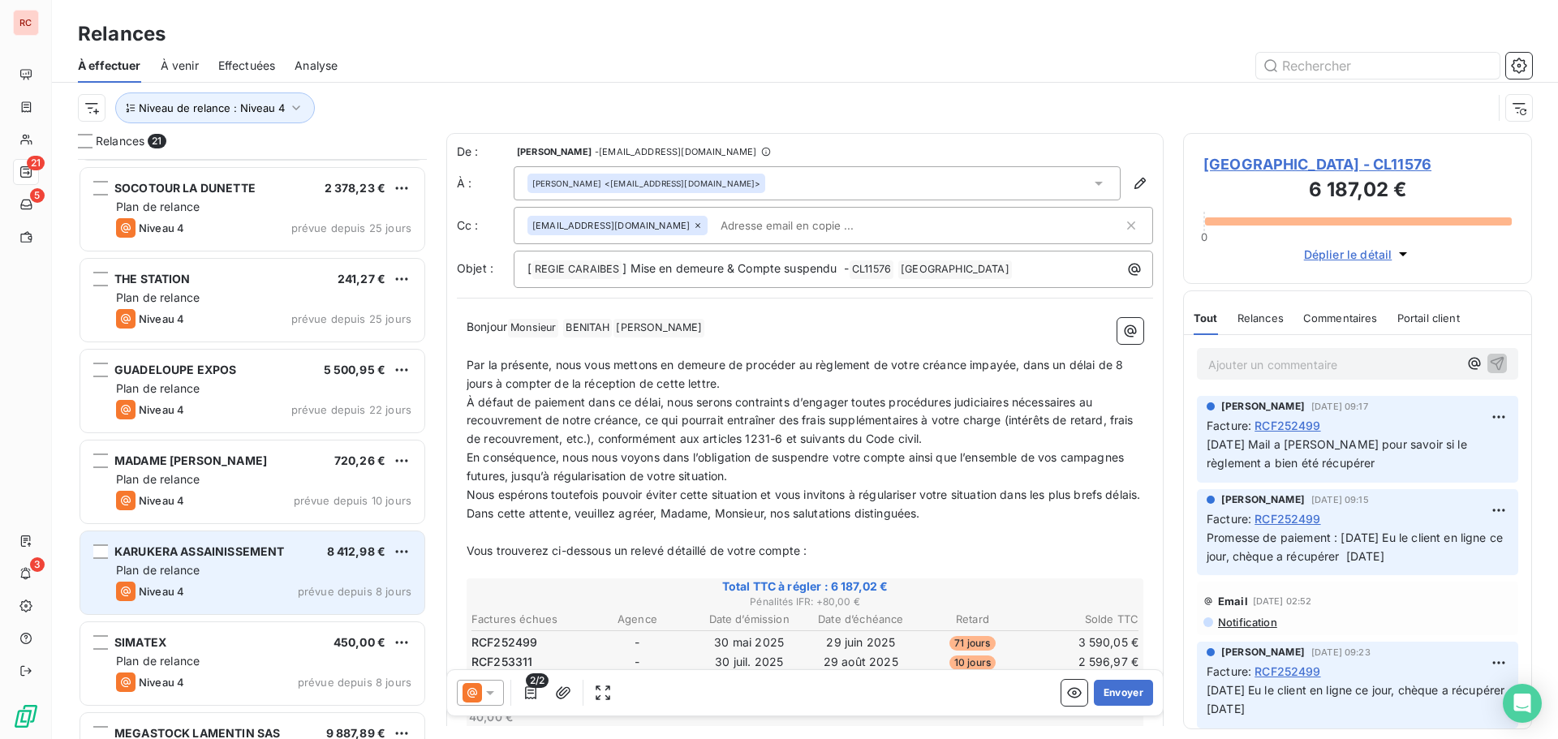
click at [196, 568] on span "Plan de relance" at bounding box center [158, 570] width 84 height 14
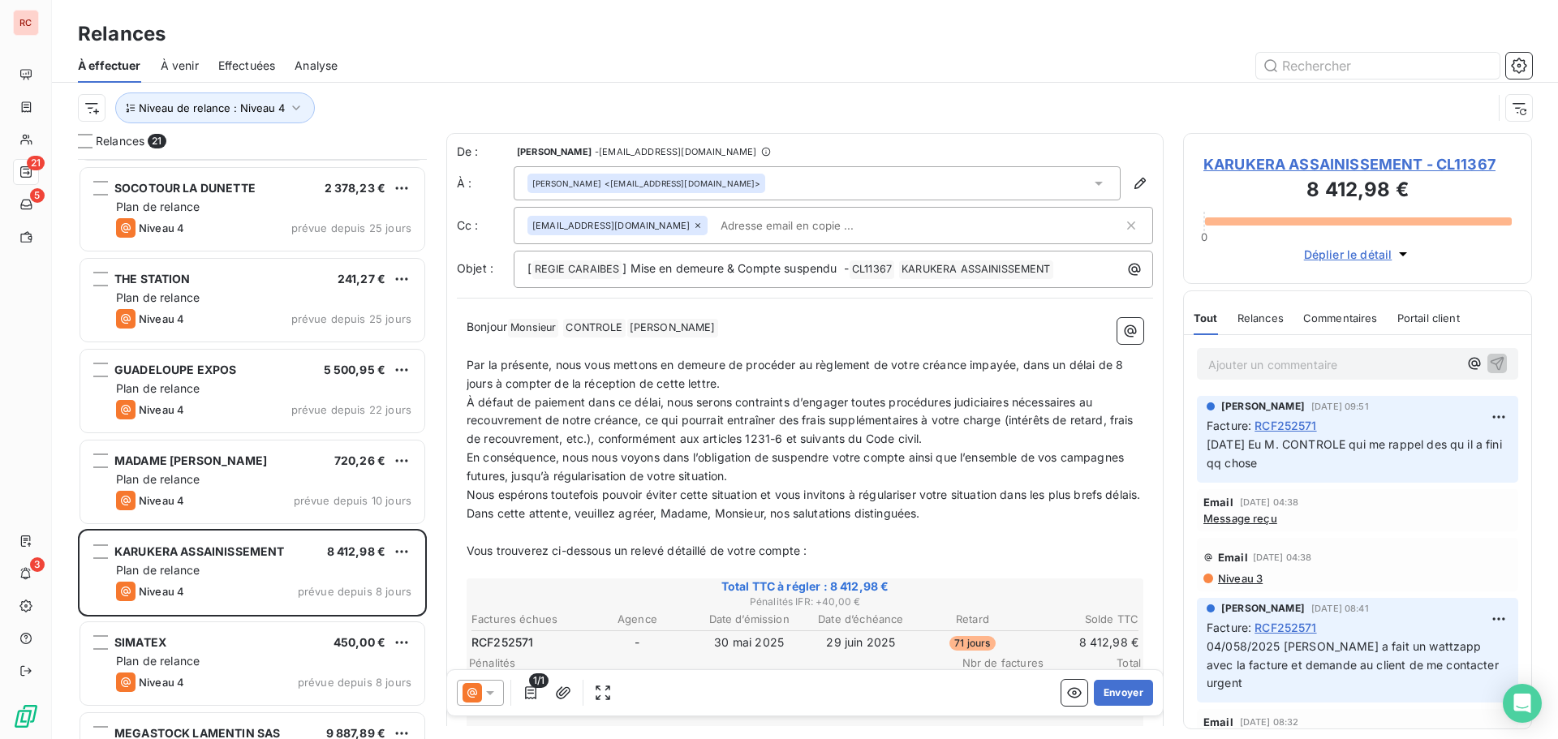
click at [496, 696] on icon at bounding box center [490, 693] width 16 height 16
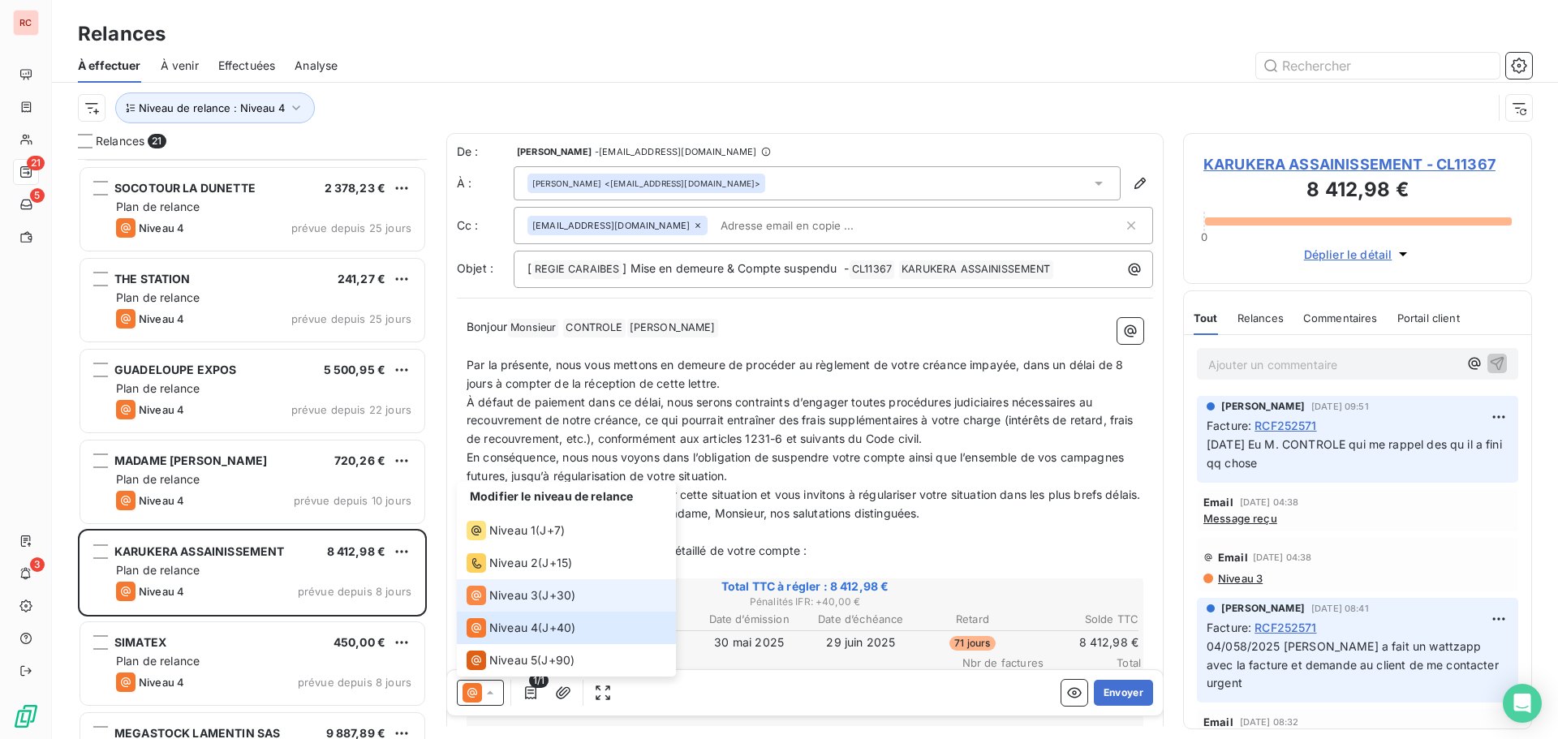
click at [524, 597] on span "Niveau 3" at bounding box center [513, 595] width 49 height 16
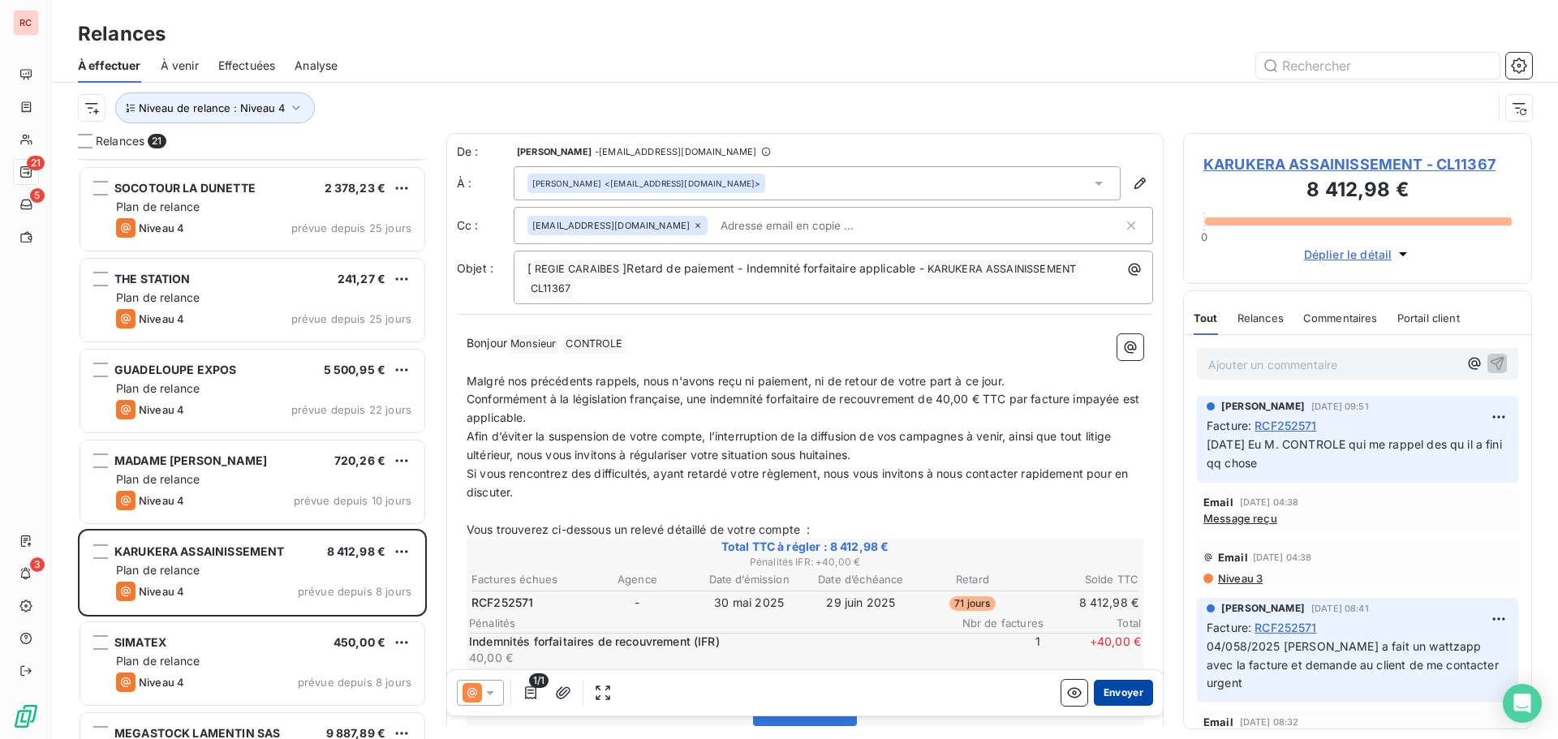
click at [1119, 692] on button "Envoyer" at bounding box center [1123, 693] width 59 height 26
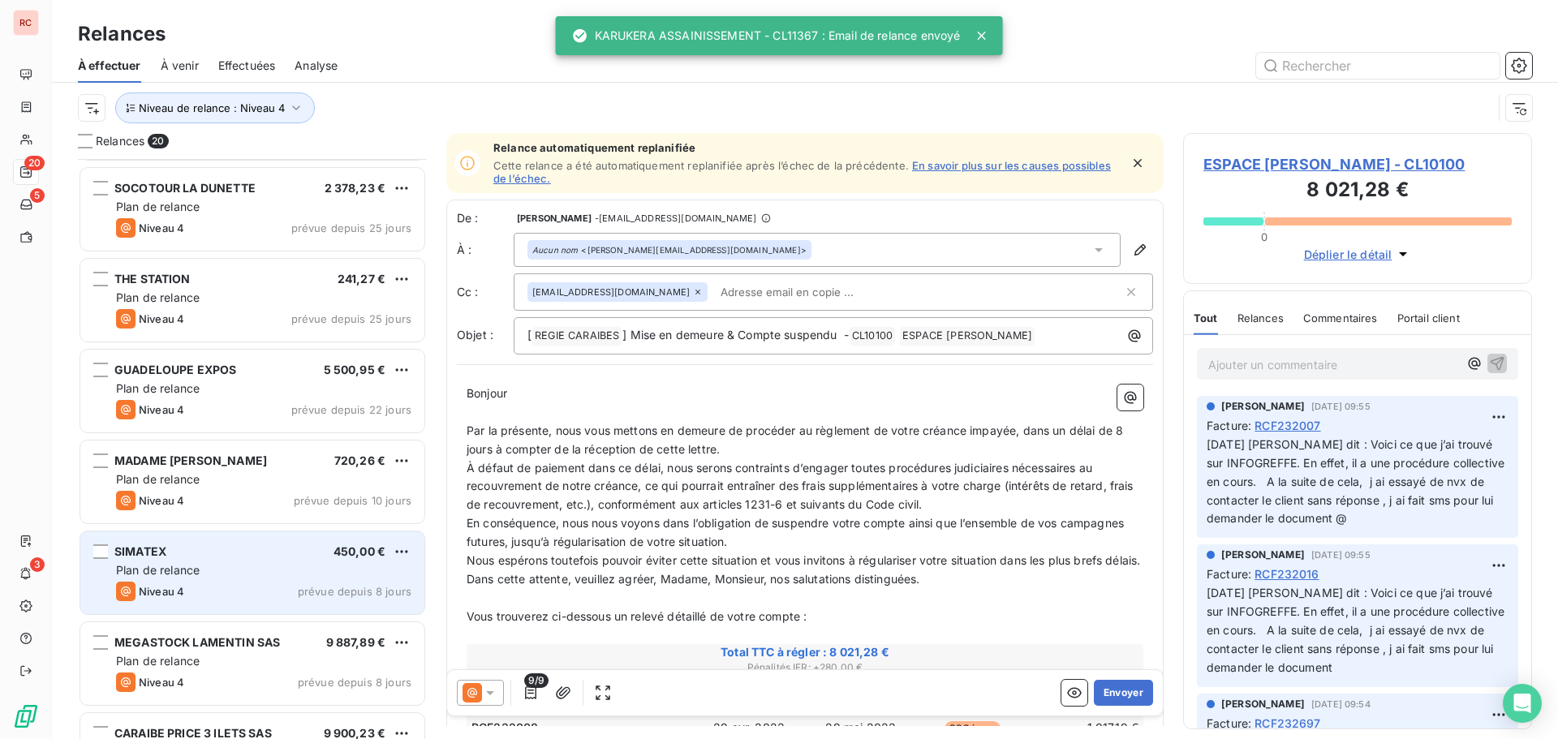
click at [243, 592] on div "Niveau 4 prévue depuis 8 jours" at bounding box center [263, 591] width 295 height 19
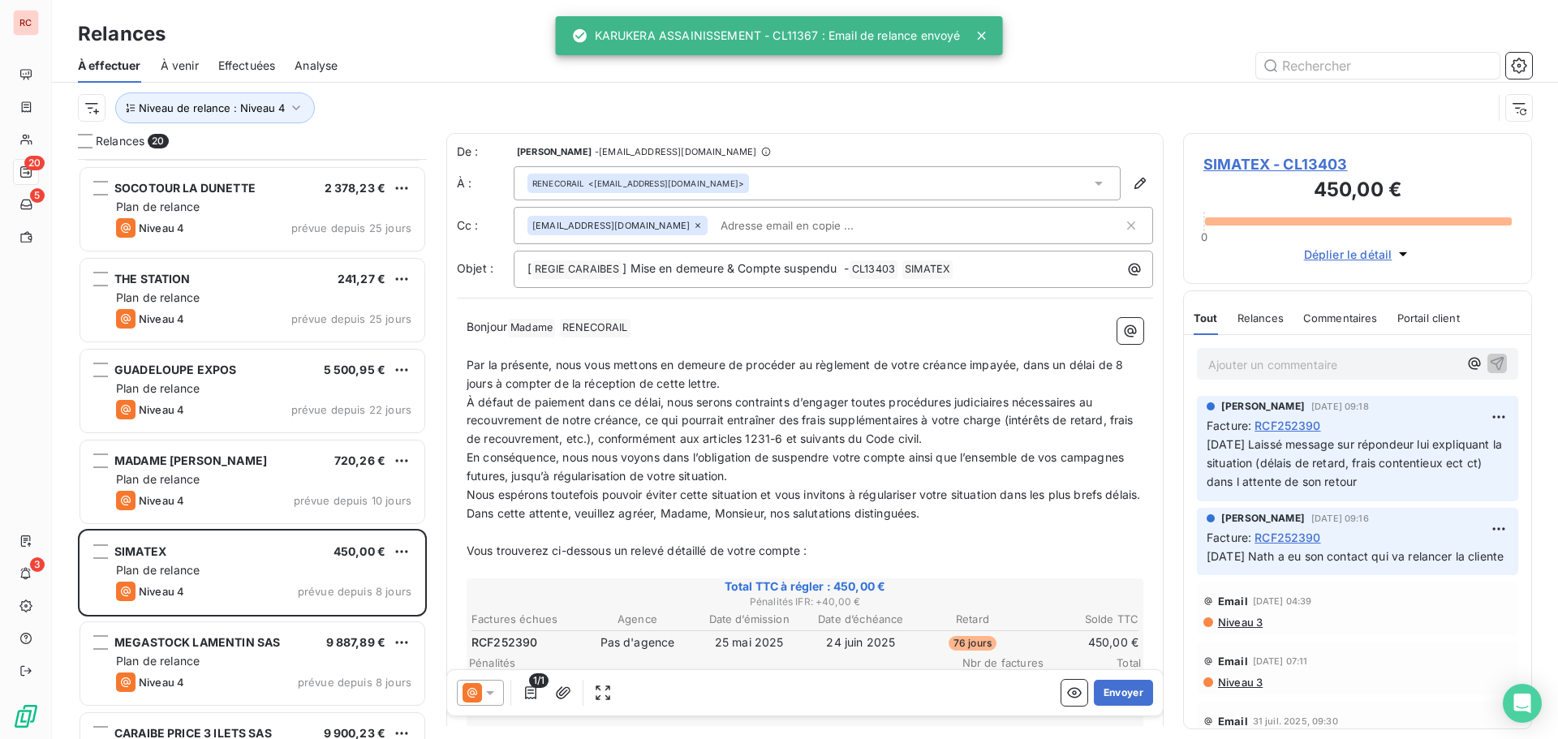
click at [501, 696] on div at bounding box center [480, 693] width 47 height 26
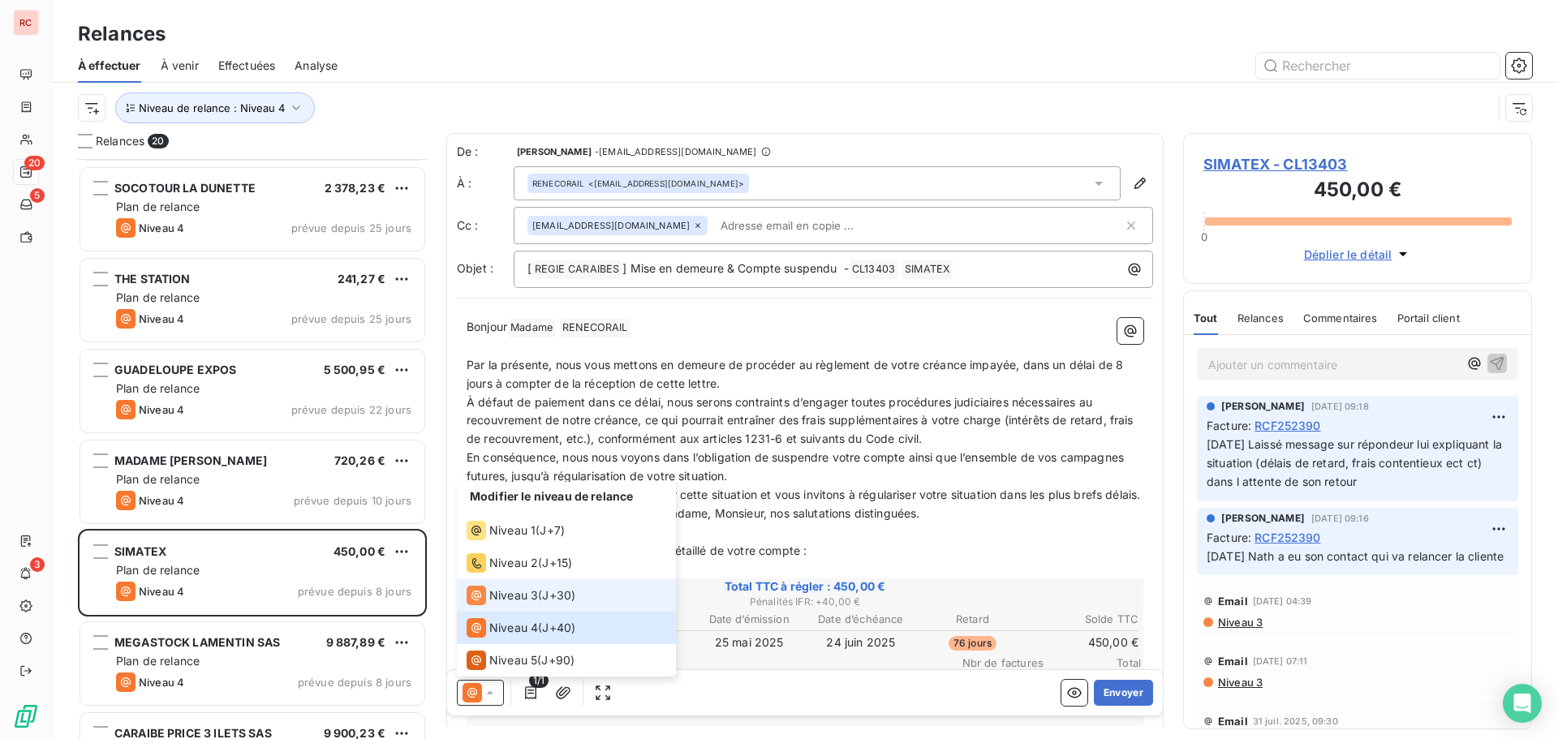
click at [506, 592] on span "Niveau 3" at bounding box center [513, 595] width 49 height 16
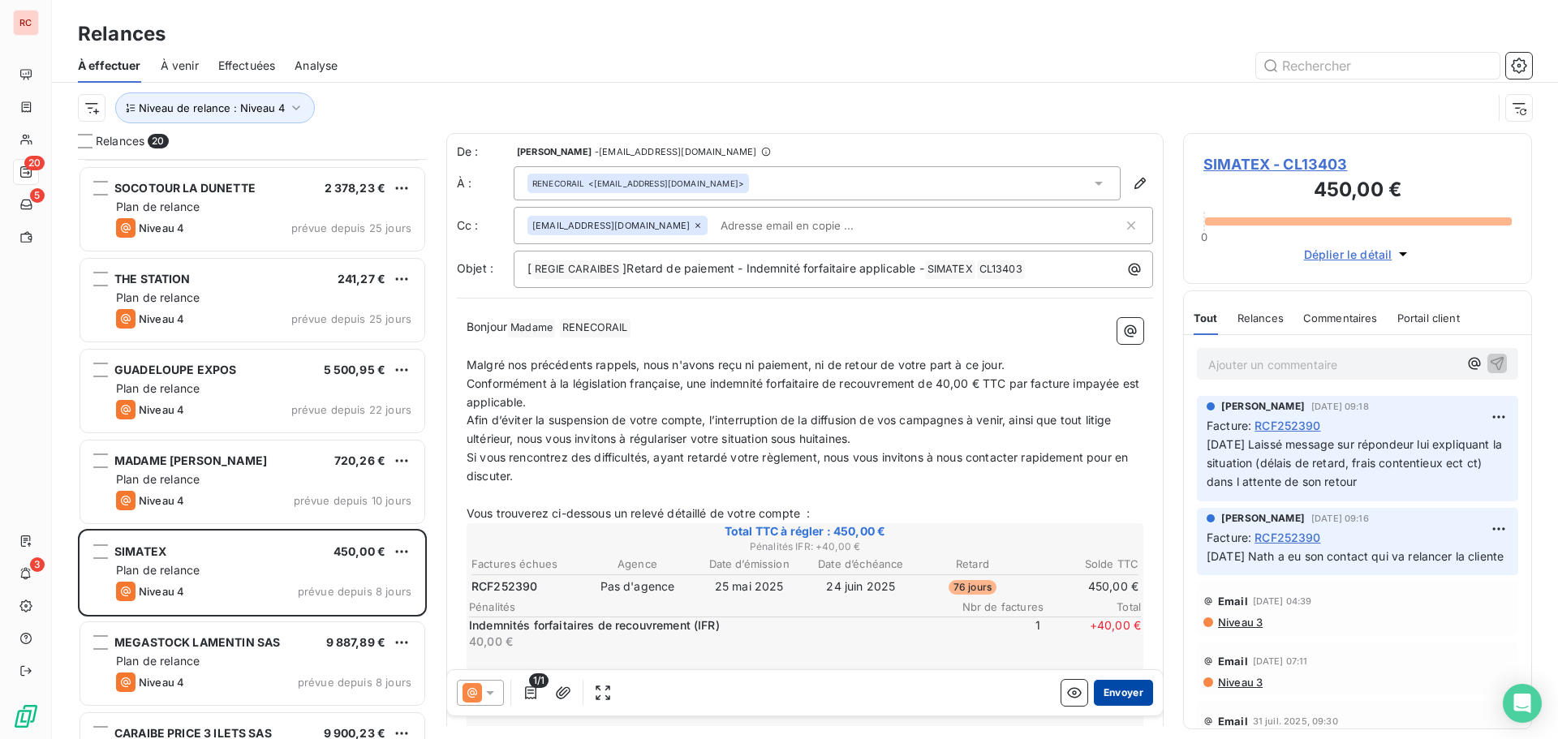
click at [1113, 691] on button "Envoyer" at bounding box center [1123, 693] width 59 height 26
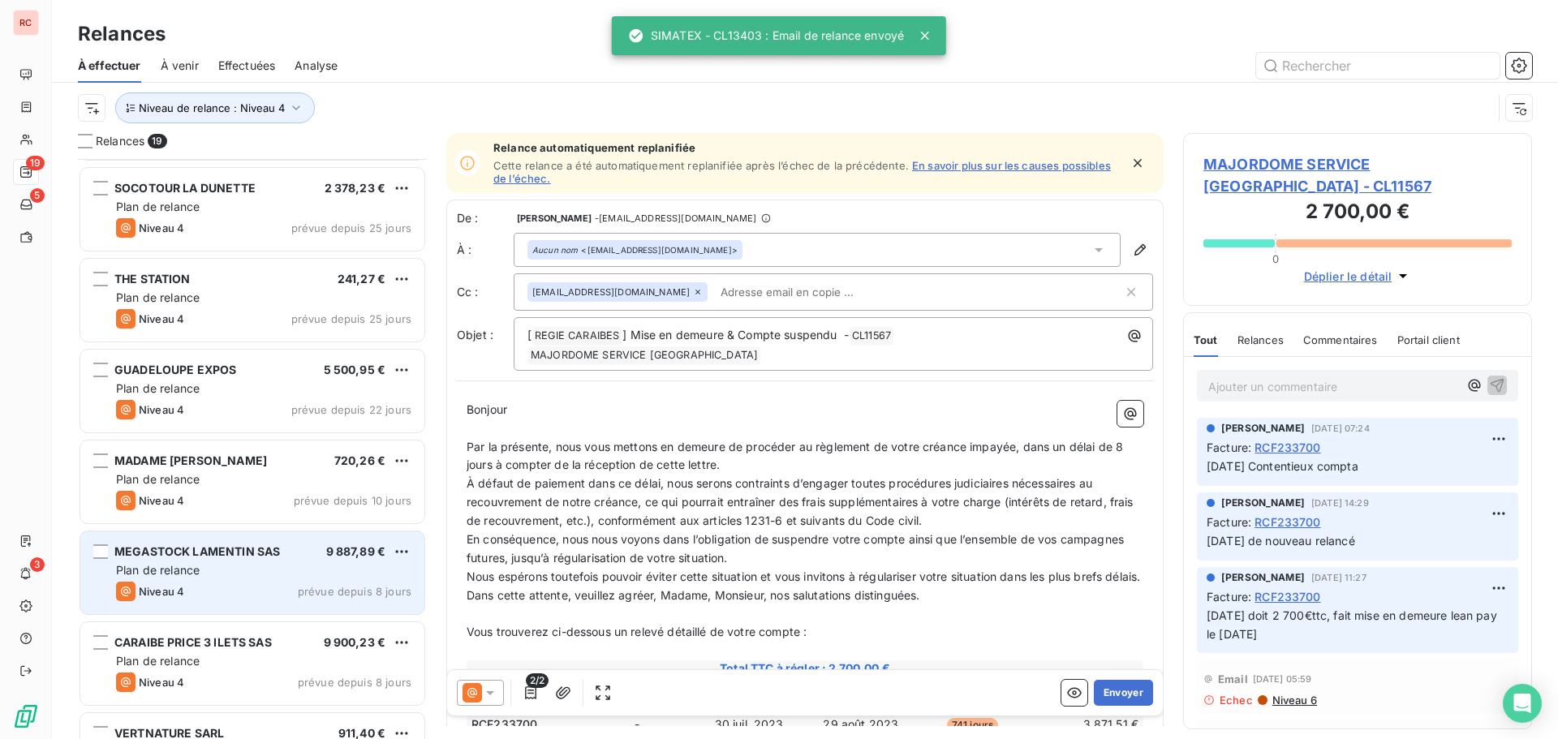
click at [165, 583] on div "Niveau 4" at bounding box center [150, 591] width 68 height 19
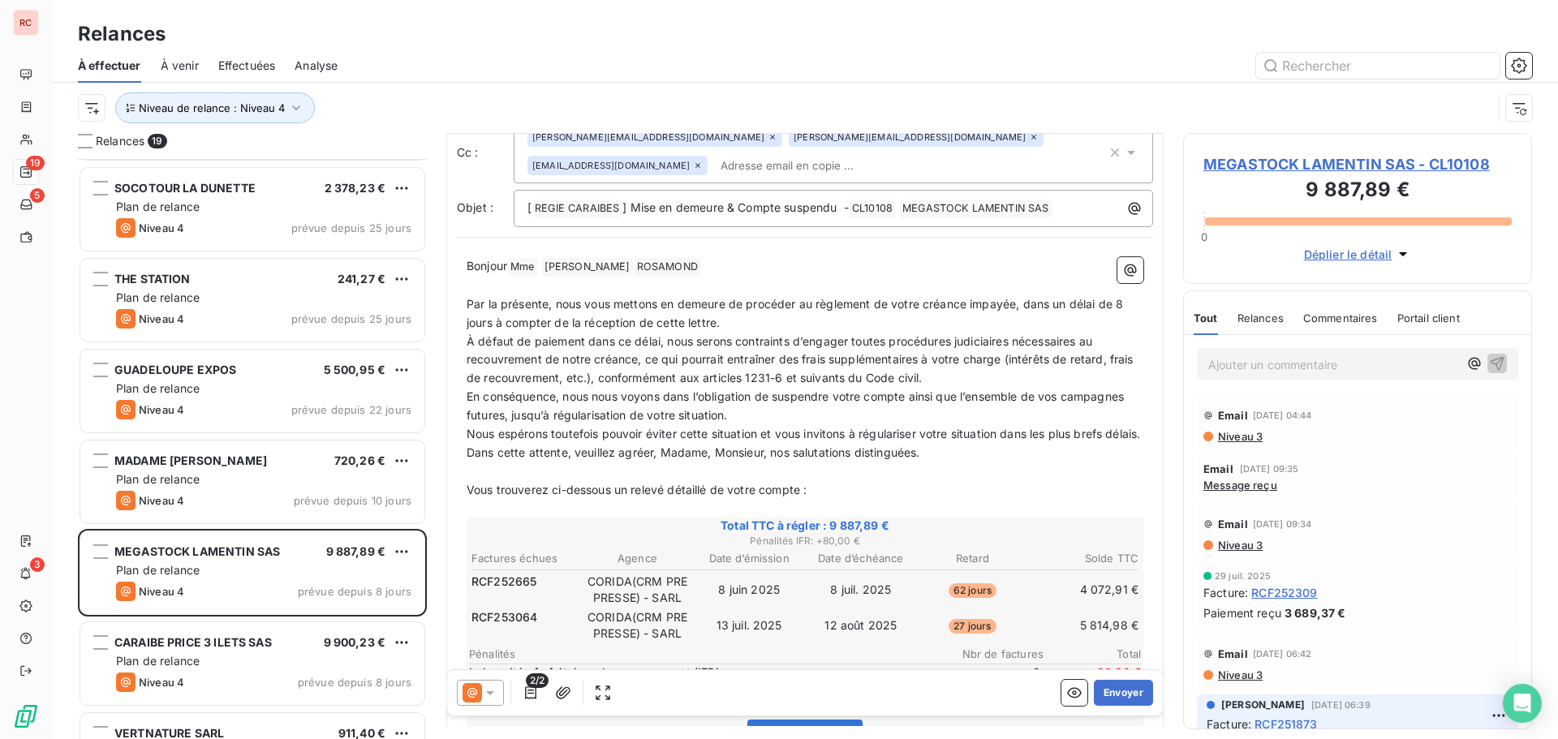
scroll to position [82, 0]
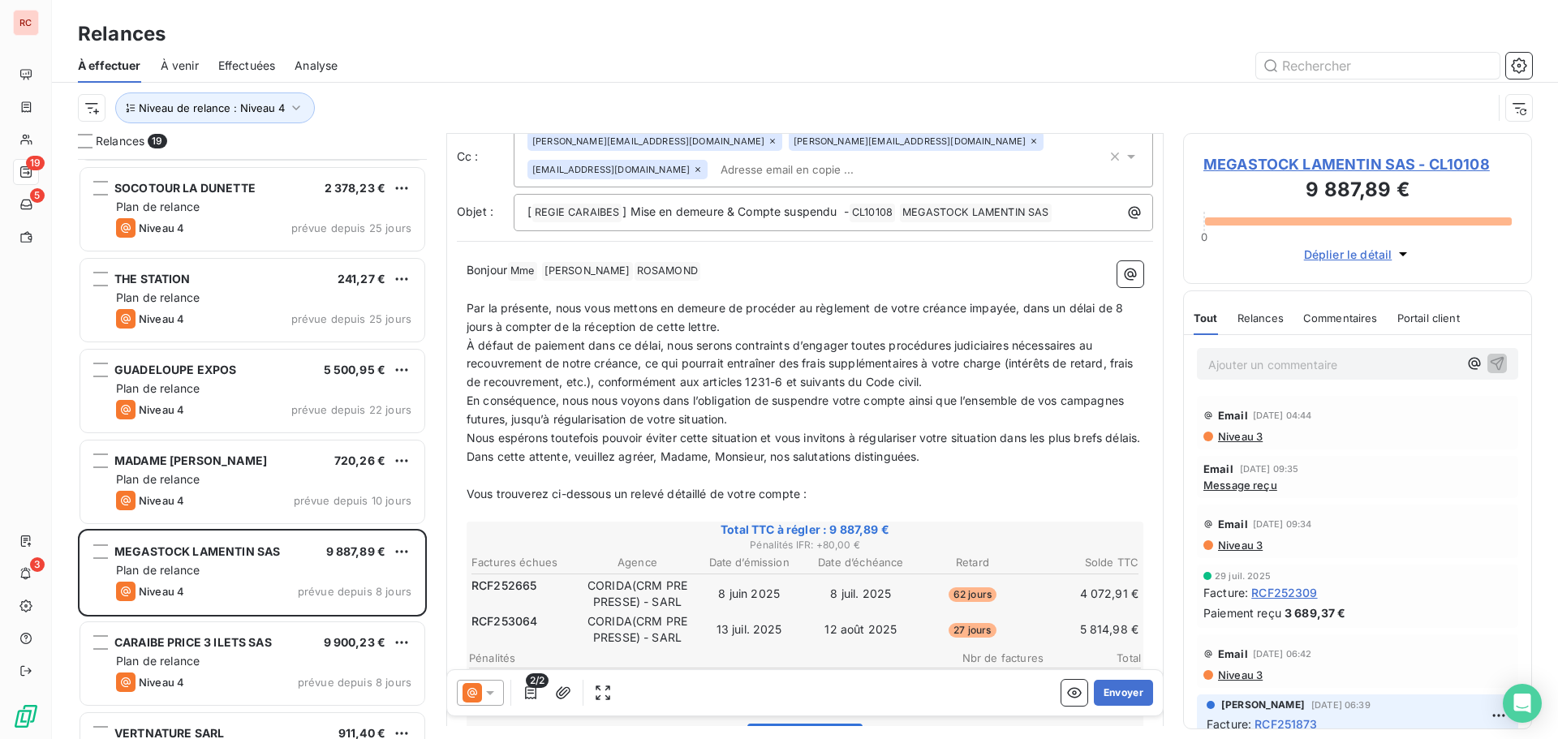
click at [493, 695] on icon at bounding box center [490, 693] width 16 height 16
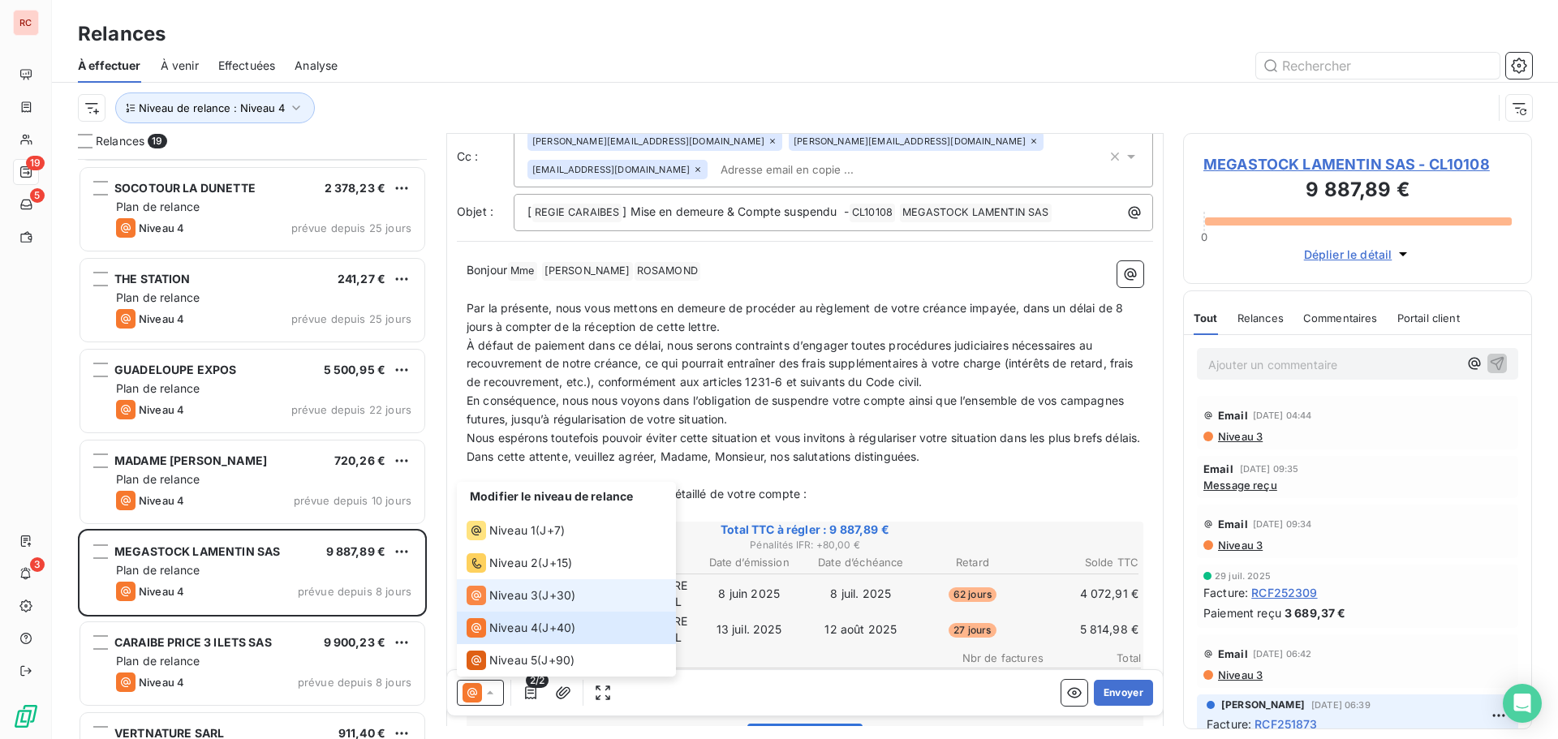
click at [506, 596] on span "Niveau 3" at bounding box center [513, 595] width 49 height 16
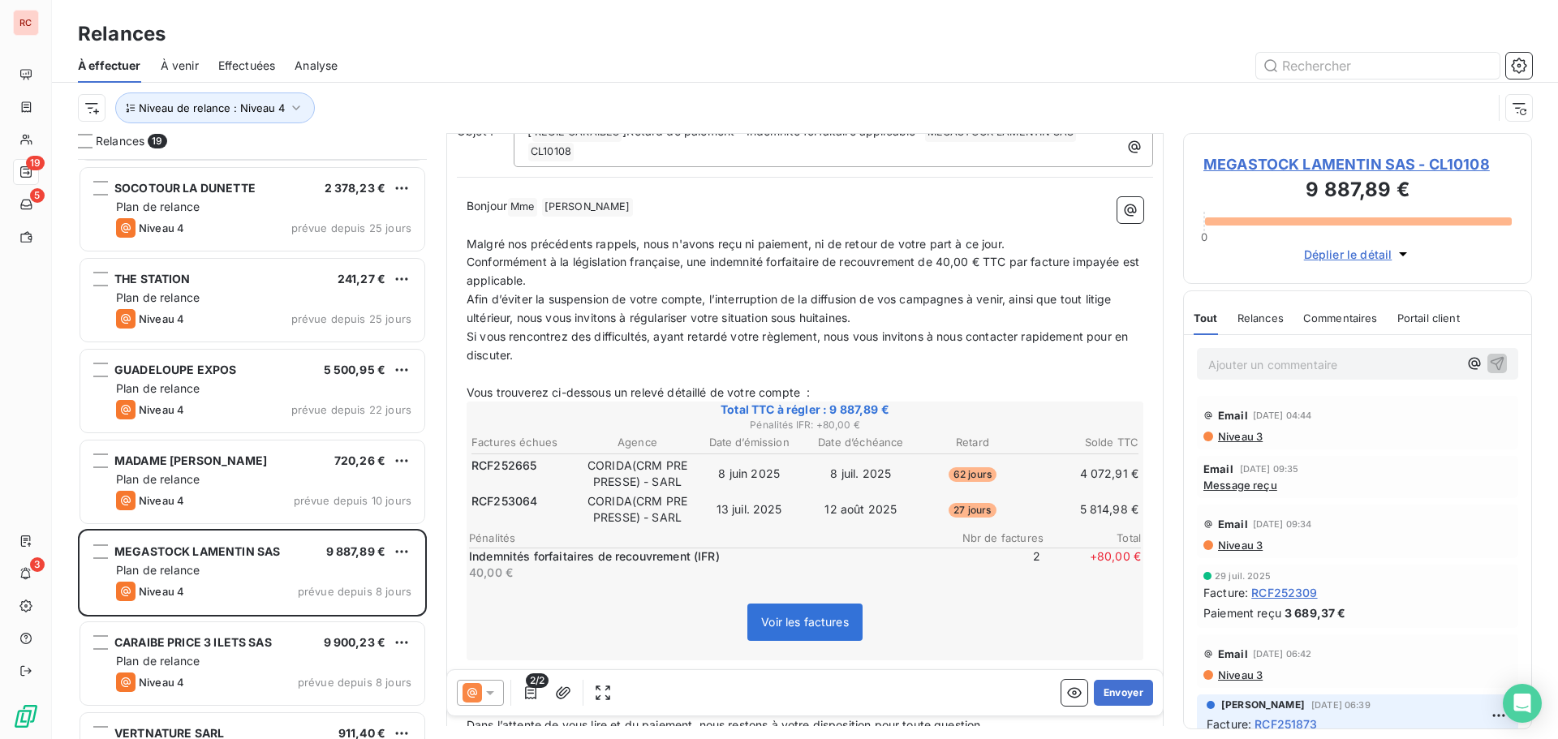
scroll to position [163, 0]
drag, startPoint x: 582, startPoint y: 187, endPoint x: 574, endPoint y: 191, distance: 8.7
click at [566, 196] on div "Bonjour Mme ﻿ [PERSON_NAME] ﻿ ﻿ ﻿ Malgré nos précédents rappels, nous n'avons r…" at bounding box center [805, 637] width 677 height 882
click at [1122, 201] on icon "button" at bounding box center [1130, 209] width 16 height 16
click at [680, 192] on html "RC 19 5 3 Relances À effectuer À venir Effectuées Analyse Niveau de relance : N…" at bounding box center [779, 369] width 1558 height 739
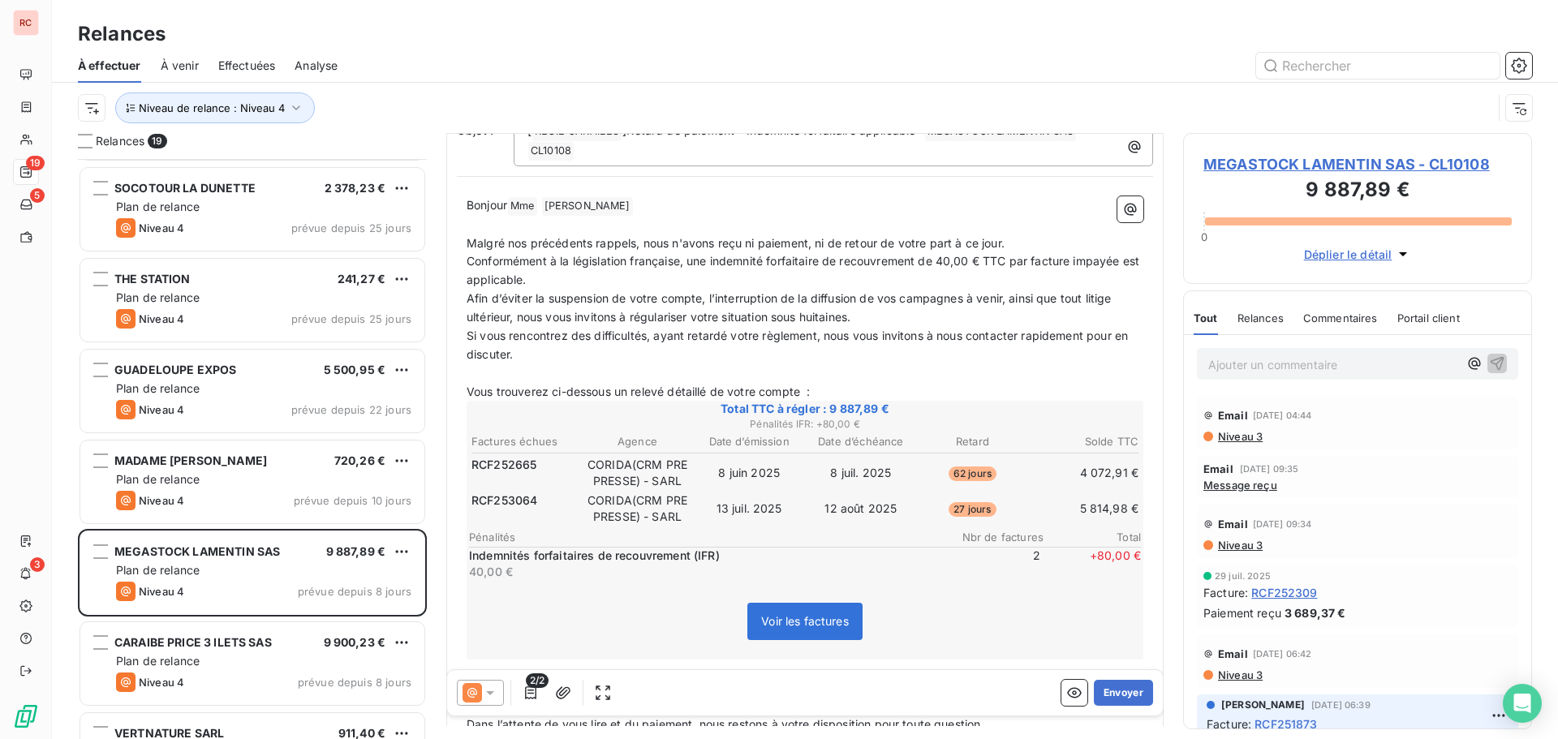
click at [605, 196] on p "Bonjour Mme ﻿ [PERSON_NAME] ﻿ ﻿" at bounding box center [805, 205] width 677 height 19
click at [1117, 196] on button "button" at bounding box center [1130, 209] width 26 height 26
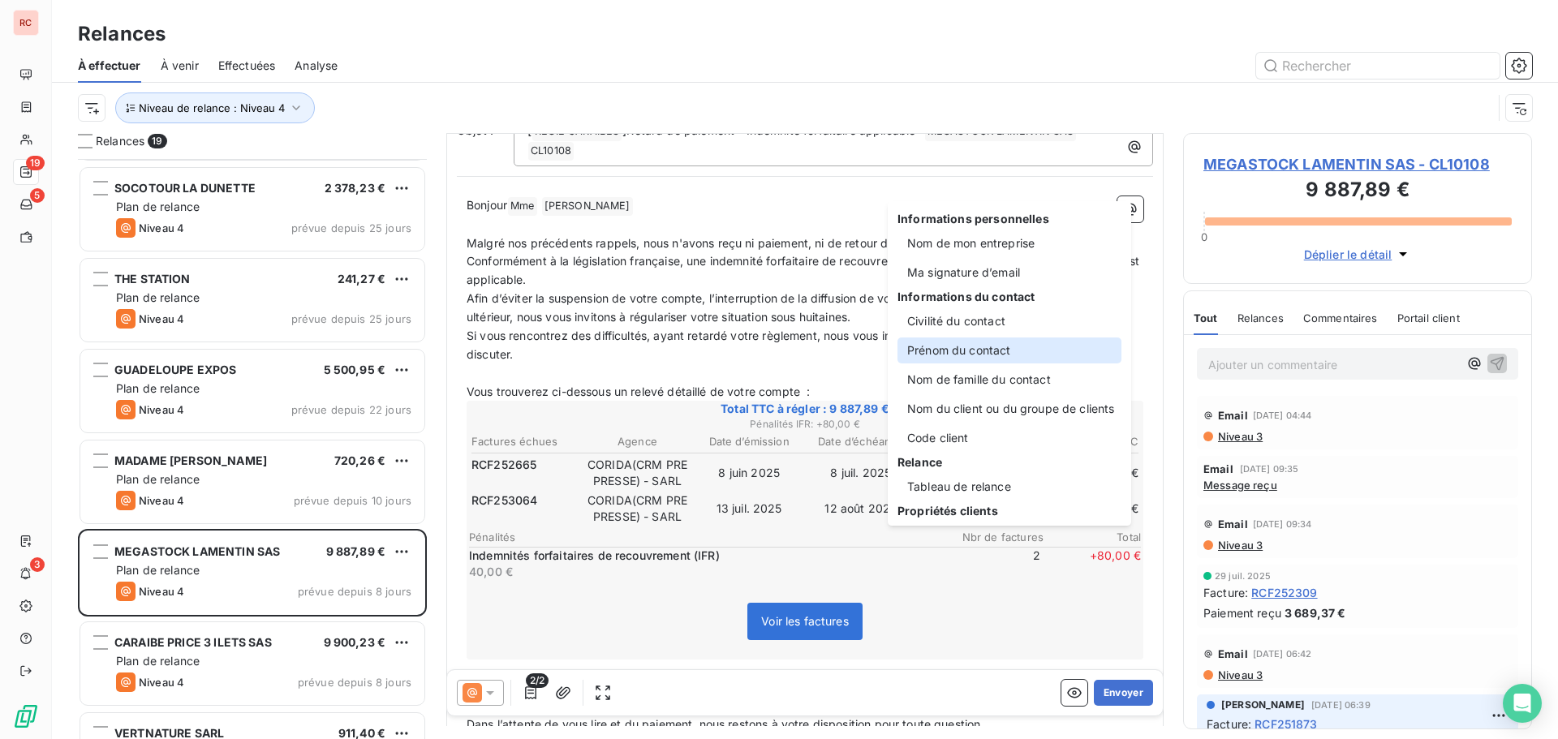
click at [966, 348] on div "Prénom du contact" at bounding box center [1009, 351] width 224 height 26
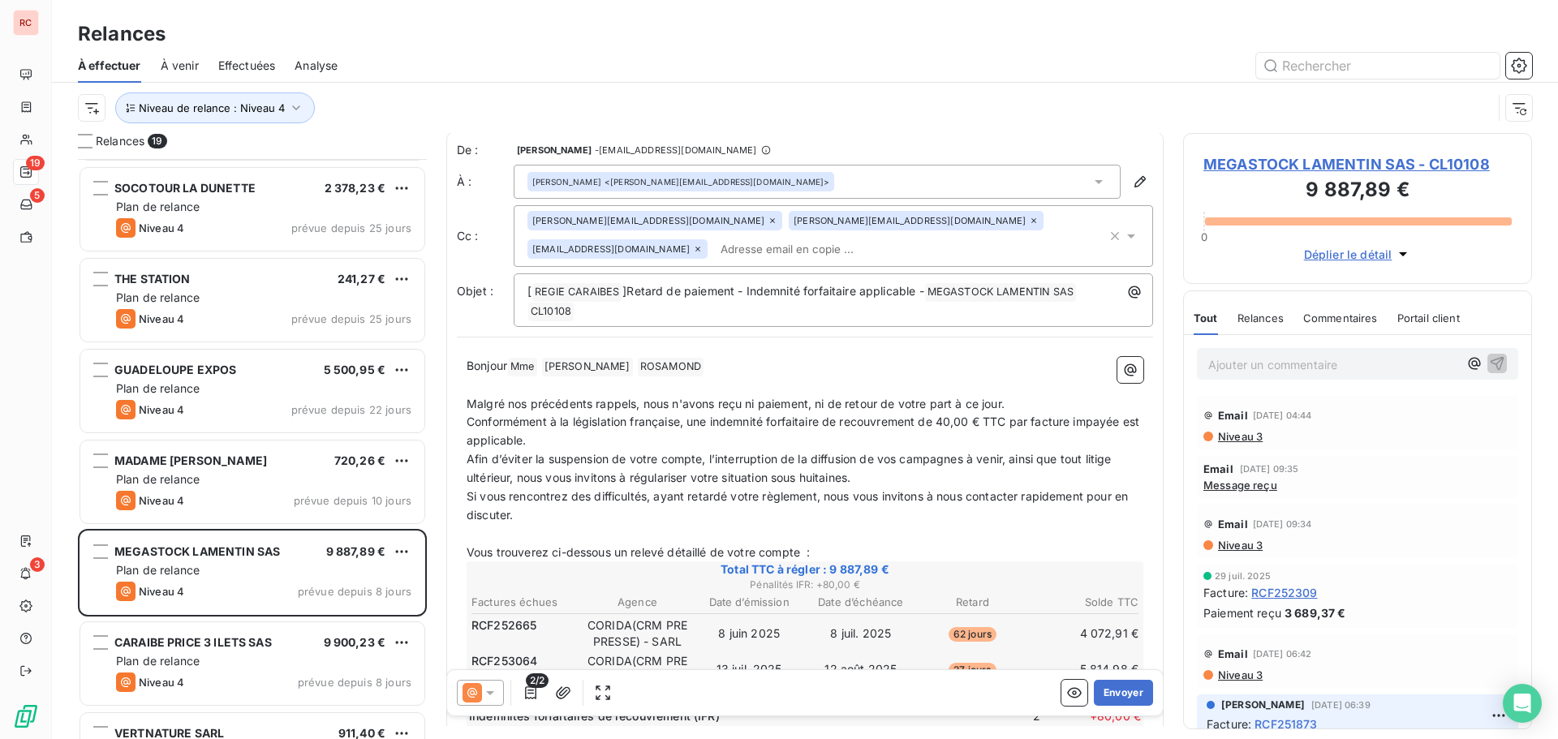
scroll to position [0, 0]
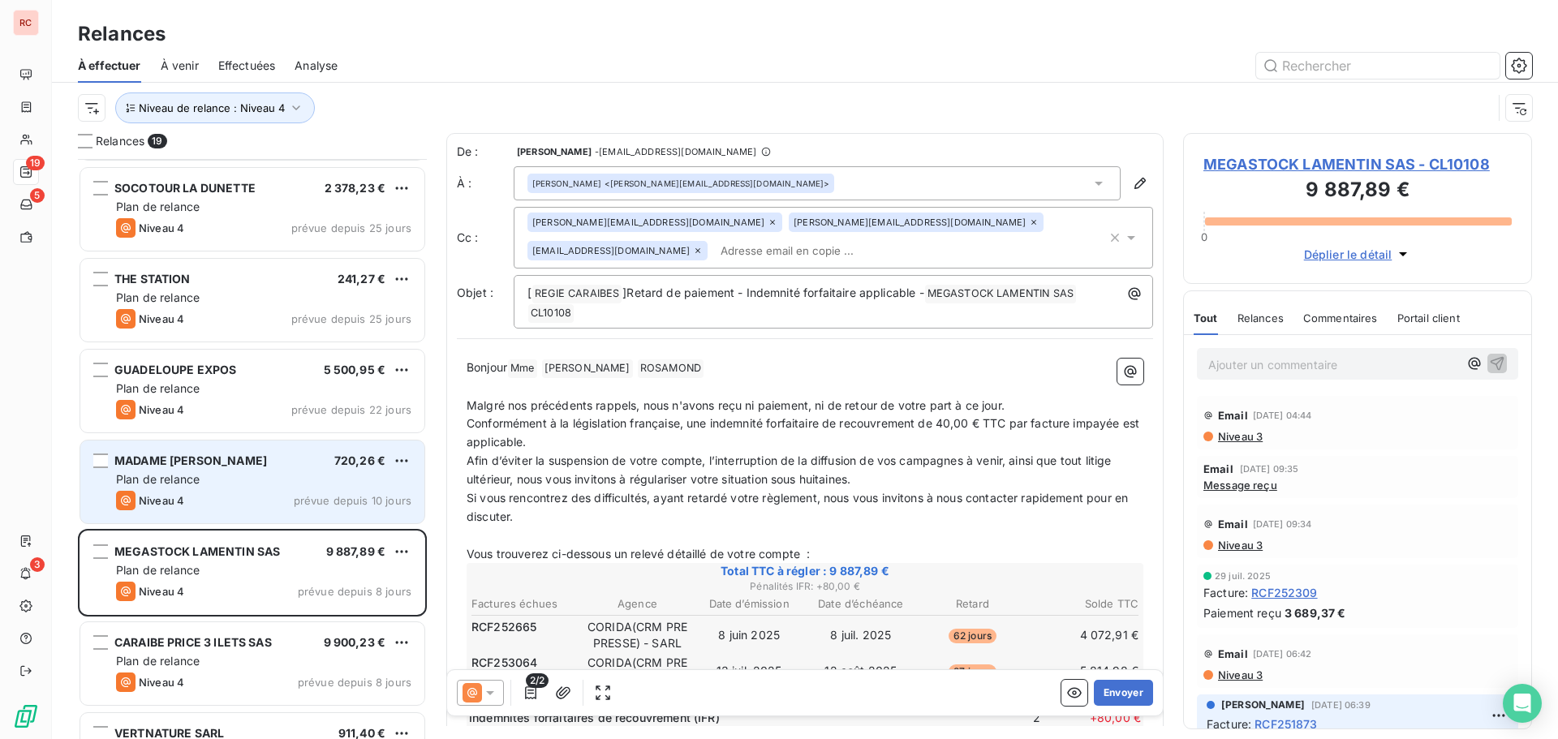
click at [293, 468] on div "MADAME [PERSON_NAME] 720,26 € Plan de relance Niveau 4 prévue depuis 10 jours" at bounding box center [252, 482] width 344 height 83
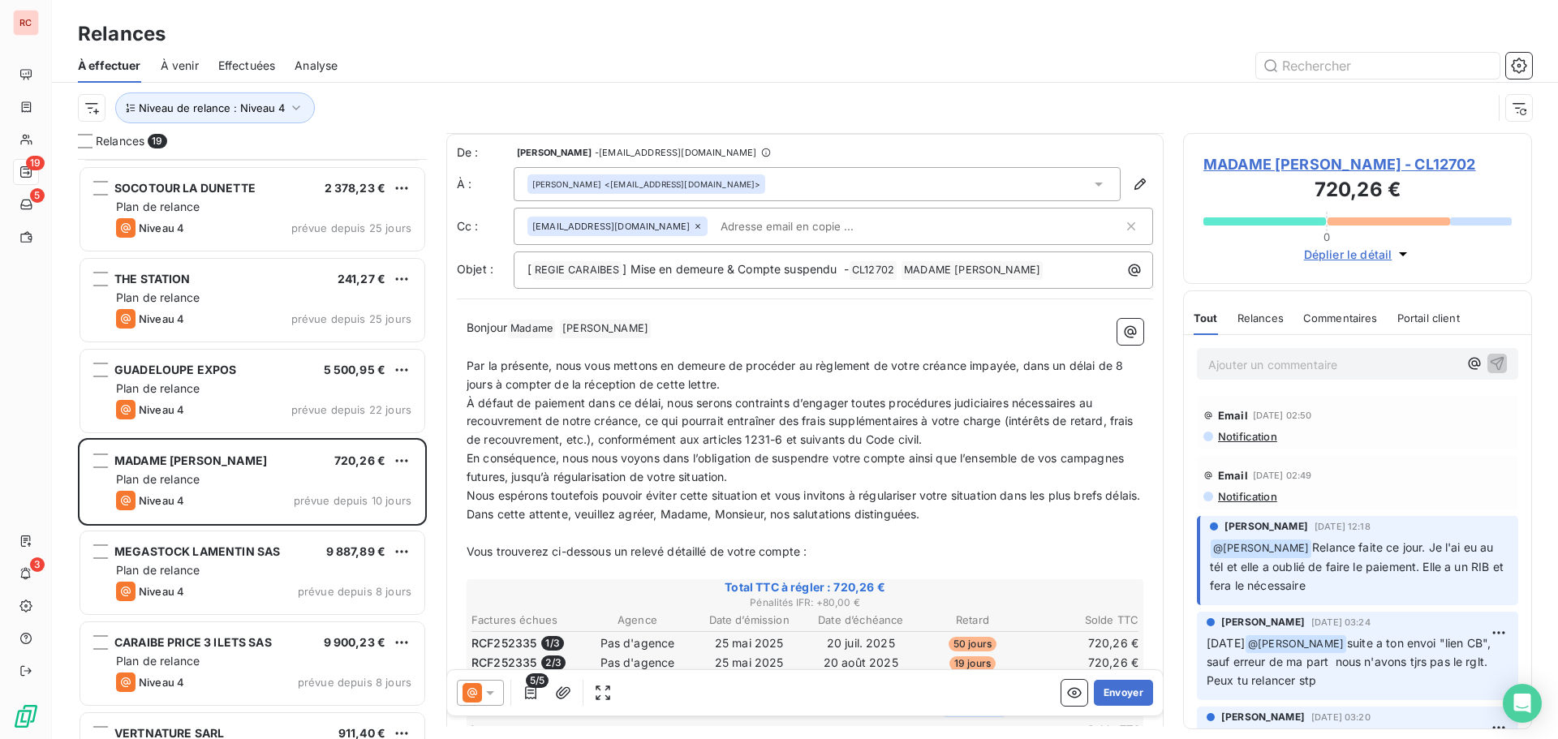
scroll to position [163, 0]
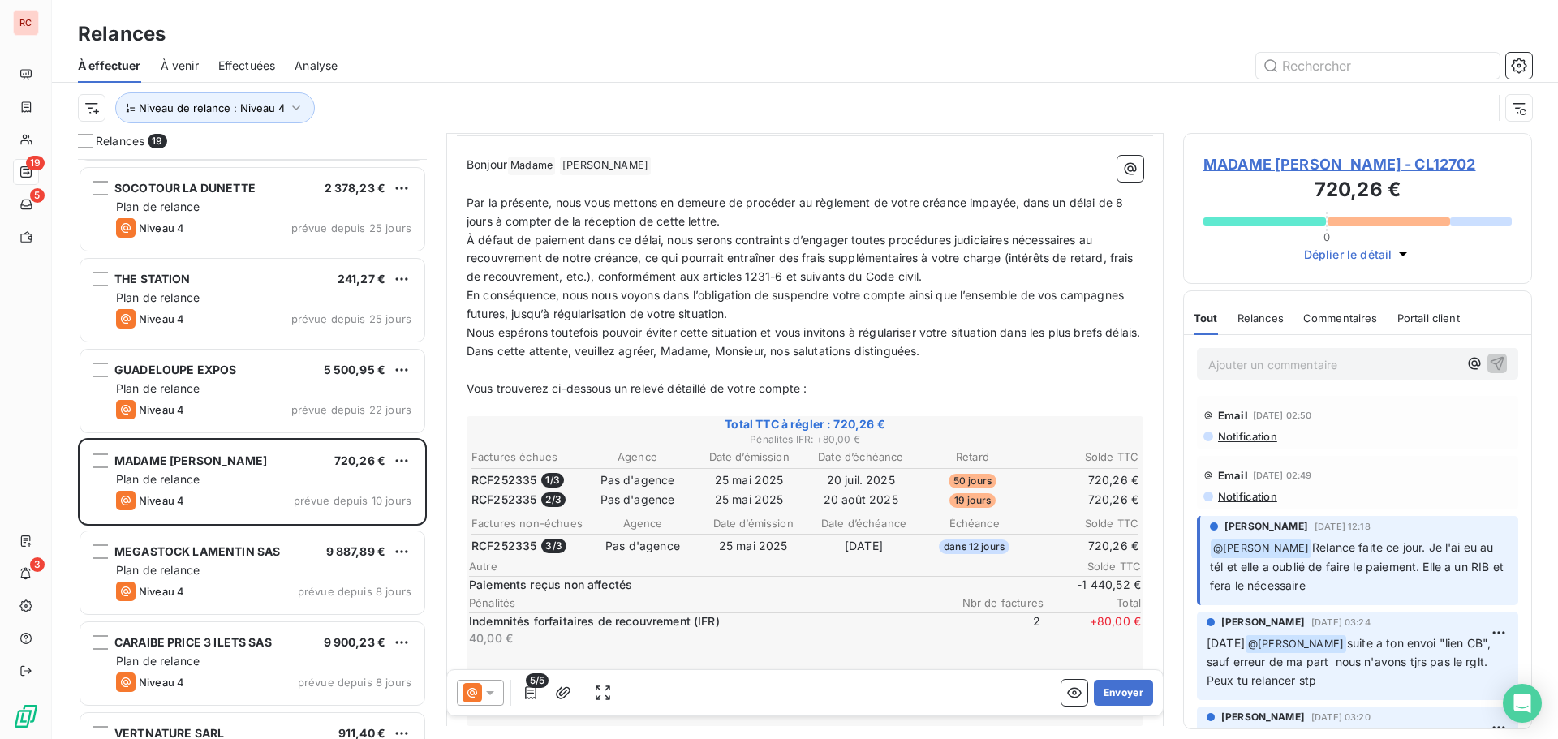
click at [496, 532] on th "Factures non-échues" at bounding box center [529, 523] width 116 height 17
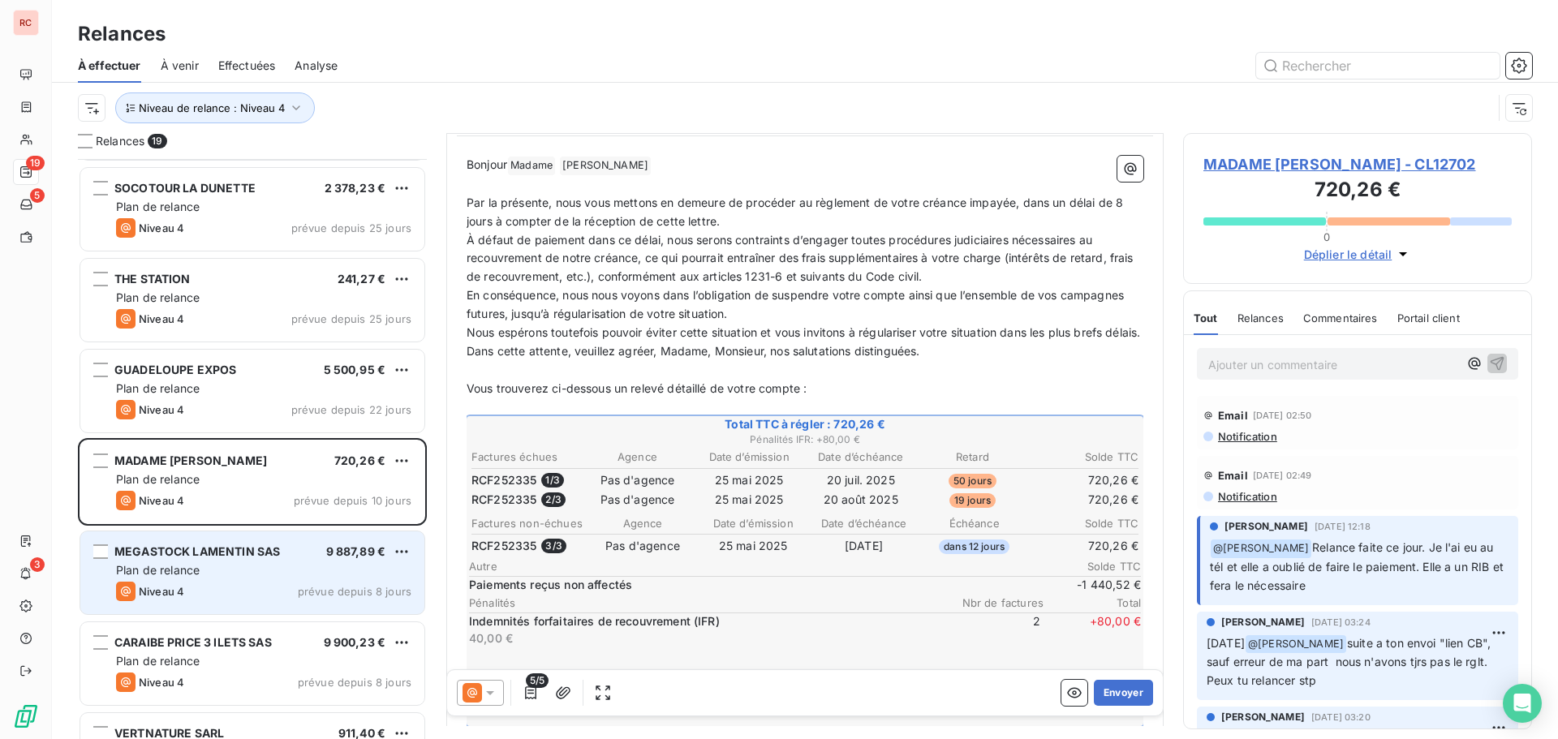
click at [251, 553] on span "MEGASTOCK LAMENTIN SAS" at bounding box center [197, 551] width 166 height 14
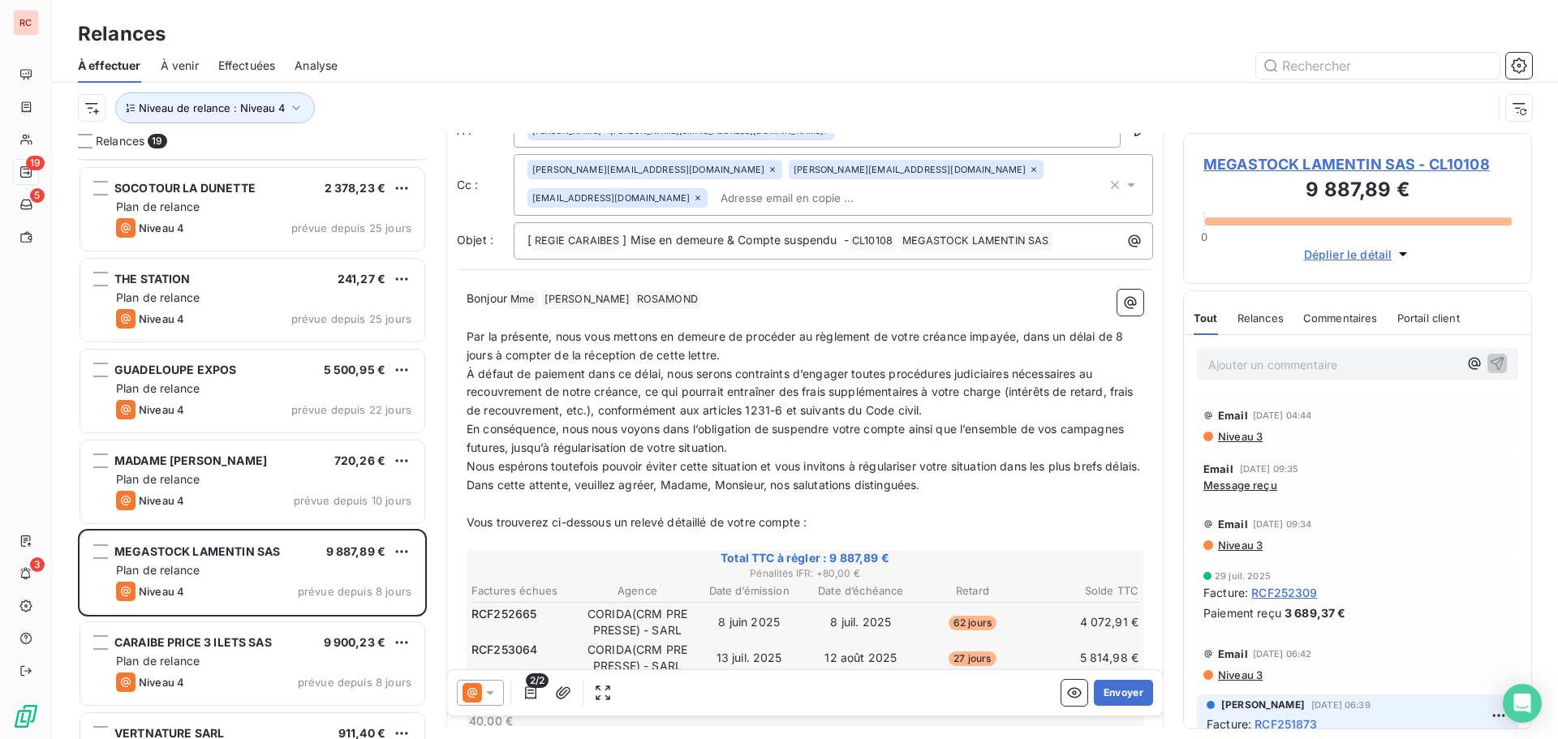
scroll to position [163, 0]
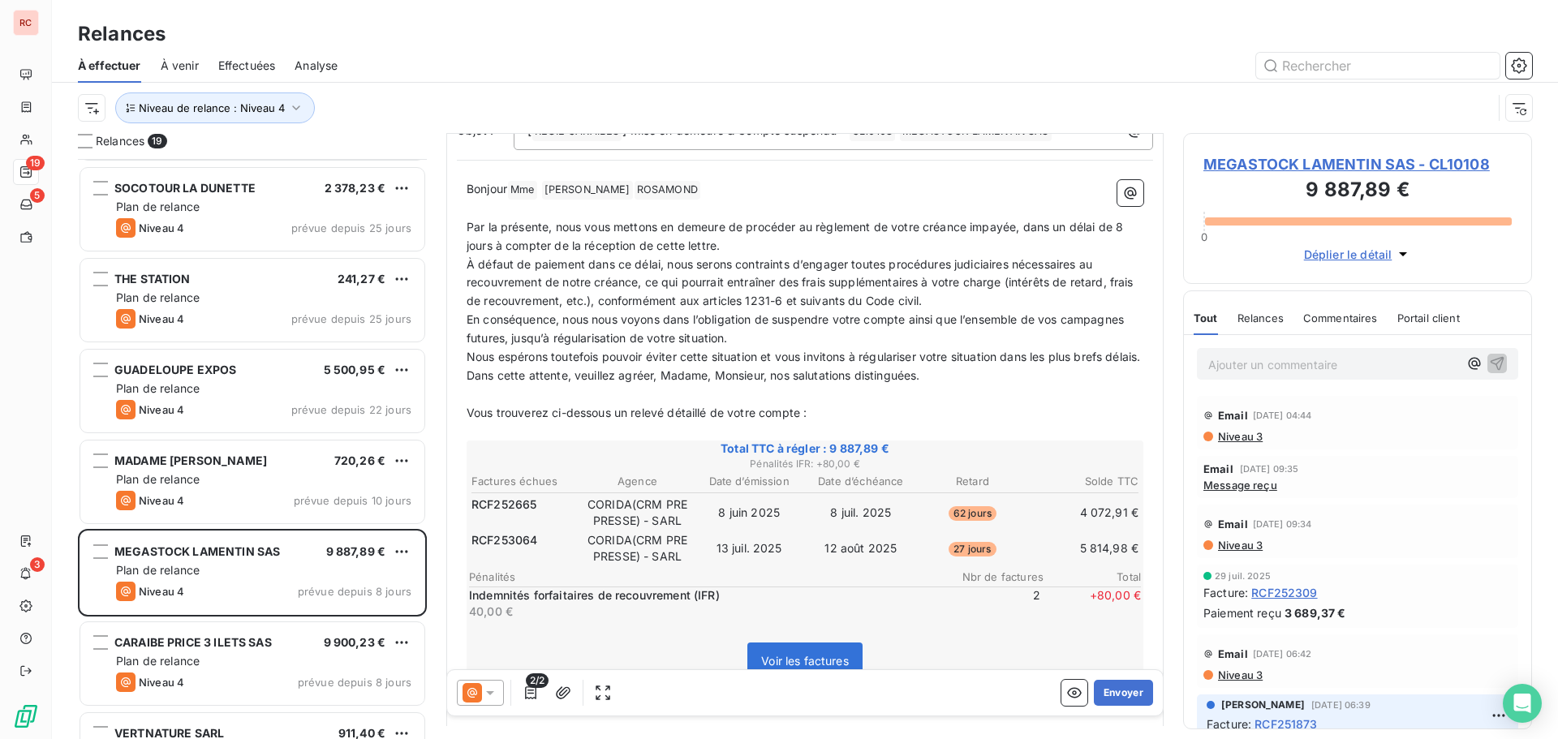
click at [492, 695] on icon at bounding box center [490, 693] width 16 height 16
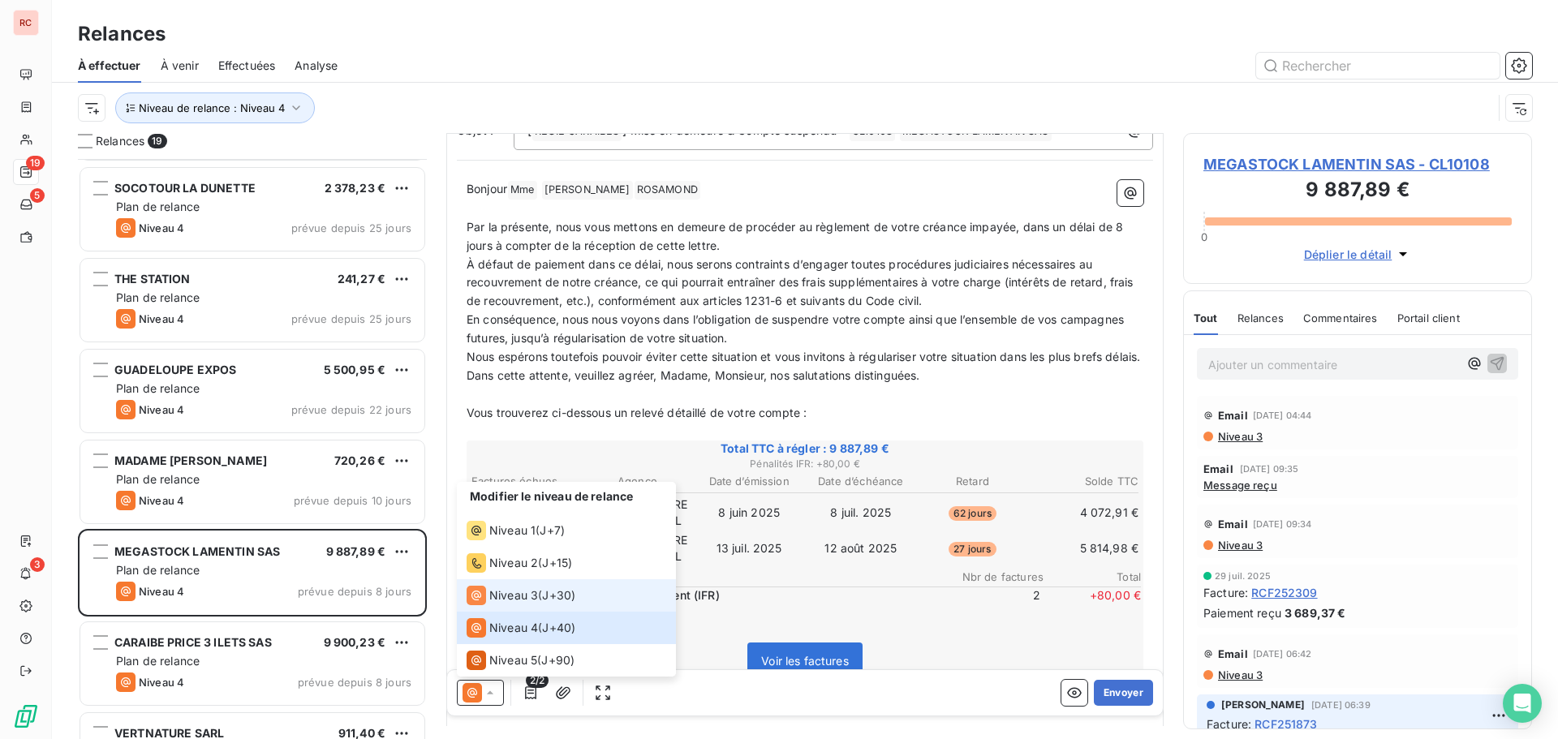
click at [517, 592] on span "Niveau 3" at bounding box center [513, 595] width 49 height 16
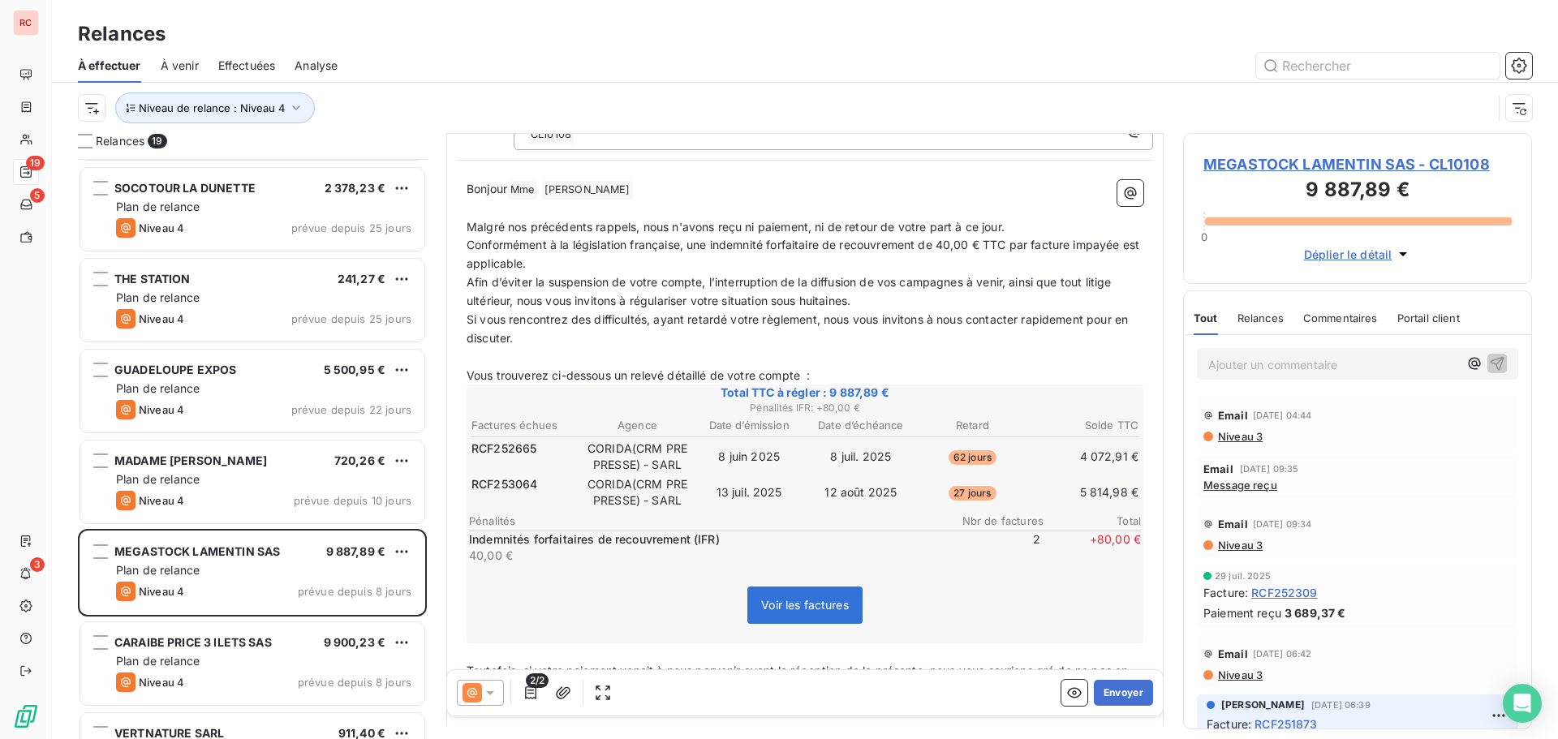
click at [753, 200] on p "﻿" at bounding box center [805, 209] width 677 height 19
click at [658, 180] on p "Bonjour Mme ﻿ [PERSON_NAME] ﻿ ﻿" at bounding box center [805, 189] width 677 height 19
click at [1124, 185] on icon "button" at bounding box center [1130, 193] width 16 height 16
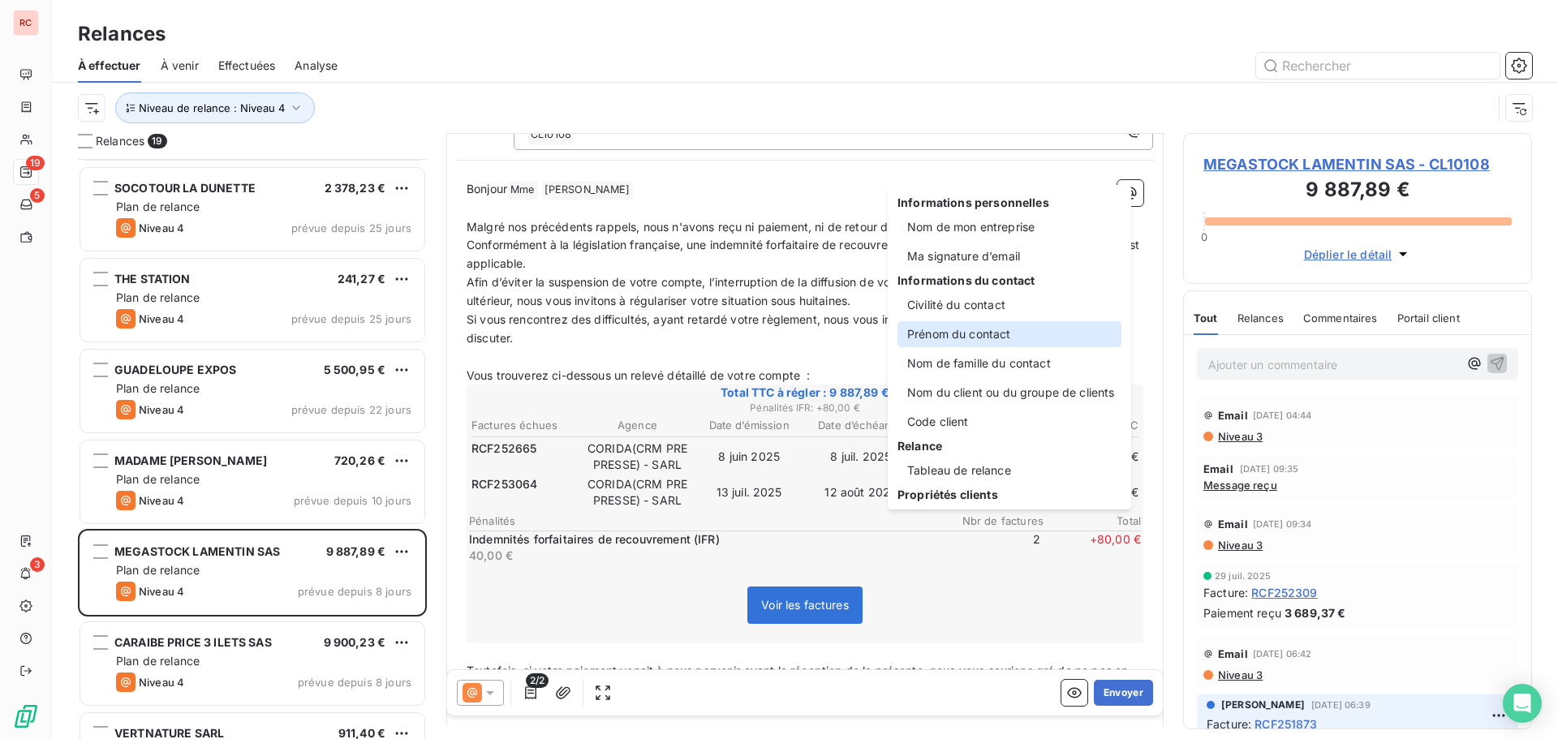
click at [983, 338] on div "Prénom du contact" at bounding box center [1009, 334] width 224 height 26
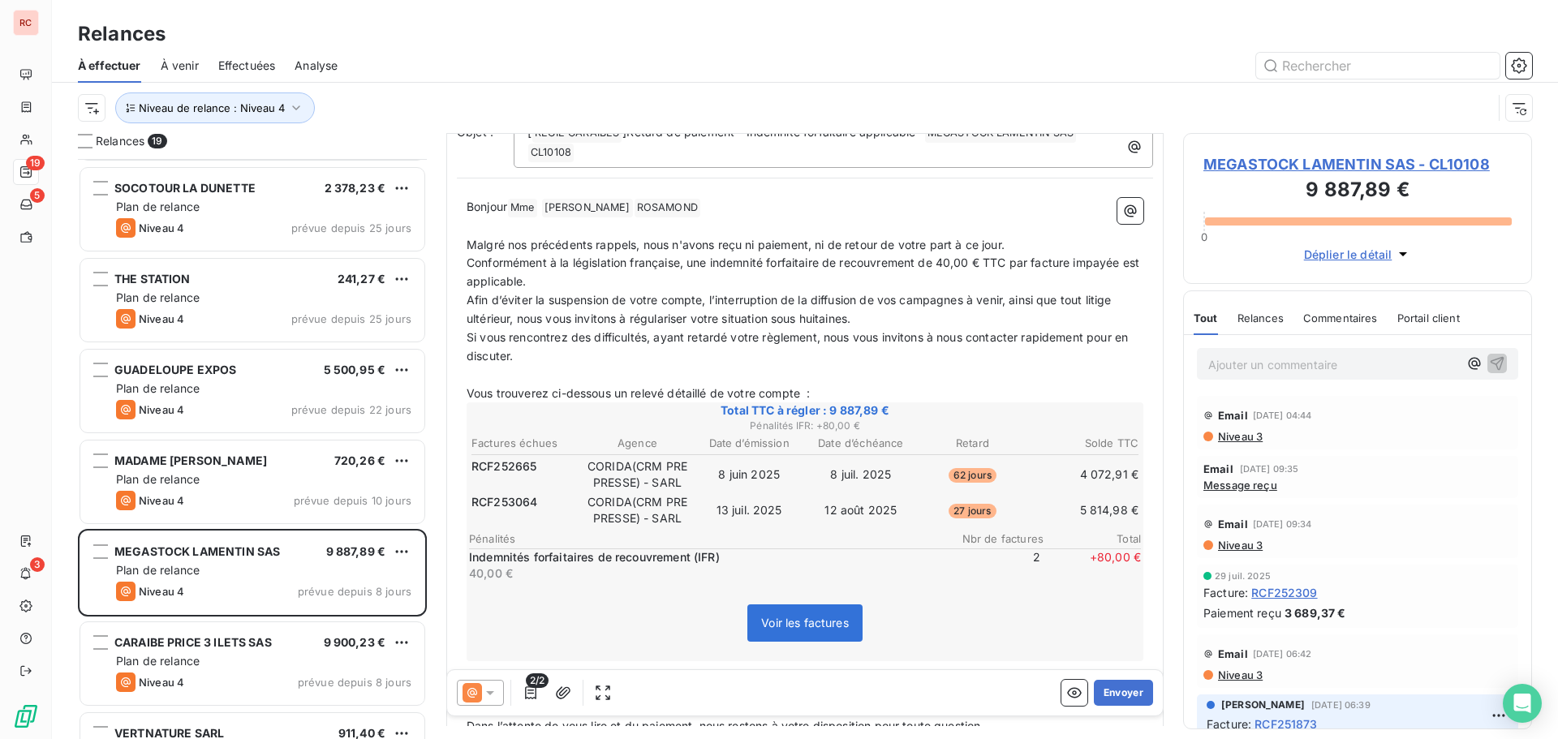
scroll to position [163, 0]
click at [1112, 686] on button "Envoyer" at bounding box center [1123, 693] width 59 height 26
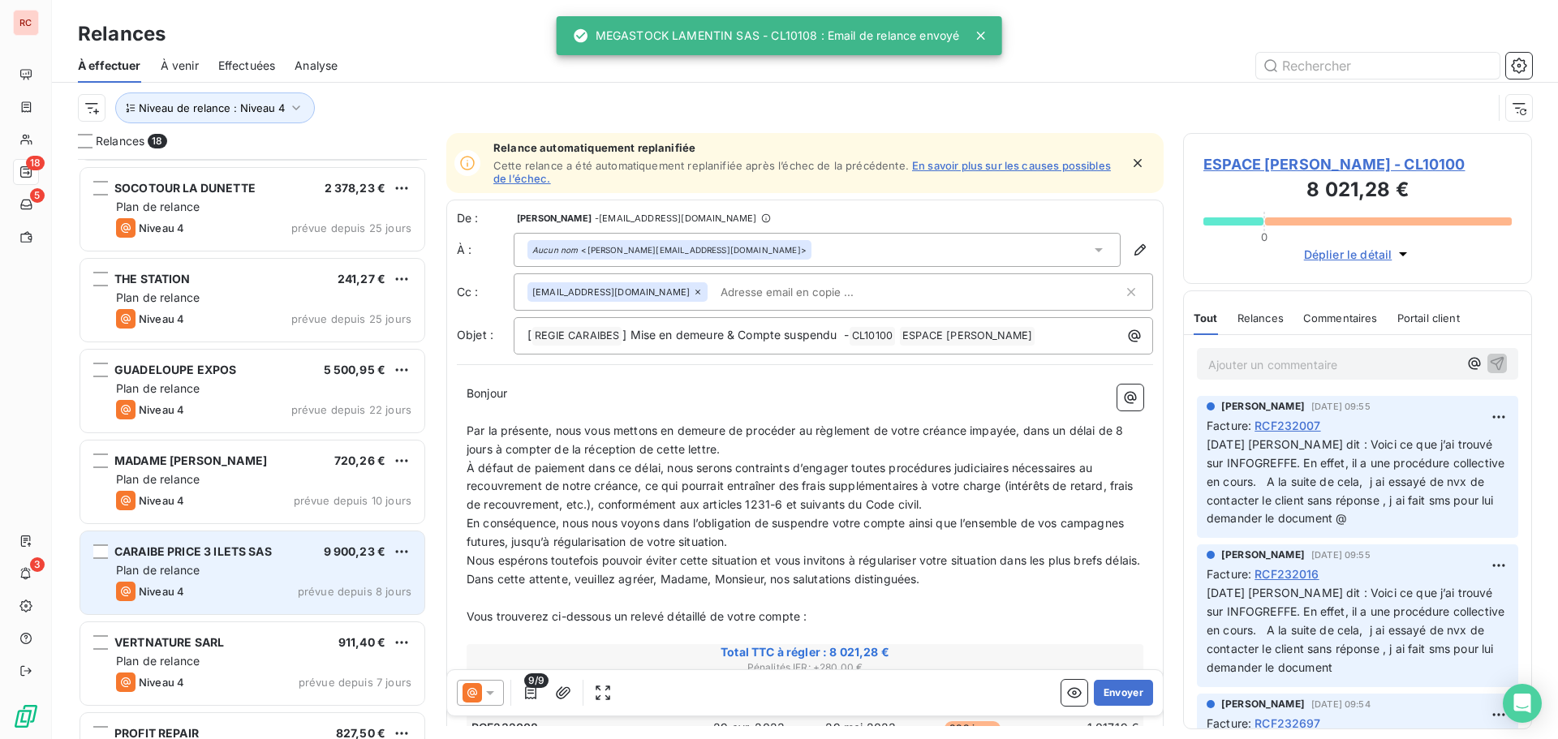
click at [328, 560] on div "9 900,23 €" at bounding box center [355, 552] width 62 height 16
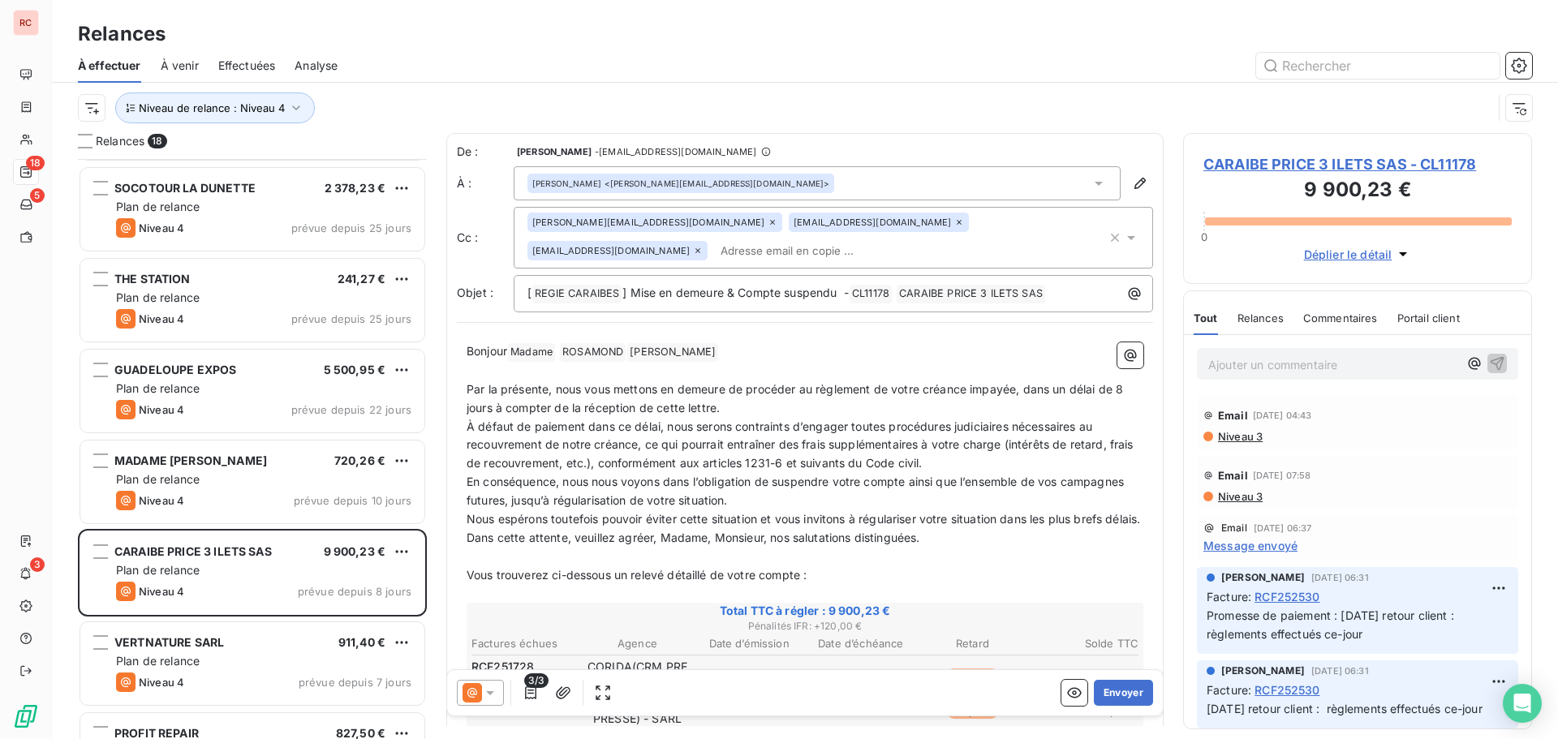
click at [490, 697] on icon at bounding box center [490, 693] width 16 height 16
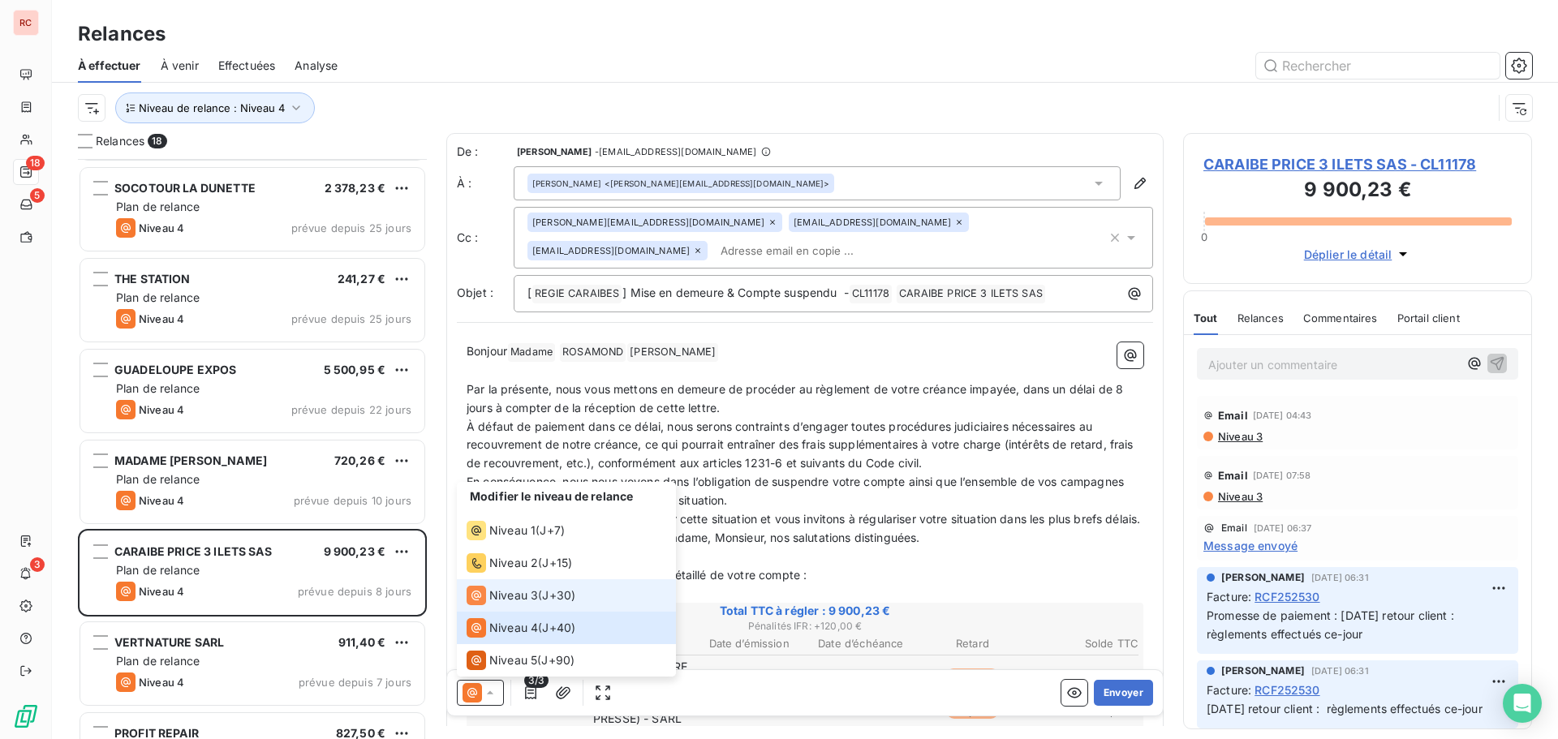
click at [496, 596] on span "Niveau 3" at bounding box center [513, 595] width 49 height 16
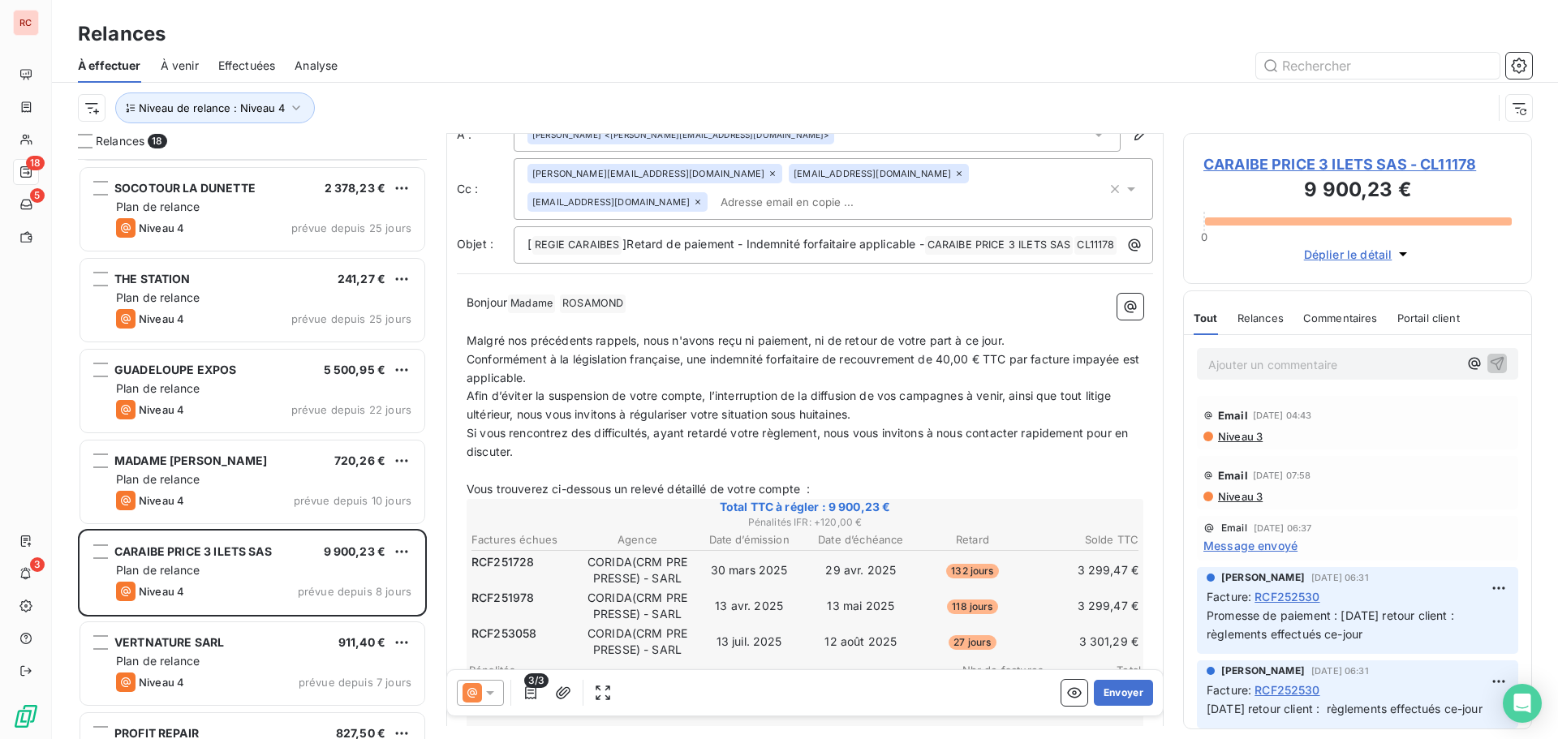
scroll to position [163, 0]
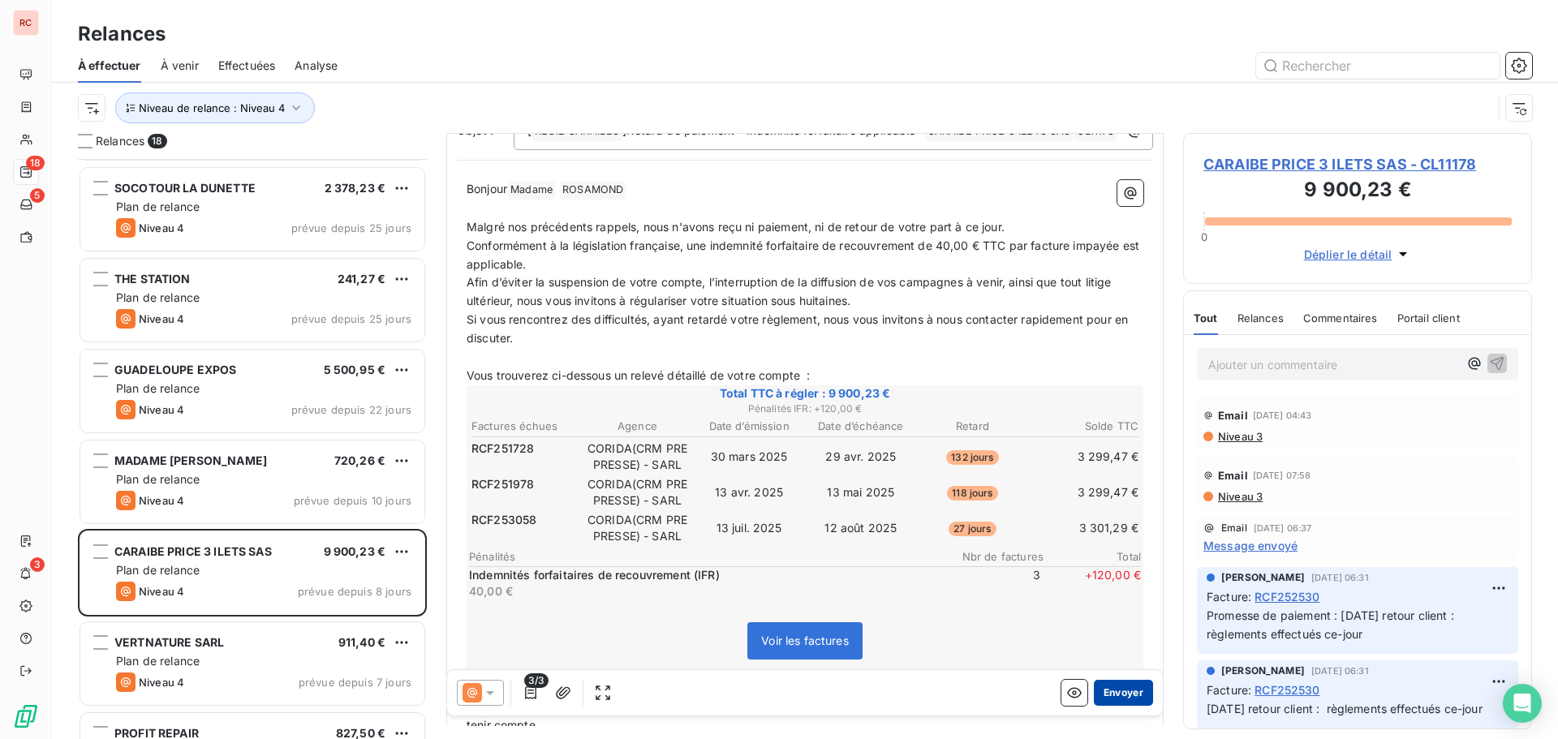
click at [1107, 692] on button "Envoyer" at bounding box center [1123, 693] width 59 height 26
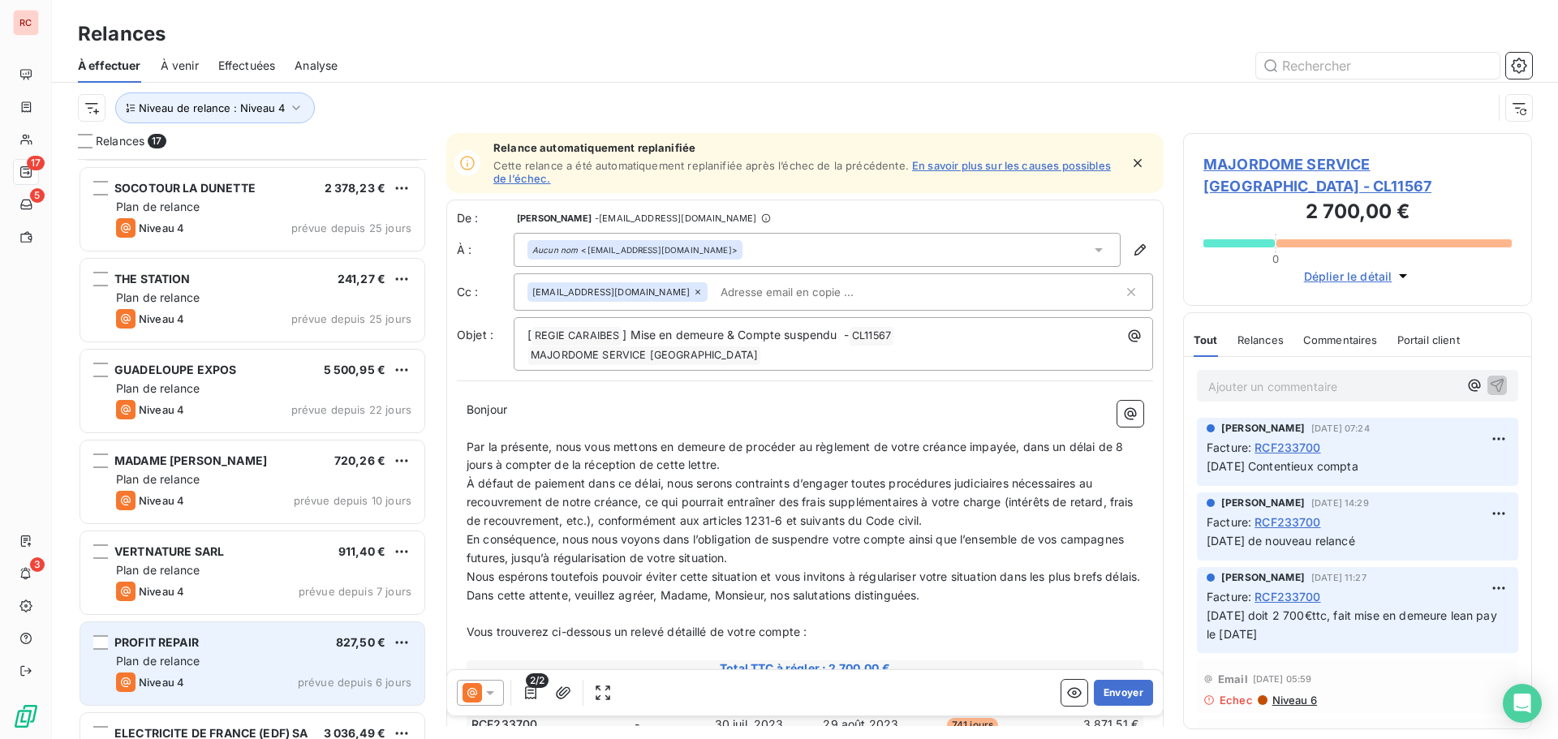
click at [331, 649] on div "PROFIT REPAIR 827,50 €" at bounding box center [263, 642] width 295 height 15
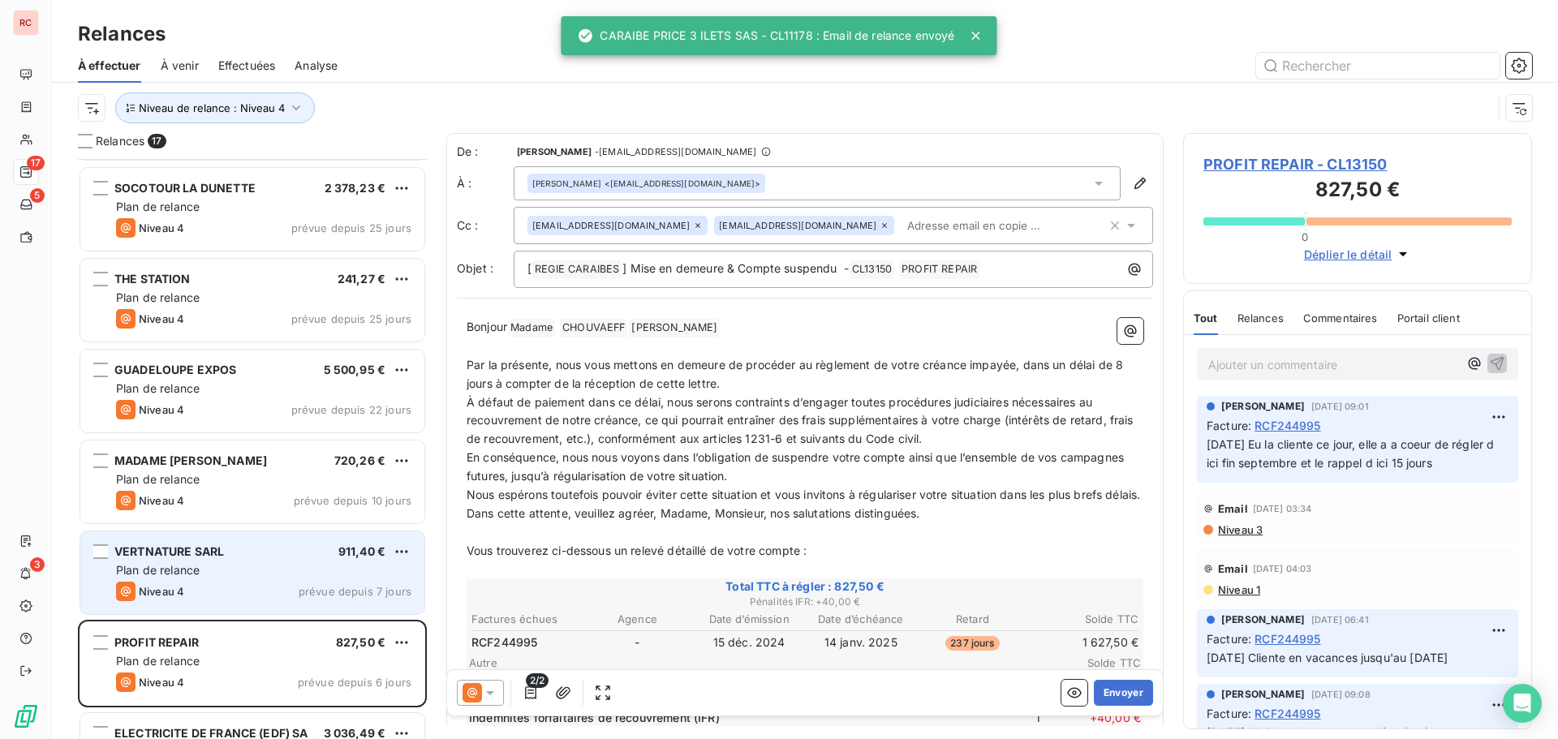
click at [342, 575] on div "Plan de relance" at bounding box center [263, 570] width 295 height 16
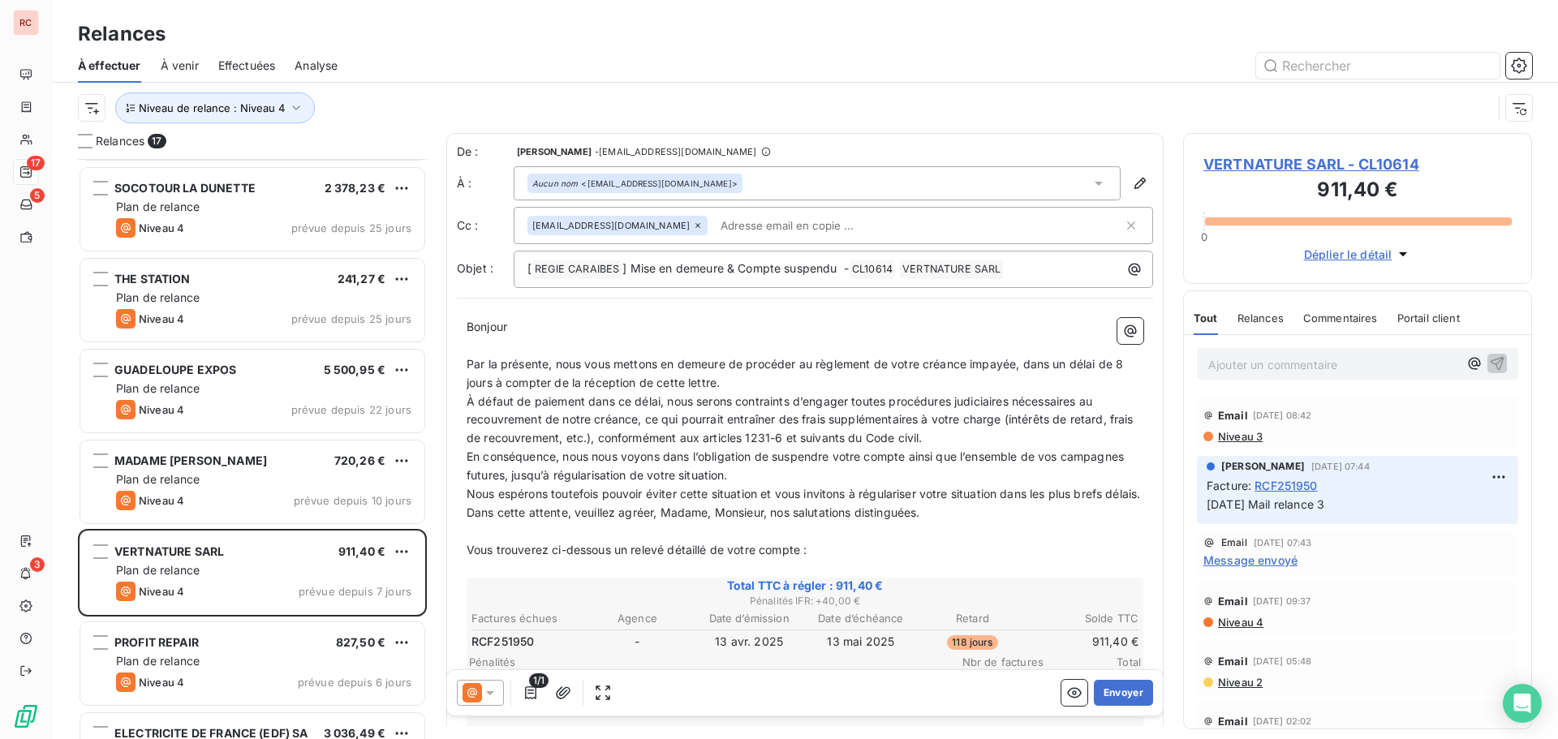
click at [489, 699] on icon at bounding box center [490, 693] width 16 height 16
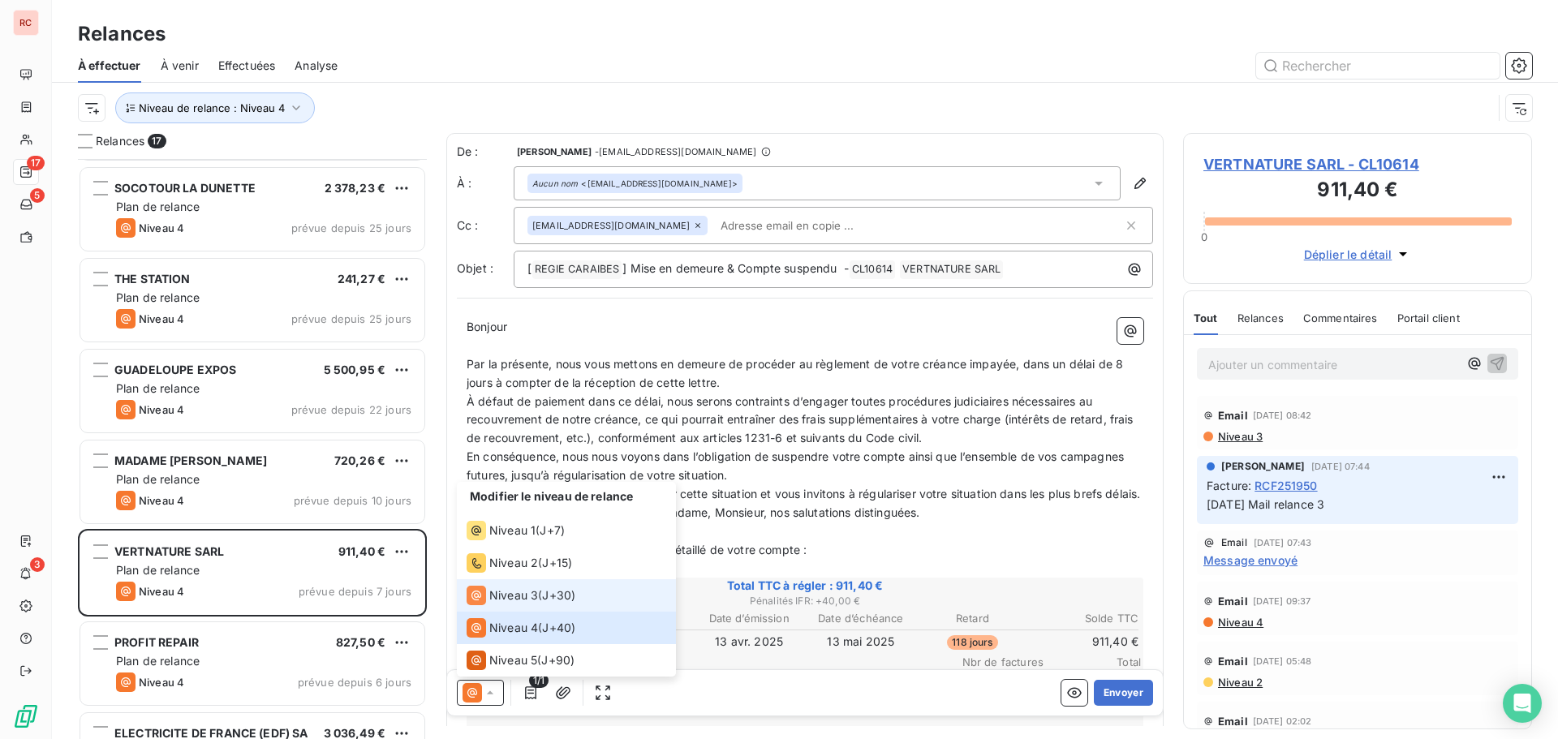
click at [520, 602] on span "Niveau 3" at bounding box center [513, 595] width 49 height 16
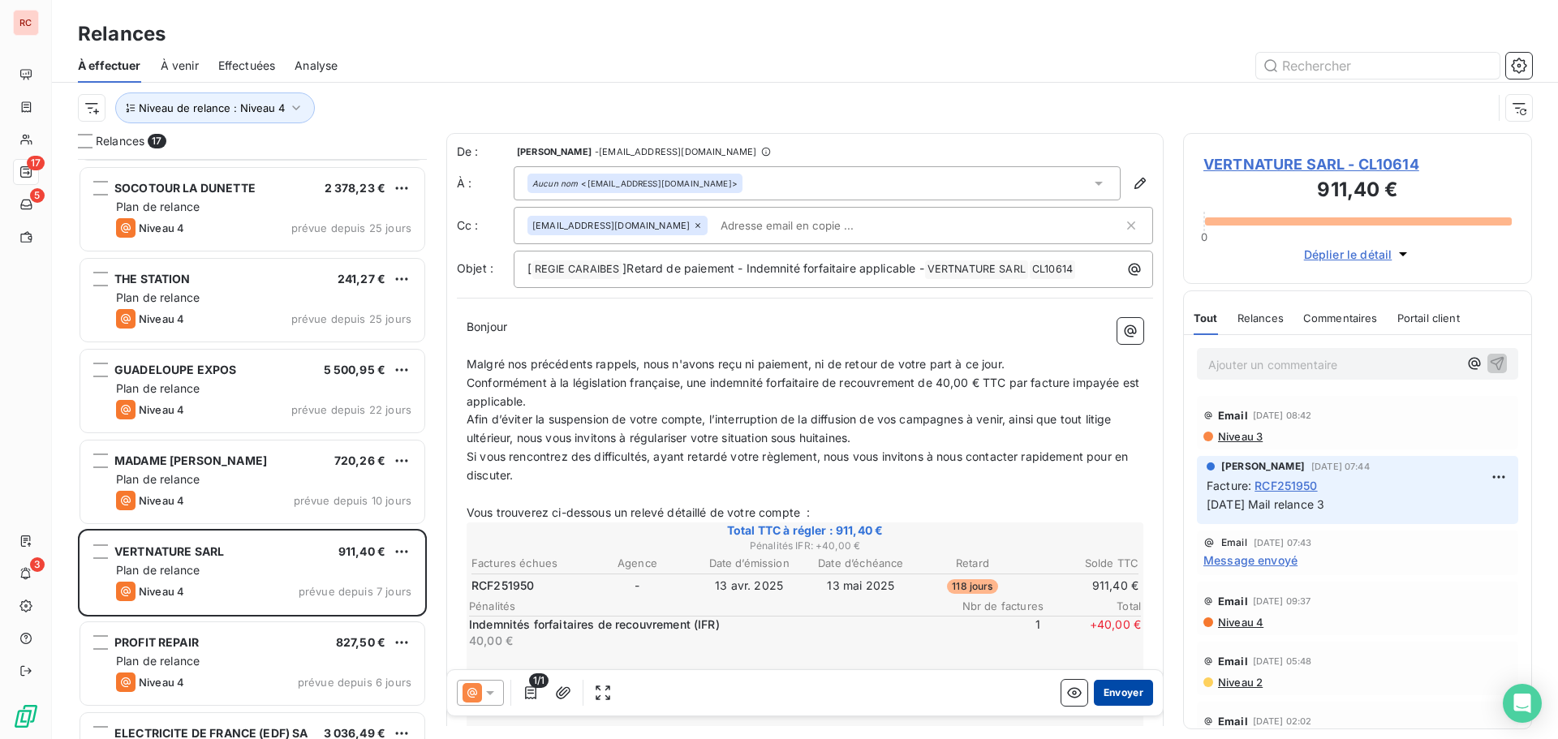
click at [1094, 702] on button "Envoyer" at bounding box center [1123, 693] width 59 height 26
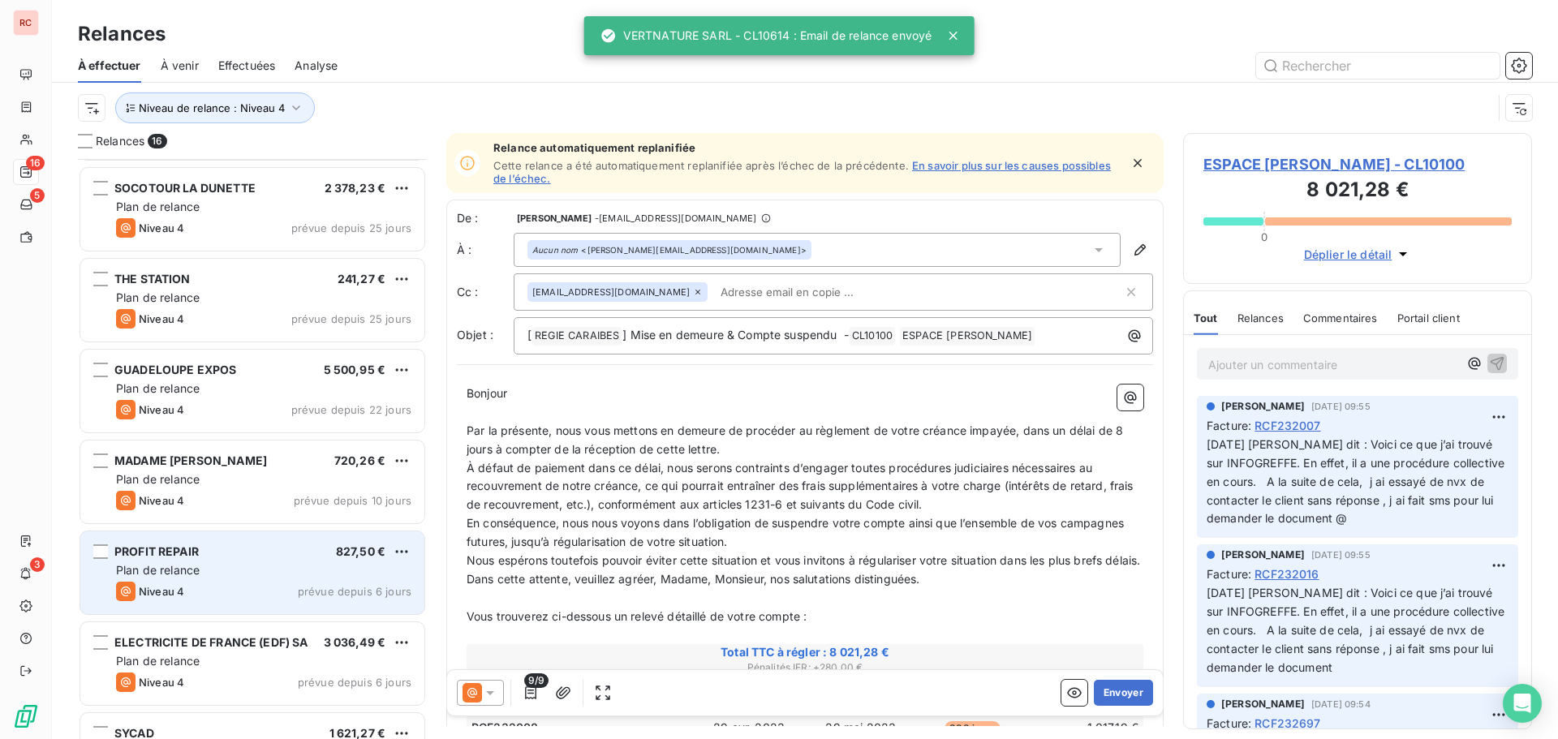
click at [239, 603] on div "PROFIT REPAIR 827,50 € Plan de relance Niveau 4 prévue depuis 6 jours" at bounding box center [252, 572] width 344 height 83
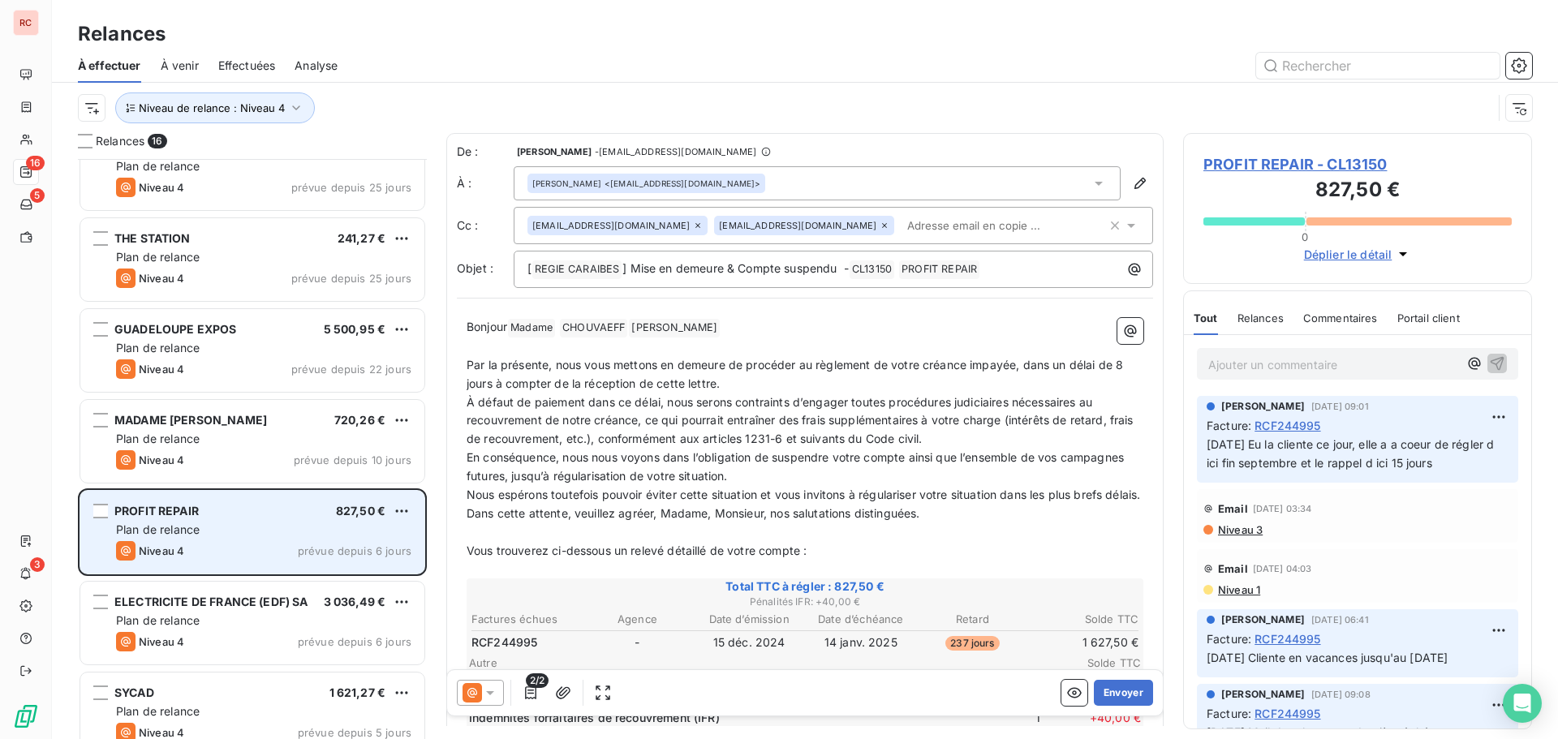
scroll to position [875, 0]
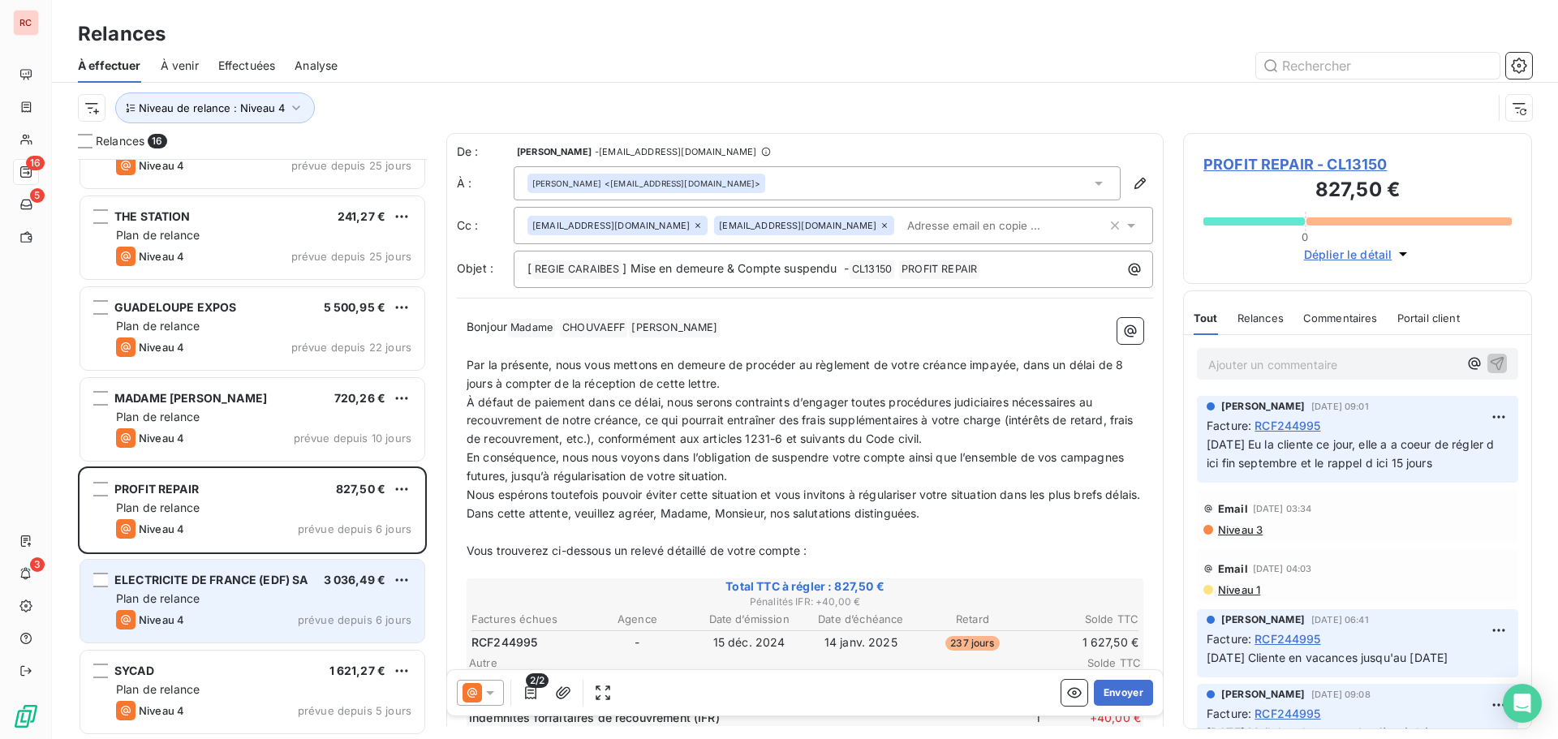
click at [282, 596] on div "Plan de relance" at bounding box center [263, 599] width 295 height 16
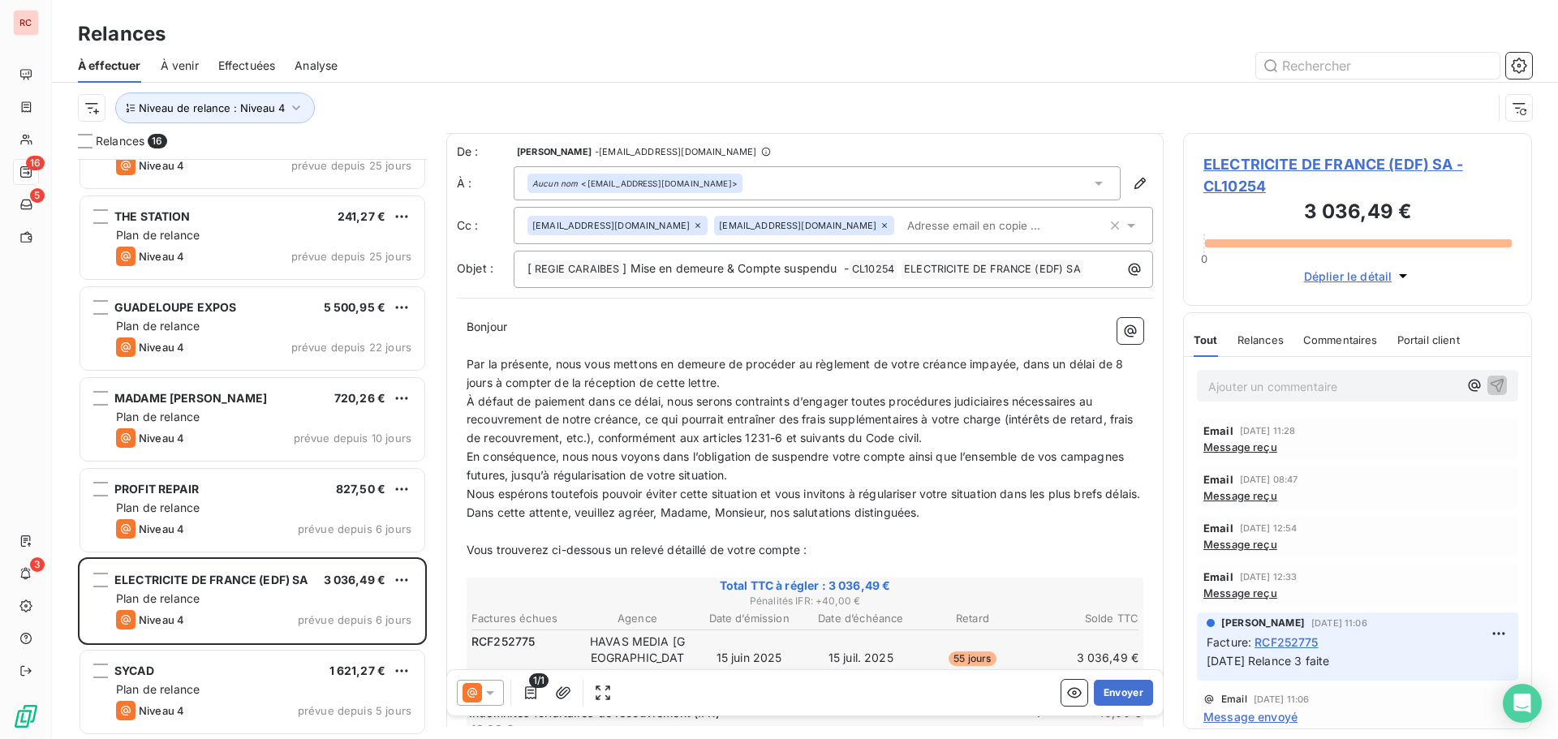
scroll to position [163, 0]
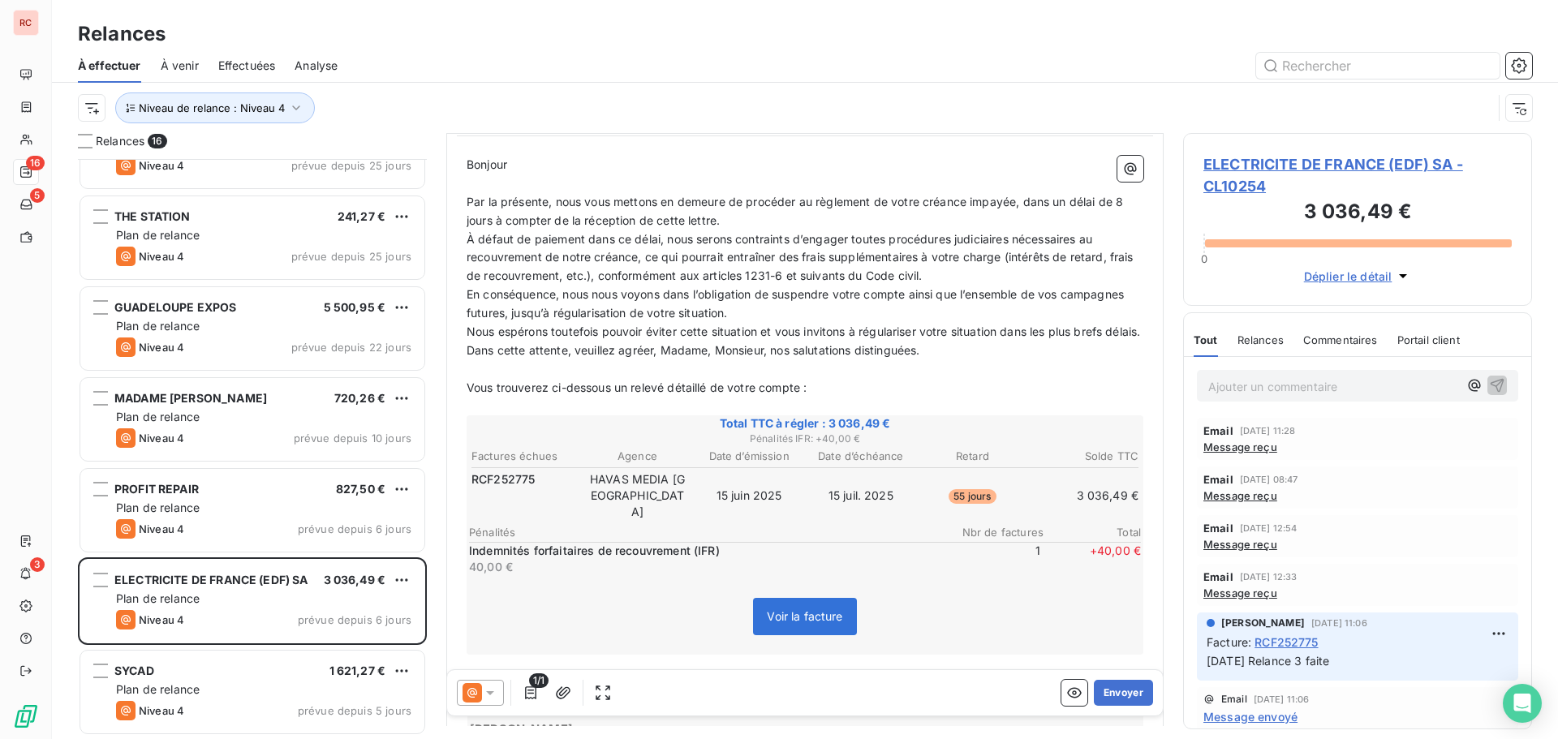
click at [1237, 454] on div "Email [DATE] 11:28 Message reçu" at bounding box center [1357, 439] width 321 height 42
click at [1244, 446] on span "Message reçu" at bounding box center [1240, 447] width 74 height 13
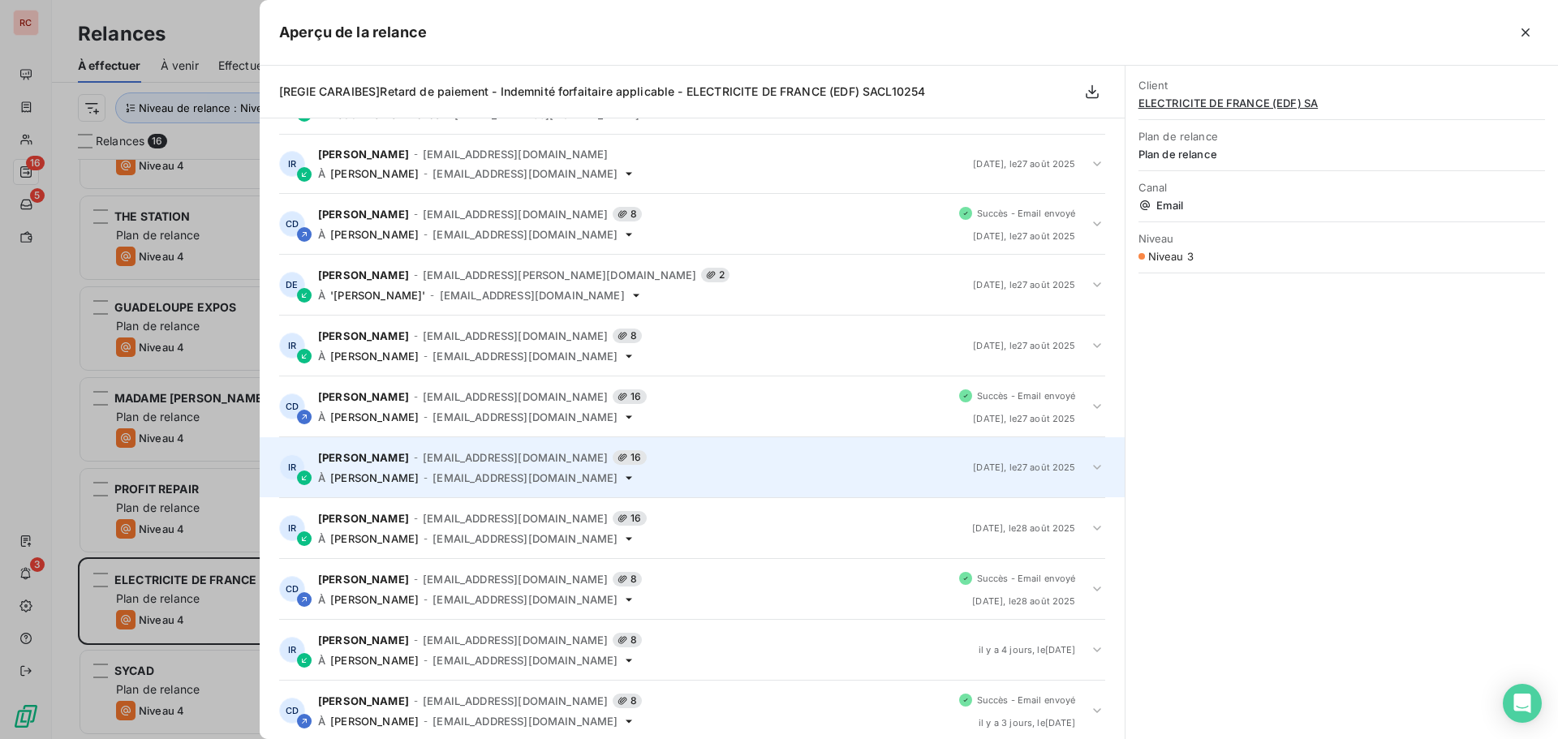
scroll to position [108, 0]
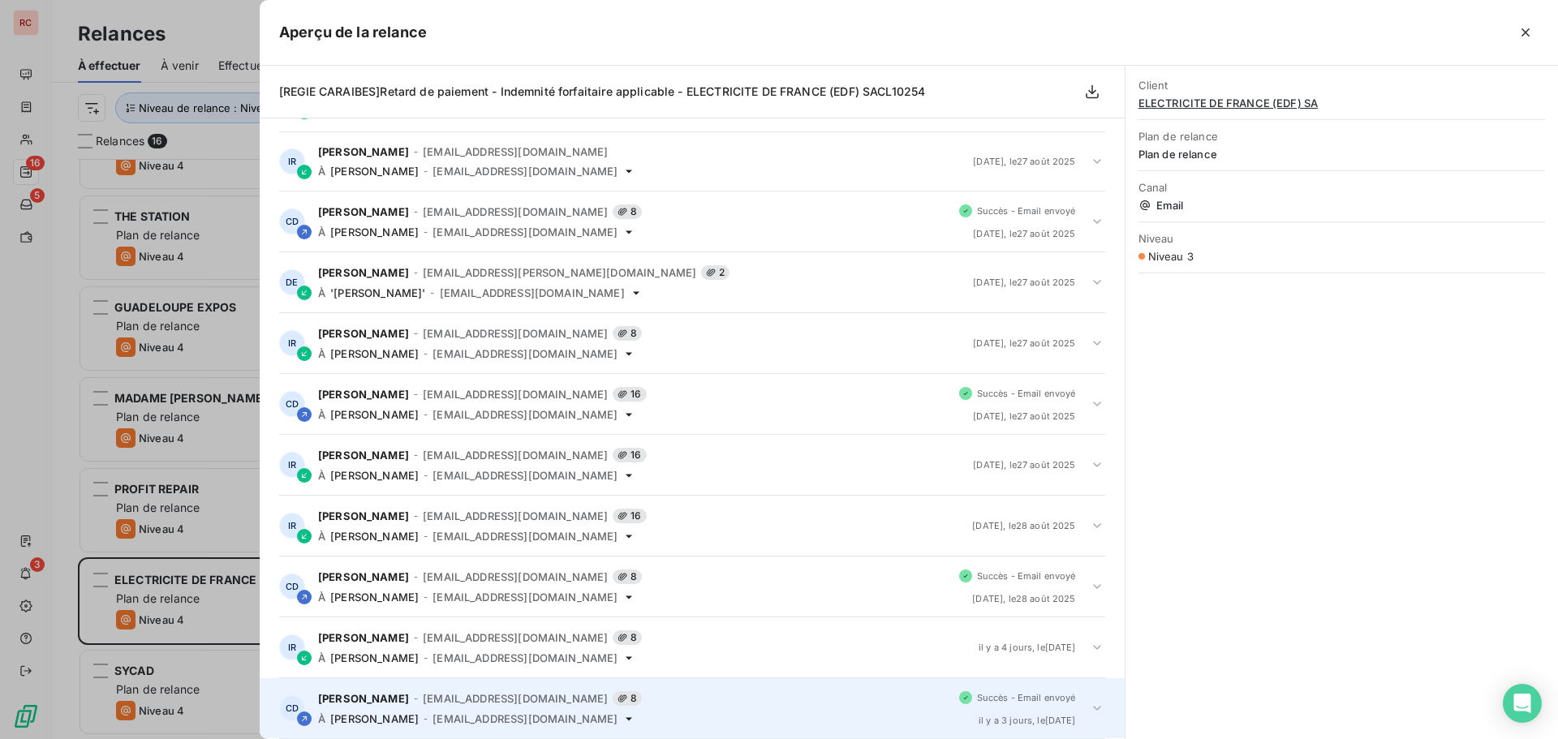
click at [1089, 706] on icon at bounding box center [1097, 708] width 16 height 16
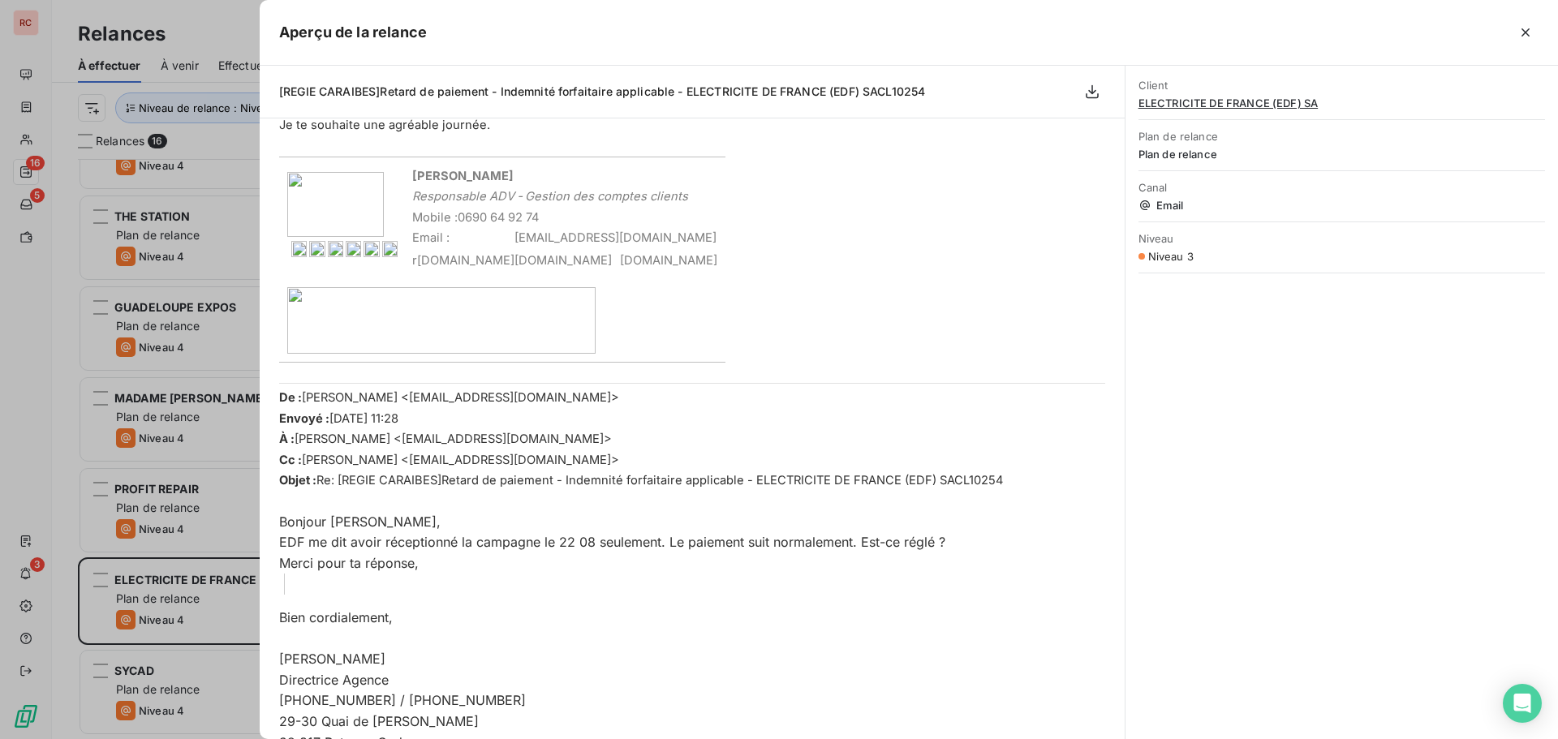
scroll to position [830, 0]
click at [214, 607] on div at bounding box center [779, 369] width 1558 height 739
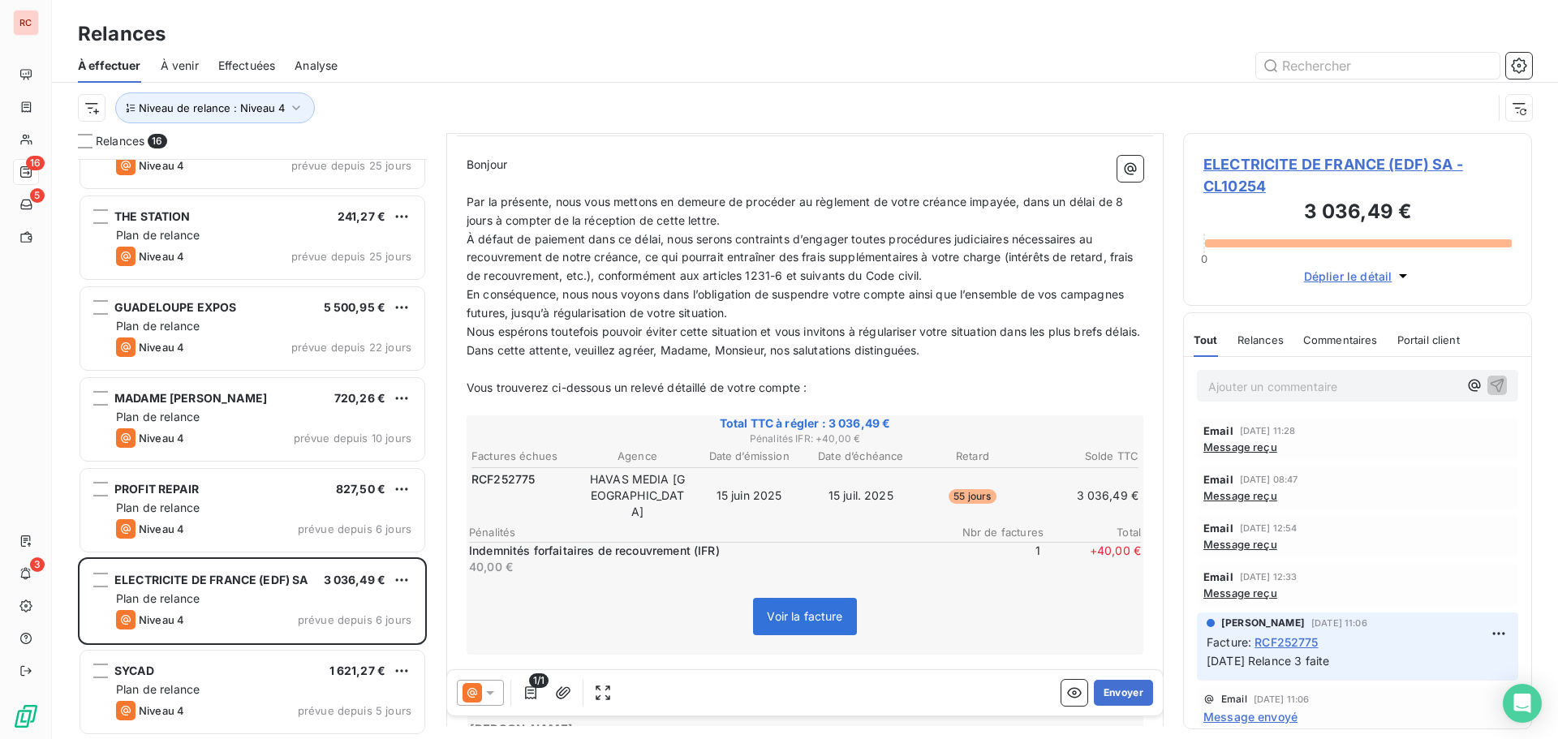
click at [493, 688] on icon at bounding box center [490, 693] width 16 height 16
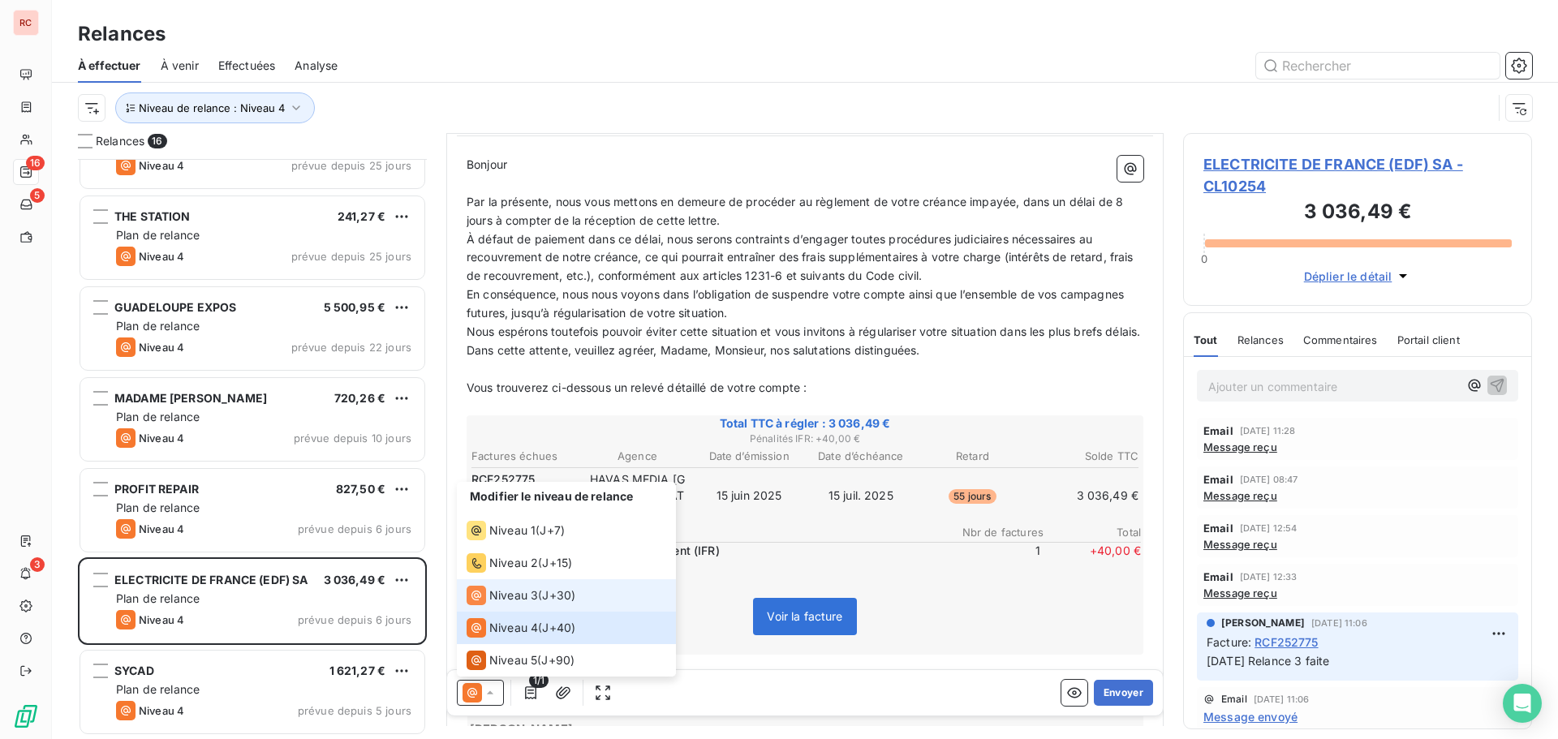
click at [510, 592] on span "Niveau 3" at bounding box center [513, 595] width 49 height 16
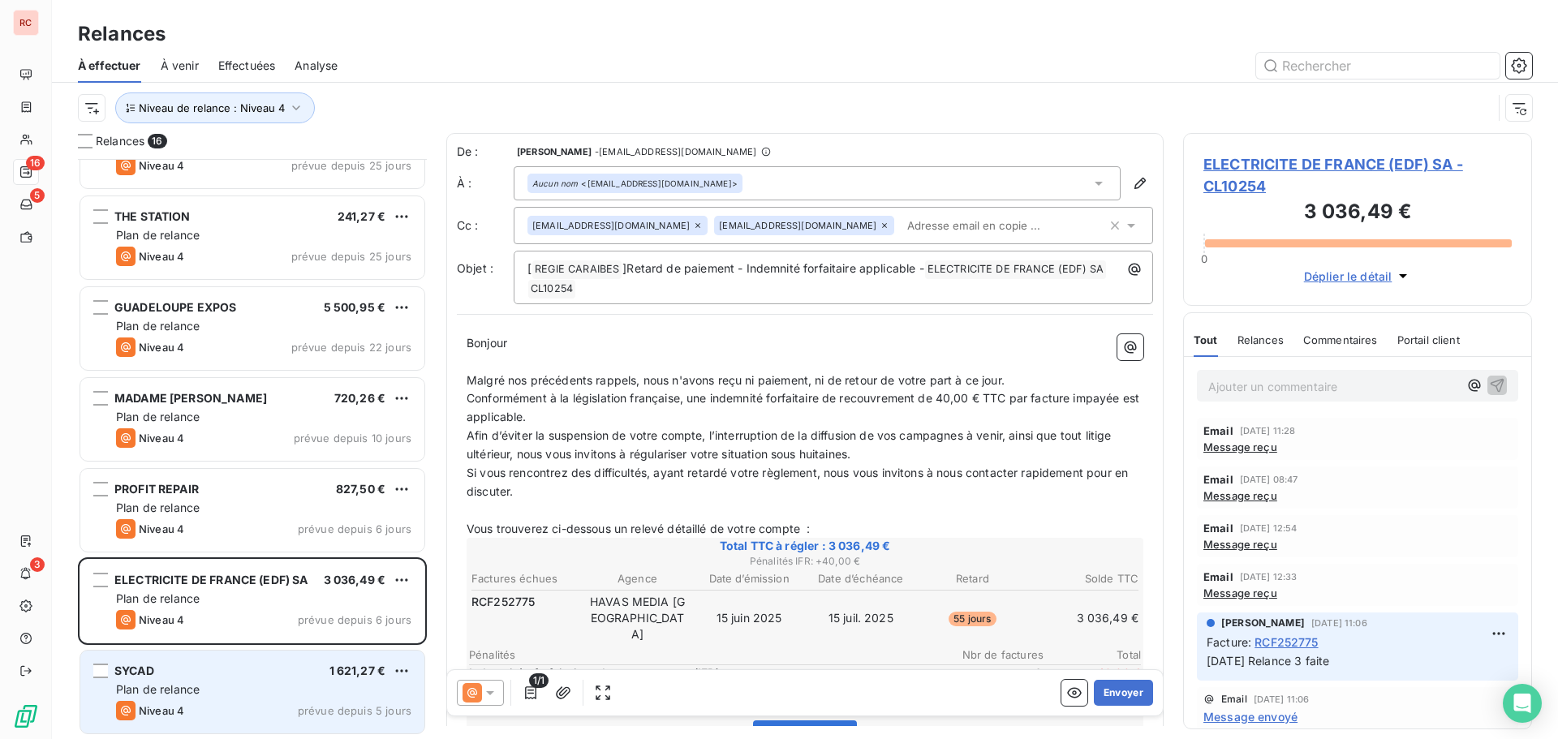
click at [277, 673] on div "SYCAD 1 621,27 €" at bounding box center [263, 671] width 295 height 15
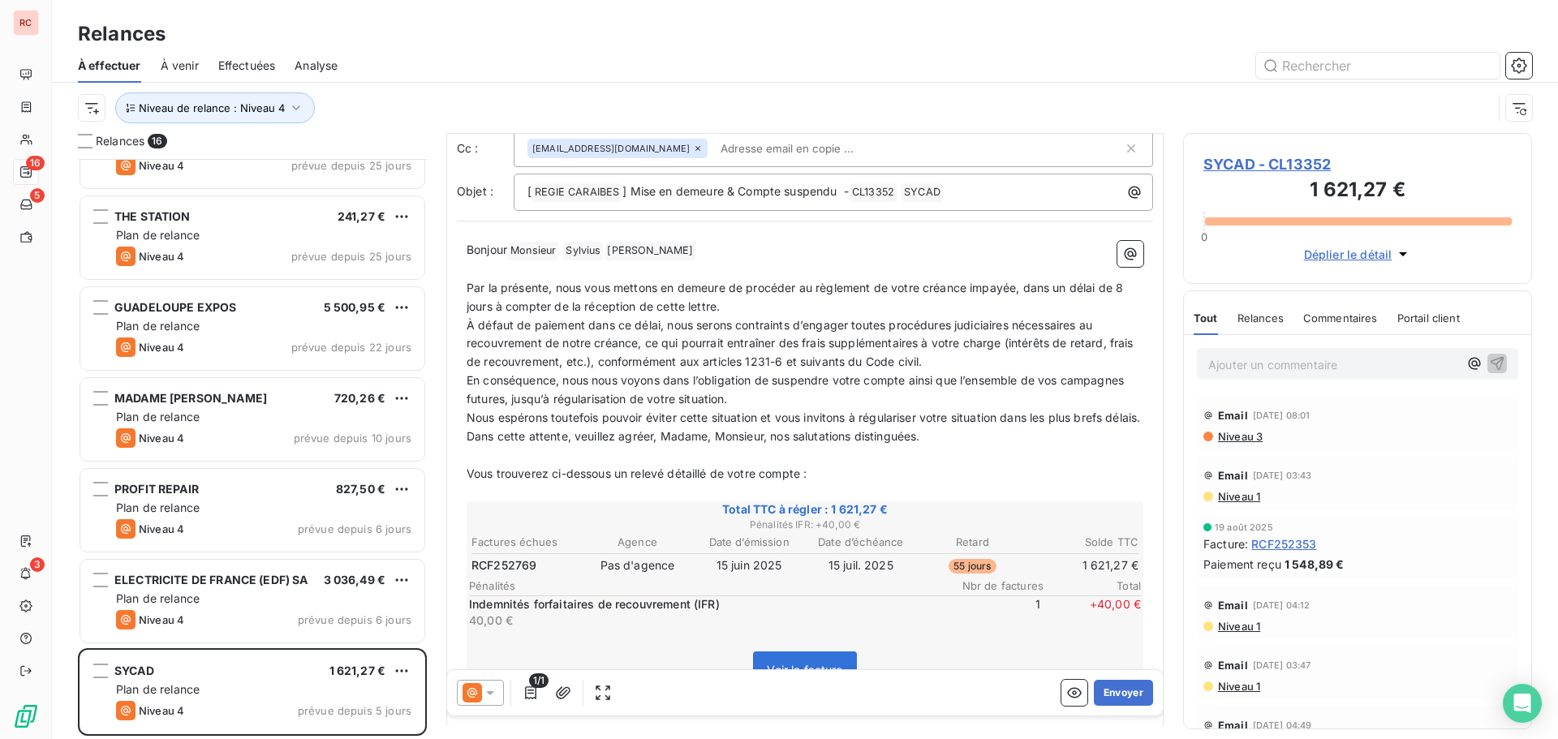
scroll to position [163, 0]
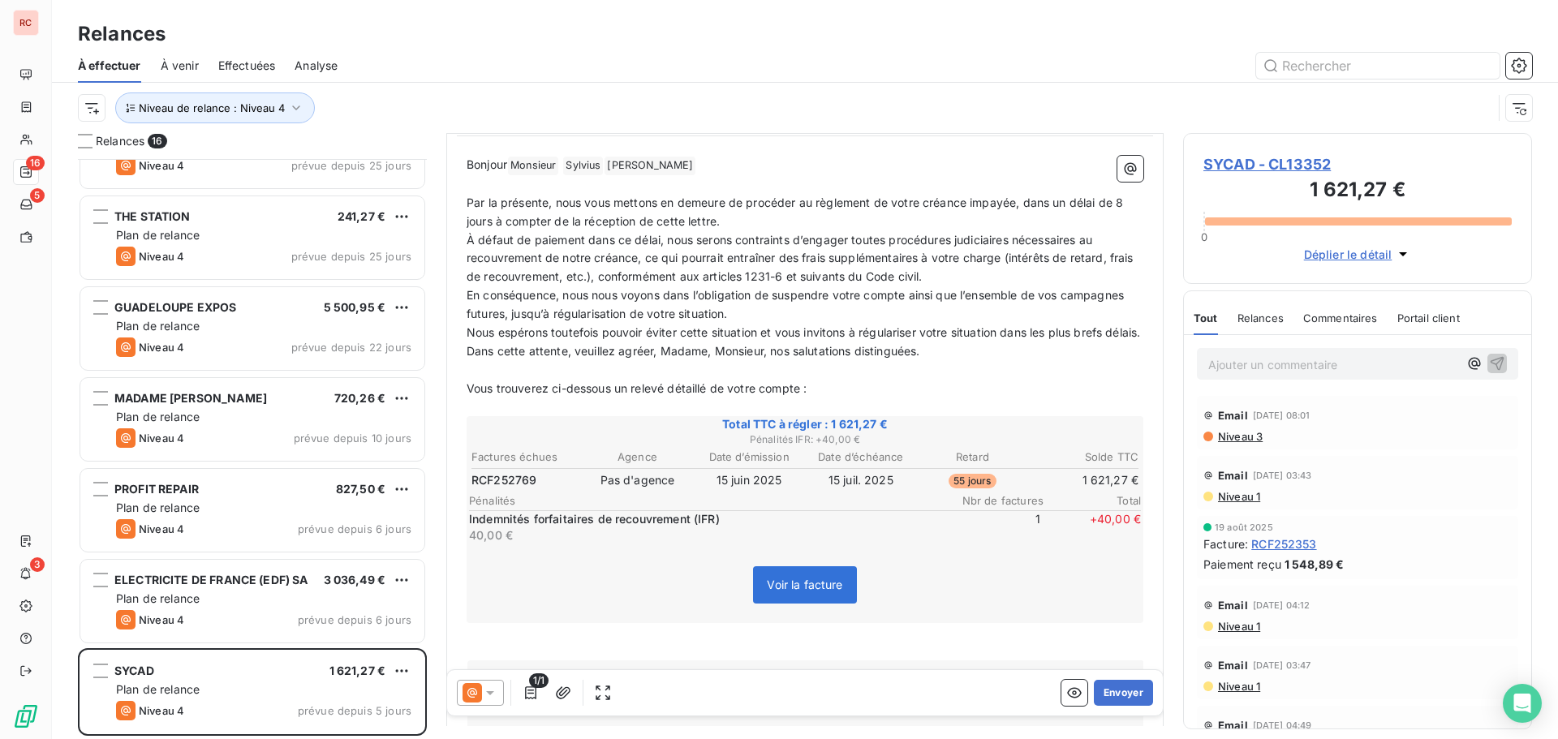
click at [490, 701] on div at bounding box center [480, 693] width 47 height 26
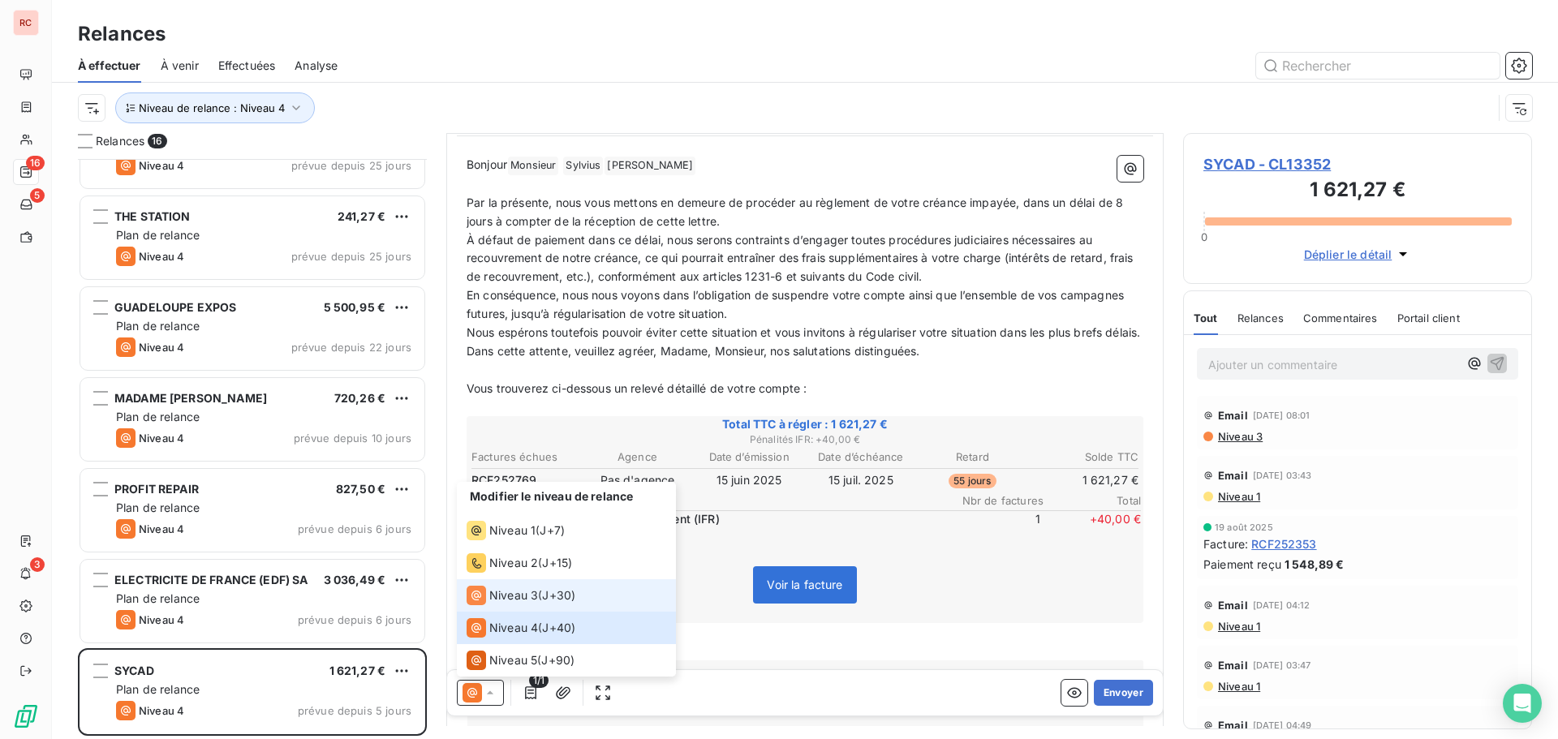
click at [510, 594] on span "Niveau 3" at bounding box center [513, 595] width 49 height 16
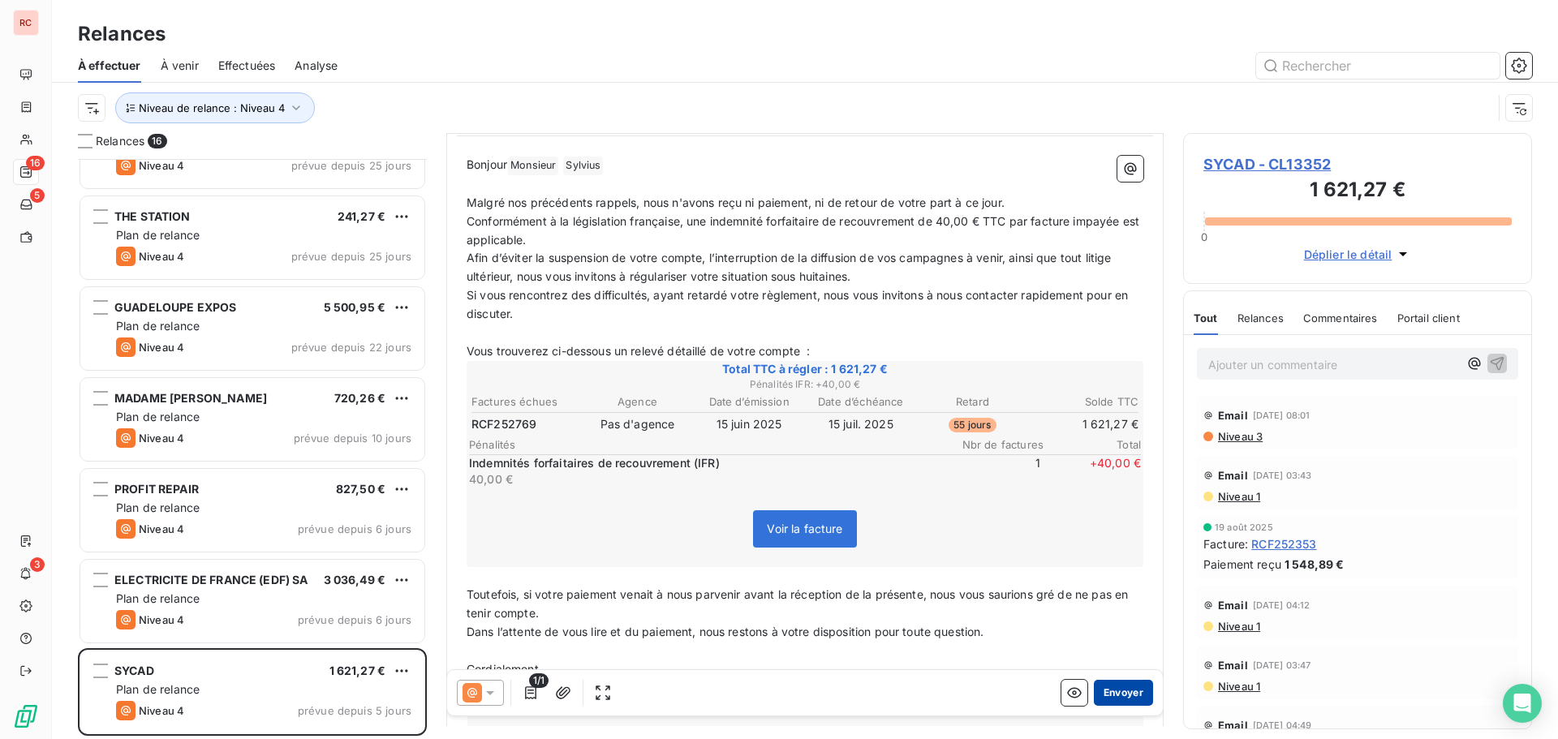
click at [1102, 690] on button "Envoyer" at bounding box center [1123, 693] width 59 height 26
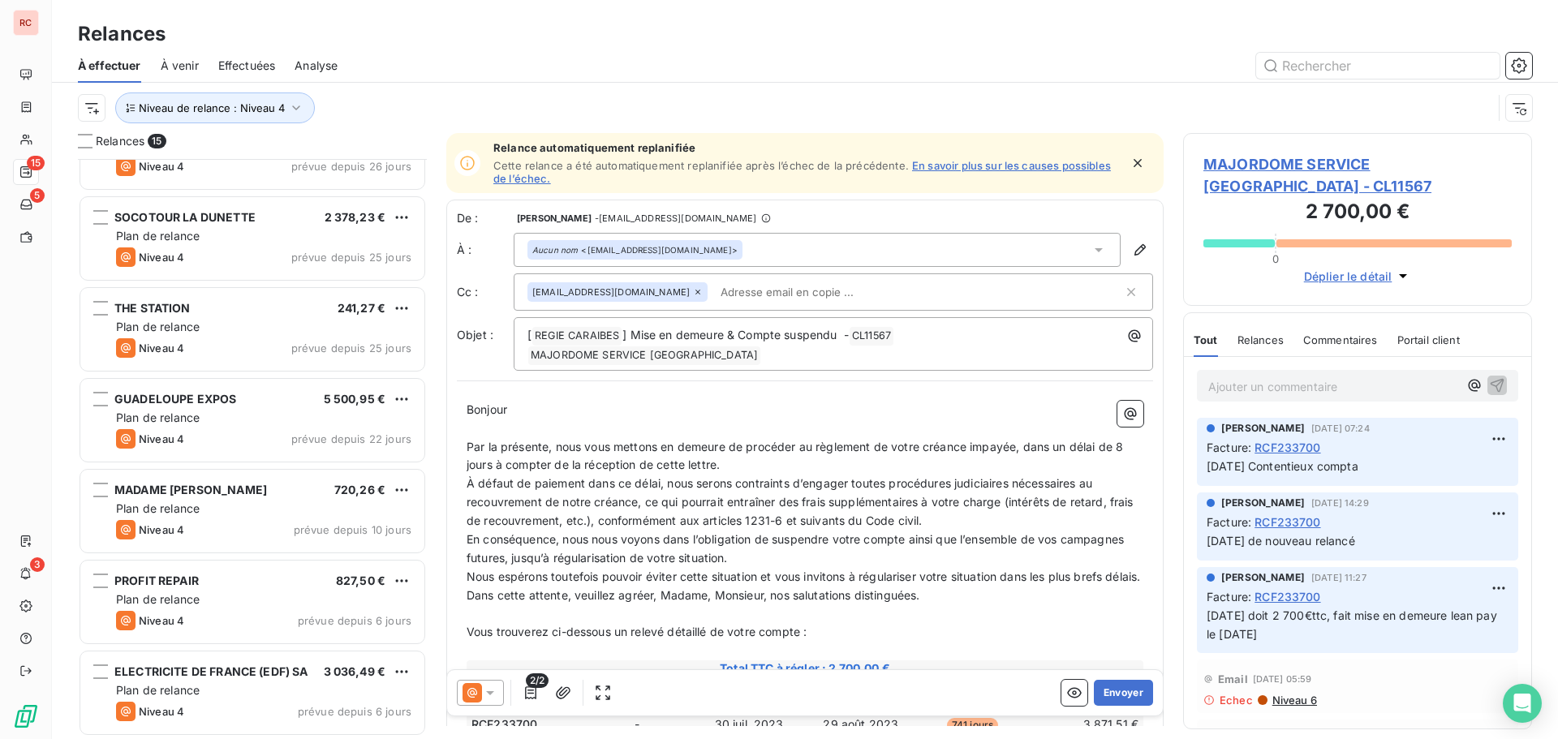
scroll to position [377, 0]
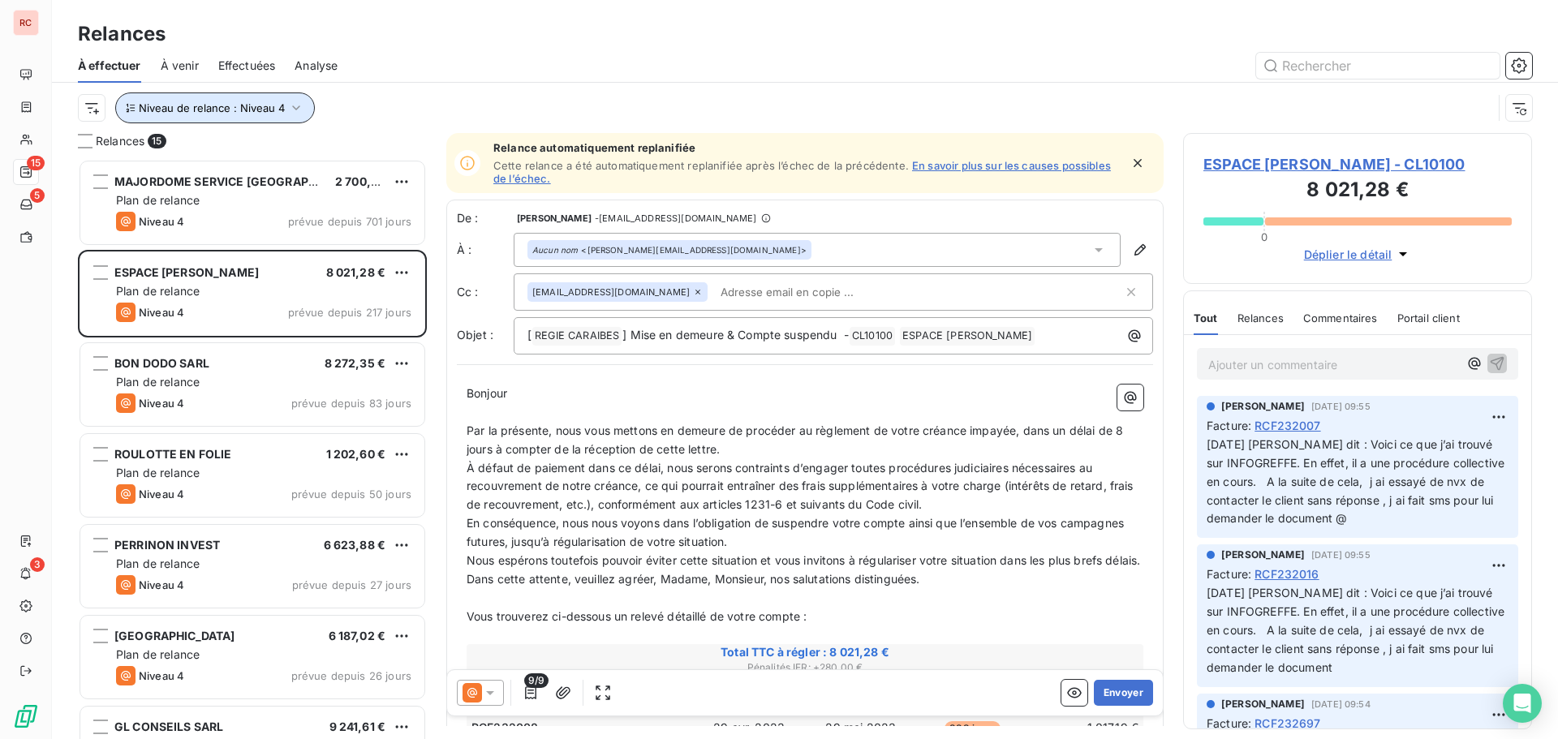
click at [297, 102] on icon "button" at bounding box center [296, 108] width 16 height 16
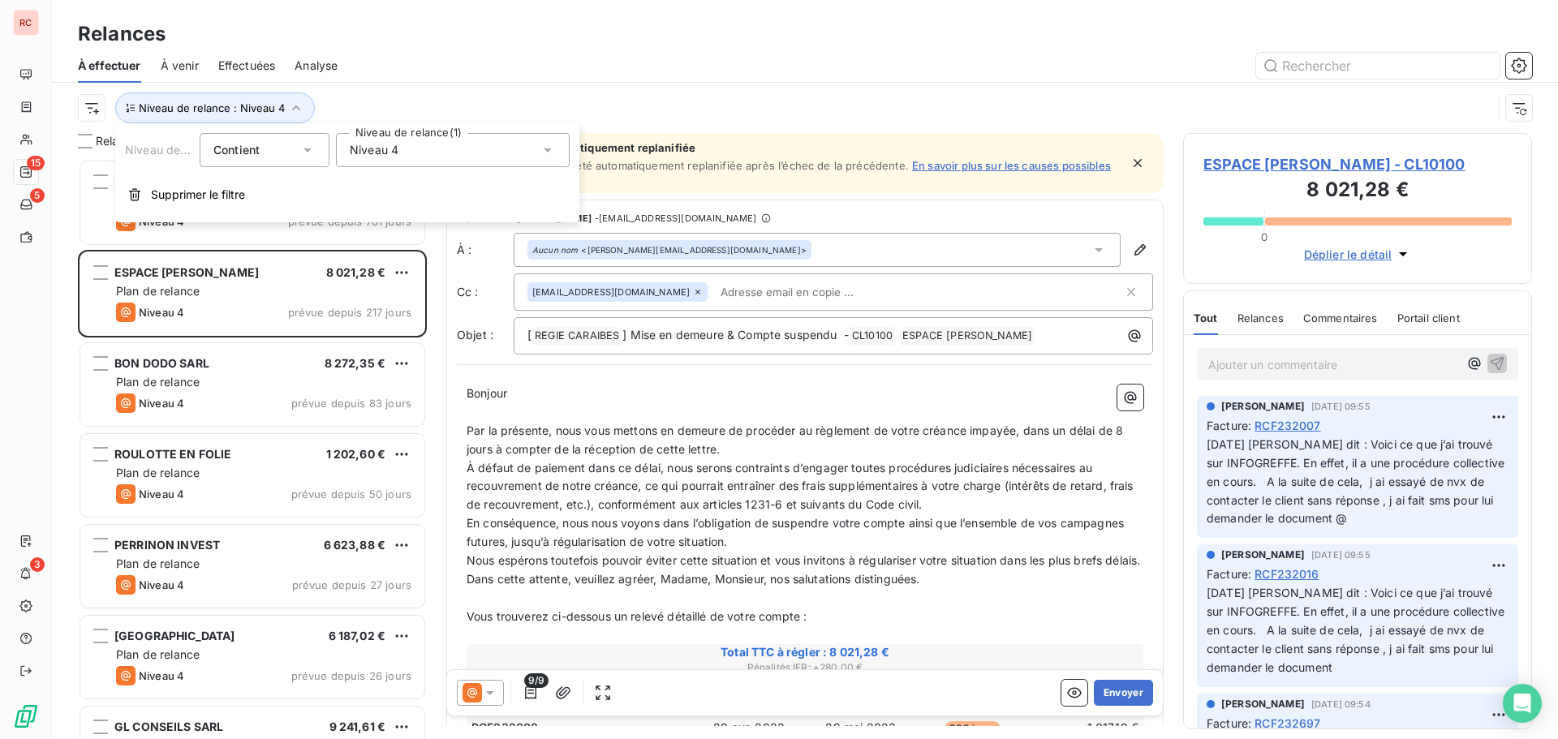
click at [414, 154] on div "Niveau 4" at bounding box center [453, 150] width 234 height 34
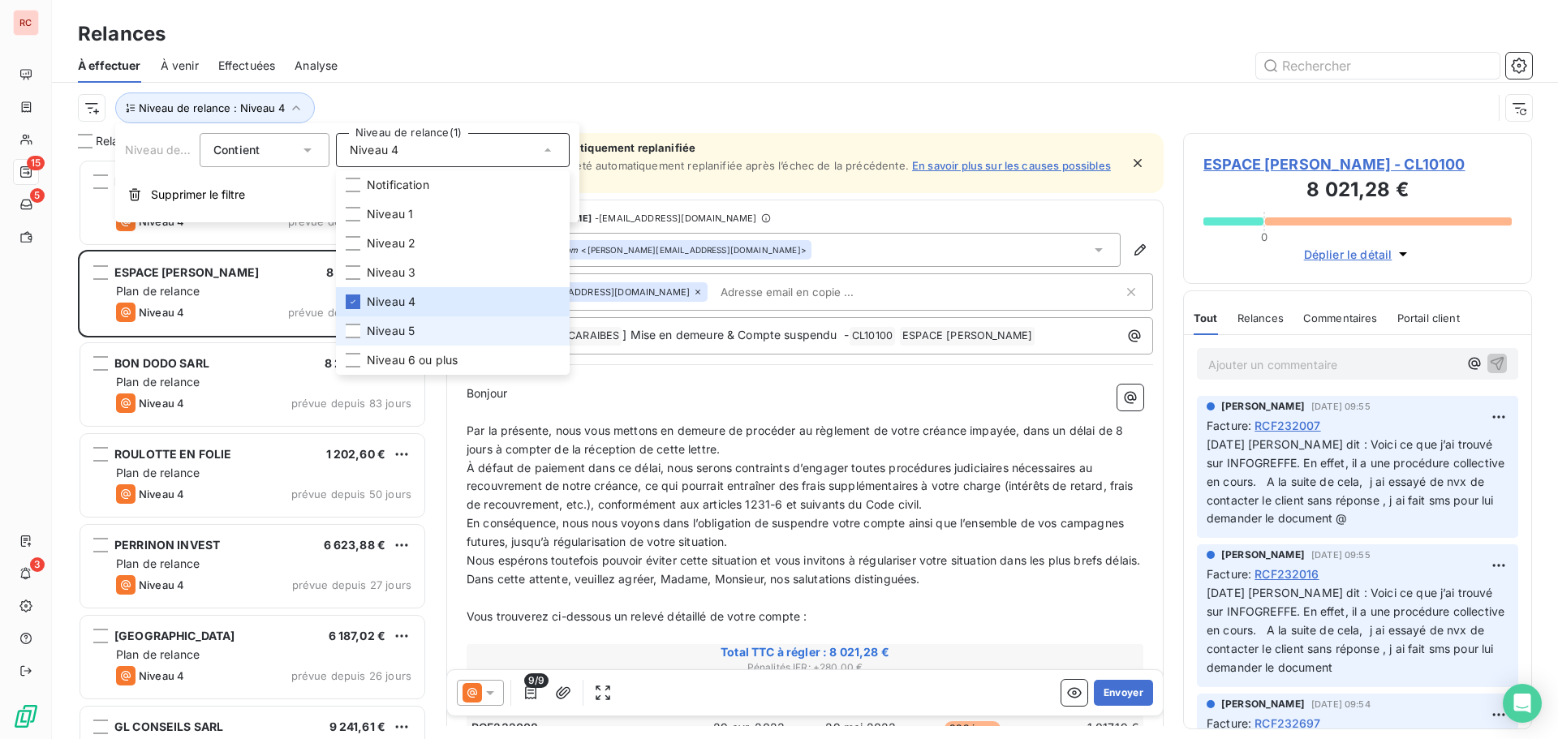
click at [390, 334] on span "Niveau 5" at bounding box center [391, 331] width 48 height 16
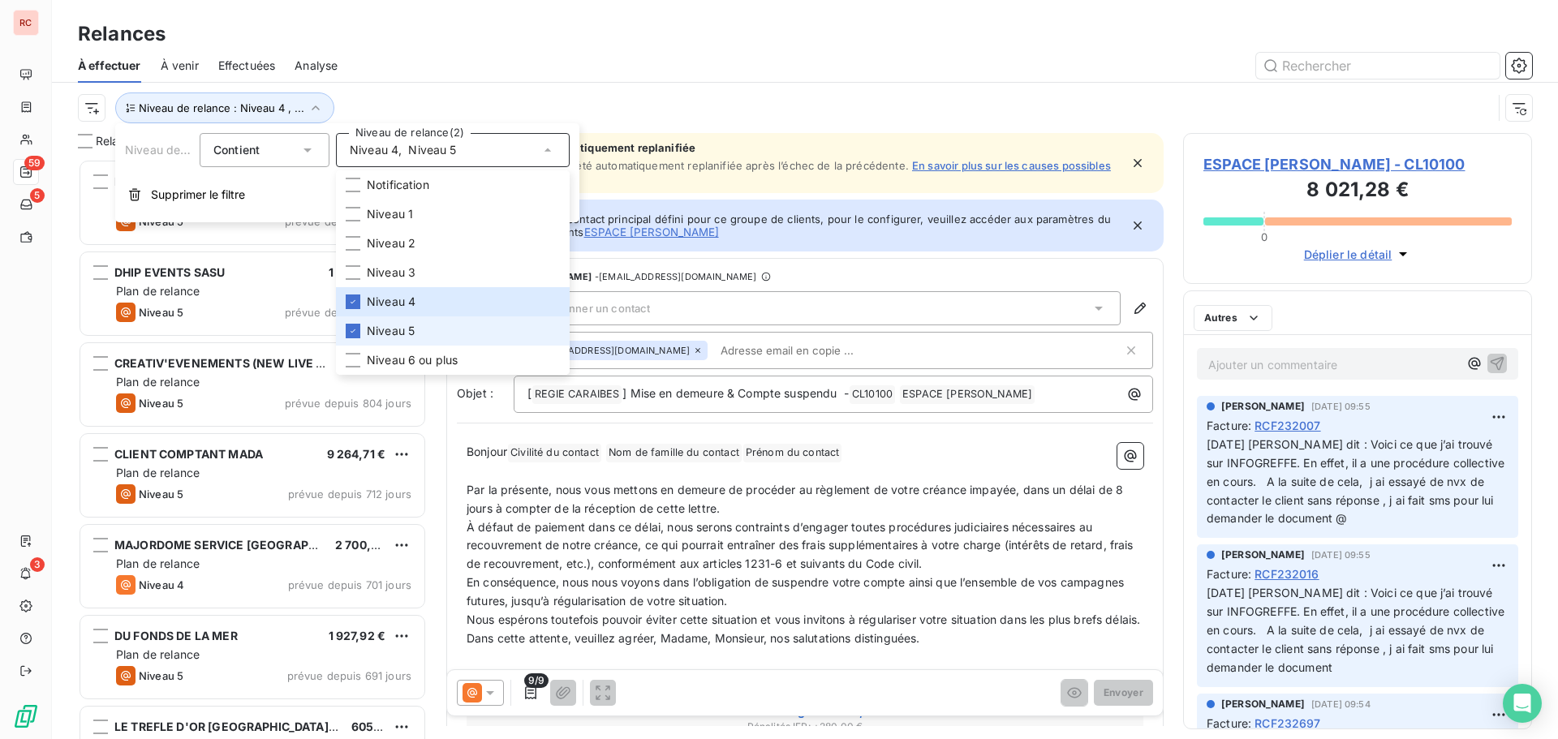
scroll to position [568, 337]
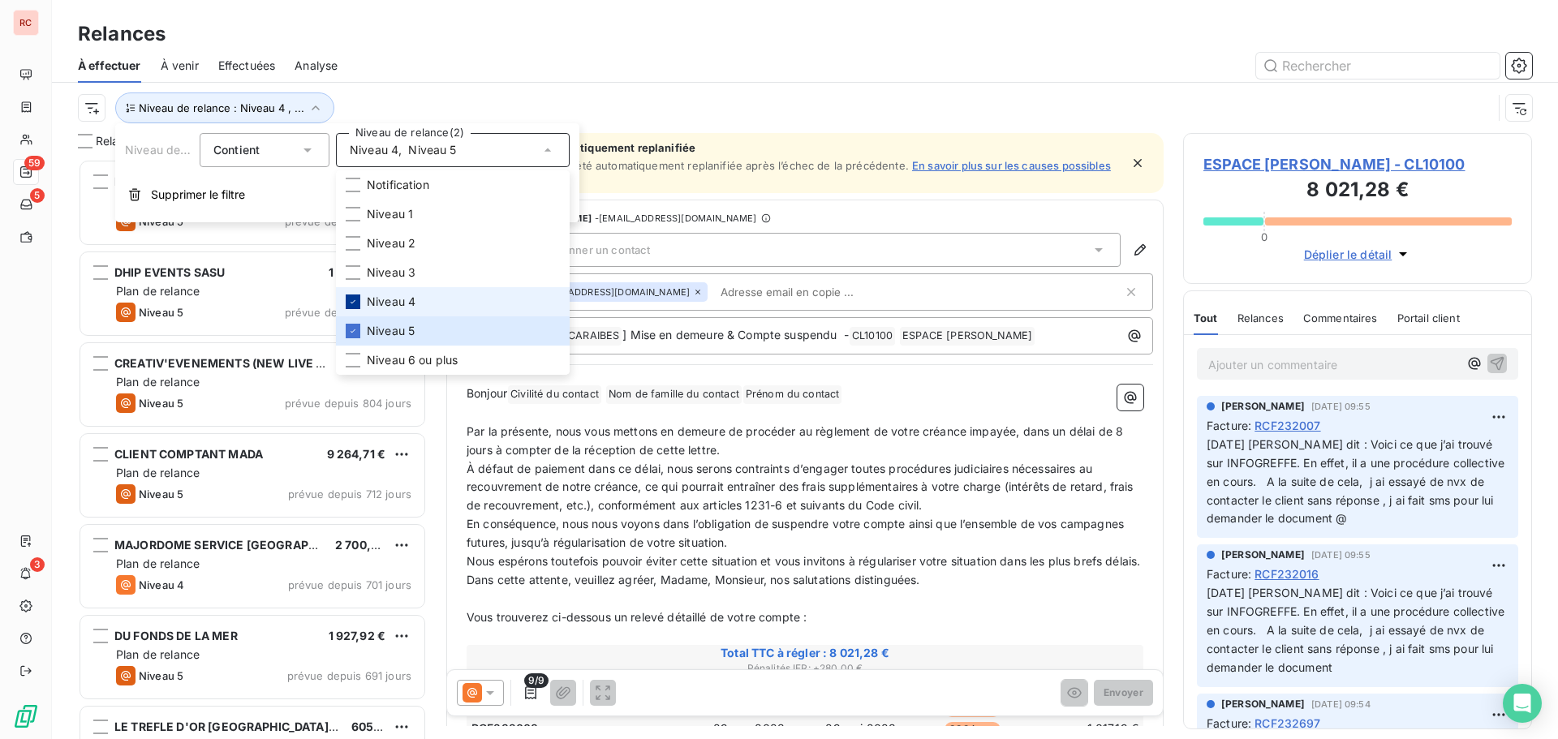
click at [347, 300] on div at bounding box center [353, 302] width 15 height 15
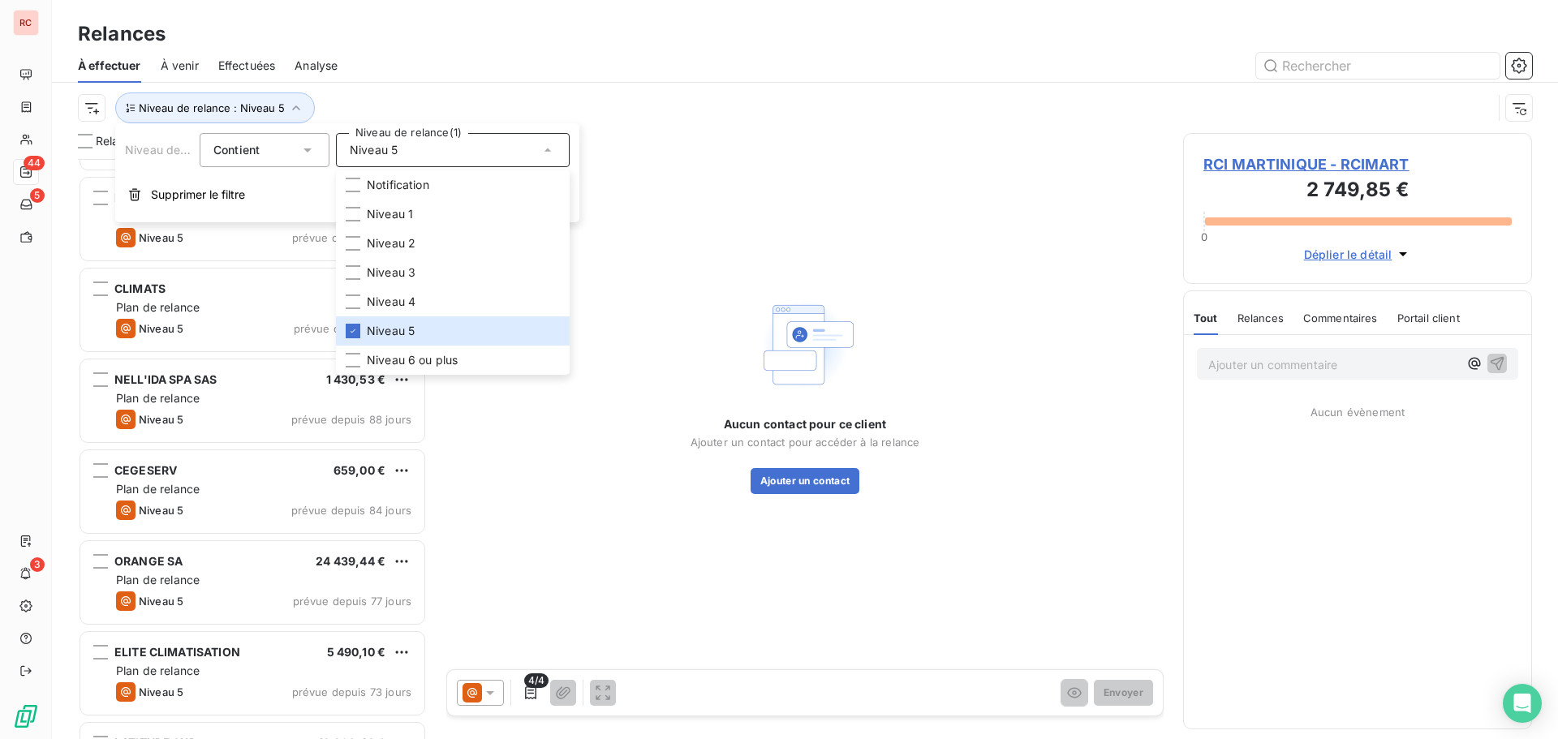
scroll to position [3419, 0]
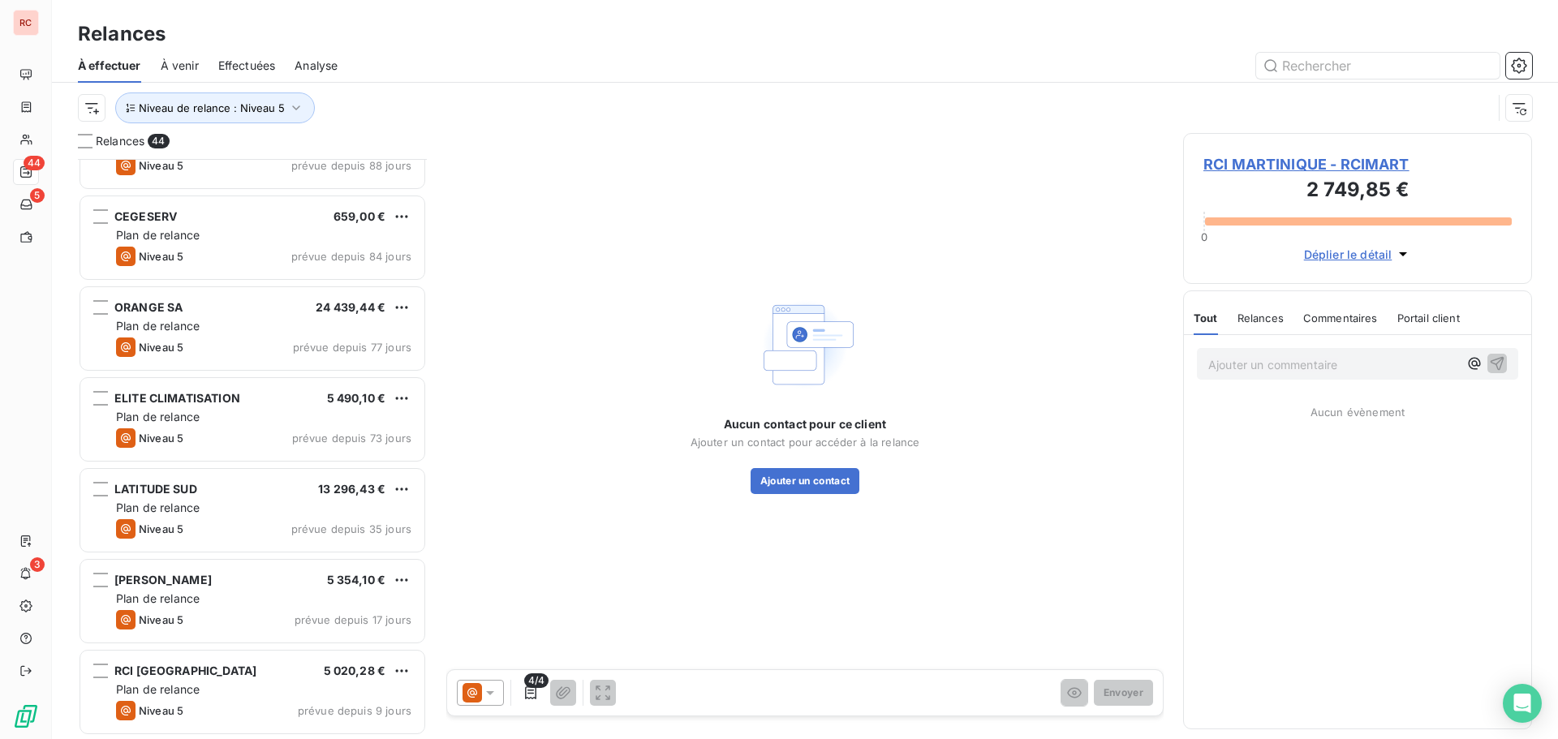
click at [223, 58] on span "Effectuées" at bounding box center [247, 66] width 58 height 16
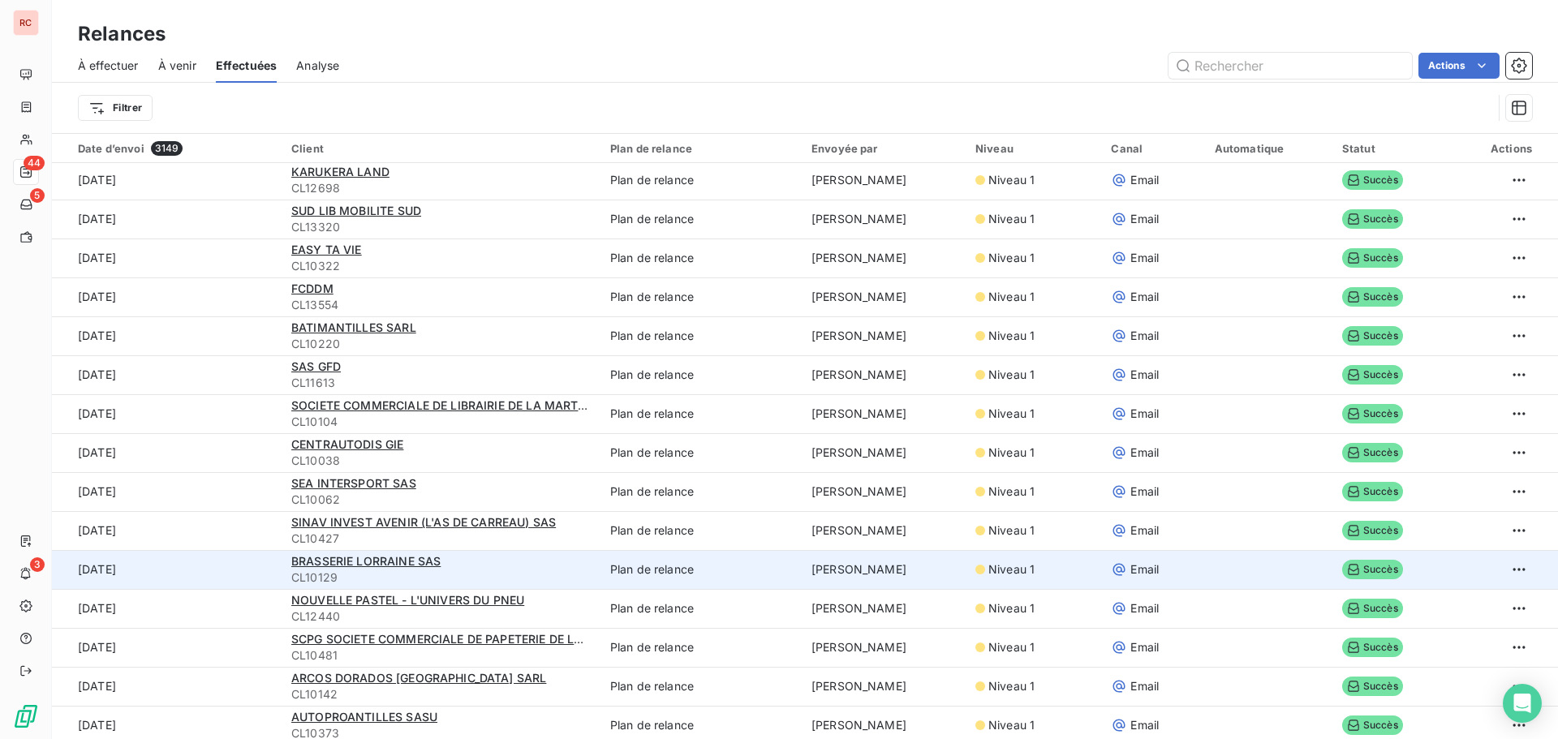
scroll to position [811, 0]
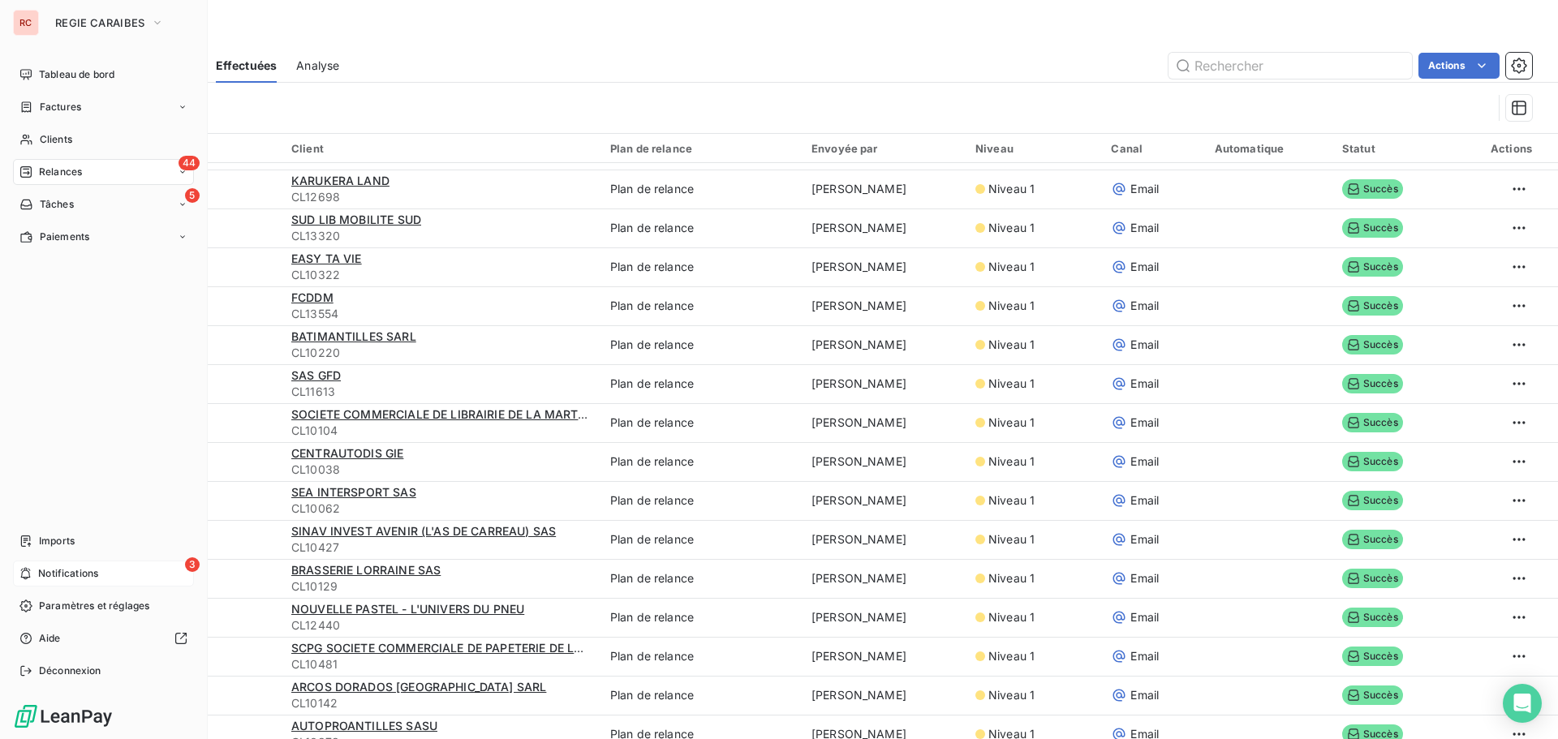
click at [34, 575] on div "3 Notifications" at bounding box center [103, 574] width 181 height 26
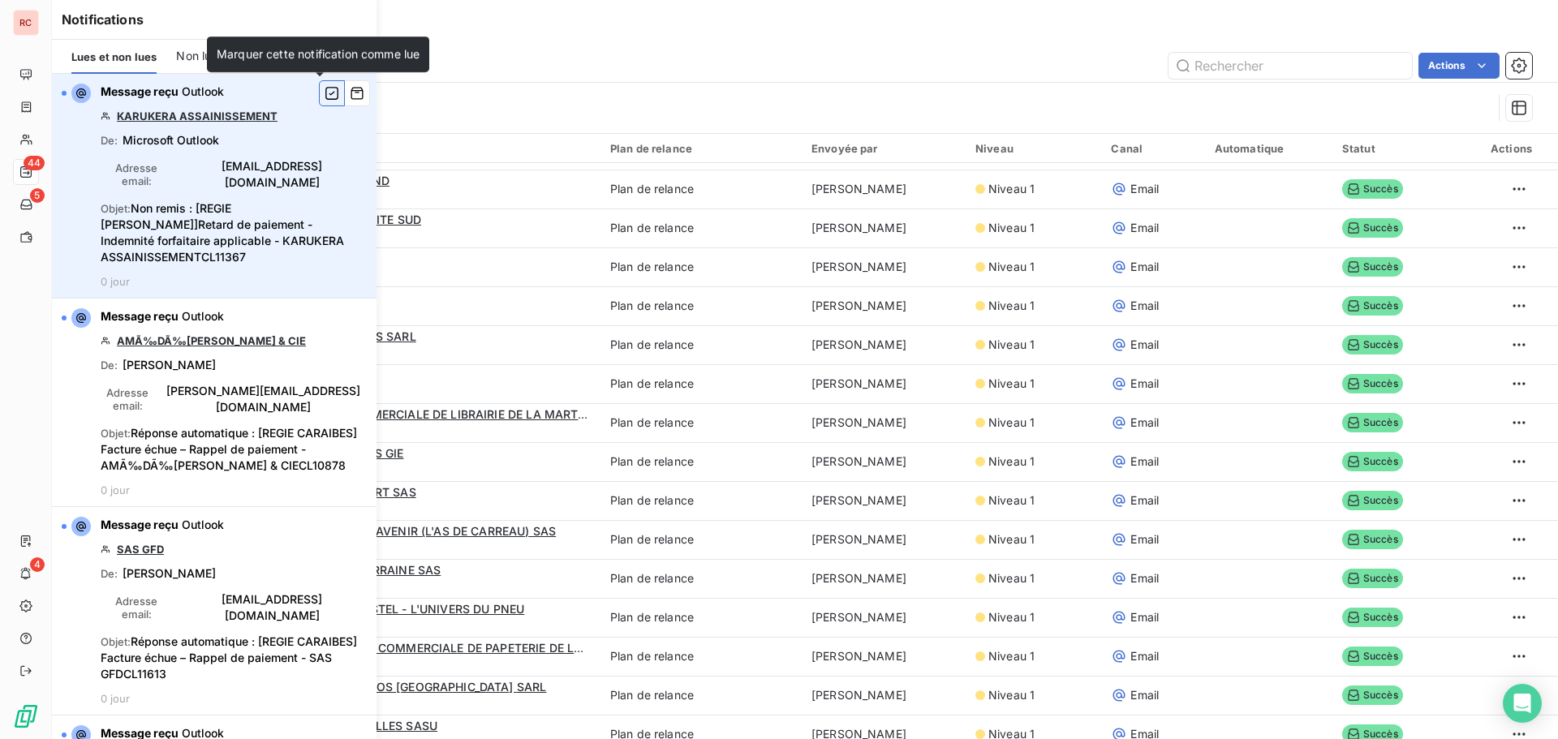
click at [325, 98] on icon "button" at bounding box center [332, 93] width 15 height 16
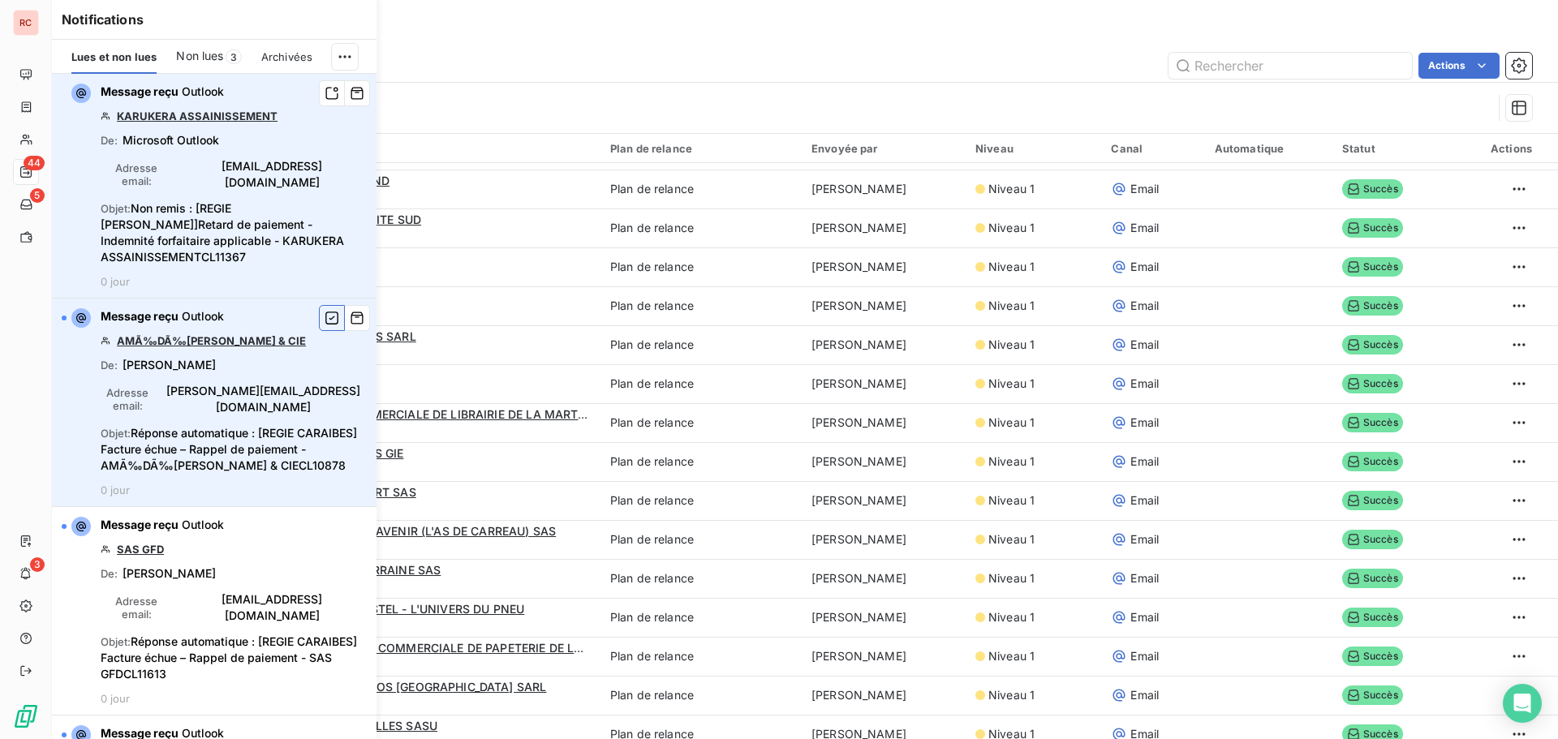
click at [325, 310] on icon "button" at bounding box center [332, 318] width 15 height 16
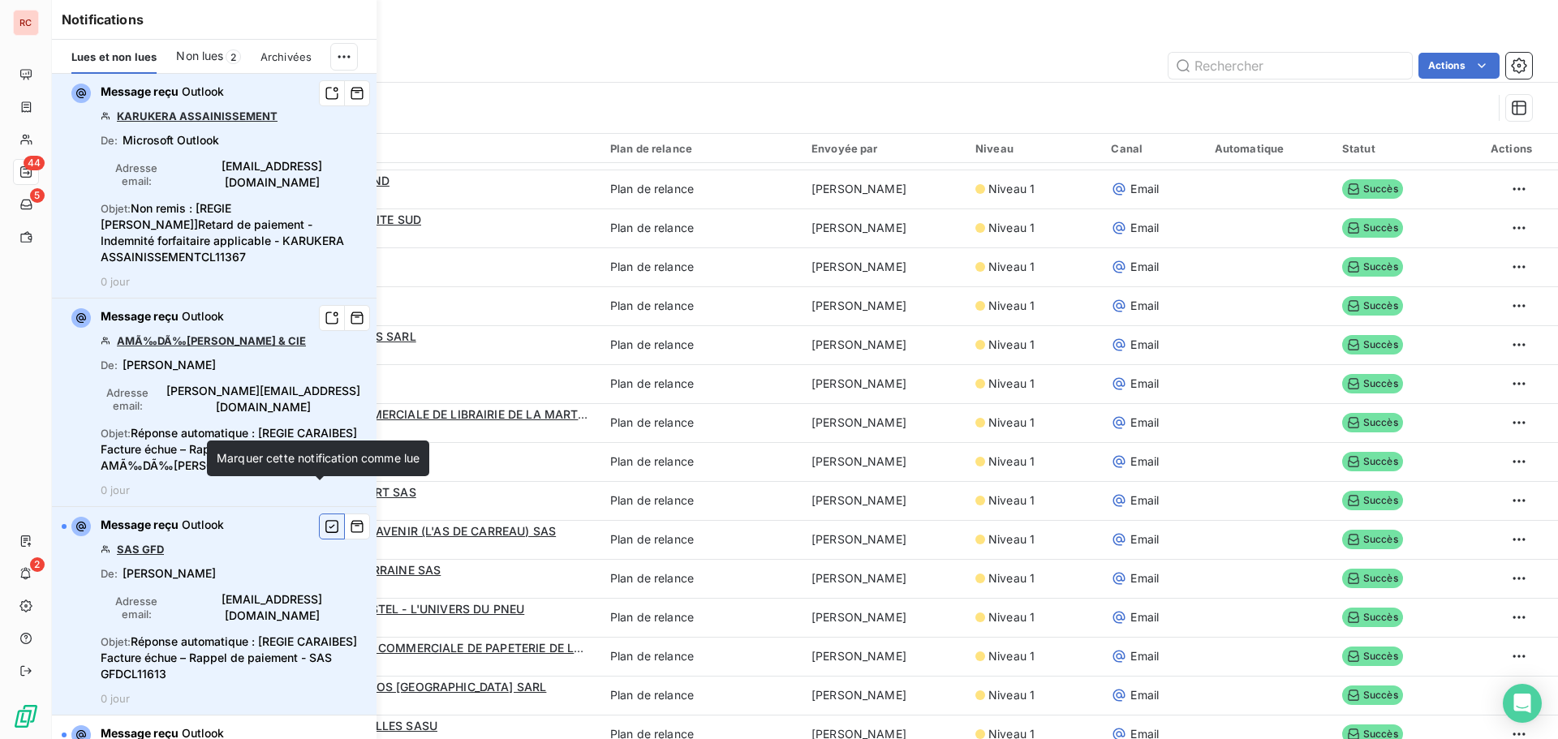
click at [325, 519] on icon "button" at bounding box center [332, 527] width 15 height 16
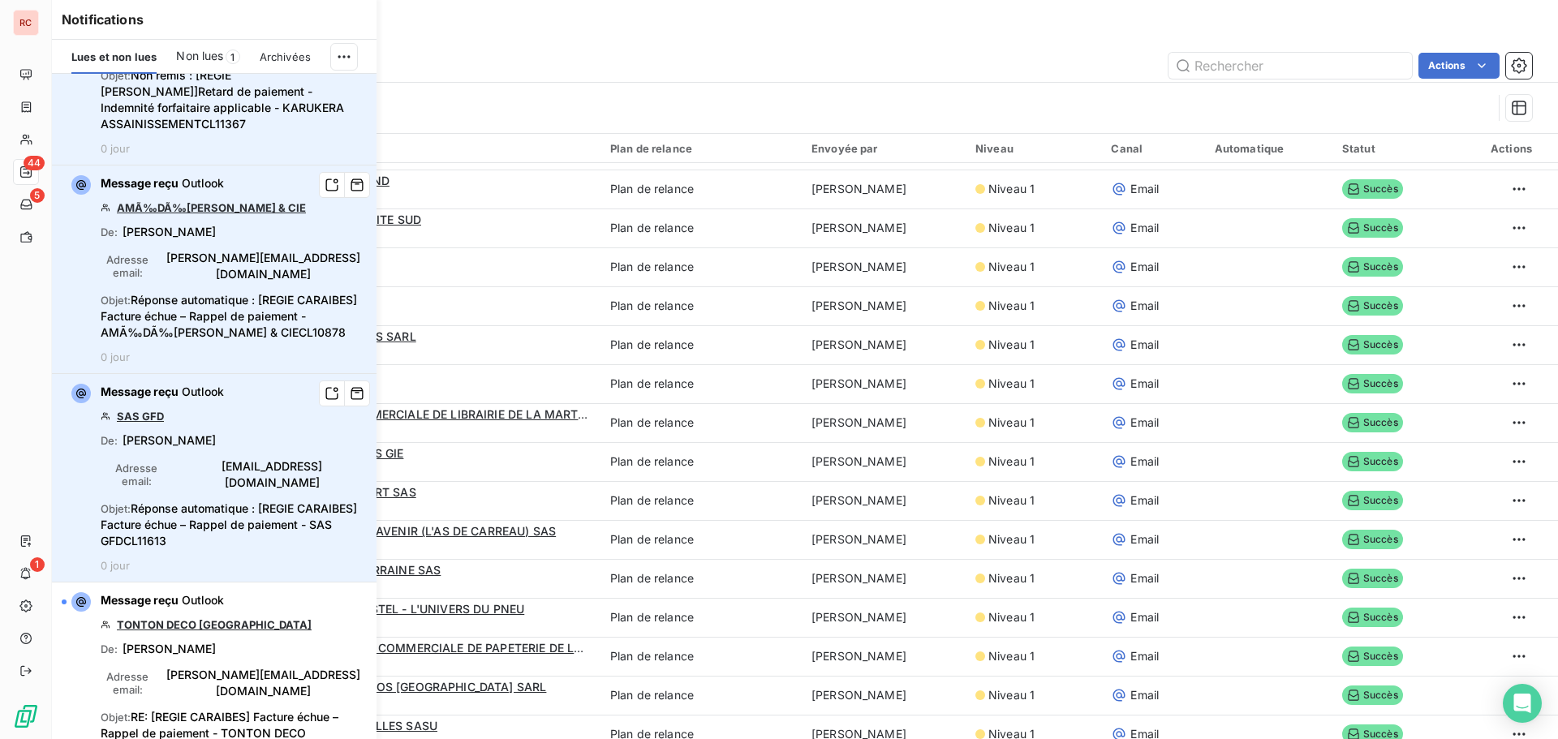
scroll to position [243, 0]
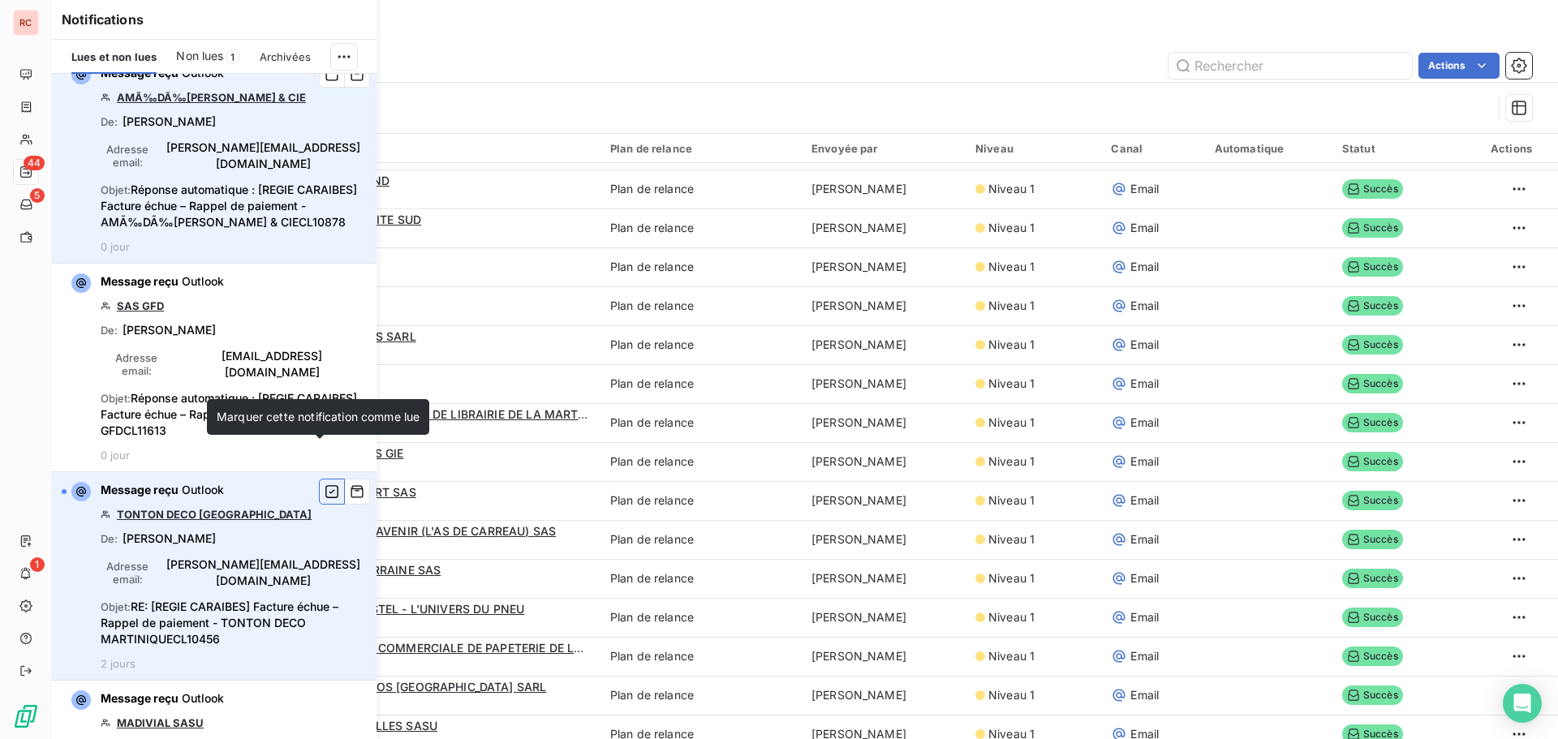
click at [325, 485] on icon "button" at bounding box center [331, 491] width 13 height 13
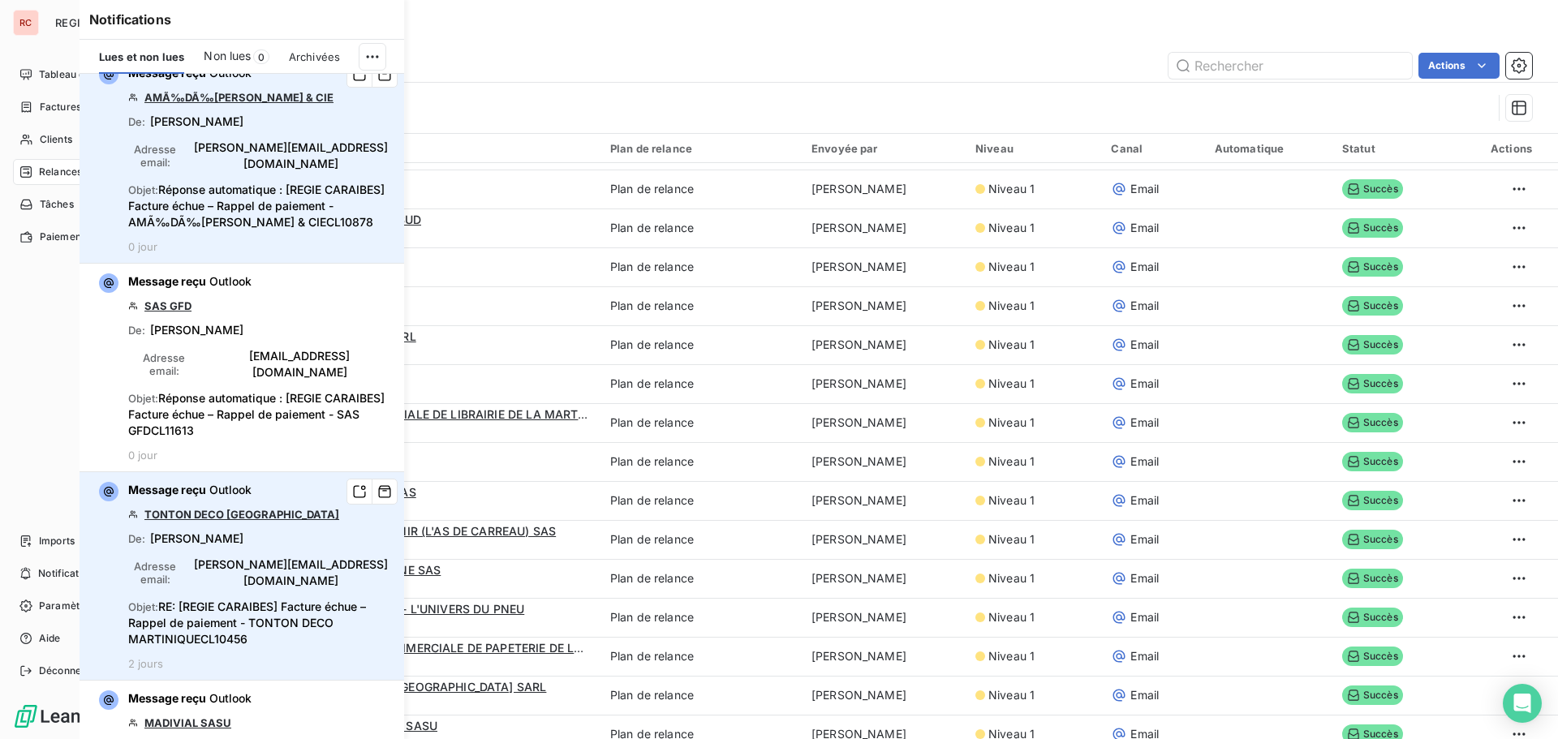
click at [23, 408] on div "Tableau de bord Factures Clients 44 Relances 5 Tâches Paiements Imports Notific…" at bounding box center [103, 373] width 181 height 622
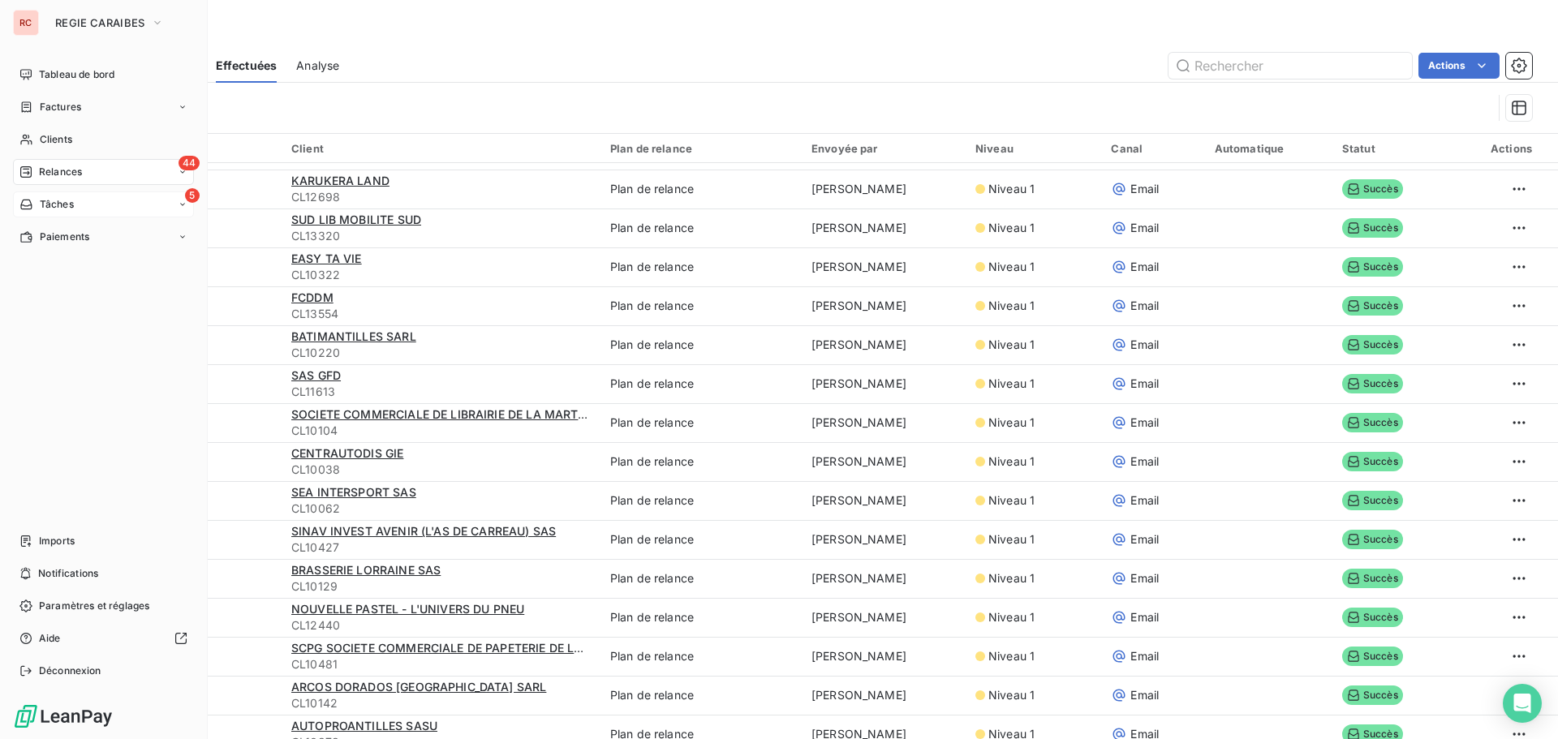
click at [109, 200] on div "5 Tâches" at bounding box center [103, 205] width 181 height 26
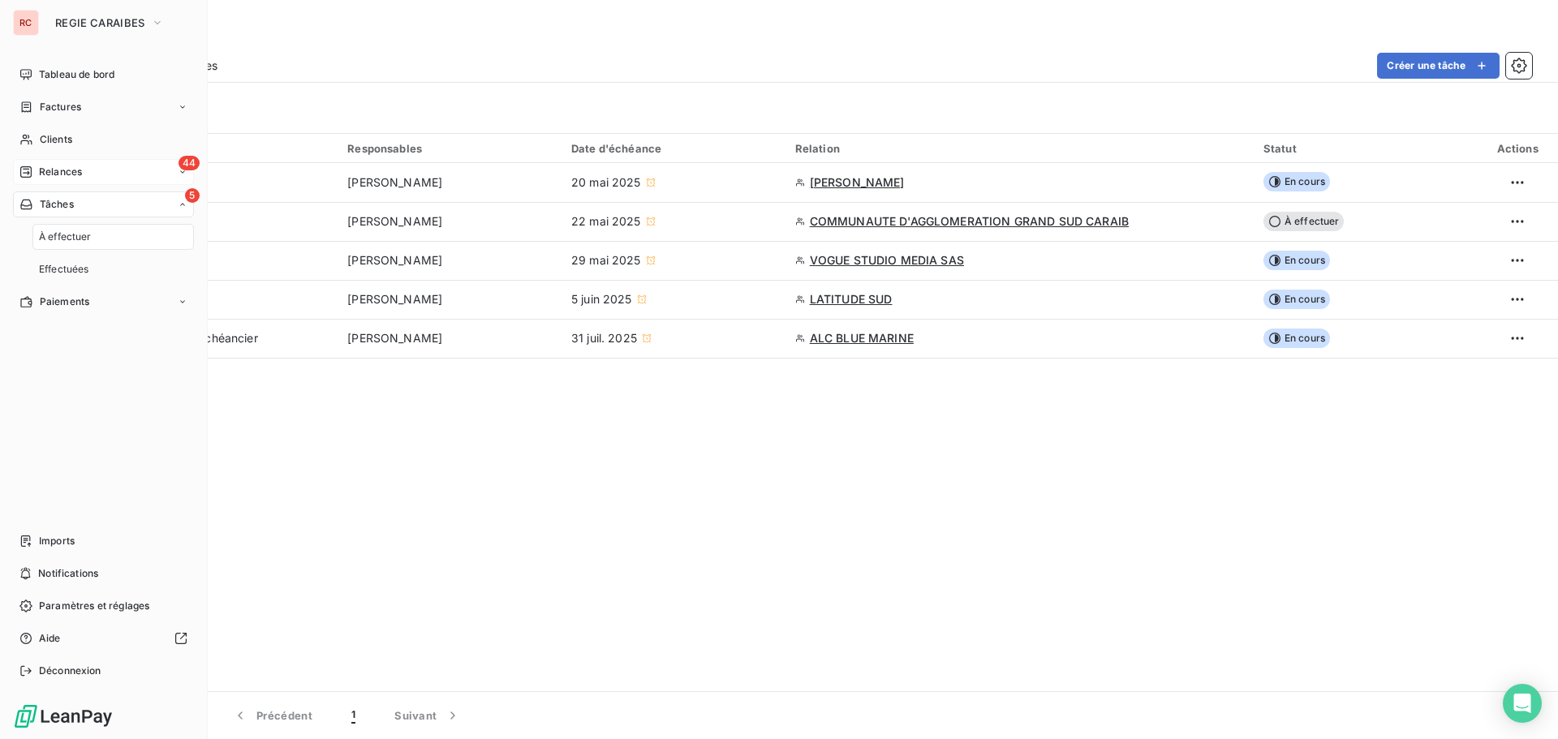
click at [139, 174] on div "44 Relances" at bounding box center [103, 172] width 181 height 26
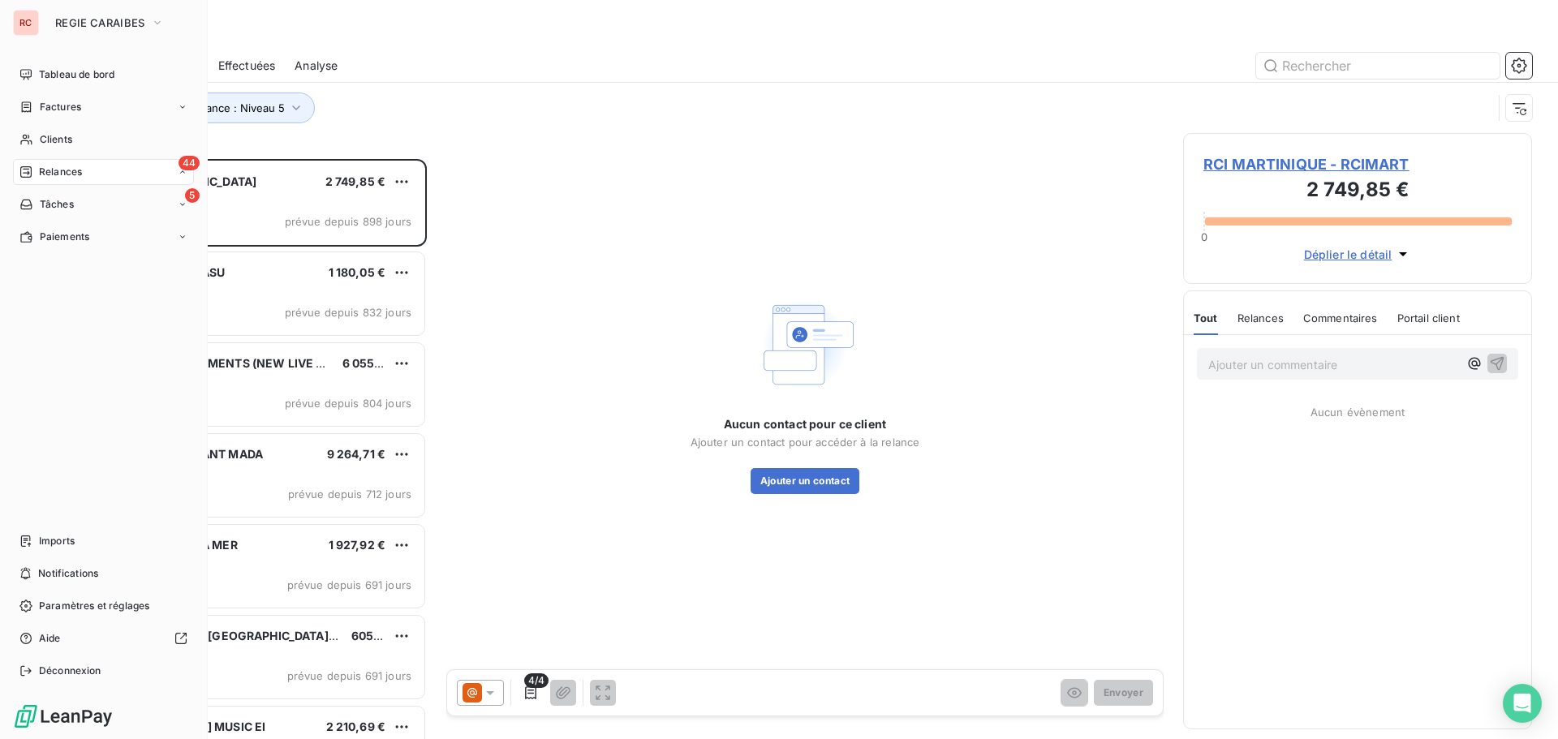
scroll to position [568, 337]
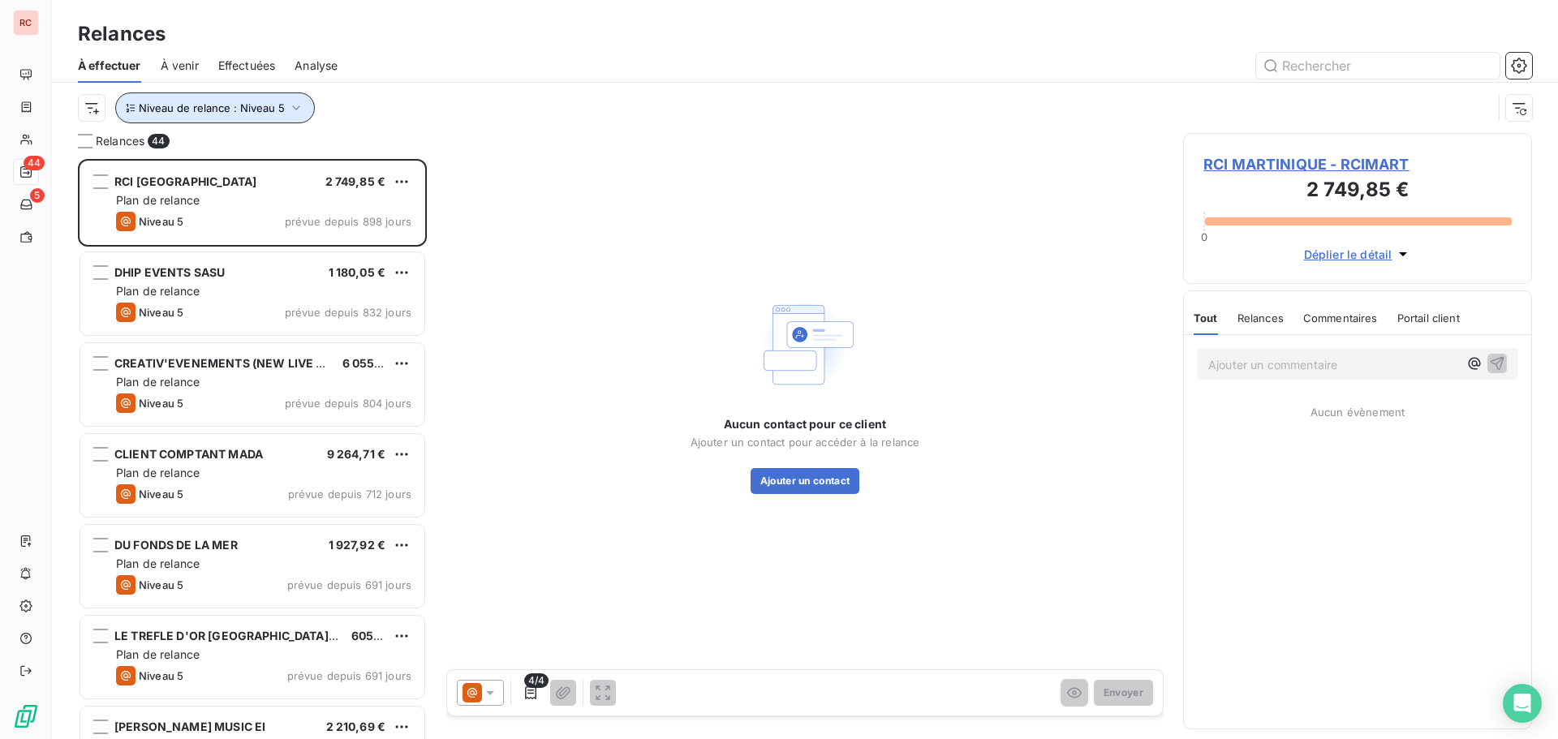
click at [304, 108] on button "Niveau de relance : Niveau 5" at bounding box center [215, 108] width 200 height 31
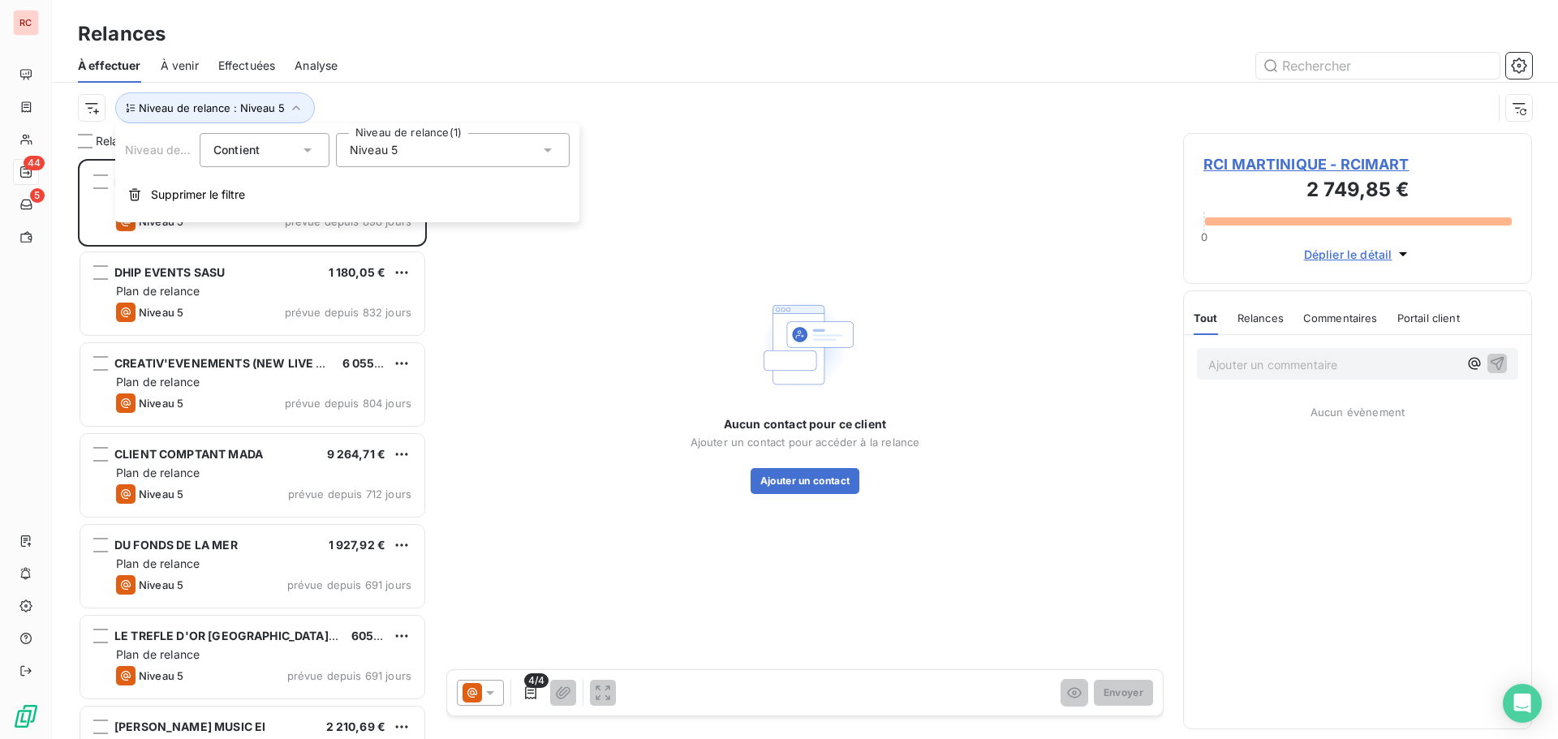
click at [544, 149] on icon at bounding box center [548, 150] width 8 height 4
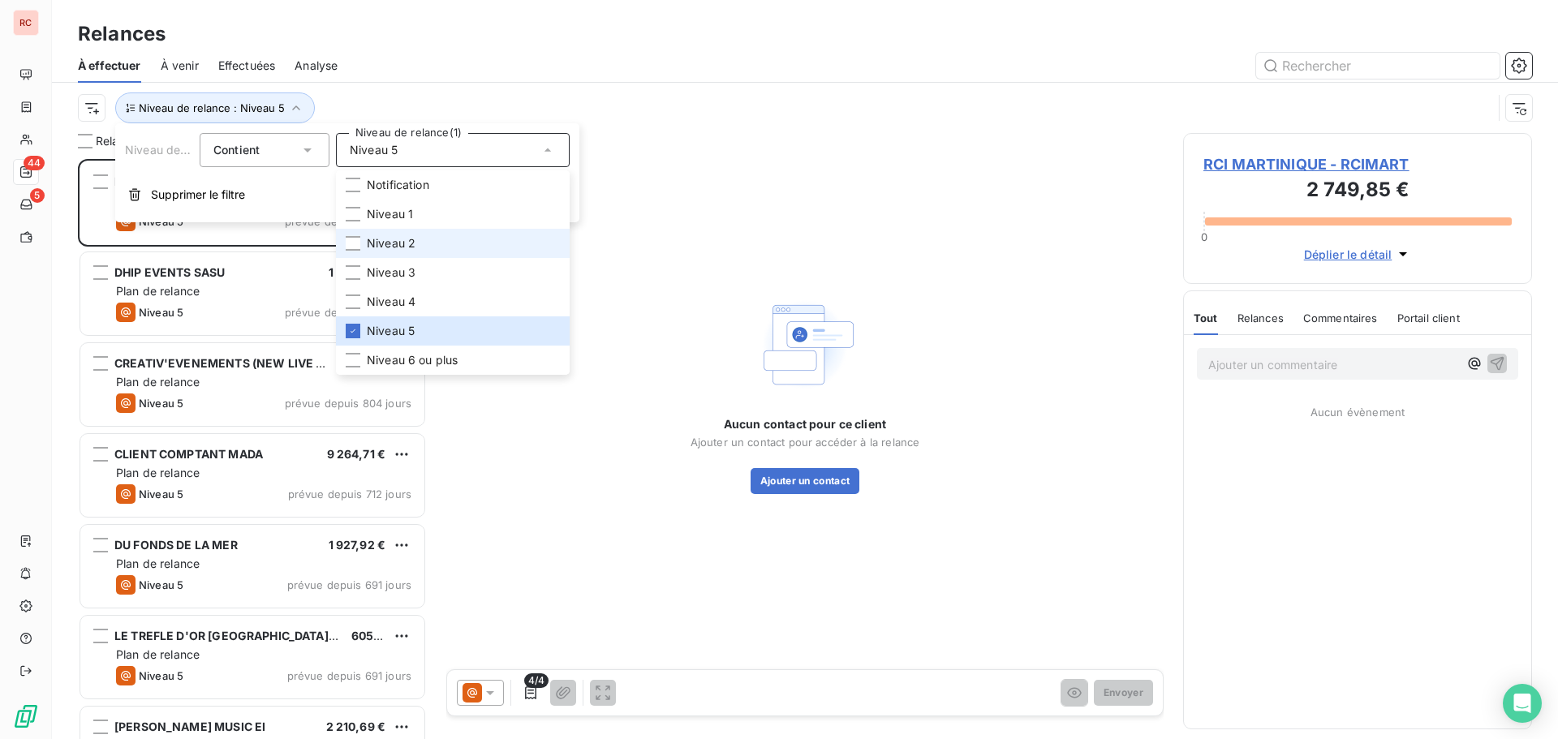
click at [371, 250] on span "Niveau 2" at bounding box center [391, 243] width 49 height 16
click at [350, 336] on div at bounding box center [353, 331] width 15 height 15
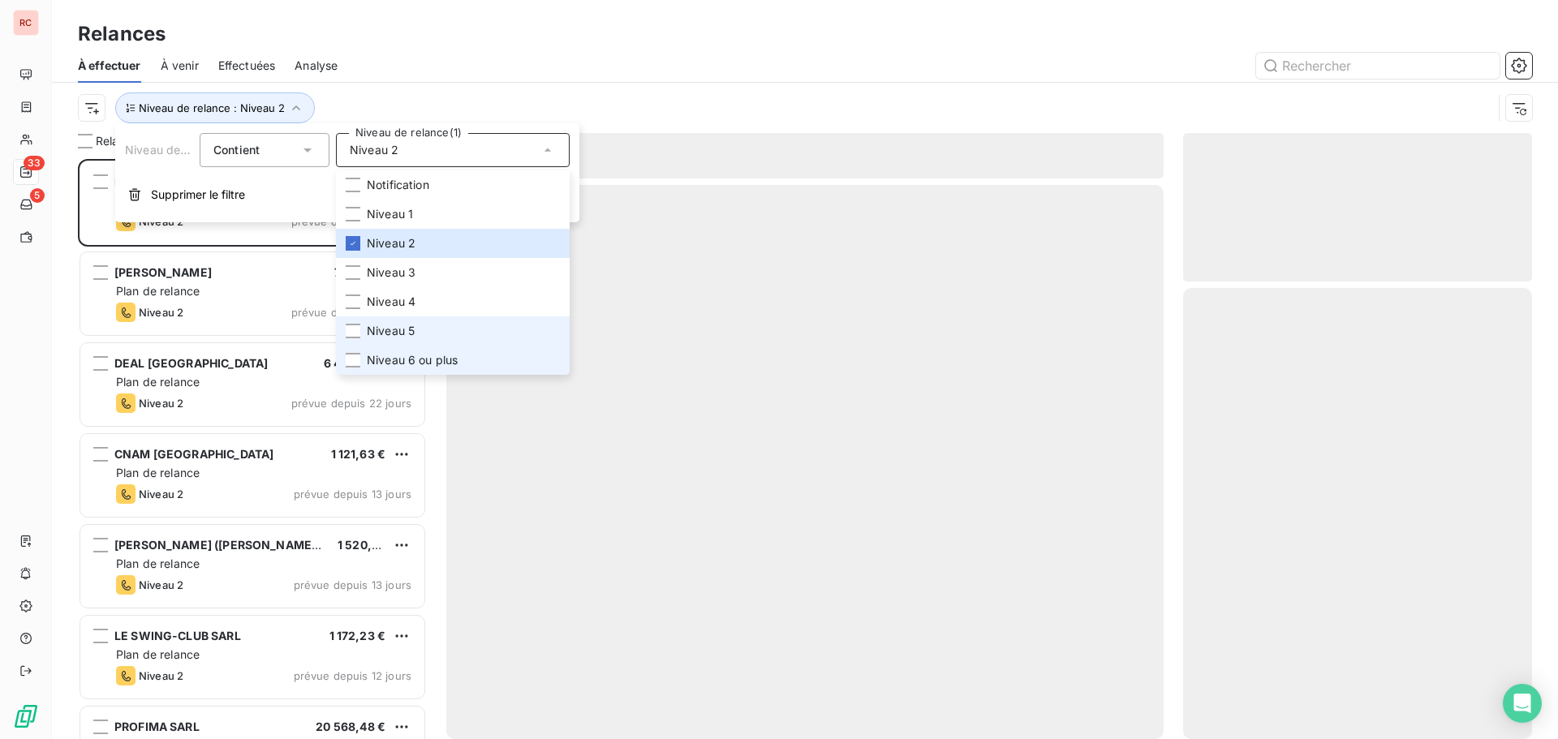
scroll to position [568, 337]
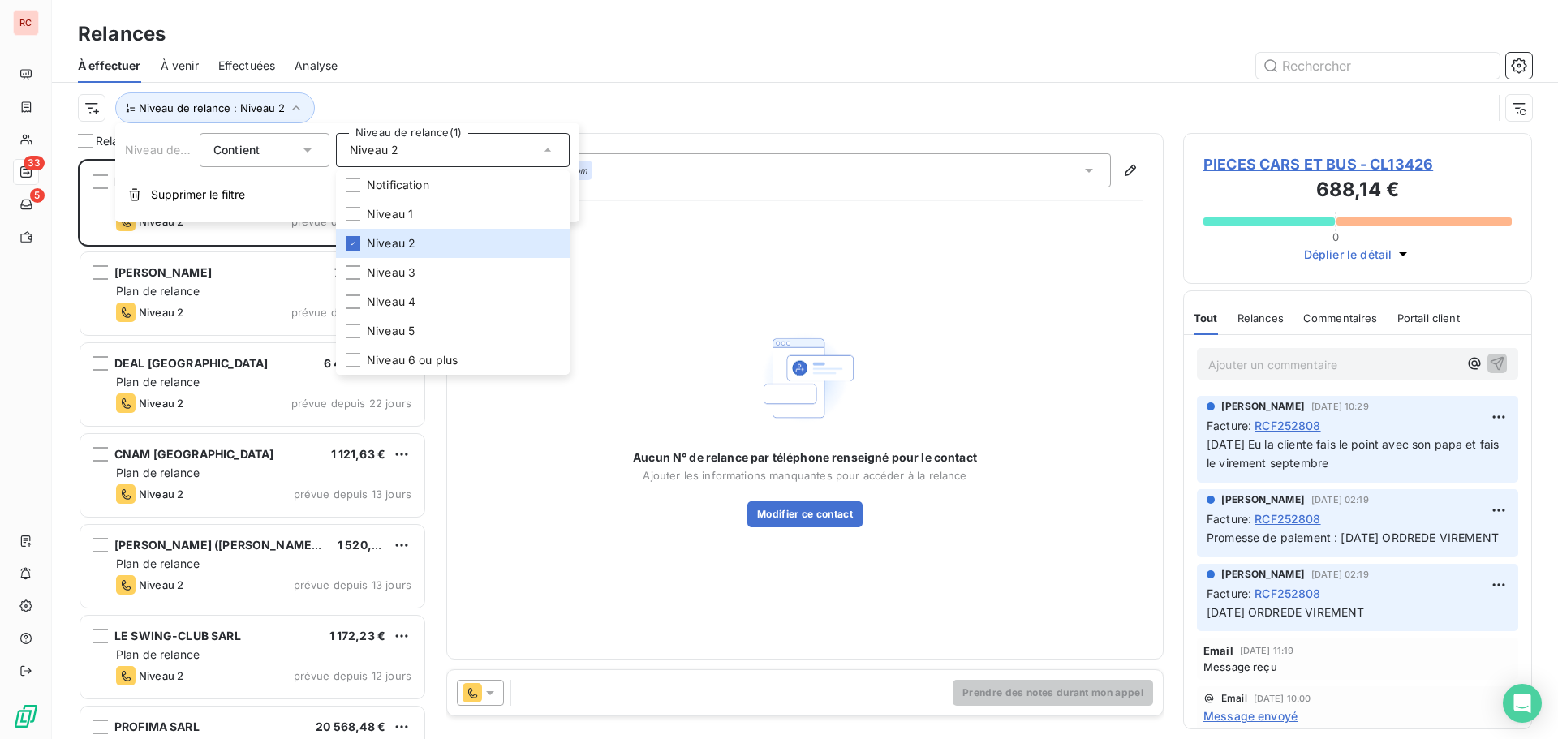
click at [665, 19] on div "Relances" at bounding box center [805, 33] width 1506 height 29
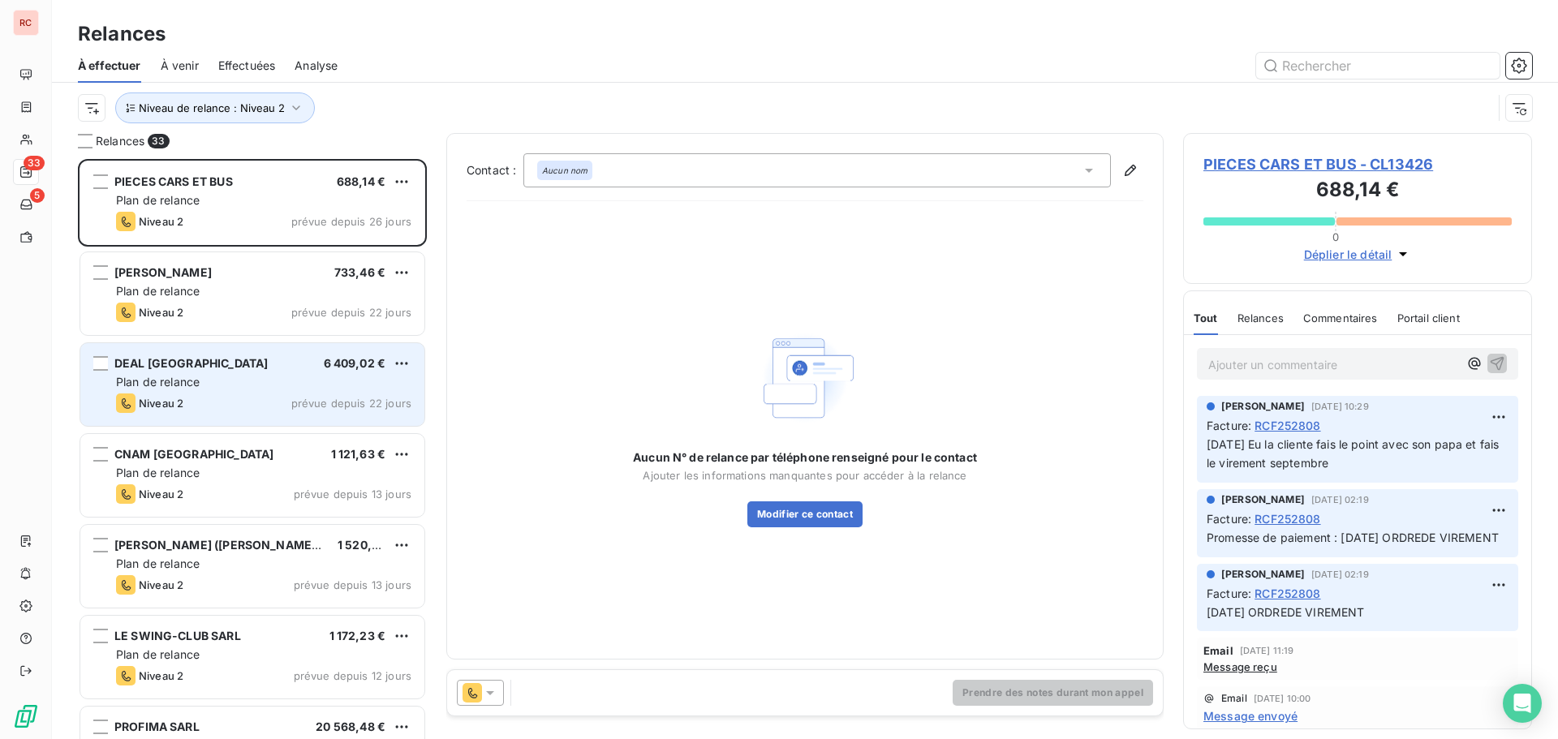
click at [170, 377] on span "Plan de relance" at bounding box center [158, 382] width 84 height 14
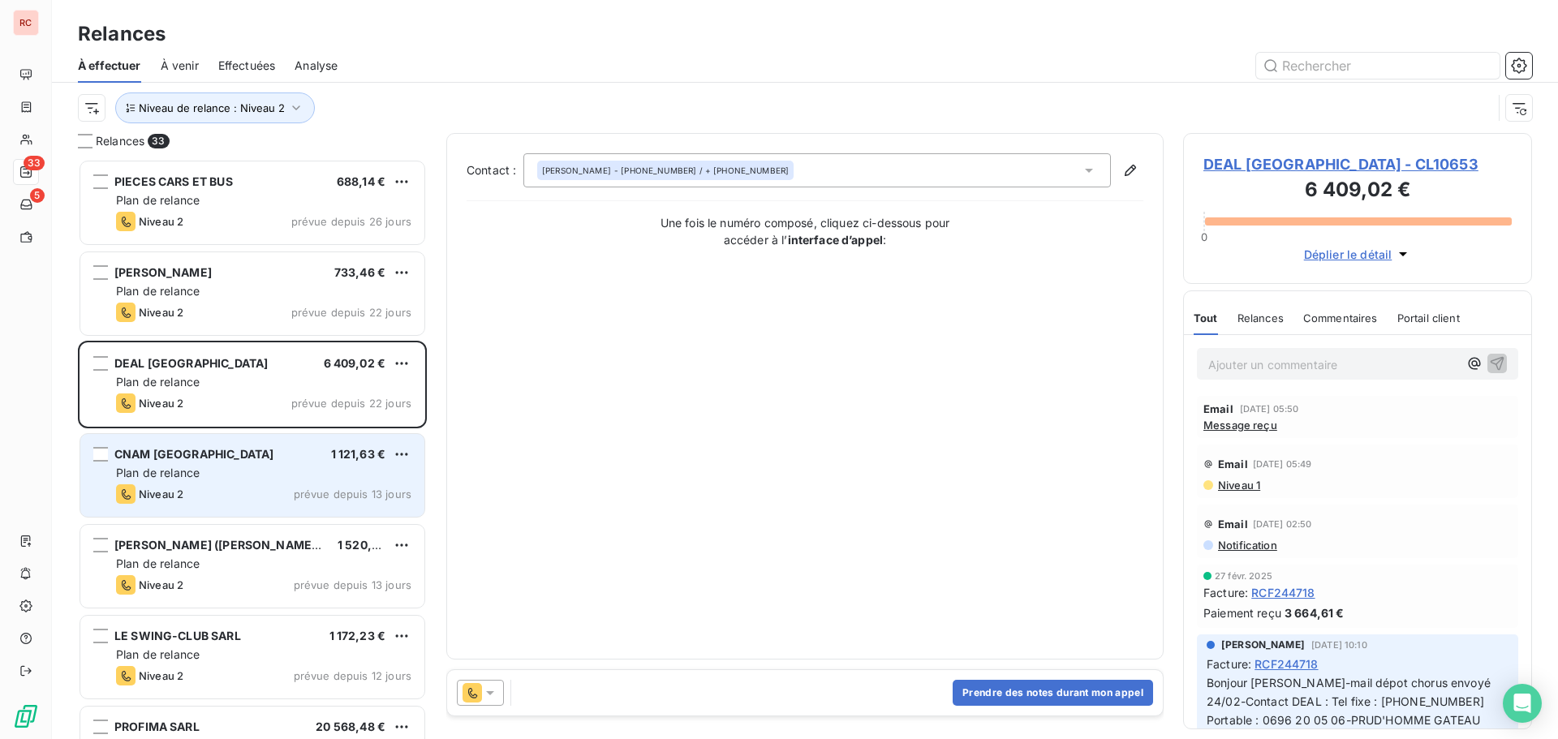
click at [187, 476] on span "Plan de relance" at bounding box center [158, 473] width 84 height 14
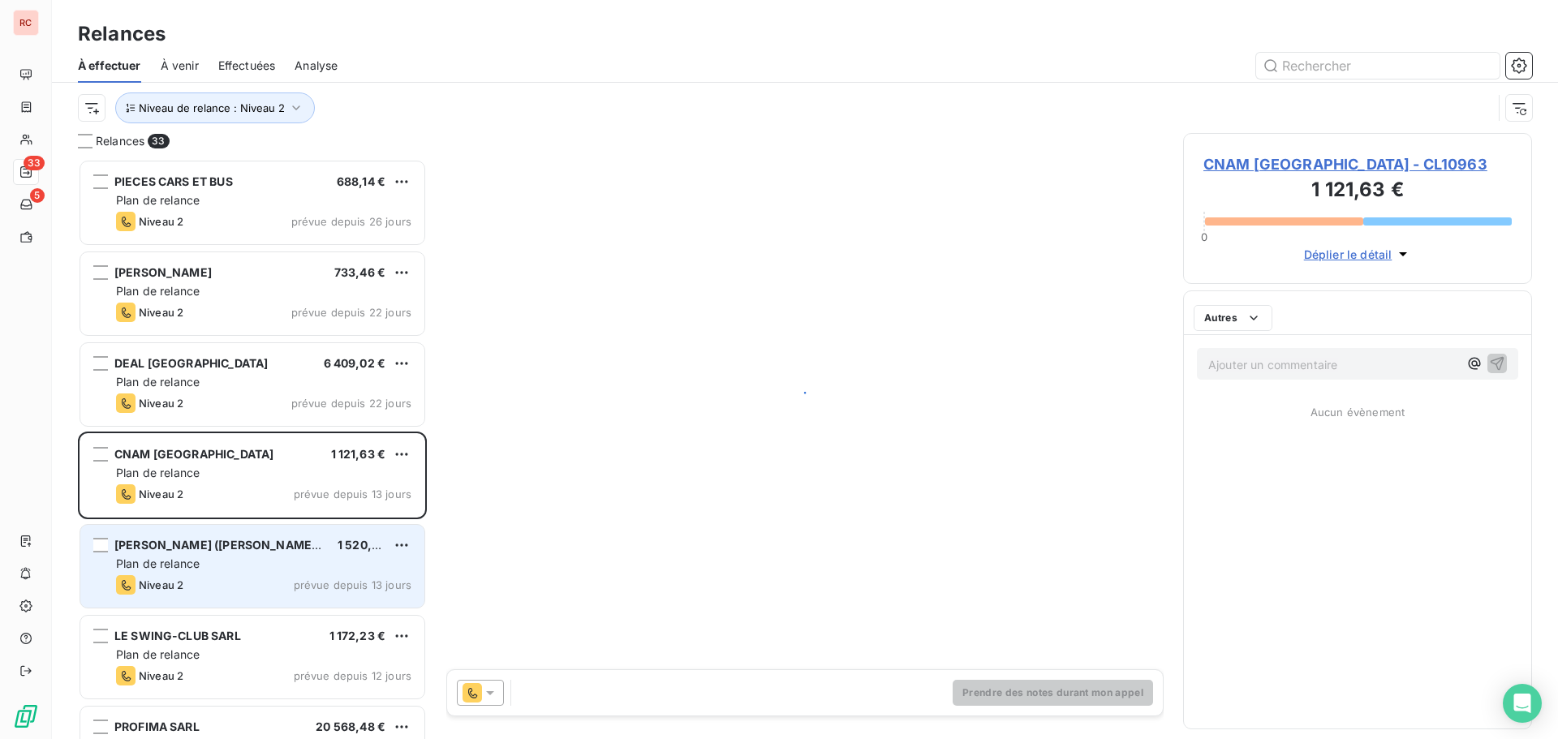
click at [197, 564] on span "Plan de relance" at bounding box center [158, 564] width 84 height 14
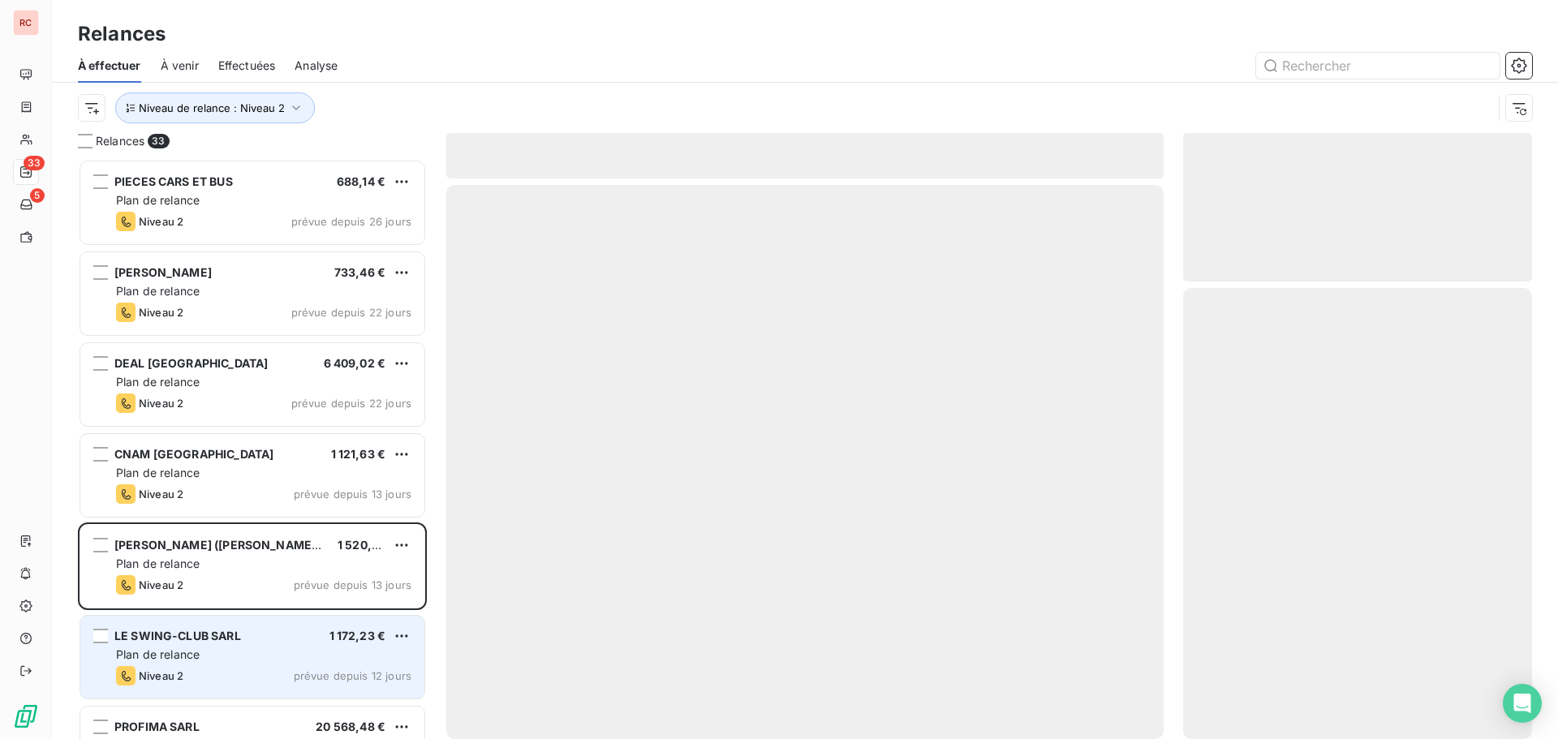
click at [189, 665] on div "LE SWING-CLUB SARL 1 172,23 € Plan de relance Niveau 2 prévue depuis 12 jours" at bounding box center [252, 657] width 344 height 83
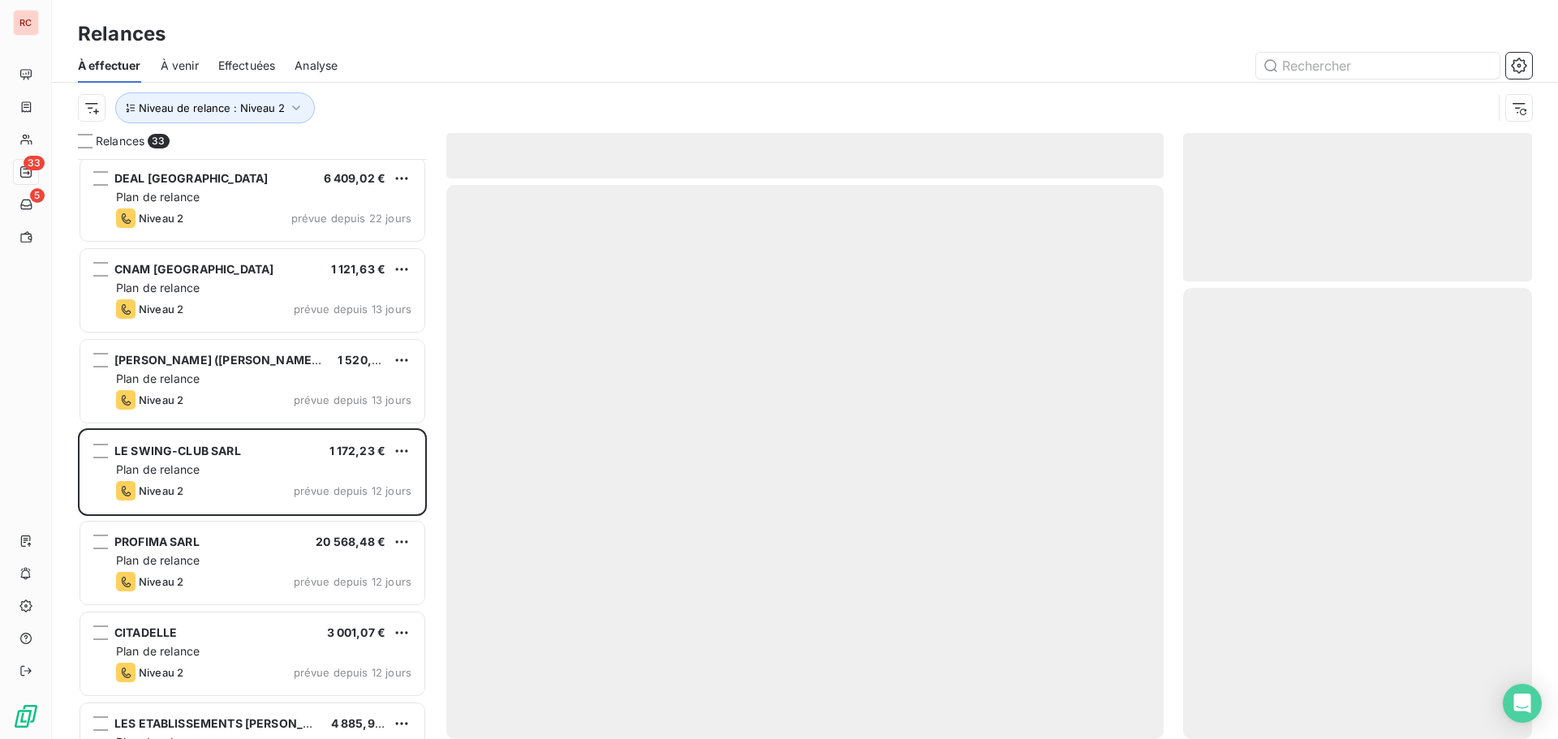
scroll to position [325, 0]
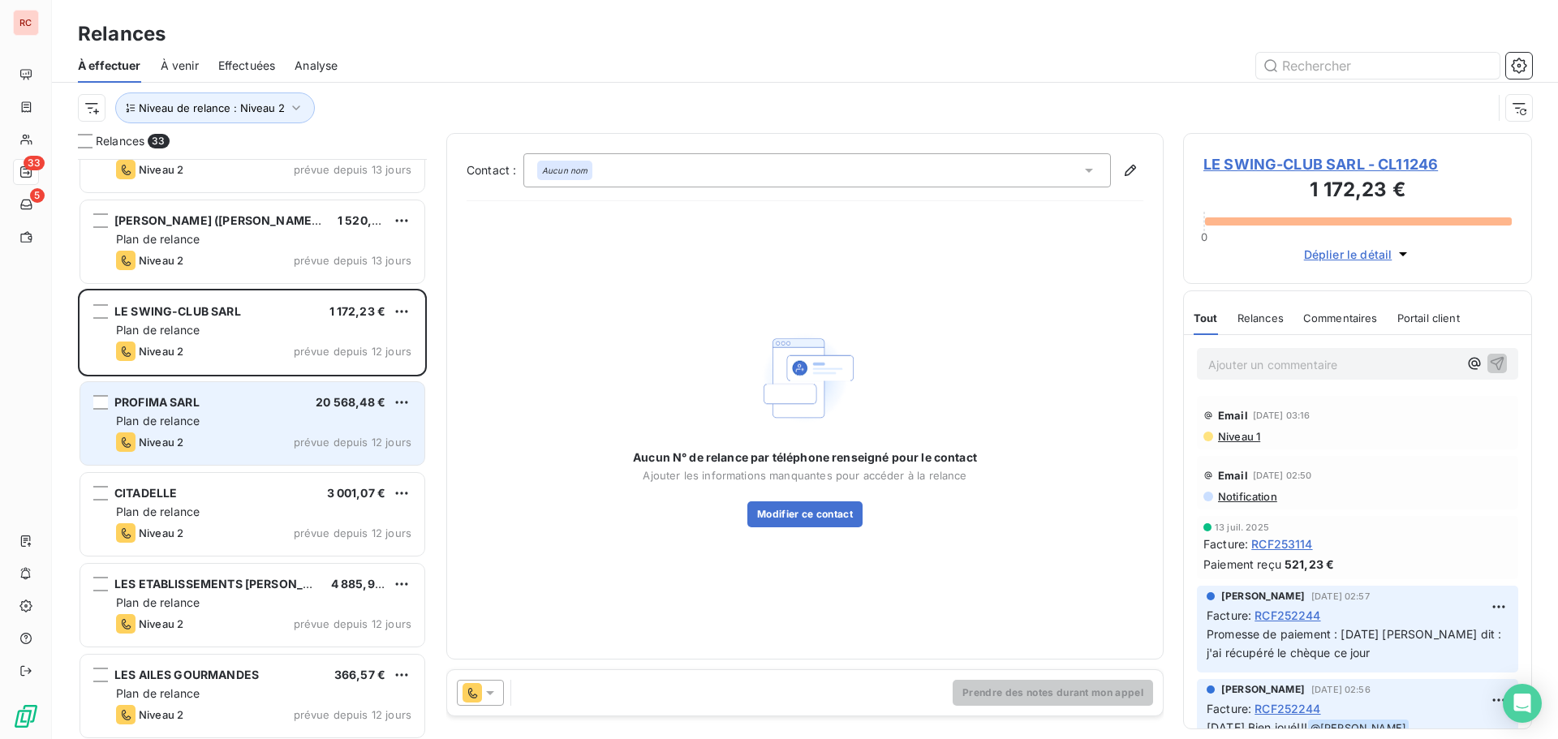
click at [216, 397] on div "PROFIMA SARL 20 568,48 €" at bounding box center [263, 402] width 295 height 15
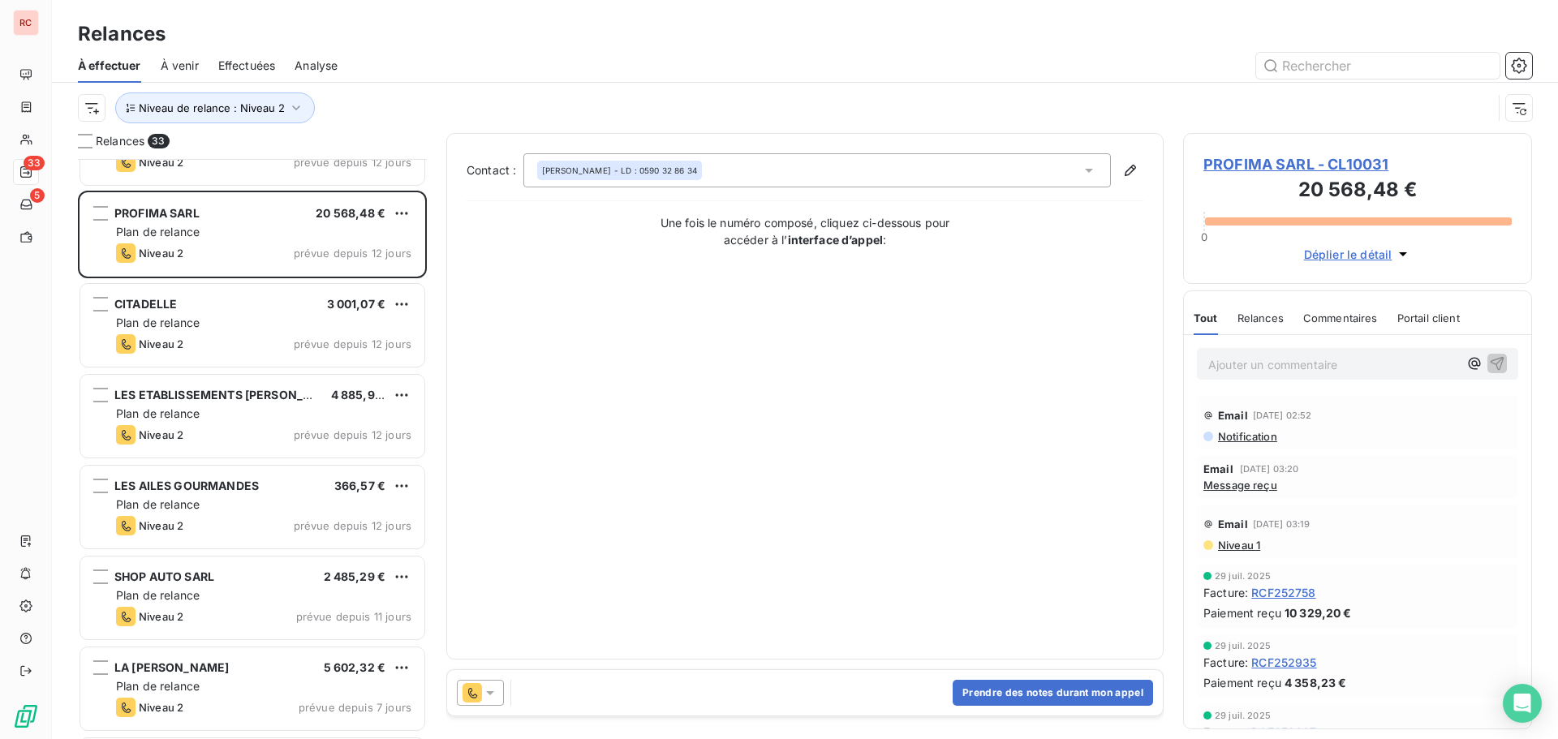
scroll to position [569, 0]
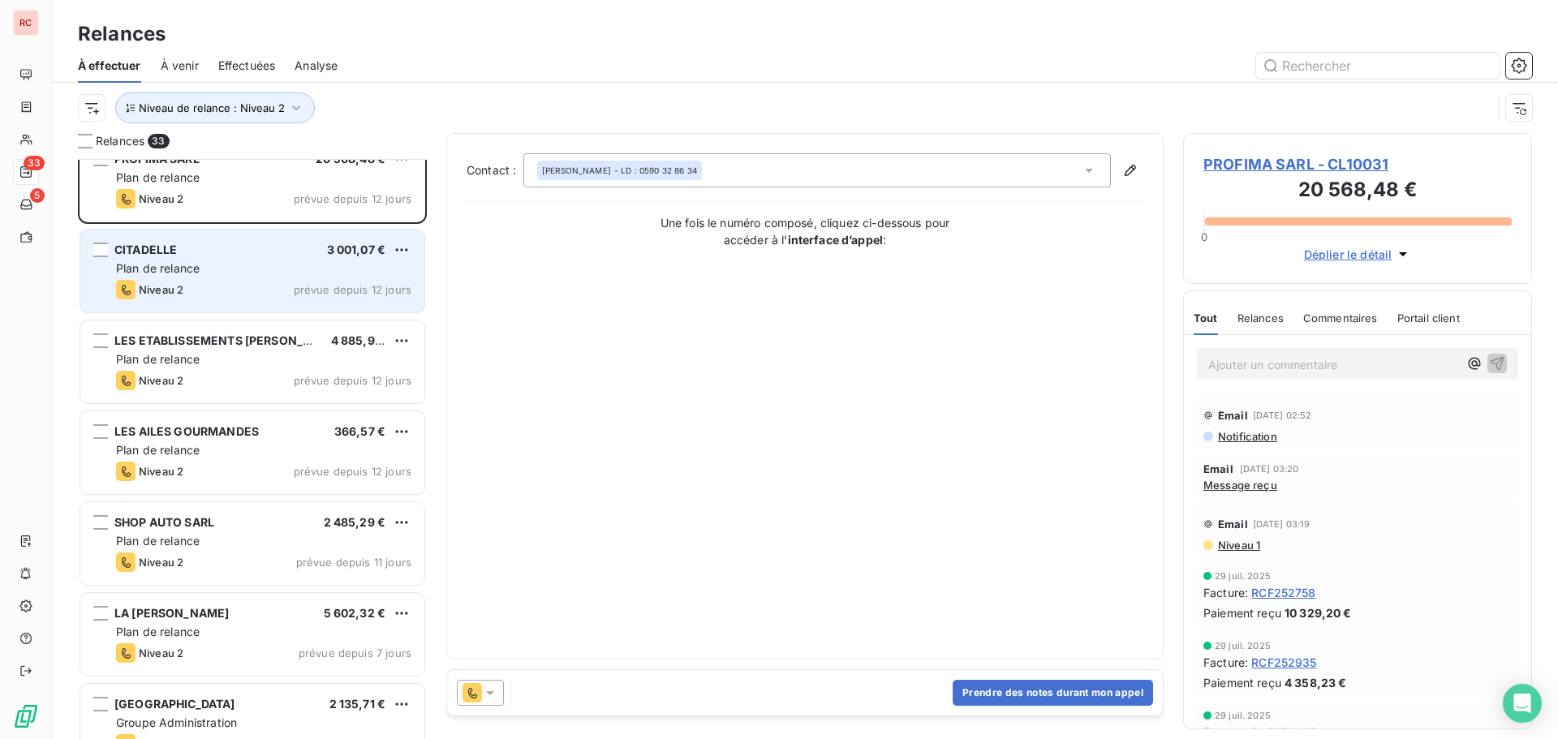
click at [234, 291] on div "Niveau 2 prévue depuis 12 jours" at bounding box center [263, 289] width 295 height 19
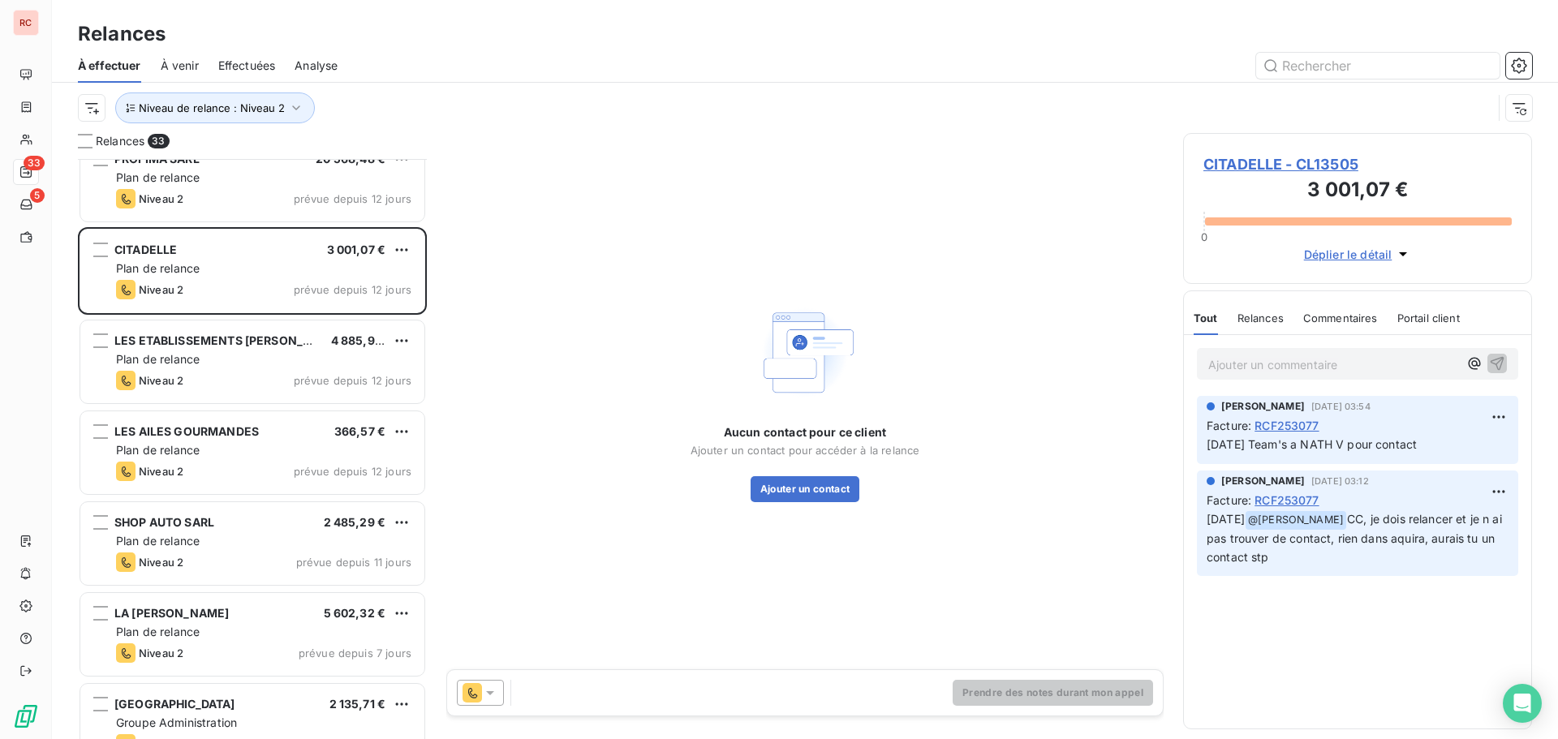
click at [1223, 361] on p "Ajouter un commentaire ﻿" at bounding box center [1333, 365] width 250 height 20
drag, startPoint x: 1223, startPoint y: 365, endPoint x: 1198, endPoint y: 362, distance: 25.4
drag, startPoint x: 1198, startPoint y: 362, endPoint x: 1220, endPoint y: 362, distance: 22.7
click at [1220, 362] on p "Ajouter un commentaire ﻿" at bounding box center [1333, 365] width 250 height 20
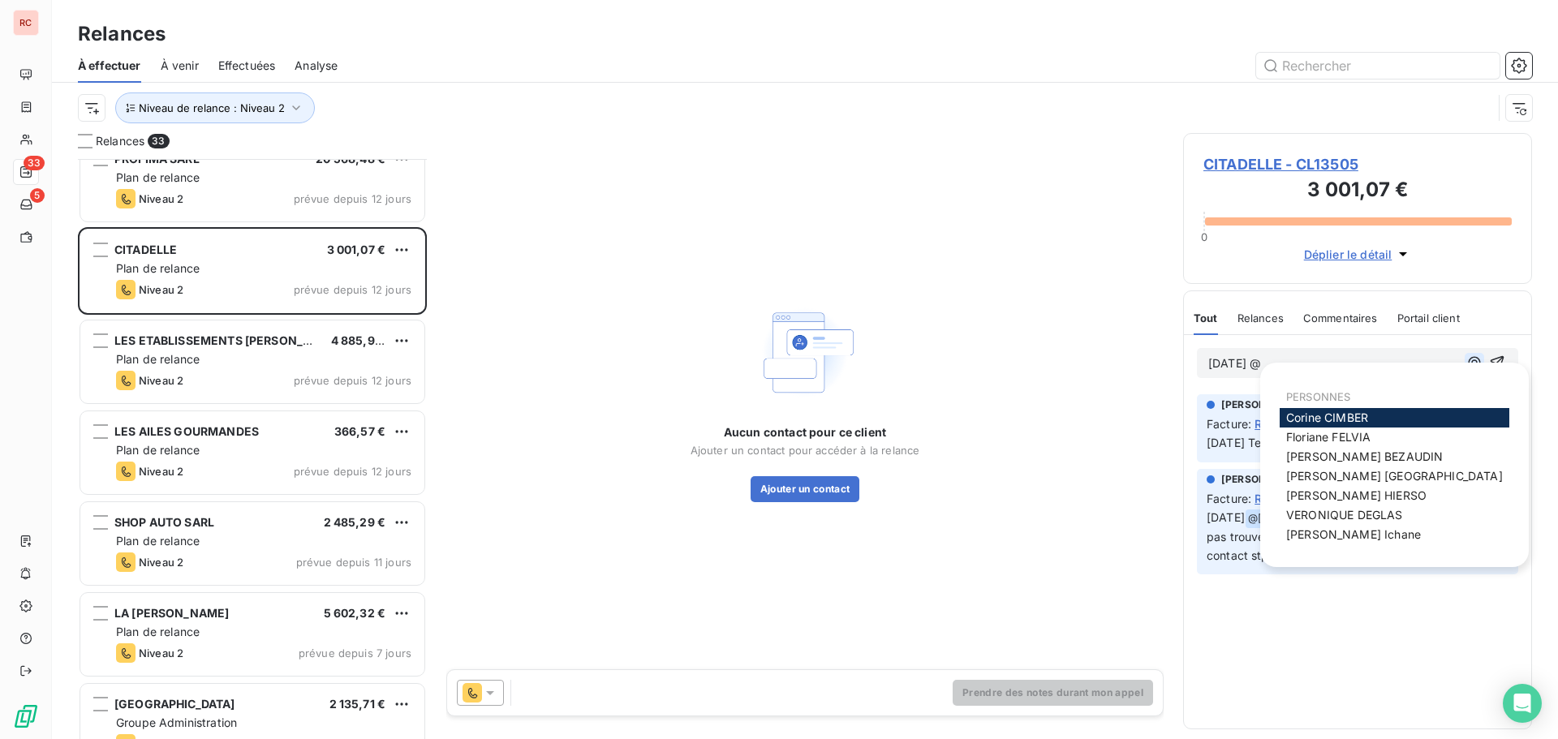
click at [1478, 363] on icon "button" at bounding box center [1474, 363] width 16 height 16
click at [1311, 480] on span "[PERSON_NAME]" at bounding box center [1394, 476] width 217 height 14
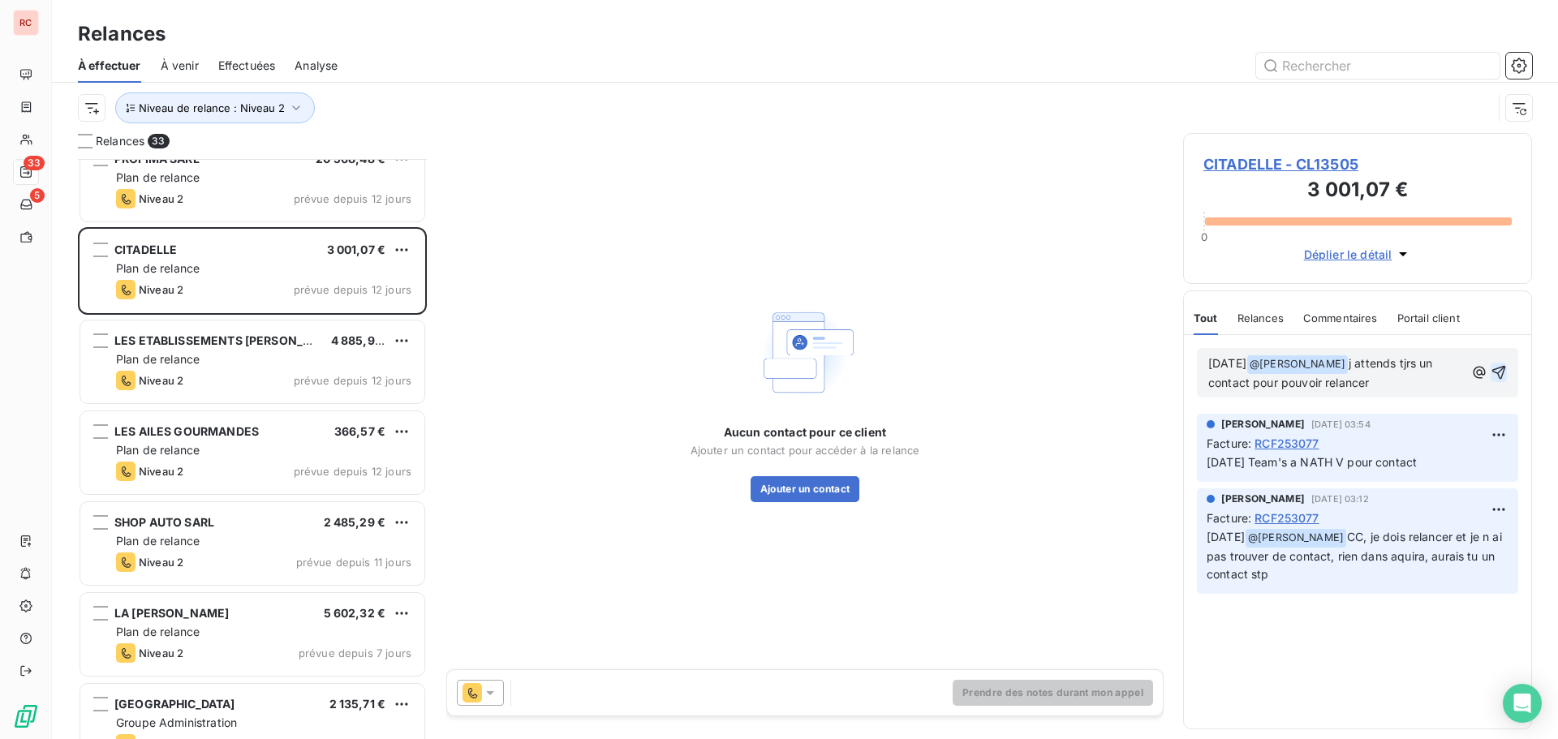
click at [1502, 374] on icon "button" at bounding box center [1499, 372] width 16 height 16
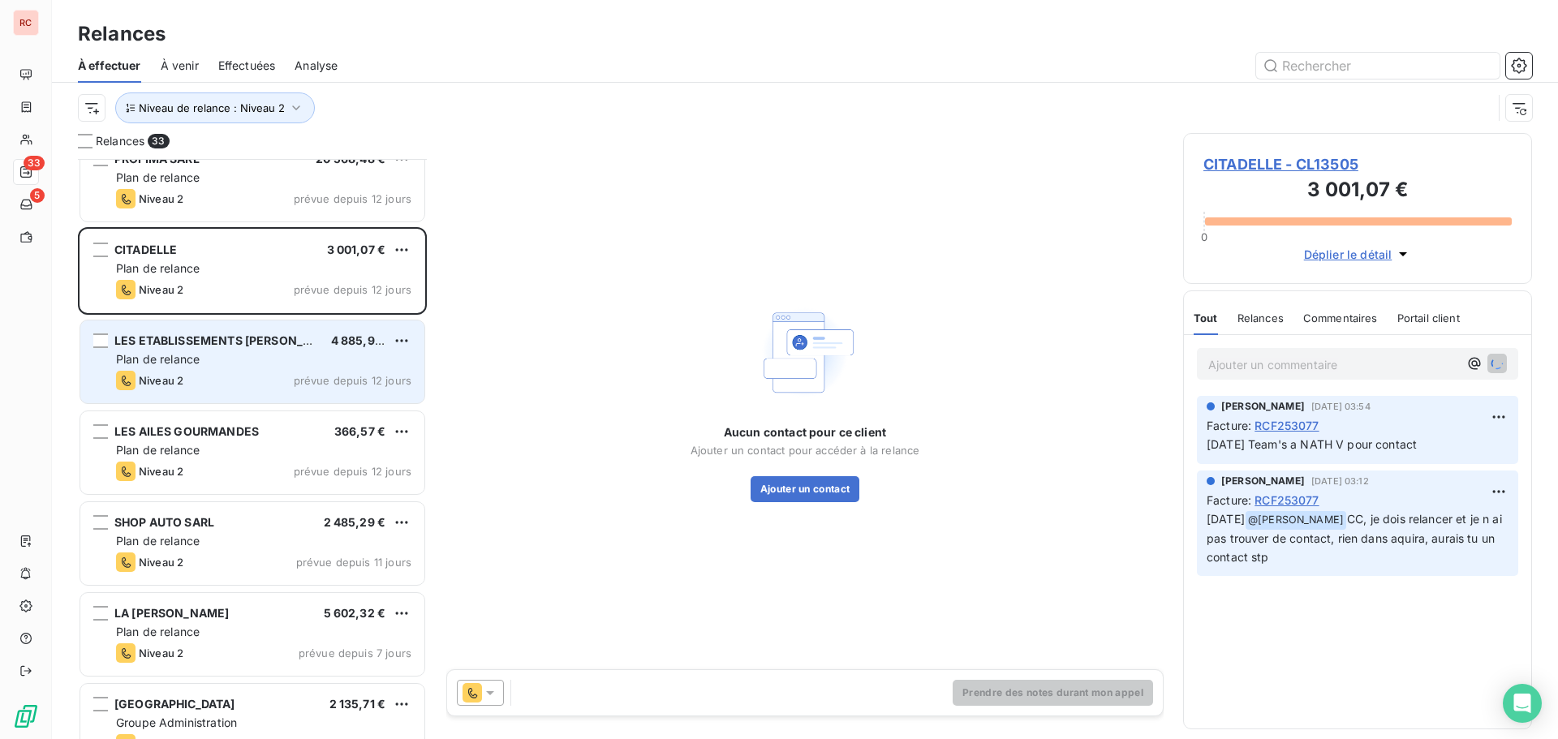
click at [256, 377] on div "Niveau 2 prévue depuis 12 jours" at bounding box center [263, 380] width 295 height 19
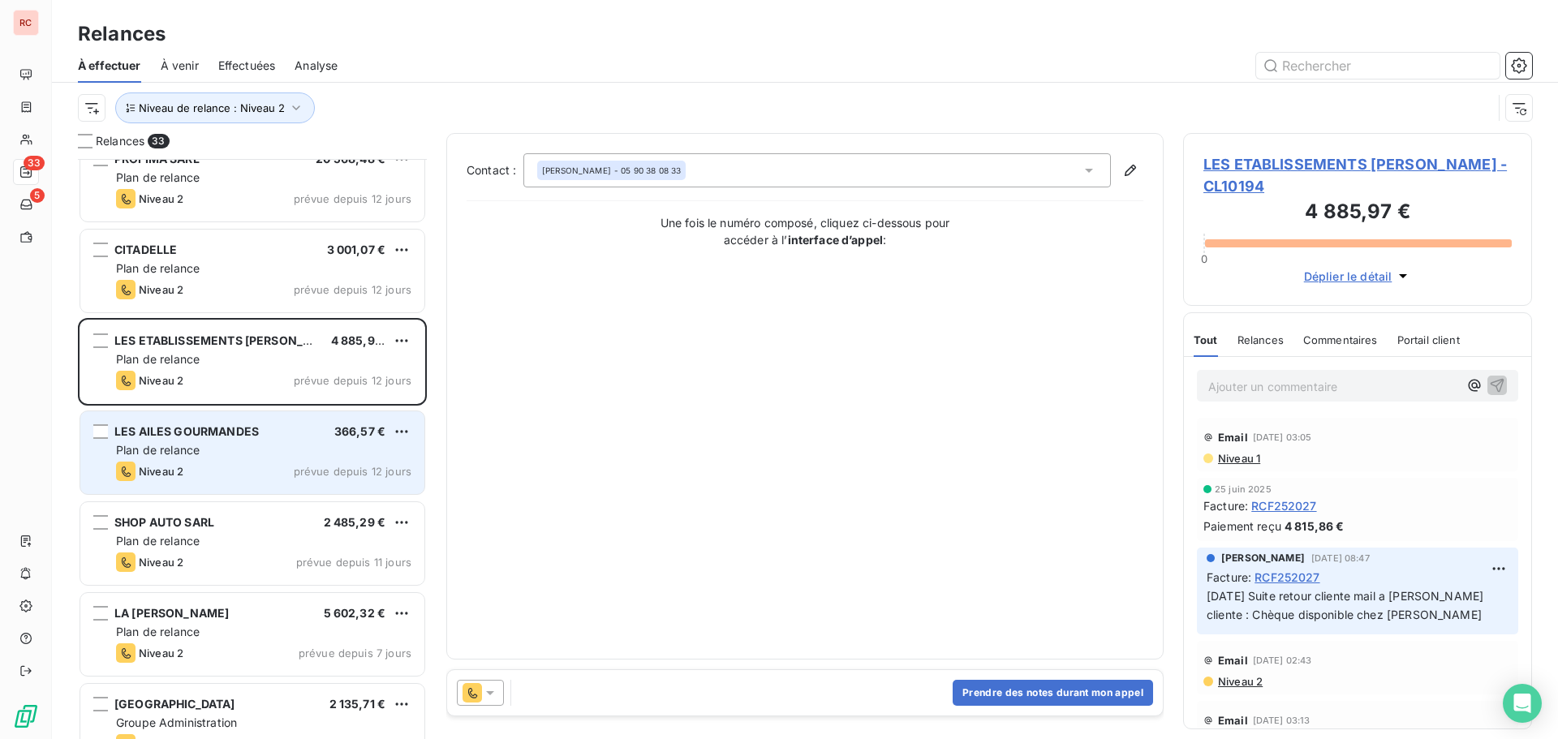
click at [334, 452] on div "Plan de relance" at bounding box center [263, 450] width 295 height 16
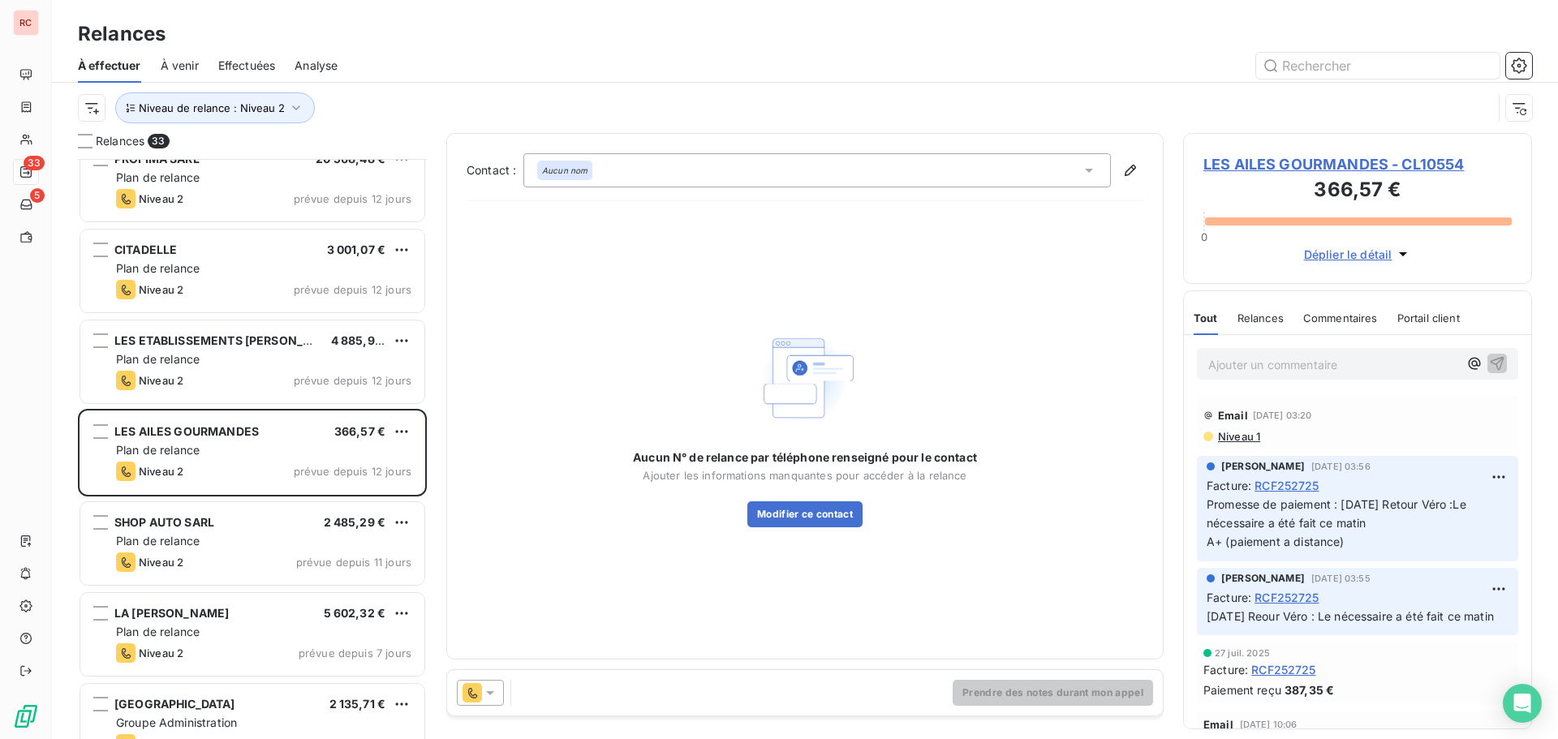
click at [497, 696] on icon at bounding box center [490, 693] width 16 height 16
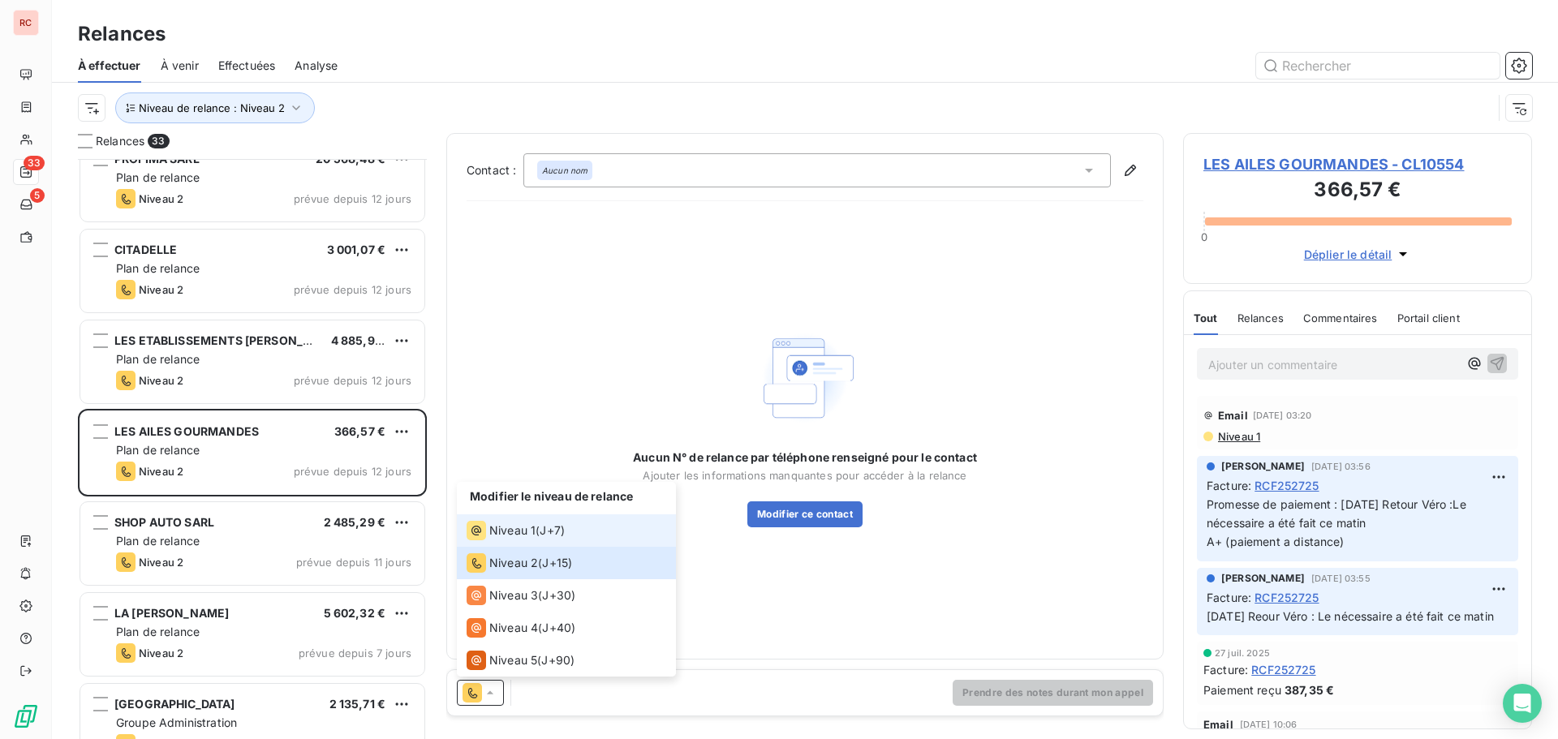
click at [517, 527] on span "Niveau 1" at bounding box center [512, 531] width 46 height 16
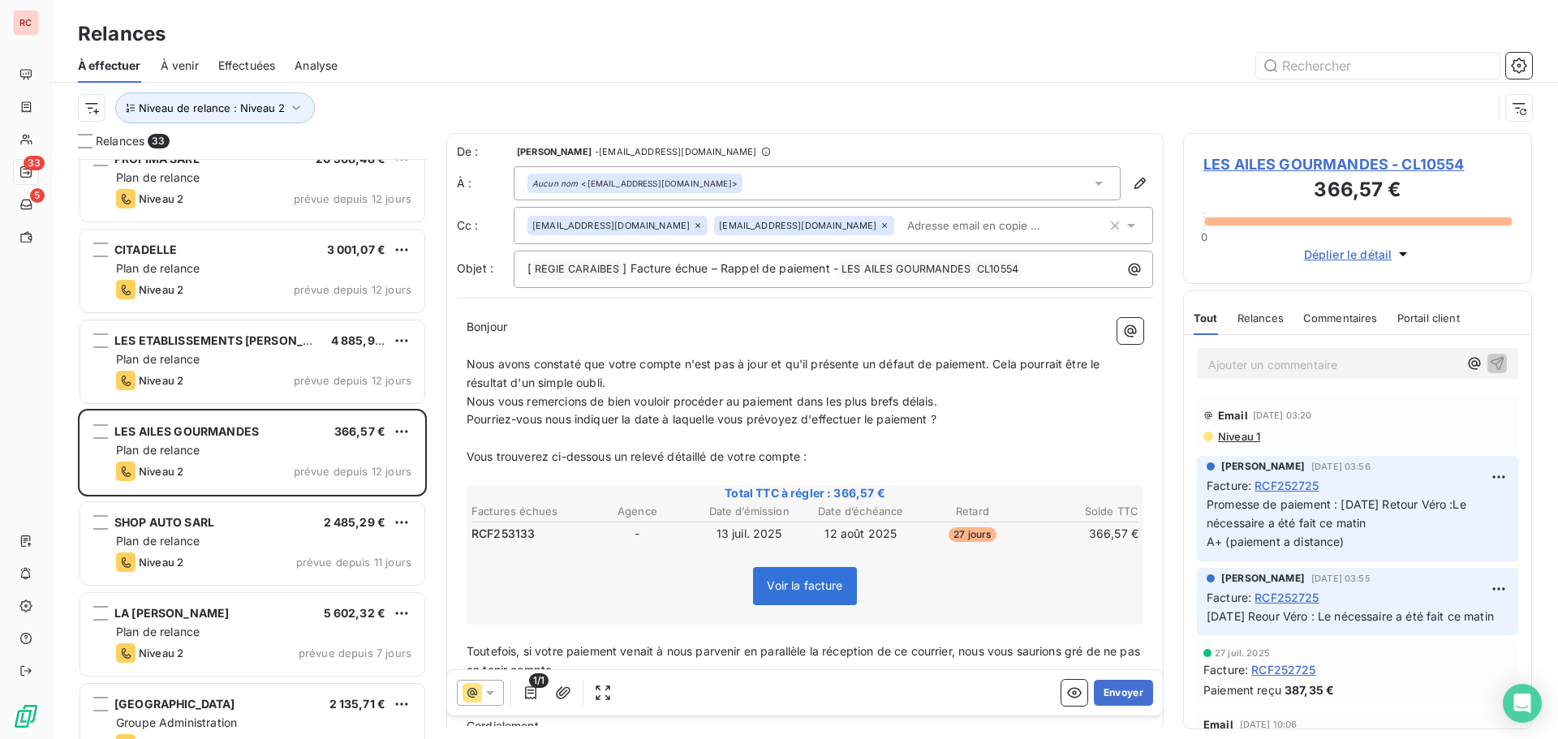
click at [1220, 436] on span "Niveau 1" at bounding box center [1238, 436] width 44 height 13
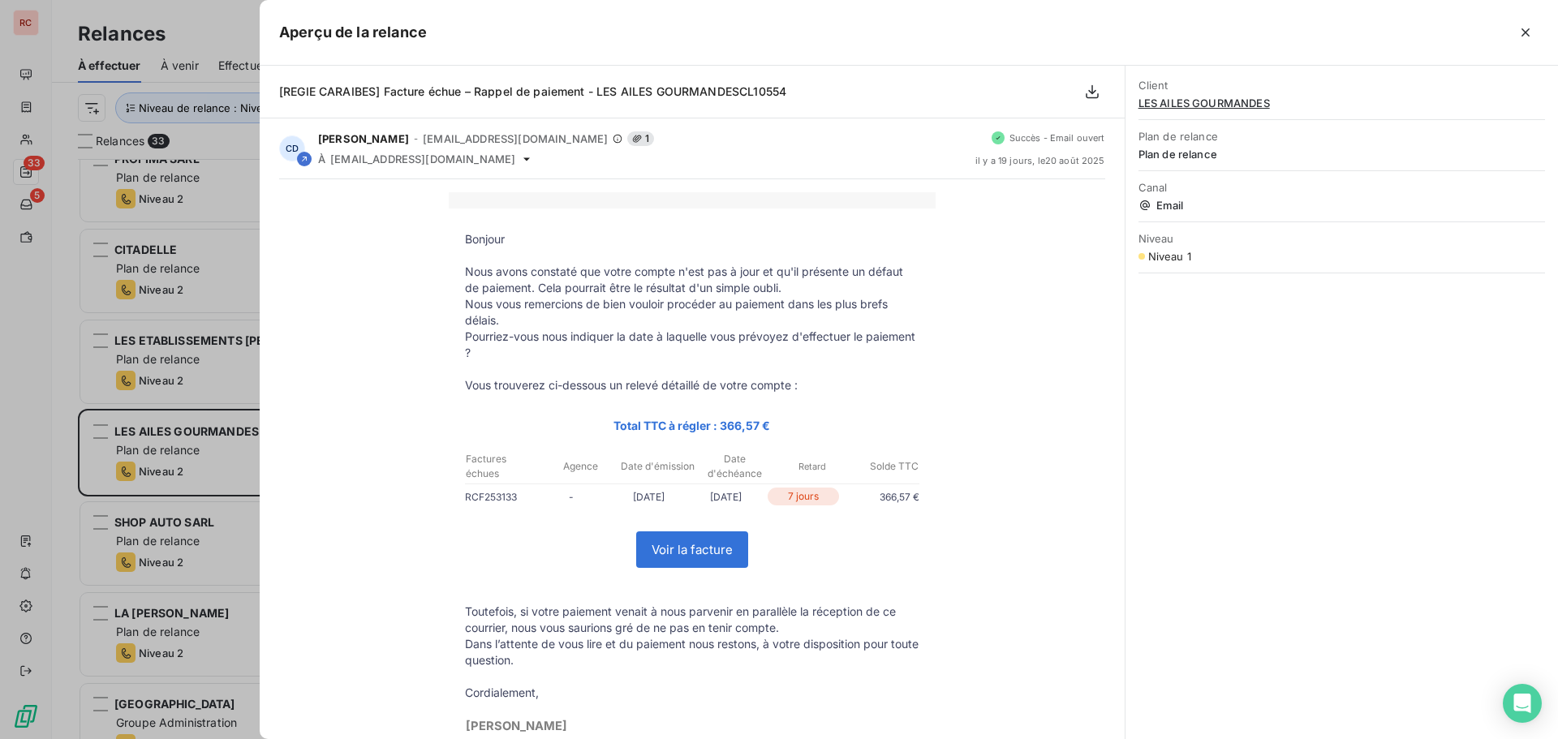
click at [161, 562] on div at bounding box center [779, 369] width 1558 height 739
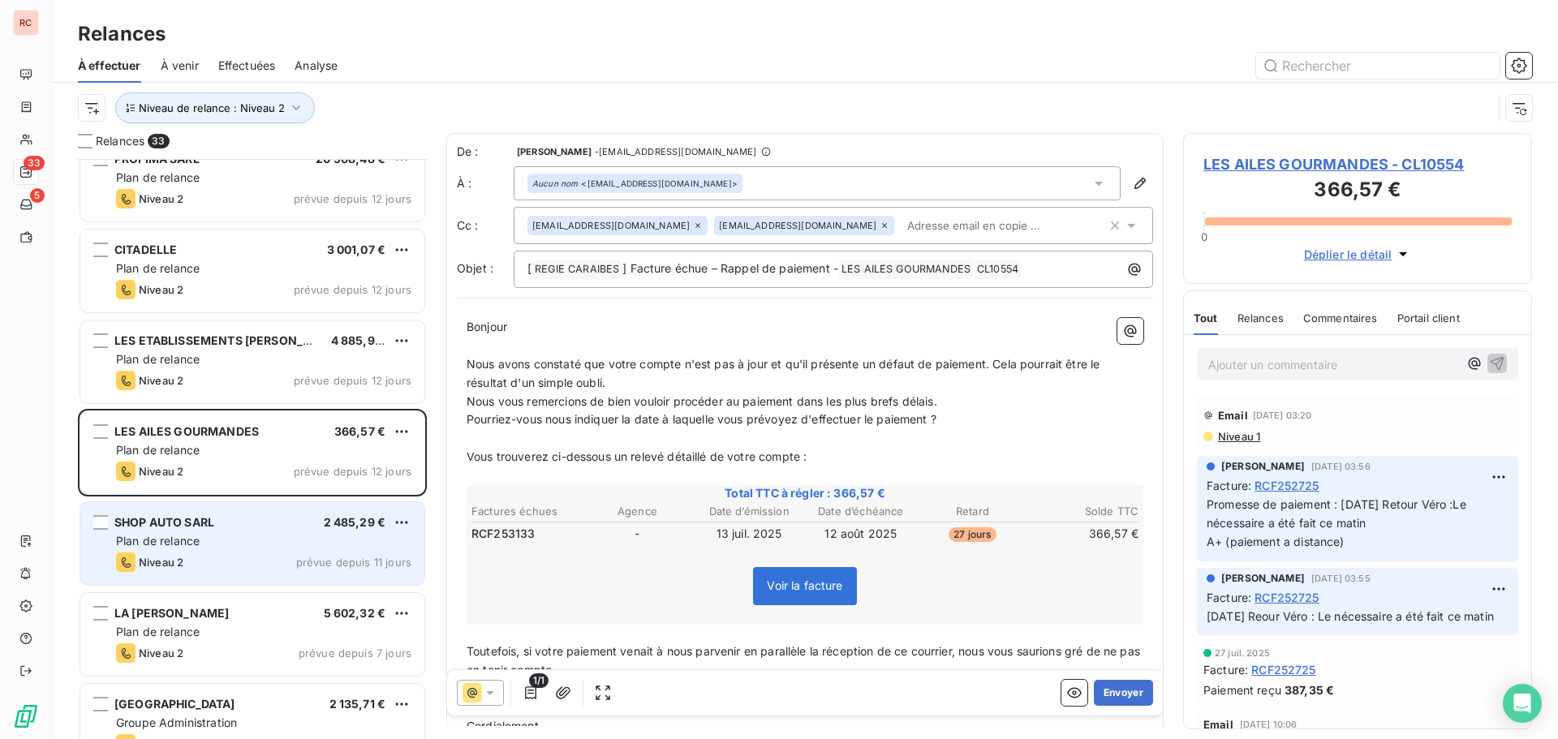
click at [184, 536] on span "Plan de relance" at bounding box center [158, 541] width 84 height 14
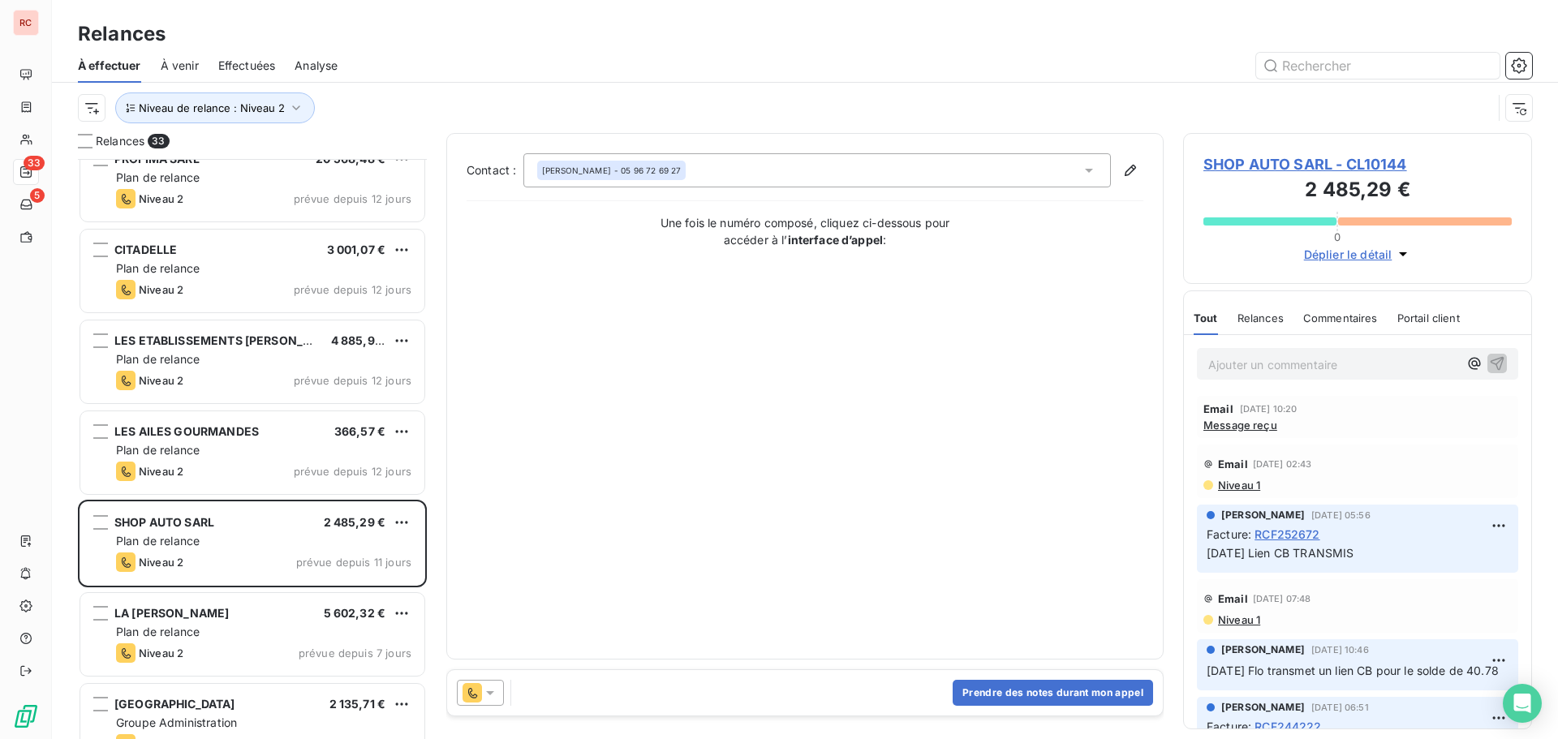
click at [1244, 428] on span "Message reçu" at bounding box center [1240, 425] width 74 height 13
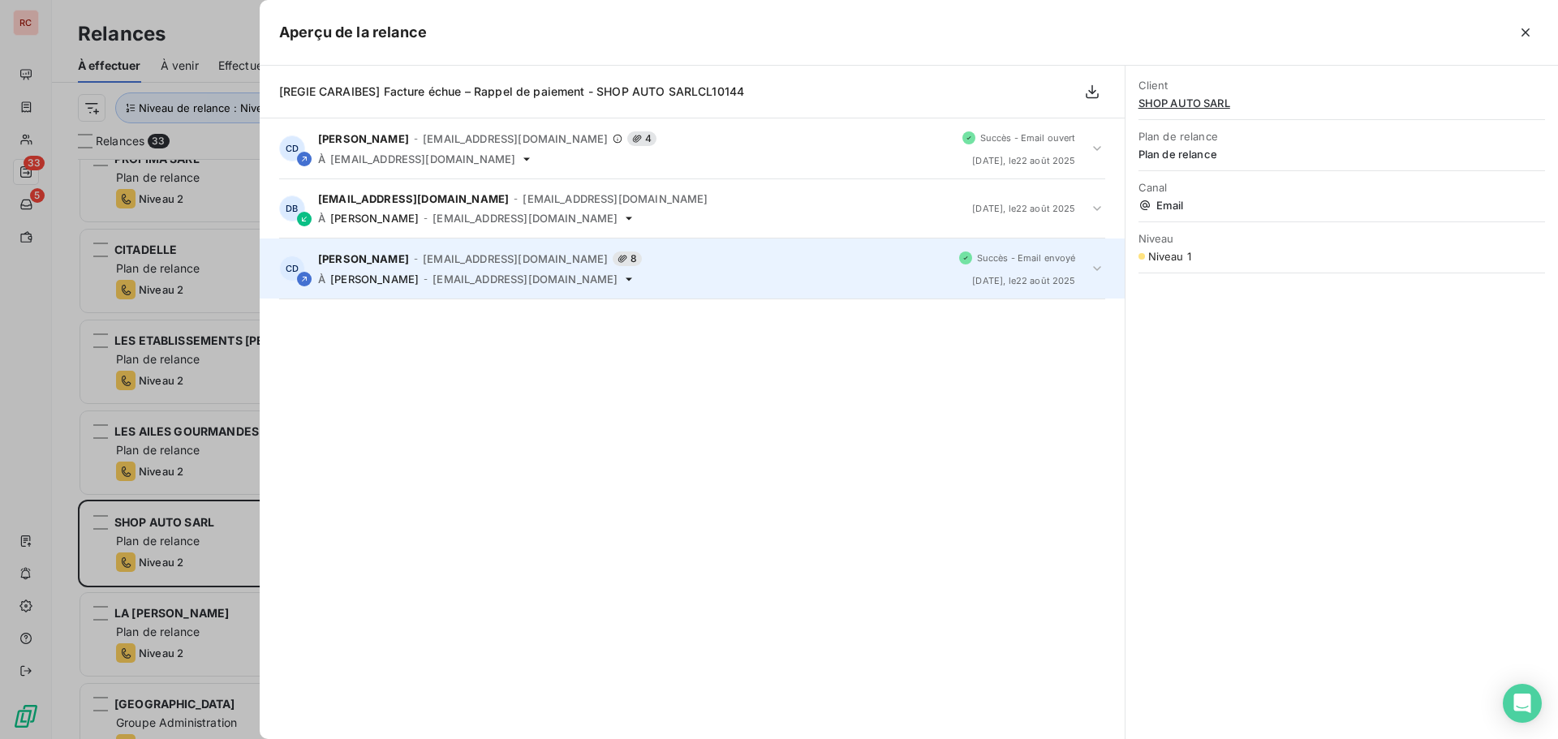
click at [1091, 268] on icon at bounding box center [1097, 268] width 16 height 16
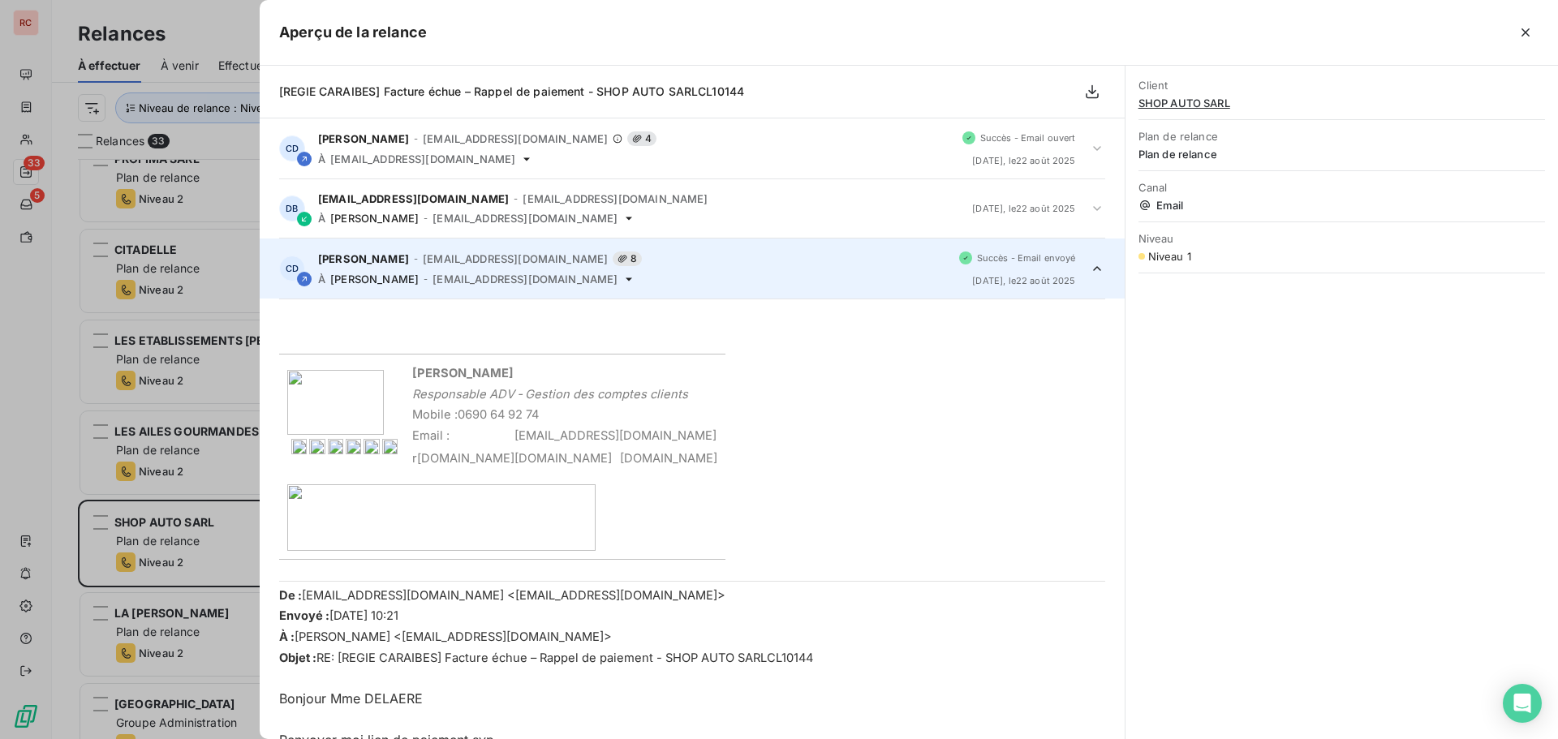
scroll to position [120, 0]
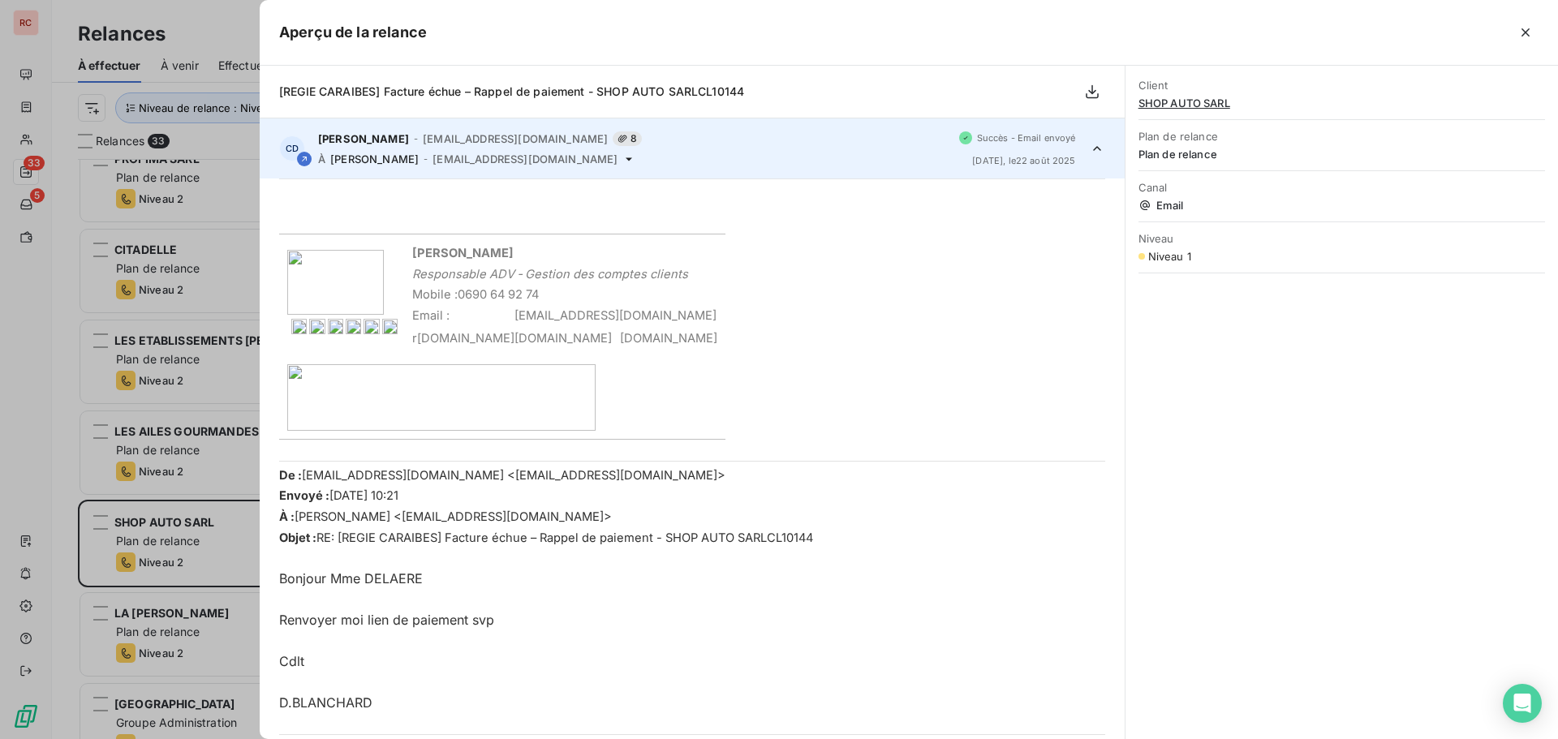
click at [1089, 148] on icon at bounding box center [1097, 148] width 16 height 16
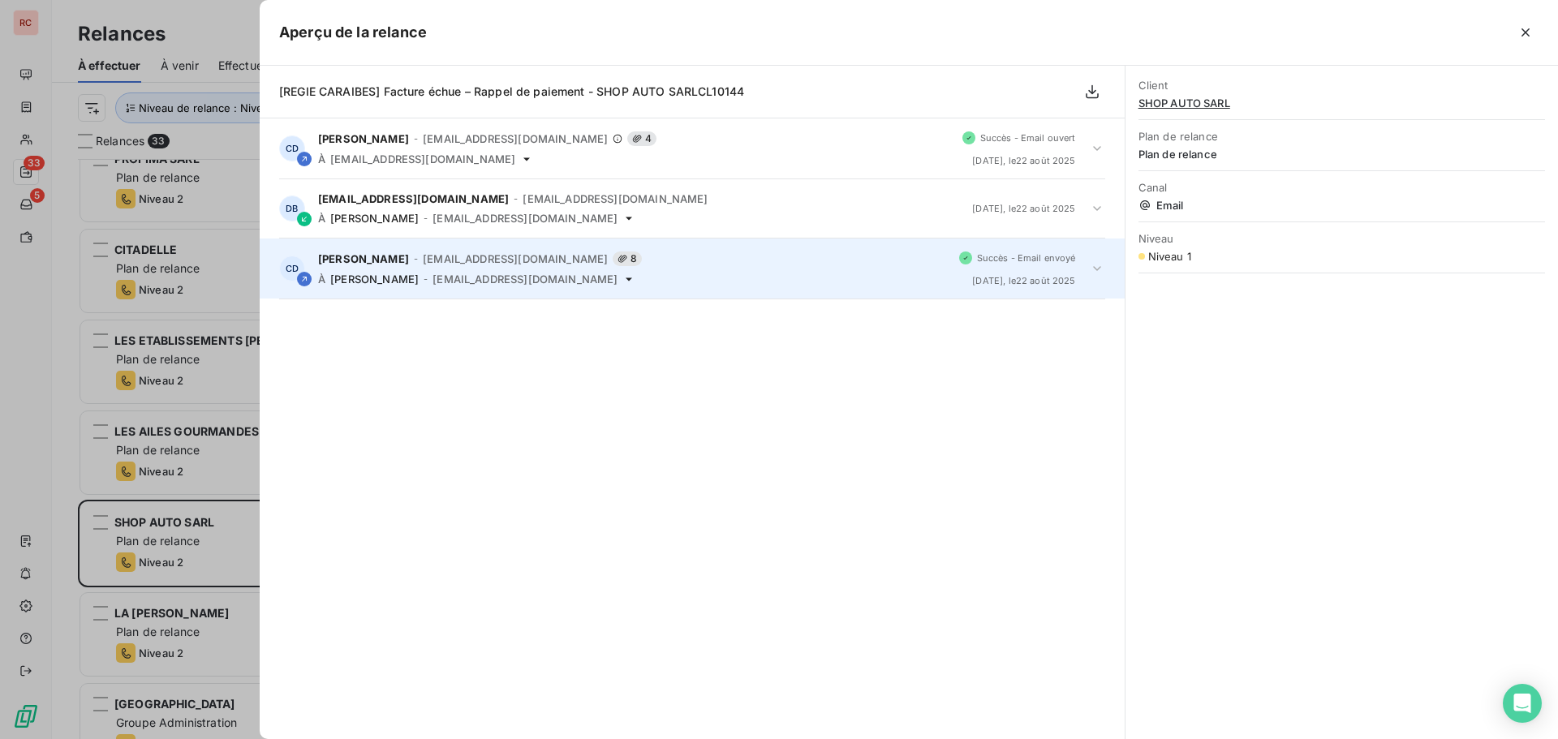
scroll to position [0, 0]
click at [1095, 263] on icon at bounding box center [1097, 268] width 16 height 16
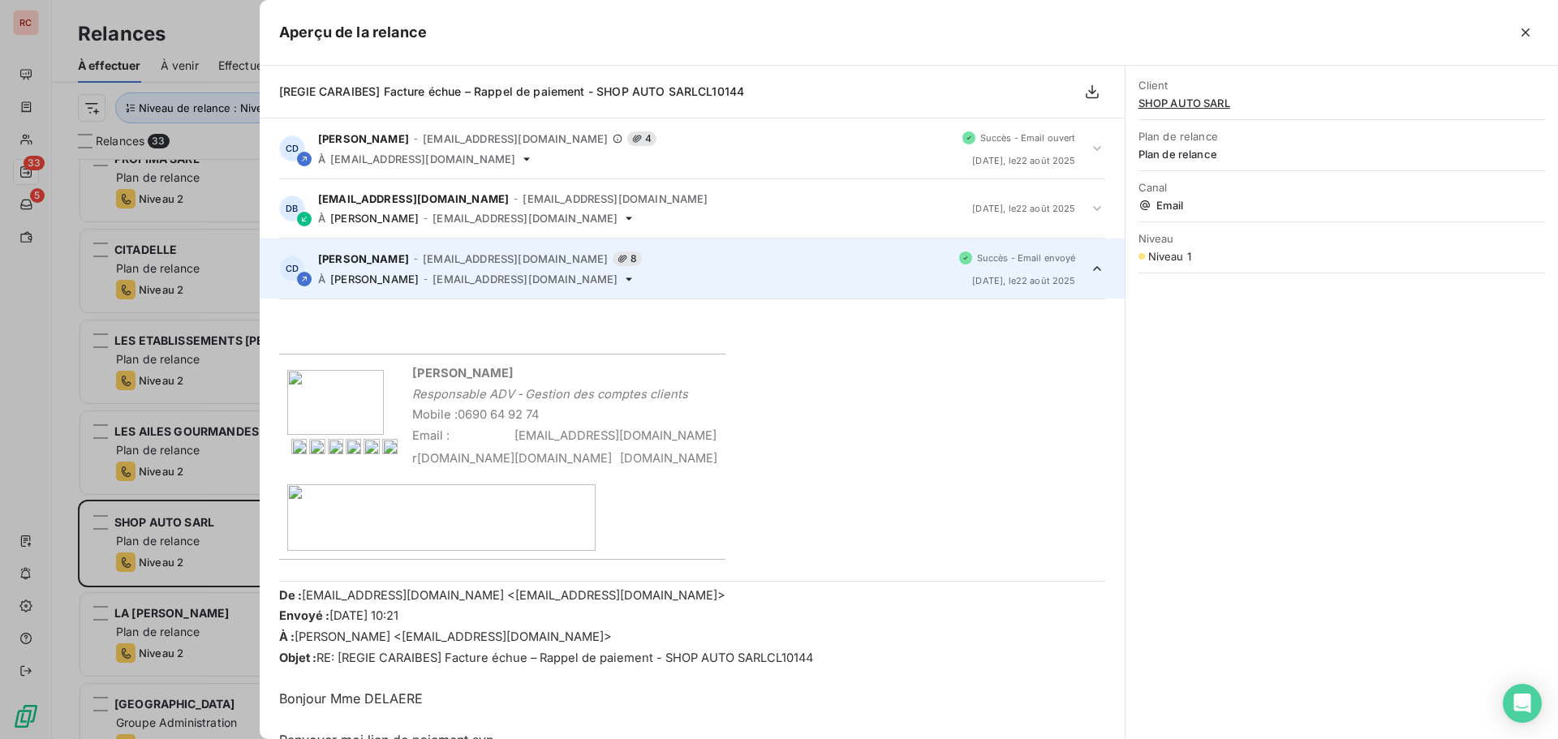
scroll to position [120, 0]
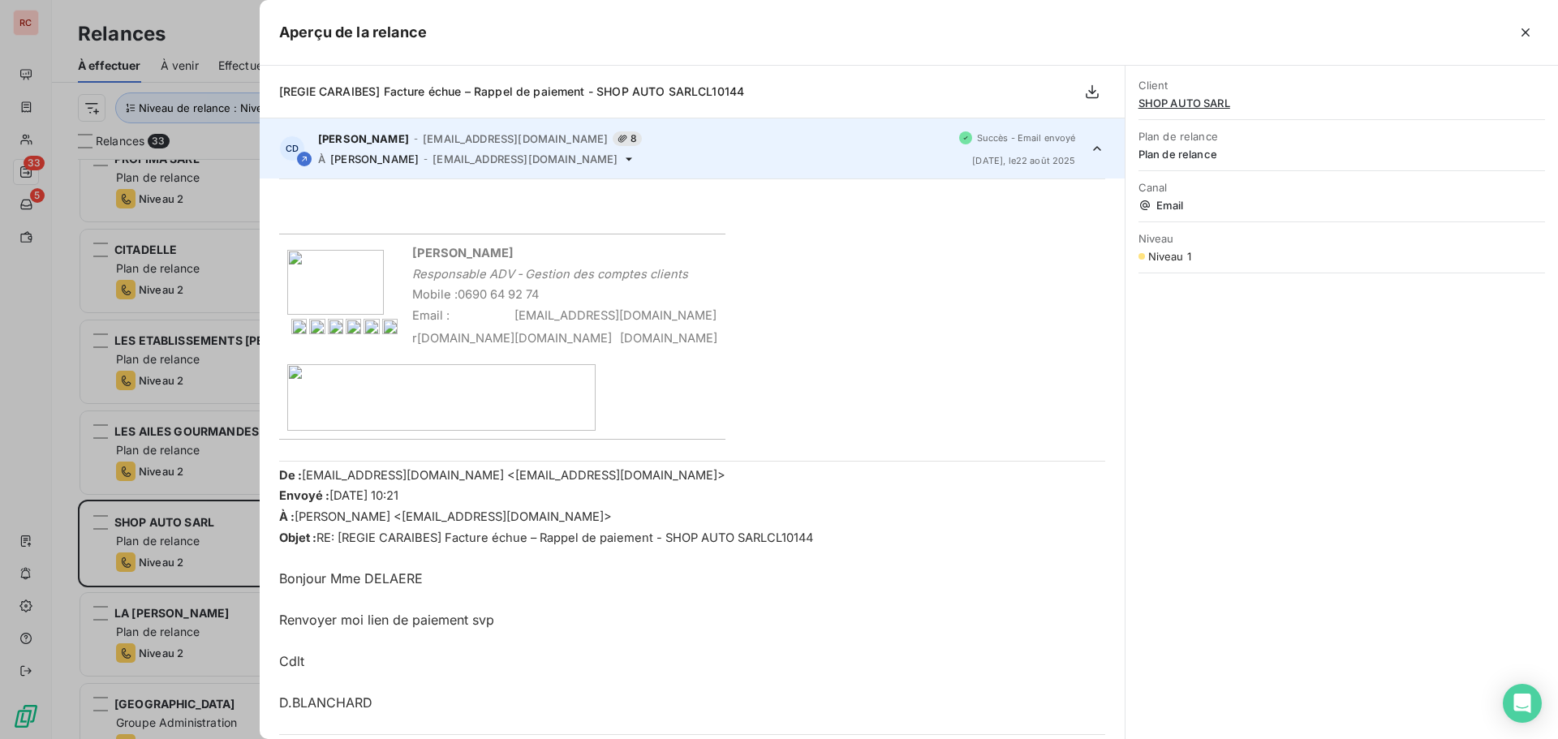
click at [58, 644] on div at bounding box center [779, 369] width 1558 height 739
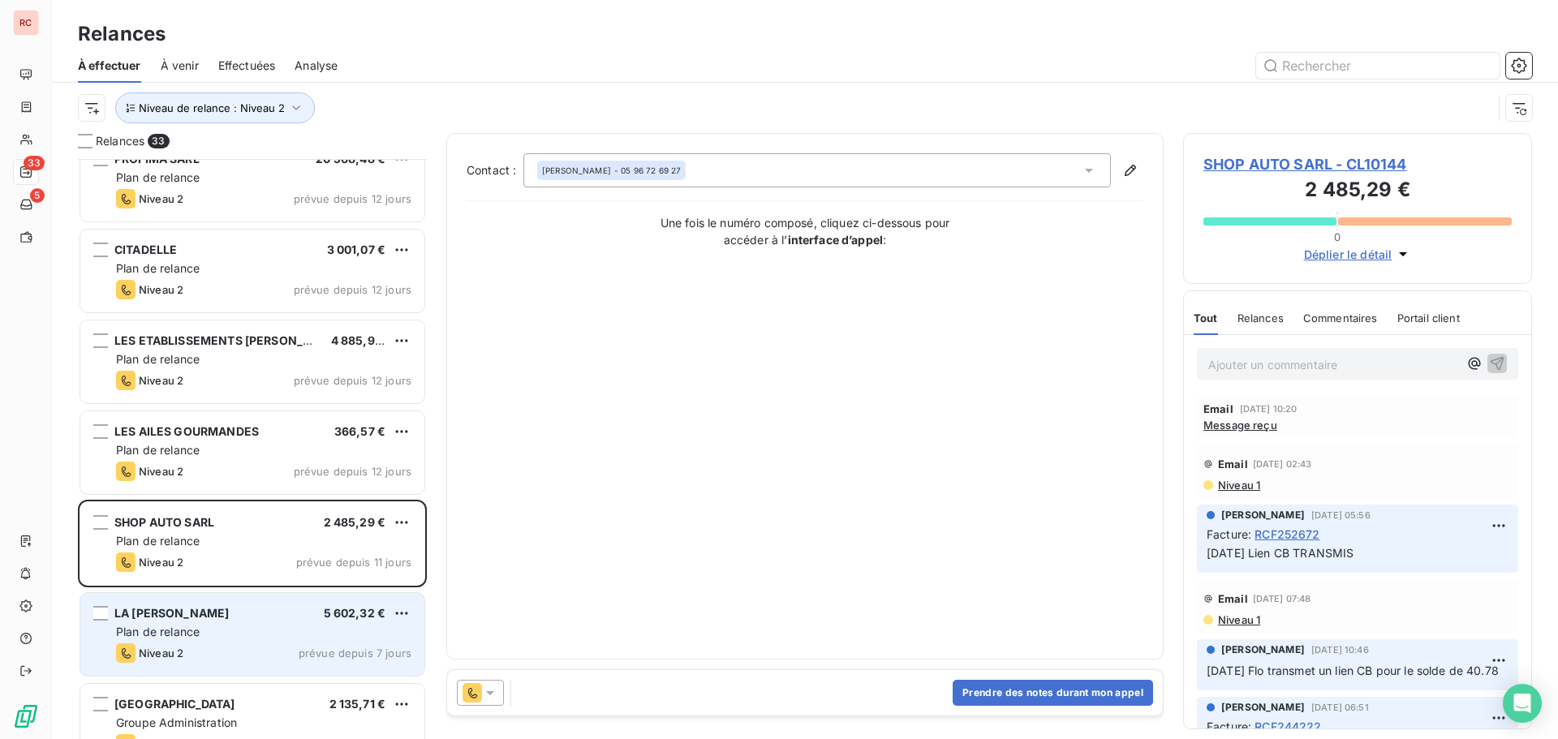
click at [248, 629] on div "Plan de relance" at bounding box center [263, 632] width 295 height 16
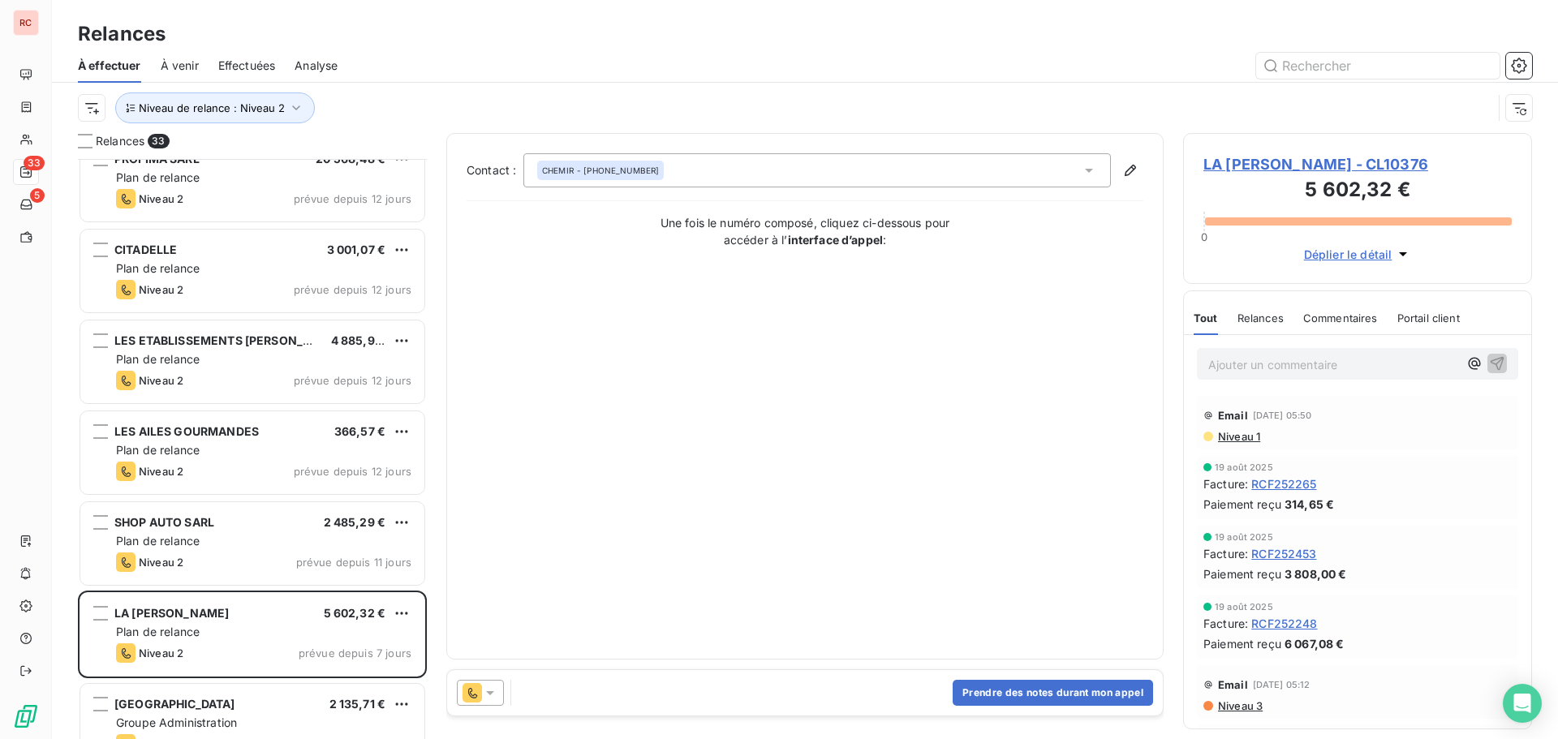
click at [501, 694] on div at bounding box center [480, 693] width 47 height 26
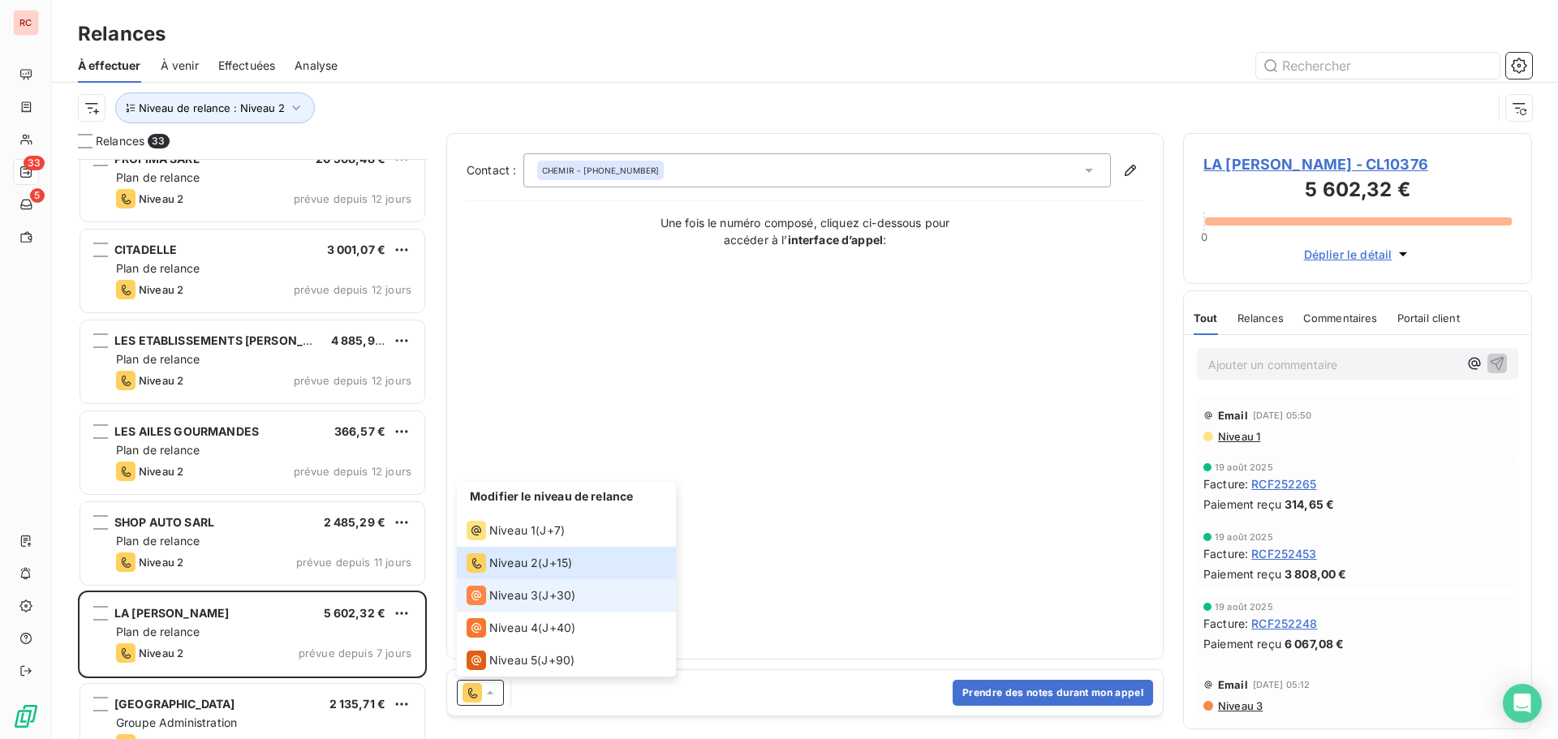
click at [523, 591] on span "Niveau 3" at bounding box center [513, 595] width 49 height 16
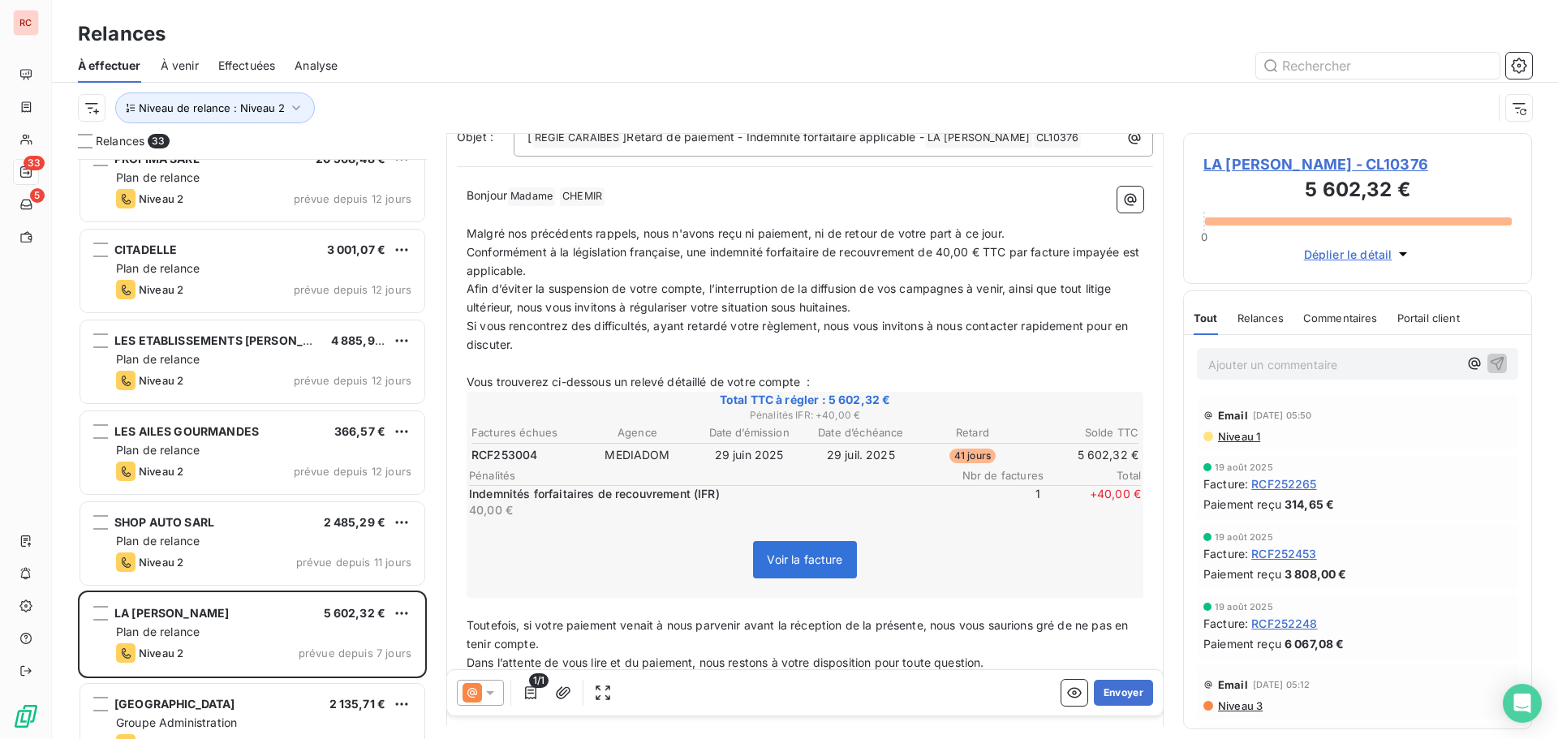
scroll to position [163, 0]
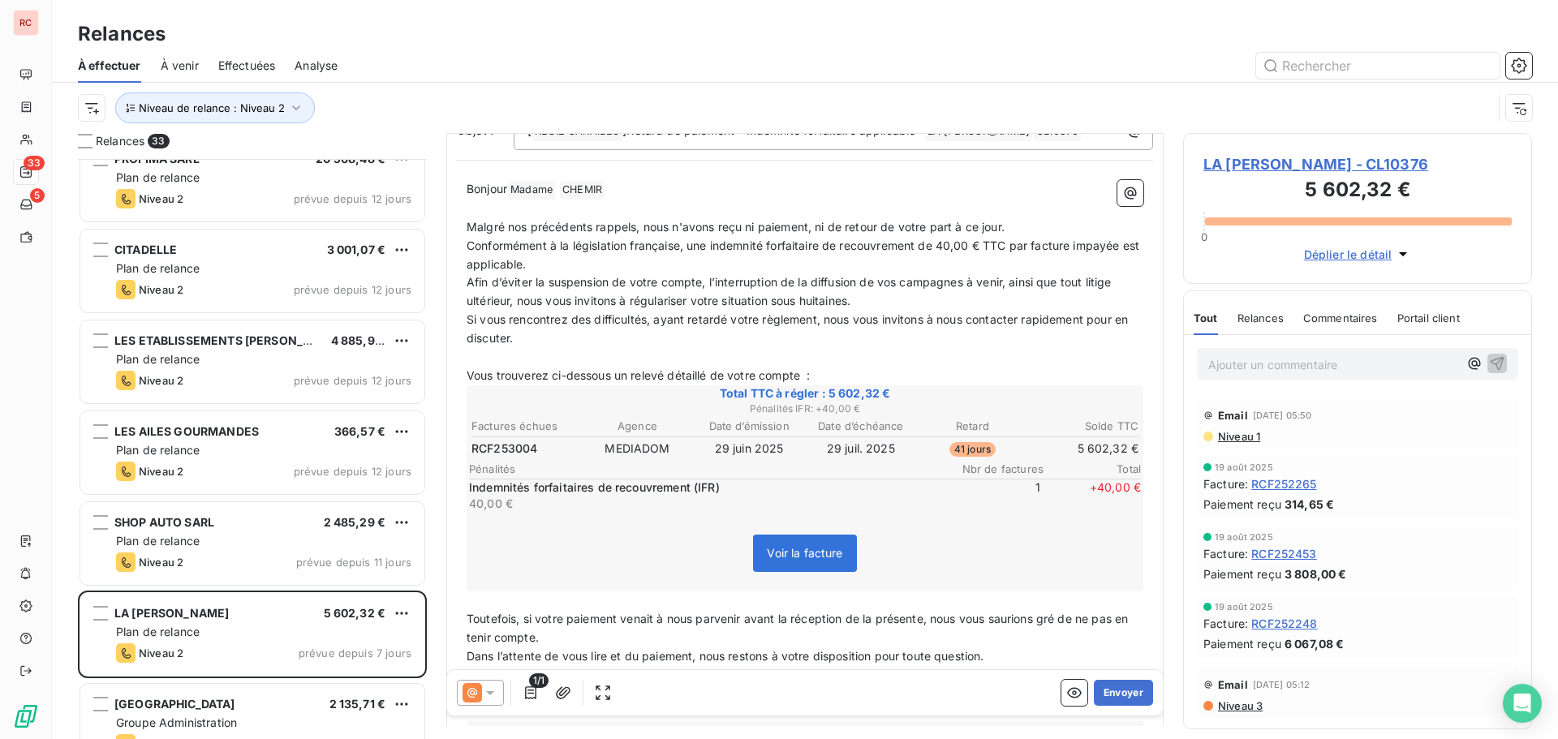
click at [497, 693] on icon at bounding box center [490, 693] width 16 height 16
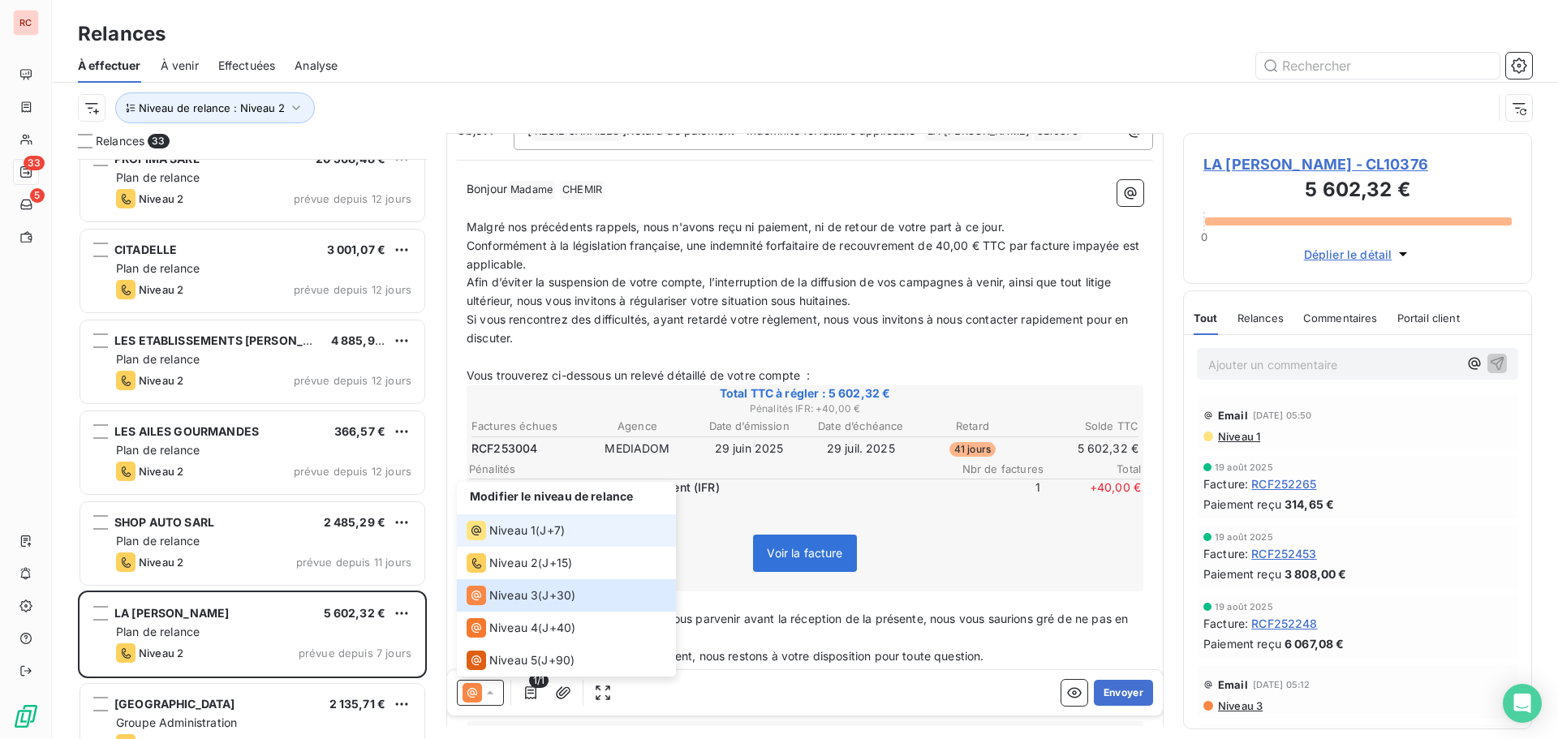
click at [566, 541] on li "Niveau 1 ( J+7 )" at bounding box center [566, 530] width 219 height 32
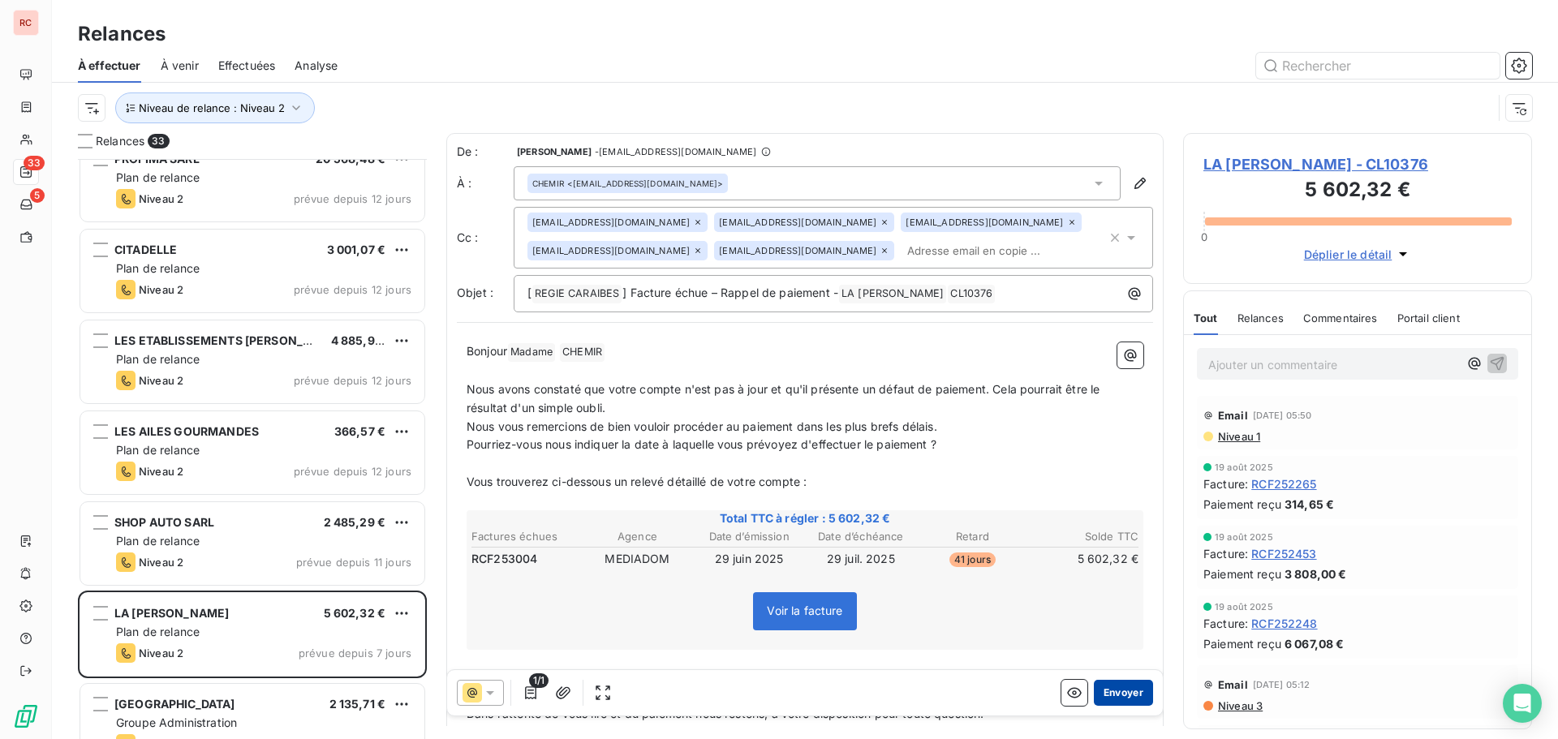
click at [1103, 701] on button "Envoyer" at bounding box center [1123, 693] width 59 height 26
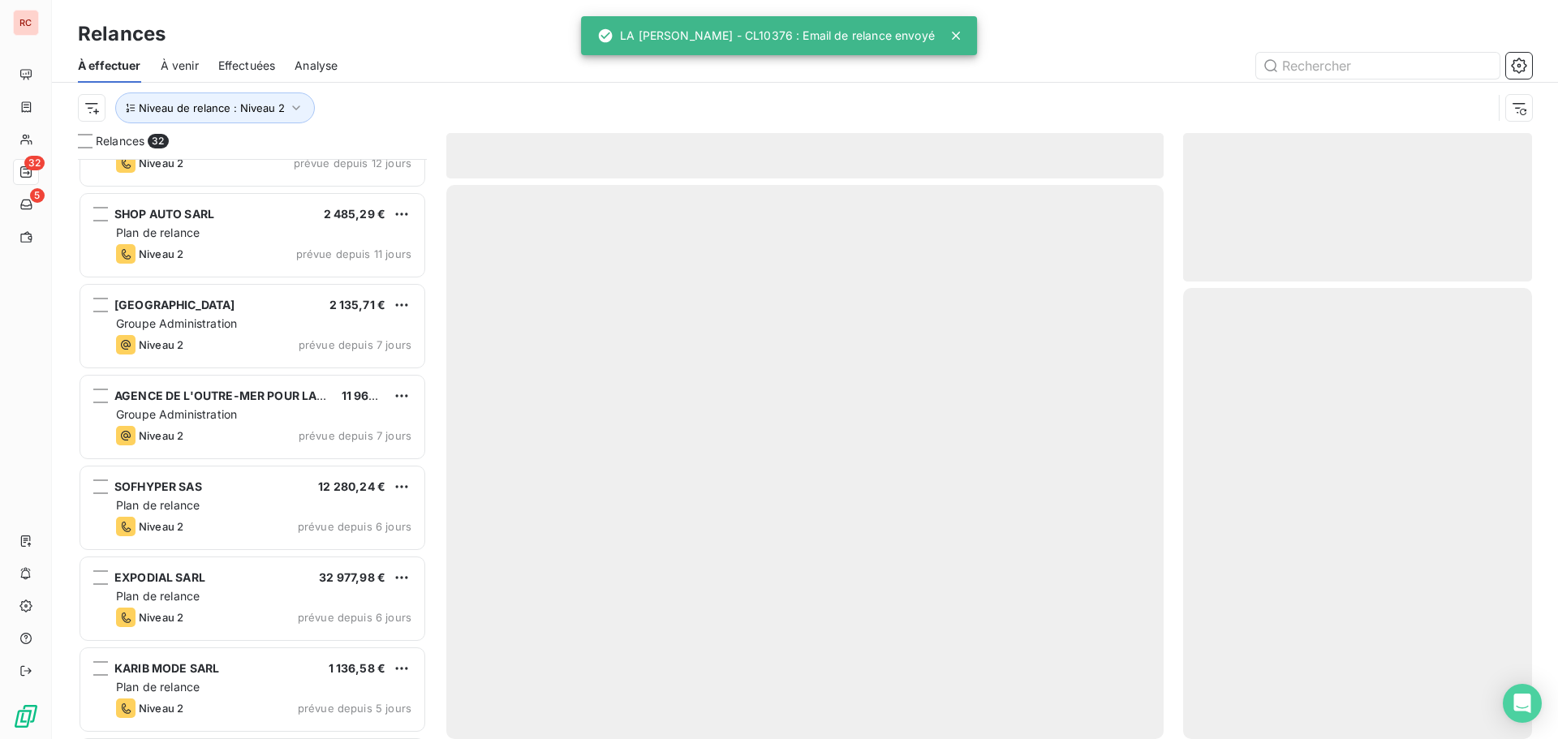
scroll to position [893, 0]
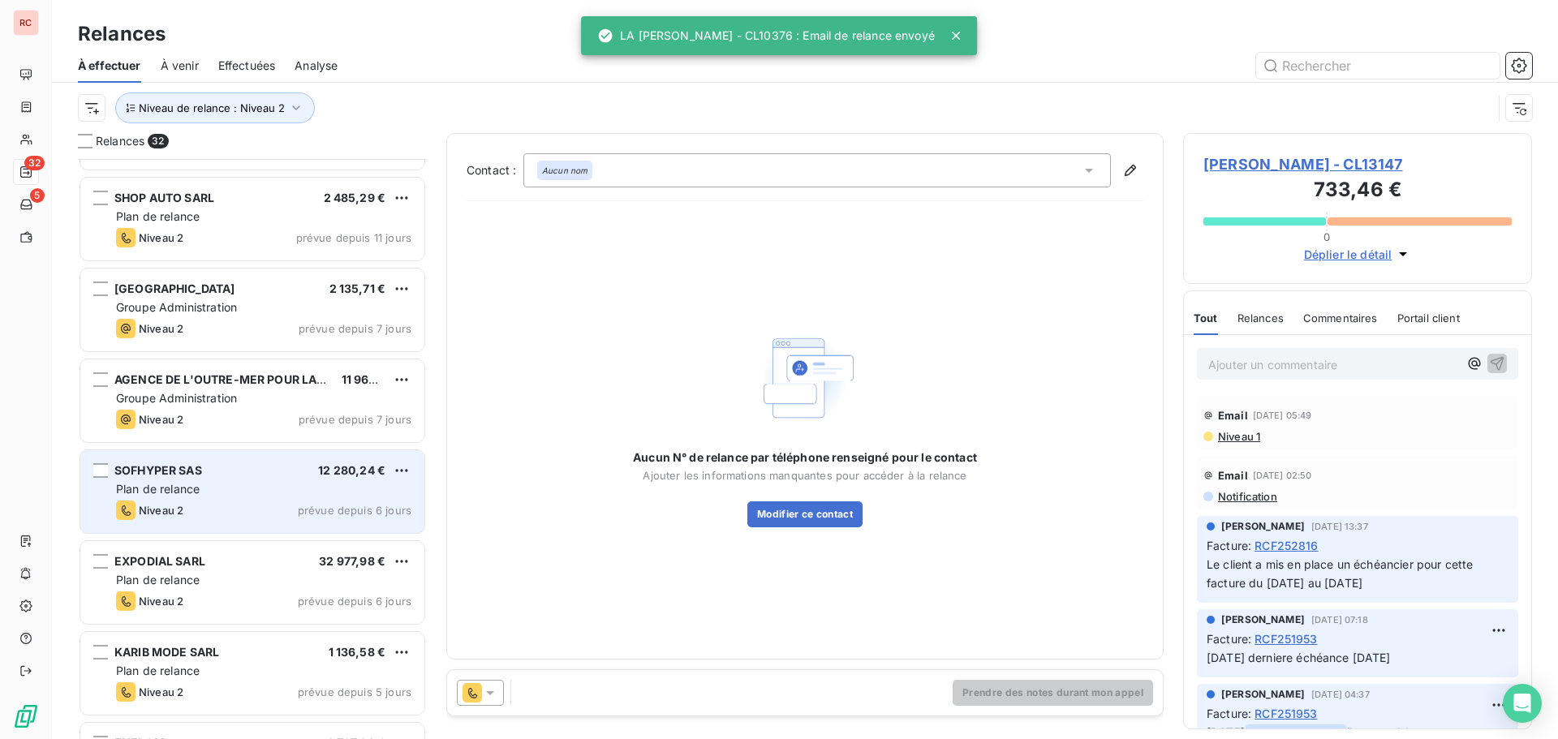
click at [311, 512] on span "prévue depuis 6 jours" at bounding box center [355, 510] width 114 height 13
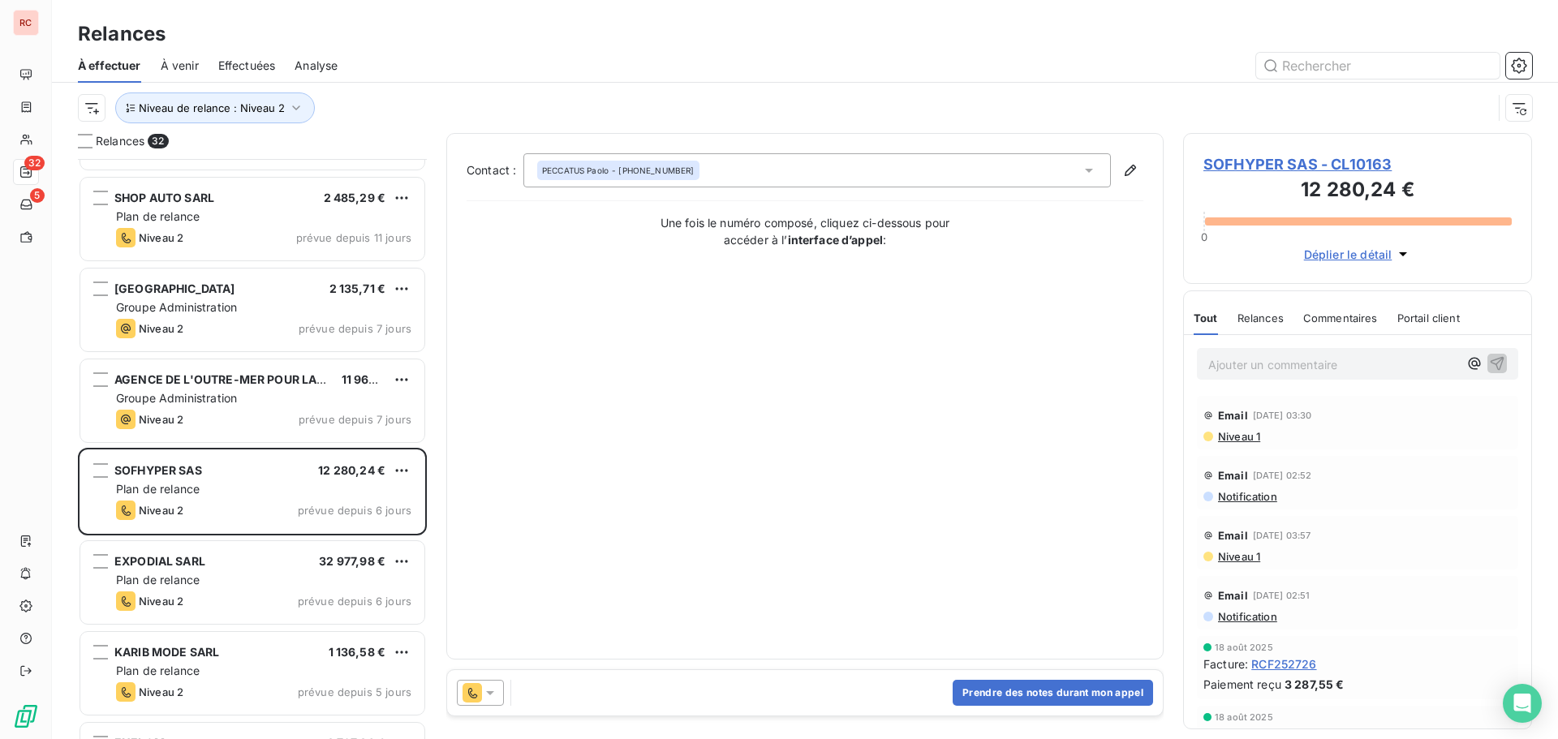
click at [488, 689] on icon at bounding box center [490, 693] width 16 height 16
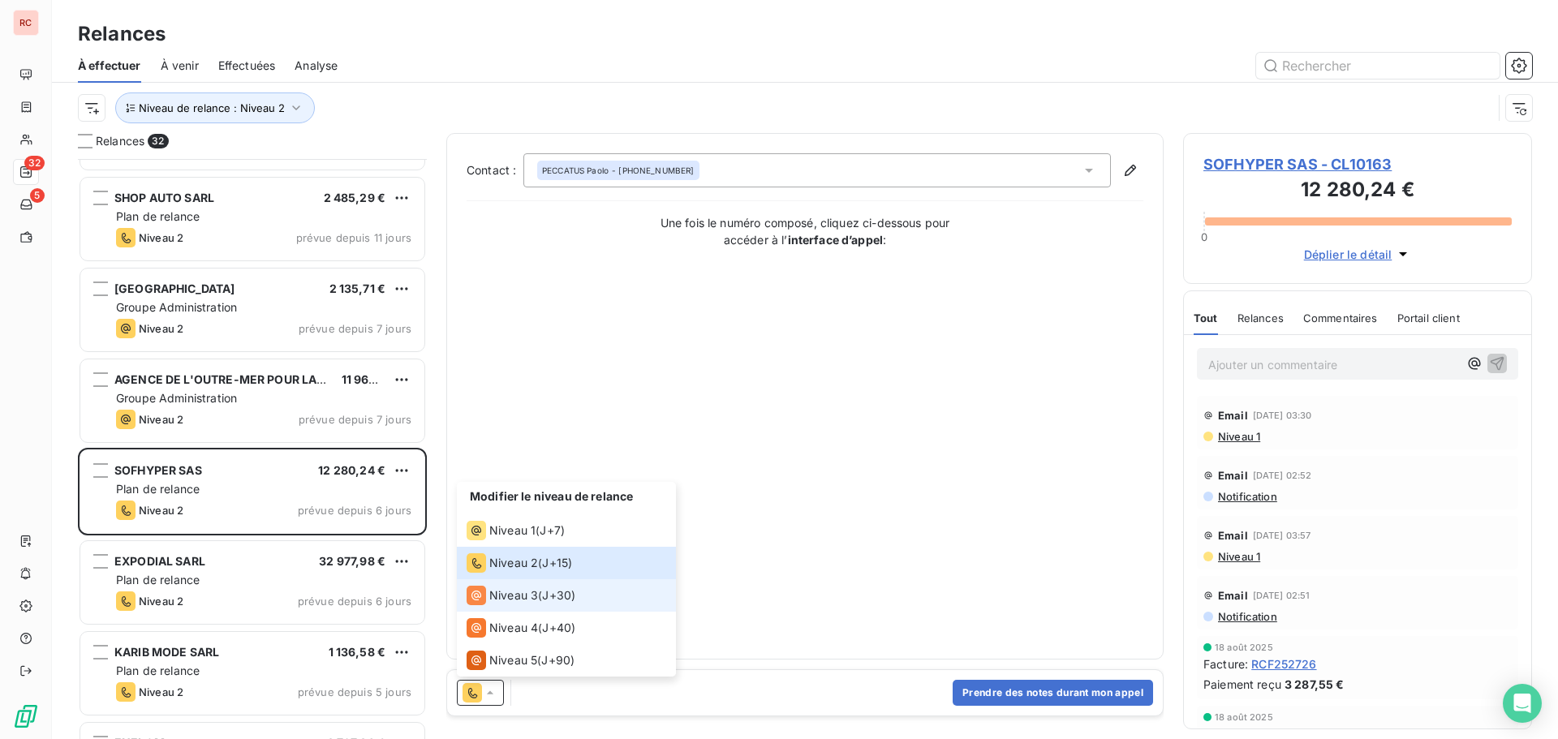
click at [514, 596] on span "Niveau 3" at bounding box center [513, 595] width 49 height 16
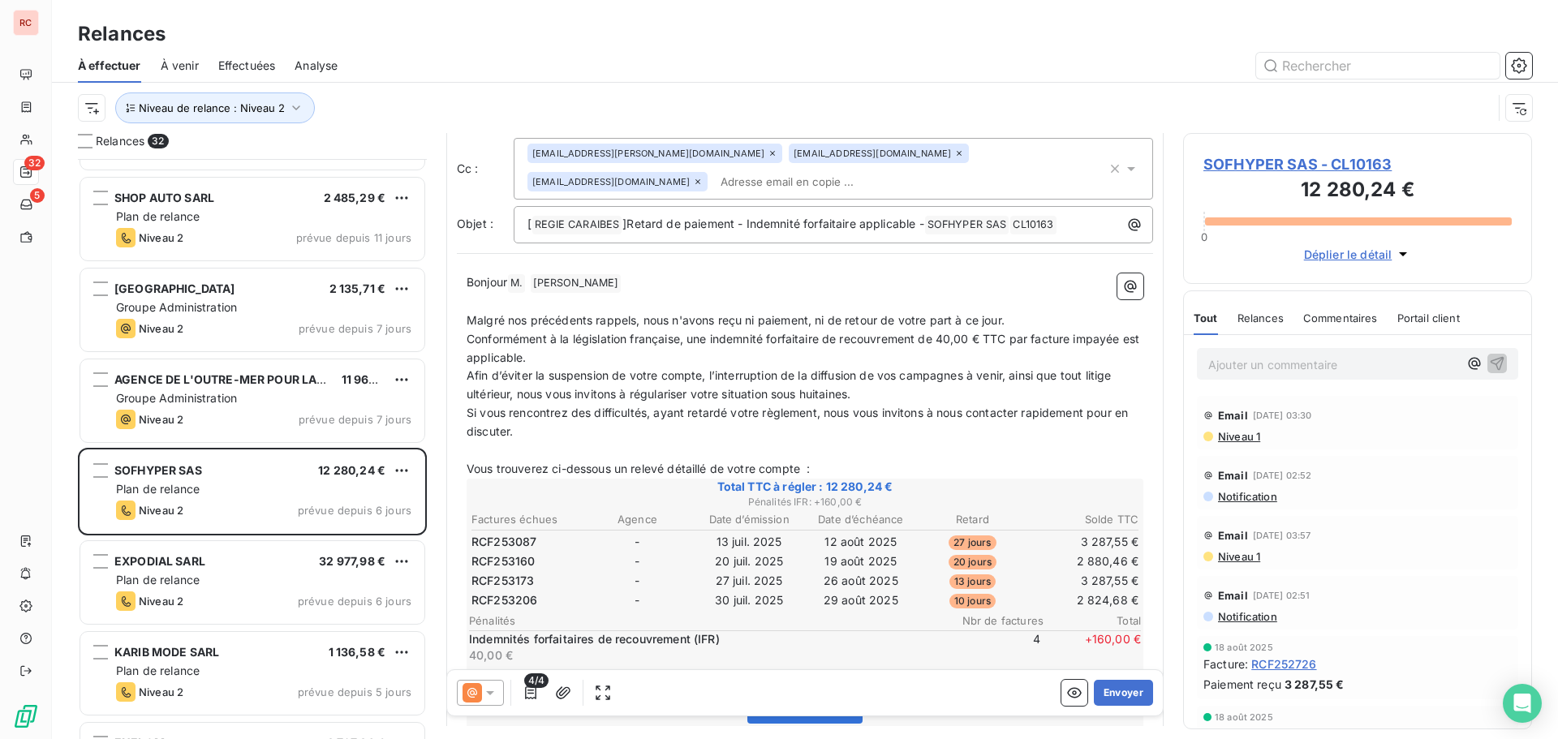
scroll to position [163, 0]
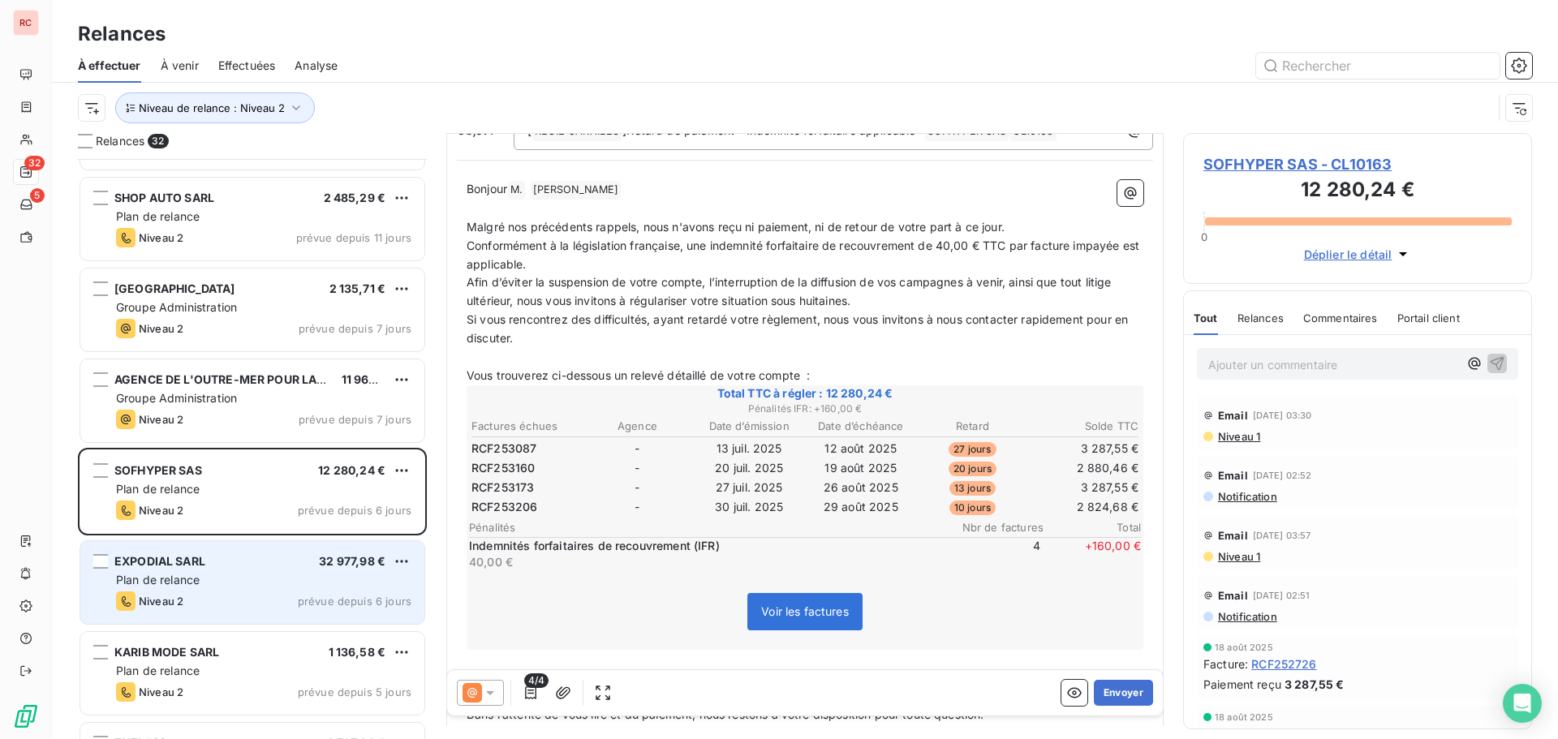
click at [272, 551] on div "EXPODIAL SARL 32 977,98 € Plan de relance Niveau 2 prévue depuis 6 jours" at bounding box center [252, 582] width 344 height 83
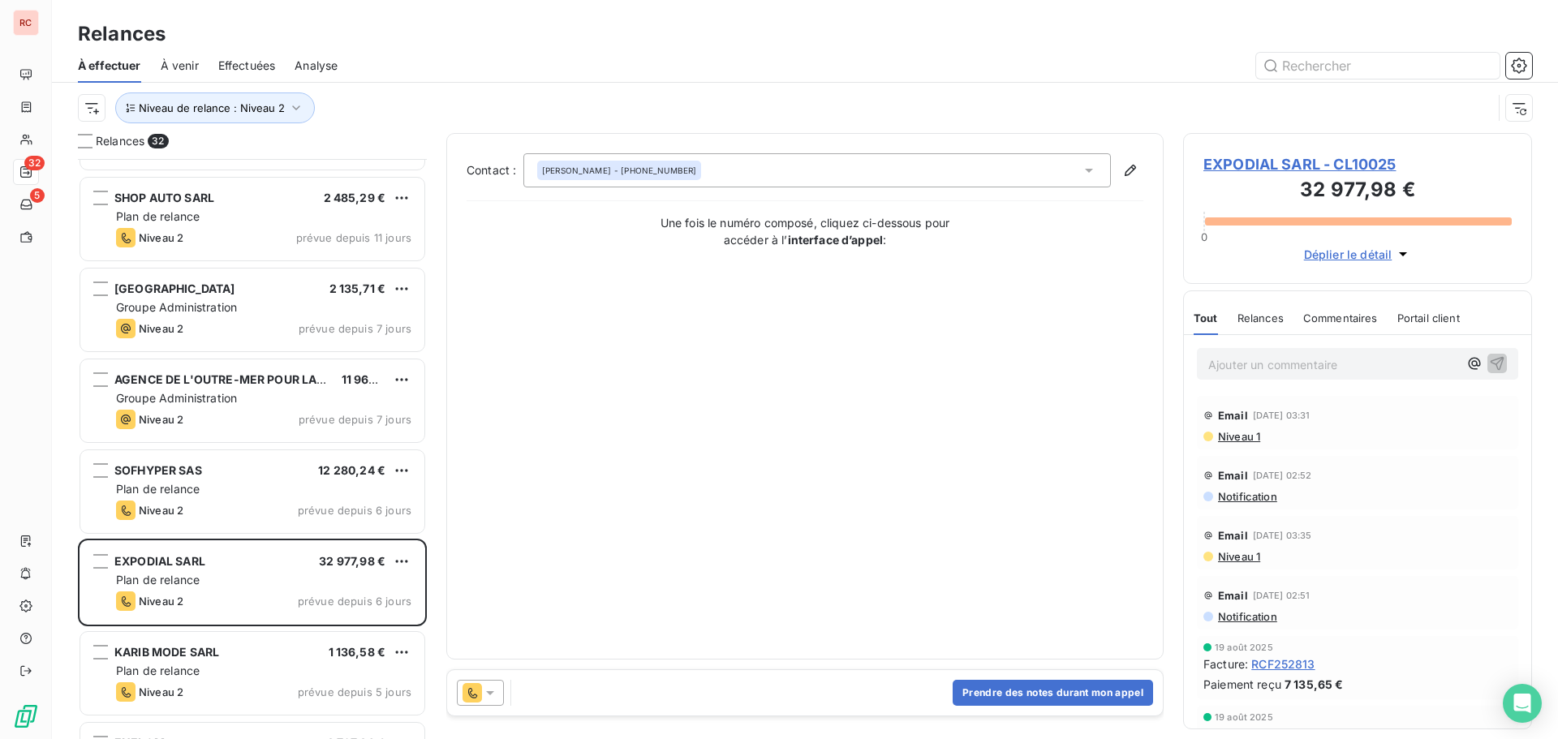
click at [490, 699] on icon at bounding box center [490, 693] width 16 height 16
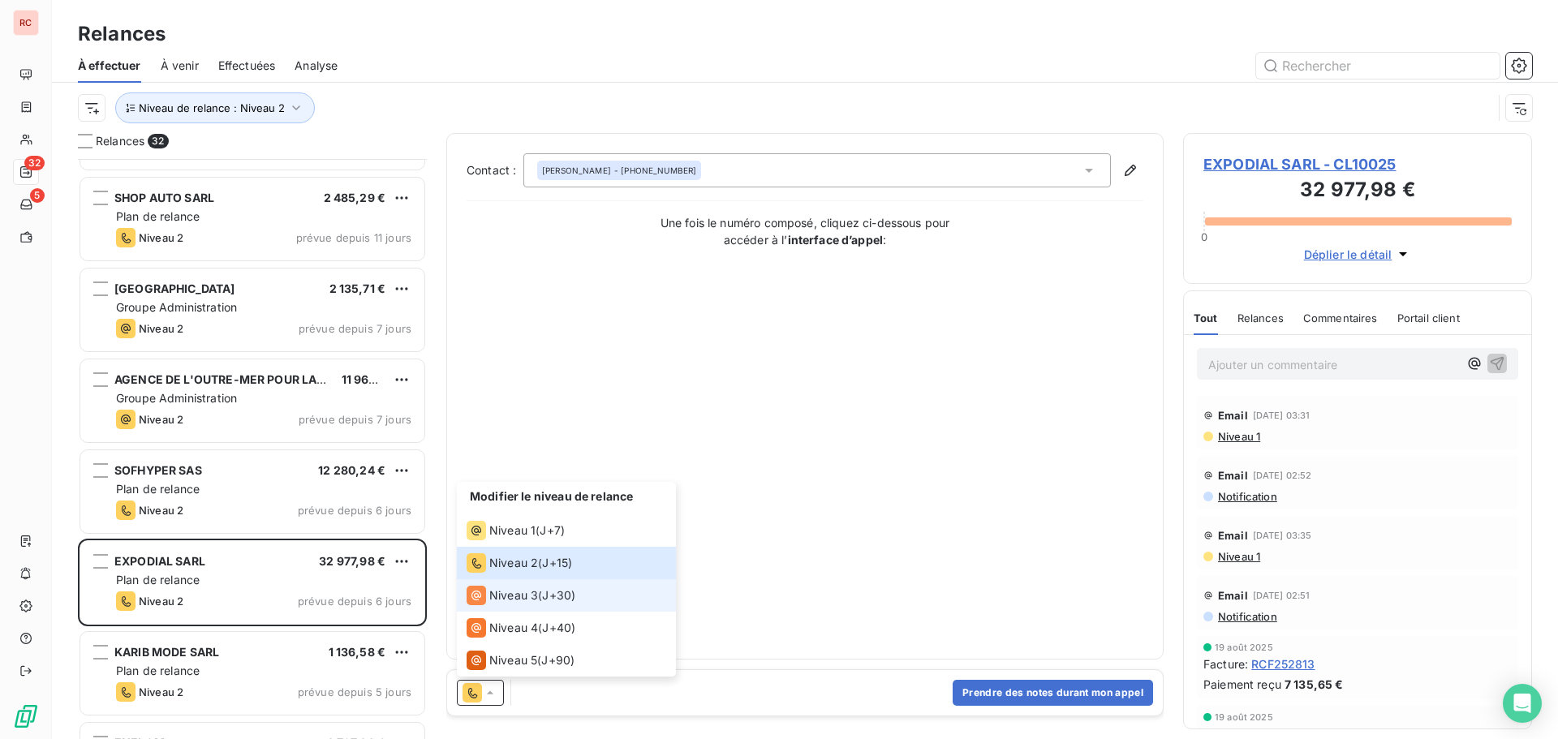
click at [518, 596] on span "Niveau 3" at bounding box center [513, 595] width 49 height 16
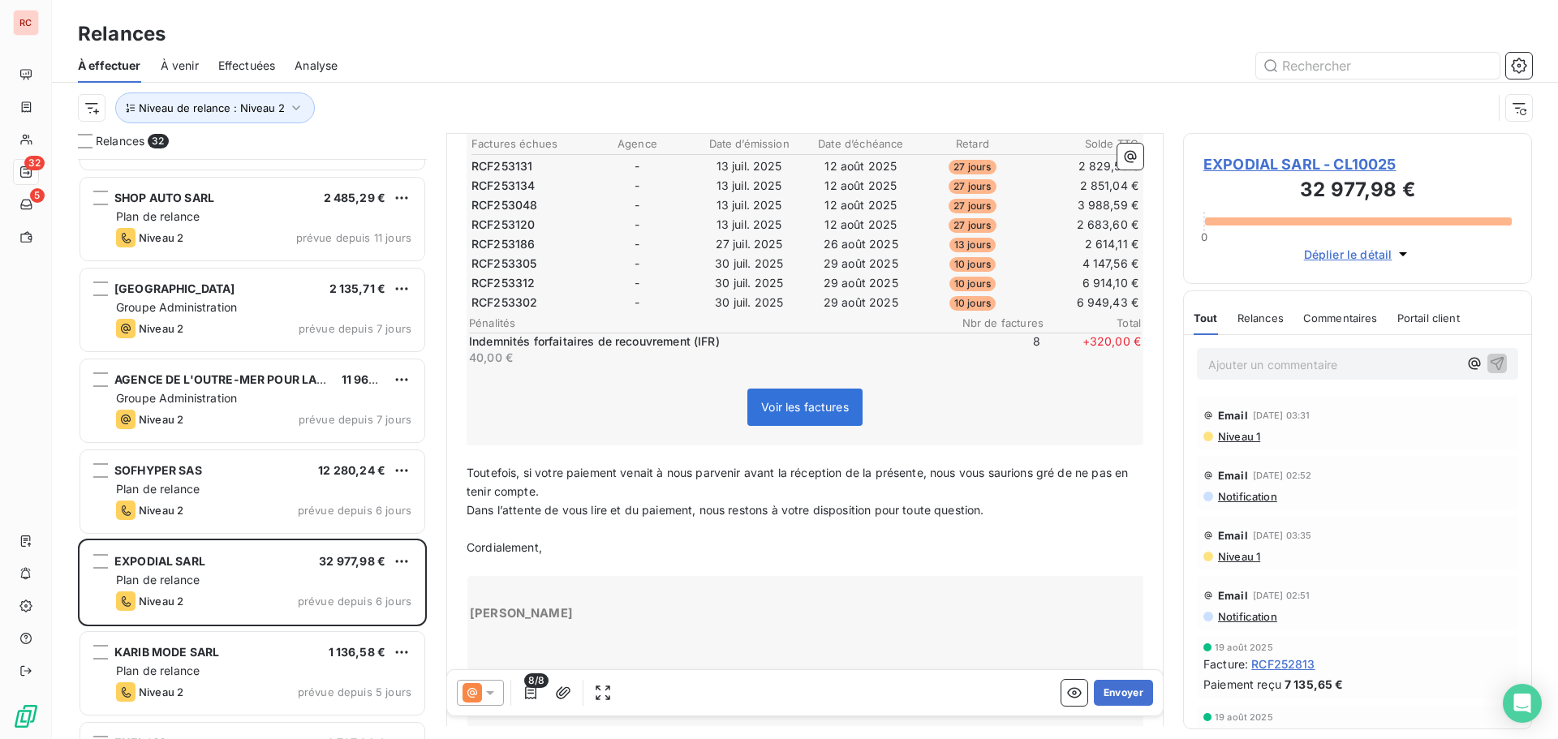
scroll to position [569, 0]
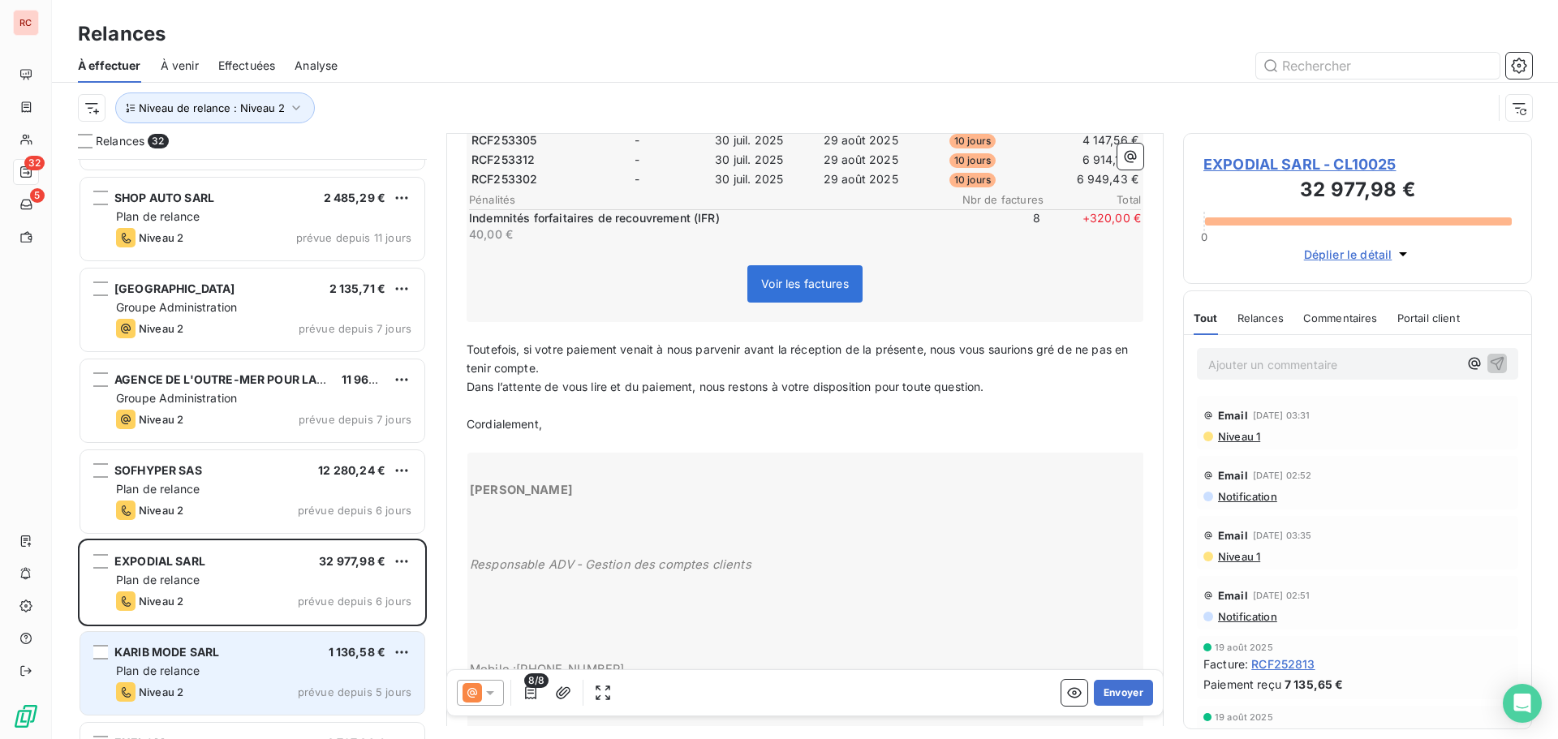
click at [296, 660] on div "KARIB MODE SARL 1 136,58 € Plan de relance Niveau 2 prévue depuis 5 jours" at bounding box center [252, 673] width 344 height 83
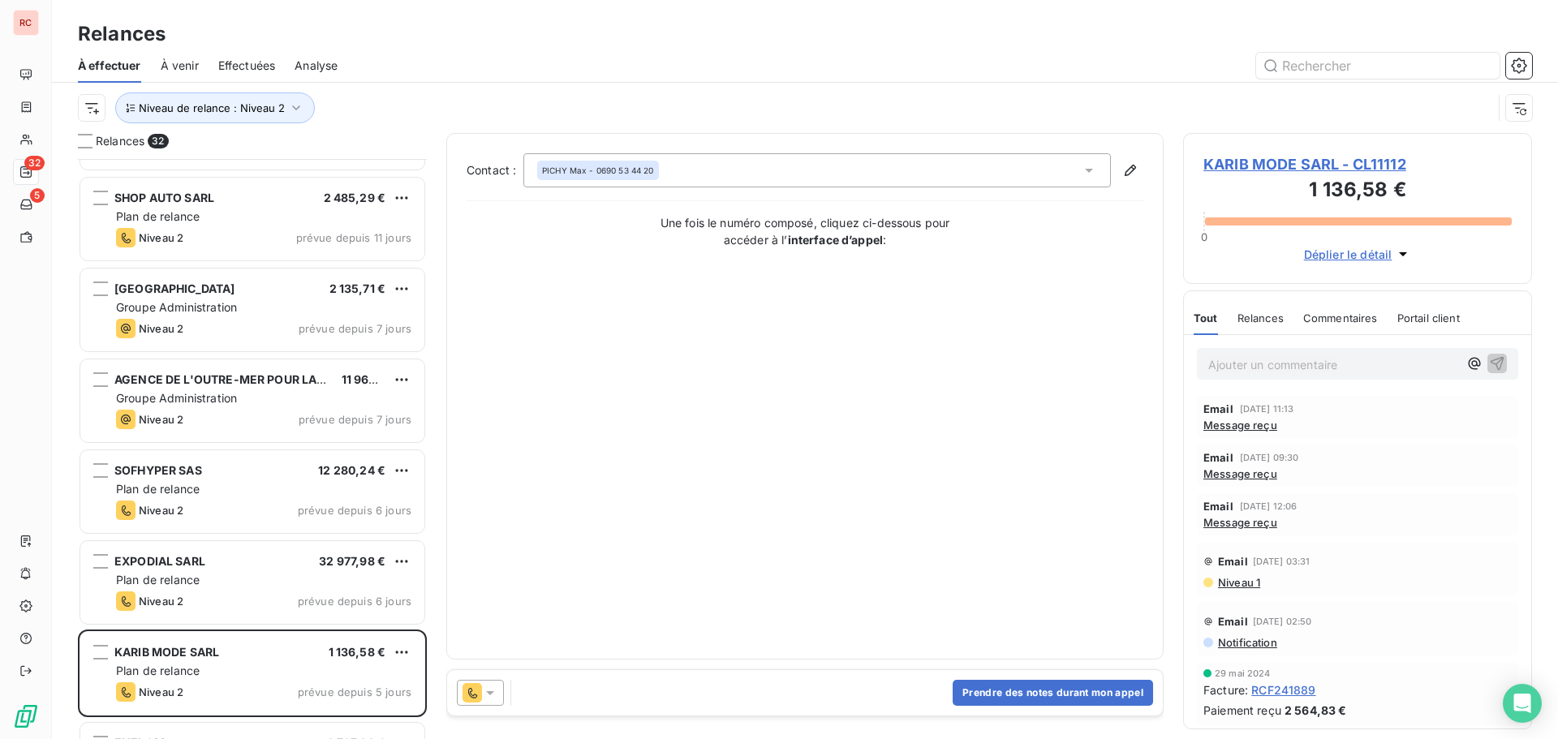
click at [491, 704] on div at bounding box center [480, 693] width 47 height 26
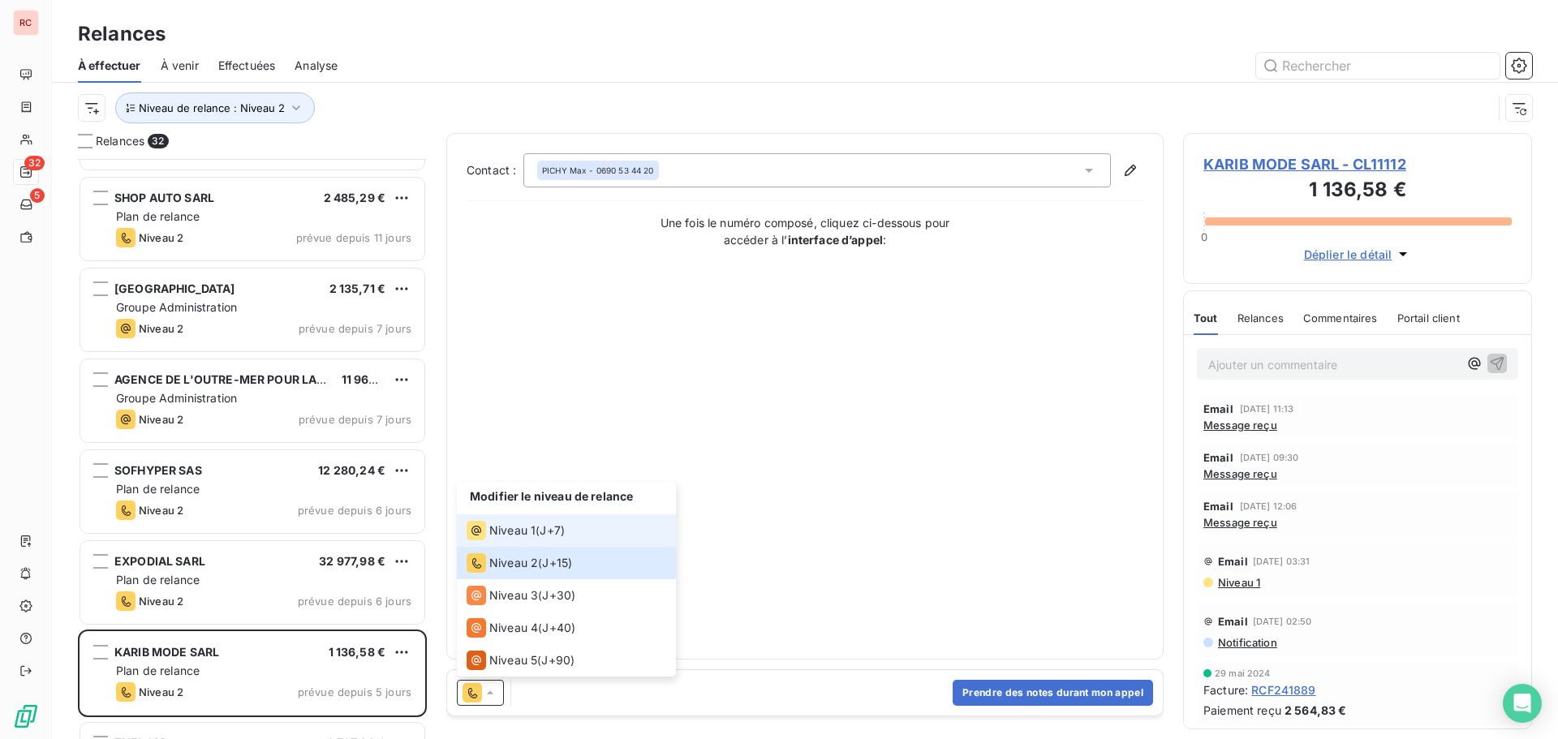
click at [529, 537] on span "Niveau 1" at bounding box center [512, 531] width 46 height 16
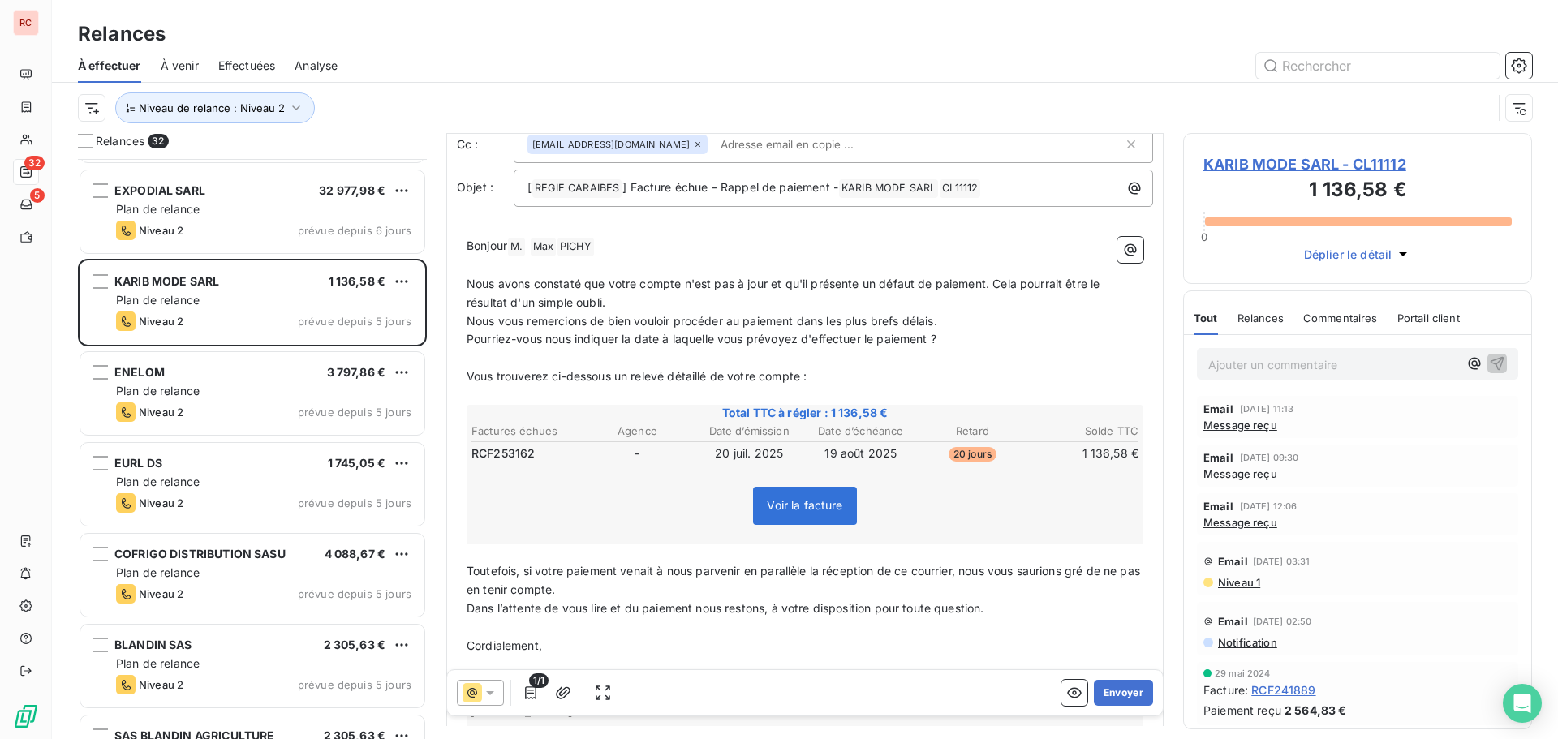
scroll to position [1299, 0]
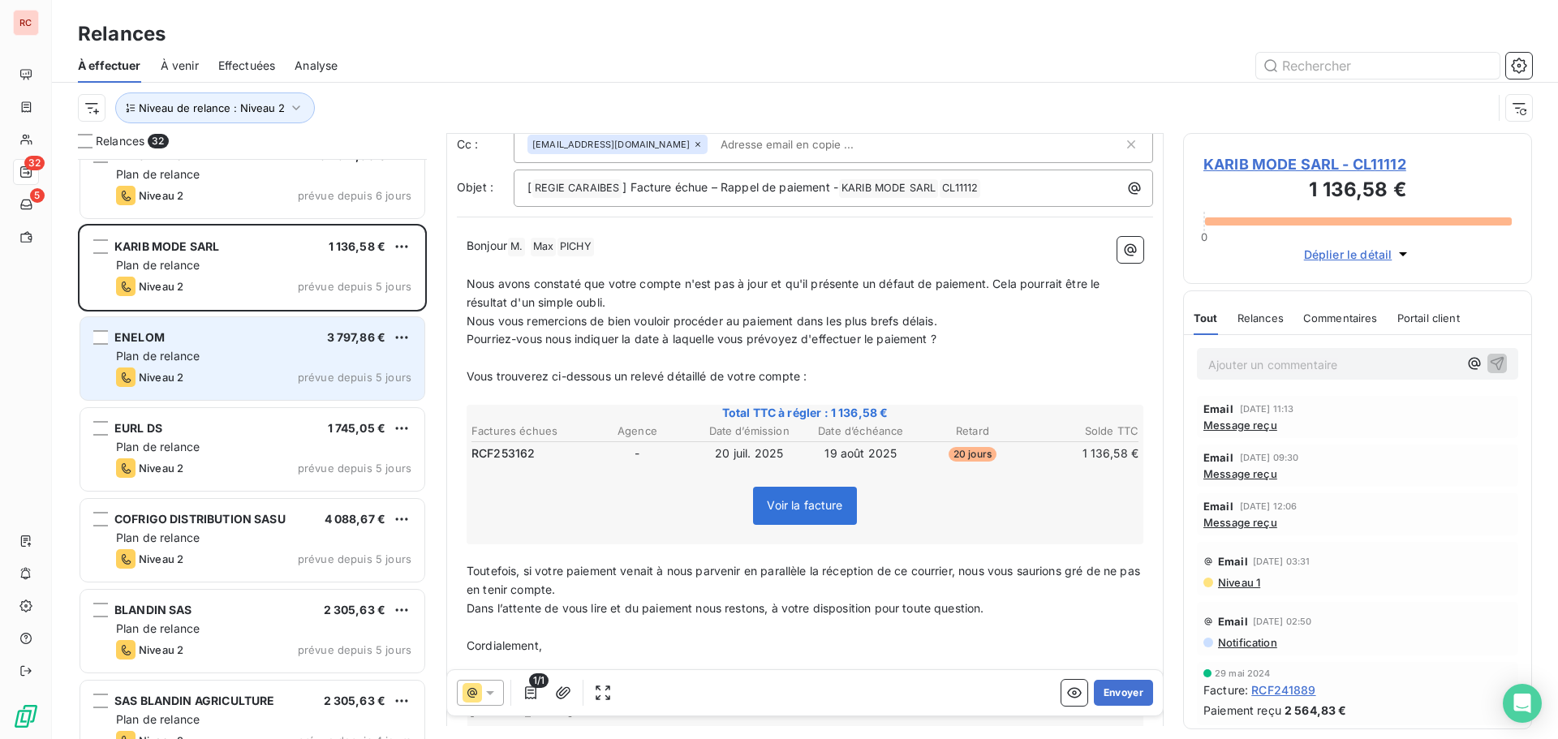
click at [280, 364] on div "Plan de relance" at bounding box center [263, 356] width 295 height 16
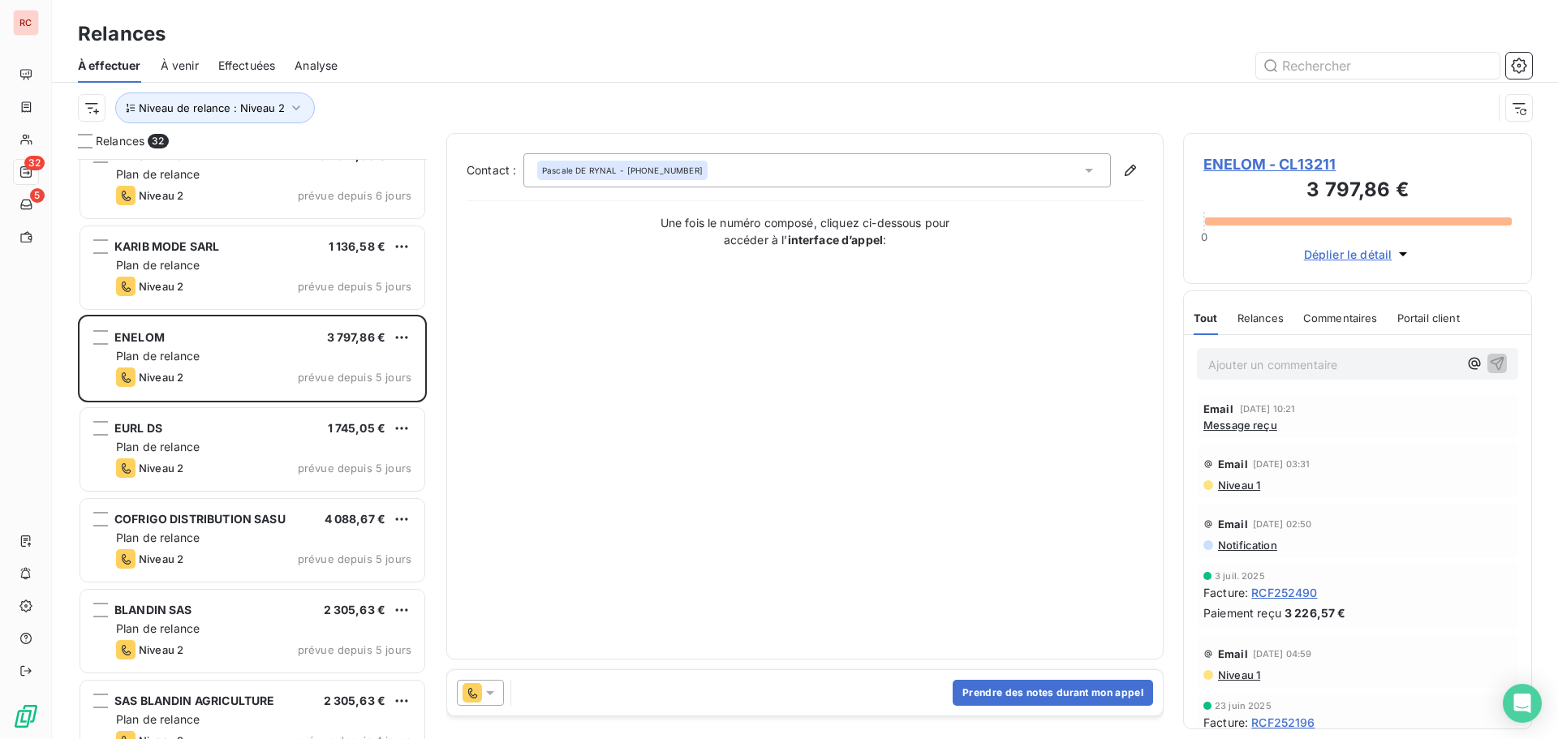
click at [489, 696] on icon at bounding box center [490, 693] width 16 height 16
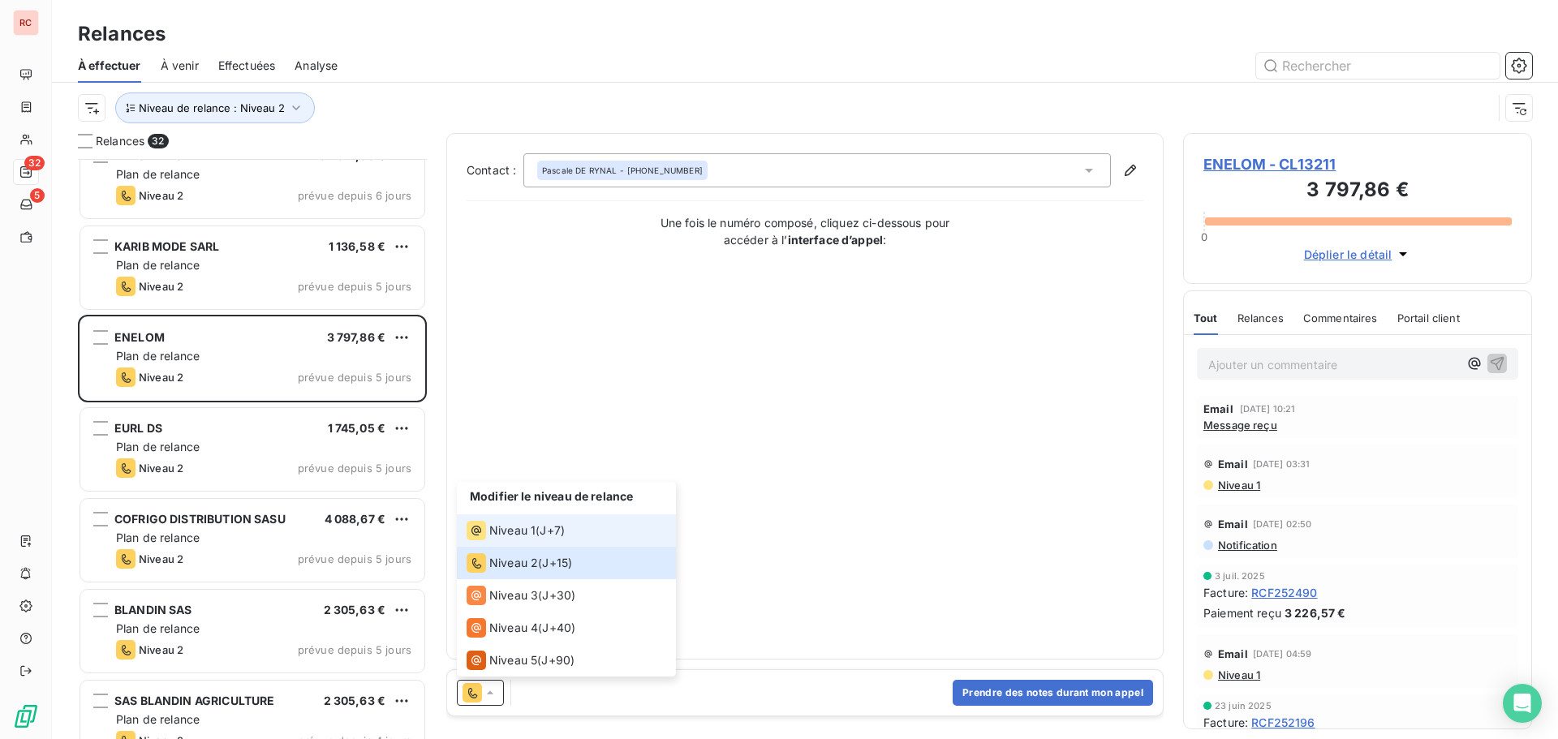
click at [549, 531] on span "J+7 )" at bounding box center [552, 531] width 25 height 16
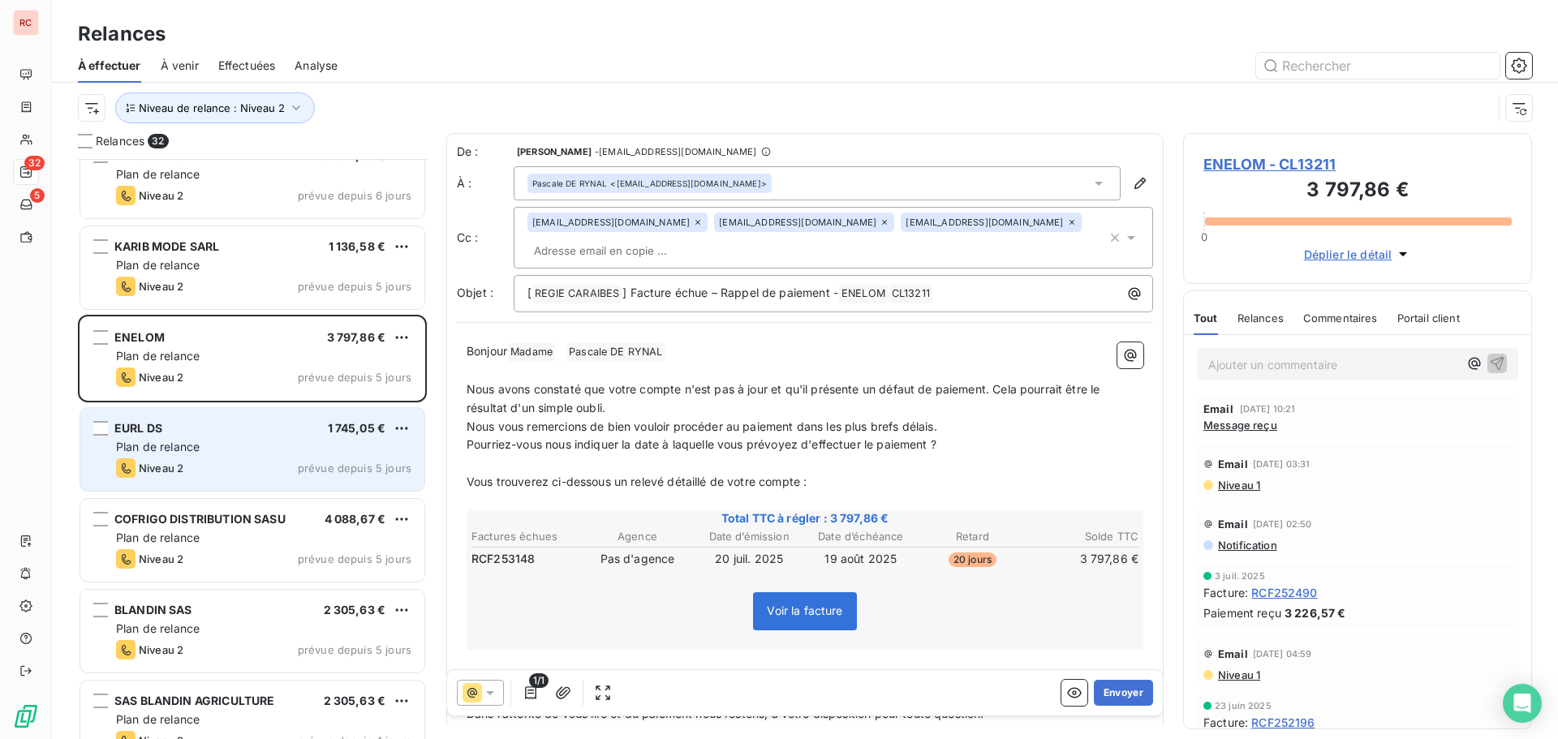
click at [260, 452] on div "Plan de relance" at bounding box center [263, 447] width 295 height 16
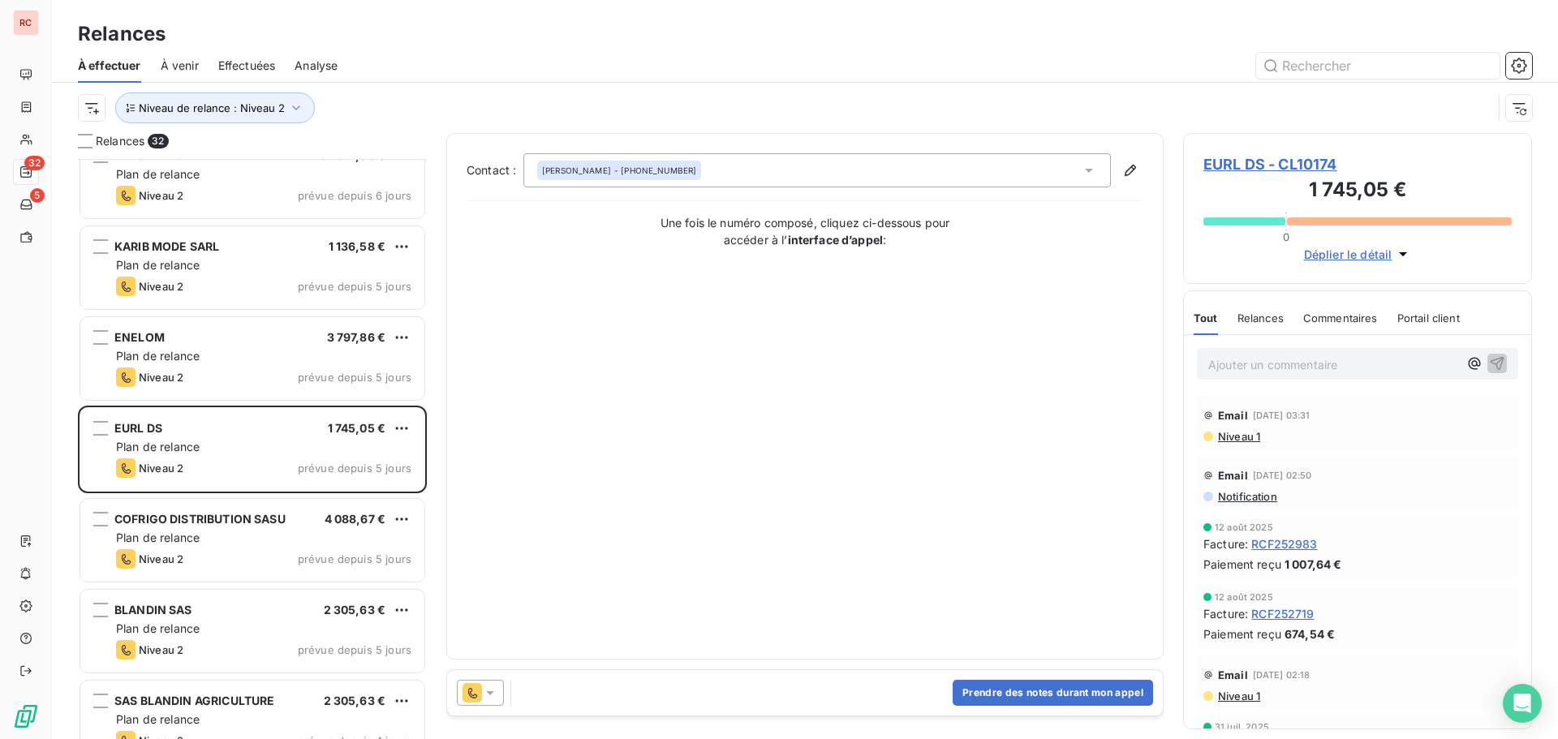
click at [495, 699] on icon at bounding box center [490, 693] width 16 height 16
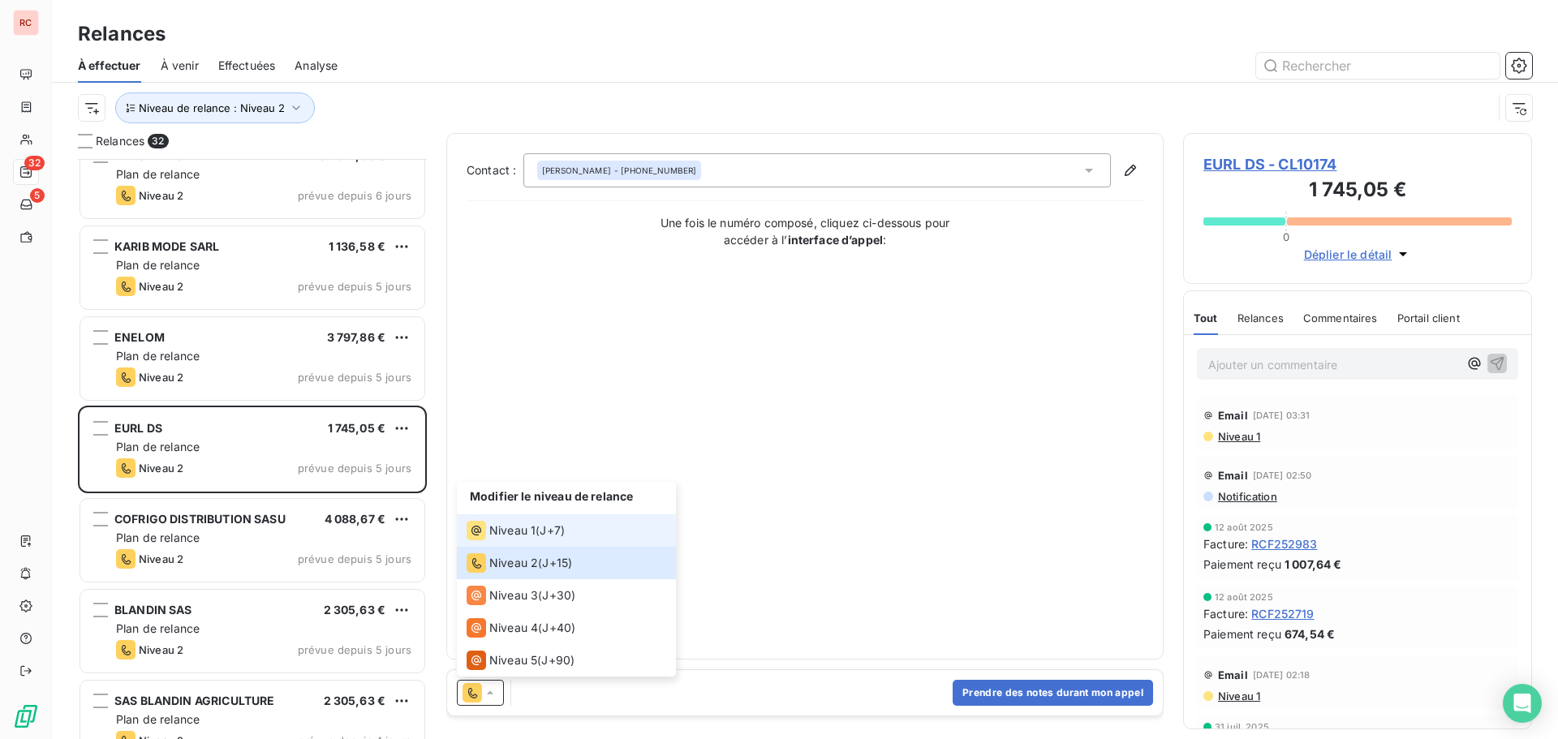
click at [542, 540] on div "Niveau 1 ( J+7 )" at bounding box center [516, 530] width 98 height 19
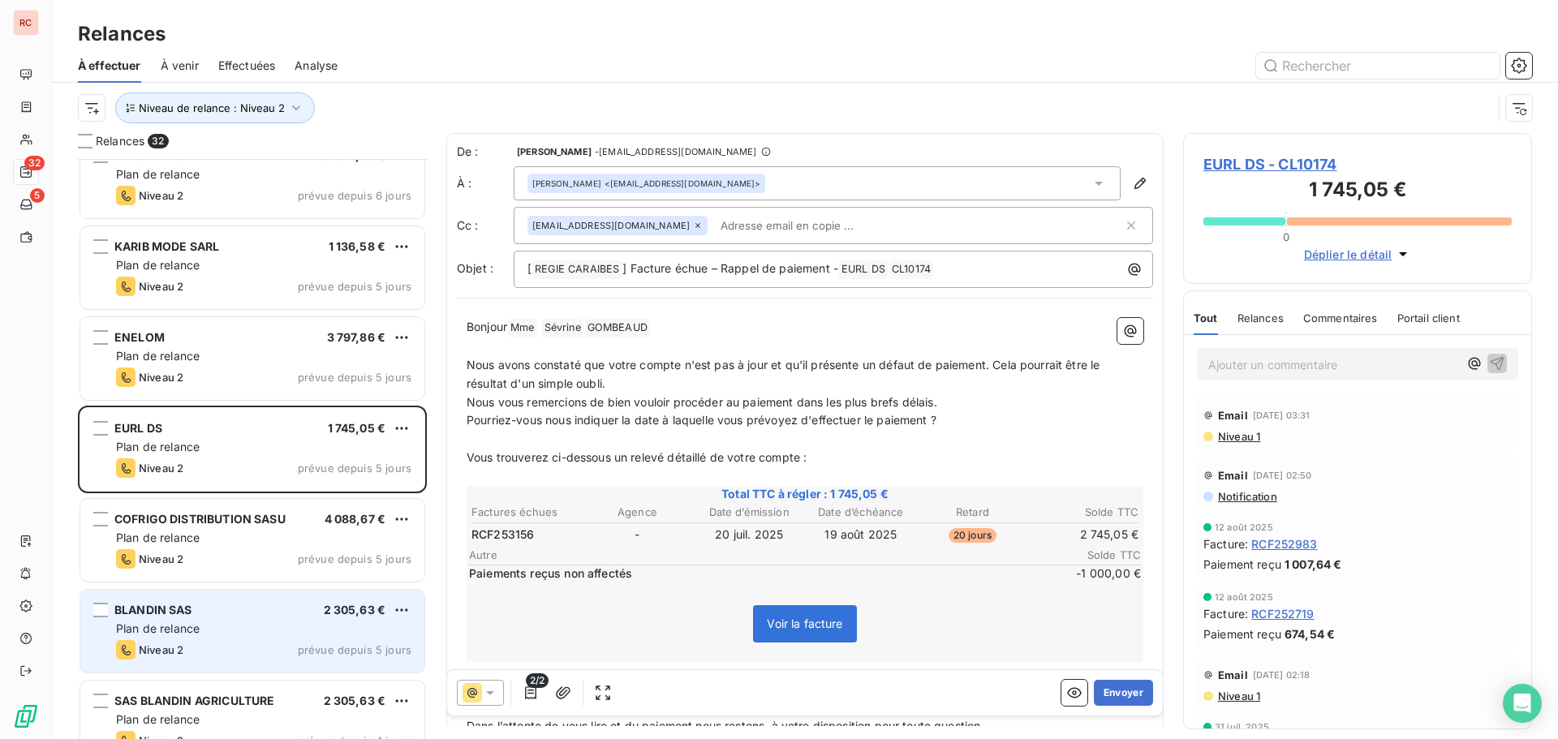
scroll to position [1461, 0]
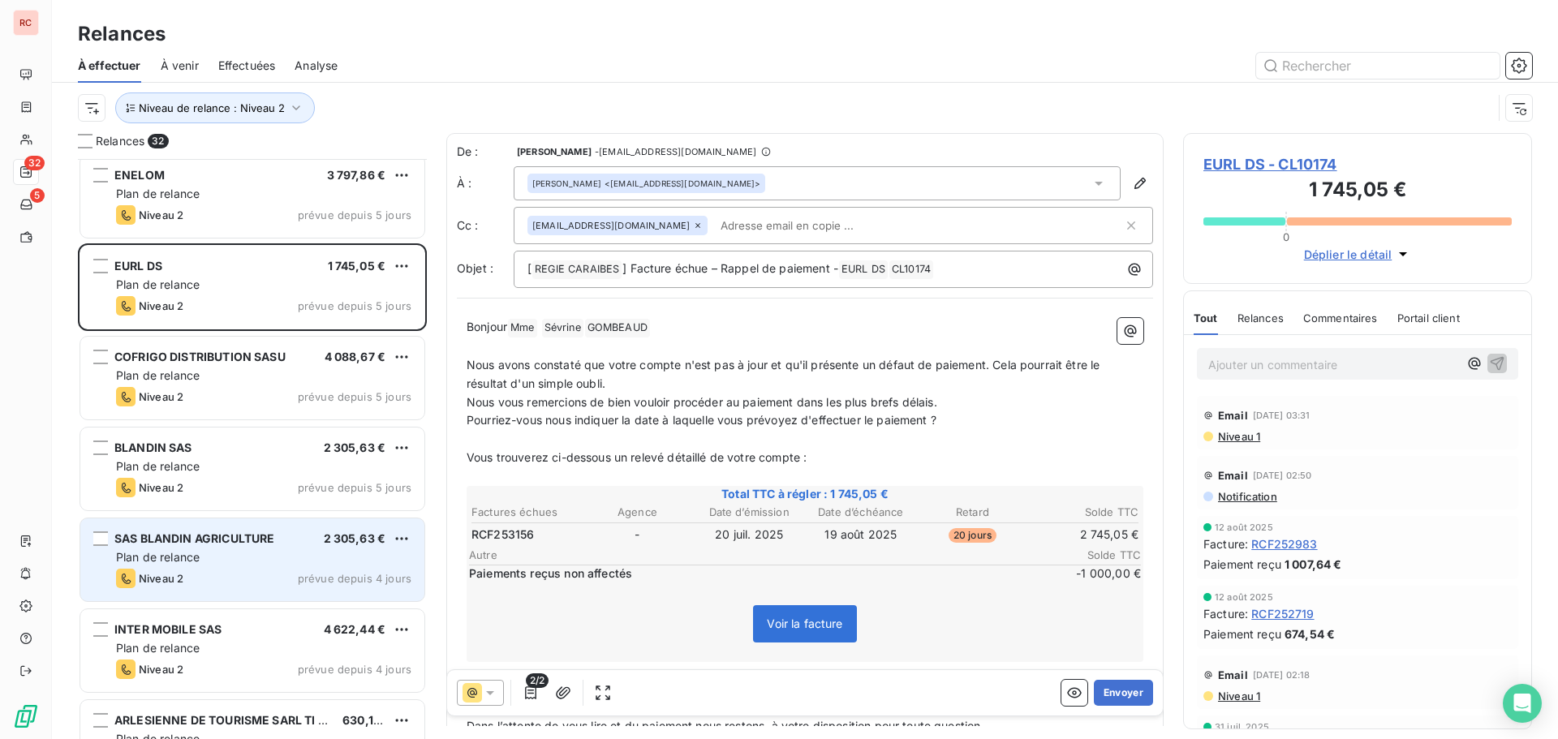
click at [284, 553] on div "Plan de relance" at bounding box center [263, 557] width 295 height 16
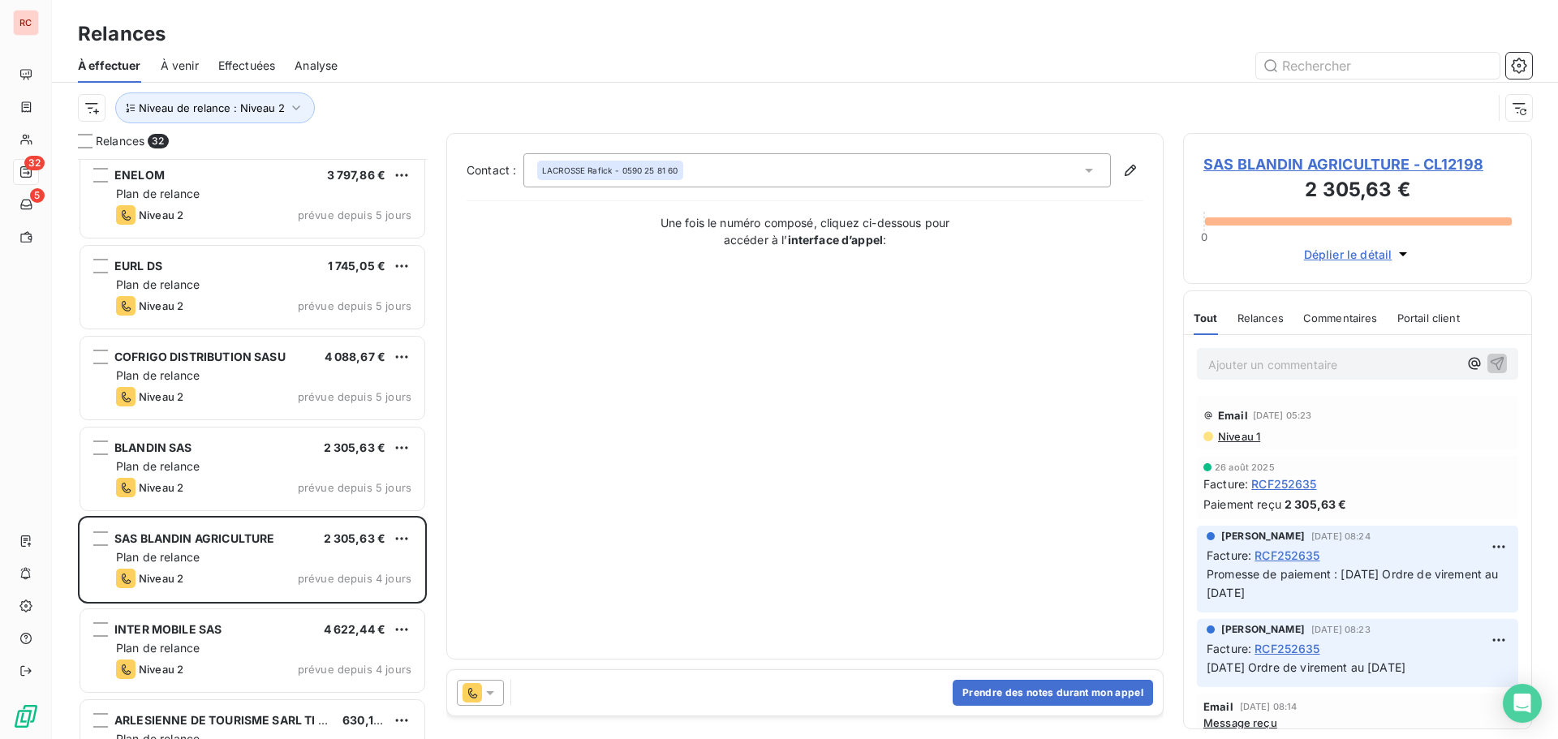
click at [492, 699] on icon at bounding box center [490, 693] width 16 height 16
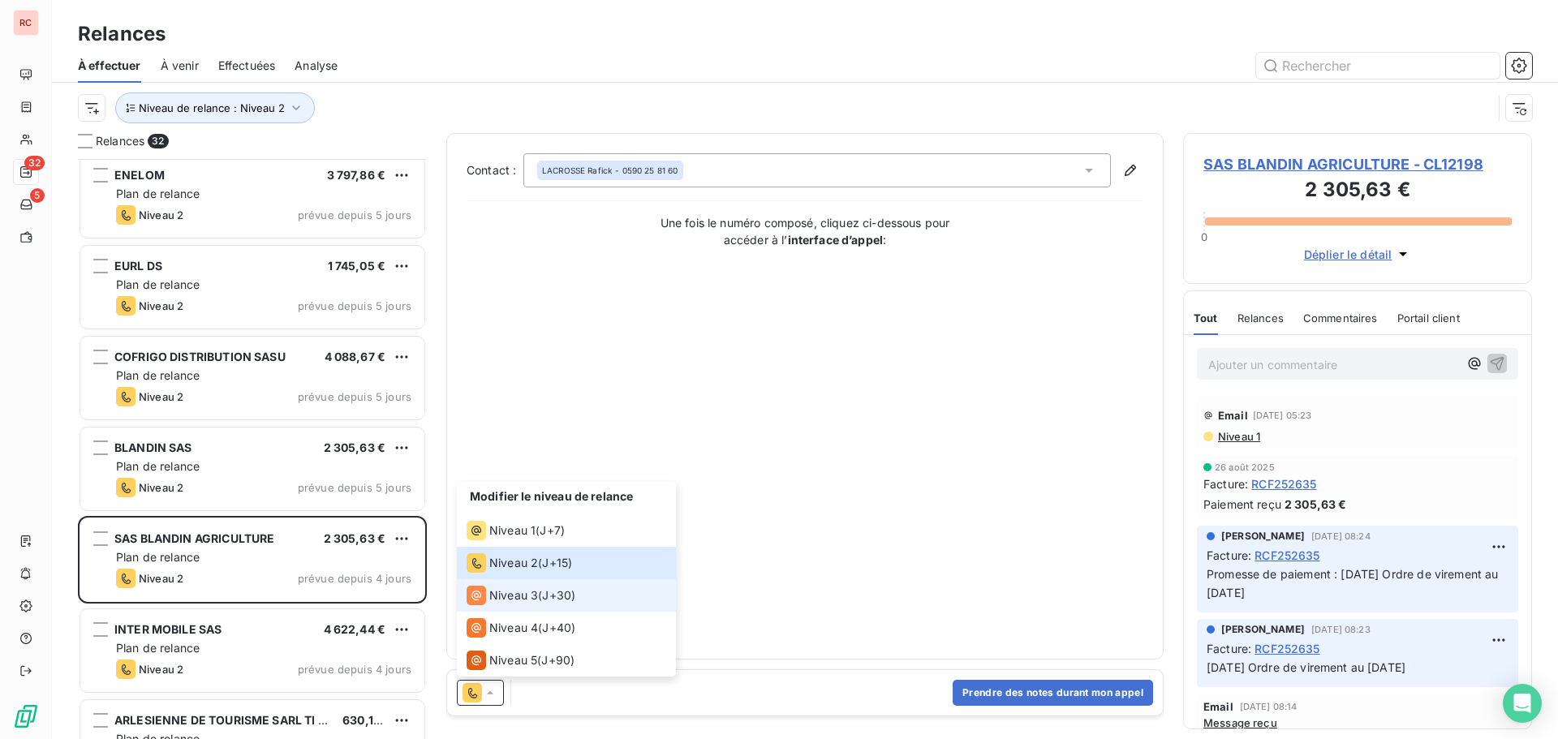
click at [522, 593] on span "Niveau 3" at bounding box center [513, 595] width 49 height 16
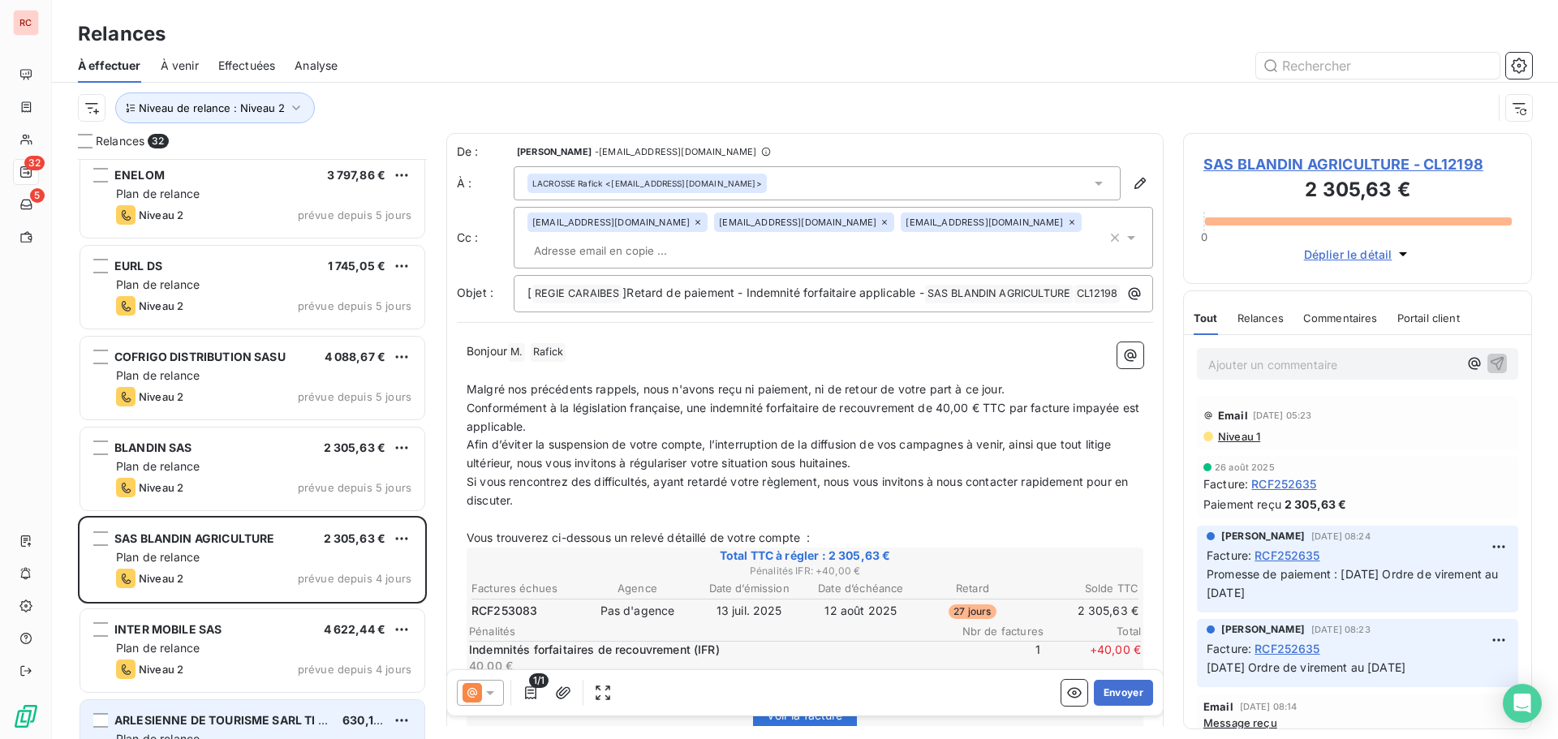
click at [182, 728] on div "ARLESIENNE DE TOURISME SARL TI SABLE" at bounding box center [221, 720] width 215 height 16
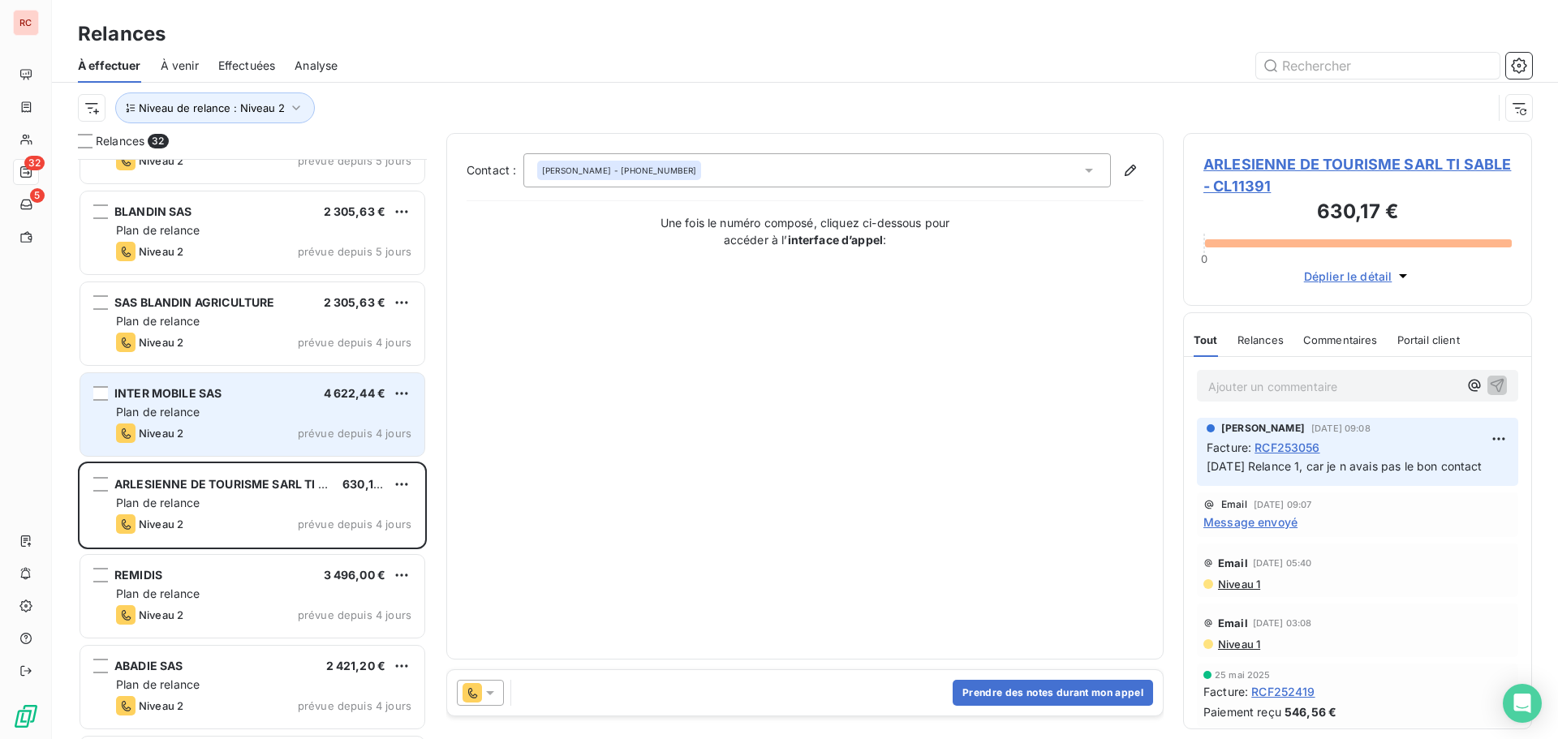
scroll to position [1705, 0]
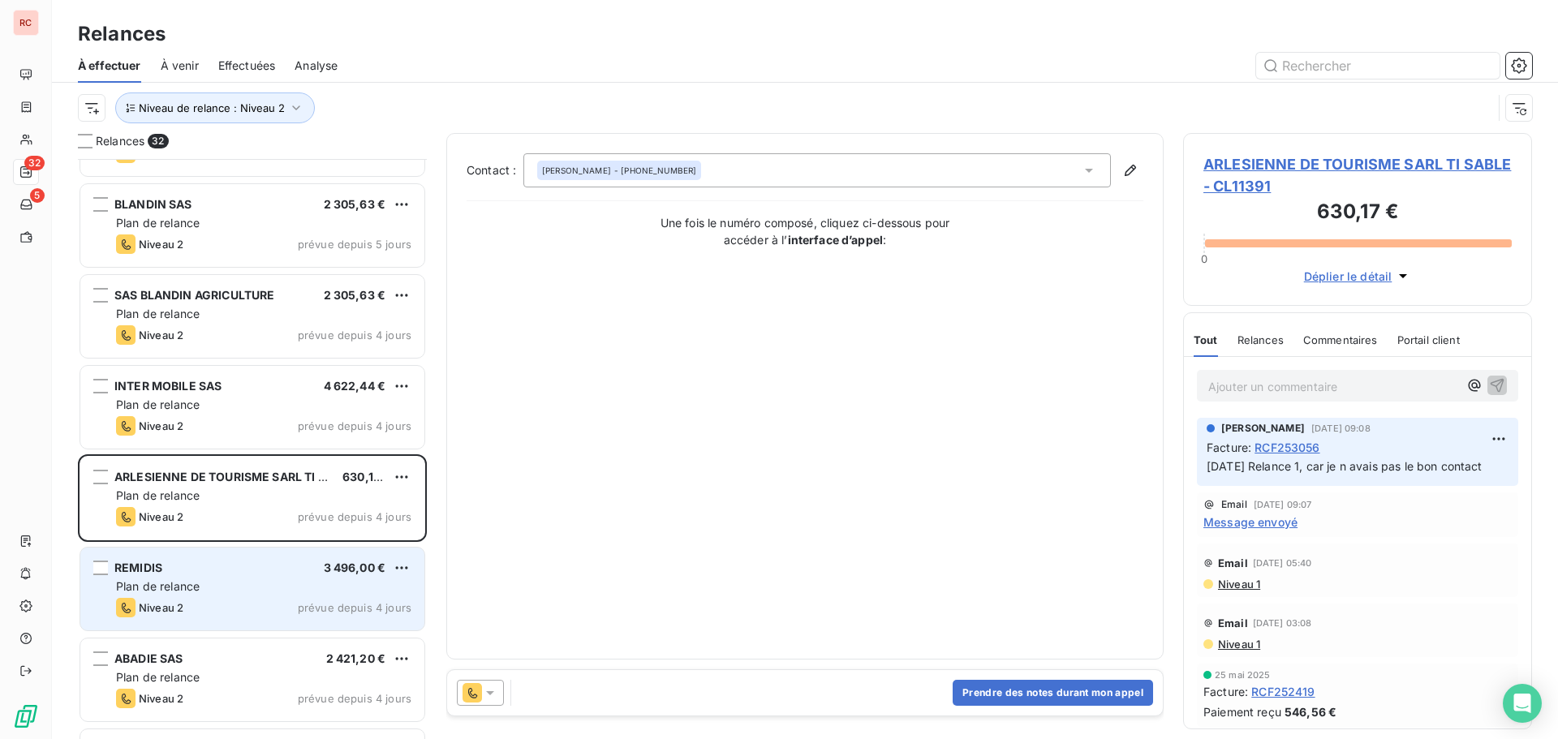
click at [320, 604] on span "prévue depuis 4 jours" at bounding box center [355, 607] width 114 height 13
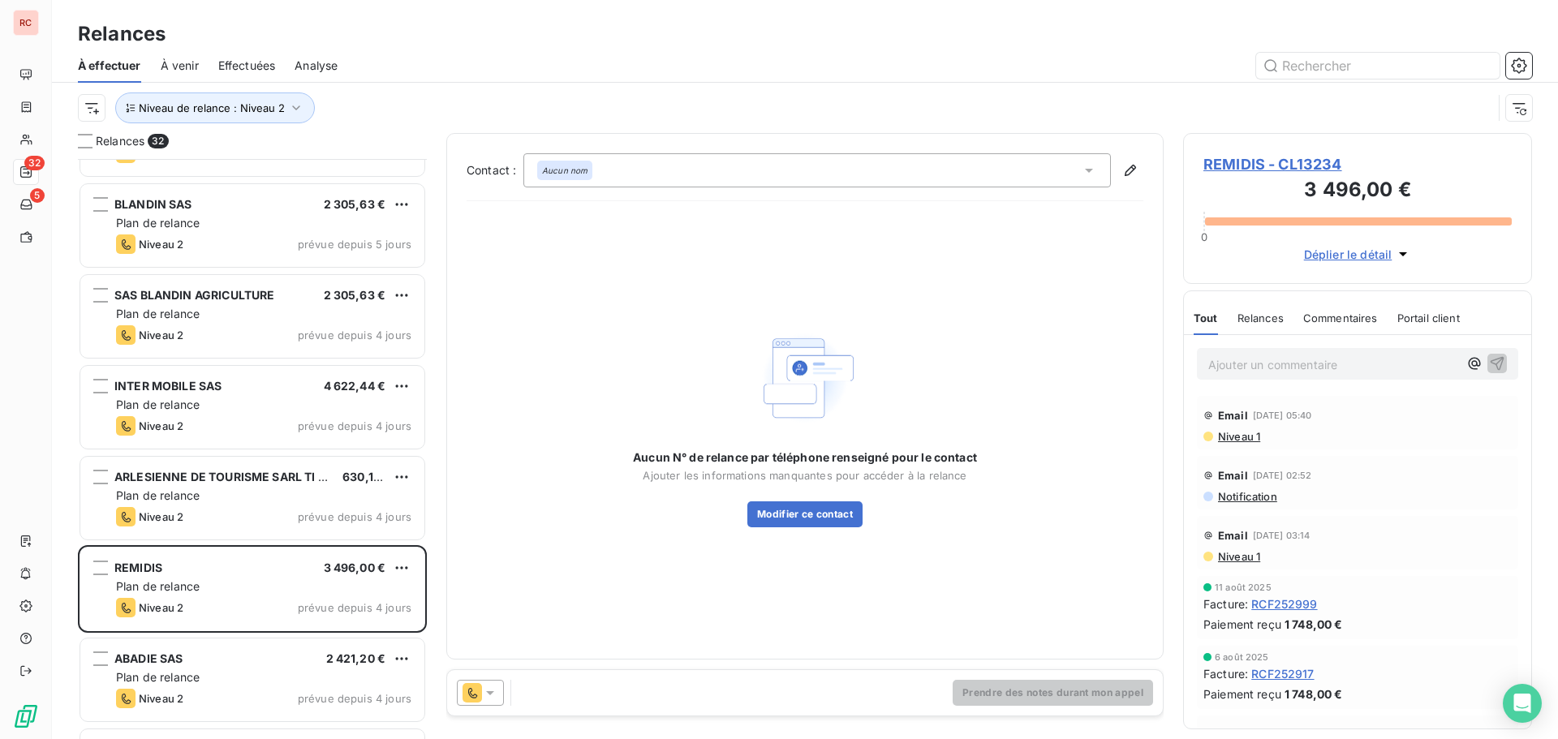
click at [480, 698] on icon at bounding box center [472, 692] width 19 height 19
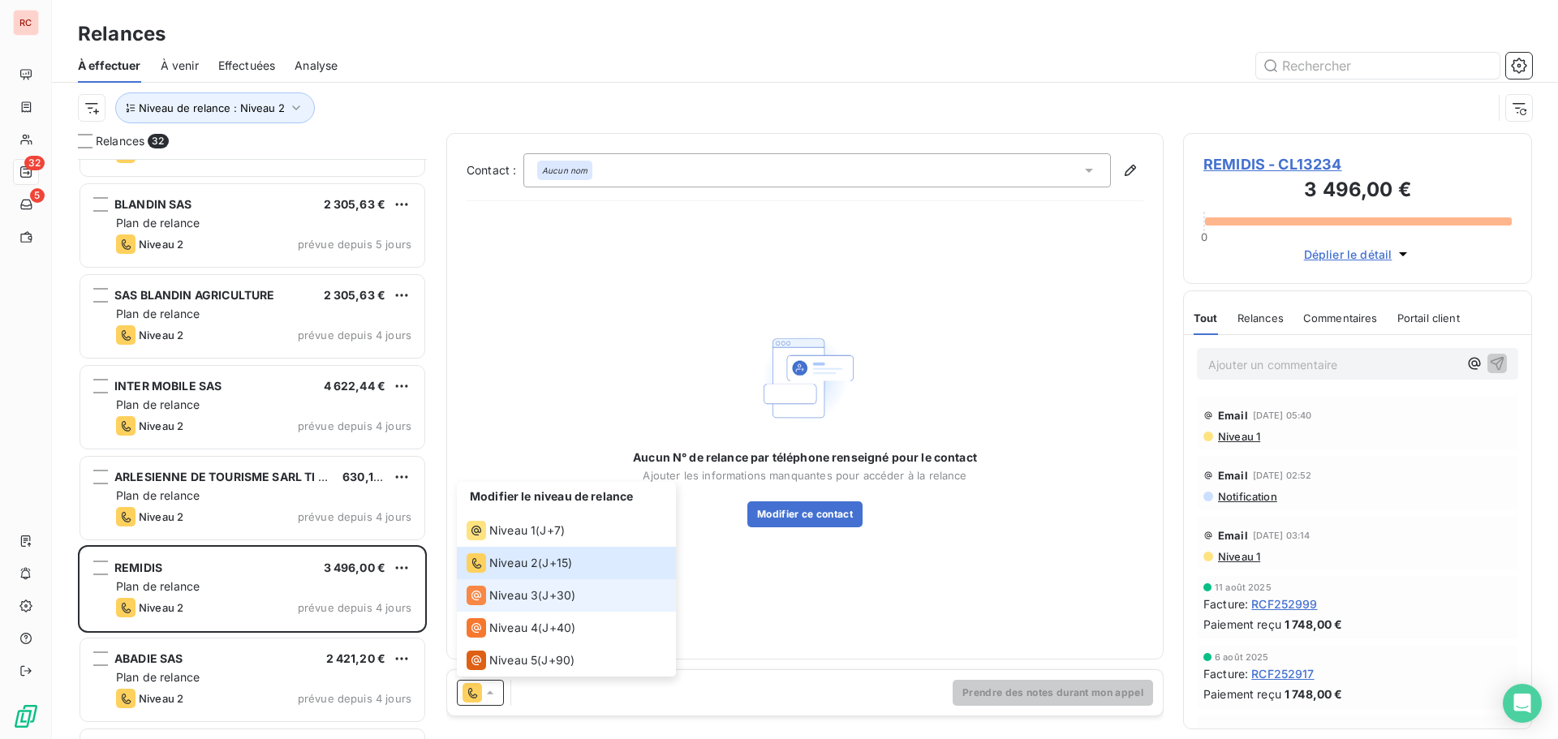
click at [513, 592] on span "Niveau 3" at bounding box center [513, 595] width 49 height 16
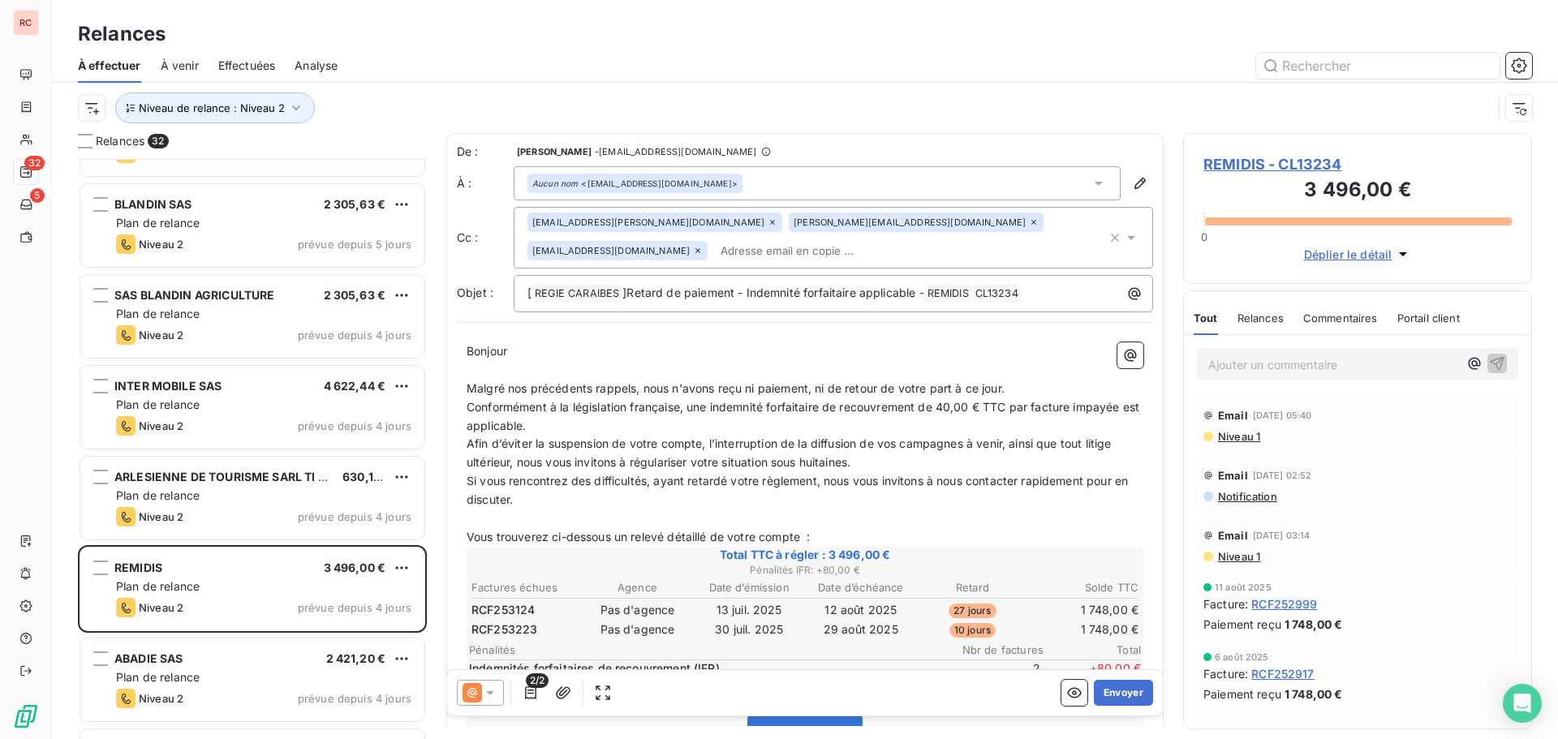
click at [491, 696] on icon at bounding box center [490, 693] width 16 height 16
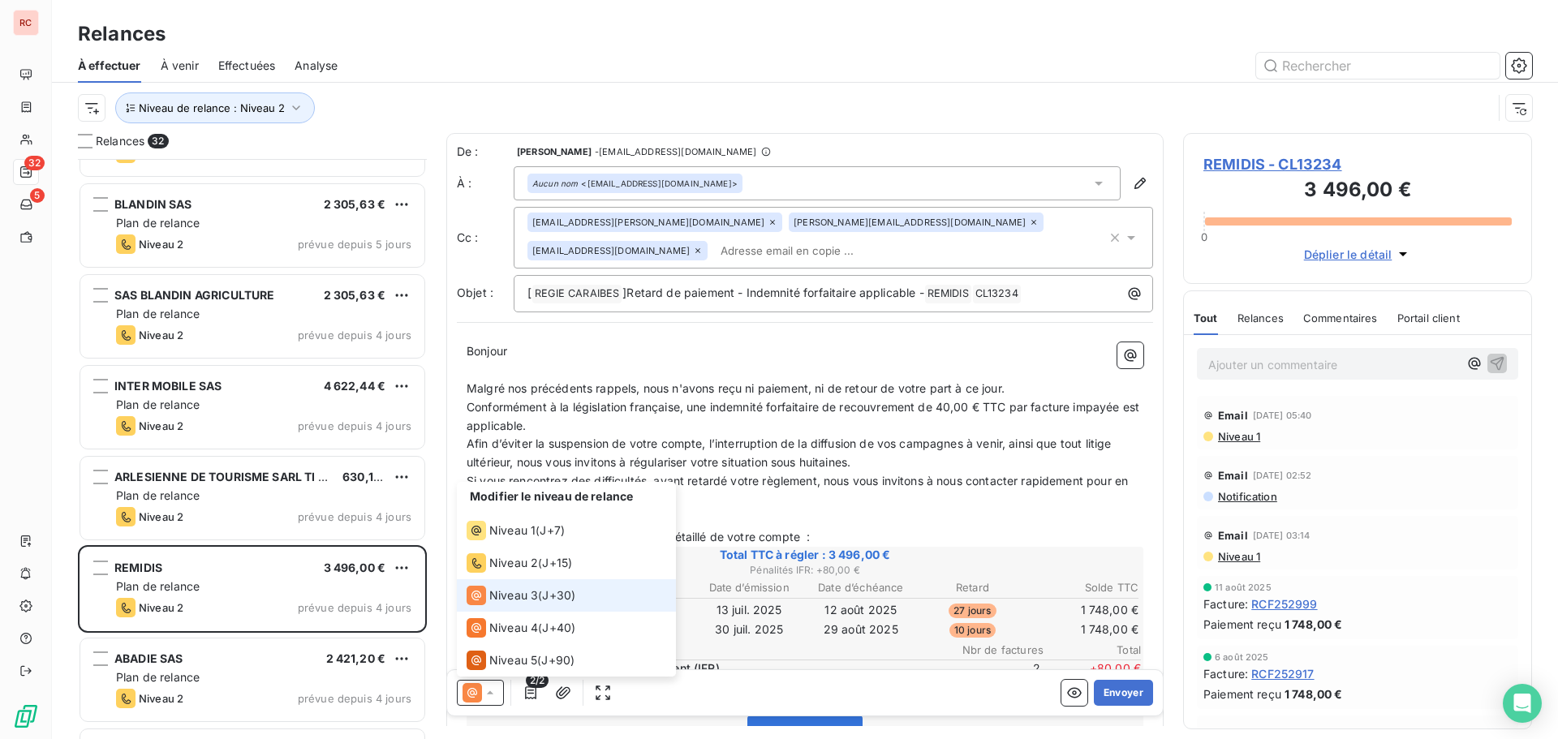
click at [1240, 434] on span "Niveau 1" at bounding box center [1238, 436] width 44 height 13
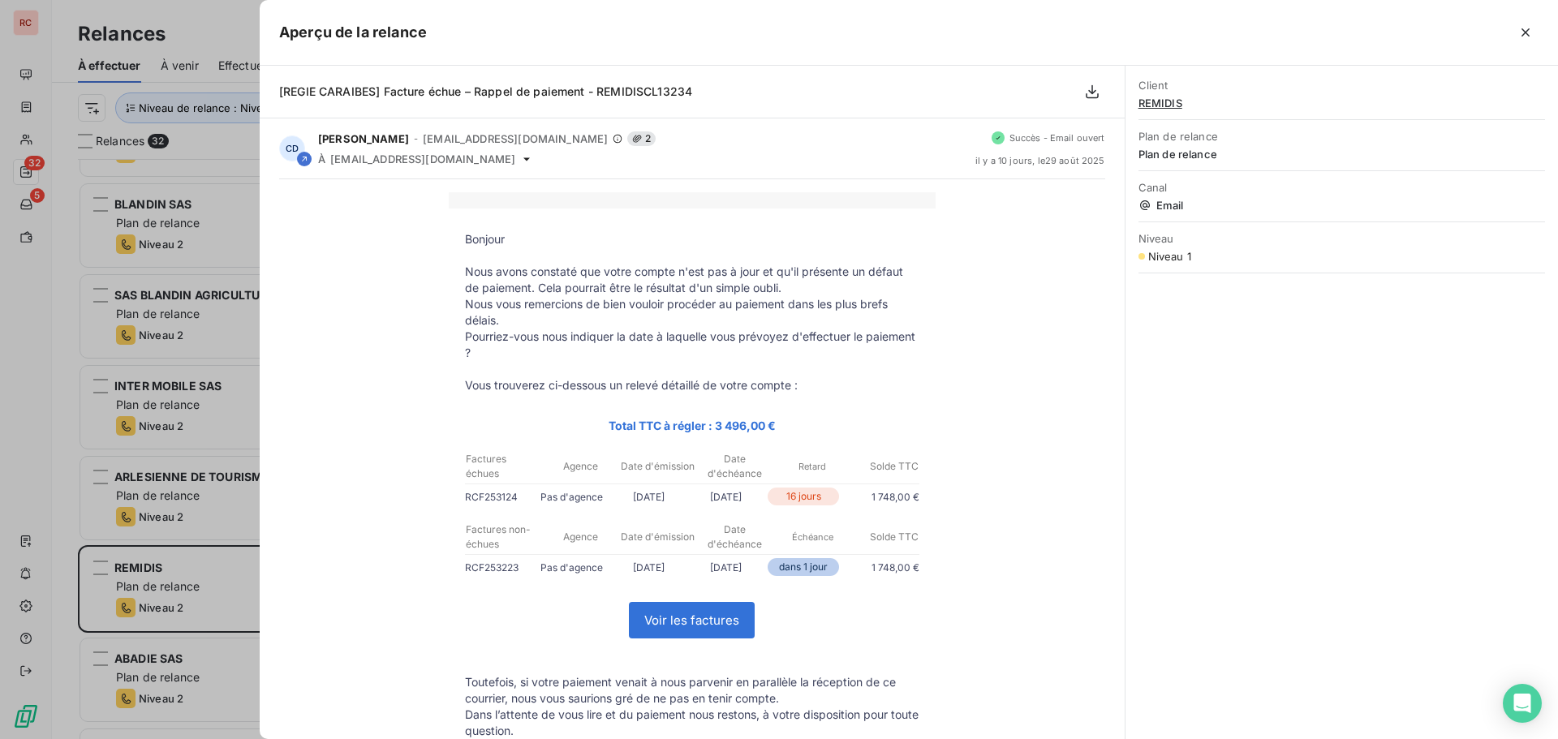
click at [63, 500] on div at bounding box center [779, 369] width 1558 height 739
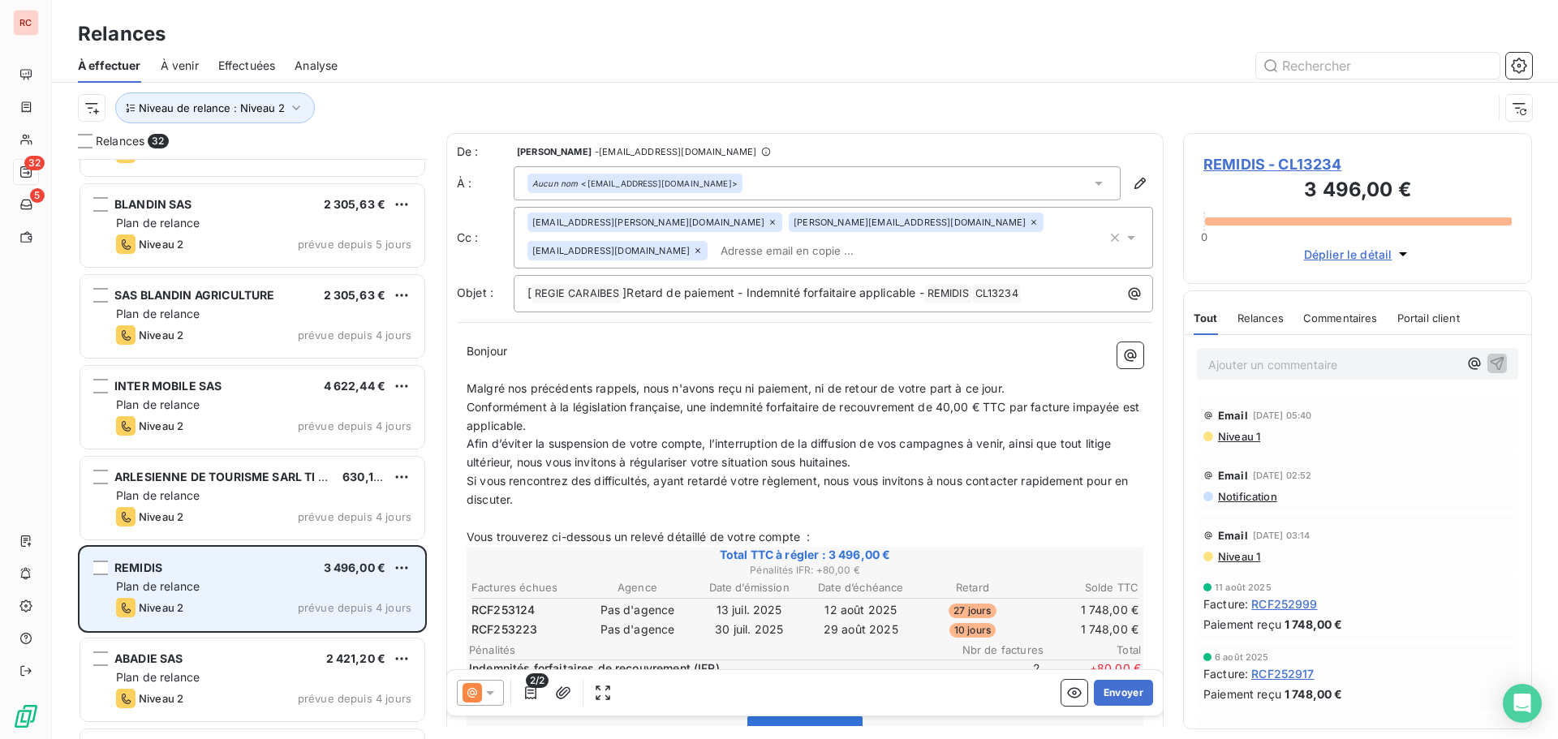
click at [315, 598] on div "Niveau 2 prévue depuis 4 jours" at bounding box center [263, 607] width 295 height 19
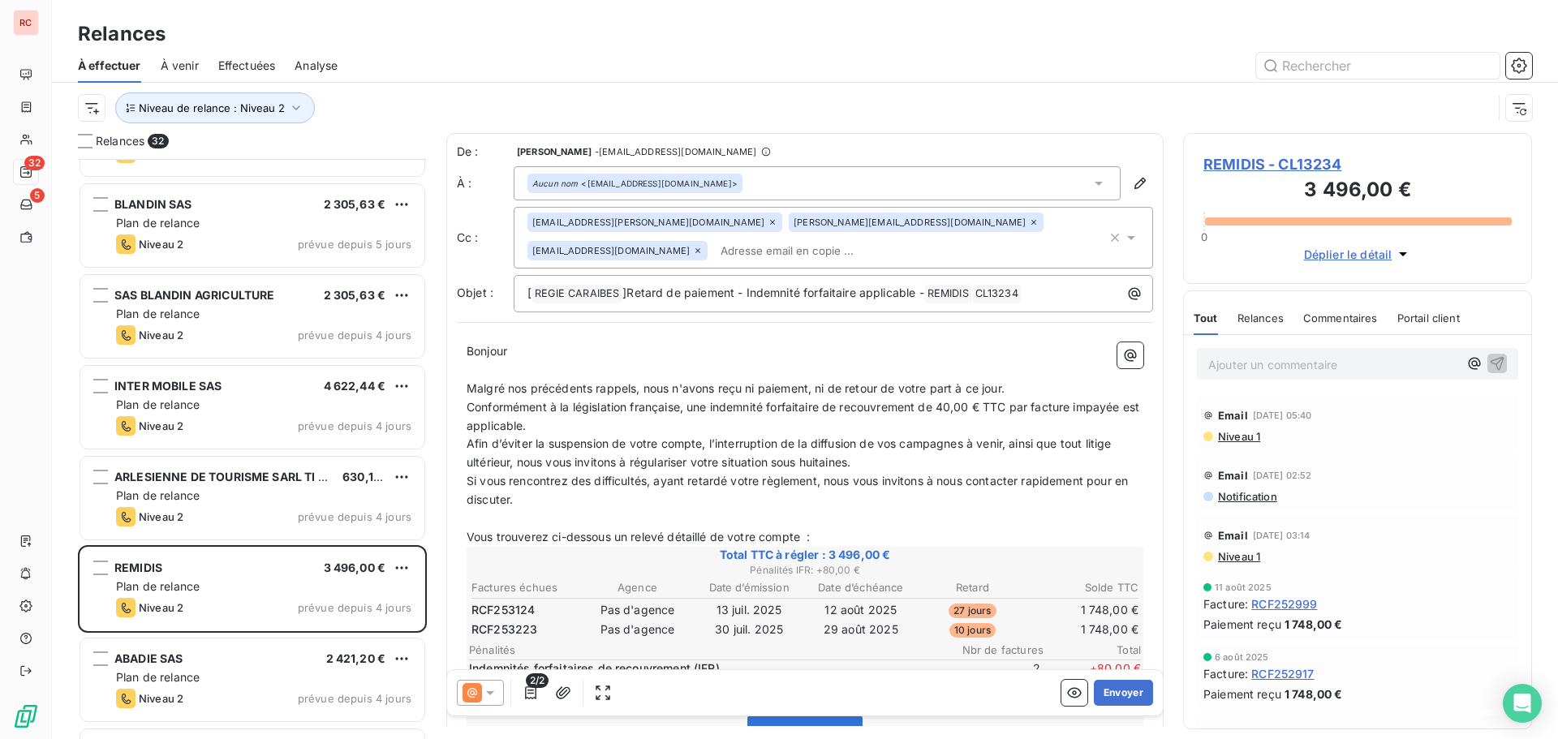
click at [495, 693] on icon at bounding box center [490, 693] width 16 height 16
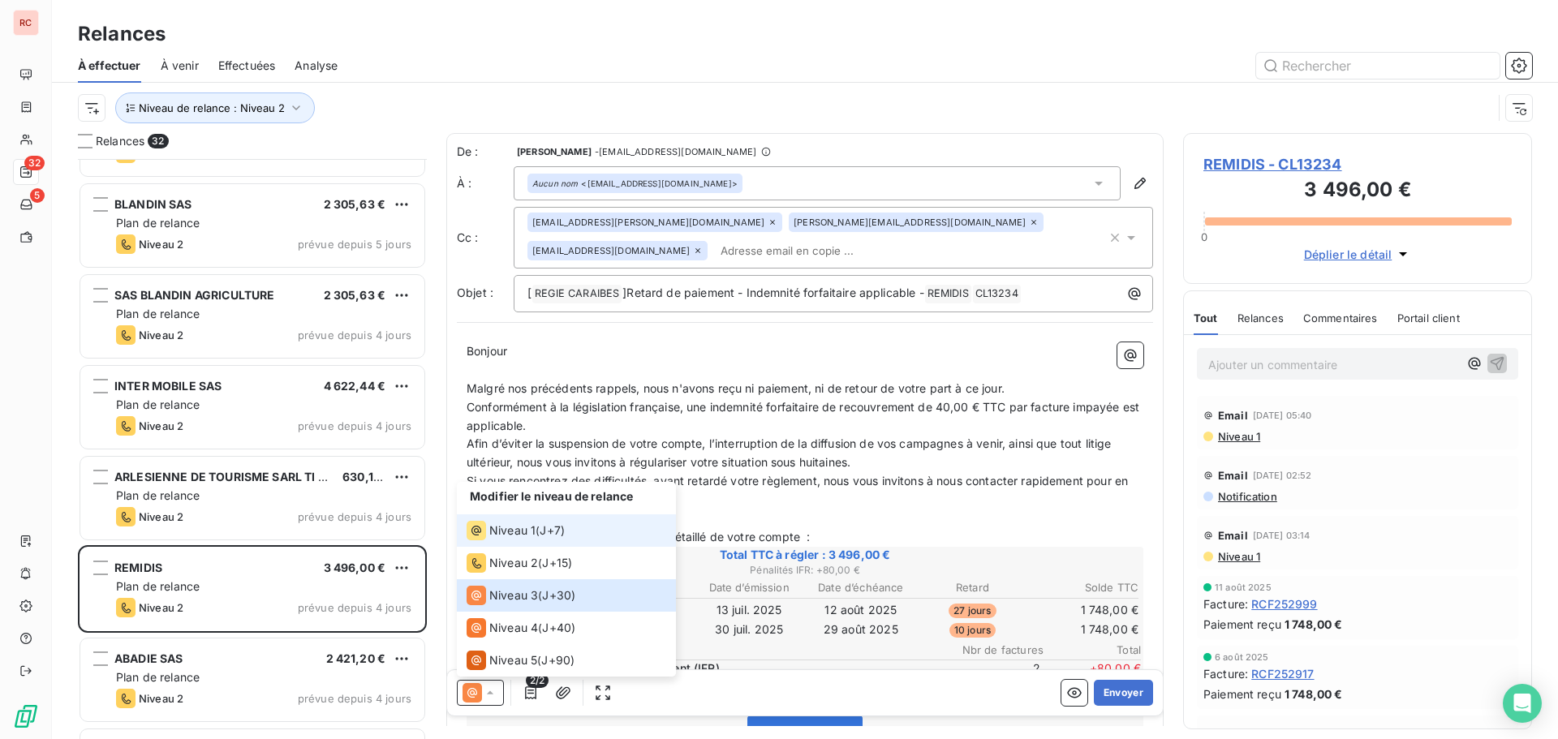
click at [519, 533] on span "Niveau 1" at bounding box center [512, 531] width 46 height 16
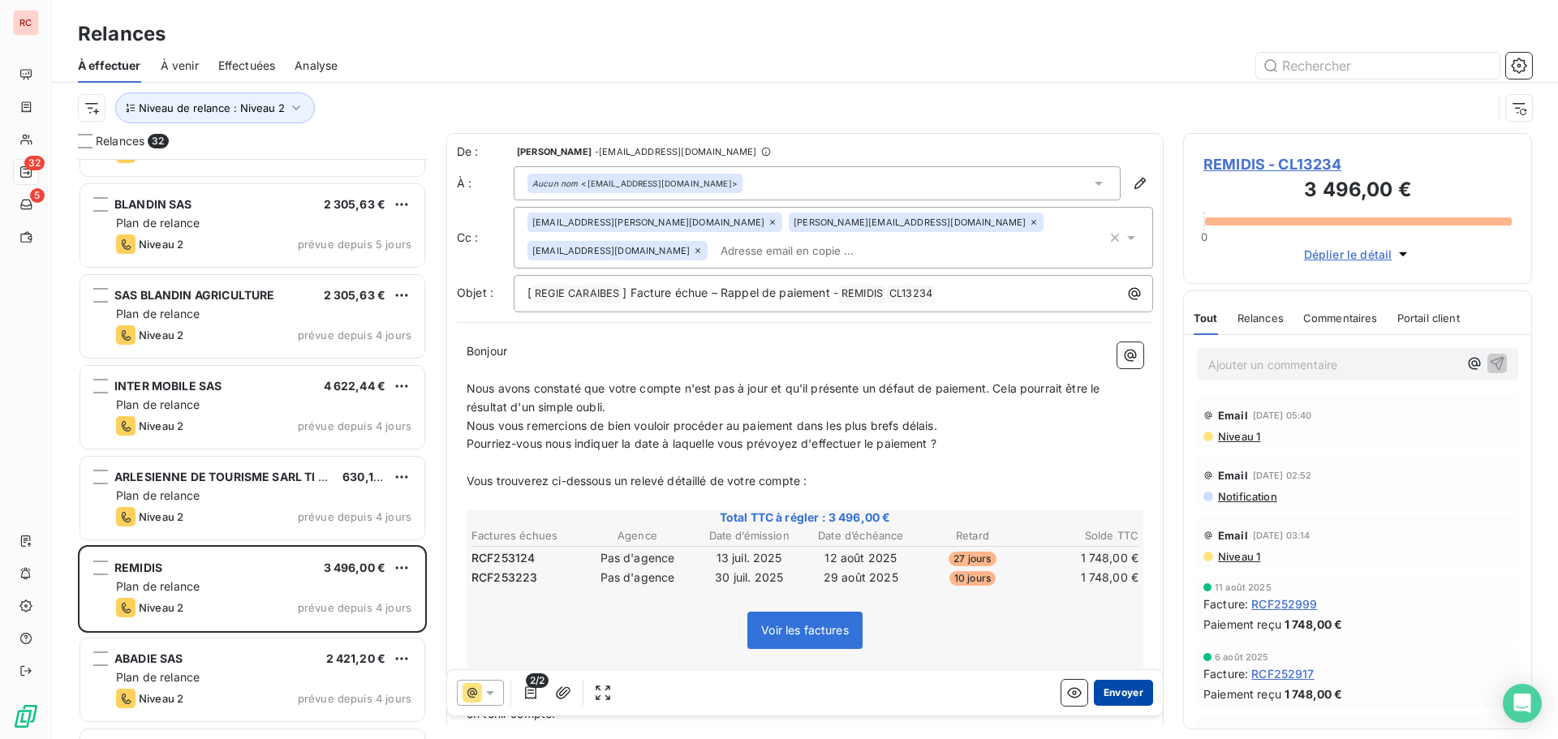
click at [1103, 693] on button "Envoyer" at bounding box center [1123, 693] width 59 height 26
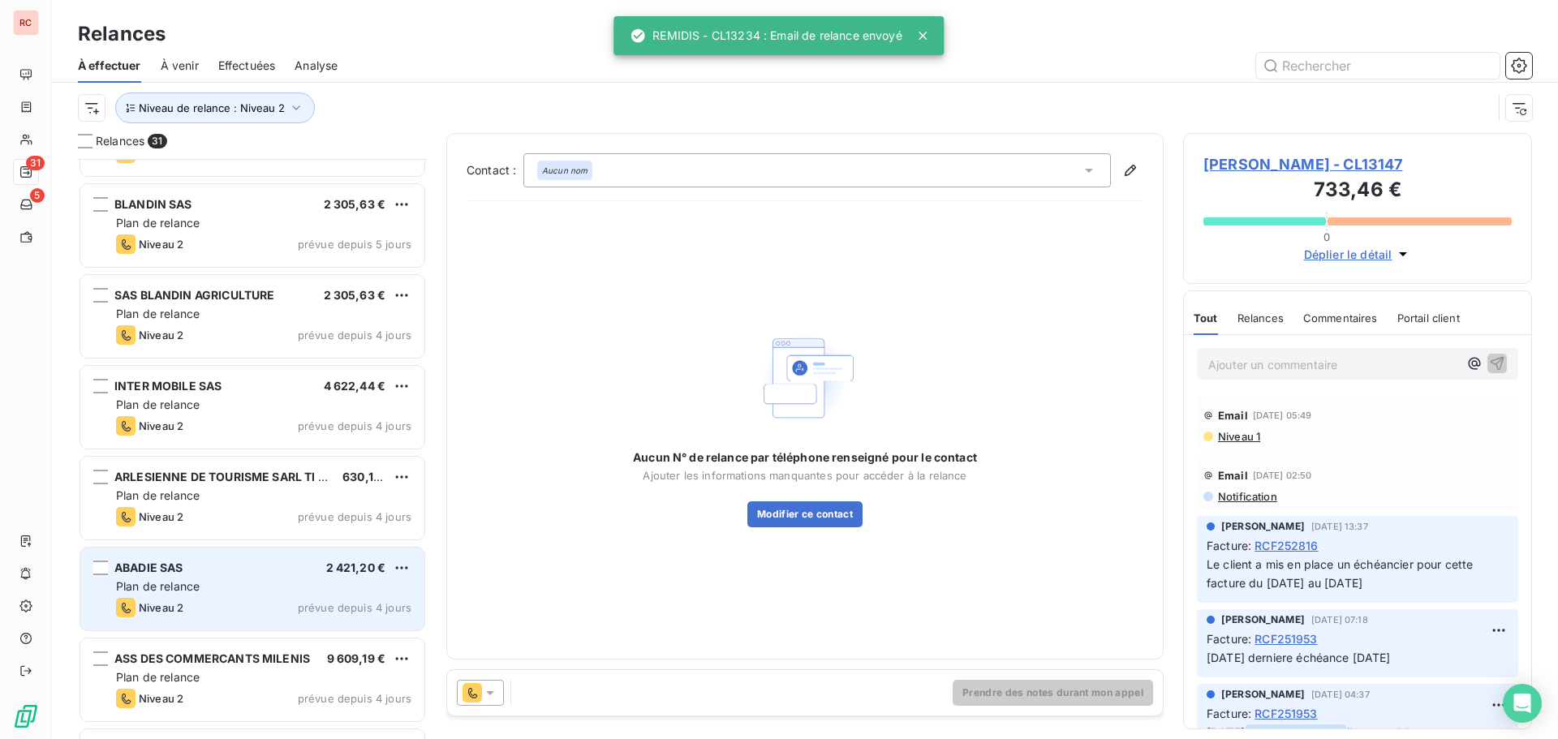
click at [244, 599] on div "Niveau 2 prévue depuis 4 jours" at bounding box center [263, 607] width 295 height 19
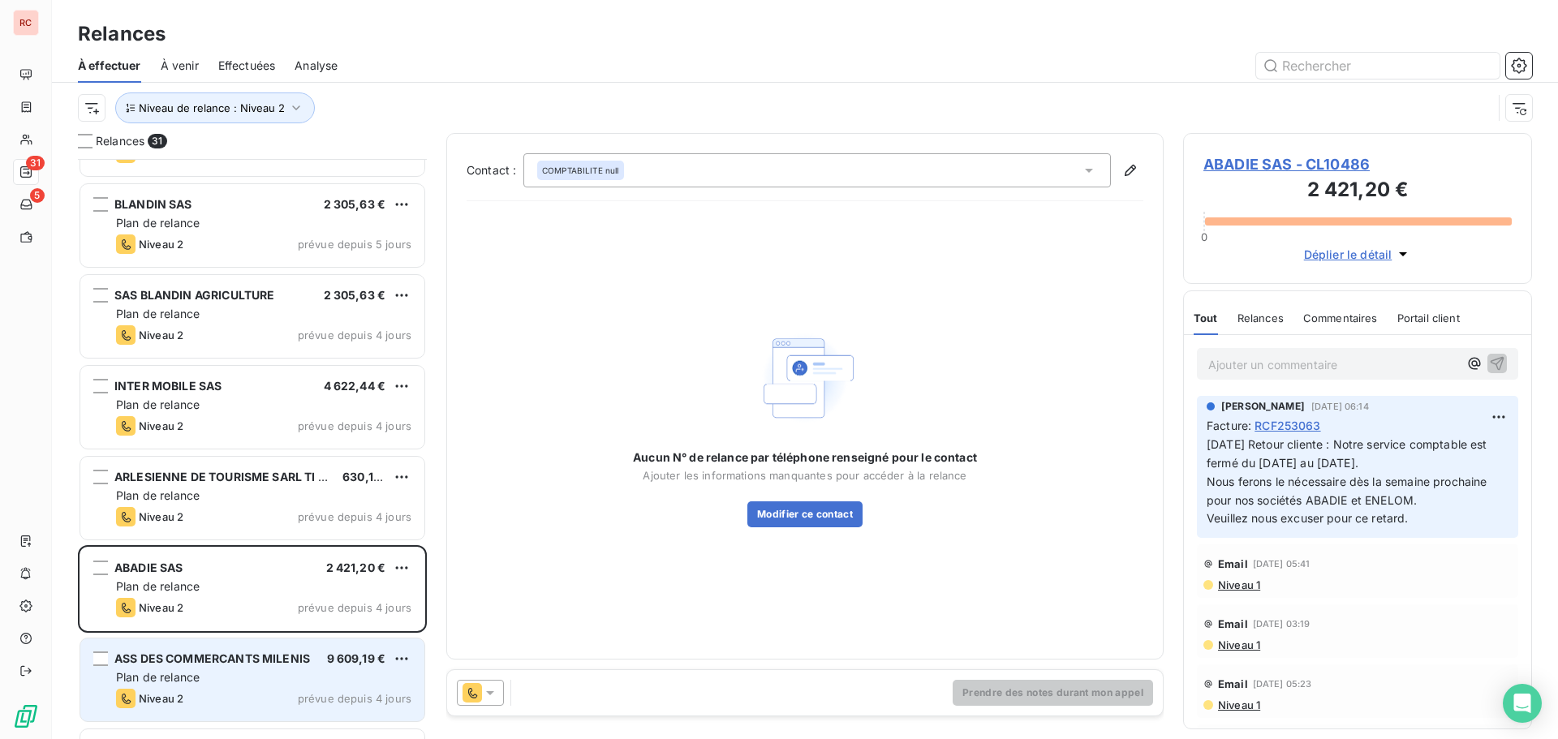
click at [303, 708] on div "Niveau 2 prévue depuis 4 jours" at bounding box center [263, 698] width 295 height 19
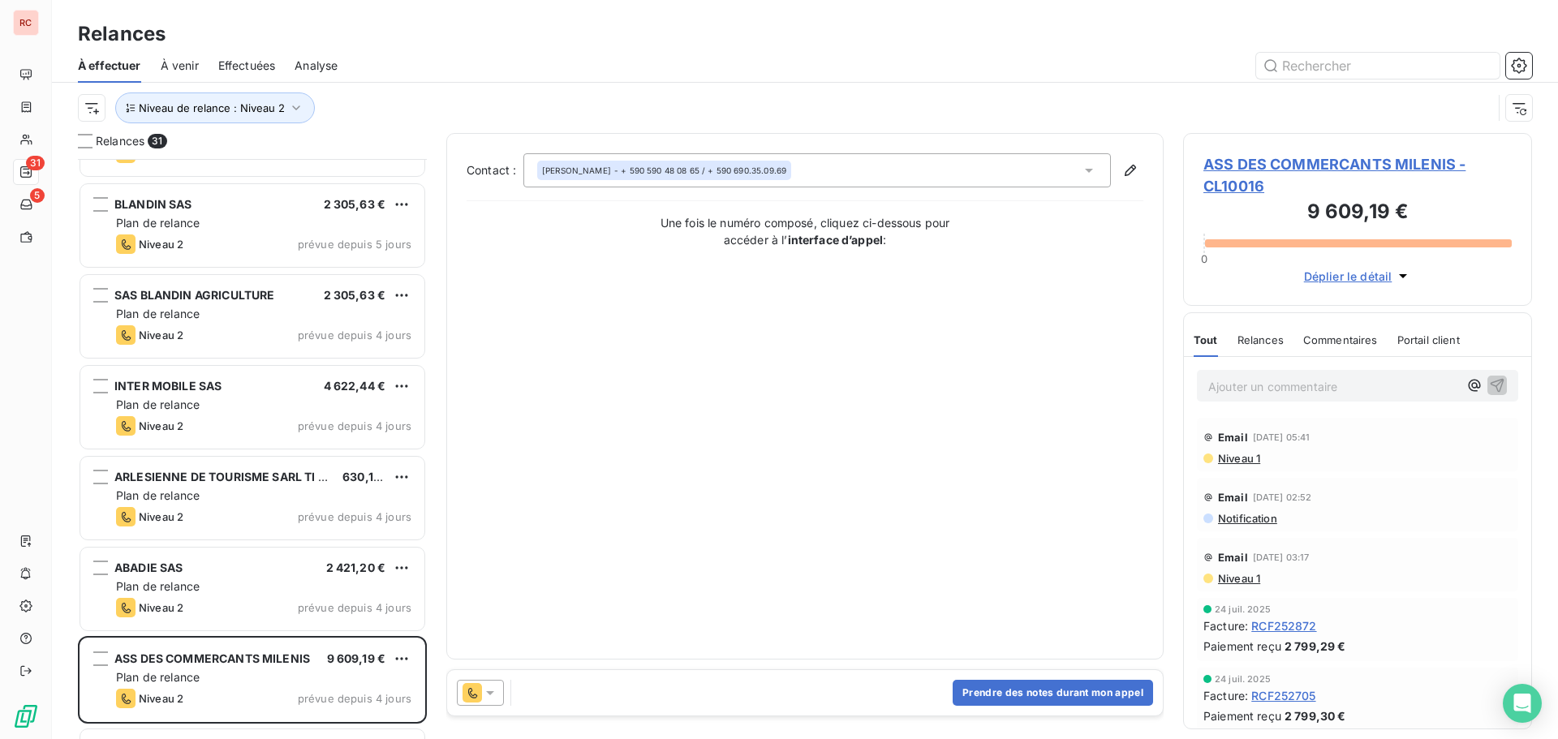
click at [495, 688] on icon at bounding box center [490, 693] width 16 height 16
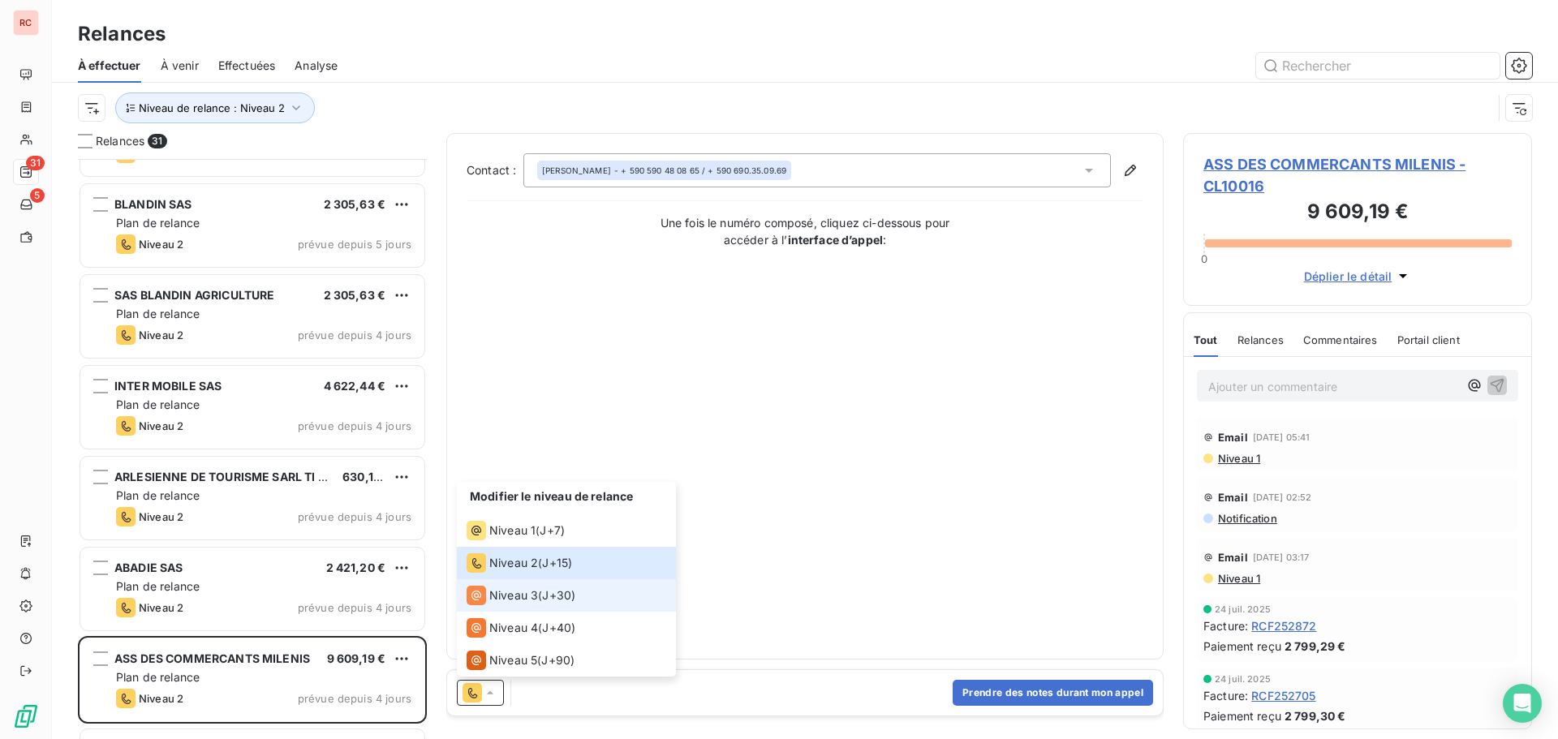
click at [495, 600] on span "Niveau 3" at bounding box center [513, 595] width 49 height 16
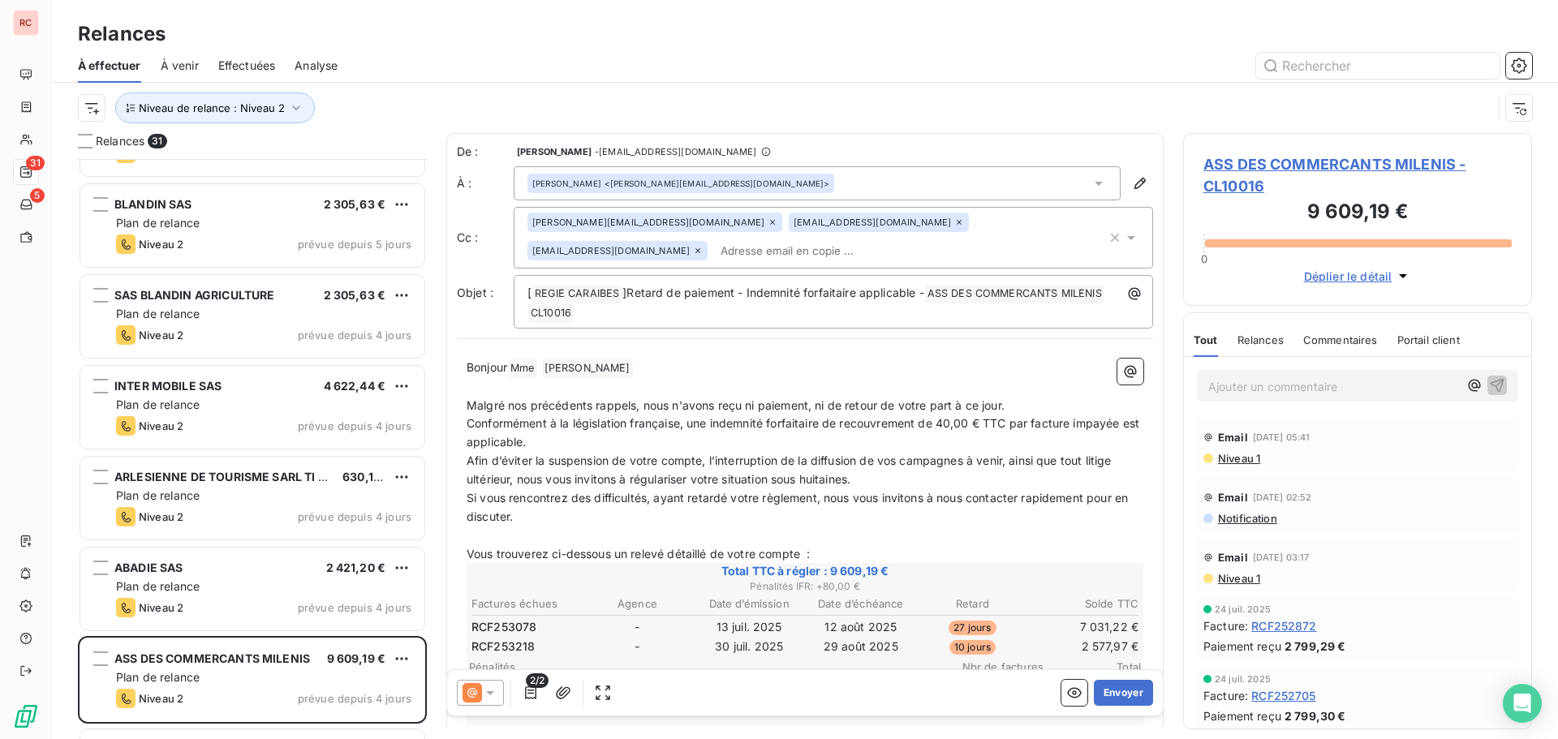
click at [490, 691] on icon at bounding box center [490, 693] width 8 height 4
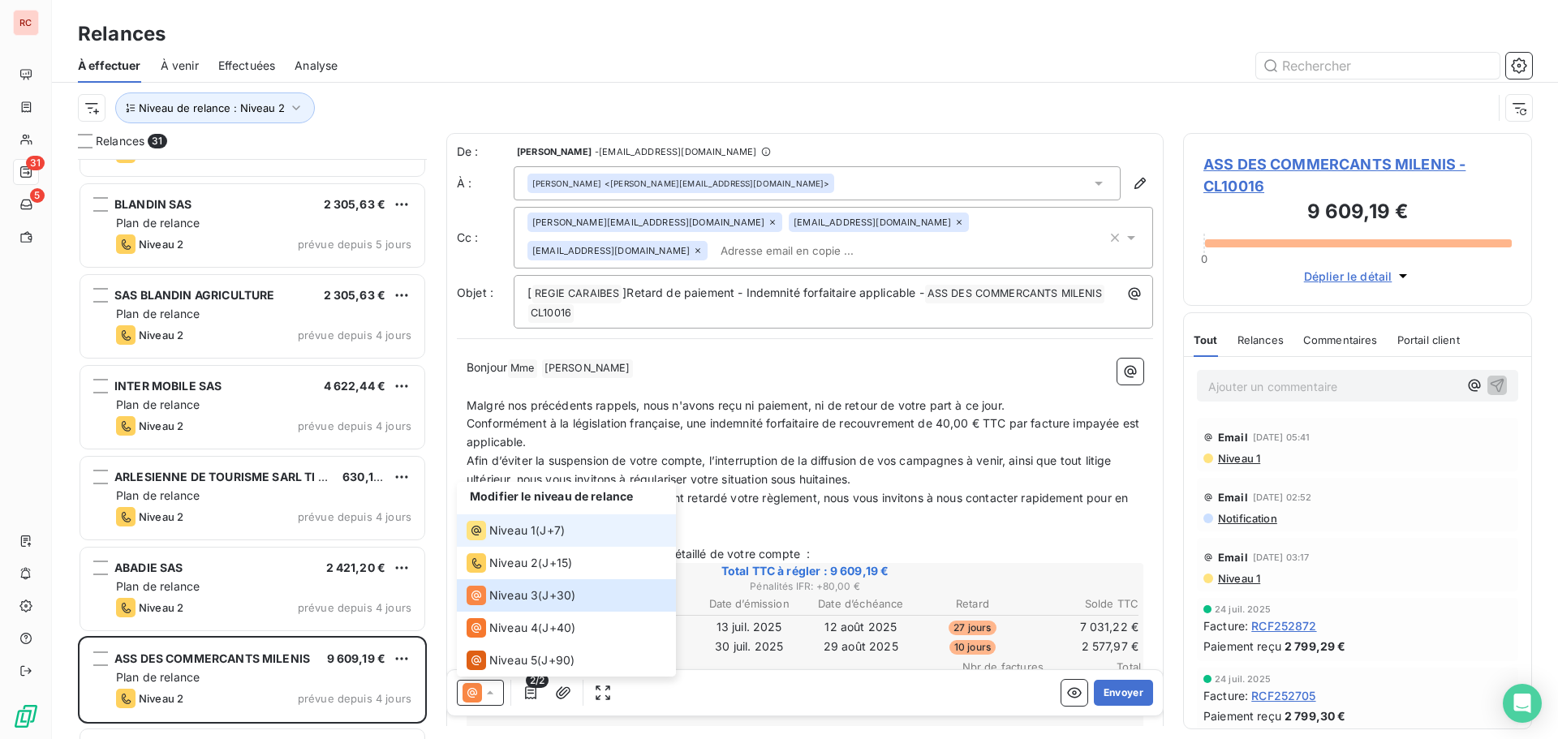
click at [510, 534] on span "Niveau 1" at bounding box center [512, 531] width 46 height 16
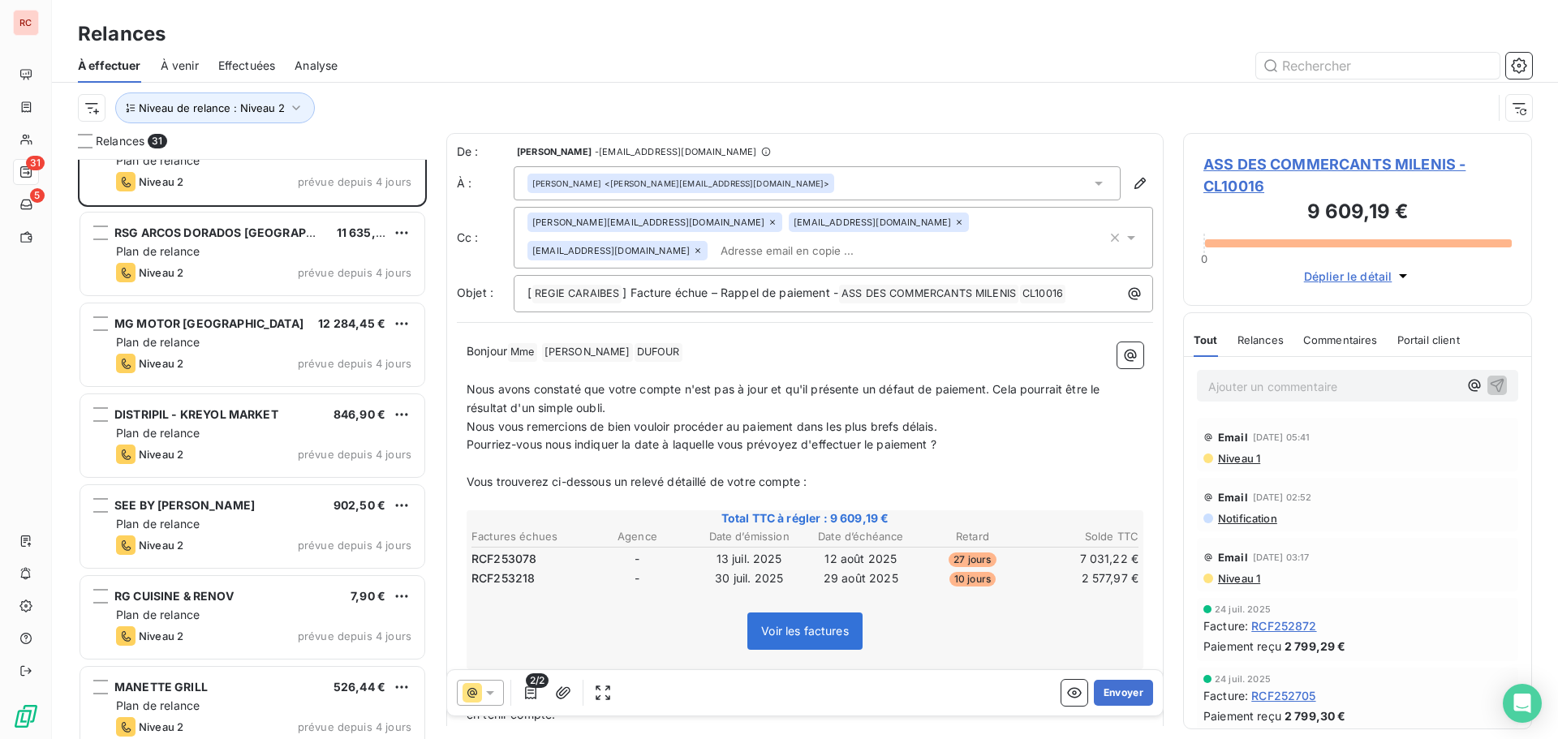
scroll to position [2238, 0]
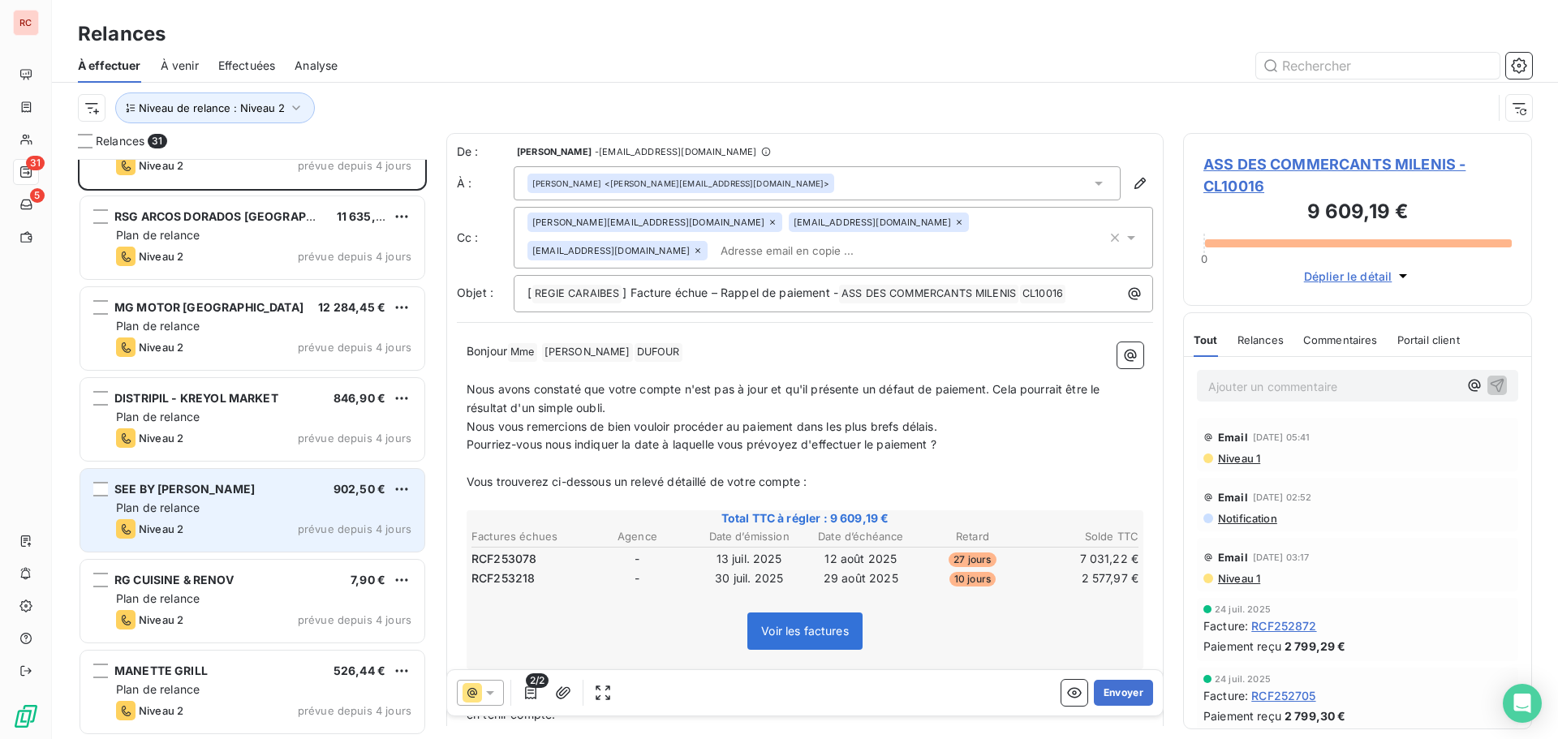
click at [327, 541] on div "SEE BY [PERSON_NAME] 902,50 € Plan de relance Niveau 2 prévue depuis 4 jours" at bounding box center [252, 510] width 344 height 83
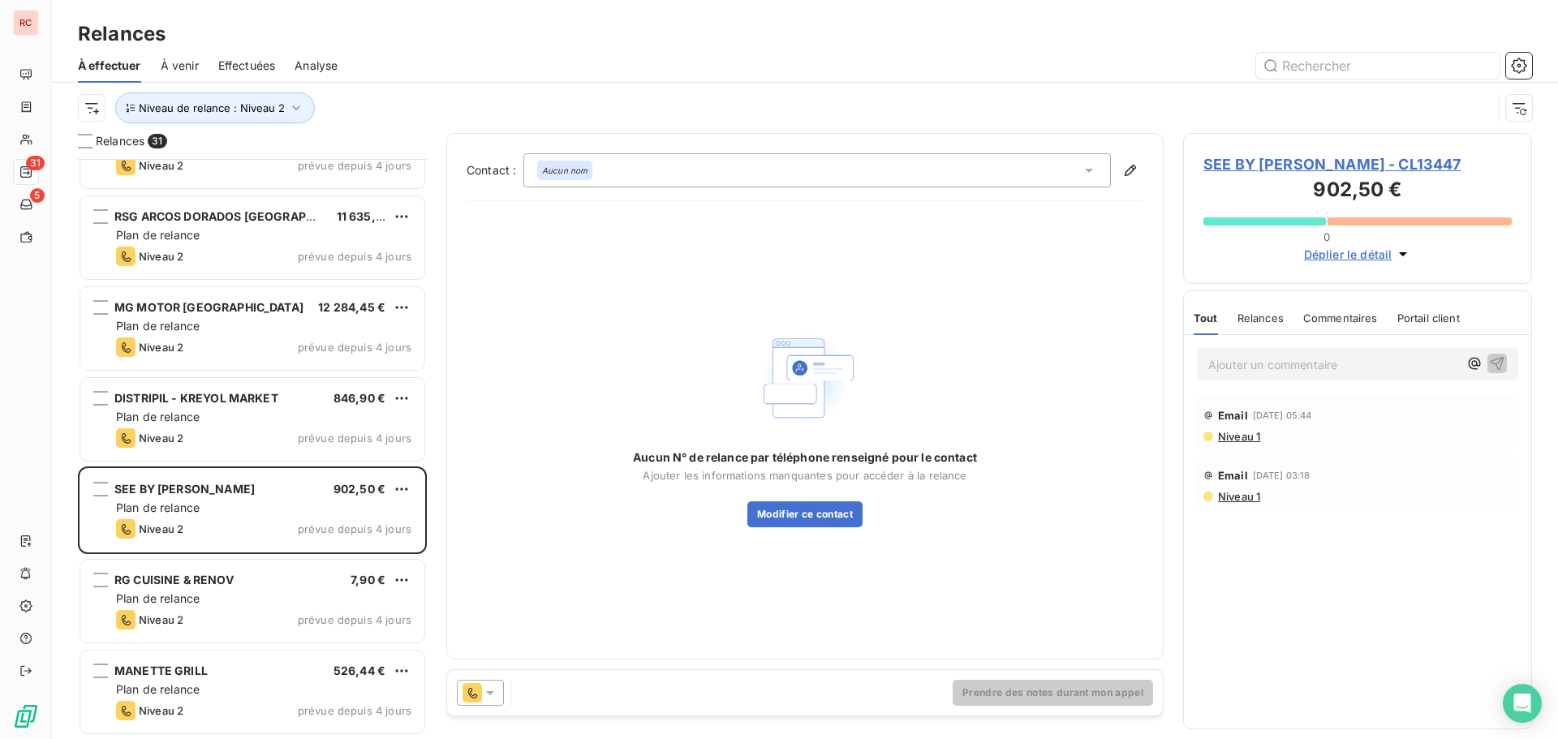
click at [495, 692] on icon at bounding box center [490, 693] width 16 height 16
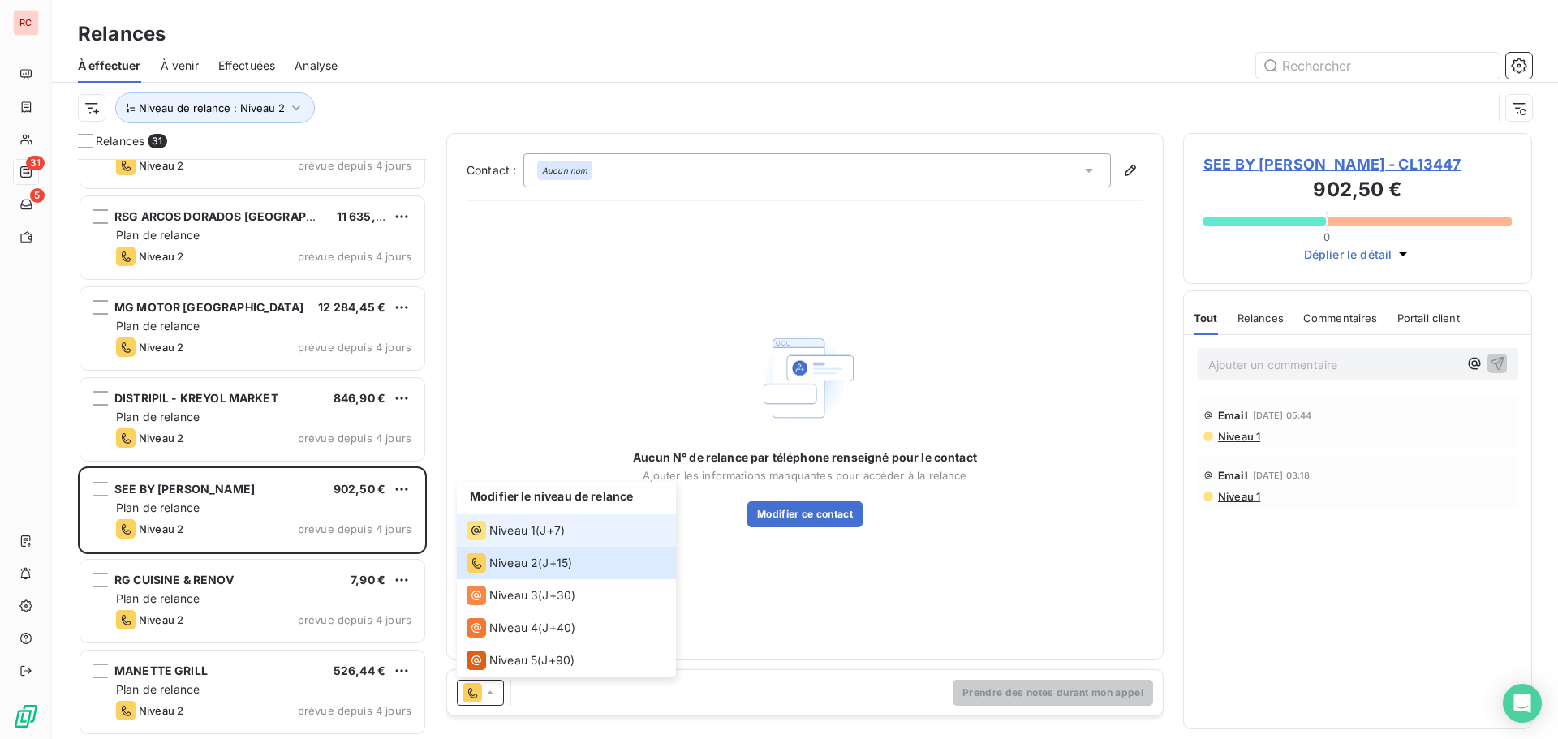
click at [512, 533] on span "Niveau 1" at bounding box center [512, 531] width 46 height 16
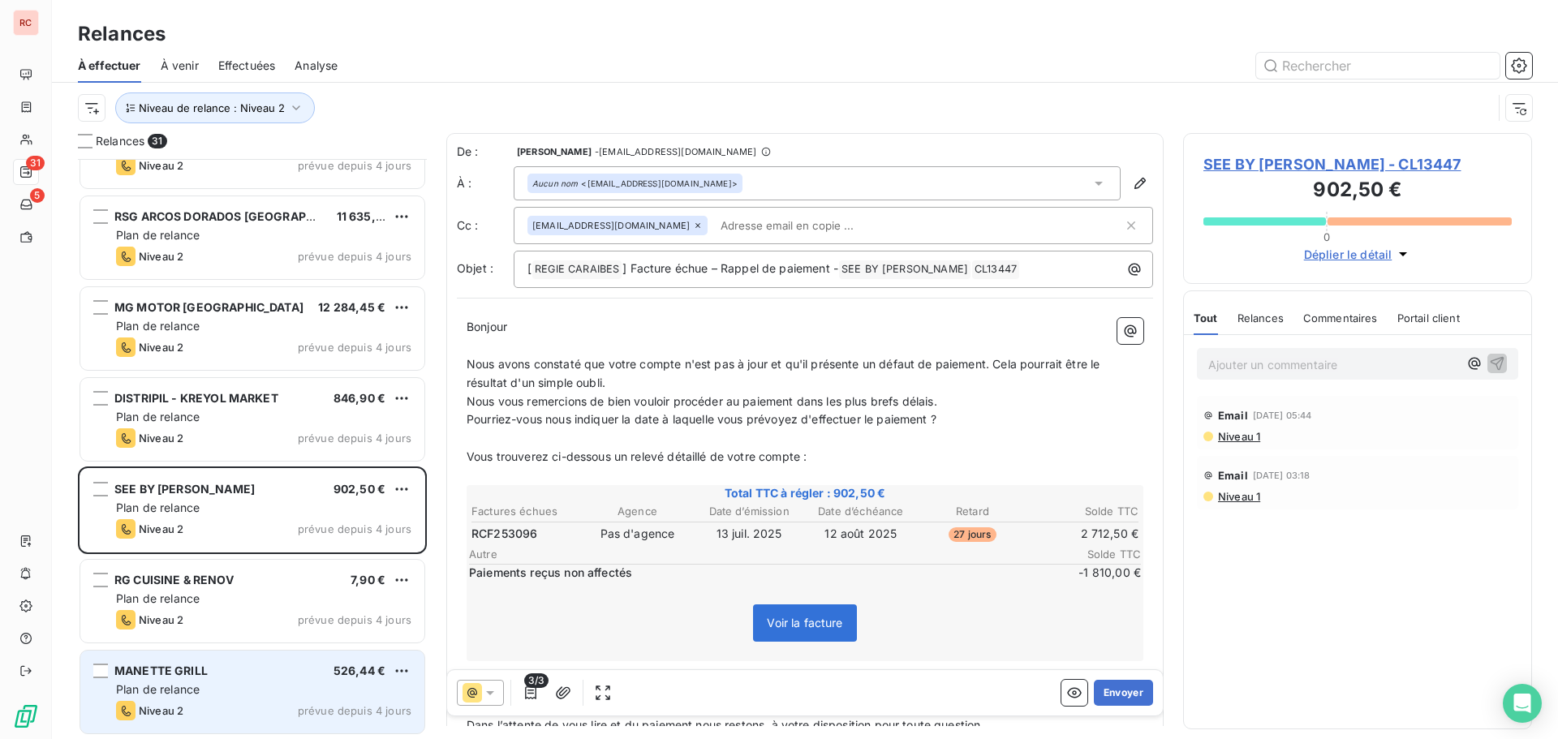
click at [355, 704] on span "prévue depuis 4 jours" at bounding box center [355, 710] width 114 height 13
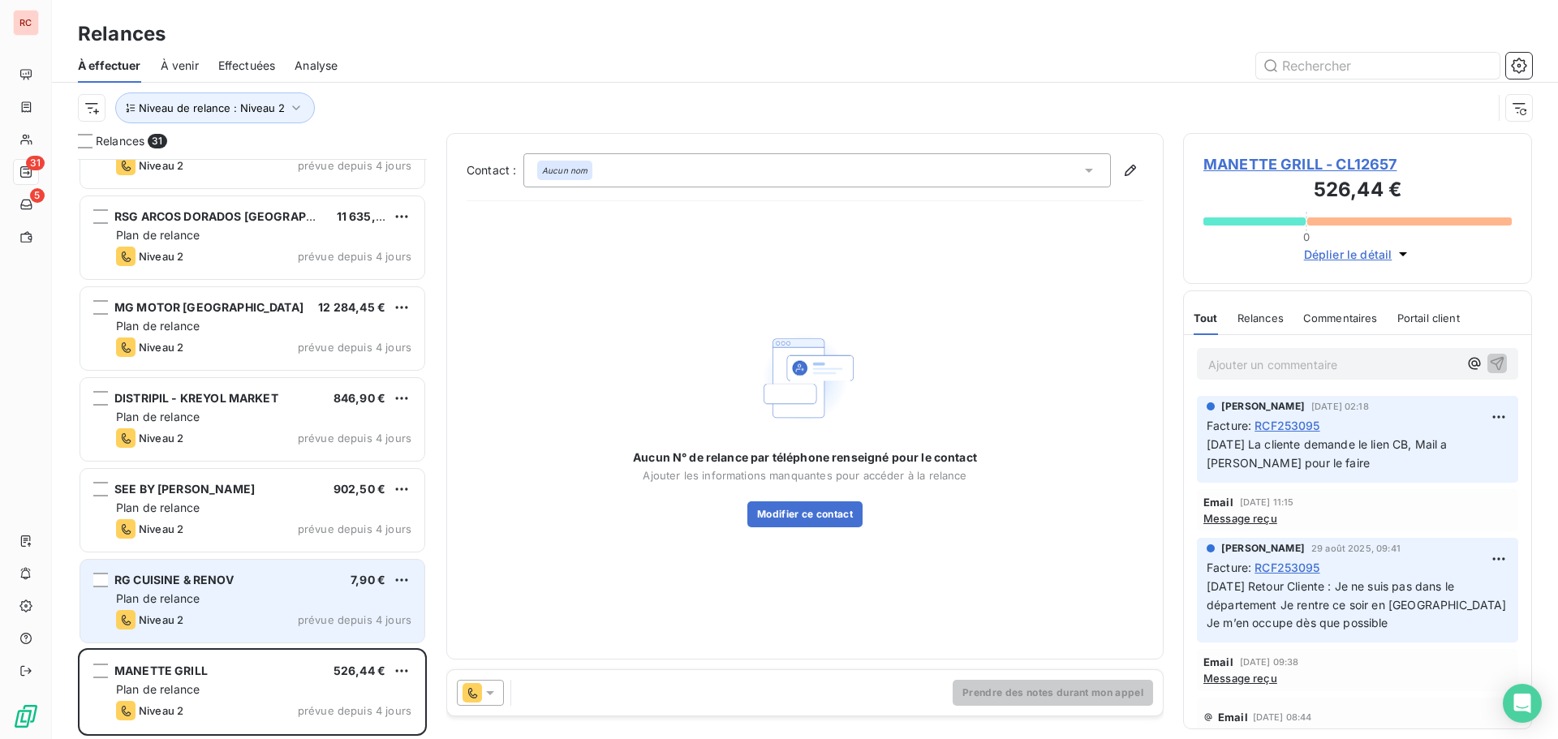
click at [320, 613] on span "prévue depuis 4 jours" at bounding box center [355, 619] width 114 height 13
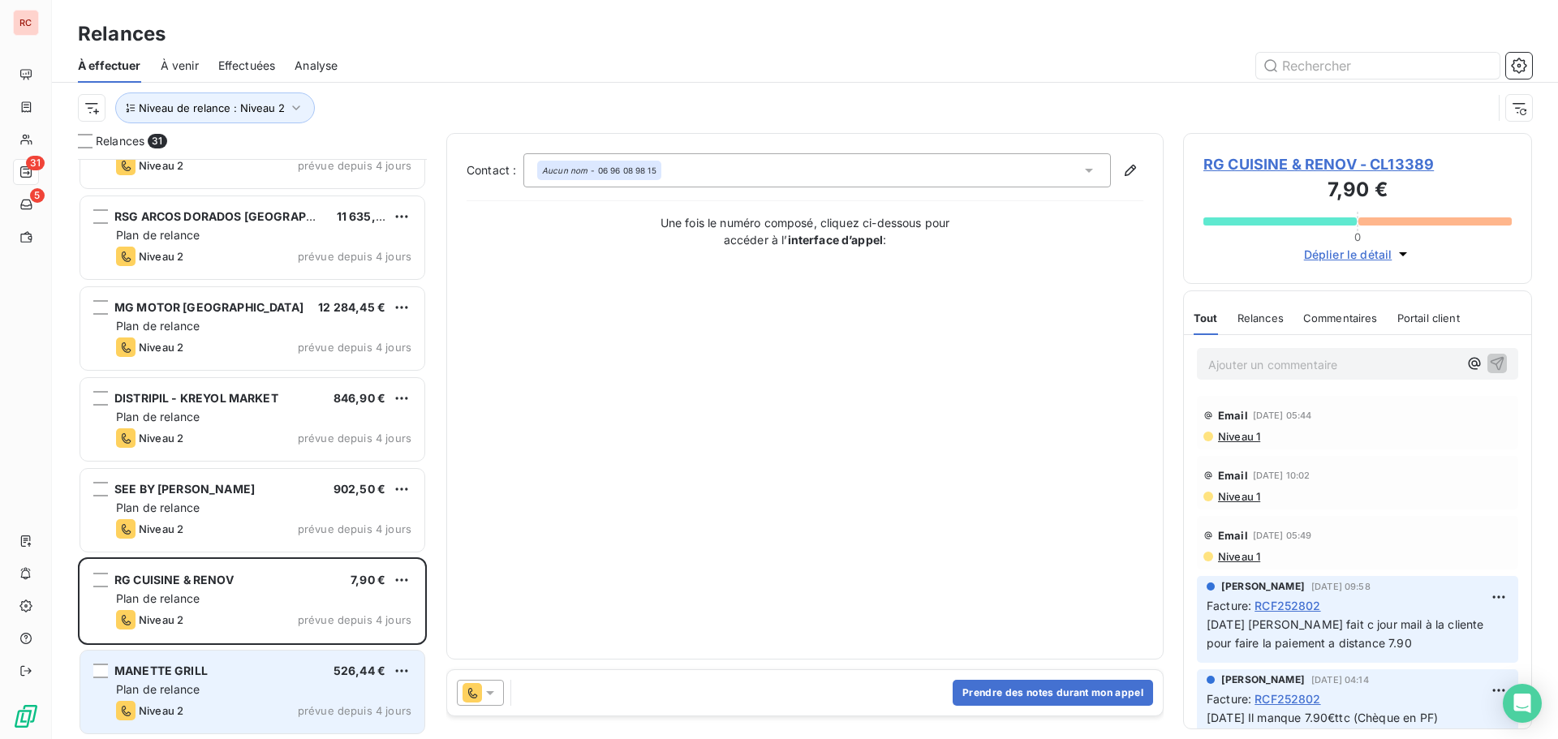
click at [229, 676] on div "MANETTE GRILL 526,44 €" at bounding box center [263, 671] width 295 height 15
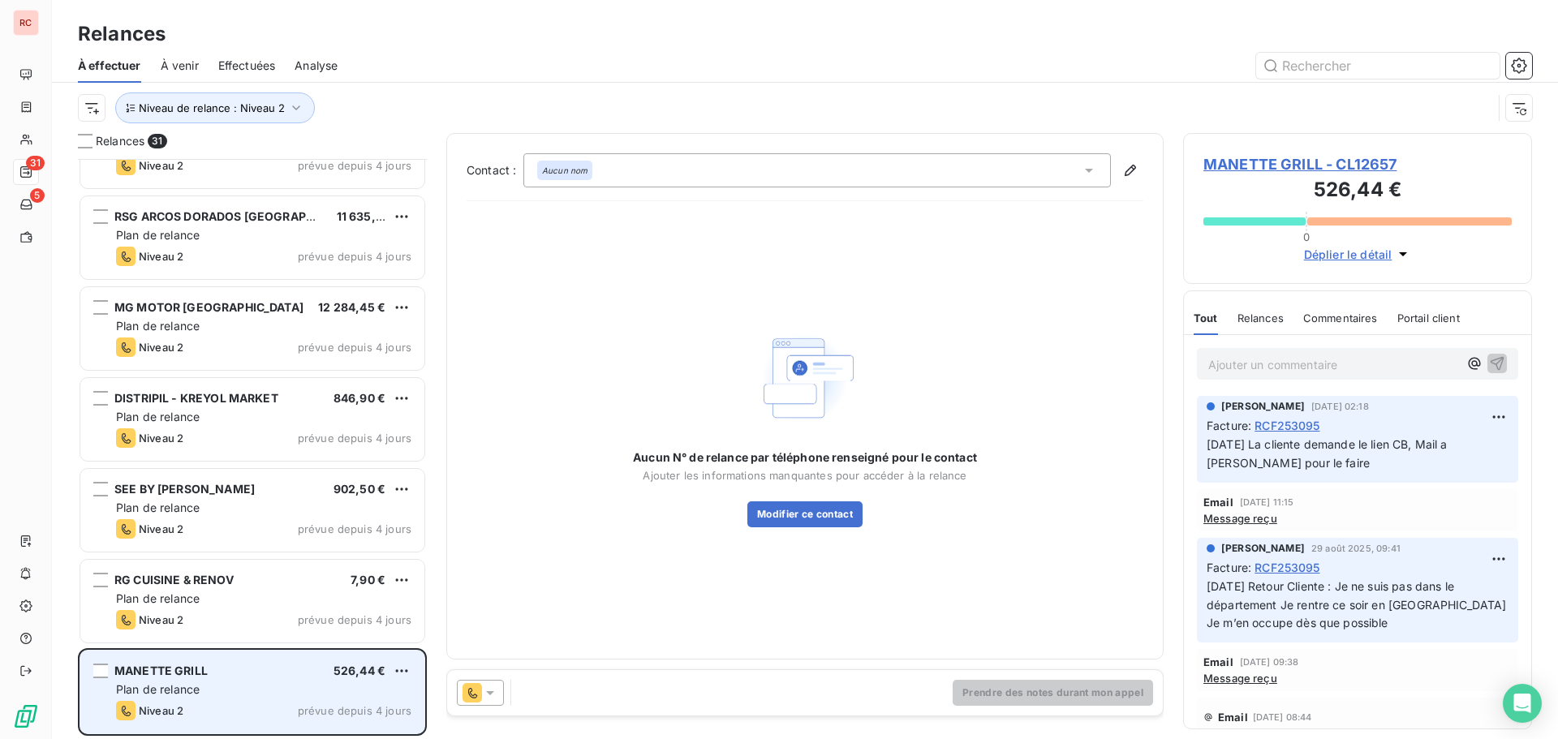
scroll to position [568, 337]
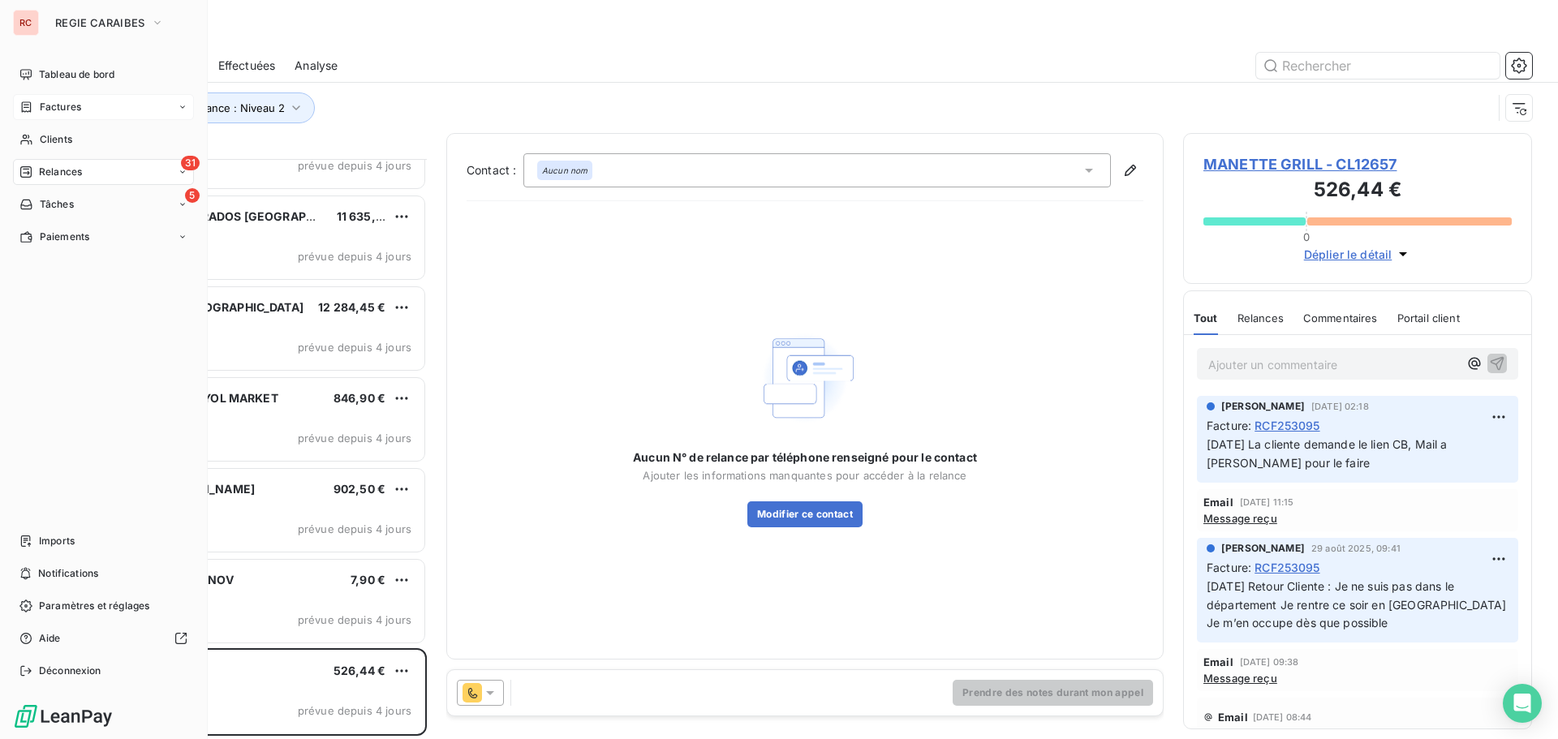
click at [46, 110] on span "Factures" at bounding box center [60, 107] width 41 height 15
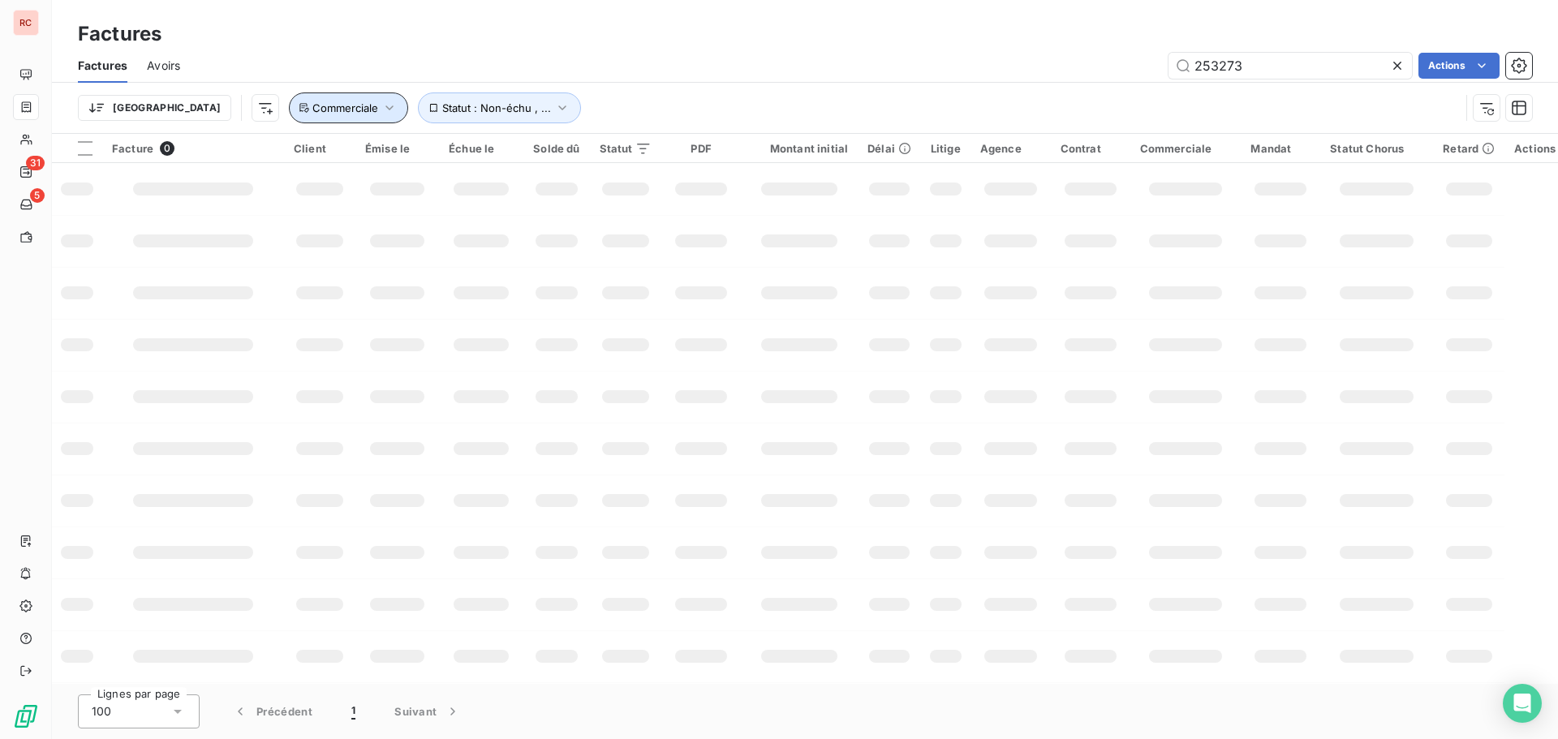
click at [308, 116] on button "Commerciale" at bounding box center [348, 108] width 119 height 31
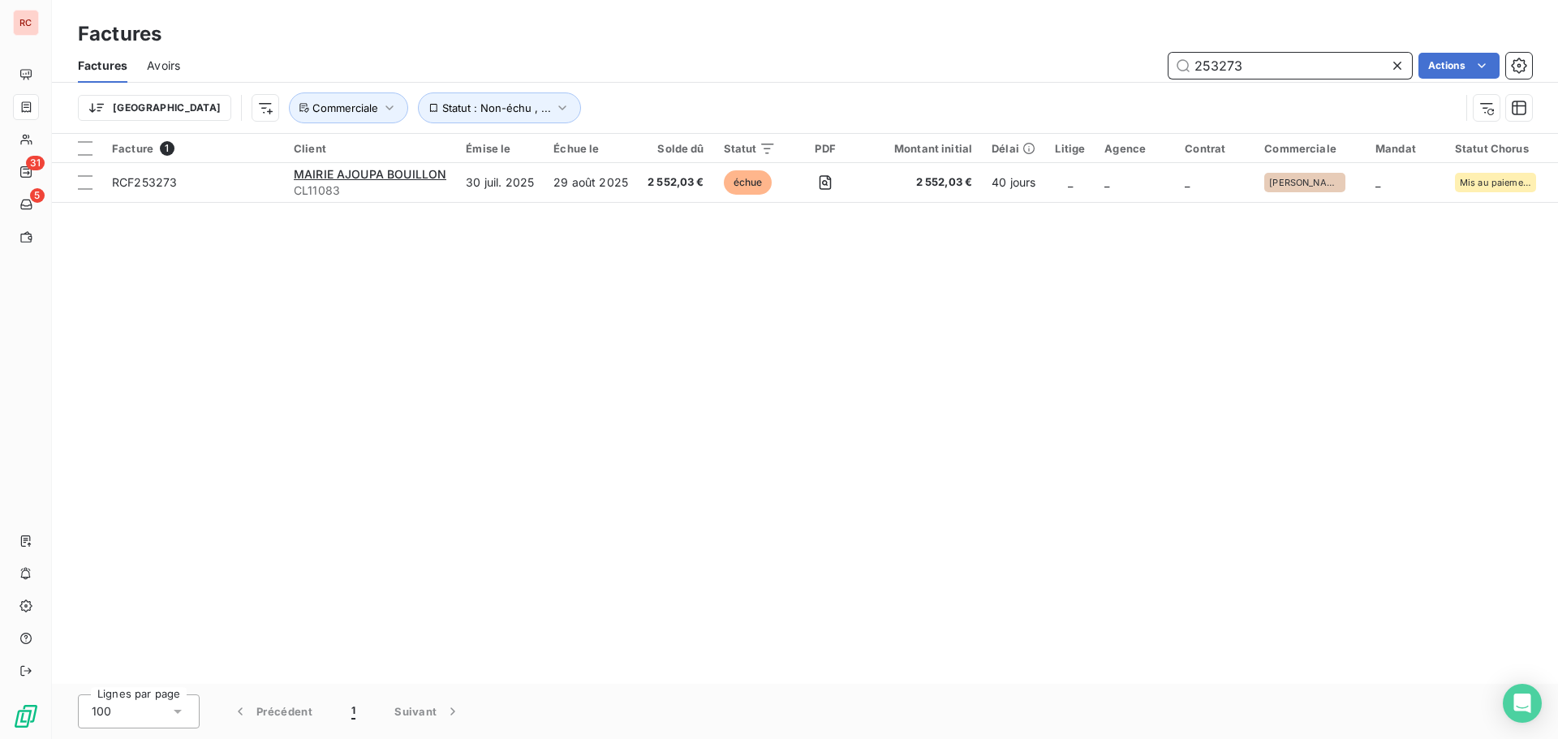
drag, startPoint x: 1246, startPoint y: 68, endPoint x: 1217, endPoint y: 77, distance: 30.5
click at [1217, 77] on input "253273" at bounding box center [1289, 66] width 243 height 26
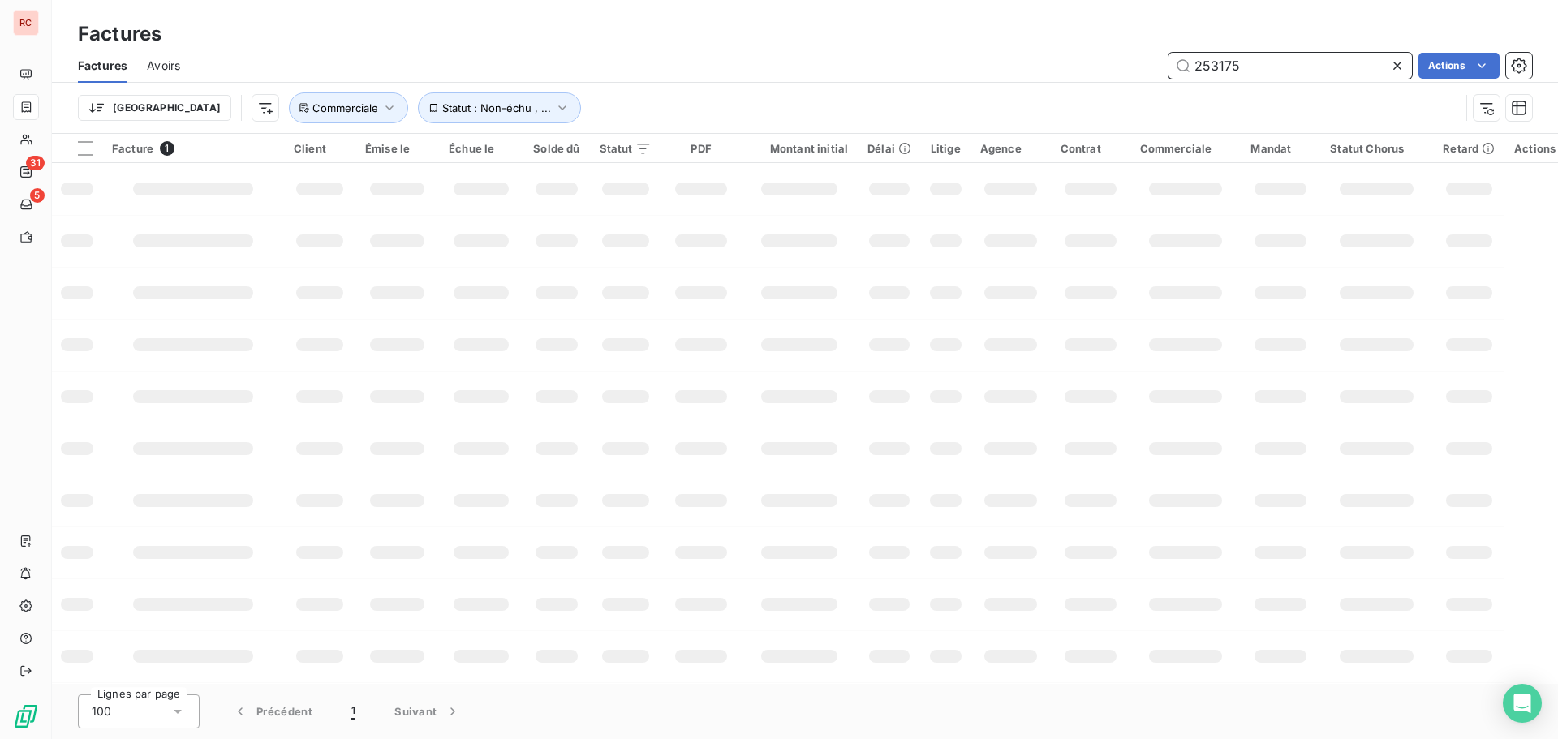
type input "253175"
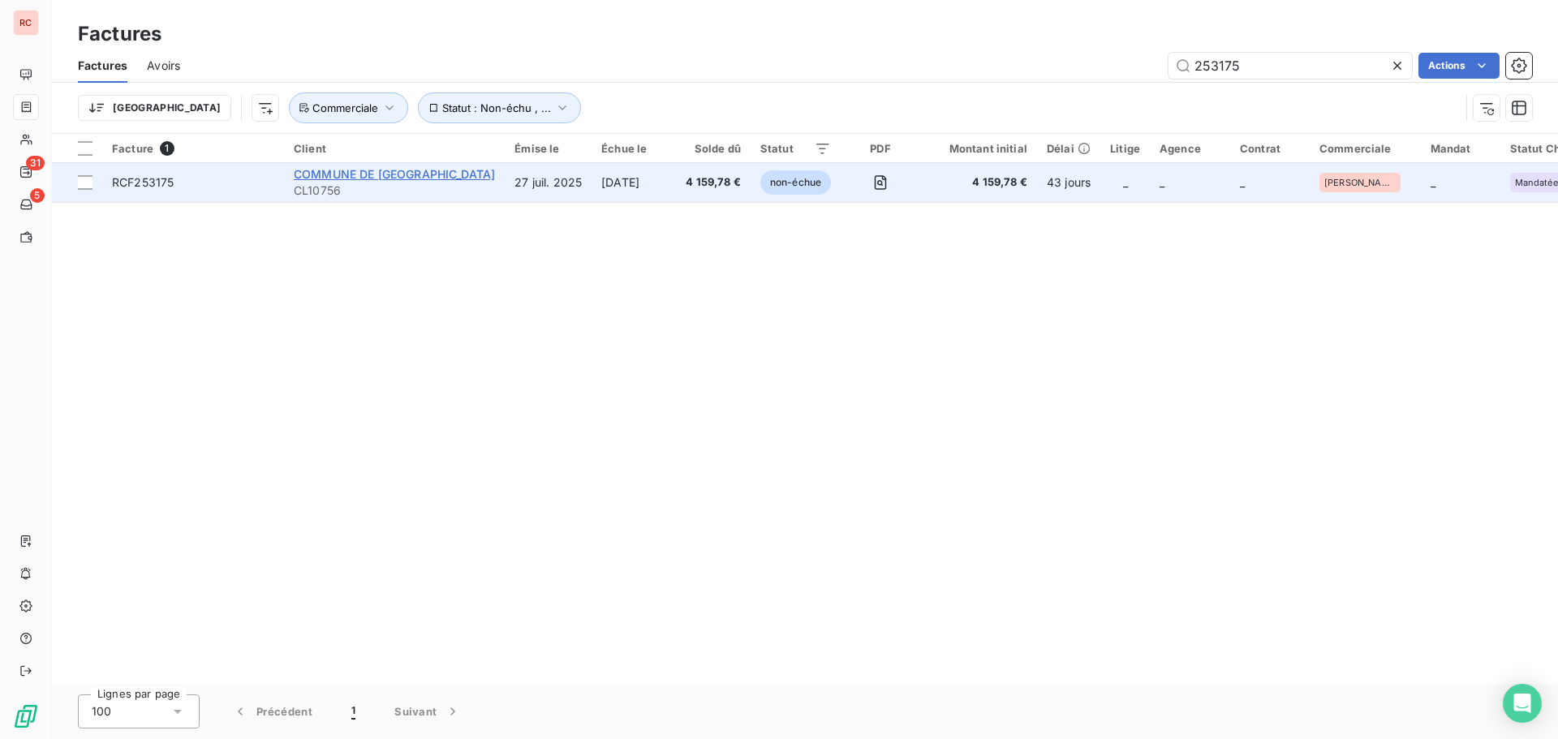
click at [350, 170] on span "COMMUNE DE [GEOGRAPHIC_DATA]" at bounding box center [394, 174] width 201 height 14
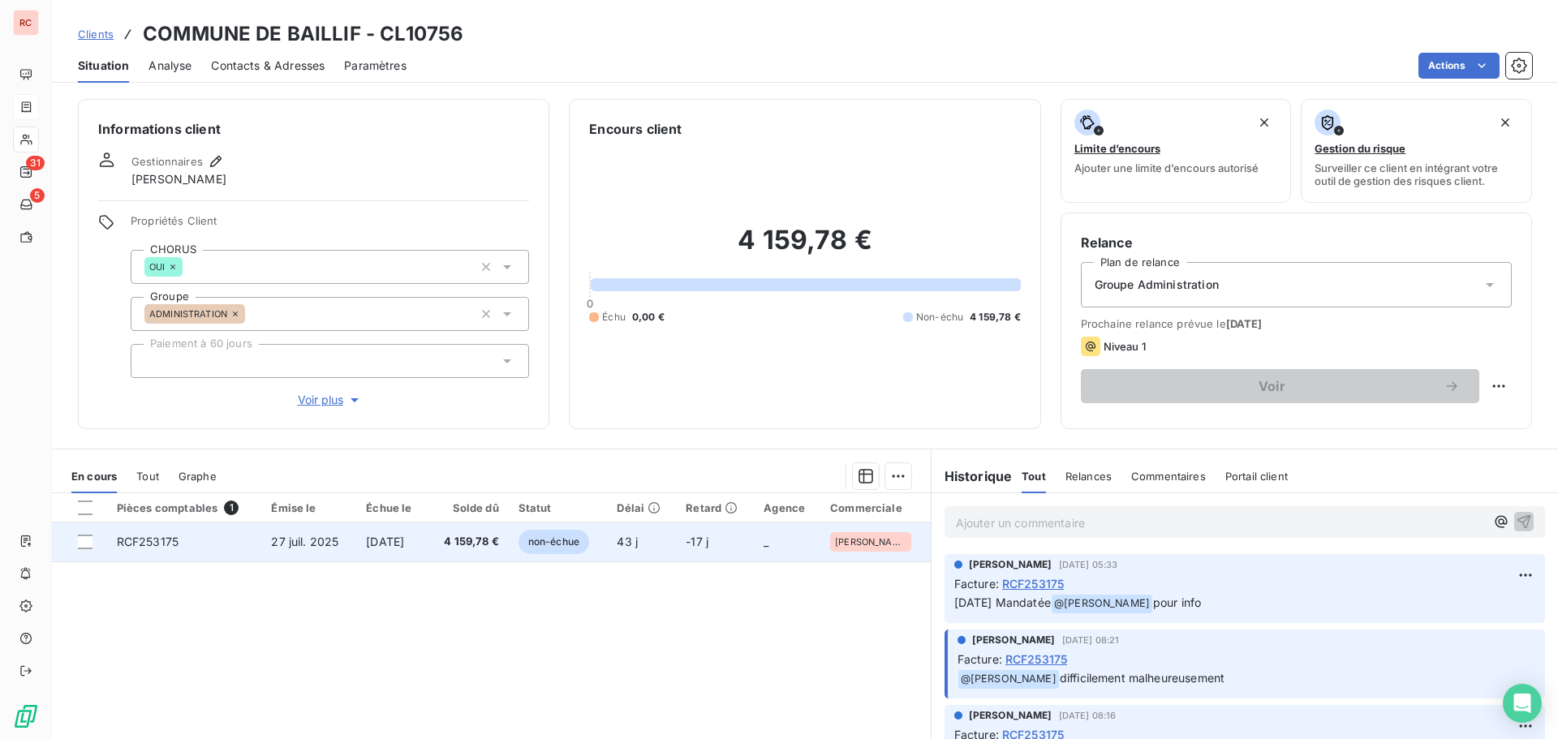
click at [316, 545] on span "27 juil. 2025" at bounding box center [304, 542] width 67 height 14
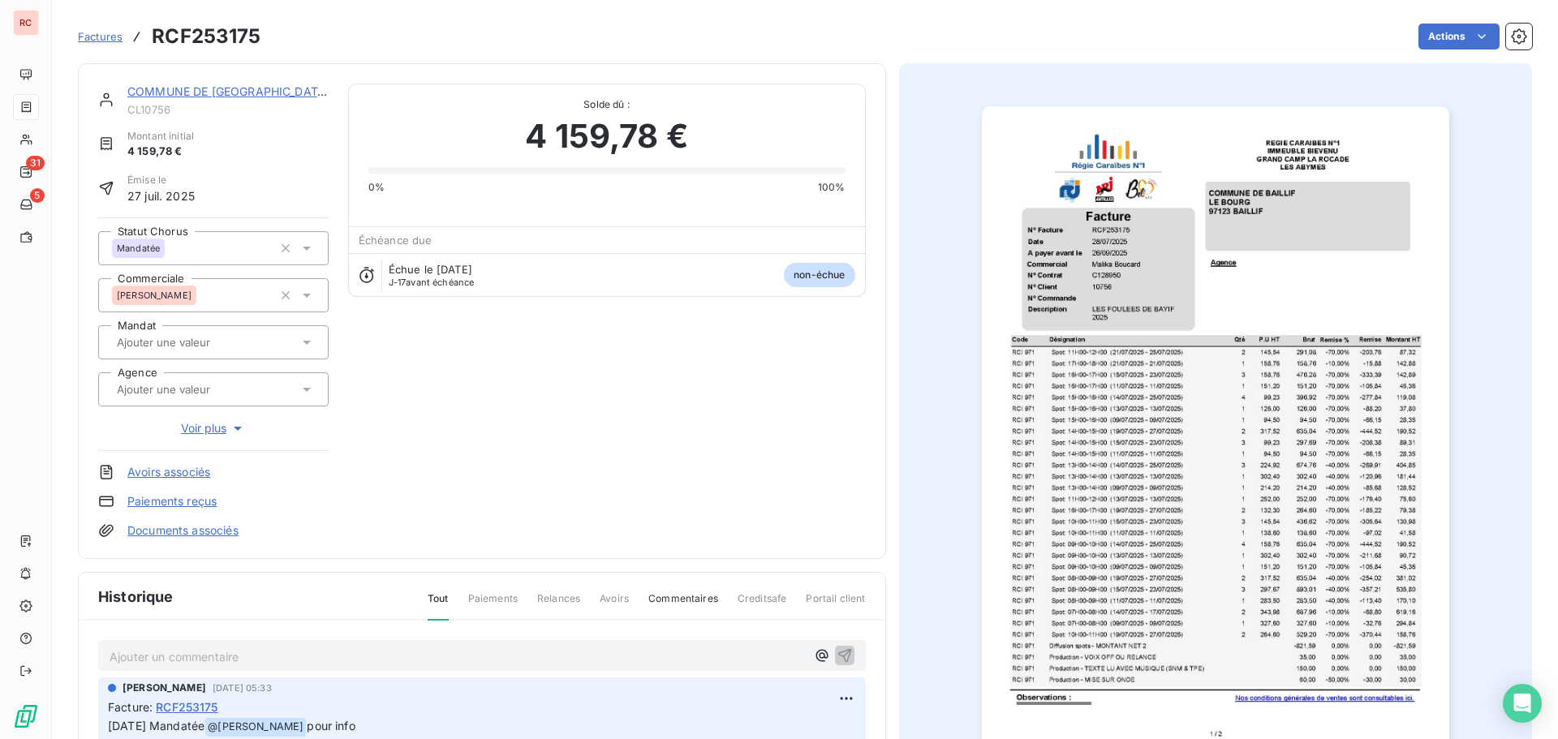
click at [306, 252] on icon at bounding box center [307, 248] width 16 height 16
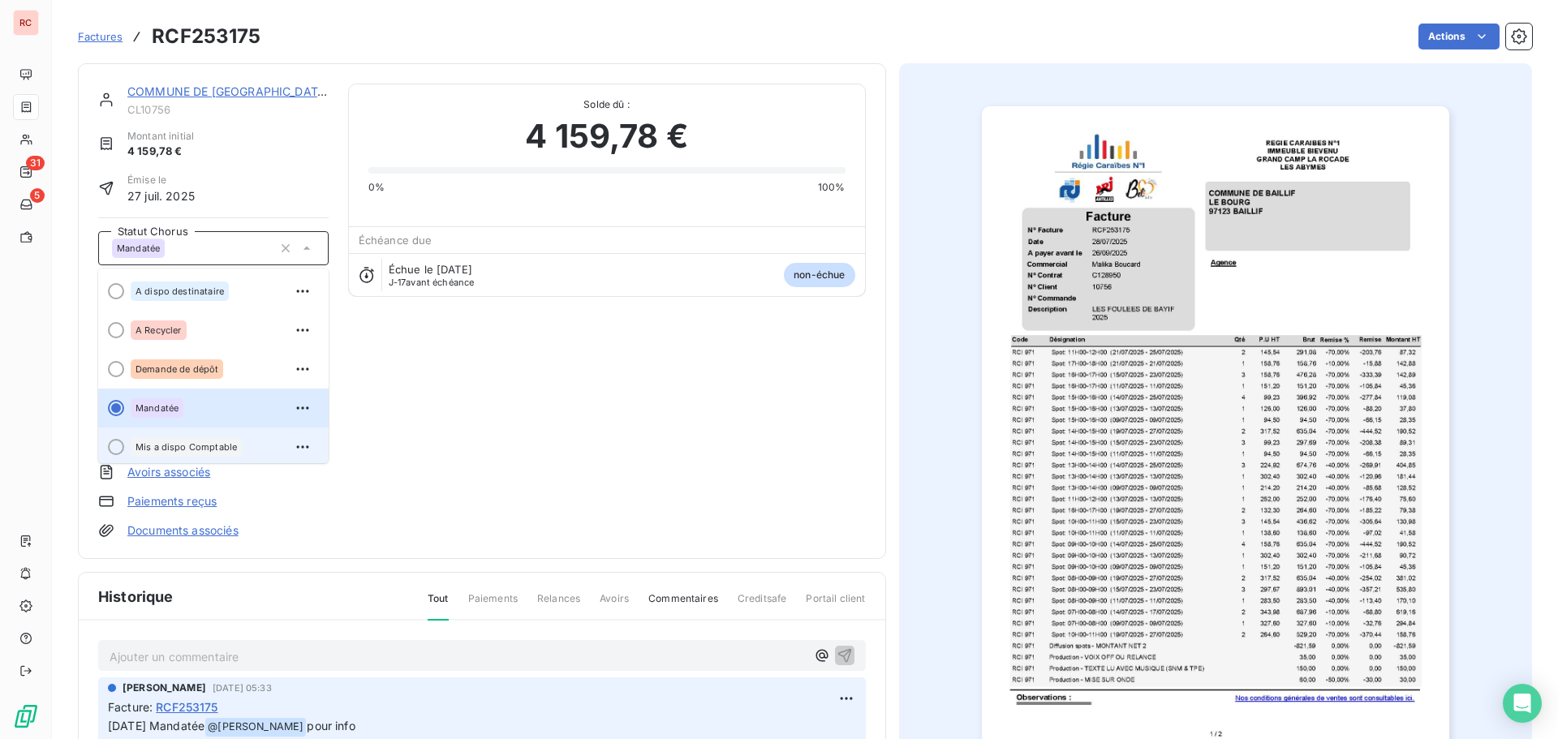
click at [216, 445] on span "Mis a dispo Comptable" at bounding box center [186, 447] width 101 height 10
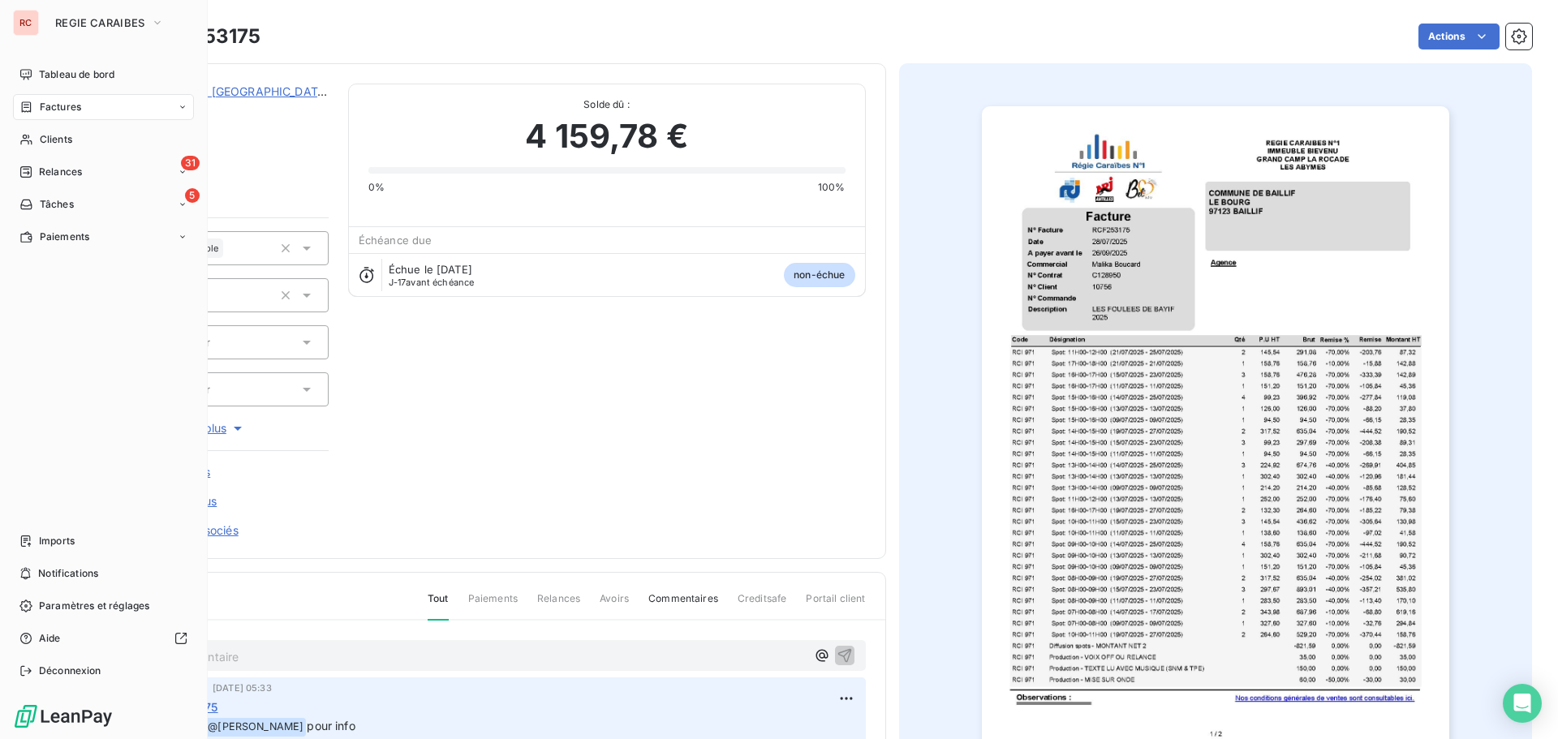
click at [62, 107] on span "Factures" at bounding box center [60, 107] width 41 height 15
click at [75, 116] on div "Factures" at bounding box center [103, 107] width 181 height 26
click at [122, 101] on div "Factures" at bounding box center [103, 107] width 181 height 26
click at [127, 101] on div "Factures" at bounding box center [103, 107] width 181 height 26
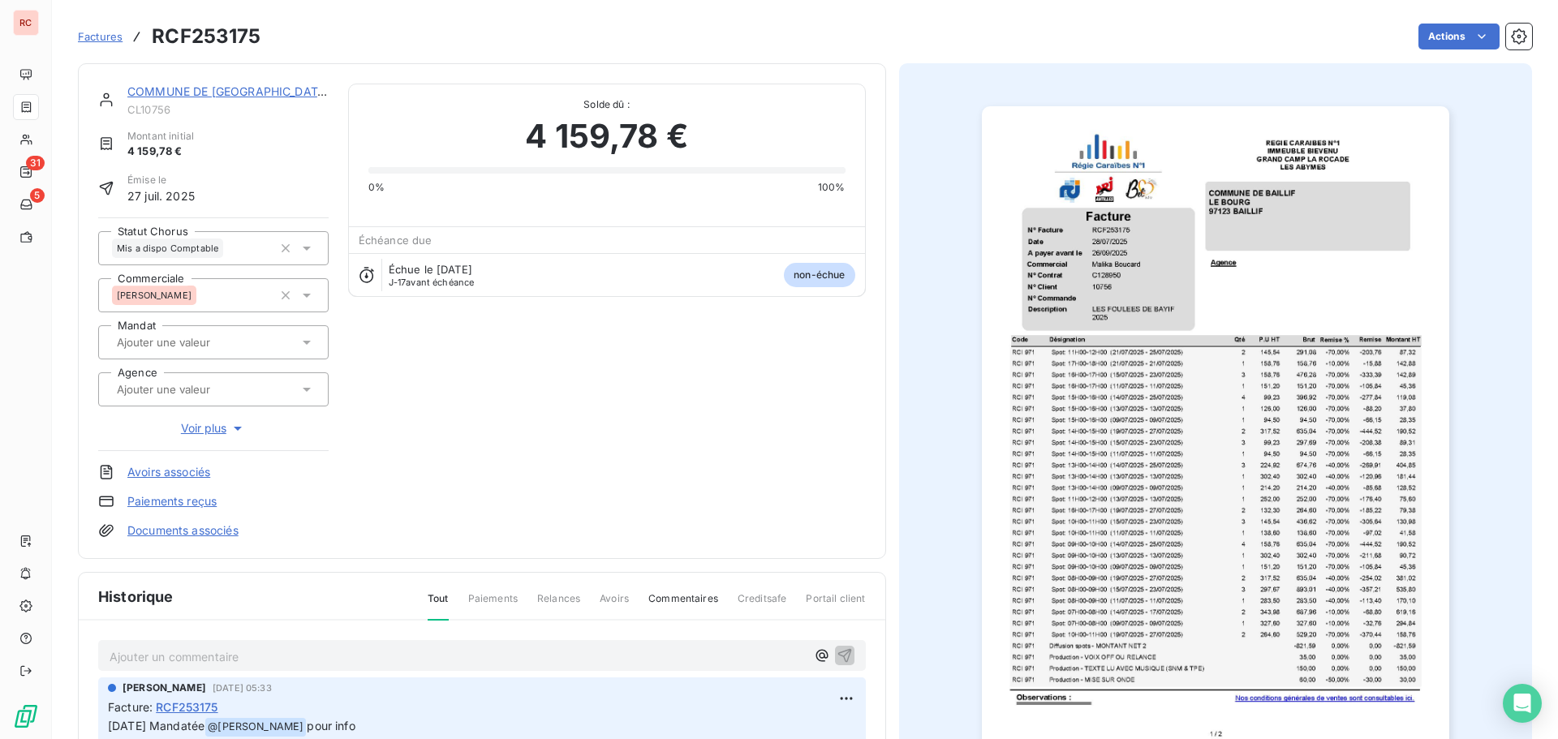
click at [93, 45] on div "Factures RCF253175" at bounding box center [169, 36] width 183 height 29
click at [97, 36] on span "Factures" at bounding box center [100, 36] width 45 height 13
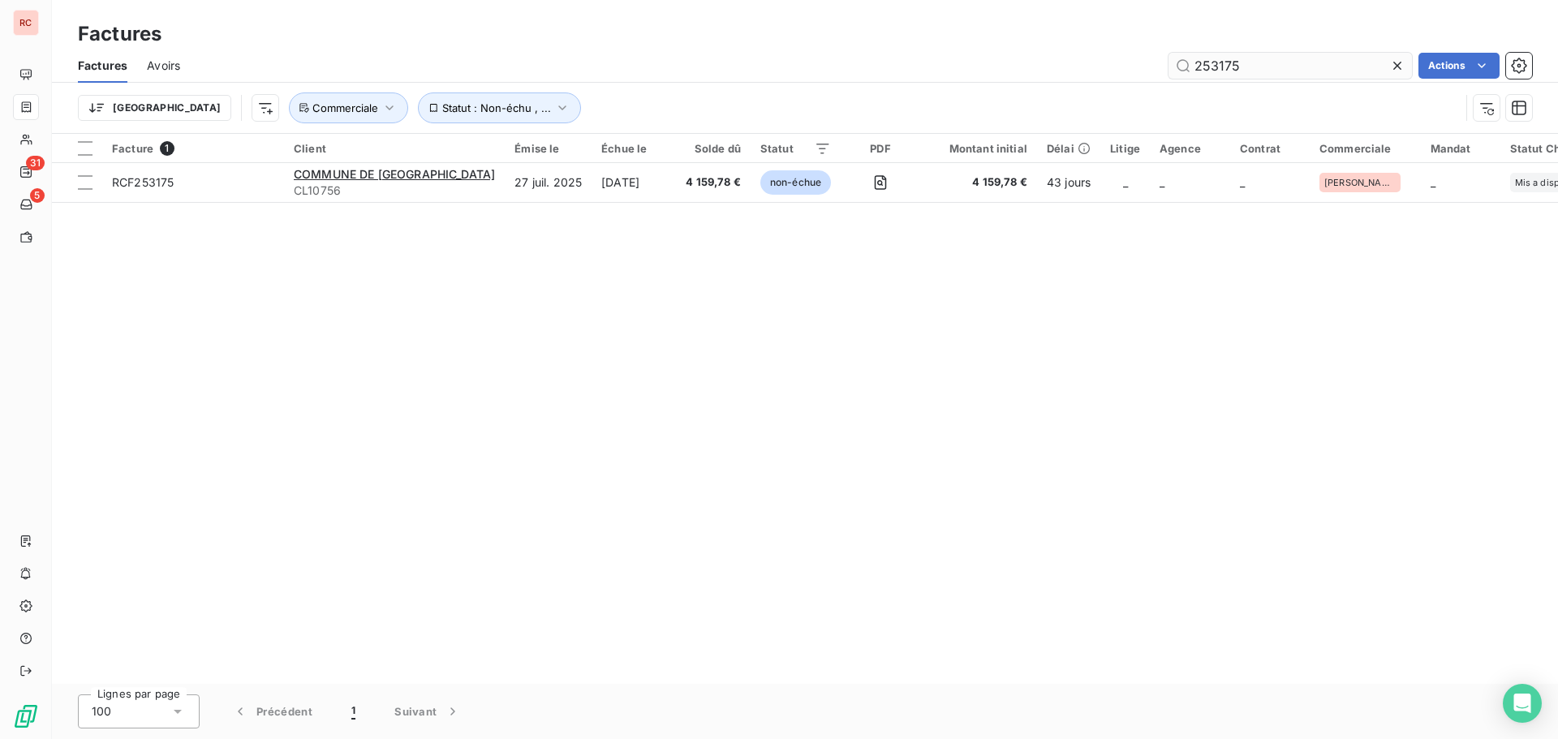
drag, startPoint x: 1242, startPoint y: 68, endPoint x: 1208, endPoint y: 68, distance: 34.1
click at [1208, 68] on input "253175" at bounding box center [1289, 66] width 243 height 26
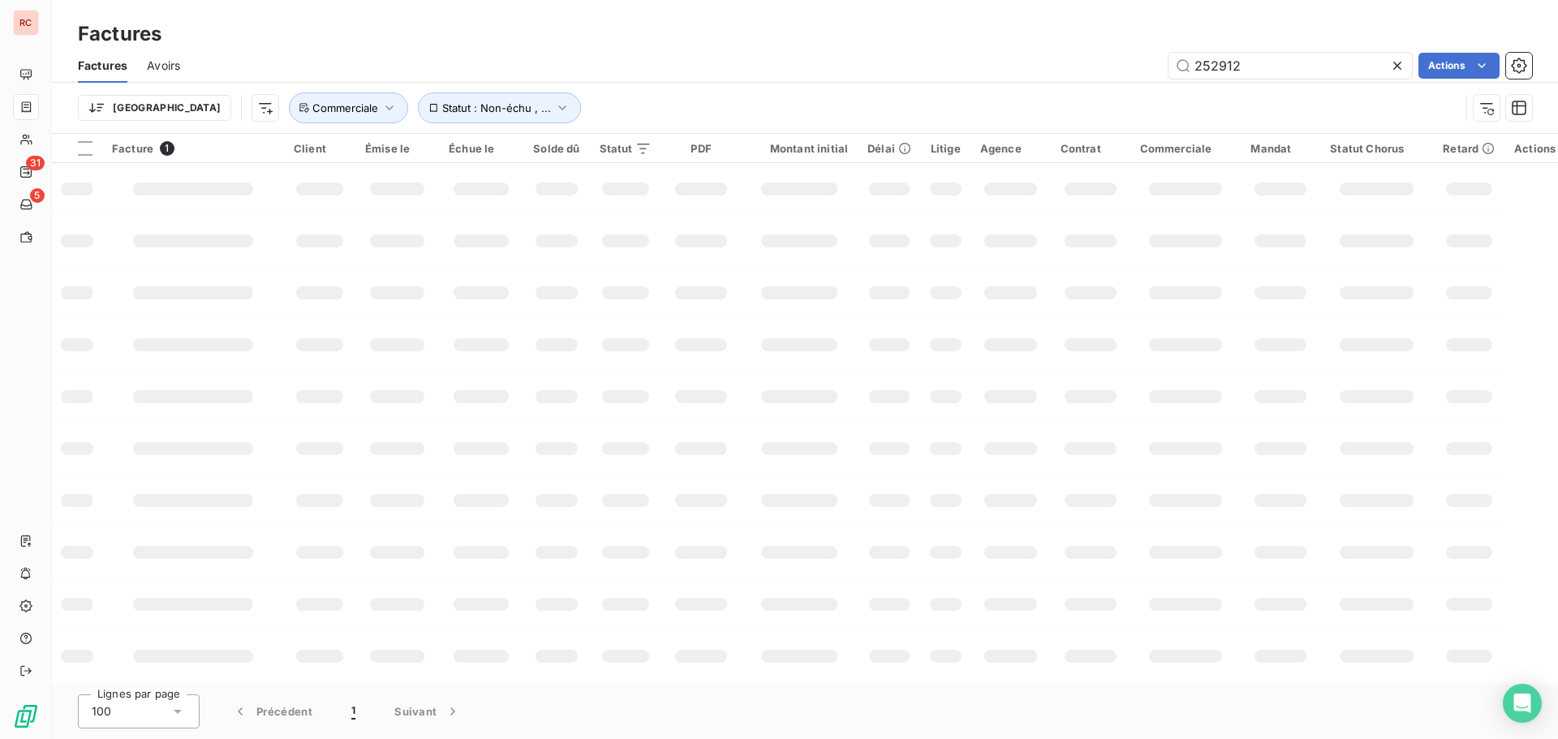
type input "252912"
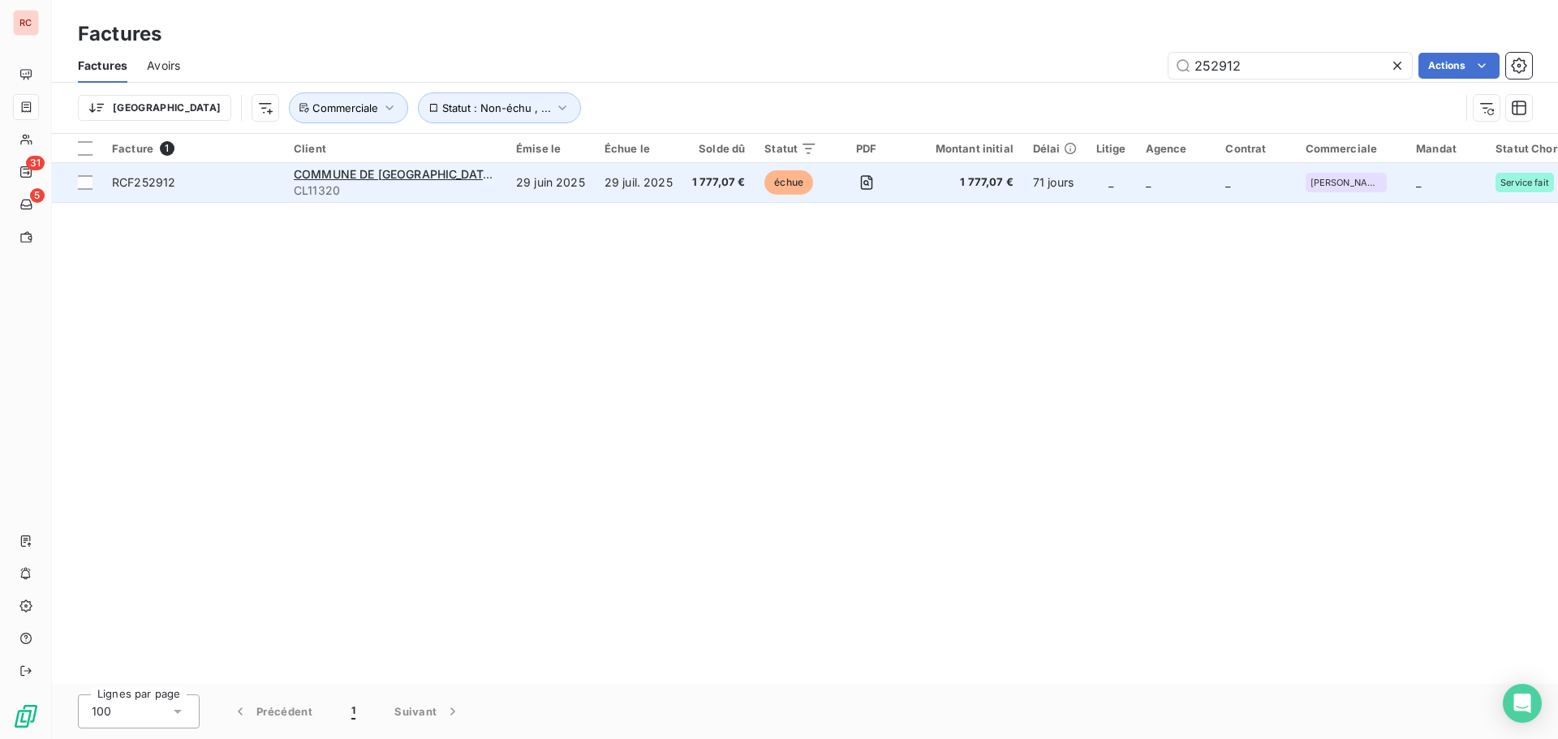
click at [555, 195] on td "29 juin 2025" at bounding box center [550, 182] width 88 height 39
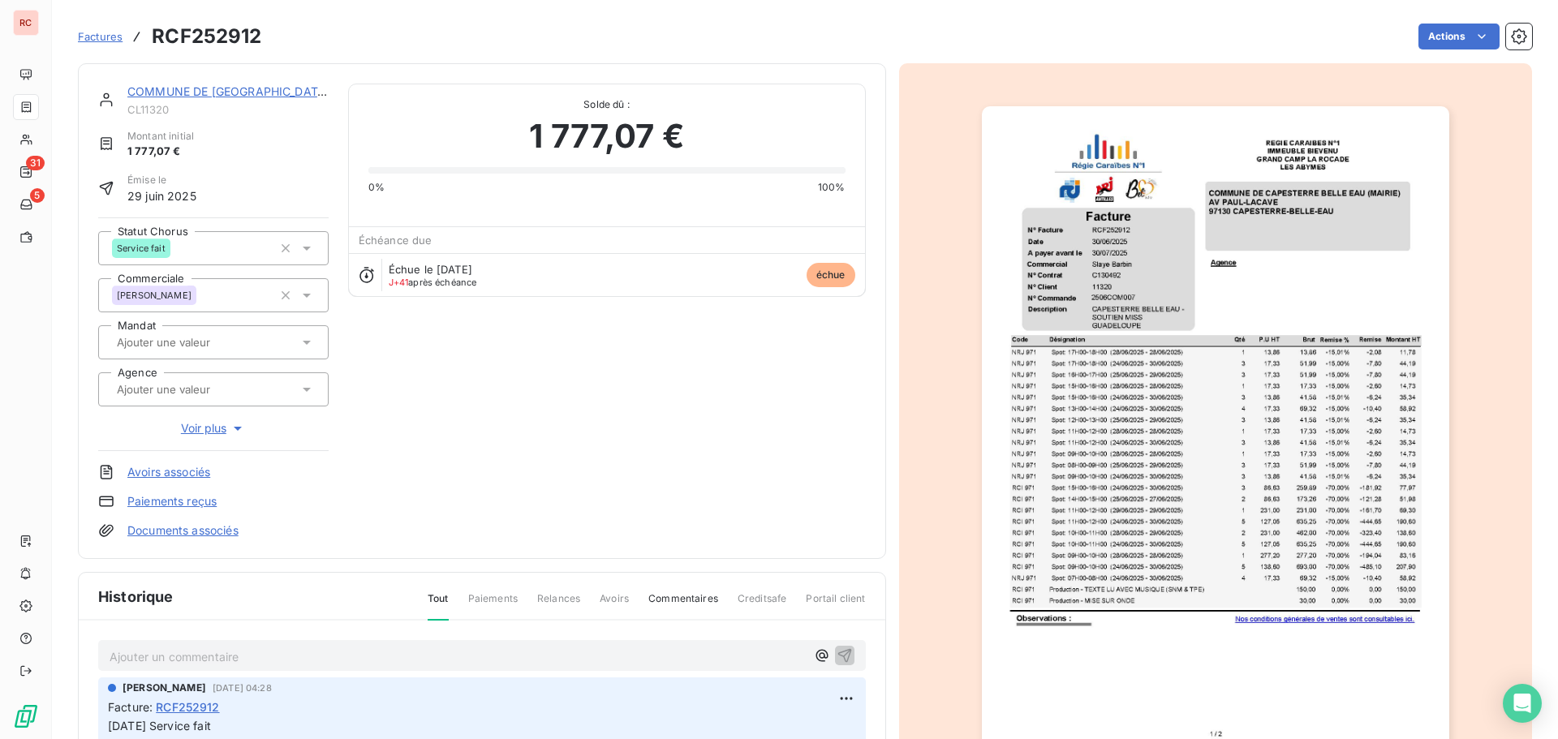
click at [308, 248] on icon at bounding box center [307, 248] width 16 height 16
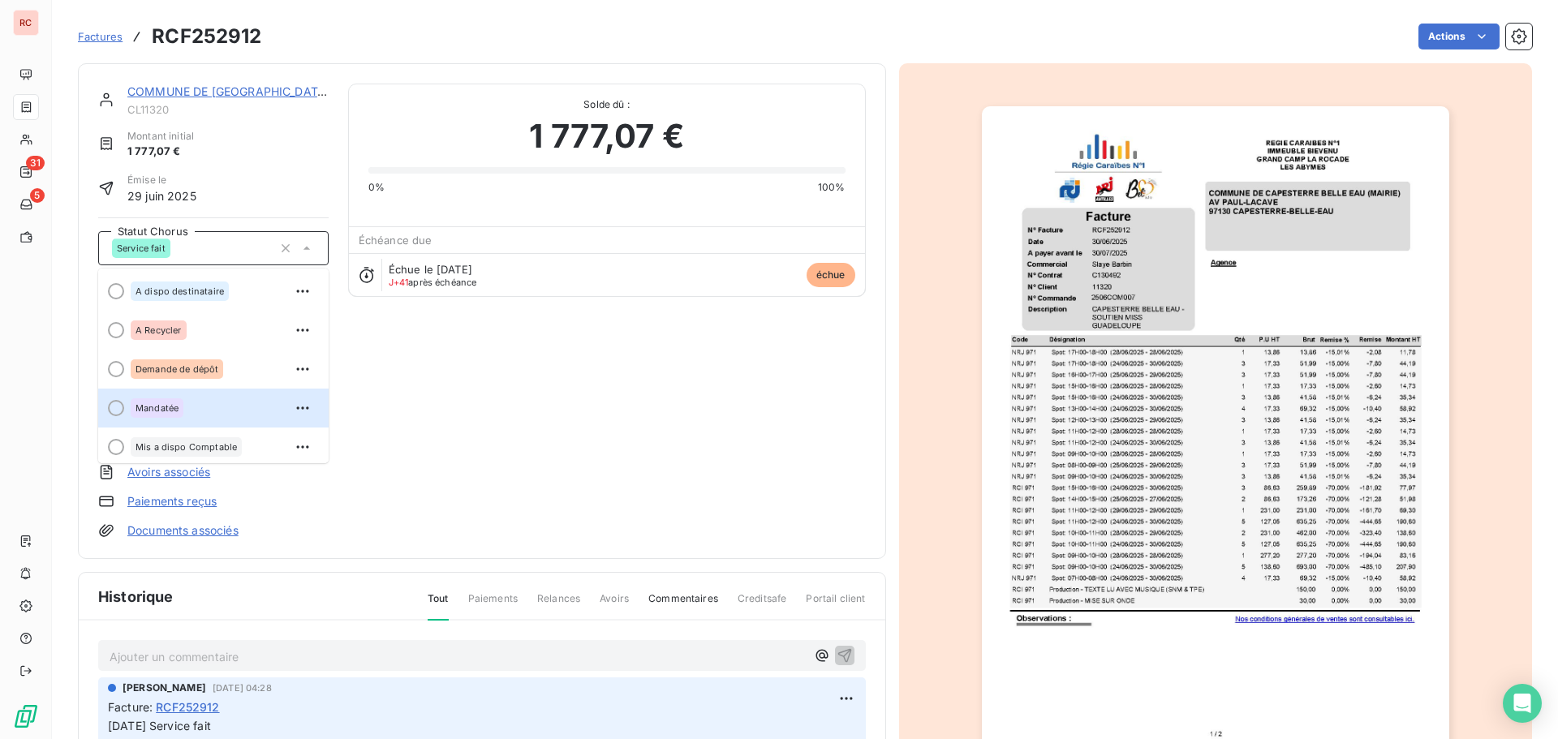
click at [171, 406] on span "Mandatée" at bounding box center [157, 408] width 43 height 10
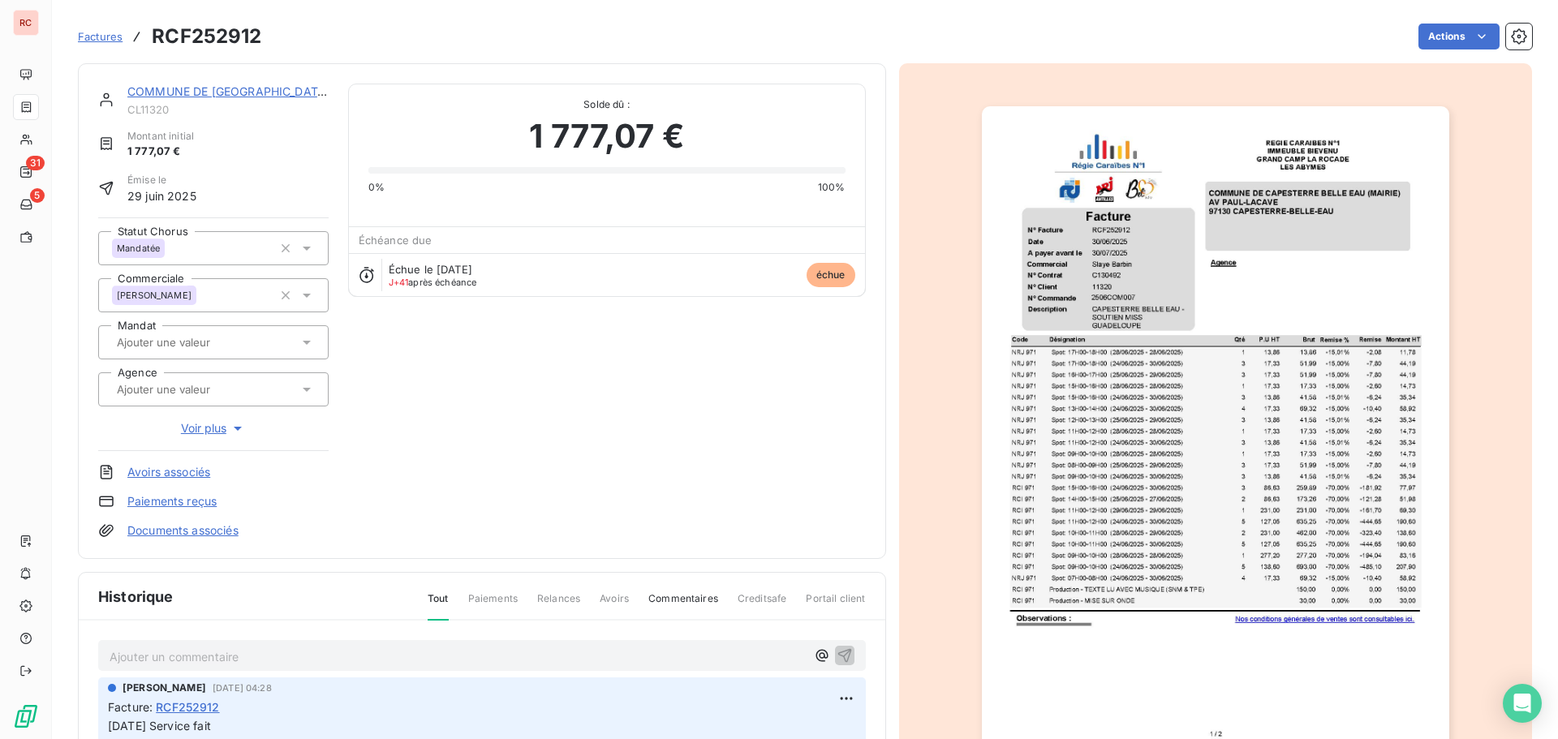
click at [604, 439] on div "COMMUNE DE [GEOGRAPHIC_DATA] (MAIRIE) CL11320 Montant initial 1 777,07 € Émise …" at bounding box center [482, 311] width 768 height 455
click at [169, 648] on p "Ajouter un commentaire ﻿" at bounding box center [458, 657] width 696 height 20
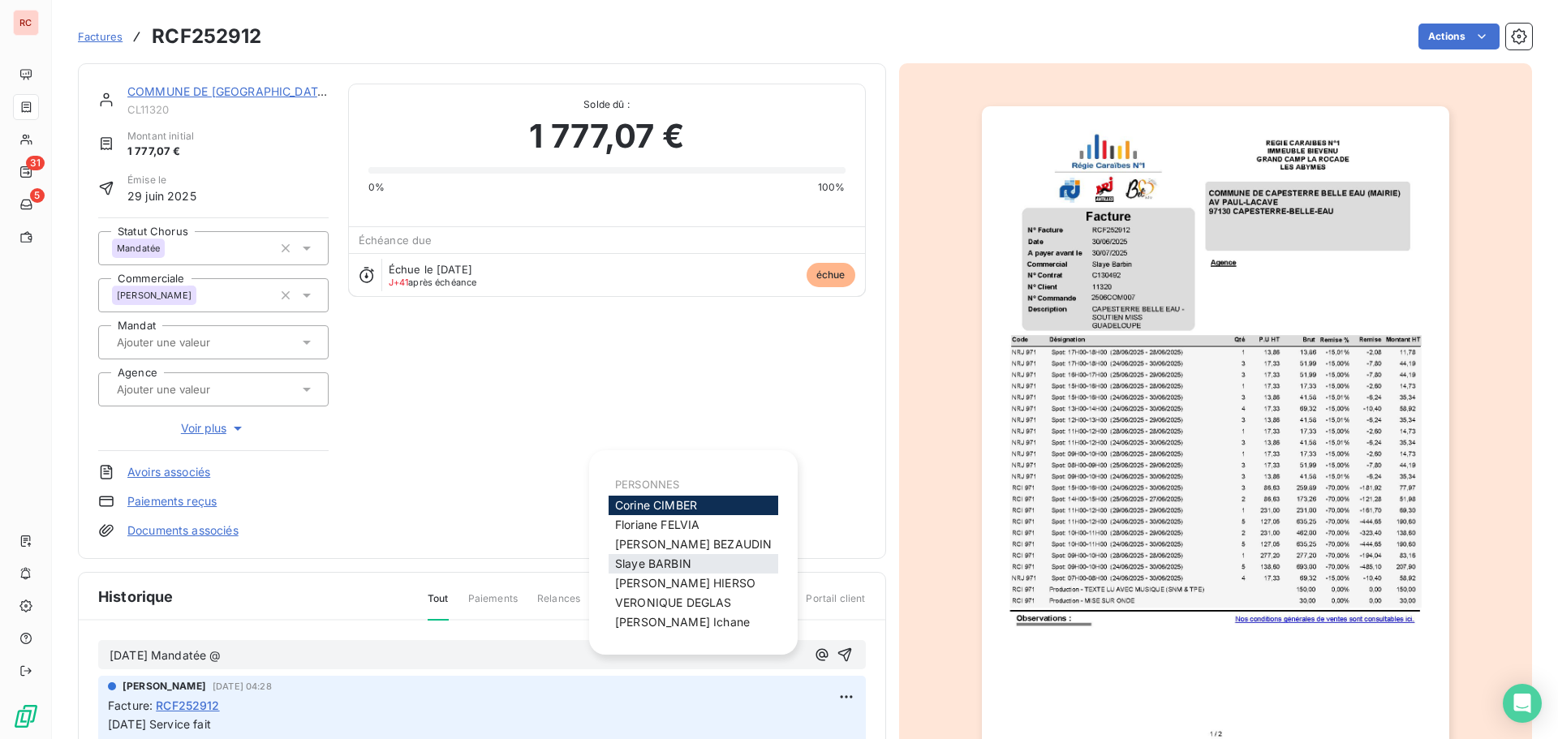
click at [686, 570] on span "[PERSON_NAME]" at bounding box center [653, 564] width 76 height 14
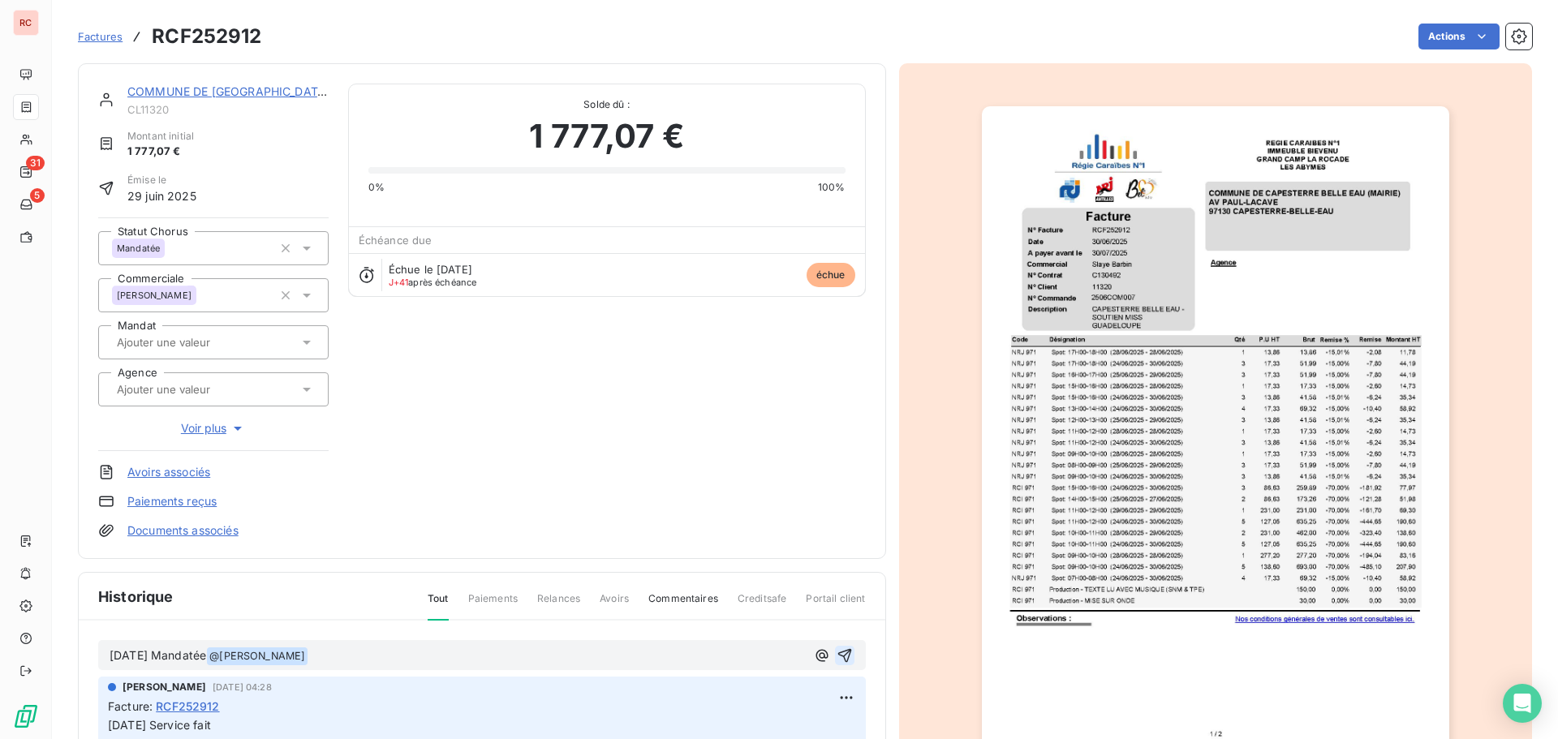
click at [837, 663] on icon "button" at bounding box center [845, 656] width 16 height 16
click at [103, 39] on span "Factures" at bounding box center [100, 36] width 45 height 13
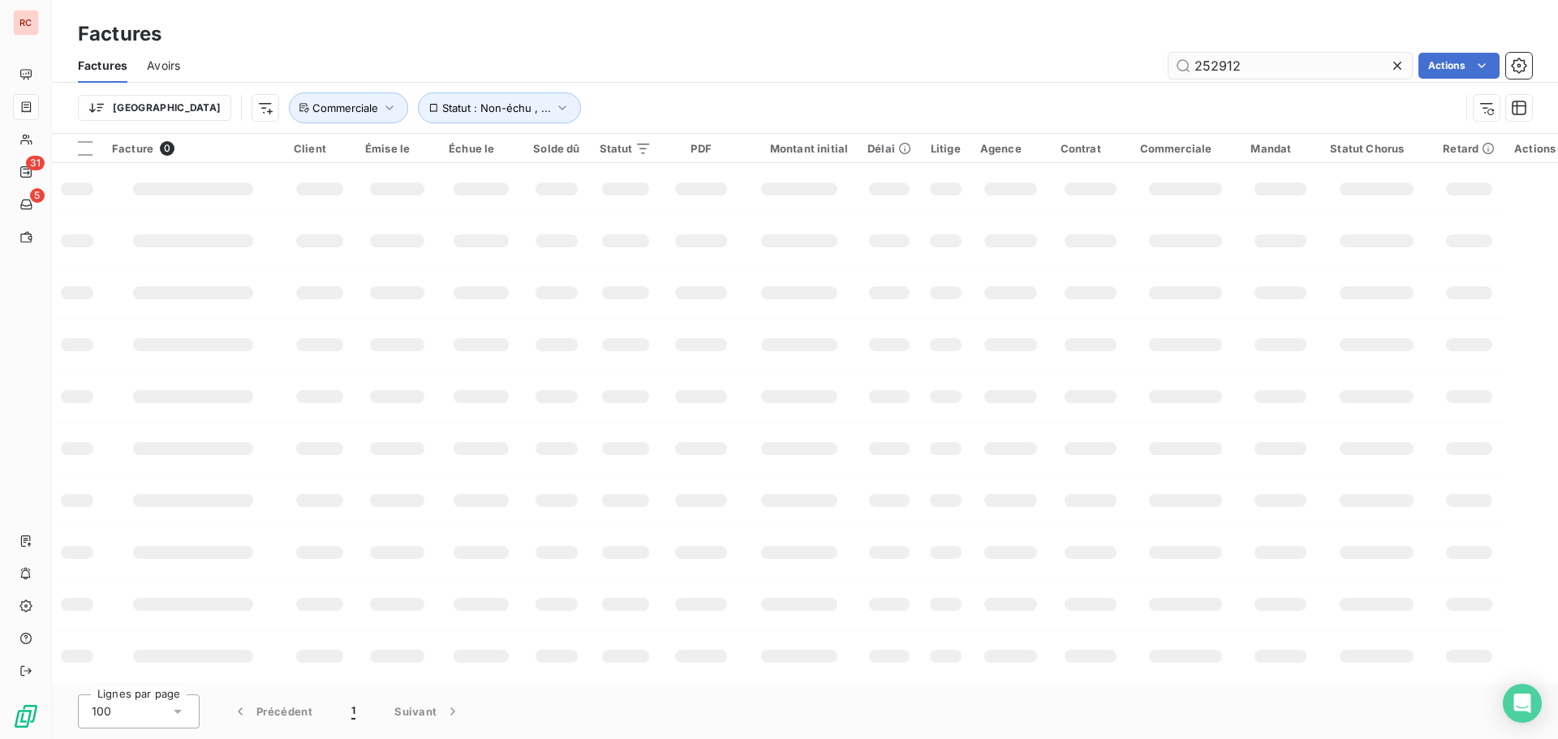
drag, startPoint x: 1246, startPoint y: 69, endPoint x: 1211, endPoint y: 71, distance: 34.2
click at [1211, 71] on input "252912" at bounding box center [1289, 66] width 243 height 26
type input "251352"
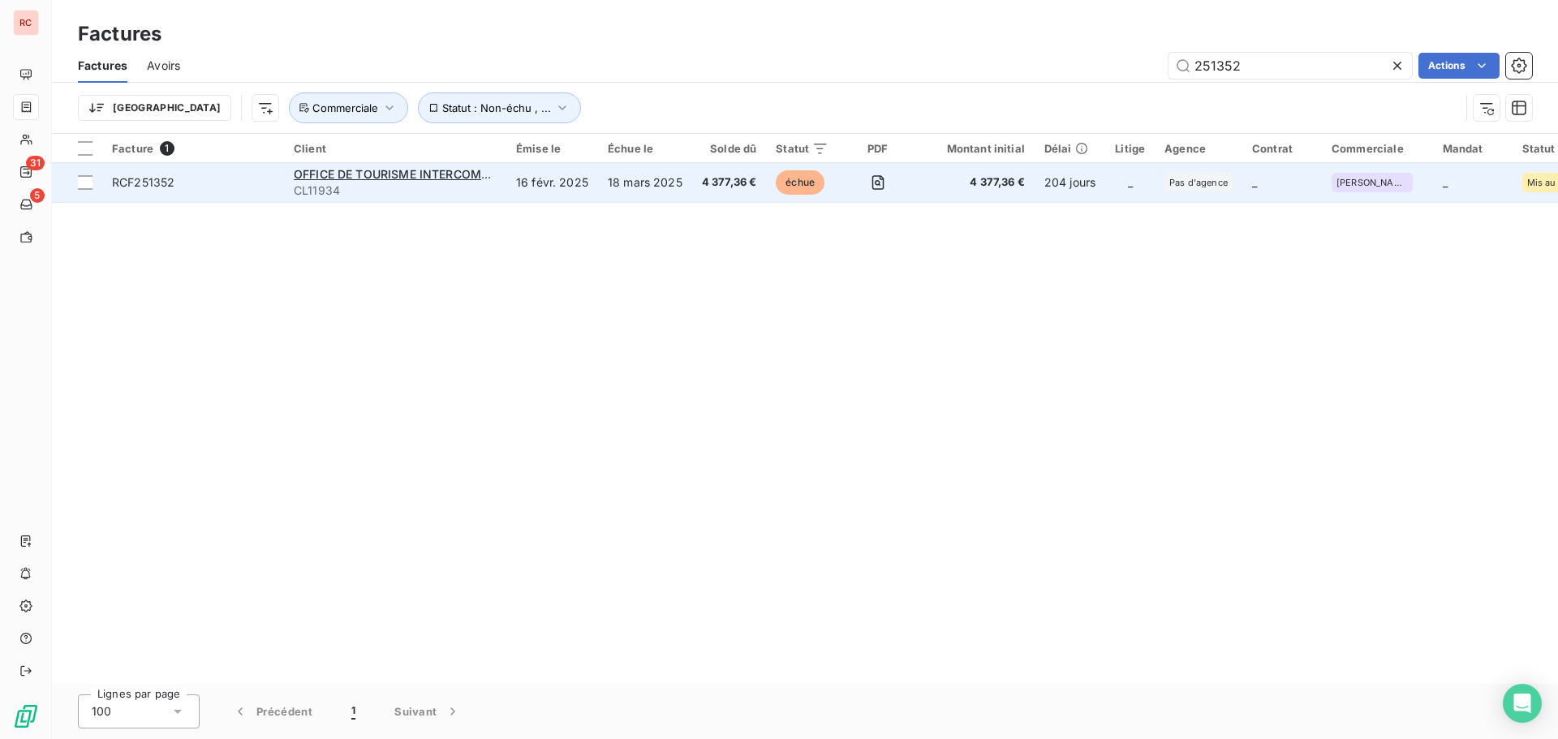
click at [746, 190] on span "4 377,36 €" at bounding box center [729, 182] width 55 height 16
click at [308, 170] on span "OFFICE DE TOURISME INTERCOMMUNAL DE LA [GEOGRAPHIC_DATA]" at bounding box center [487, 174] width 387 height 14
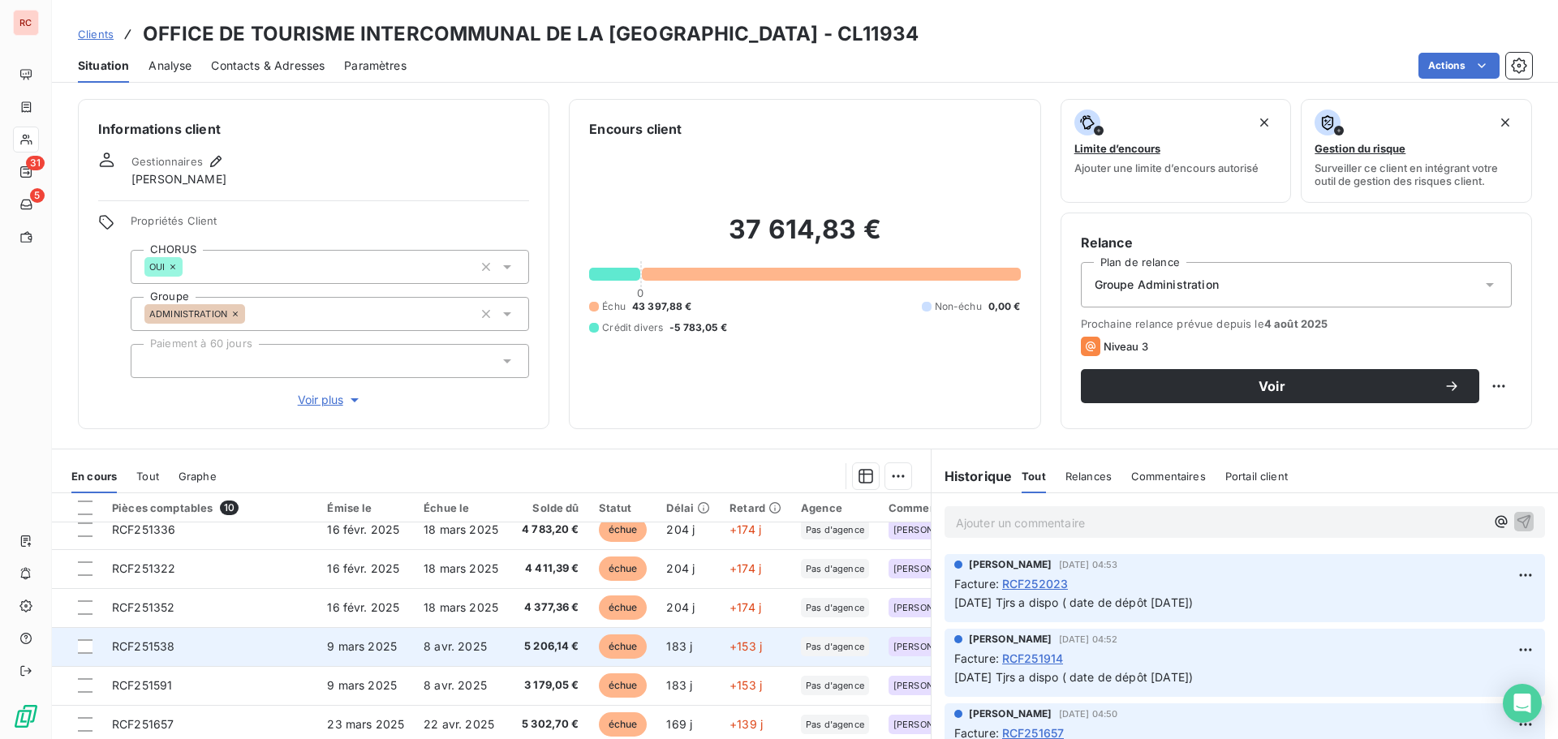
scroll to position [114, 0]
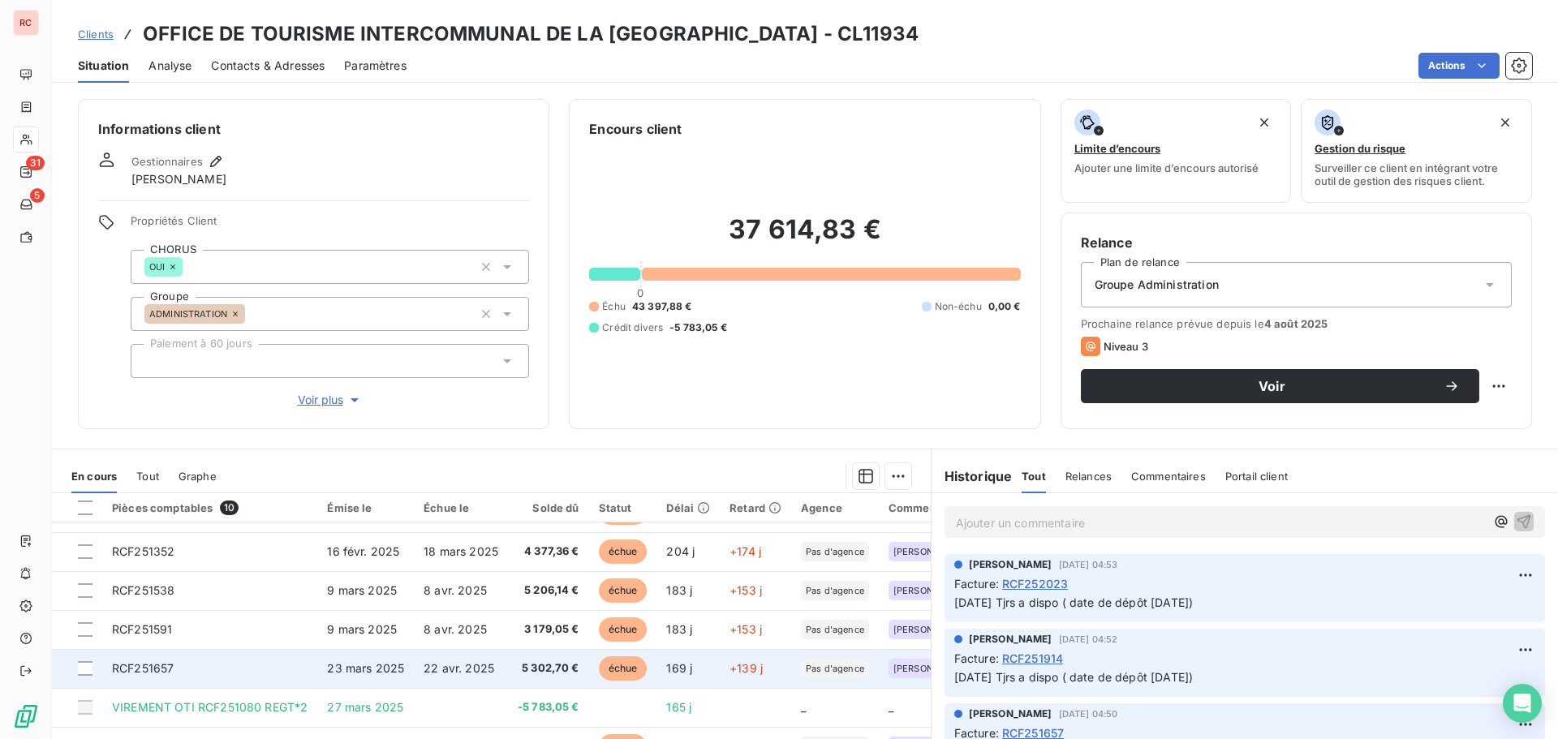
click at [245, 654] on td "RCF251657" at bounding box center [209, 668] width 215 height 39
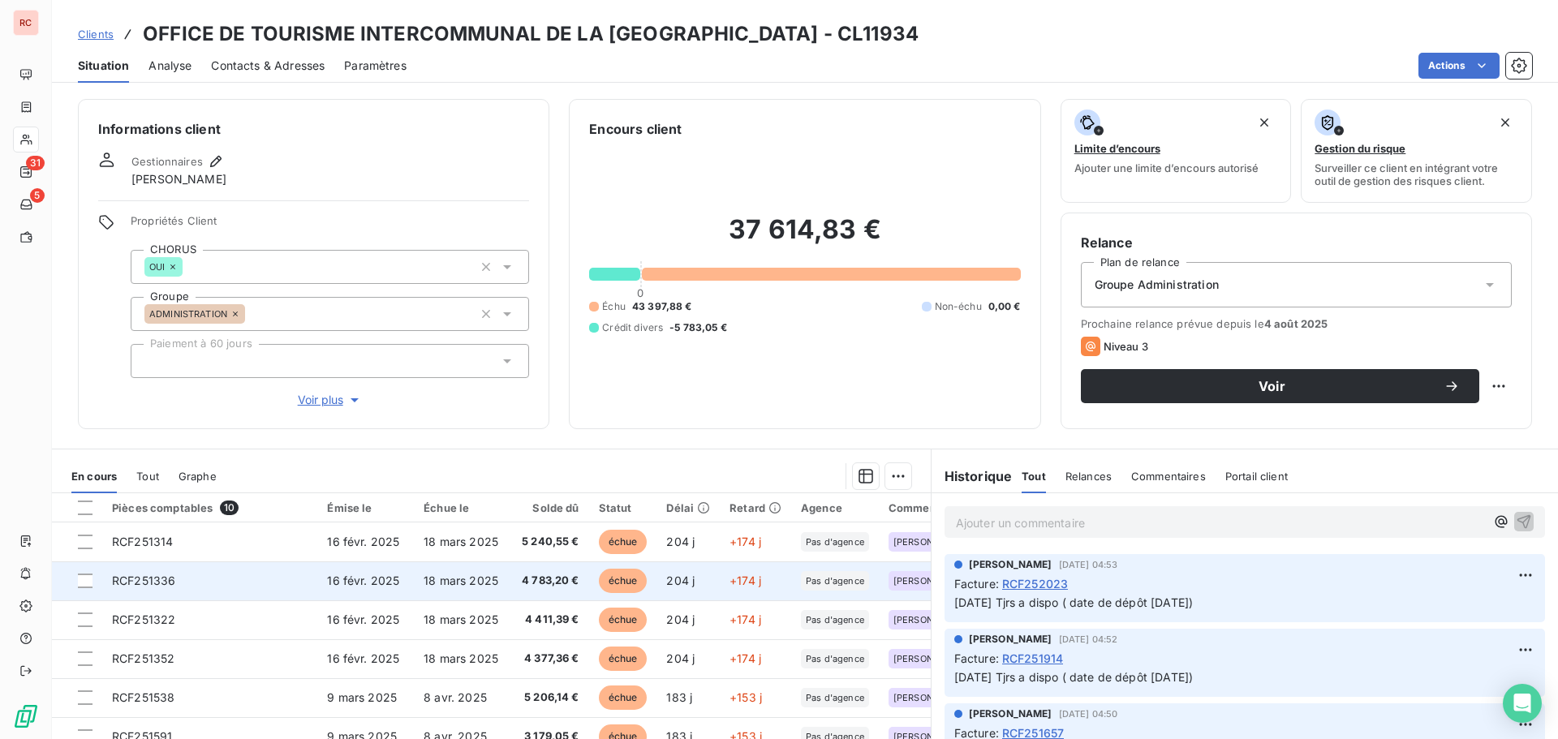
click at [170, 588] on td "RCF251336" at bounding box center [209, 581] width 215 height 39
